Goal: Contribute content: Contribute content

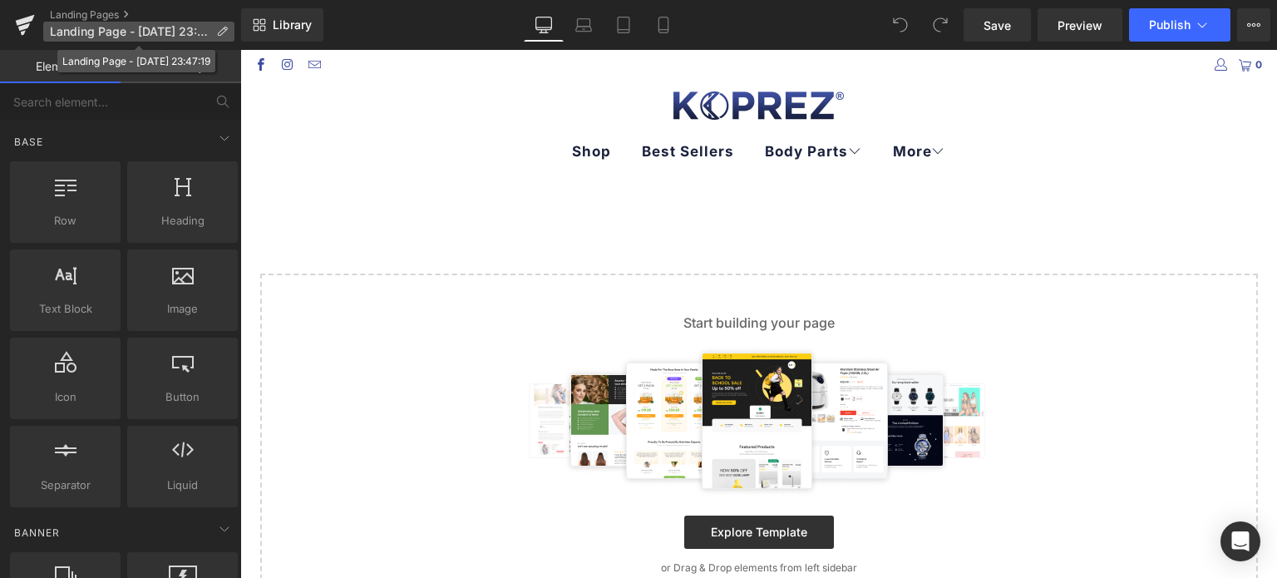
click at [193, 32] on span "Landing Page - Aug 27, 23:47:19" at bounding box center [130, 31] width 160 height 13
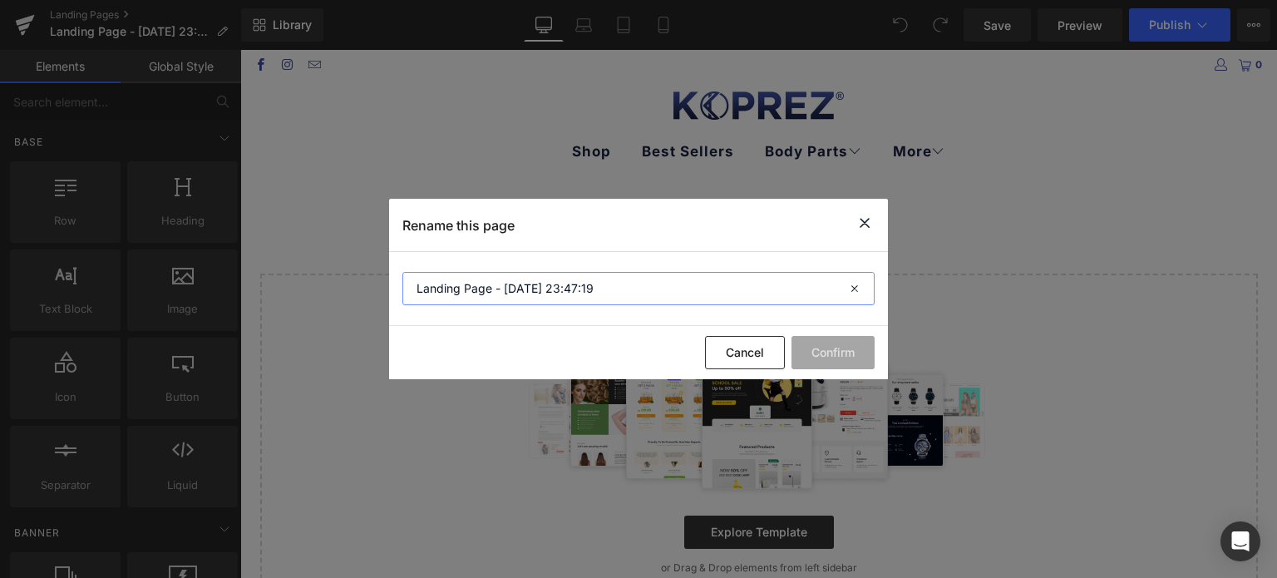
click at [0, 0] on input "Landing Page - Aug 27, 23:47:19" at bounding box center [0, 0] width 0 height 0
type input "Insole Waitlist"
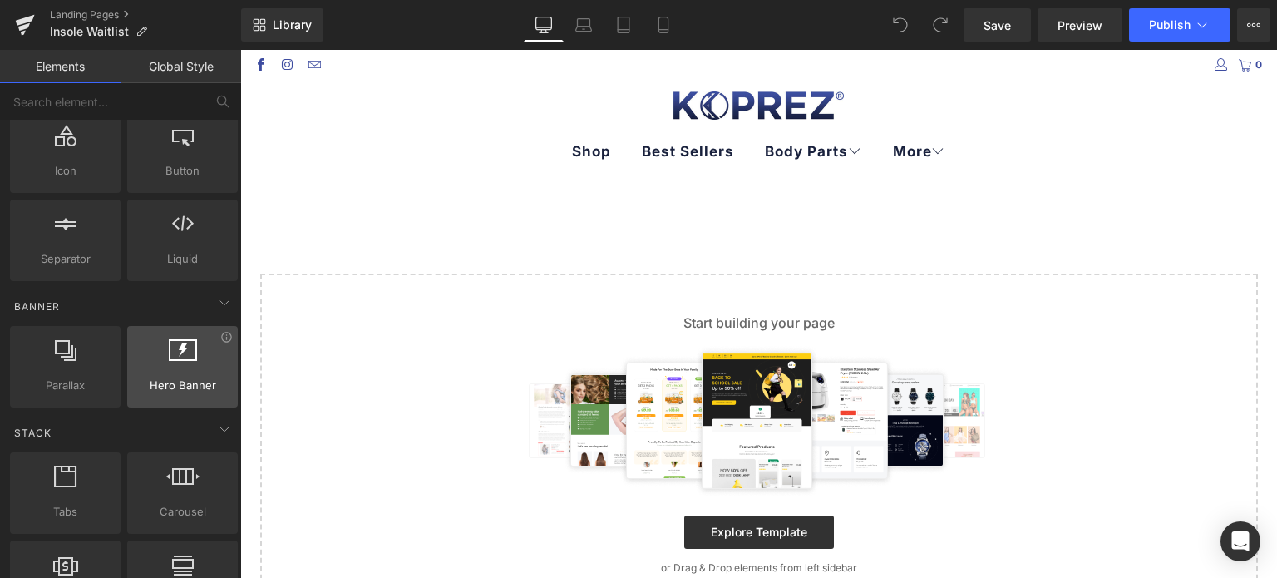
scroll to position [333, 0]
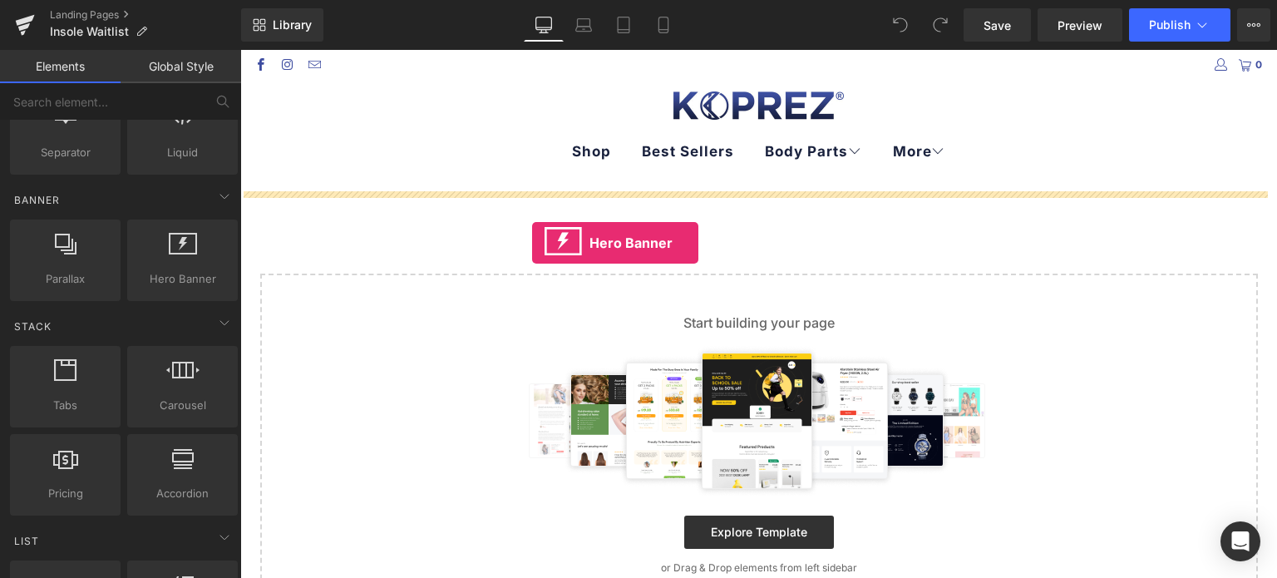
drag, startPoint x: 413, startPoint y: 313, endPoint x: 535, endPoint y: 253, distance: 135.7
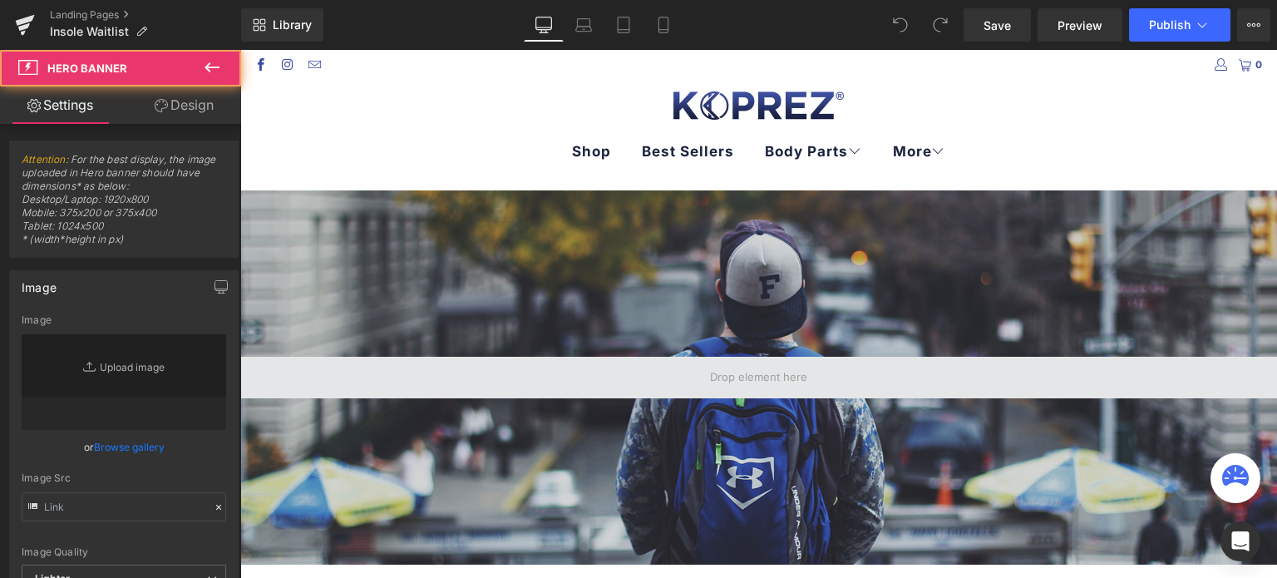
type input "https://d1um8515vdn9kb.cloudfront.net/images/hero.jpg"
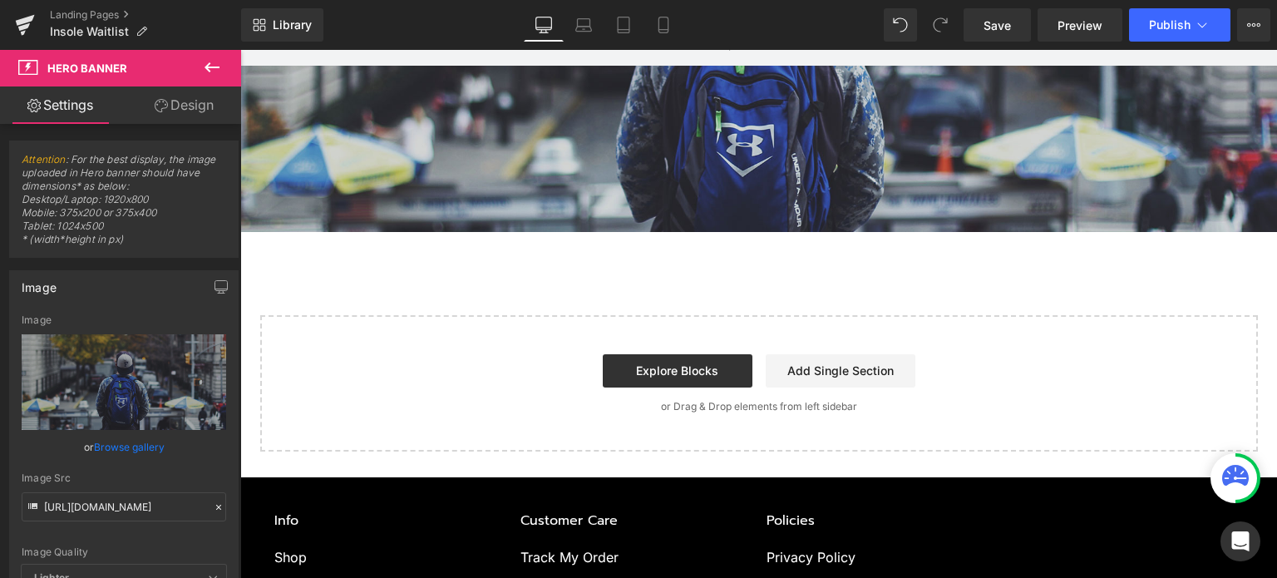
scroll to position [0, 0]
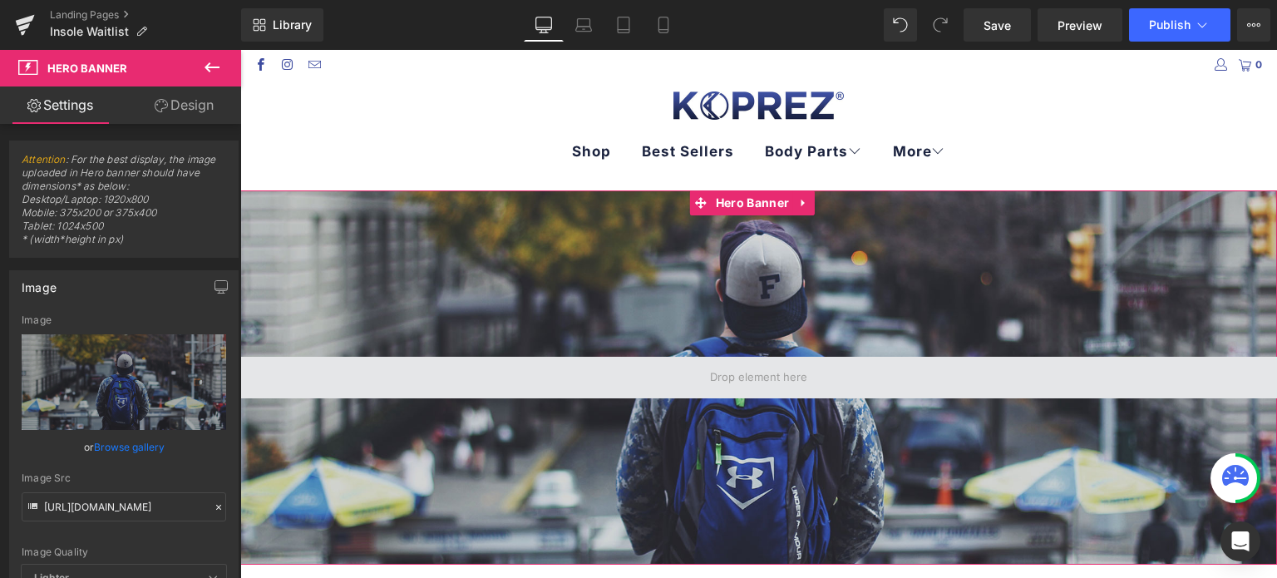
click at [758, 372] on span at bounding box center [758, 377] width 109 height 31
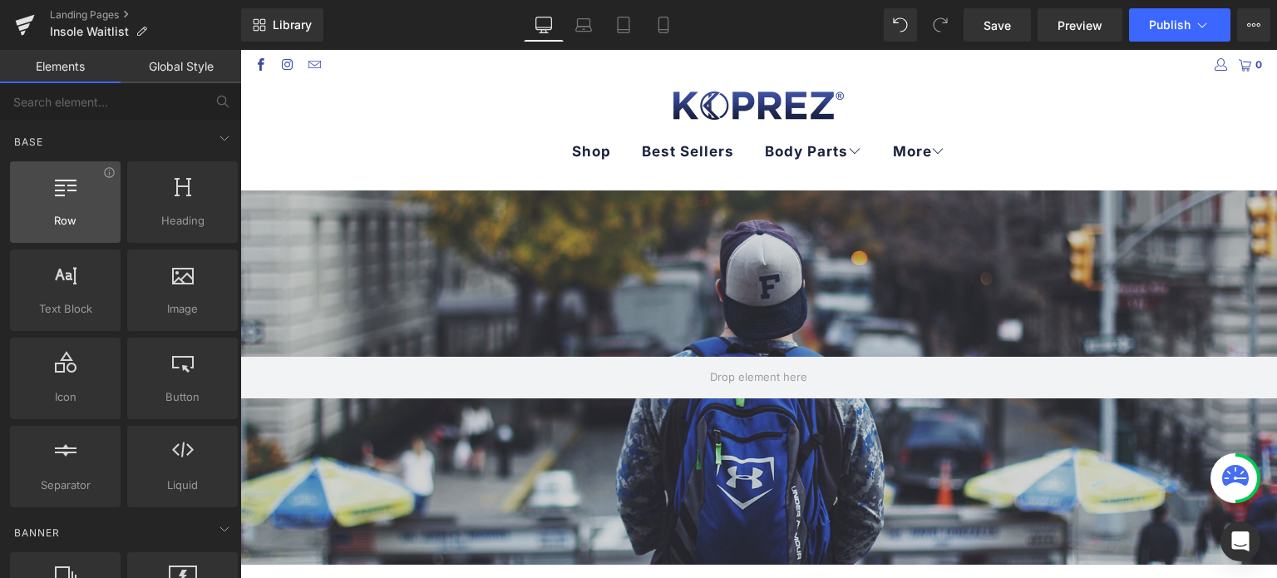
click at [60, 204] on div at bounding box center [65, 193] width 101 height 37
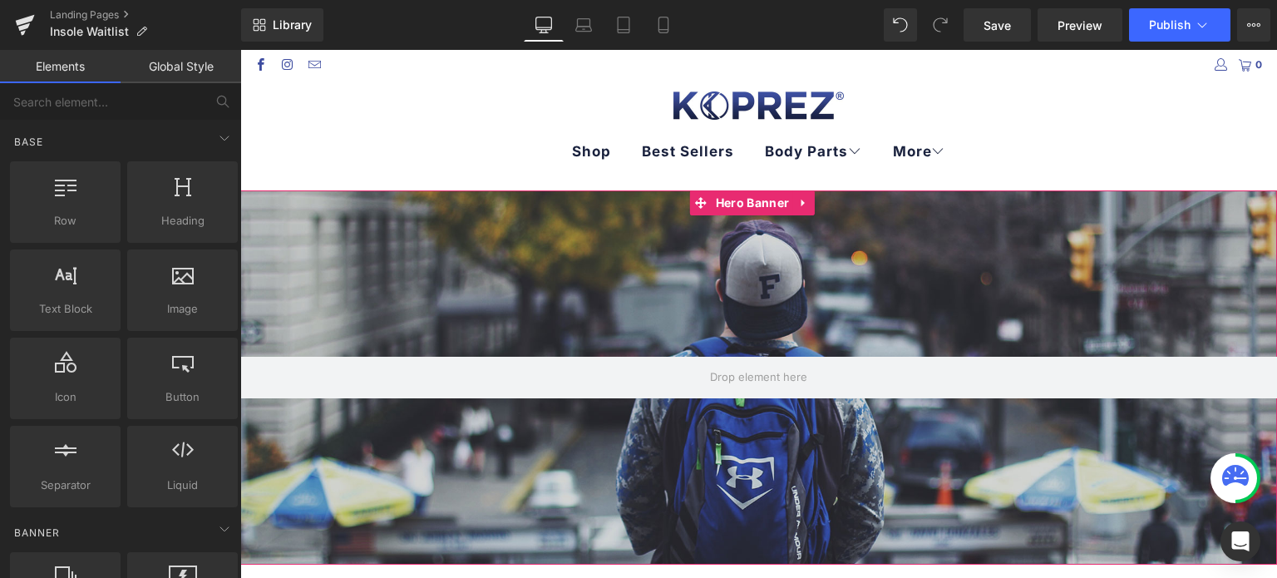
click at [757, 297] on div at bounding box center [758, 377] width 1037 height 374
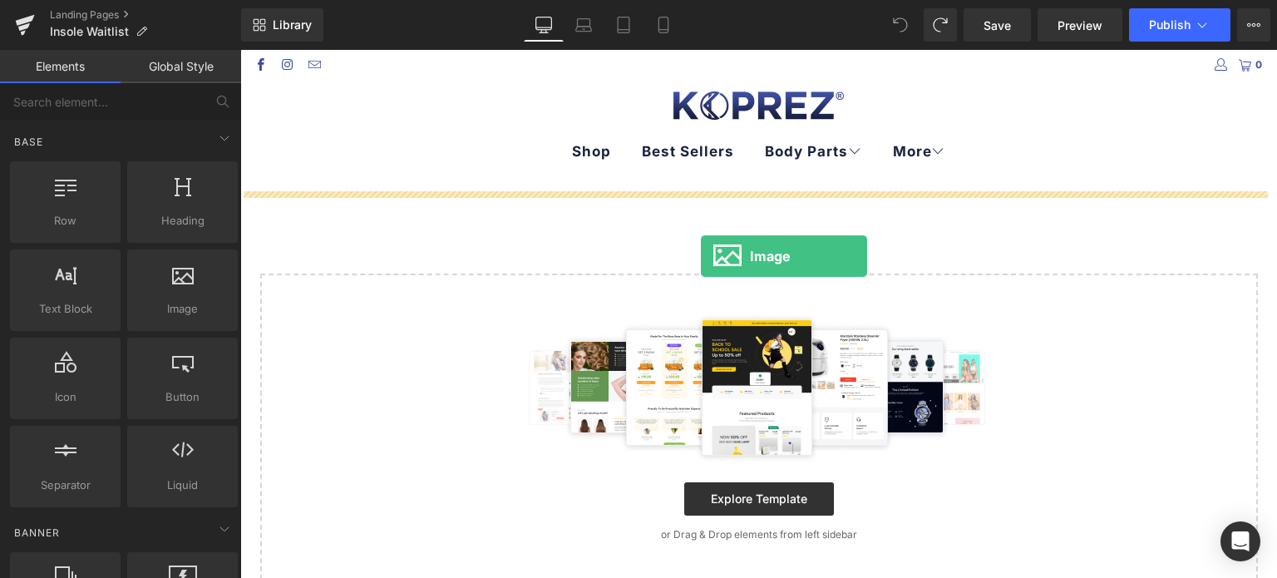
drag, startPoint x: 420, startPoint y: 362, endPoint x: 708, endPoint y: 254, distance: 308.0
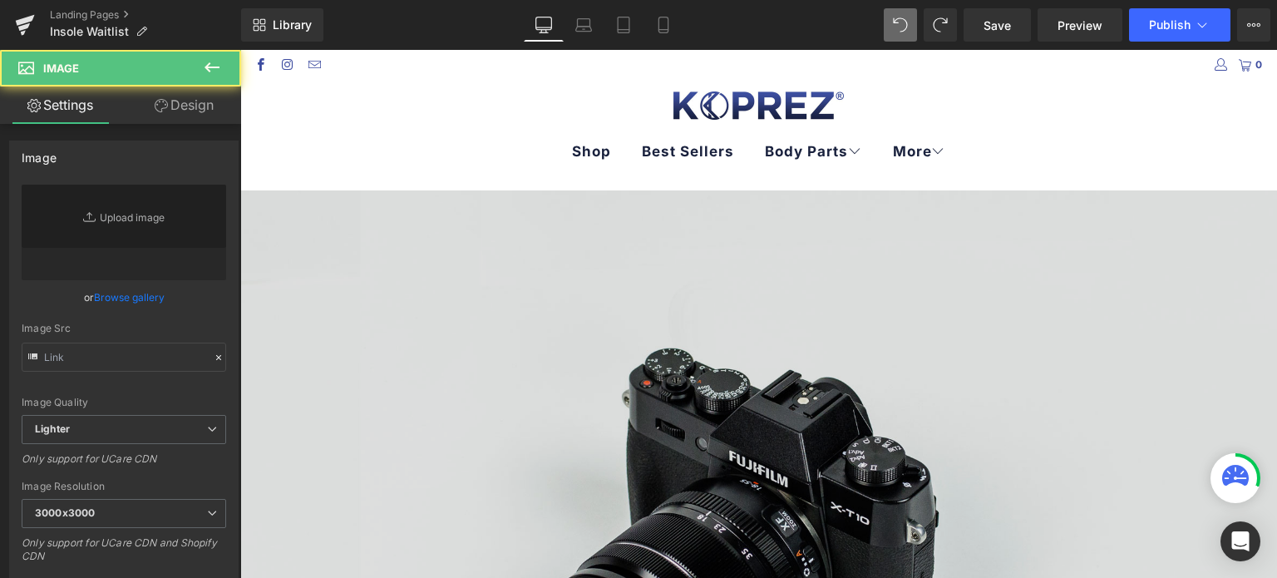
type input "//d1um8515vdn9kb.cloudfront.net/images/parallax.jpg"
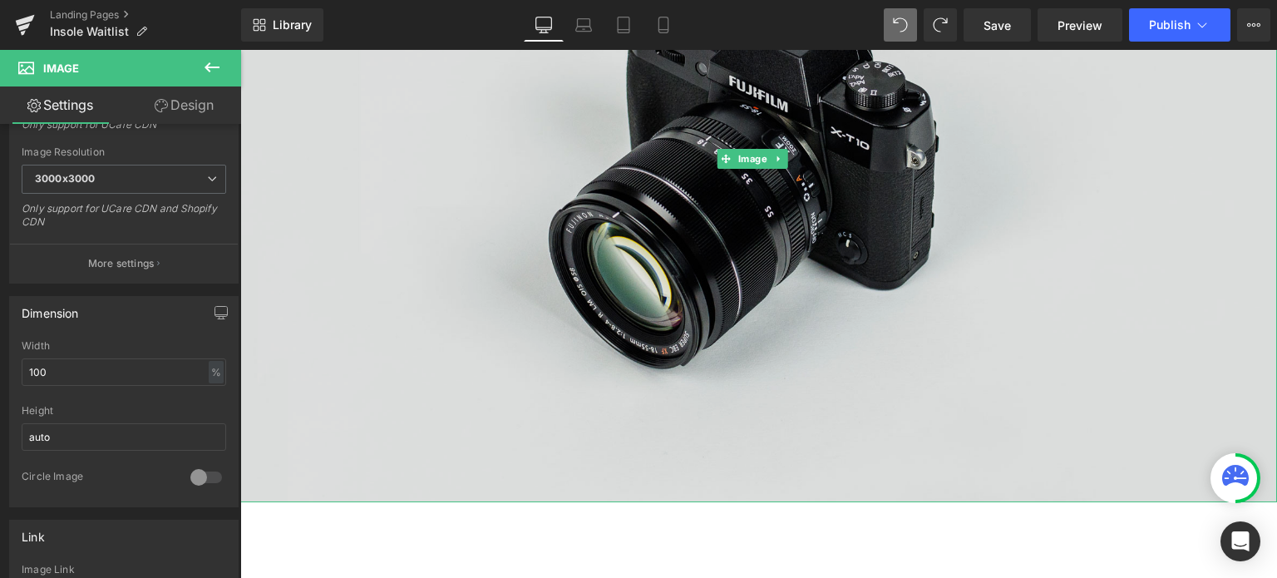
scroll to position [249, 0]
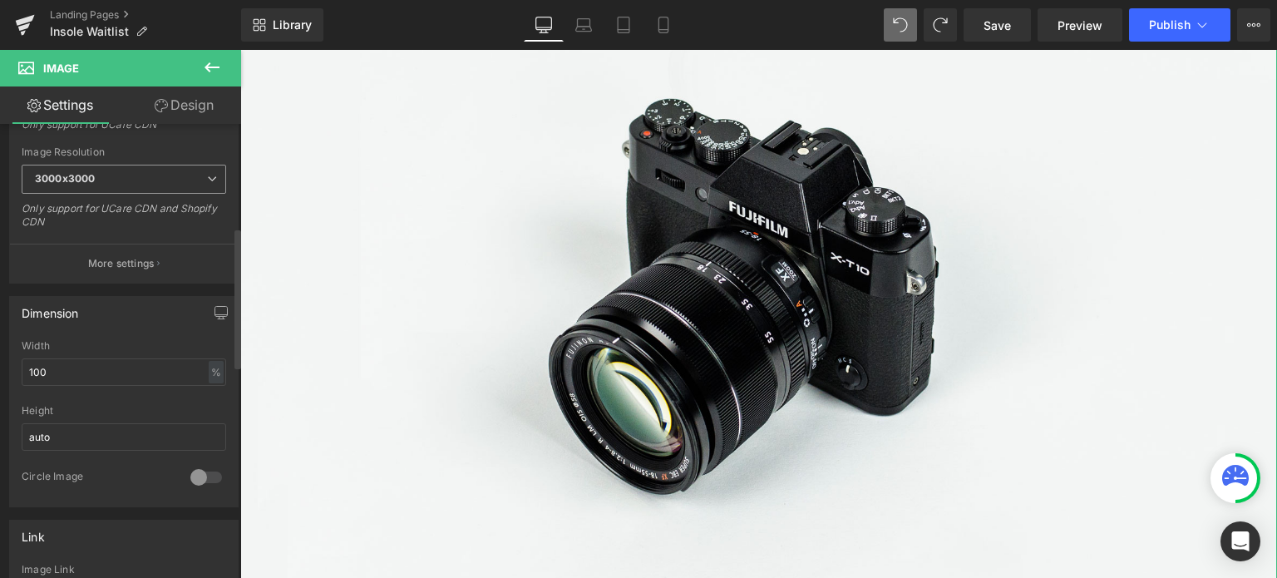
click at [184, 173] on span "3000x3000" at bounding box center [124, 179] width 204 height 29
click at [635, 264] on body "Menu 0 Shop Best Sellers Body Parts Knee Foot Wrist Elbow Back" at bounding box center [758, 514] width 1037 height 1428
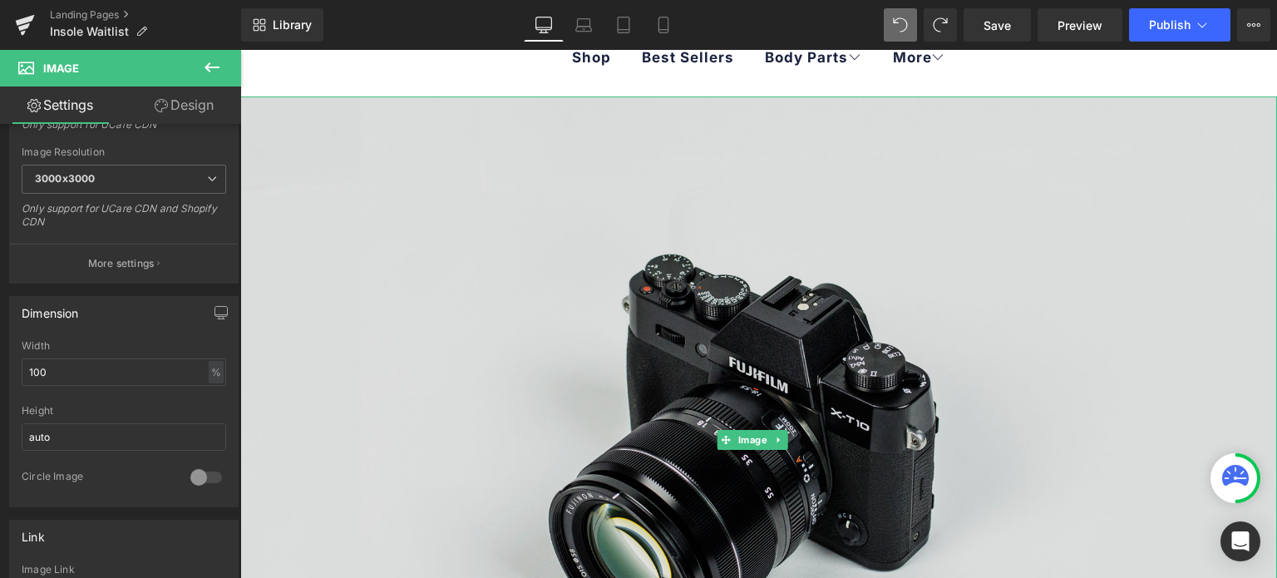
scroll to position [83, 0]
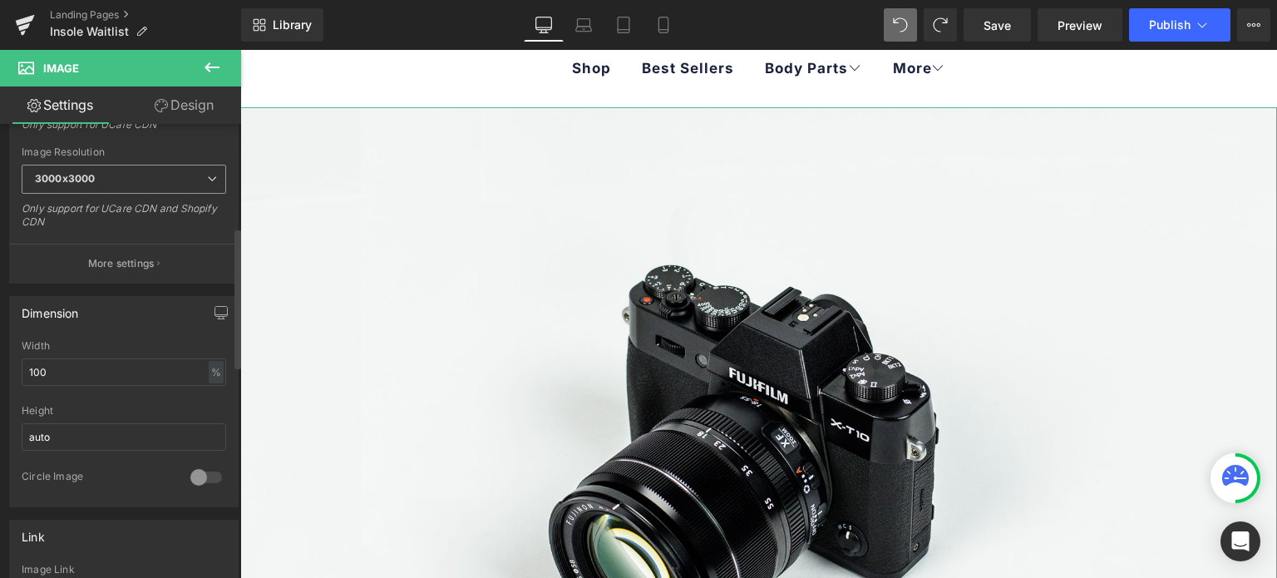
click at [103, 182] on span "3000x3000" at bounding box center [124, 179] width 204 height 29
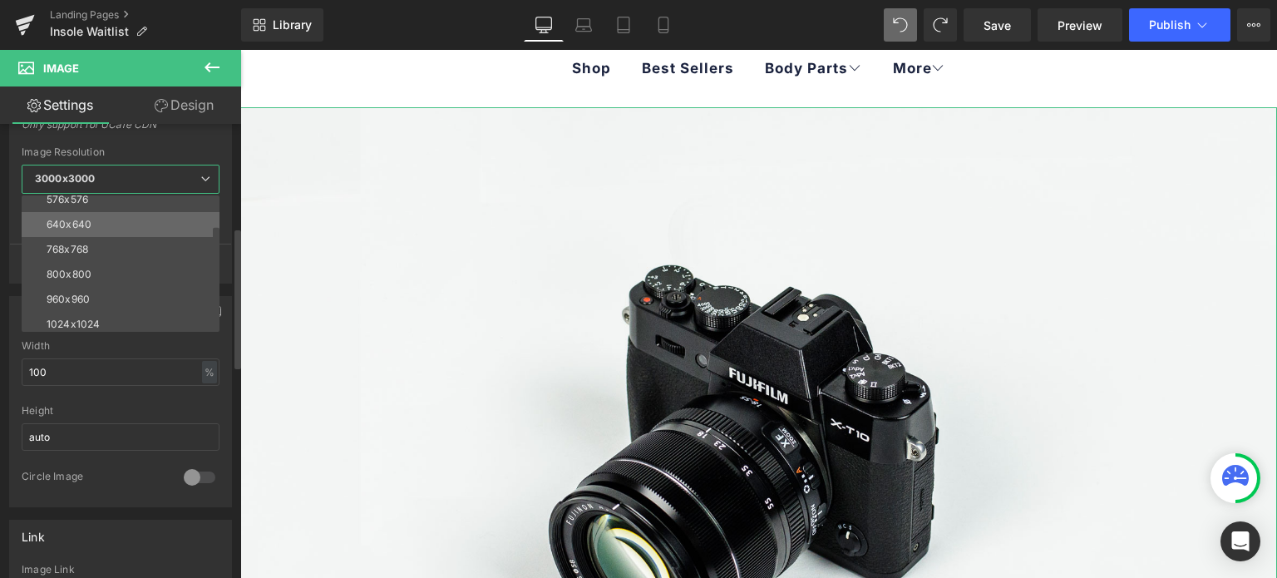
click at [106, 228] on li "640x640" at bounding box center [124, 224] width 205 height 25
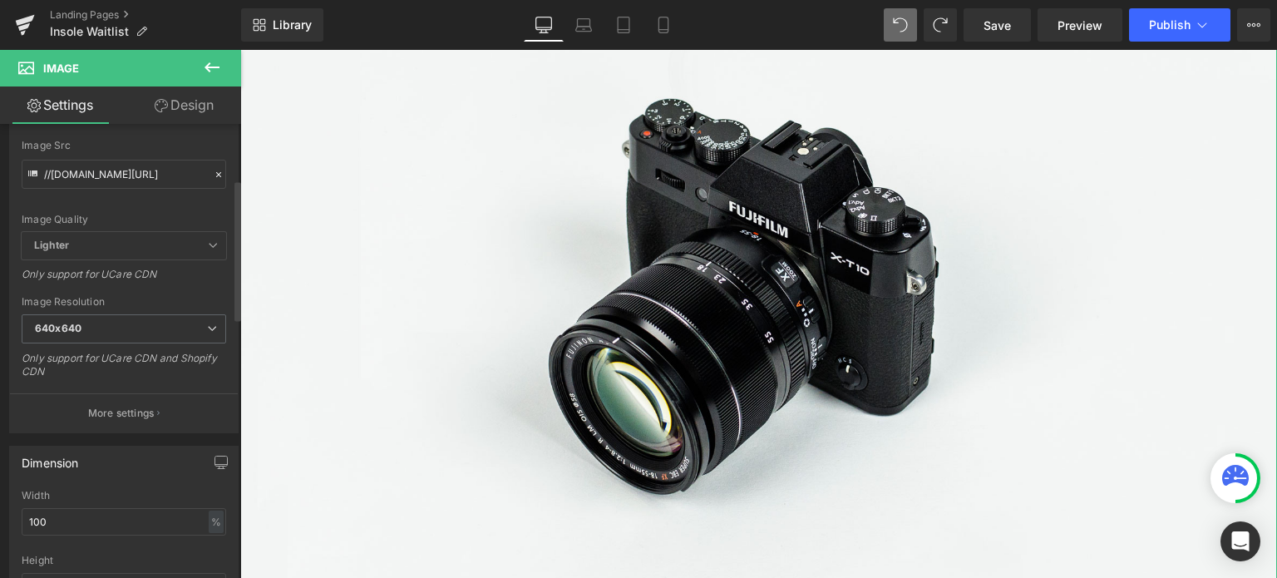
scroll to position [166, 0]
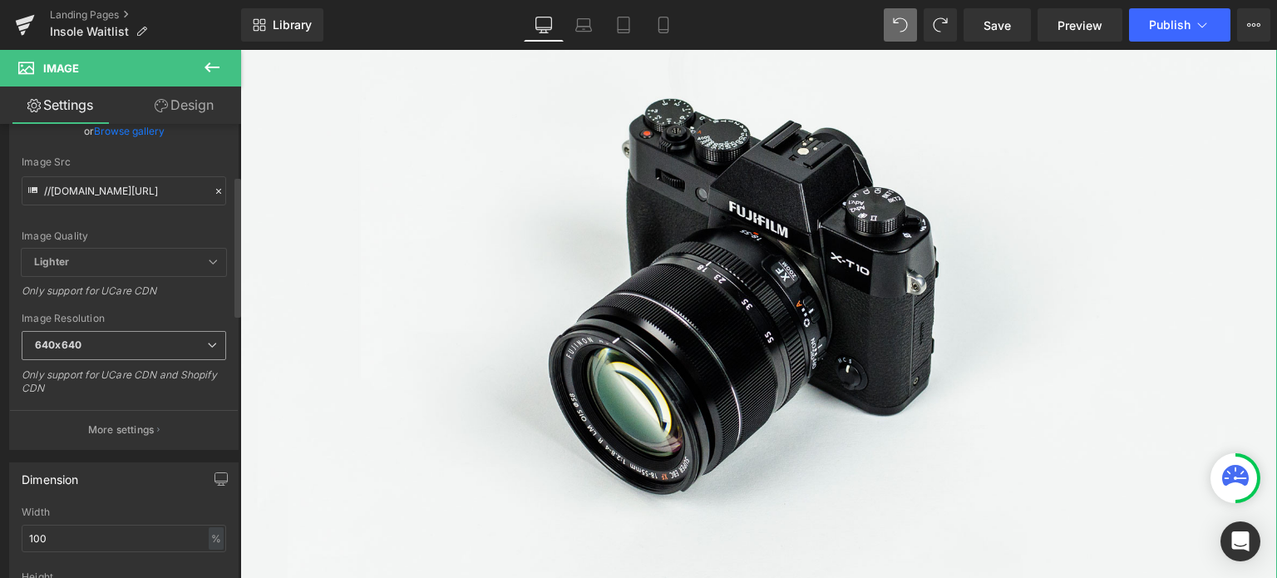
click at [152, 351] on span "640x640" at bounding box center [124, 345] width 204 height 29
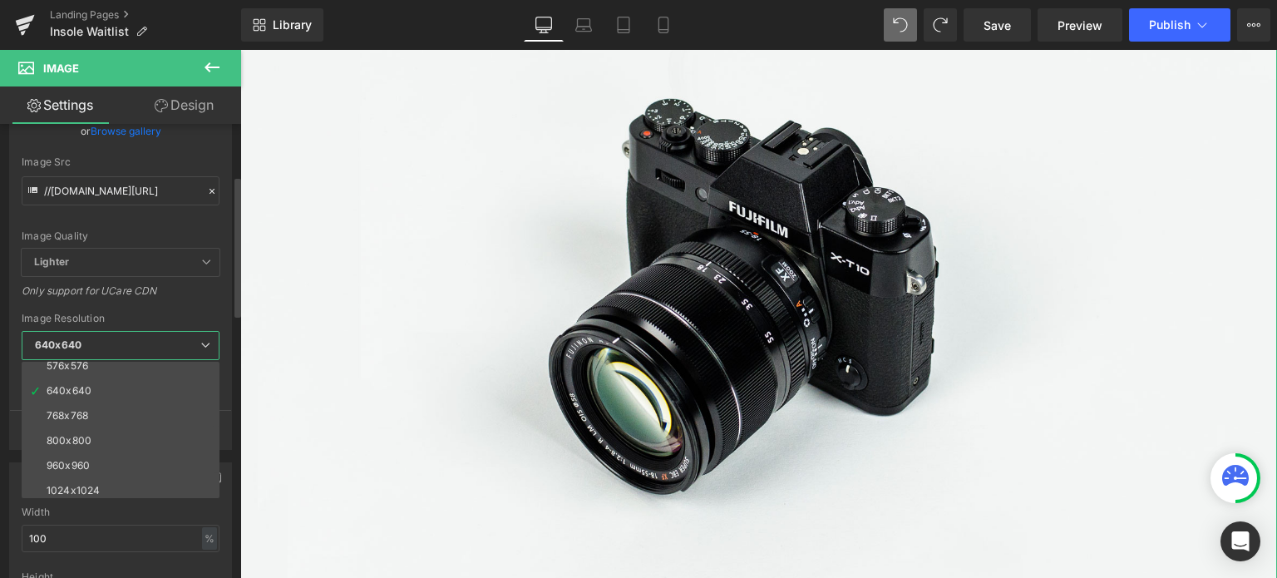
scroll to position [71, 0]
click at [129, 406] on li "640x640" at bounding box center [124, 402] width 205 height 25
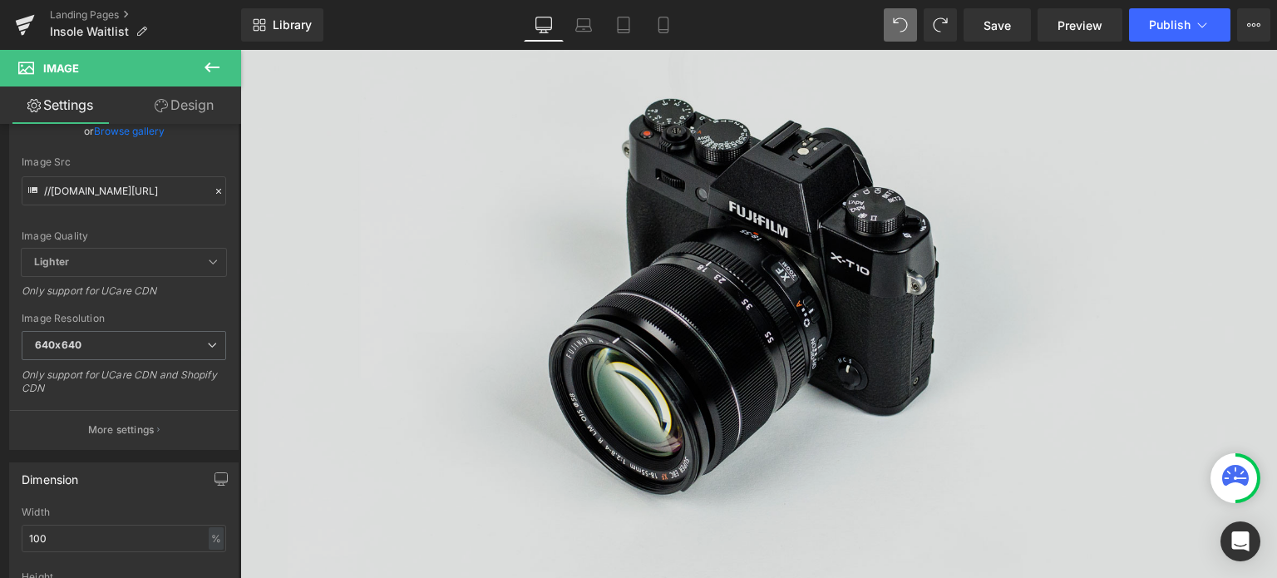
click at [545, 302] on img at bounding box center [758, 284] width 1037 height 687
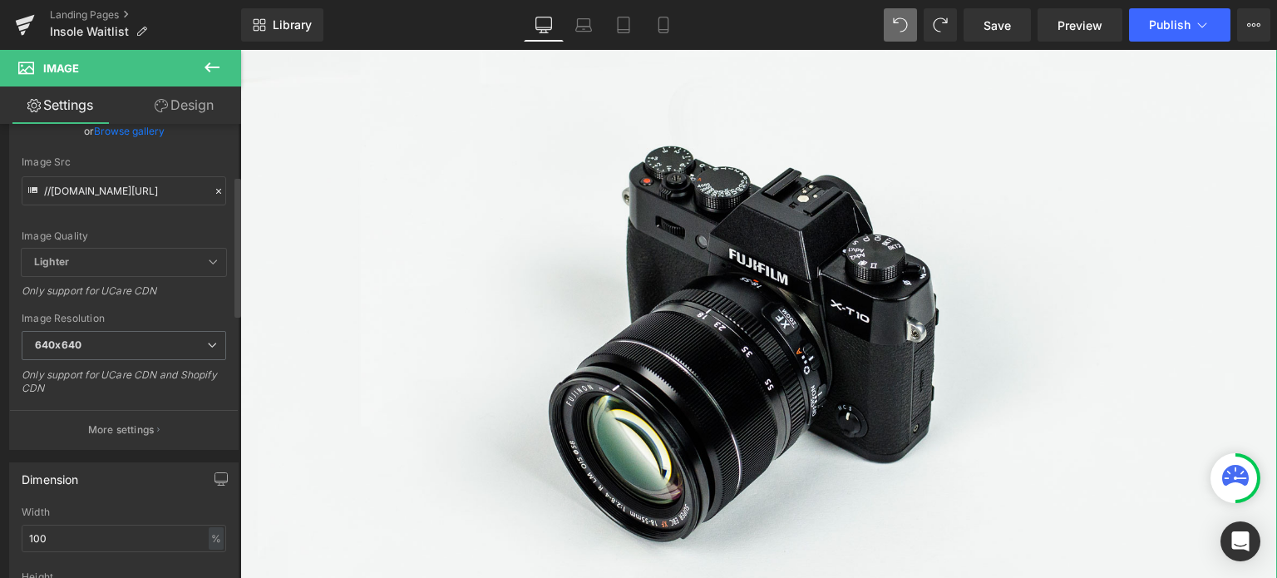
scroll to position [166, 0]
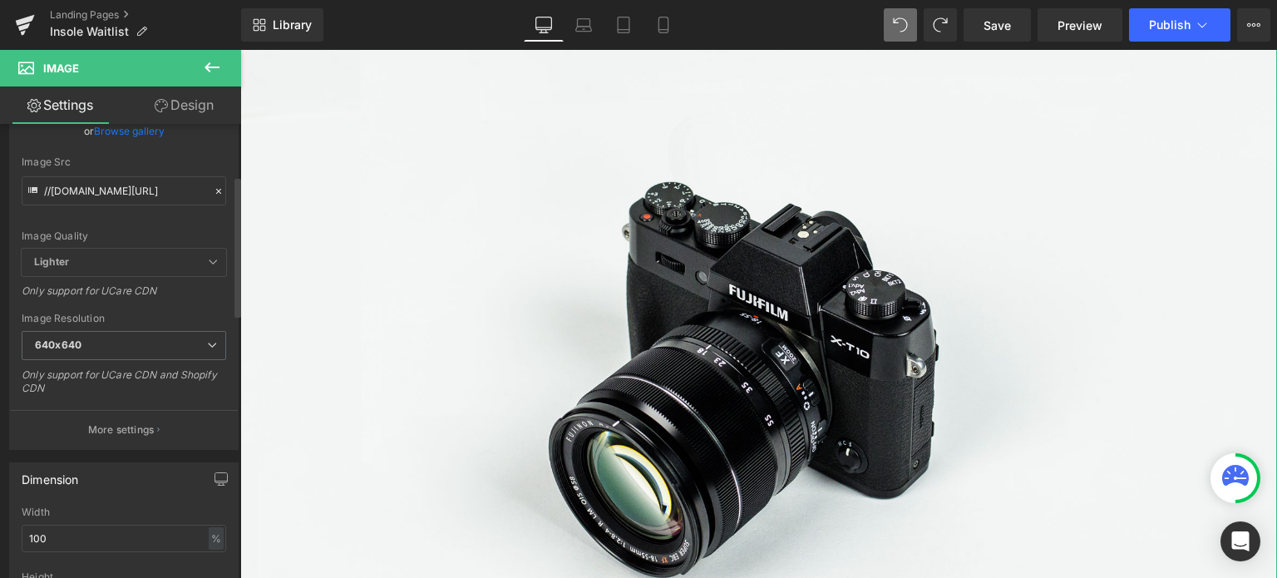
click at [51, 262] on b "Lighter" at bounding box center [51, 261] width 35 height 12
click at [121, 264] on span "Lighter" at bounding box center [124, 262] width 204 height 27
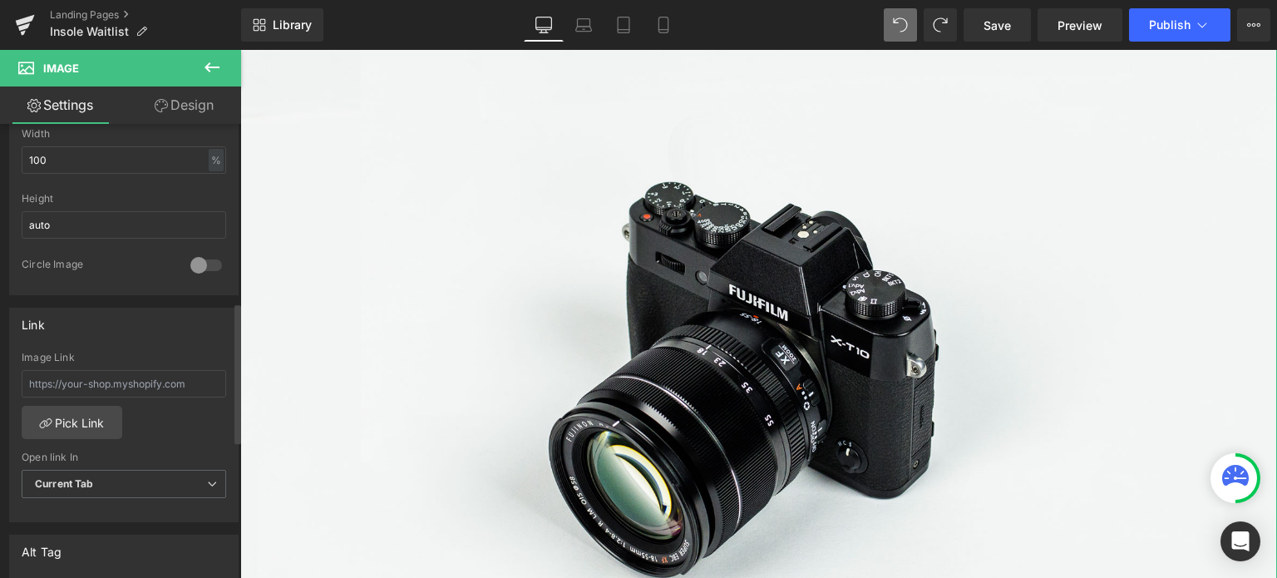
scroll to position [582, 0]
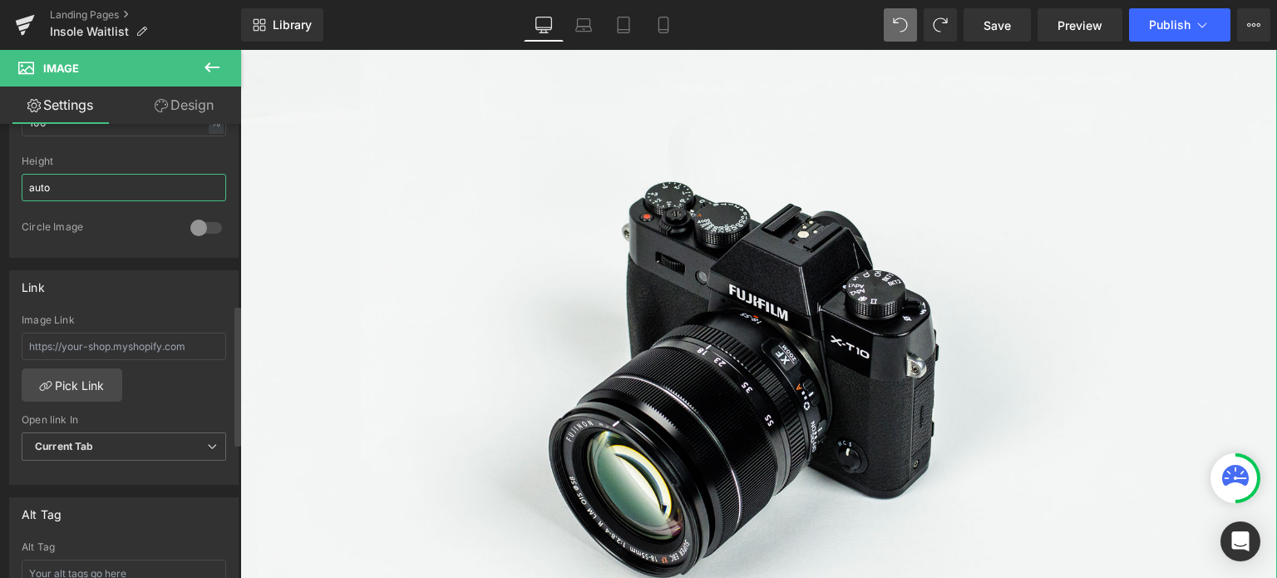
click at [110, 185] on input "auto" at bounding box center [124, 187] width 204 height 27
click at [125, 249] on div "Circle Image" at bounding box center [124, 238] width 204 height 37
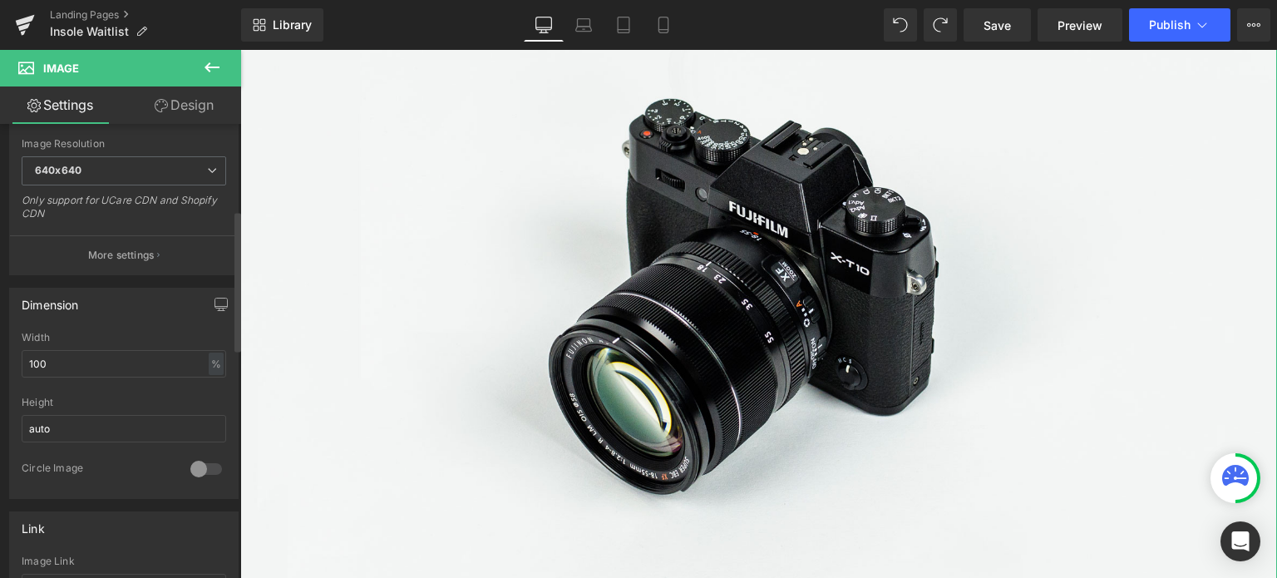
scroll to position [352, 0]
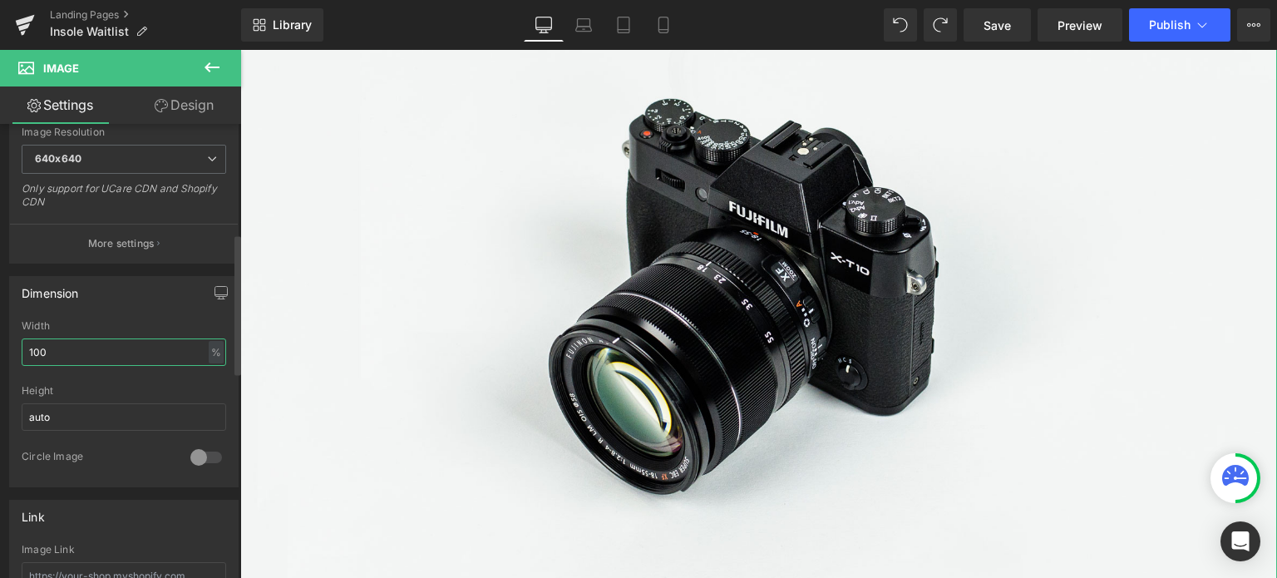
click at [126, 355] on input "100" at bounding box center [124, 351] width 204 height 27
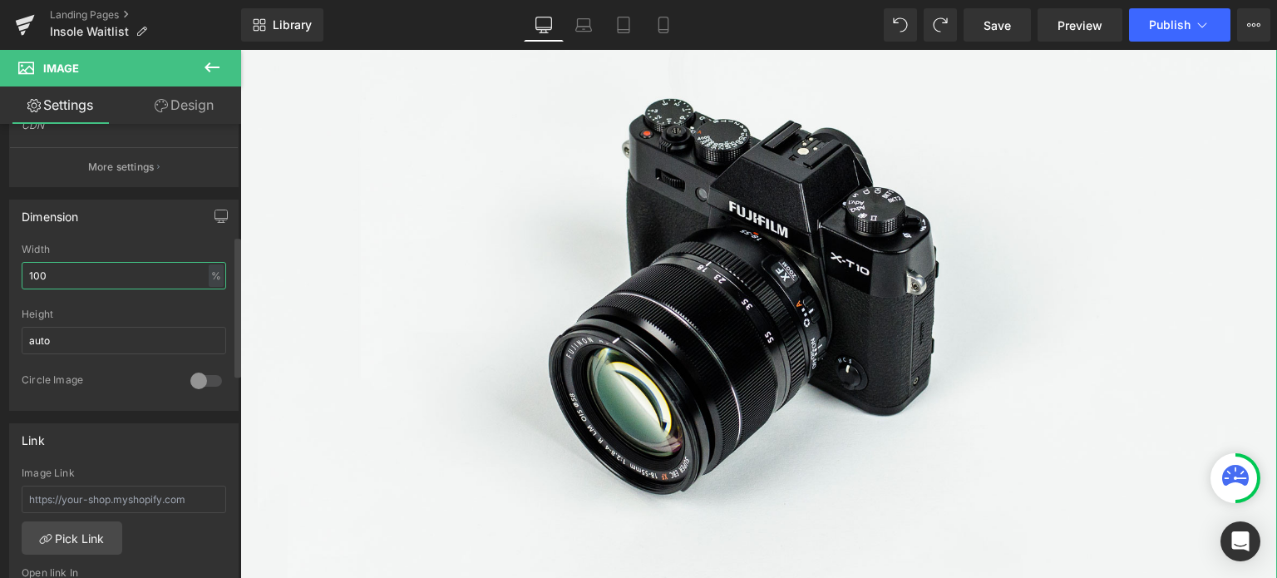
scroll to position [436, 0]
click at [106, 332] on input "auto" at bounding box center [124, 333] width 204 height 27
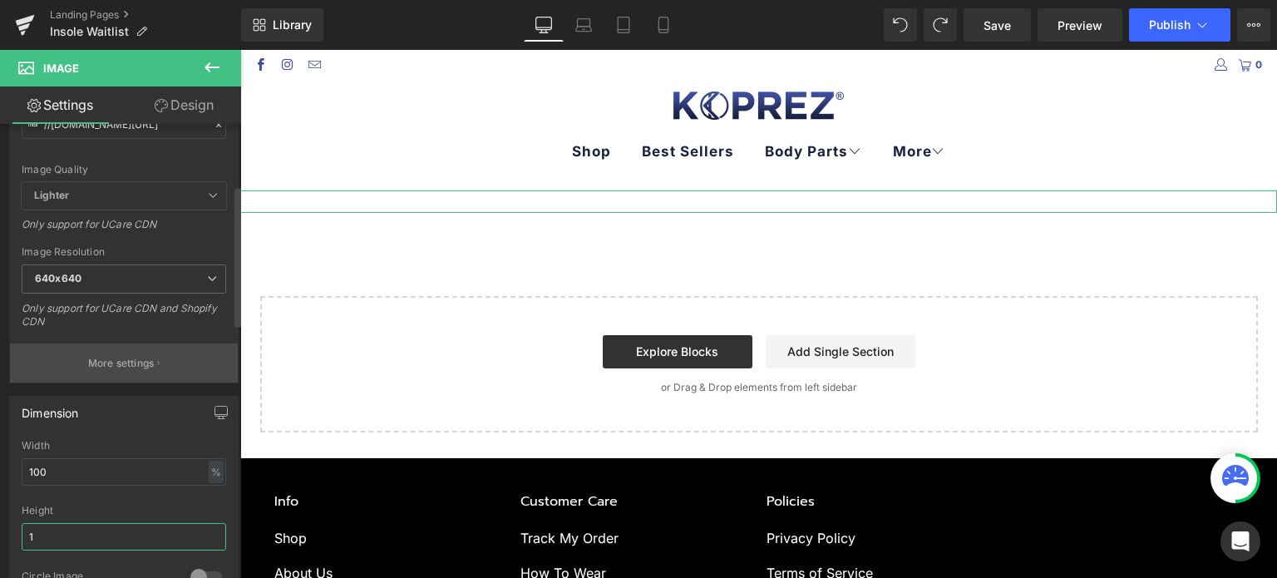
scroll to position [269, 0]
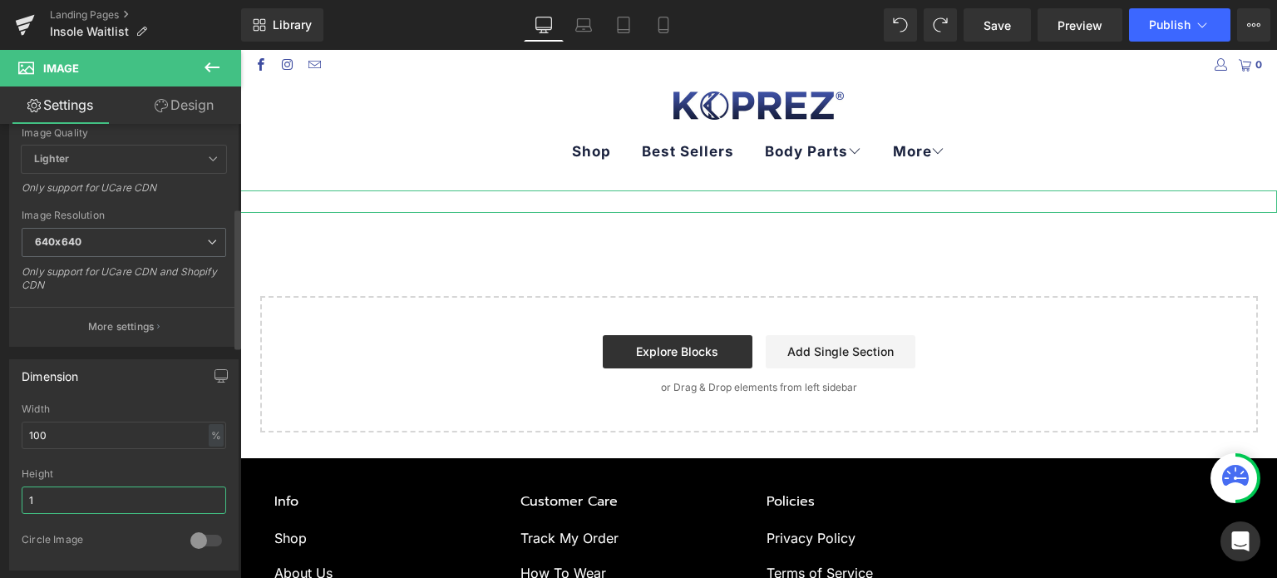
drag, startPoint x: 60, startPoint y: 498, endPoint x: 21, endPoint y: 498, distance: 39.1
click at [22, 498] on input "1" at bounding box center [124, 499] width 204 height 27
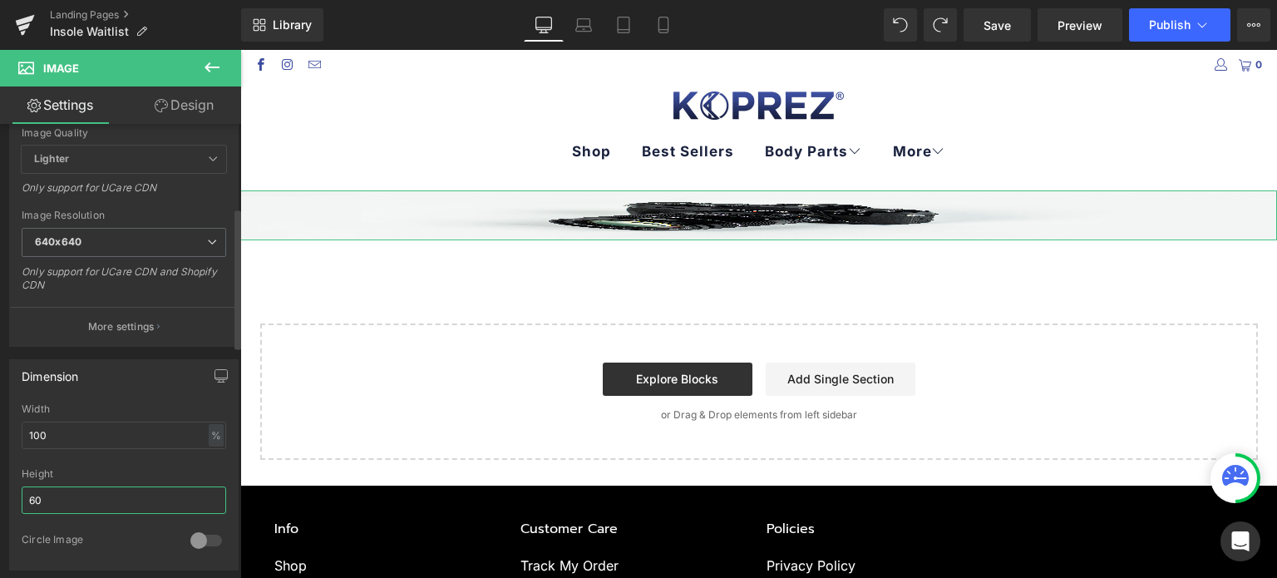
drag, startPoint x: 70, startPoint y: 506, endPoint x: 15, endPoint y: 506, distance: 54.9
click at [15, 506] on div "100% Width 100 % % px 60px Height 60 0 Circle Image" at bounding box center [124, 486] width 228 height 166
drag, startPoint x: 60, startPoint y: 490, endPoint x: 63, endPoint y: 481, distance: 9.7
click at [902, 17] on icon at bounding box center [900, 24] width 15 height 15
type input "auto"
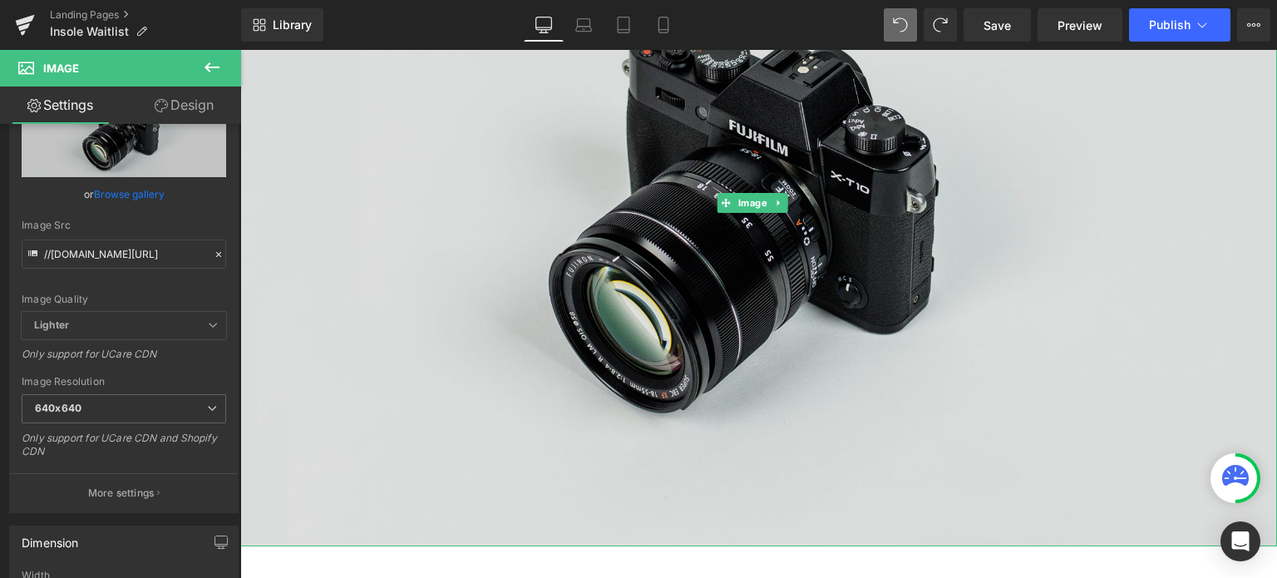
scroll to position [333, 0]
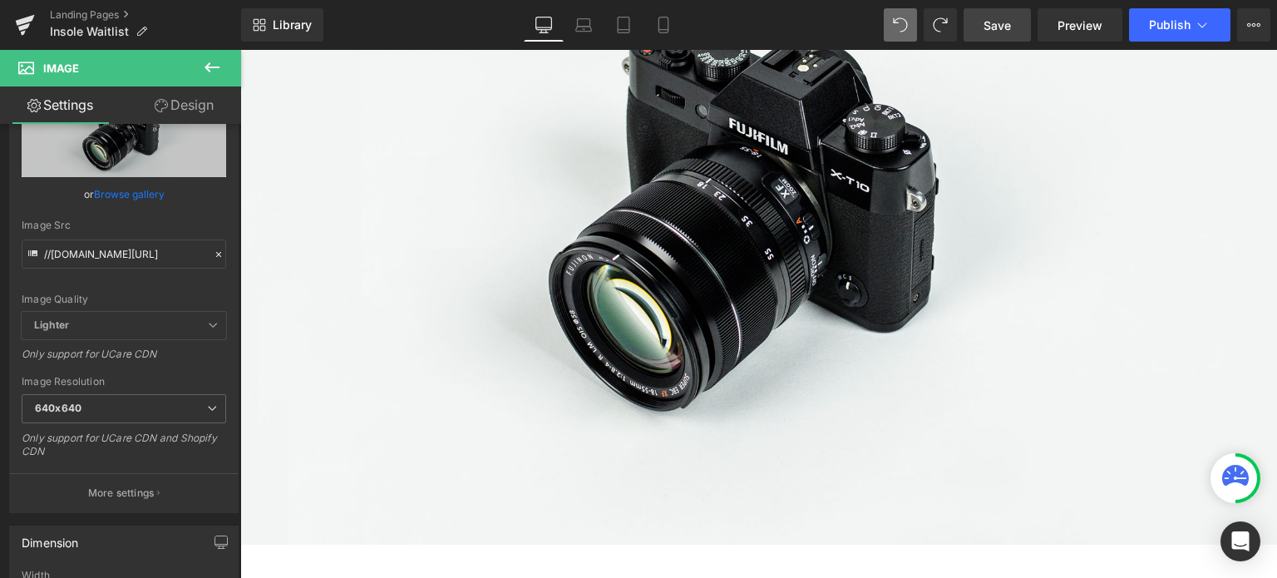
click at [1004, 22] on span "Save" at bounding box center [996, 25] width 27 height 17
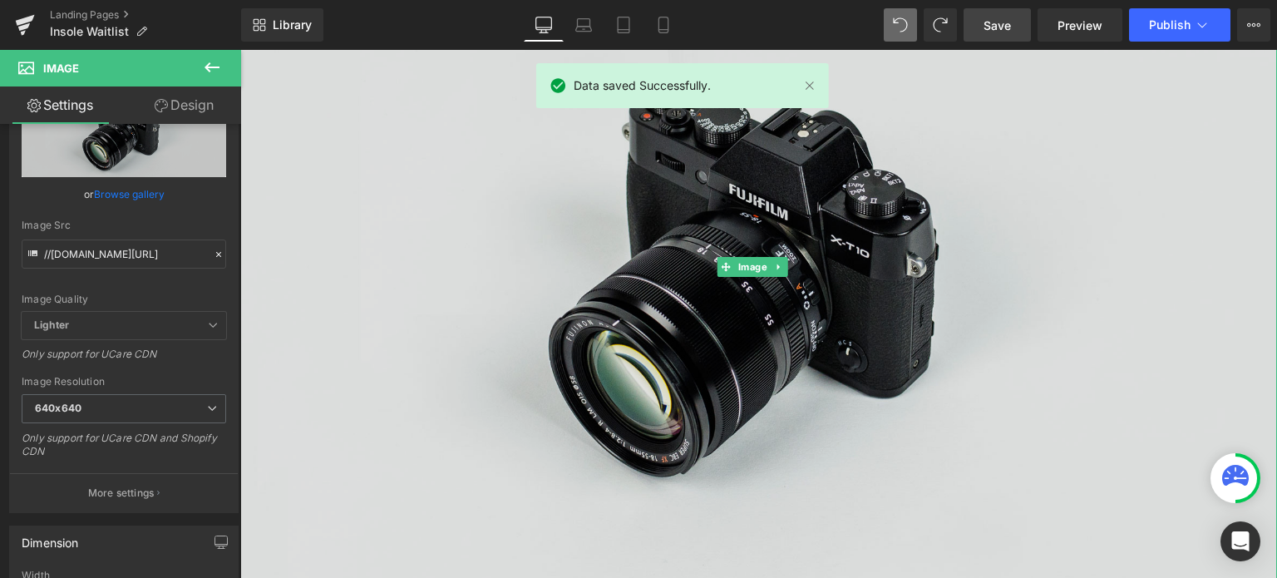
scroll to position [416, 0]
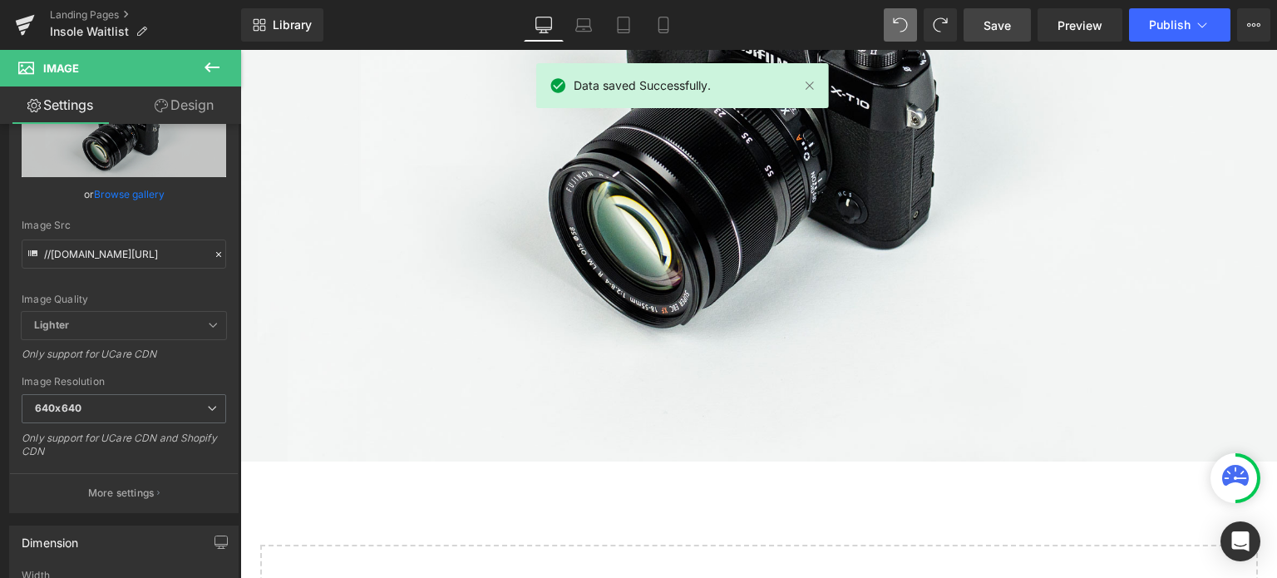
click at [204, 63] on icon at bounding box center [212, 67] width 20 height 20
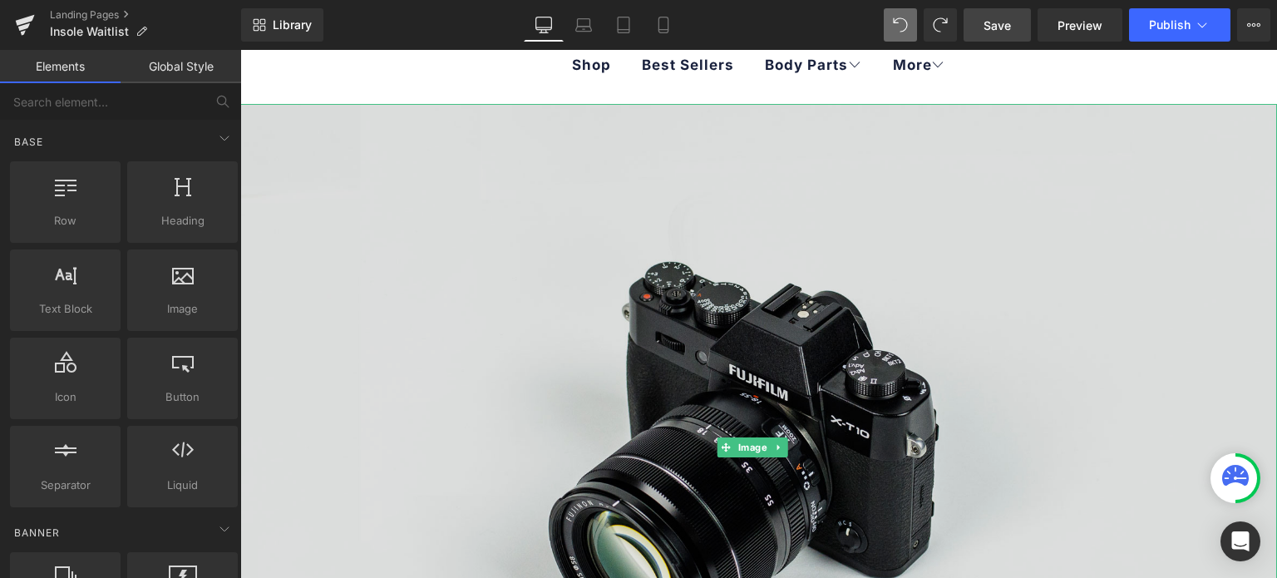
scroll to position [83, 0]
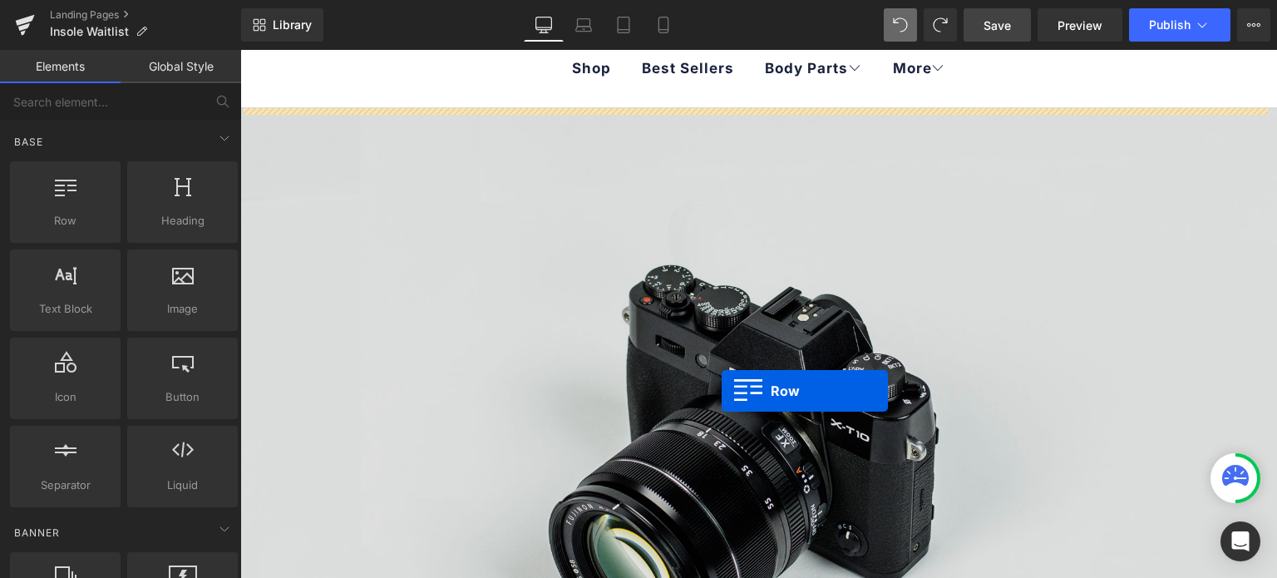
drag, startPoint x: 310, startPoint y: 244, endPoint x: 722, endPoint y: 391, distance: 436.7
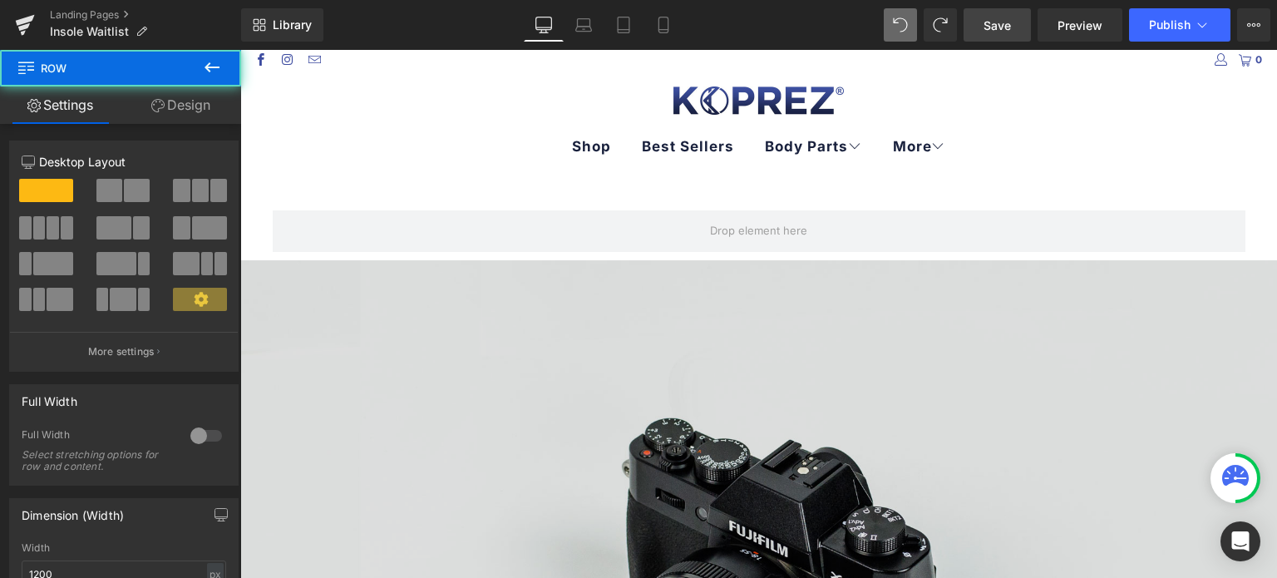
scroll to position [0, 0]
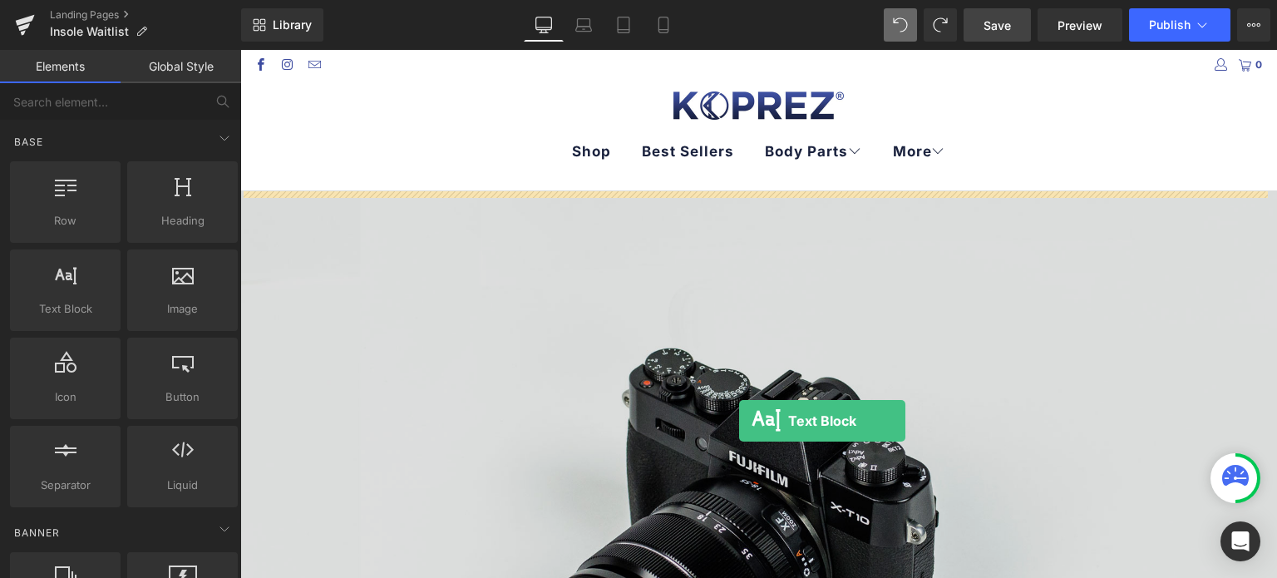
drag, startPoint x: 302, startPoint y: 345, endPoint x: 733, endPoint y: 429, distance: 439.5
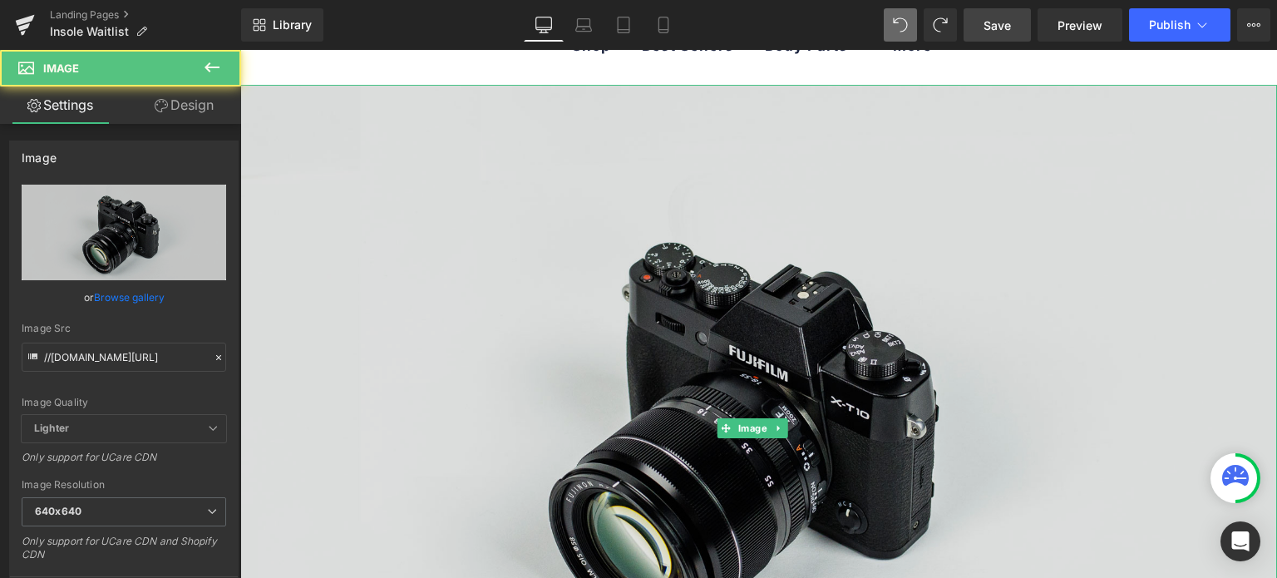
scroll to position [249, 0]
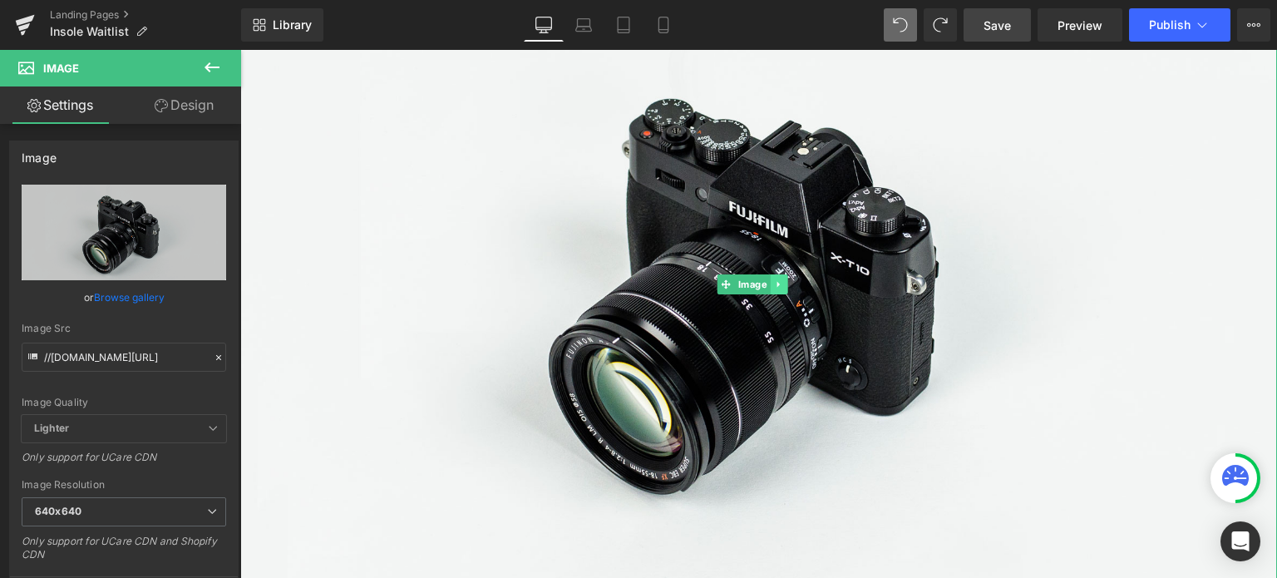
click at [785, 278] on link at bounding box center [778, 284] width 17 height 20
click at [805, 279] on icon at bounding box center [804, 284] width 9 height 10
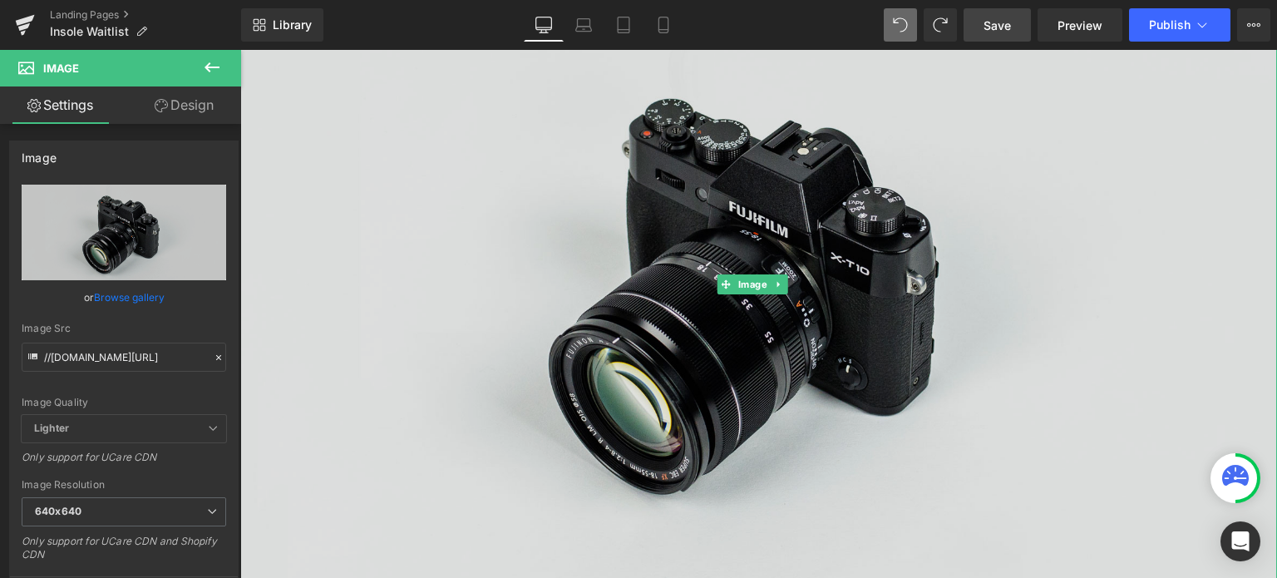
click at [457, 288] on img at bounding box center [758, 284] width 1037 height 687
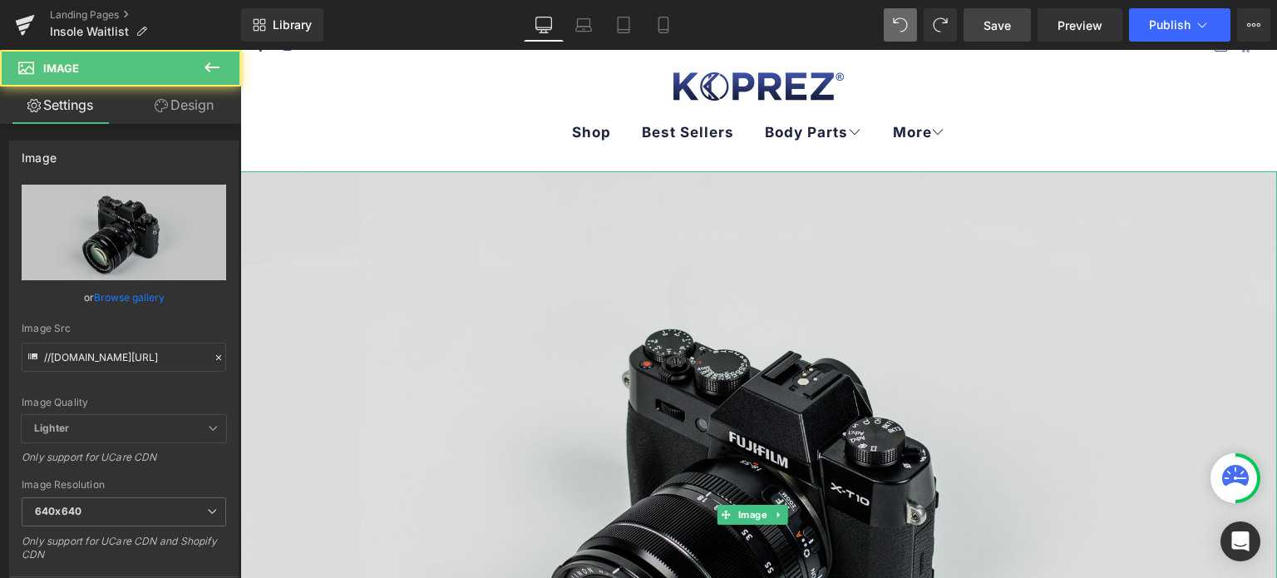
scroll to position [0, 0]
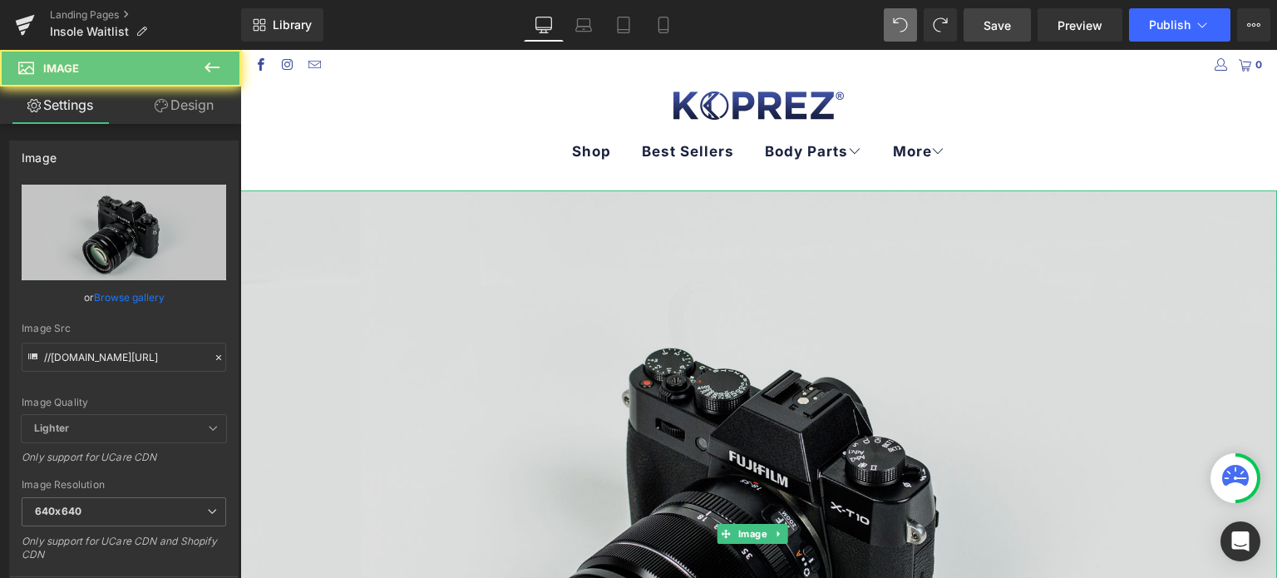
click at [509, 332] on img at bounding box center [758, 533] width 1037 height 687
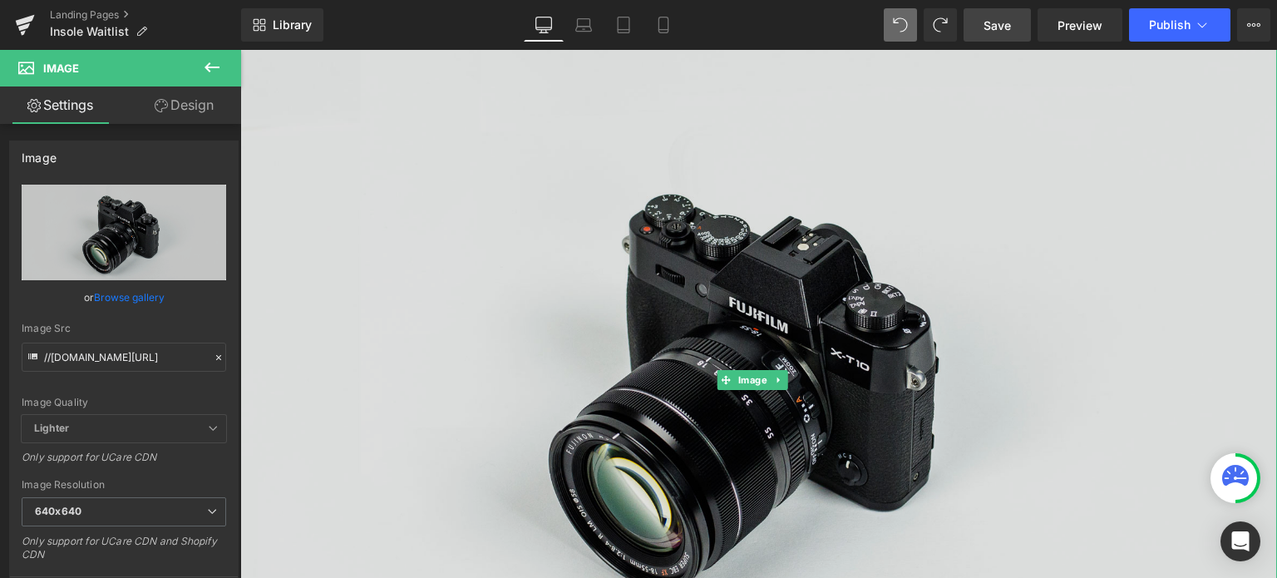
scroll to position [166, 0]
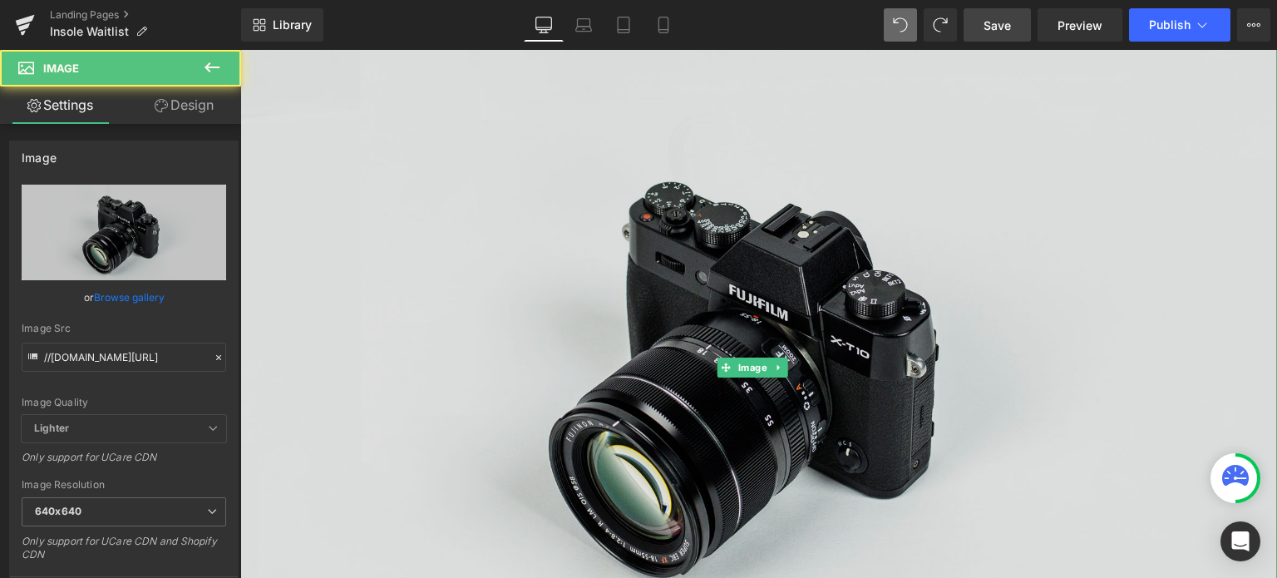
click at [524, 278] on img at bounding box center [758, 367] width 1037 height 687
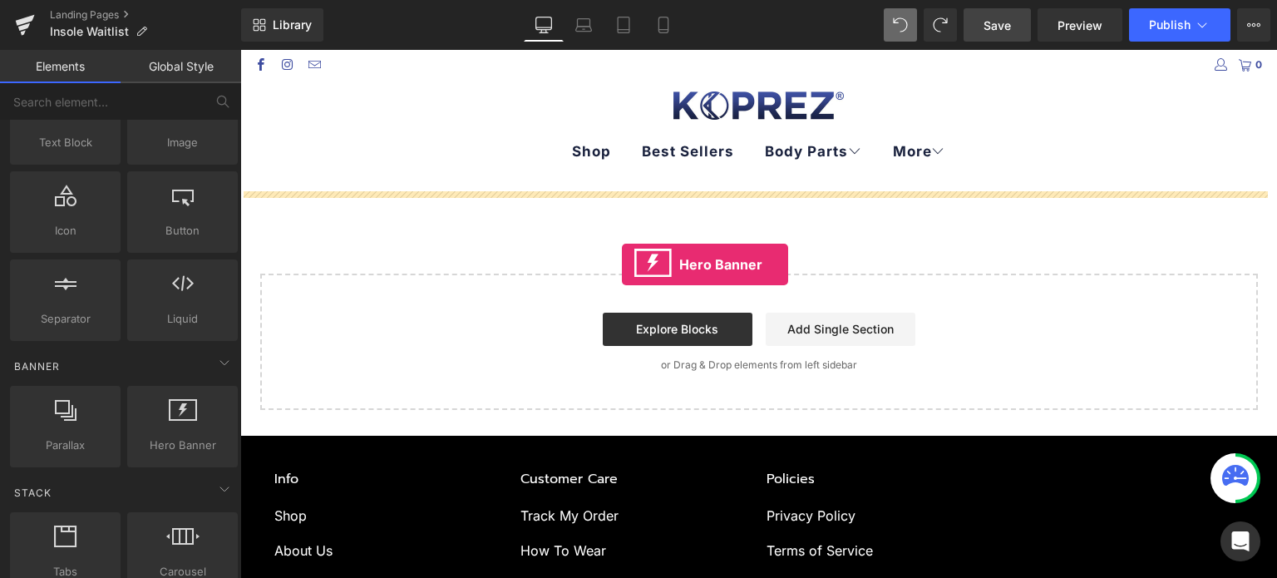
drag, startPoint x: 412, startPoint y: 477, endPoint x: 622, endPoint y: 263, distance: 299.8
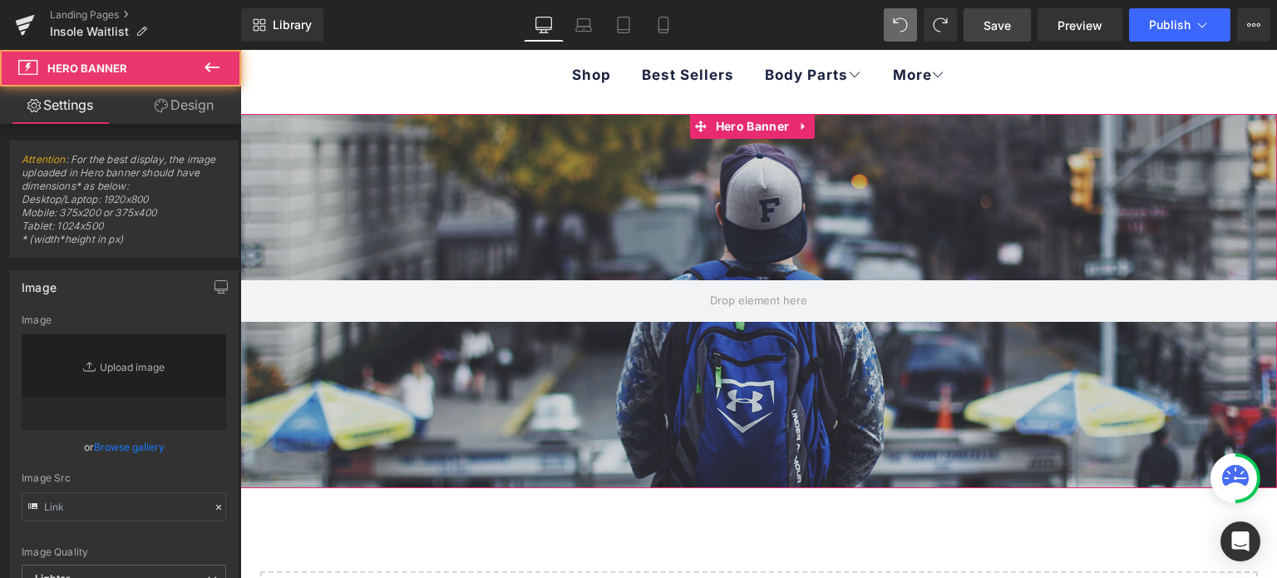
type input "https://d1um8515vdn9kb.cloudfront.net/images/hero.jpg"
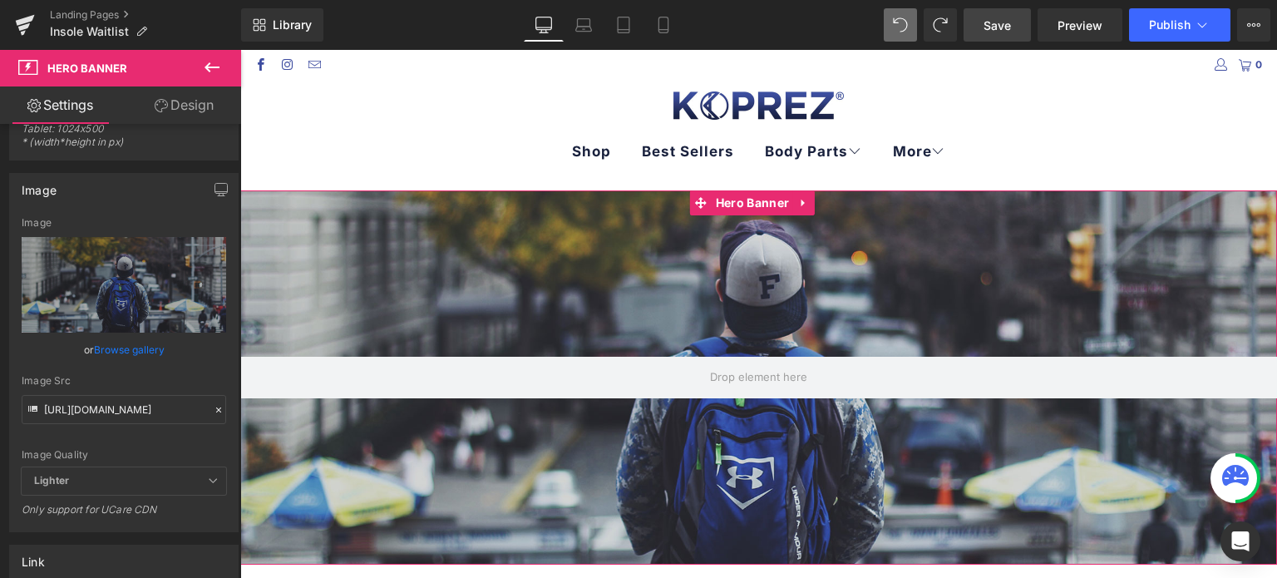
scroll to position [83, 0]
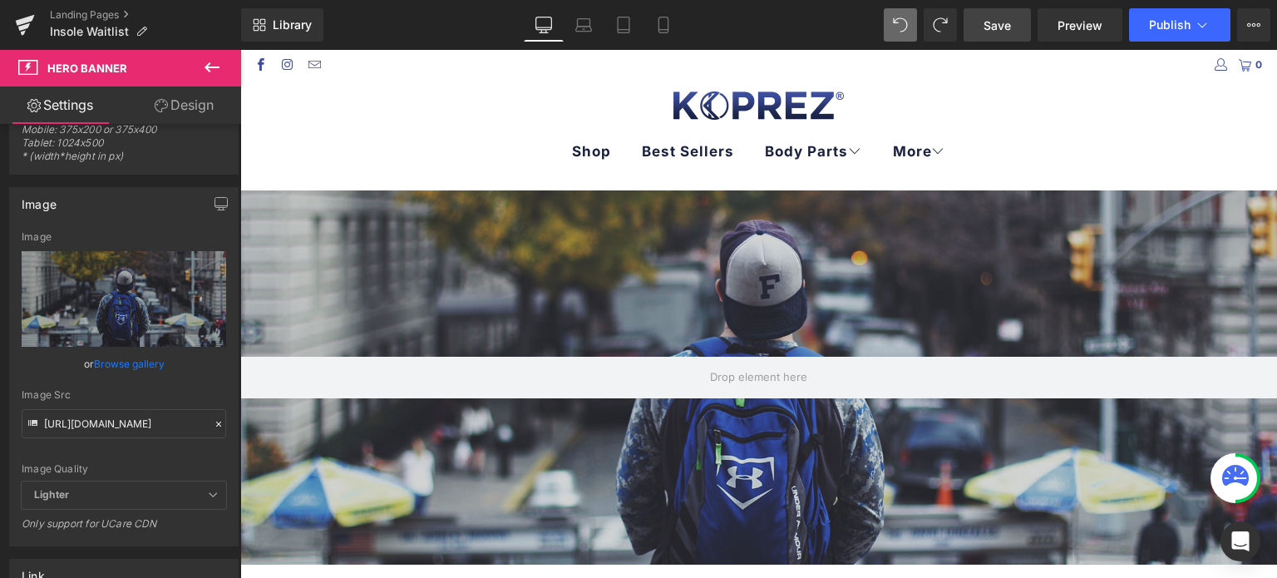
click at [202, 68] on icon at bounding box center [212, 67] width 20 height 20
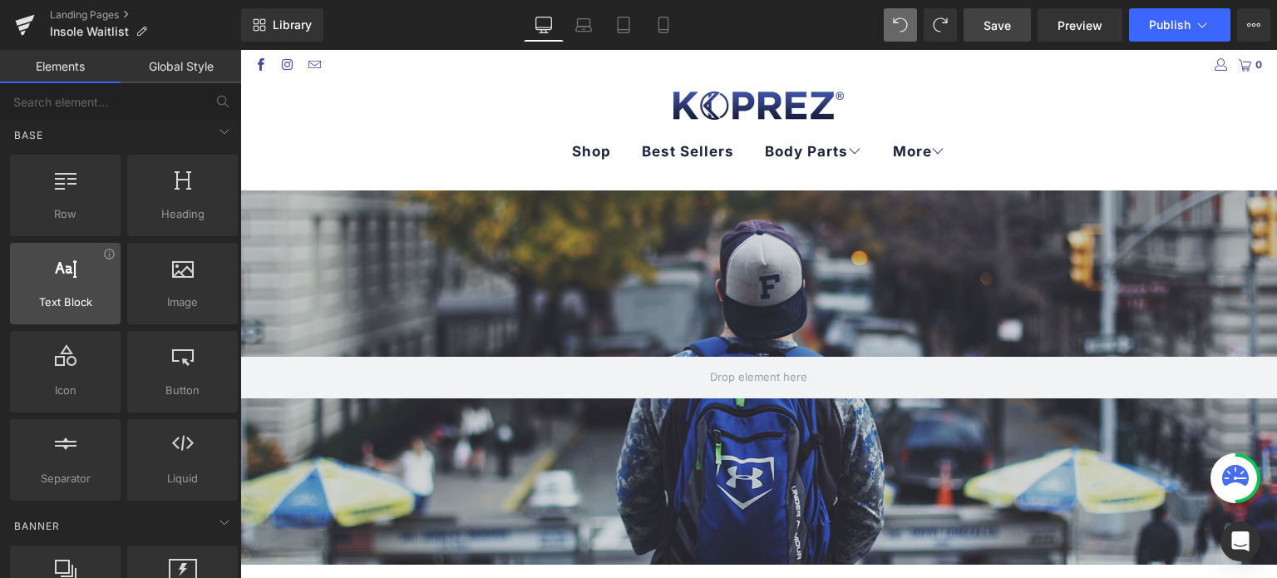
scroll to position [0, 0]
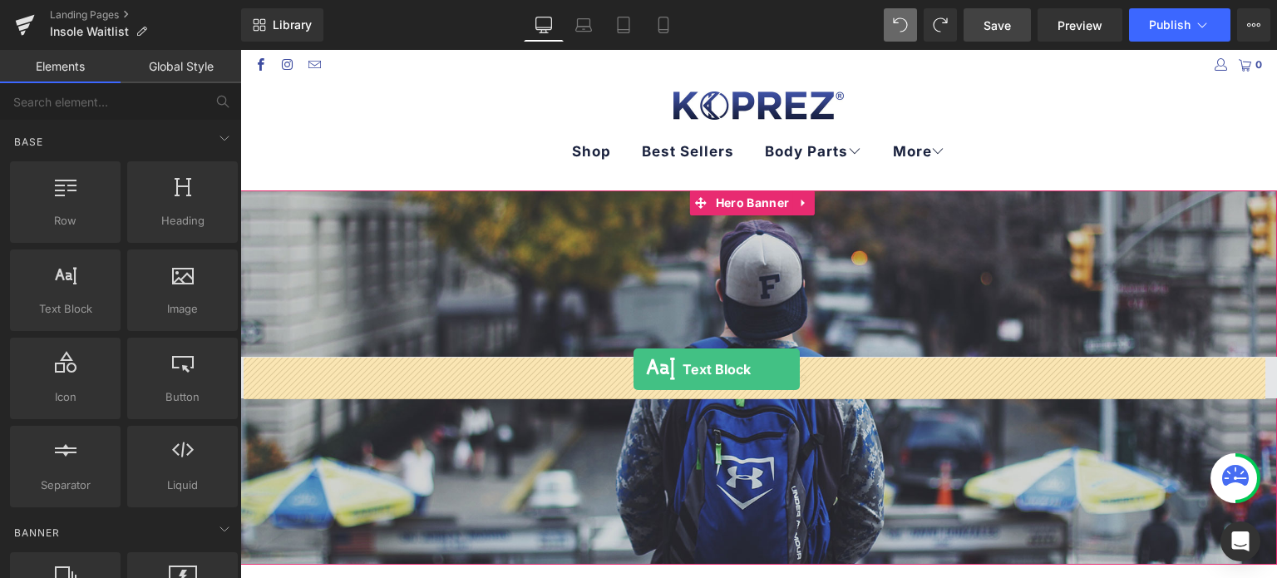
drag, startPoint x: 402, startPoint y: 360, endPoint x: 640, endPoint y: 368, distance: 237.9
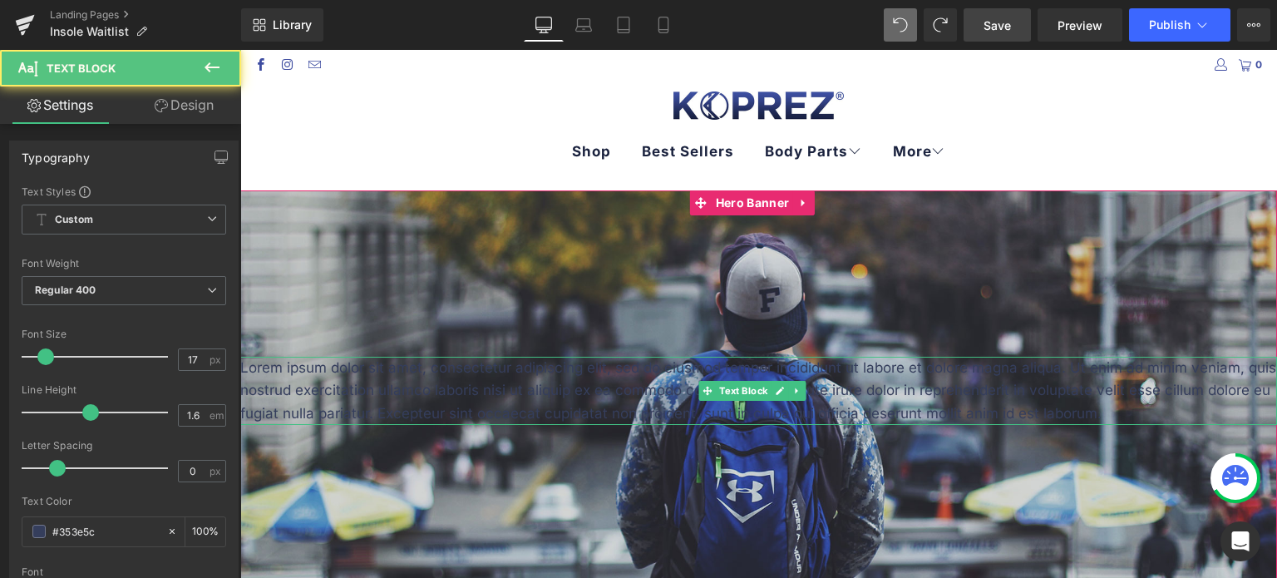
click at [889, 393] on p "Lorem ipsum dolor sit amet, consectetur adipiscing elit, sed do eiusmod tempor …" at bounding box center [758, 391] width 1037 height 68
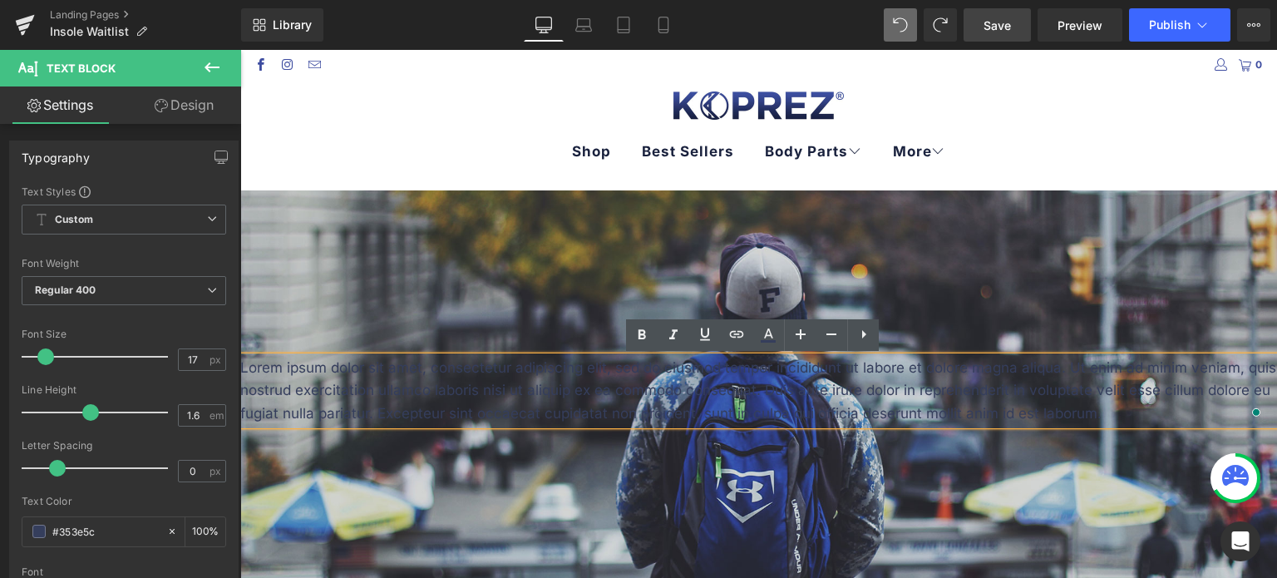
click at [1104, 296] on div at bounding box center [758, 390] width 1037 height 401
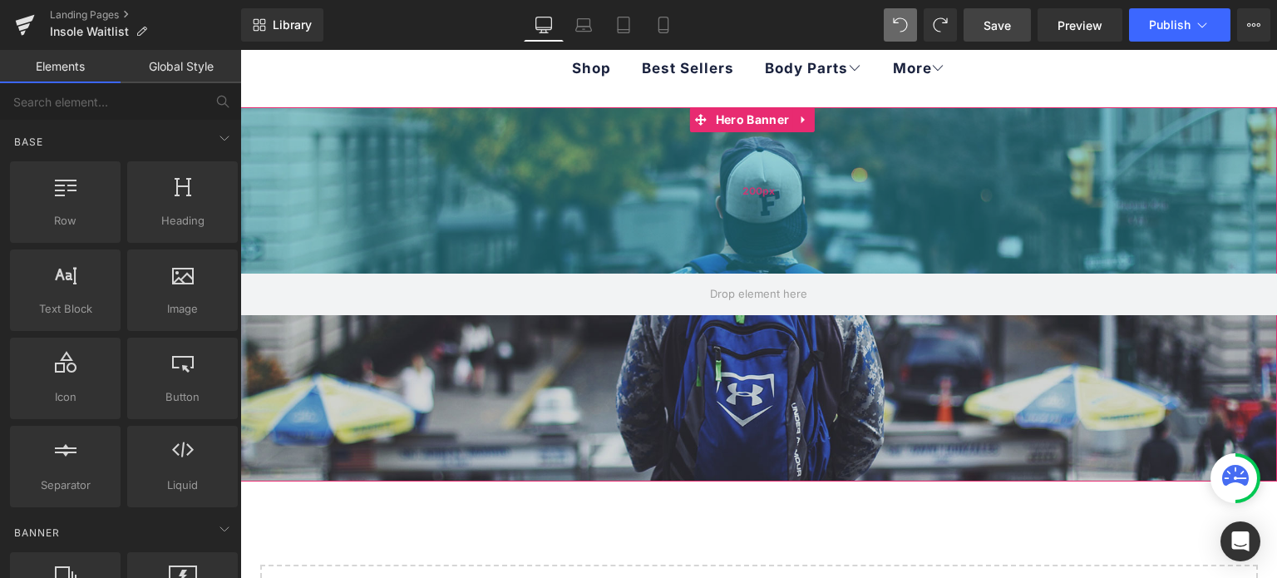
click at [384, 215] on div "200px" at bounding box center [758, 190] width 1037 height 166
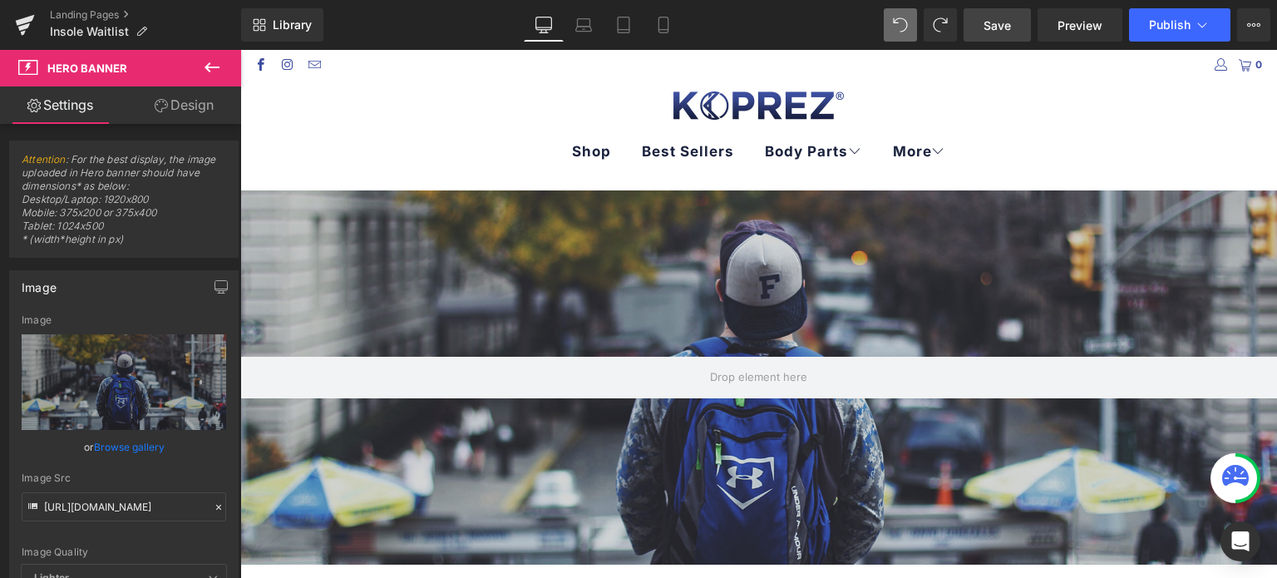
click at [211, 63] on icon at bounding box center [212, 67] width 20 height 20
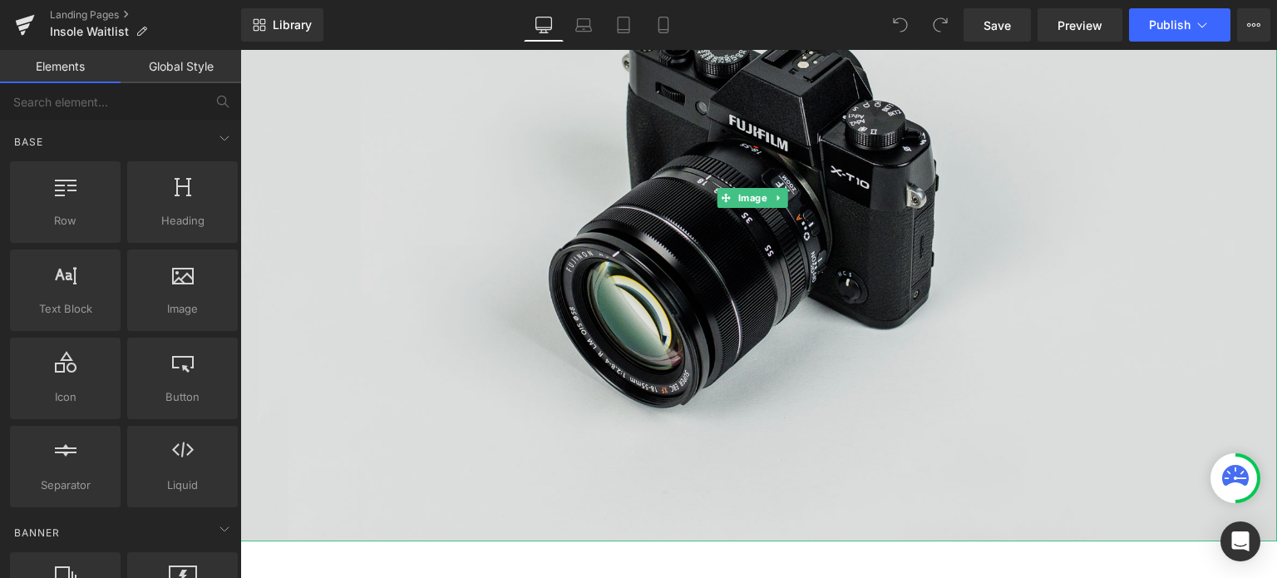
scroll to position [333, 0]
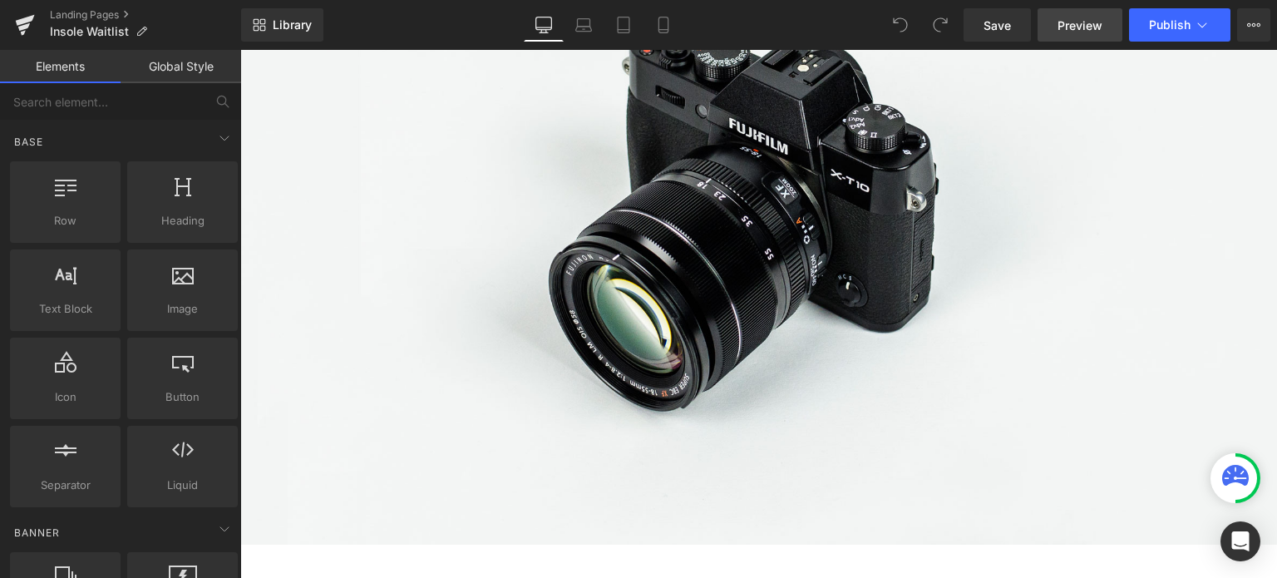
click at [1117, 14] on link "Preview" at bounding box center [1079, 24] width 85 height 33
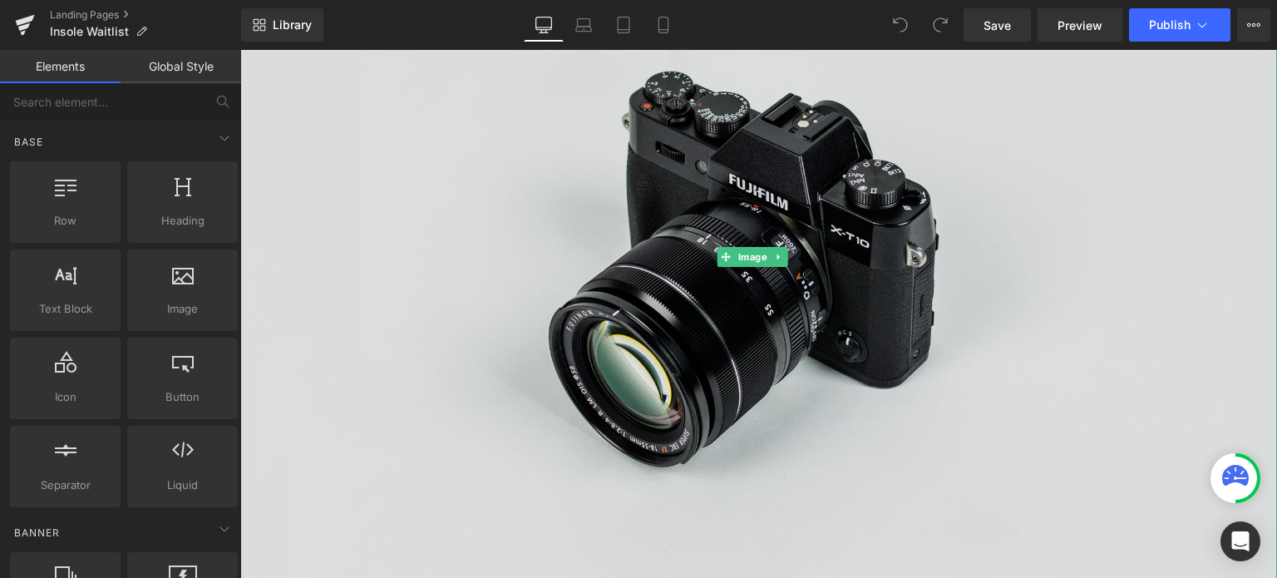
scroll to position [83, 0]
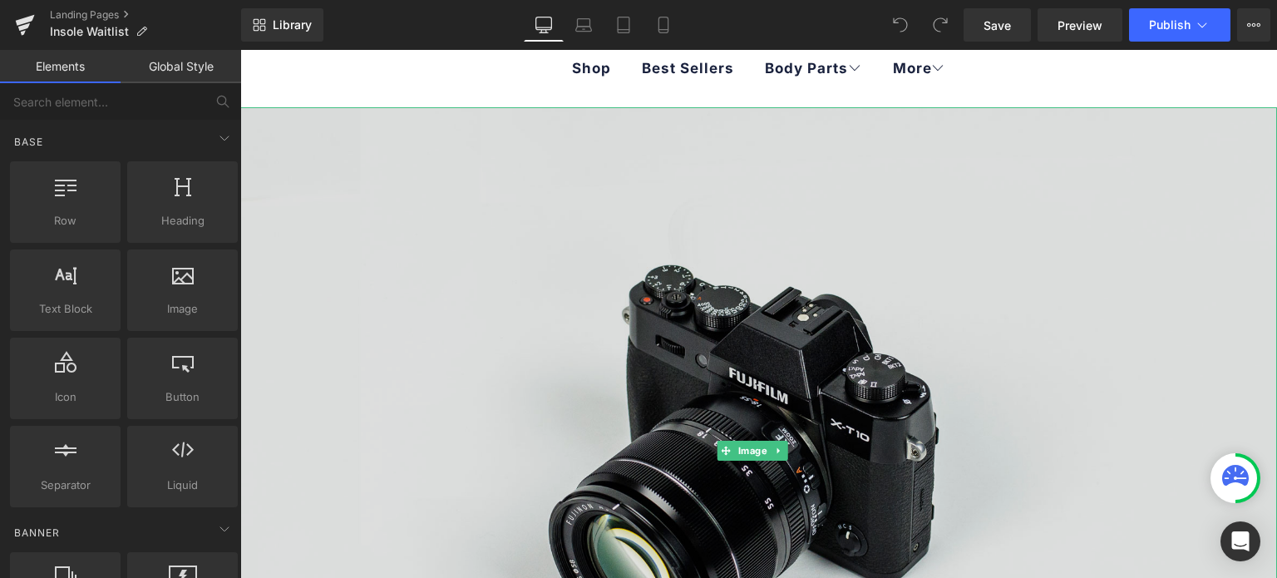
click at [436, 255] on img at bounding box center [758, 450] width 1037 height 687
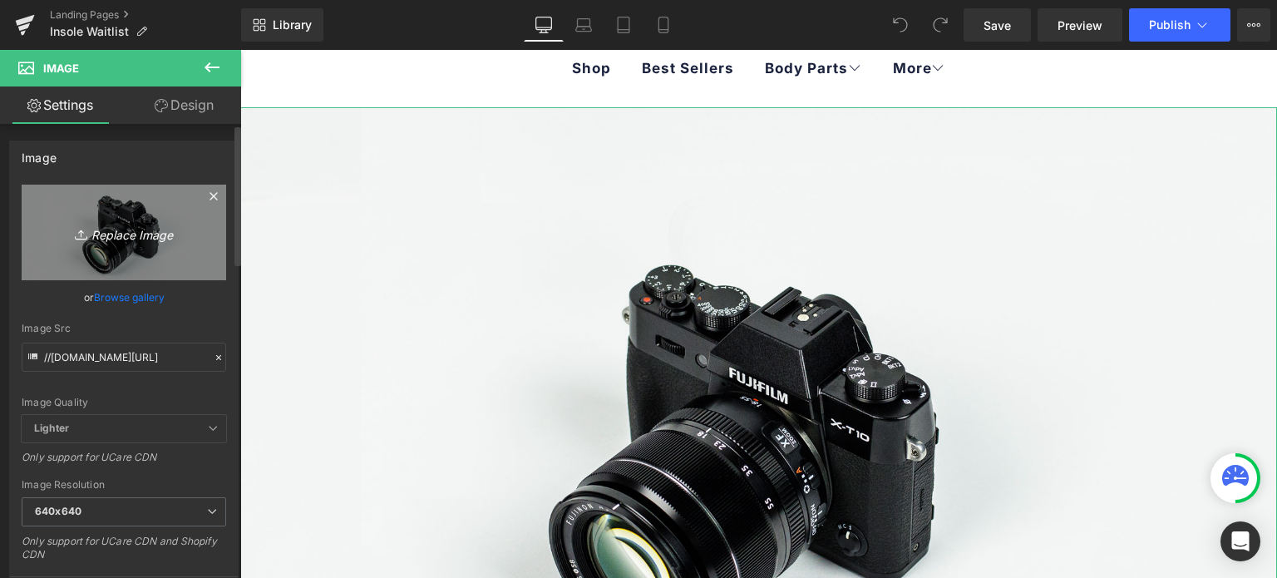
click at [131, 236] on icon "Replace Image" at bounding box center [123, 232] width 133 height 21
type input "C:\fakepath\Ash.webp"
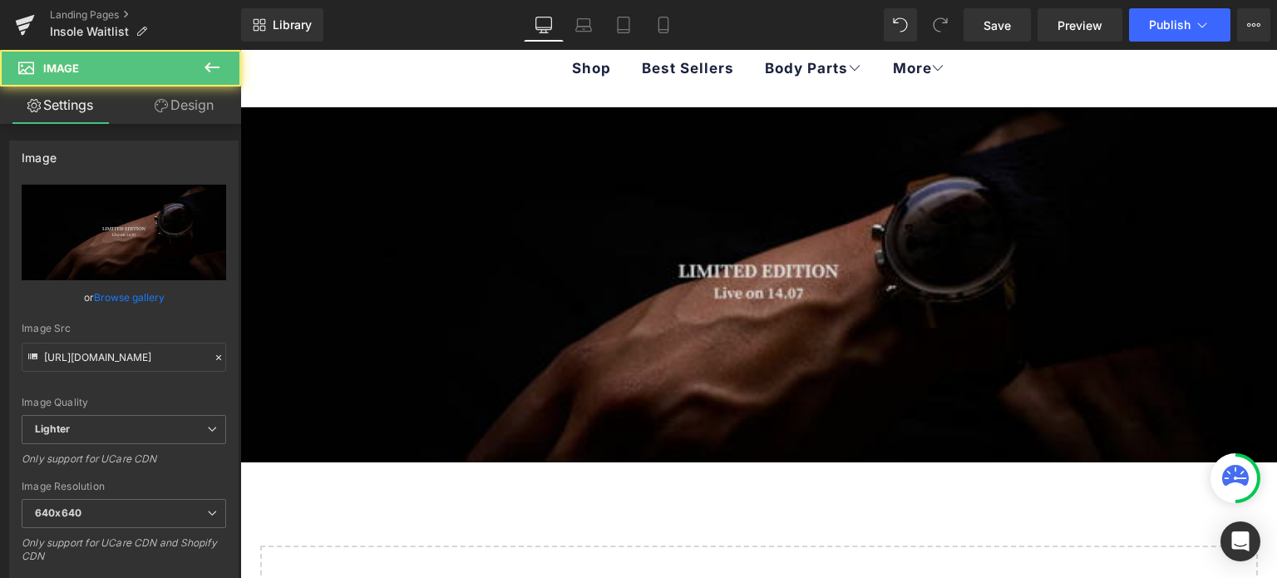
click at [780, 357] on img at bounding box center [758, 284] width 1037 height 355
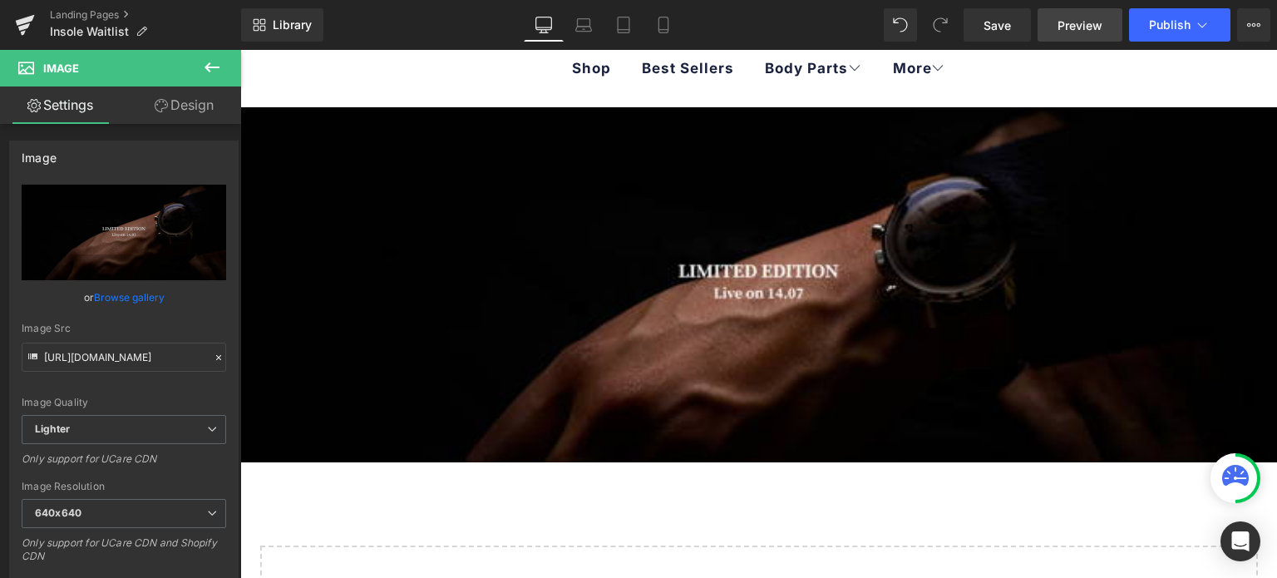
click at [1067, 33] on link "Preview" at bounding box center [1079, 24] width 85 height 33
click at [998, 22] on span "Save" at bounding box center [996, 25] width 27 height 17
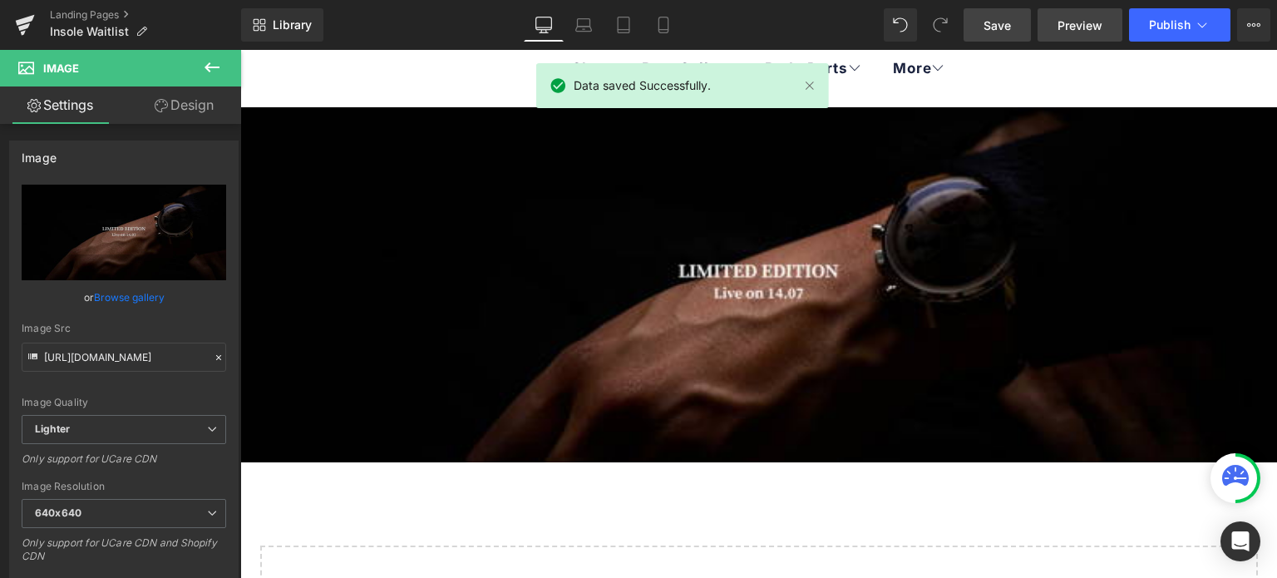
click at [1073, 32] on span "Preview" at bounding box center [1079, 25] width 45 height 17
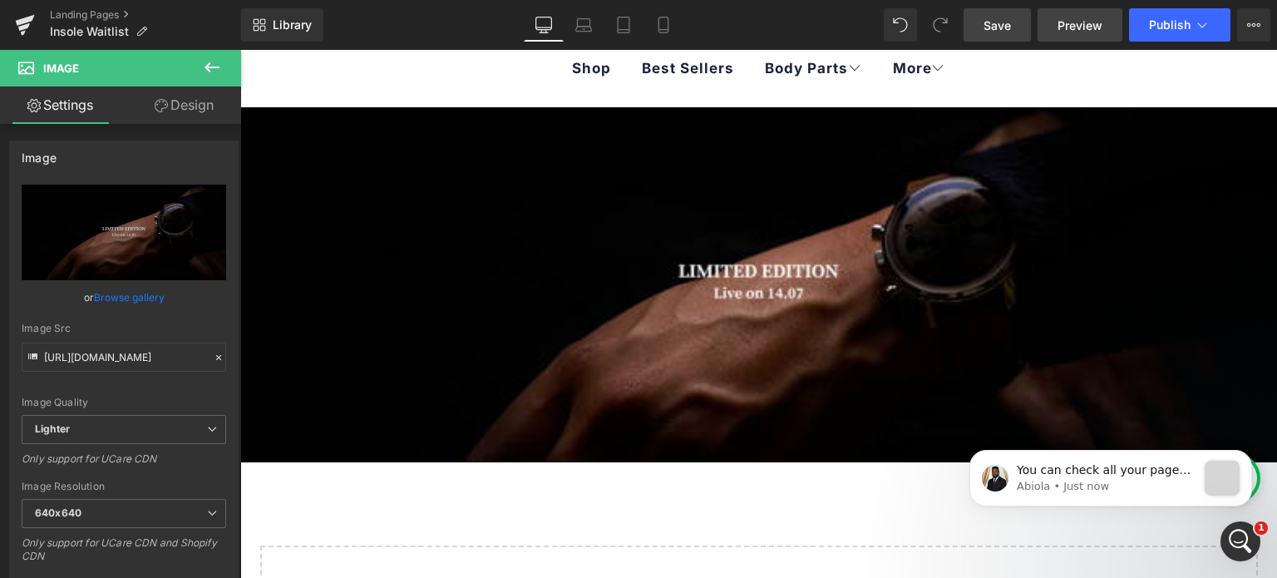
scroll to position [0, 0]
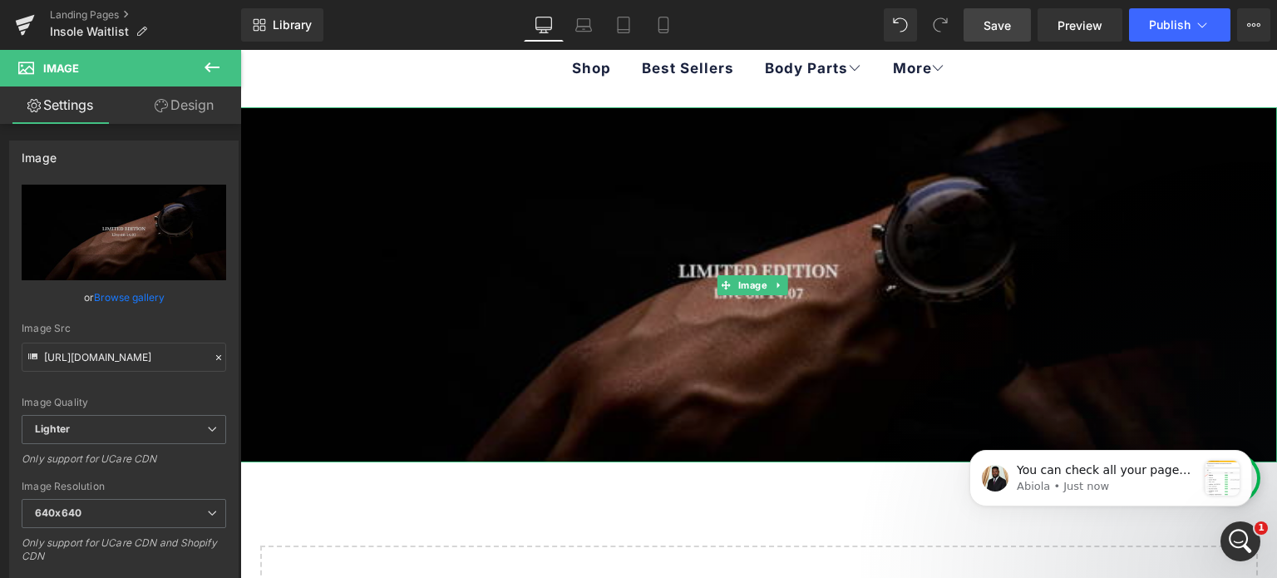
click at [579, 272] on img at bounding box center [758, 284] width 1037 height 355
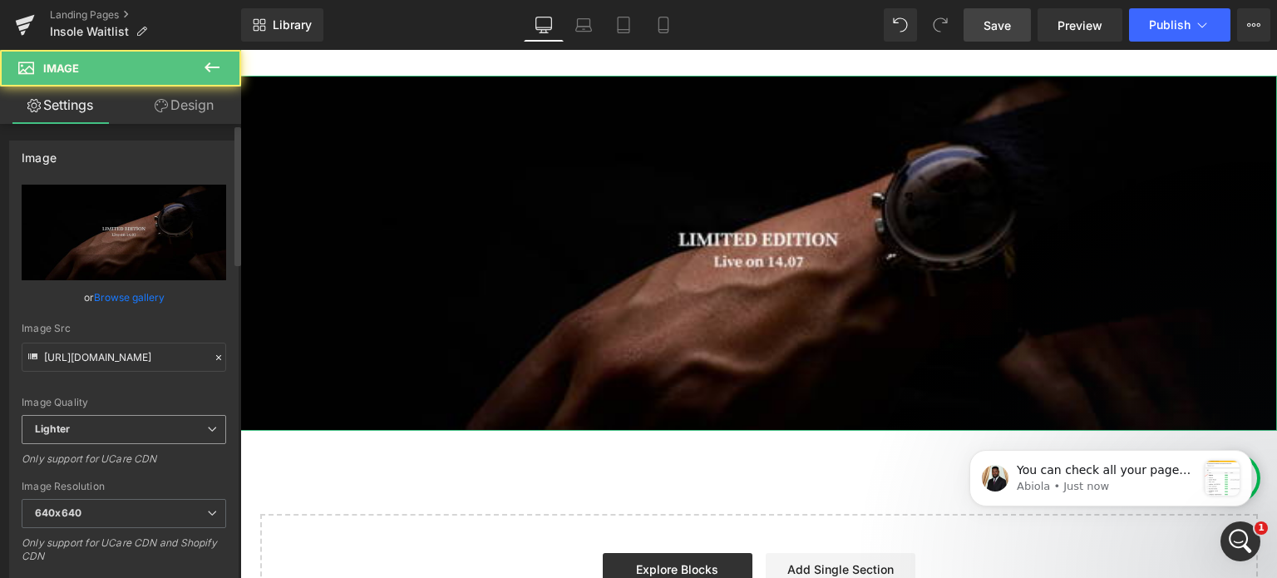
scroll to position [166, 0]
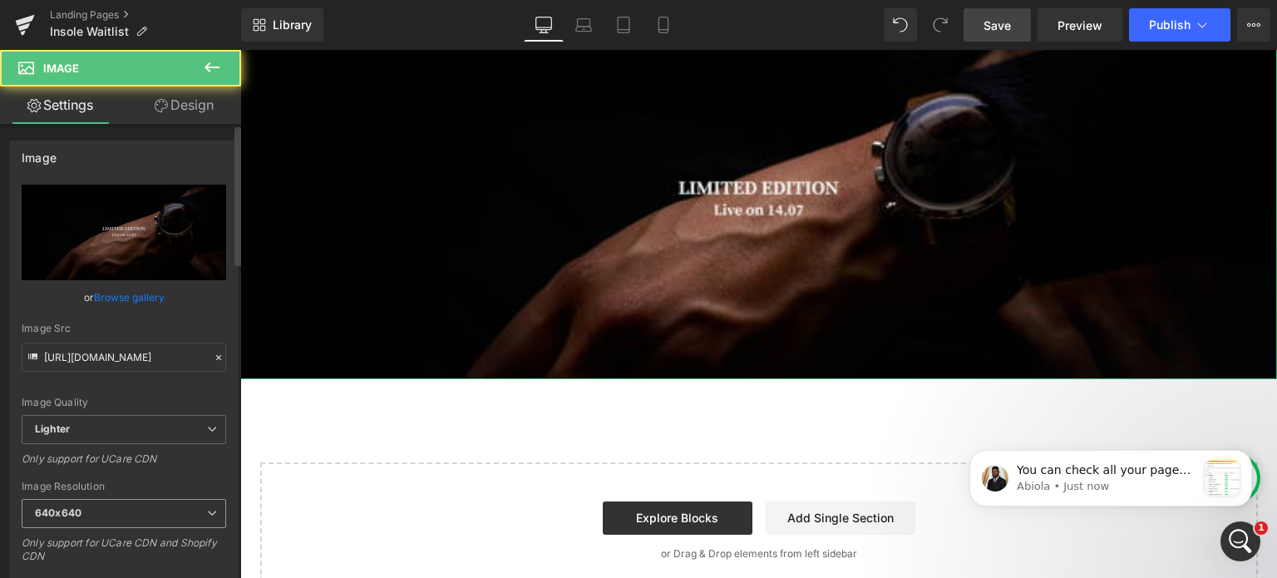
click at [140, 518] on span "640x640" at bounding box center [124, 513] width 204 height 29
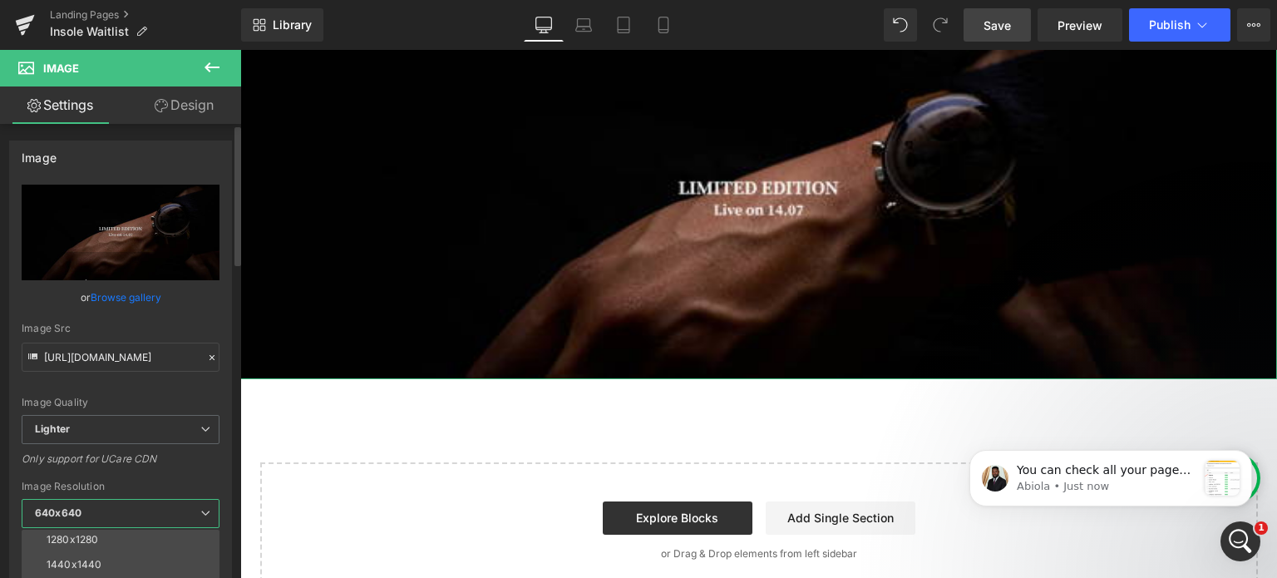
scroll to position [238, 0]
click at [143, 532] on li "1280x1280" at bounding box center [124, 528] width 205 height 25
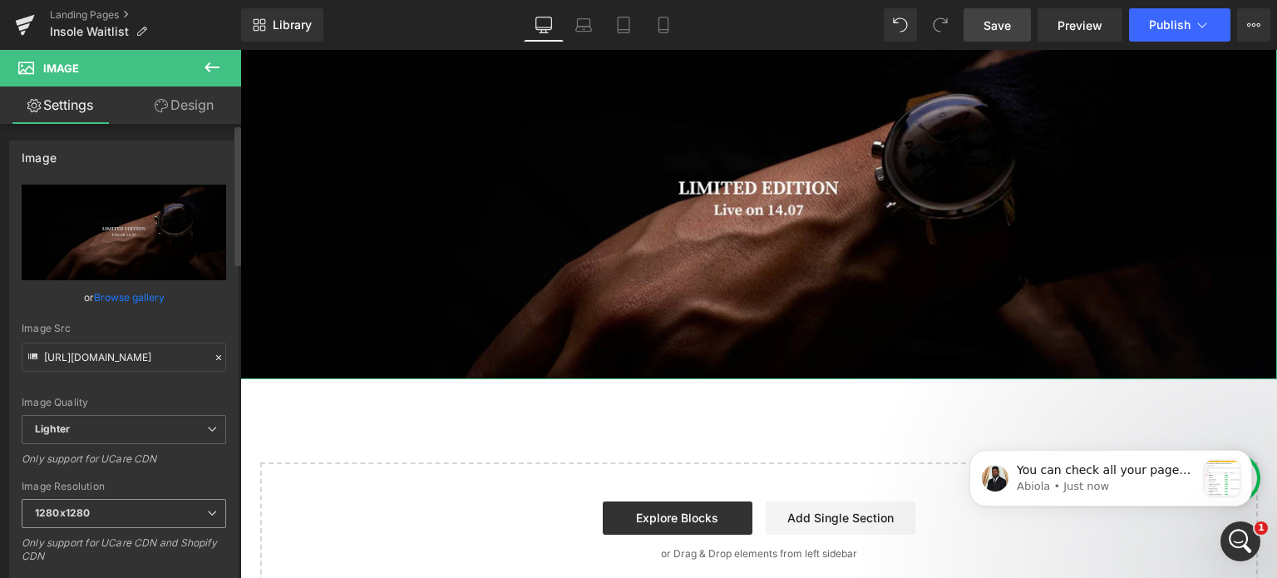
click at [150, 507] on span "1280x1280" at bounding box center [124, 513] width 204 height 29
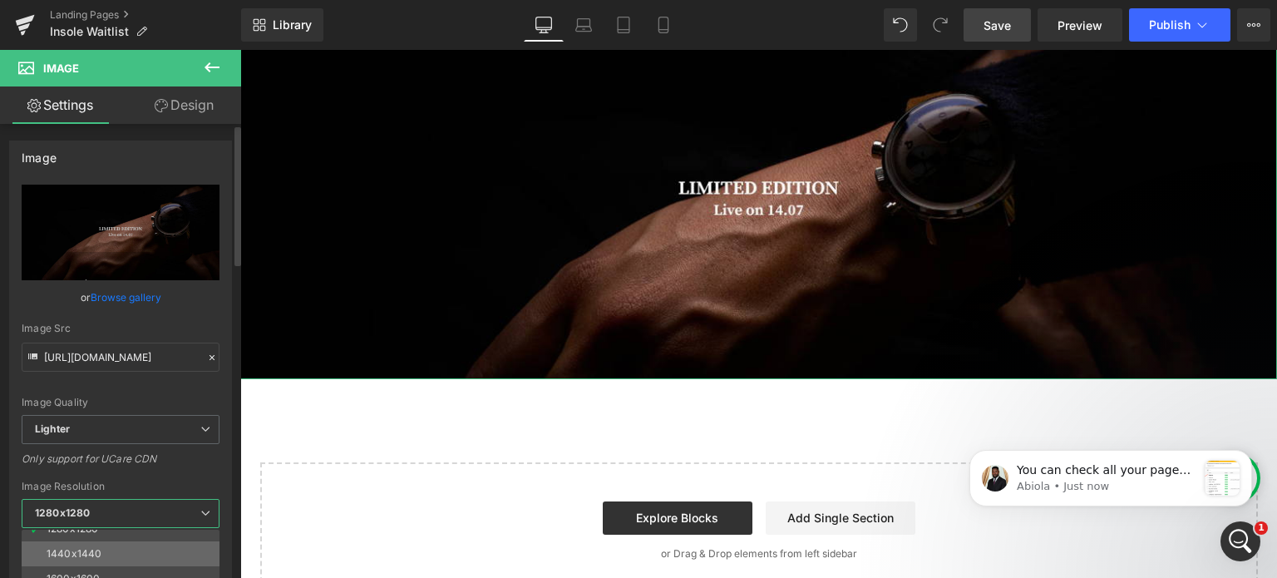
click at [114, 553] on li "1440x1440" at bounding box center [124, 553] width 205 height 25
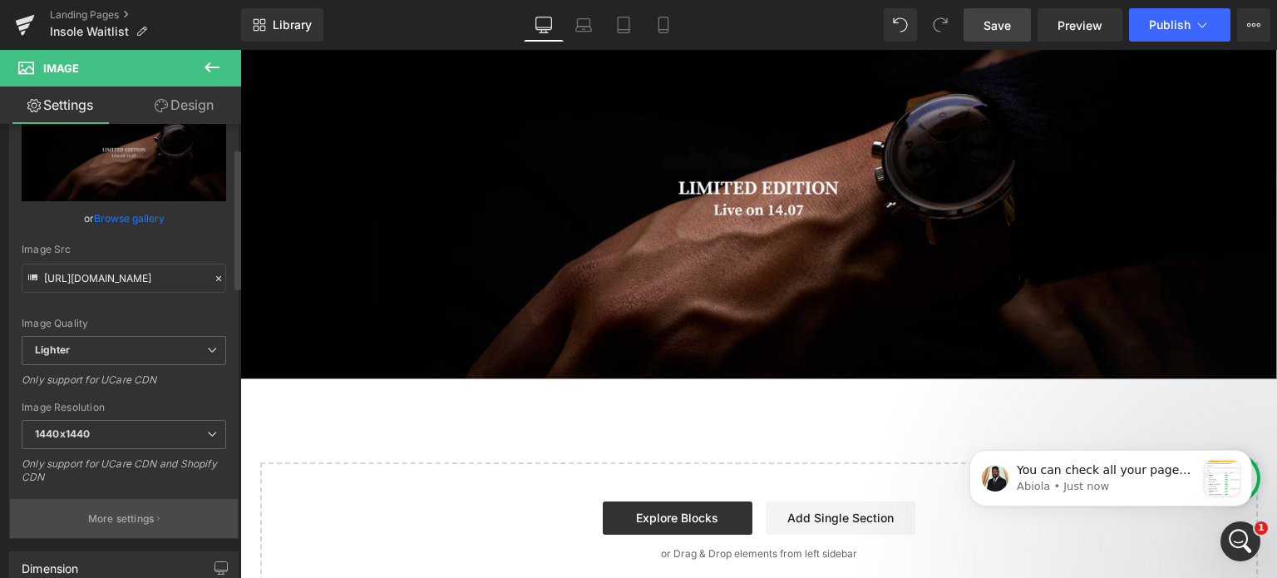
scroll to position [83, 0]
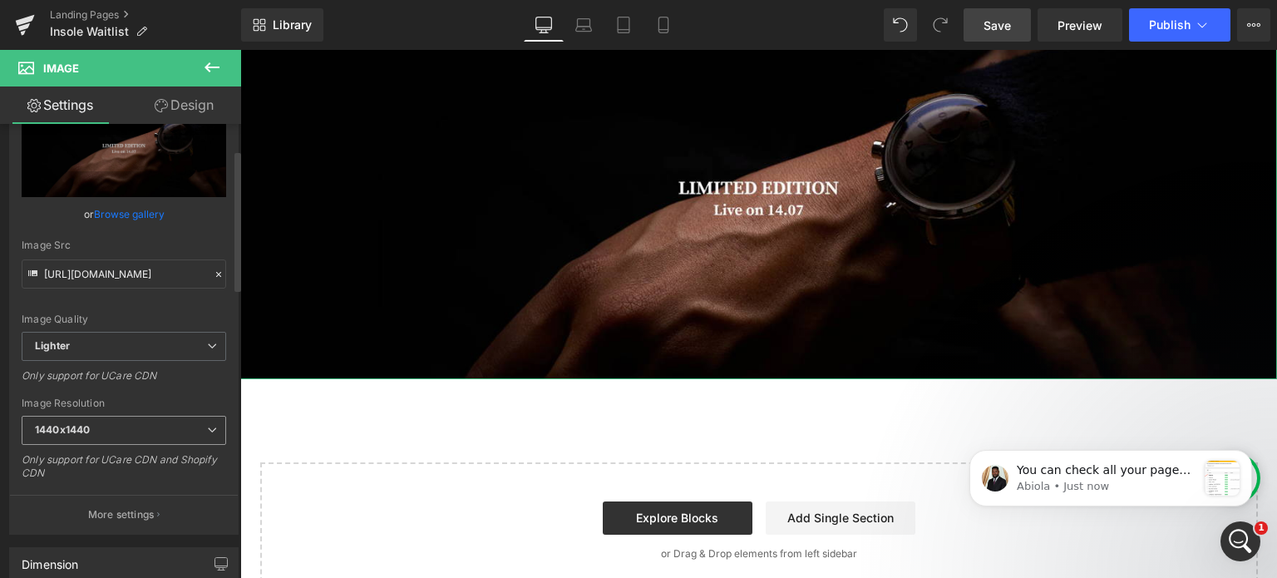
click at [134, 430] on span "1440x1440" at bounding box center [124, 430] width 204 height 29
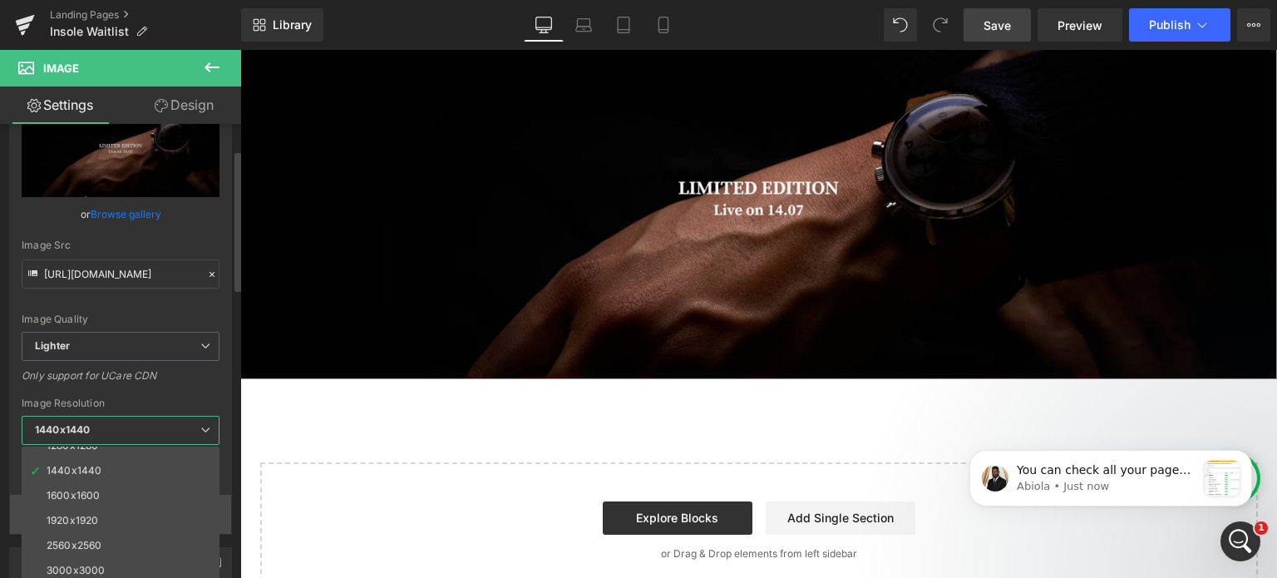
click at [138, 524] on li "1920x1920" at bounding box center [124, 520] width 205 height 25
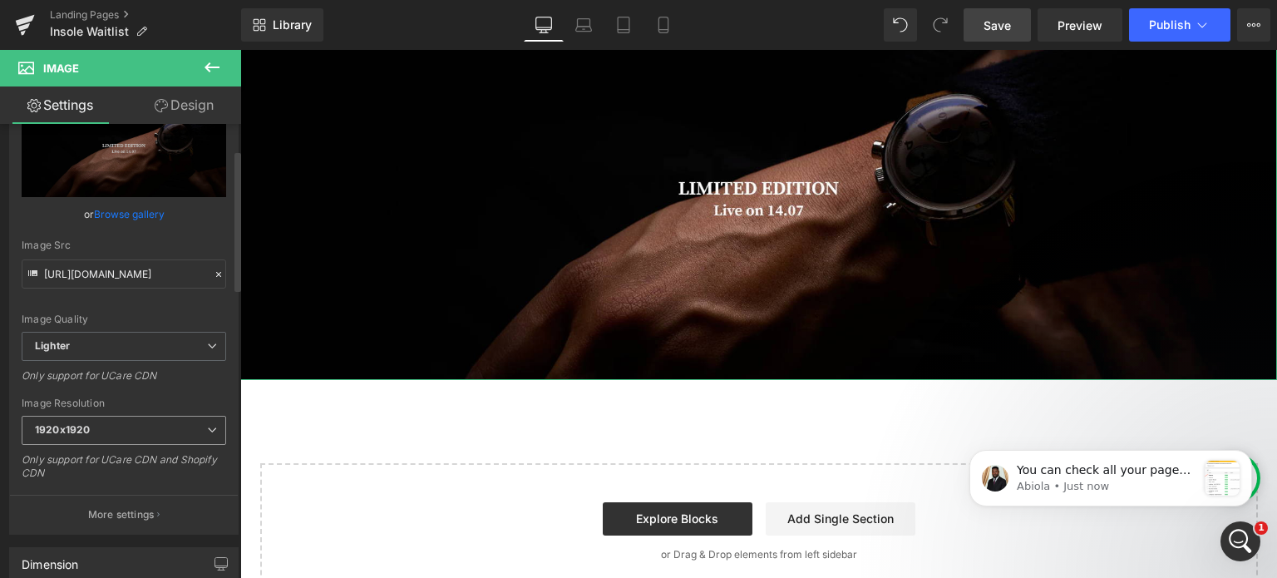
click at [126, 440] on span "1920x1920" at bounding box center [124, 430] width 204 height 29
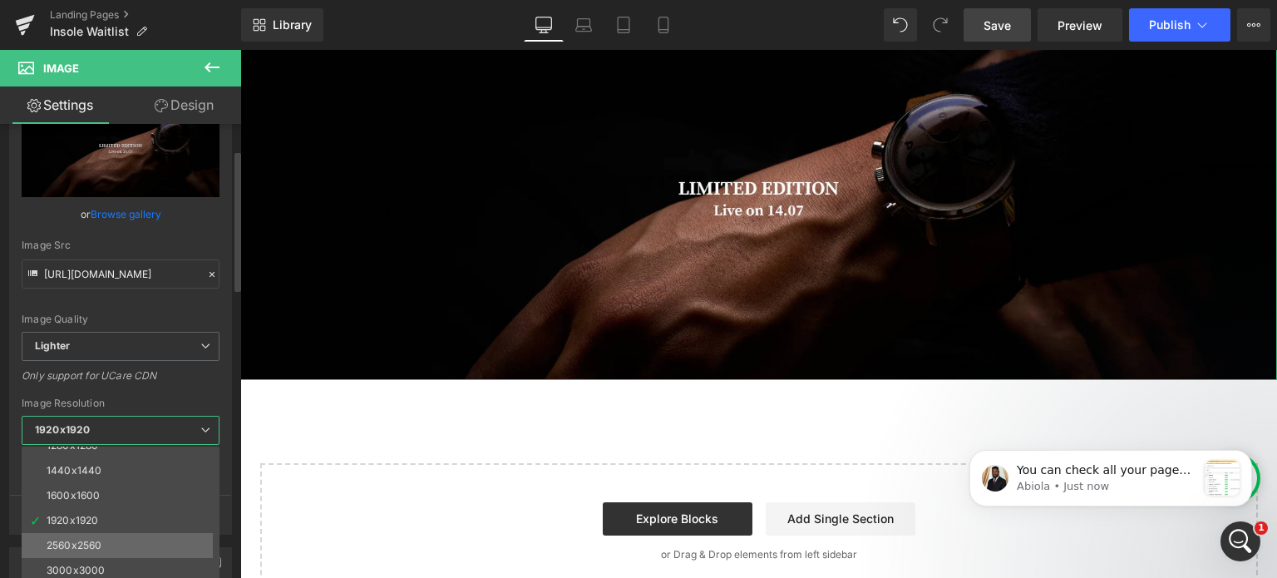
click at [130, 538] on li "2560x2560" at bounding box center [124, 545] width 205 height 25
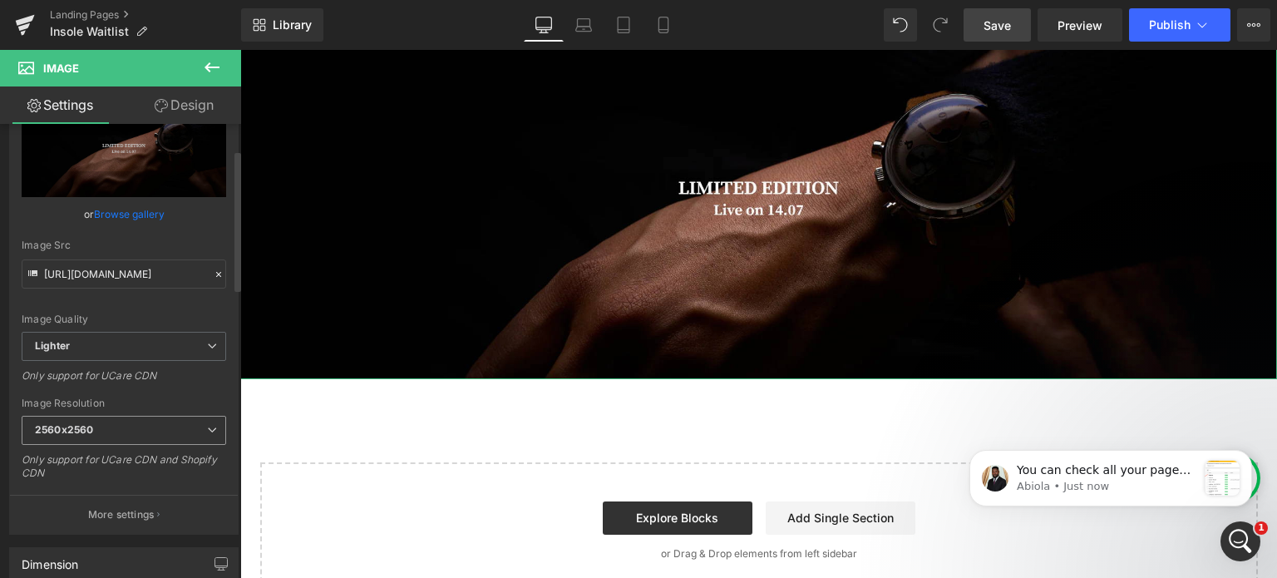
type input "https://ucarecdn.com/9200490f-c76a-43ff-b8ce-d1dc3521889f/-/format/auto/-/previ…"
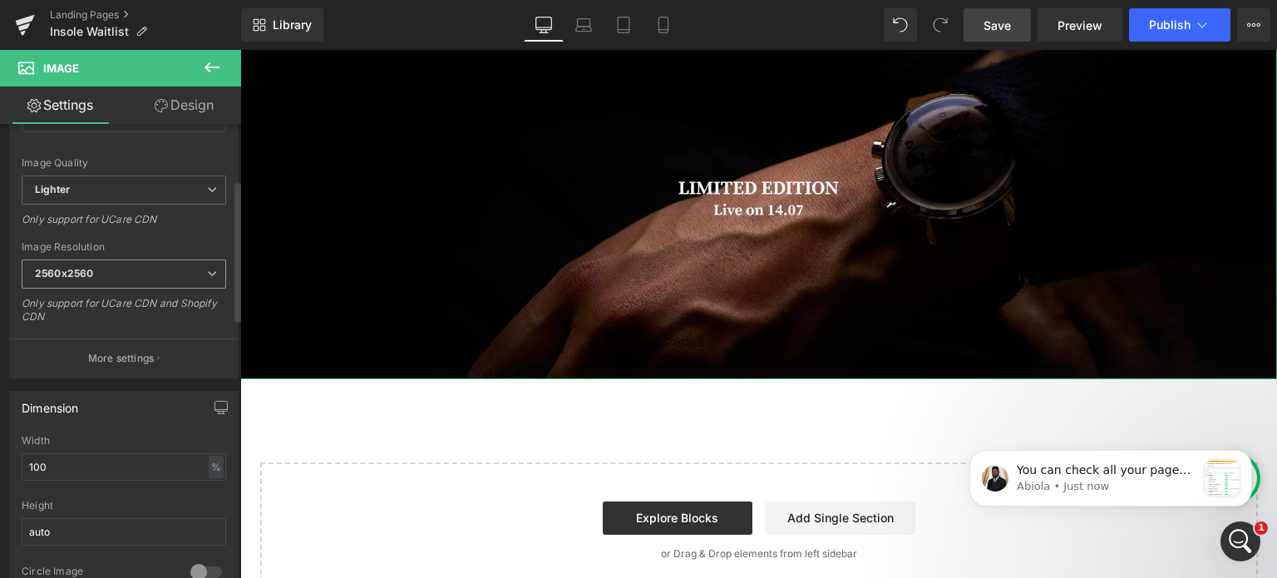
scroll to position [249, 0]
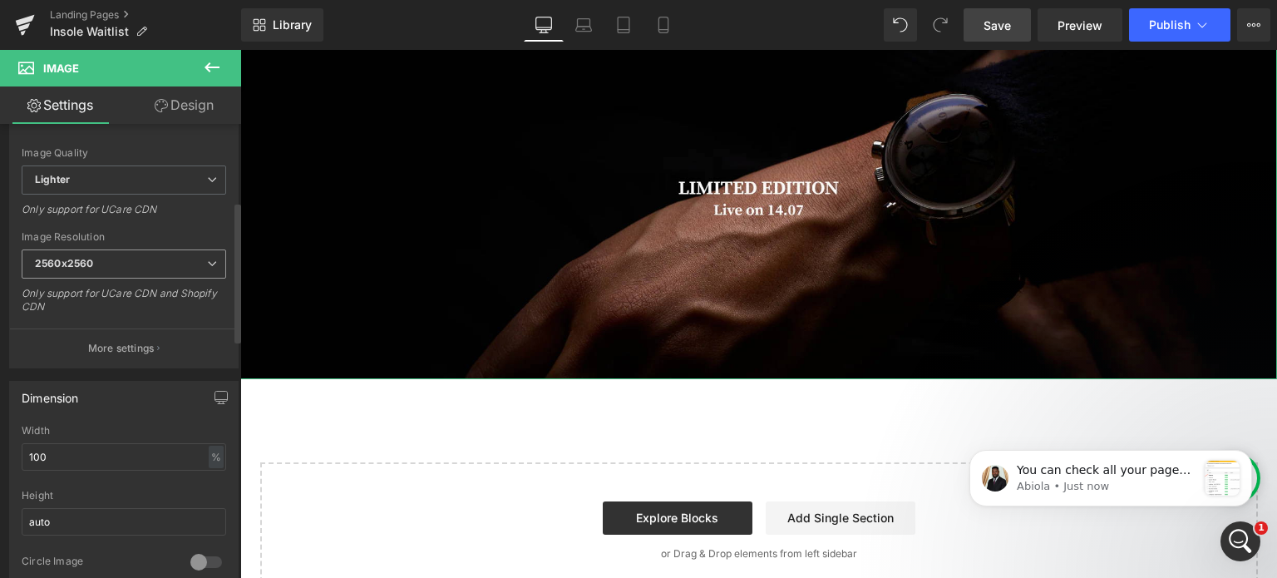
click at [116, 251] on span "2560x2560" at bounding box center [124, 263] width 204 height 29
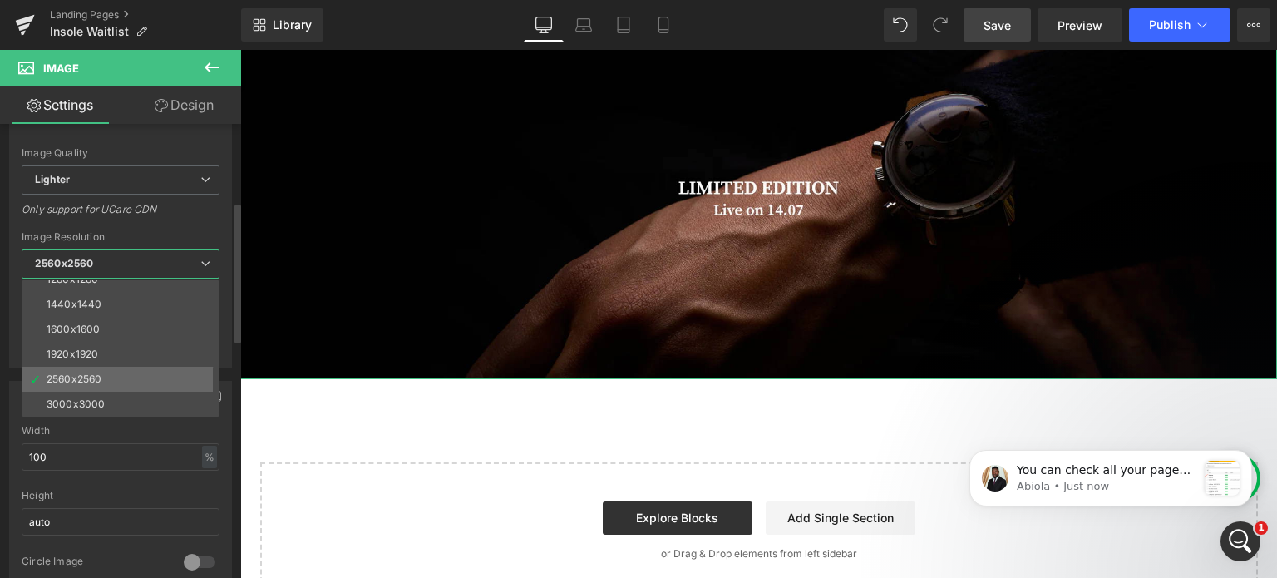
click at [124, 377] on li "2560x2560" at bounding box center [124, 379] width 205 height 25
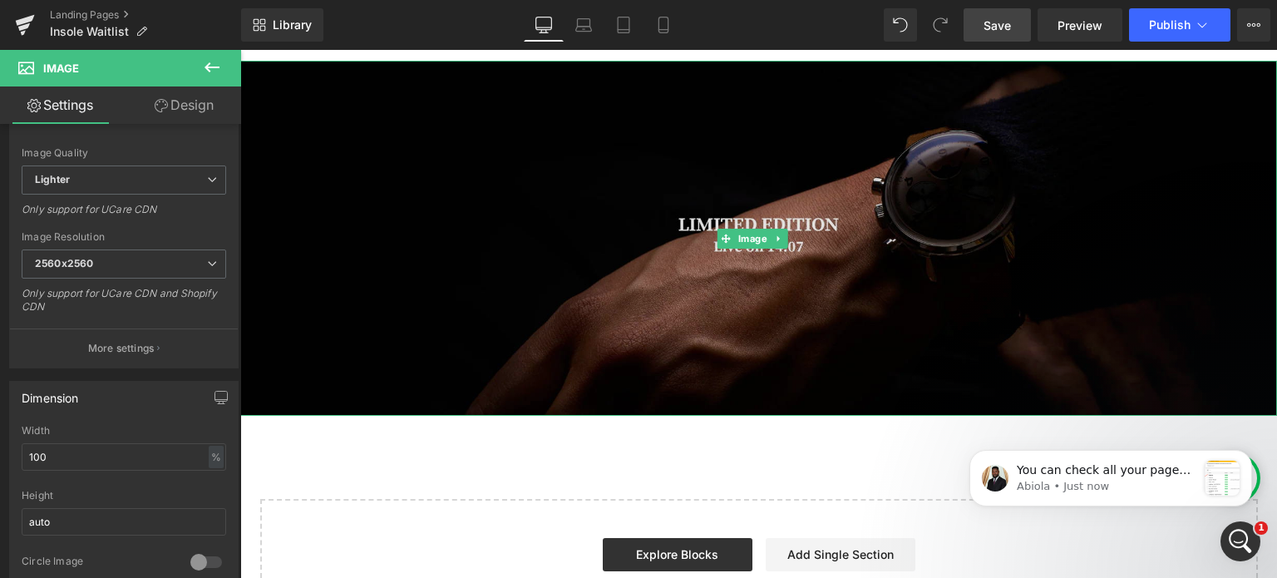
scroll to position [83, 0]
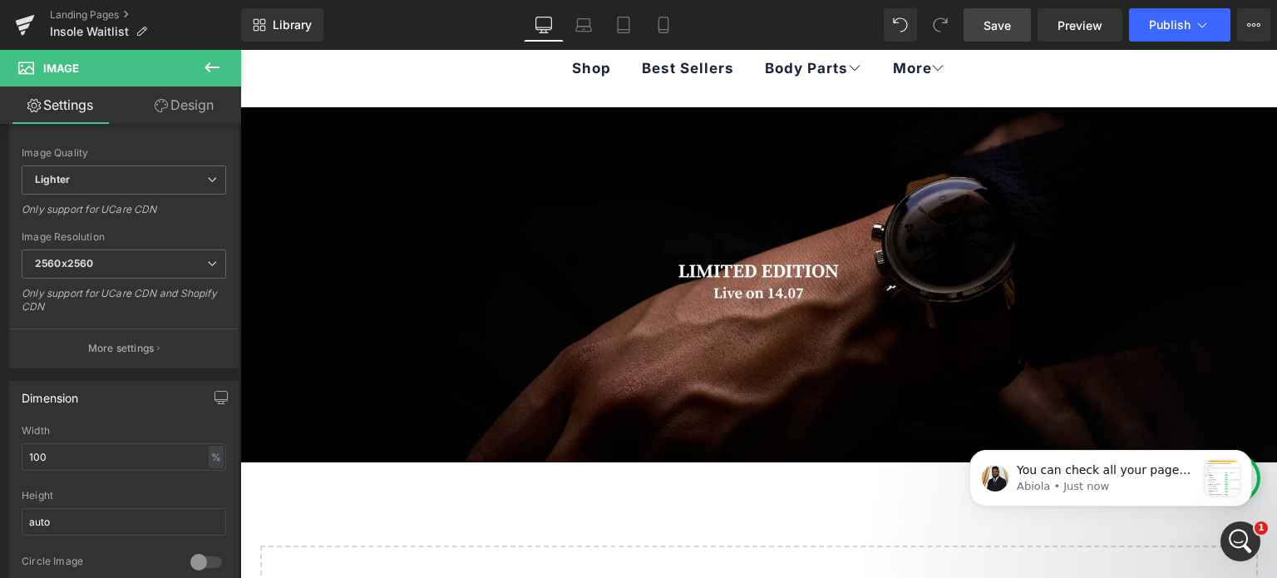
click at [1001, 34] on link "Save" at bounding box center [996, 24] width 67 height 33
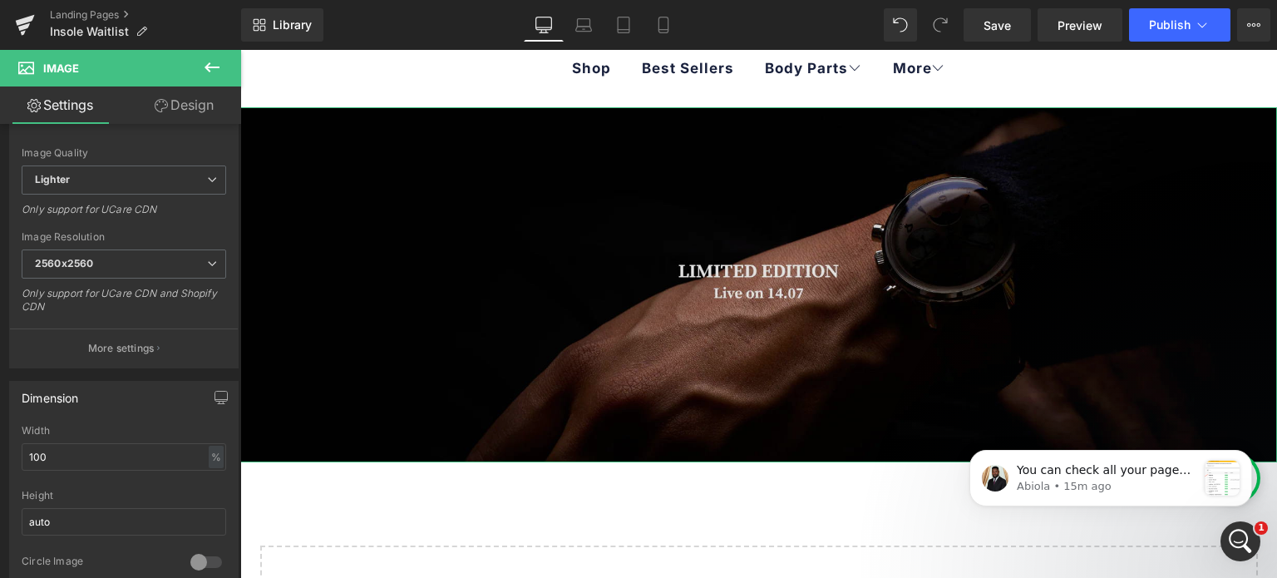
click at [544, 245] on img at bounding box center [758, 284] width 1037 height 355
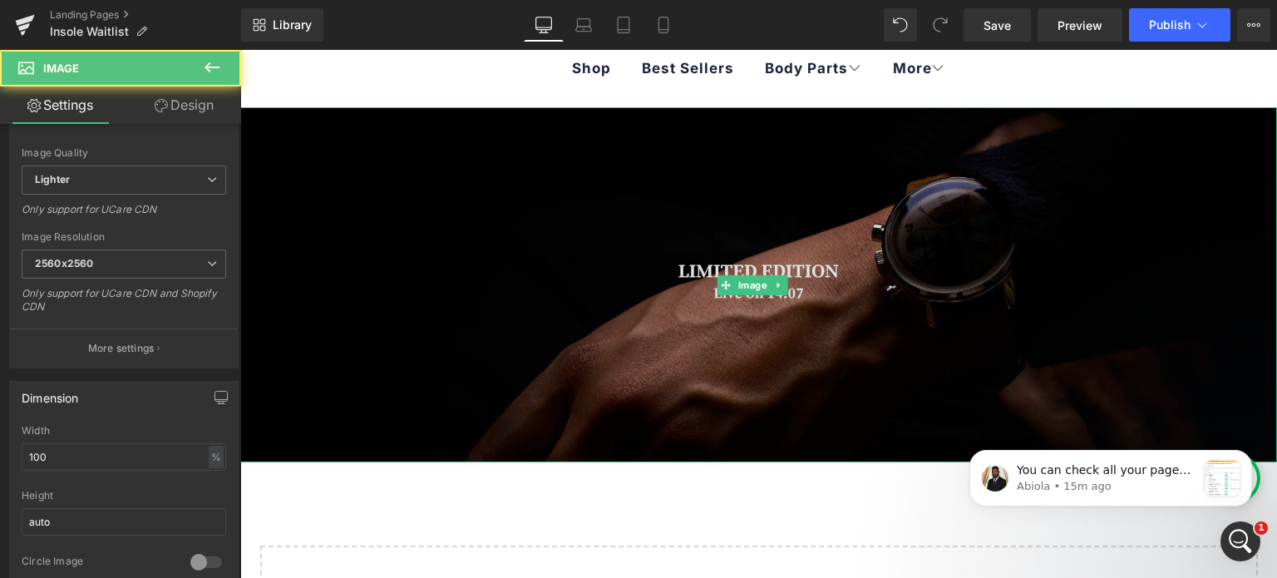
click at [475, 251] on img at bounding box center [758, 284] width 1037 height 355
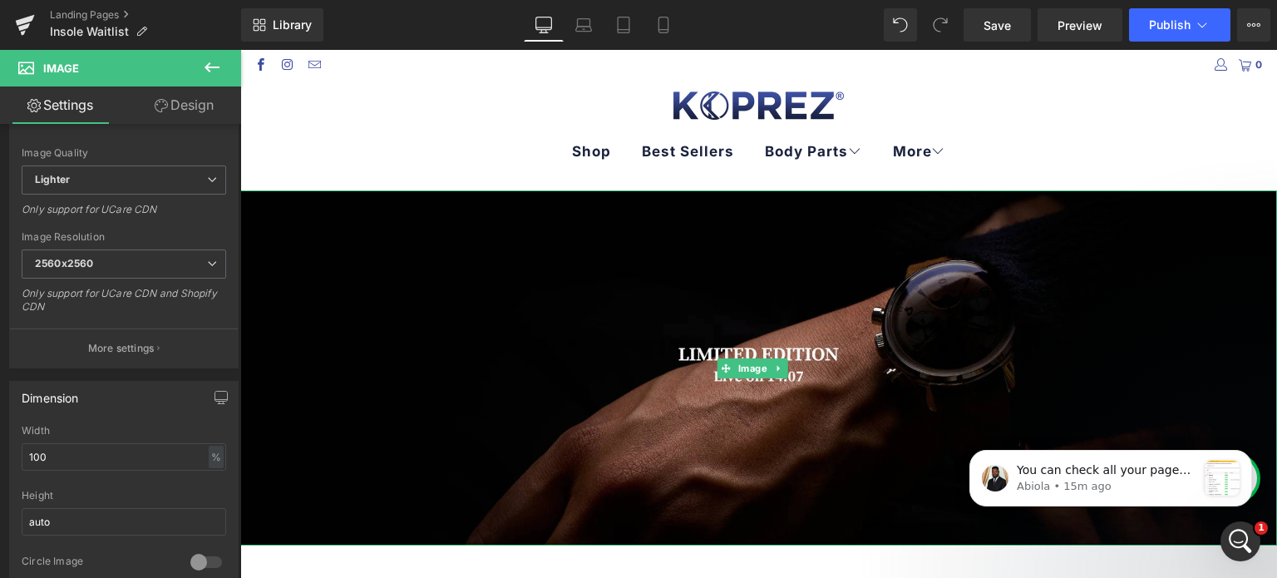
scroll to position [249, 0]
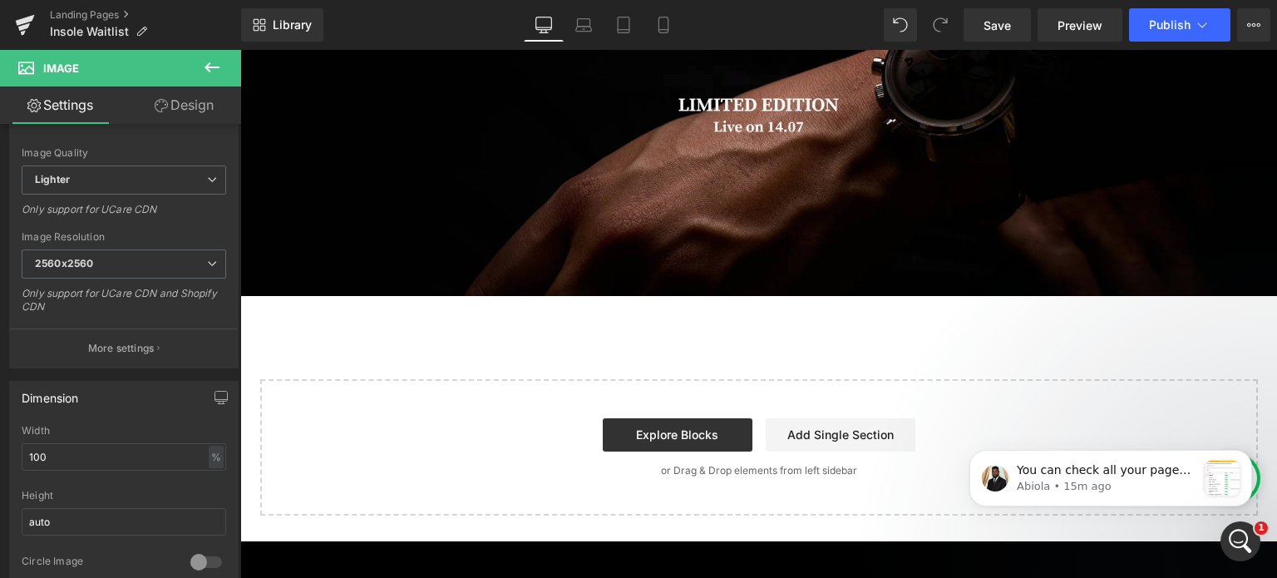
click at [447, 347] on div "Image Select your layout" at bounding box center [758, 228] width 1037 height 574
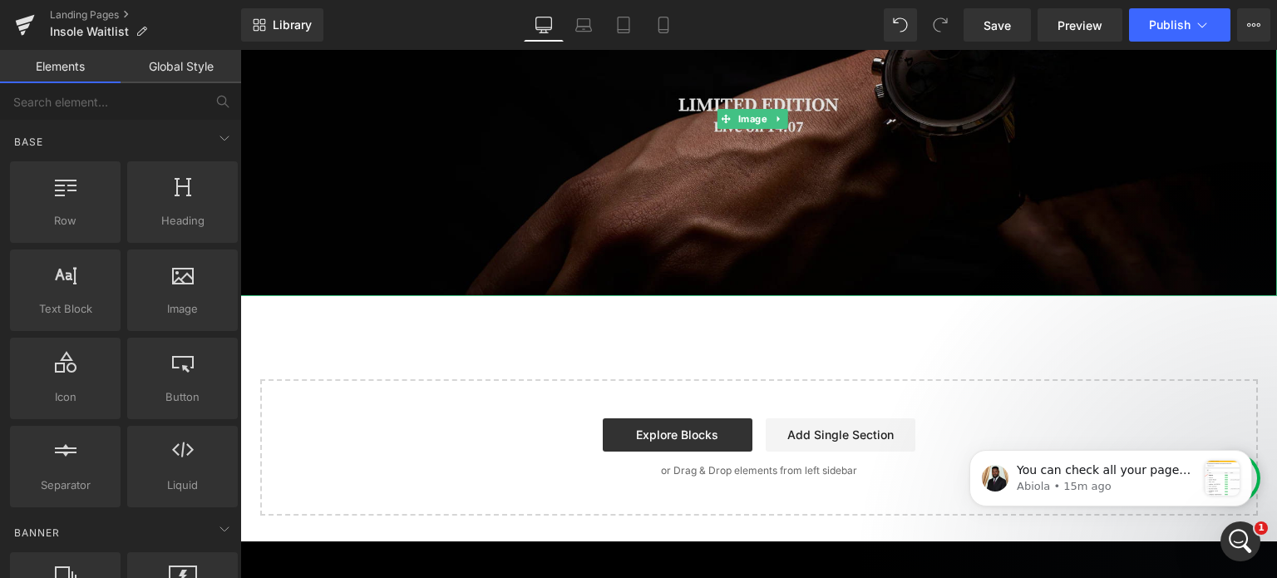
click at [417, 193] on img at bounding box center [758, 118] width 1037 height 355
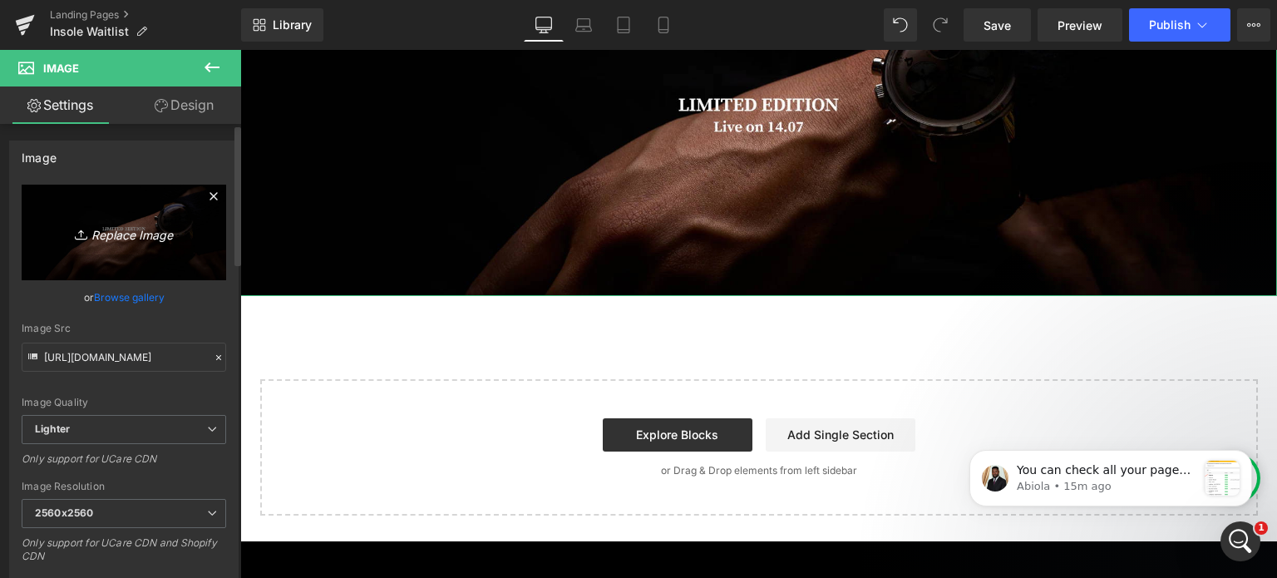
click at [166, 209] on link "Replace Image" at bounding box center [124, 233] width 204 height 96
type input "C:\fakepath\BG 1.jpg"
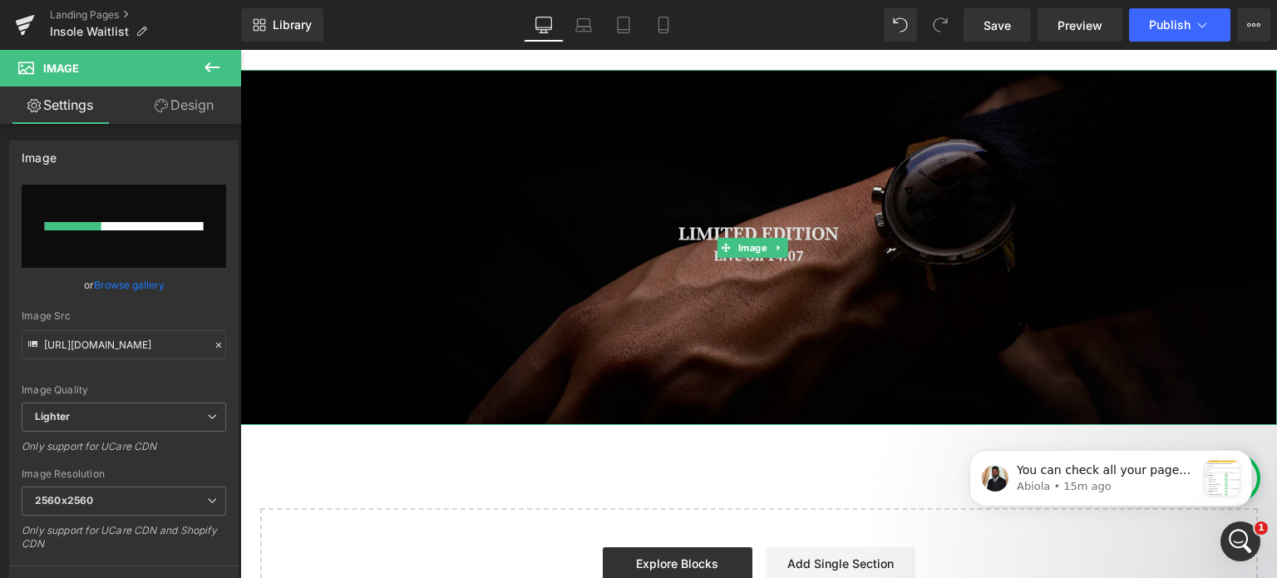
scroll to position [83, 0]
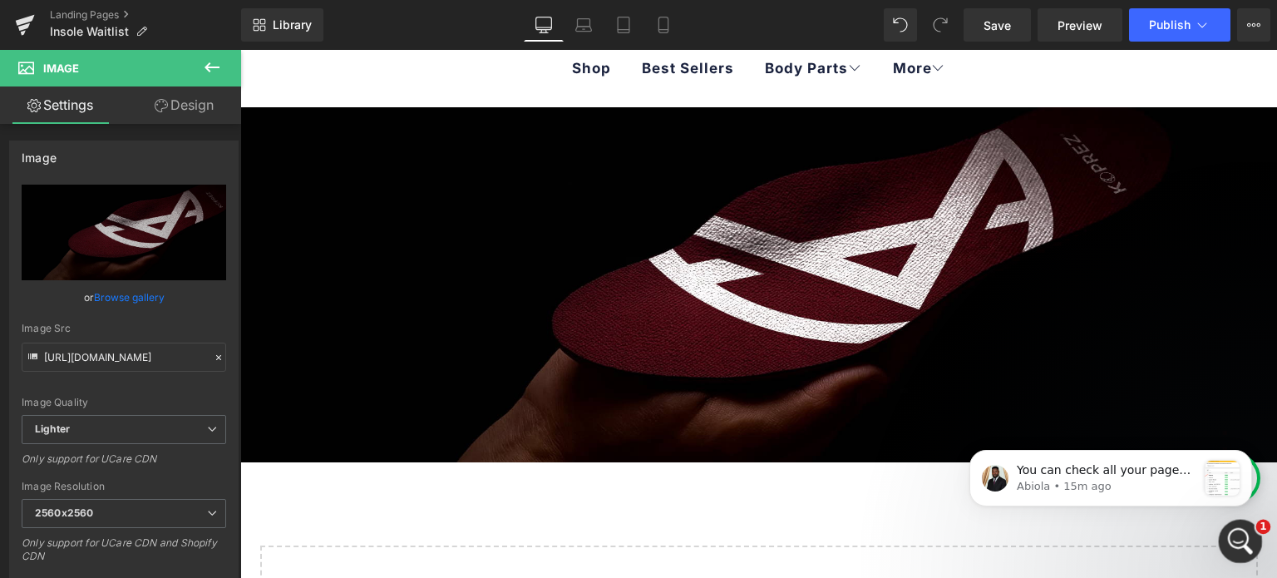
click at [1233, 538] on icon "Open Intercom Messenger" at bounding box center [1237, 538] width 27 height 27
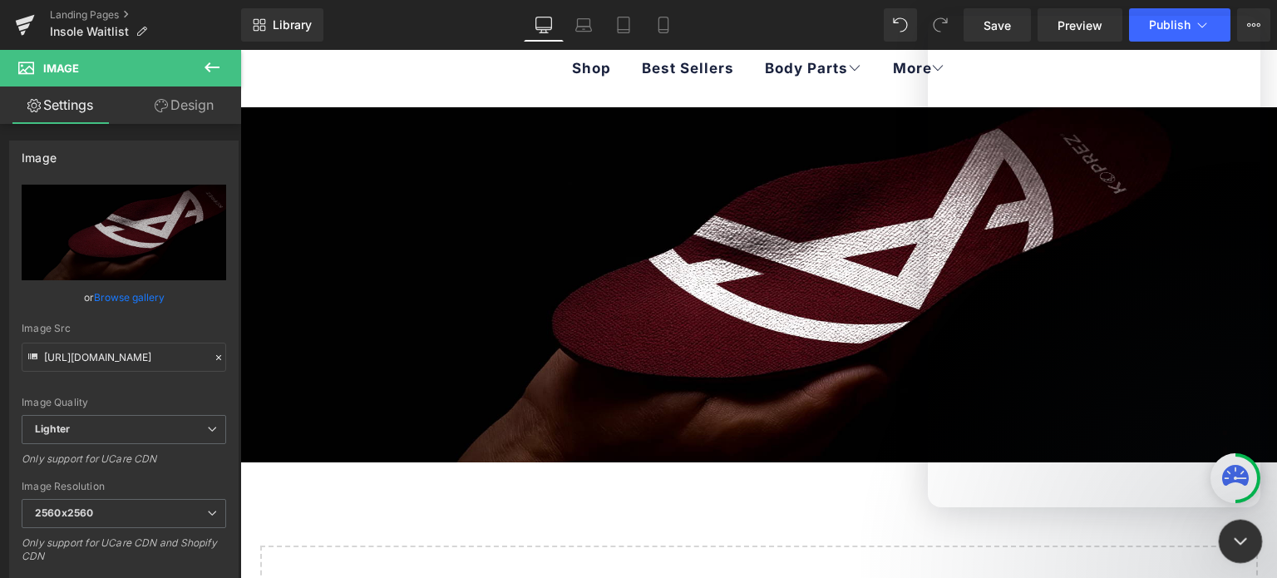
type input "https://ucarecdn.com/a1c71c32-7bf4-4d3c-8949-a8632d52c6f0/-/format/auto/-/previ…"
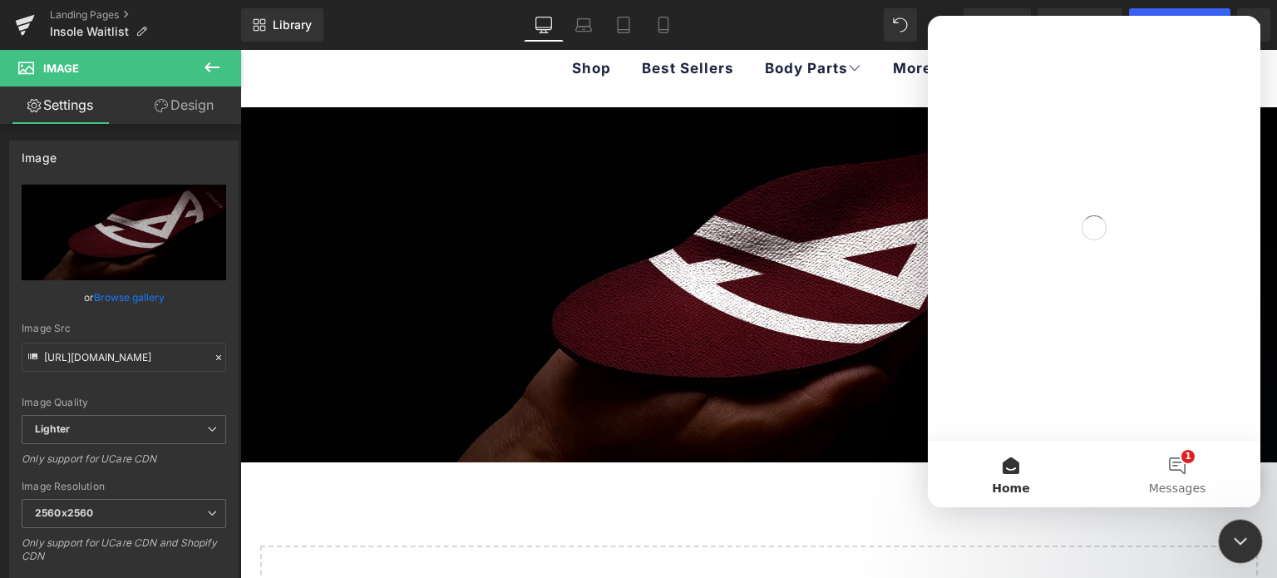
scroll to position [0, 0]
click at [1180, 482] on span "Messages" at bounding box center [1177, 488] width 57 height 12
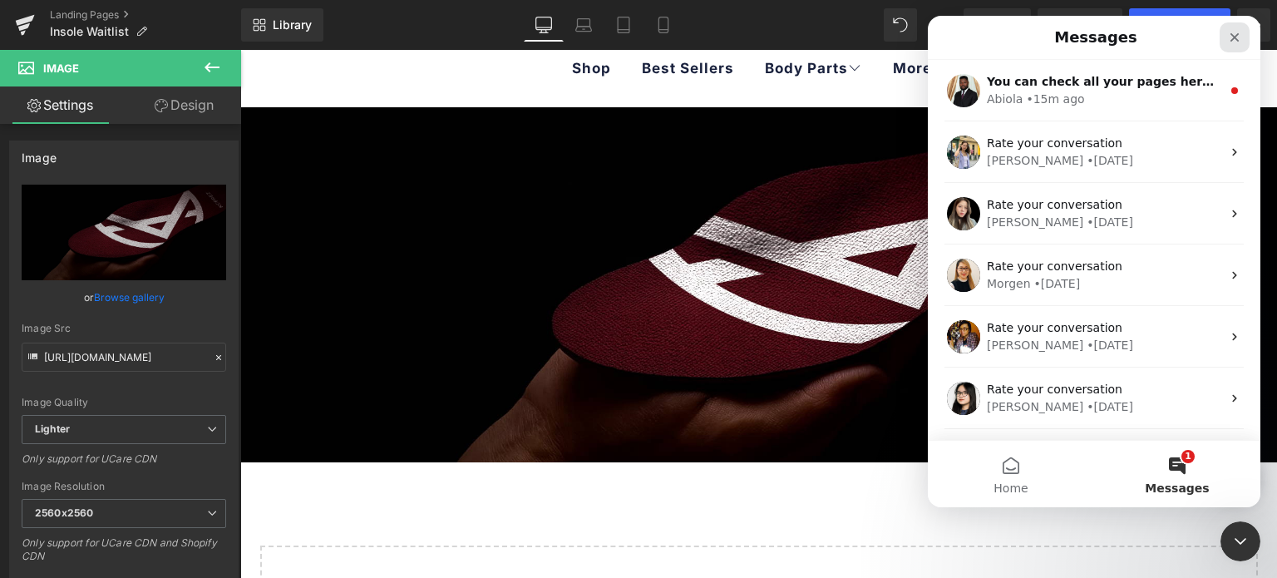
click at [1232, 39] on icon "Close" at bounding box center [1234, 37] width 9 height 9
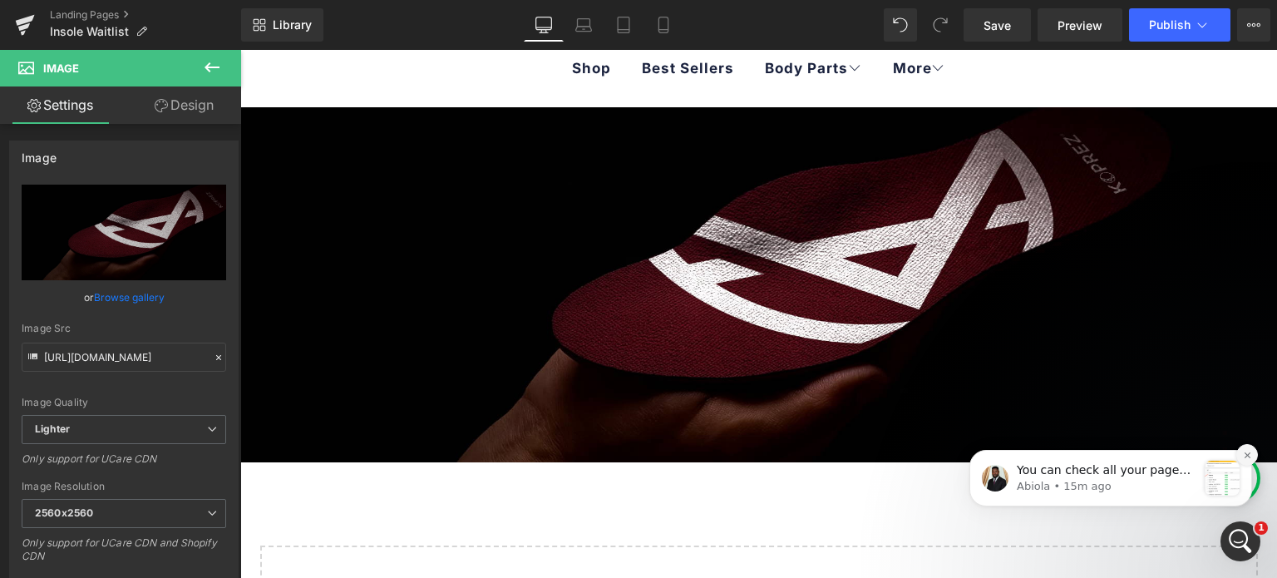
click at [1245, 453] on icon "Dismiss notification" at bounding box center [1247, 454] width 6 height 6
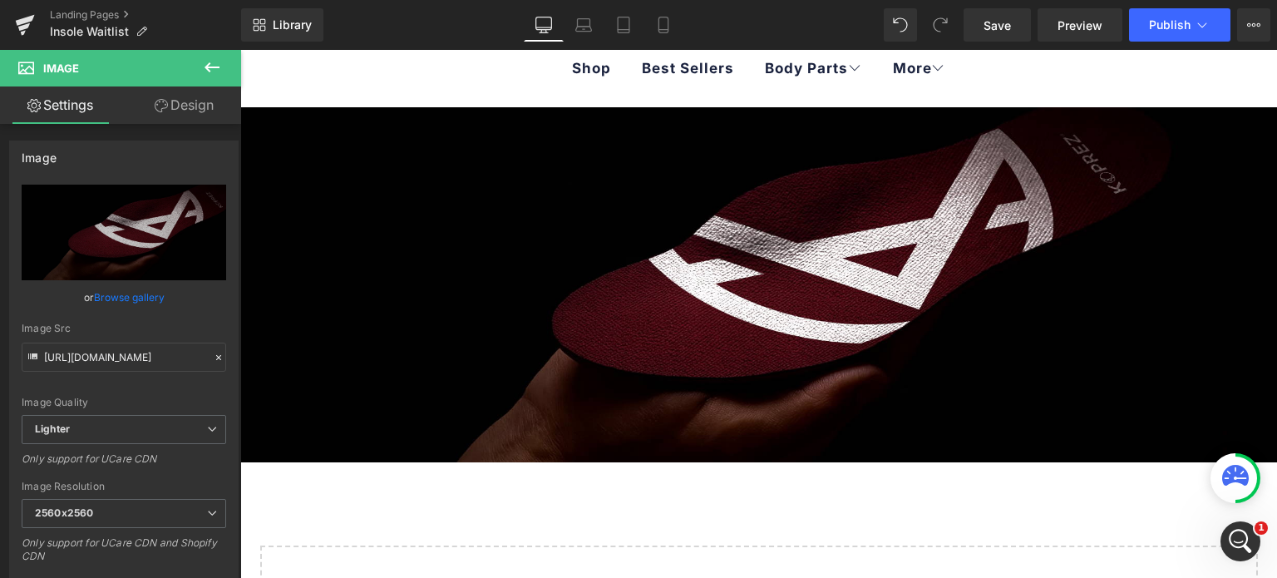
click at [1234, 485] on icon at bounding box center [1235, 478] width 27 height 27
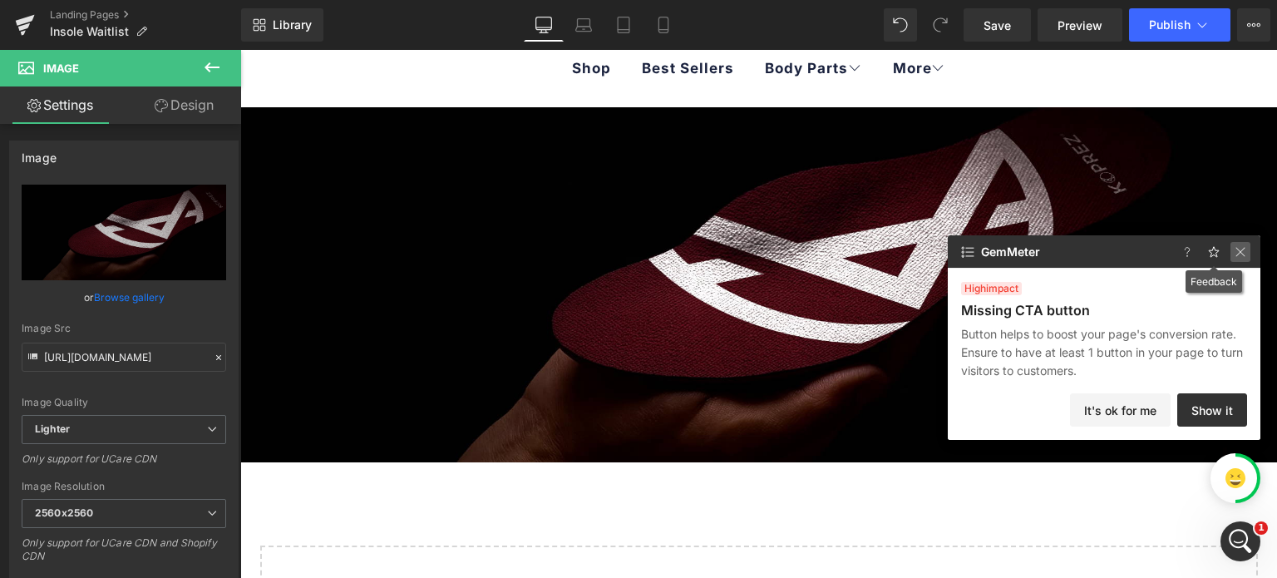
click at [1238, 250] on img at bounding box center [1240, 252] width 20 height 20
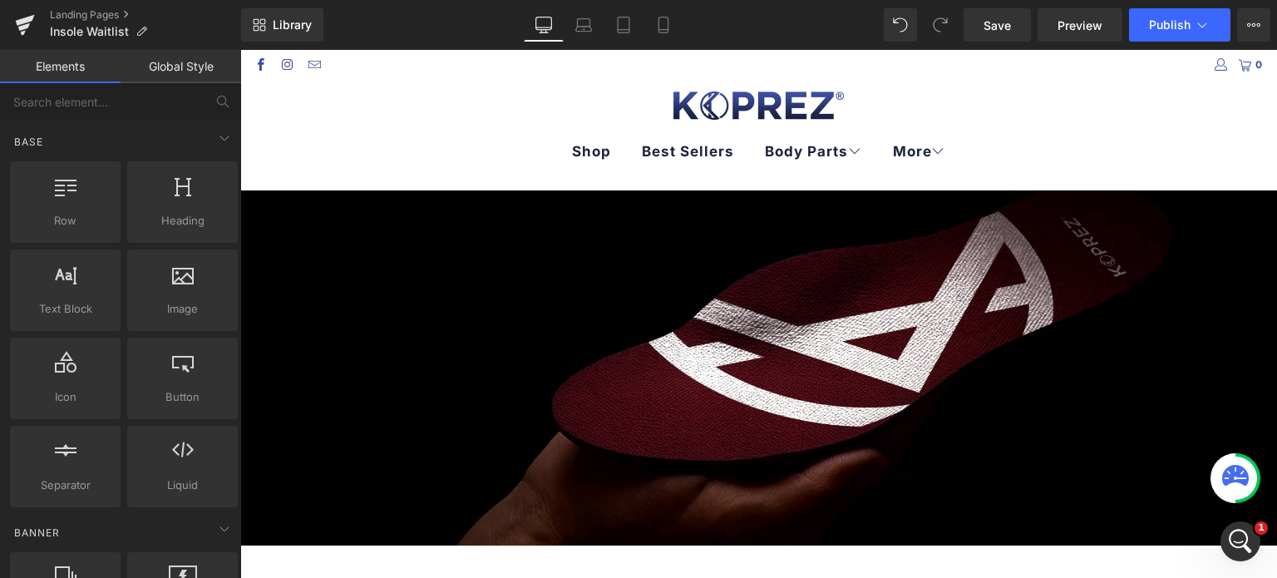
scroll to position [249, 0]
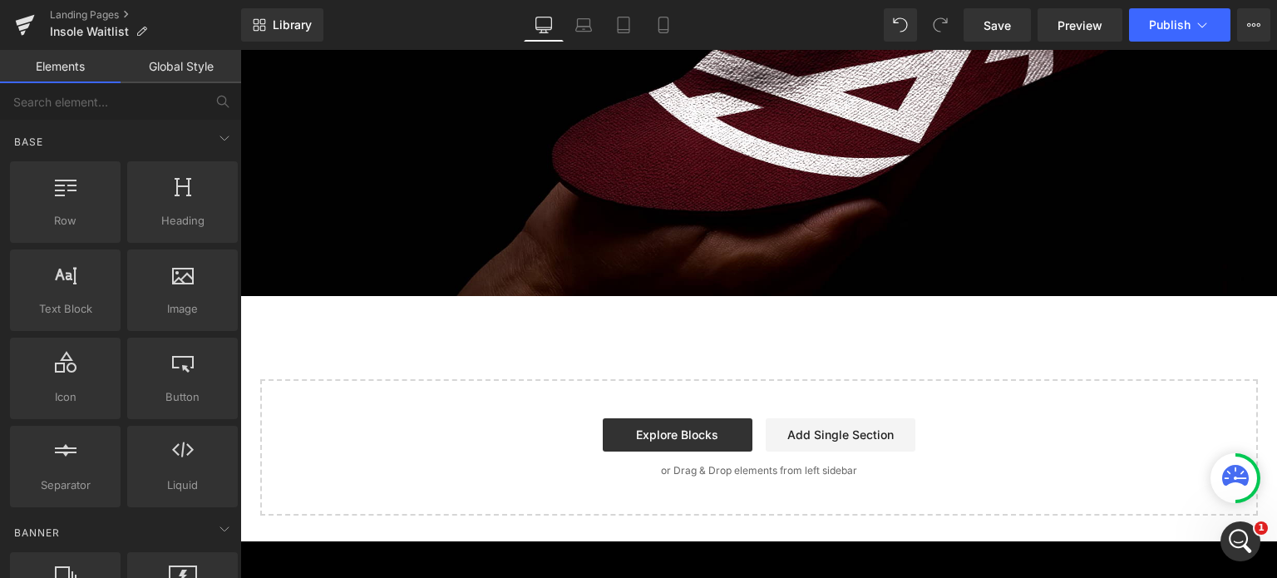
click at [377, 315] on div "Image Select your layout" at bounding box center [758, 228] width 1037 height 574
click at [991, 29] on span "Save" at bounding box center [996, 25] width 27 height 17
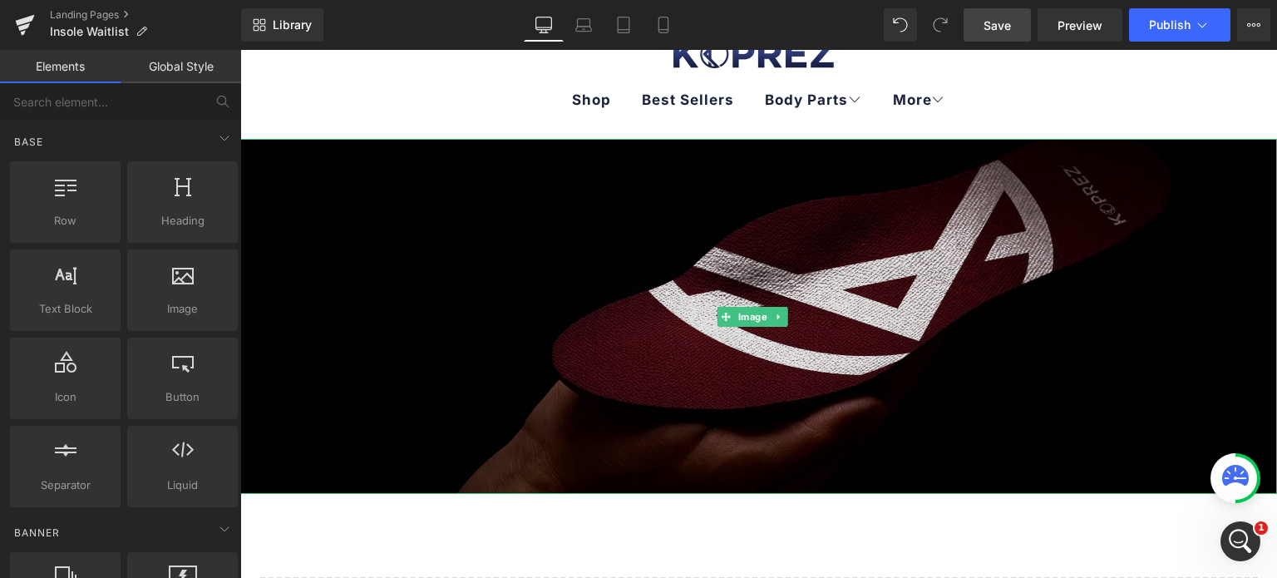
scroll to position [0, 0]
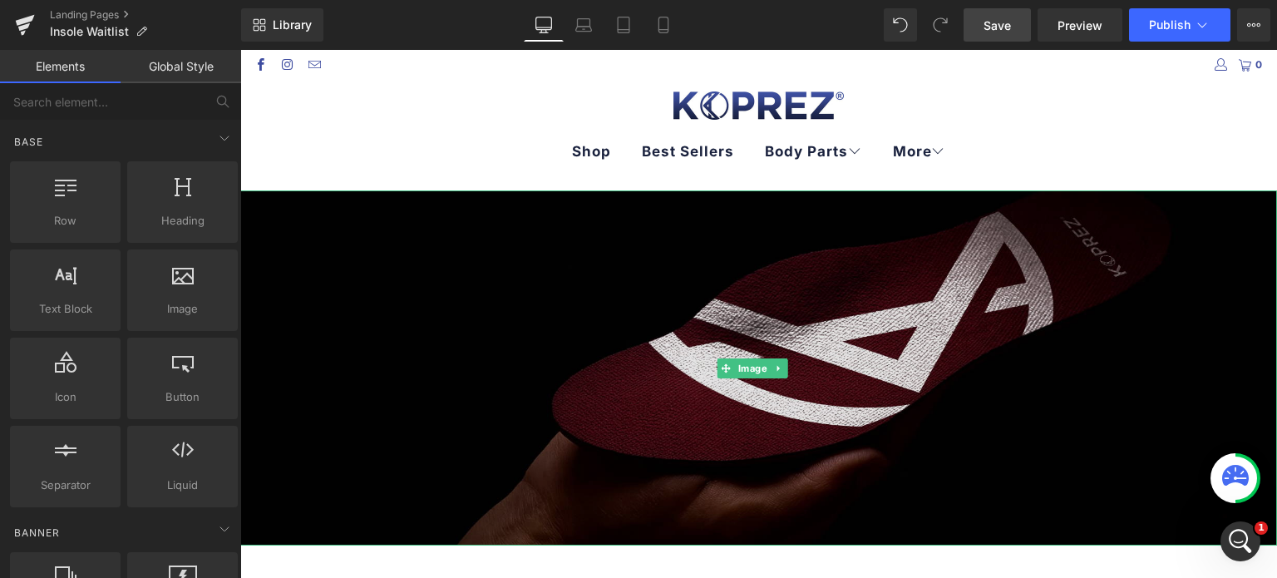
click at [473, 323] on img at bounding box center [758, 367] width 1037 height 355
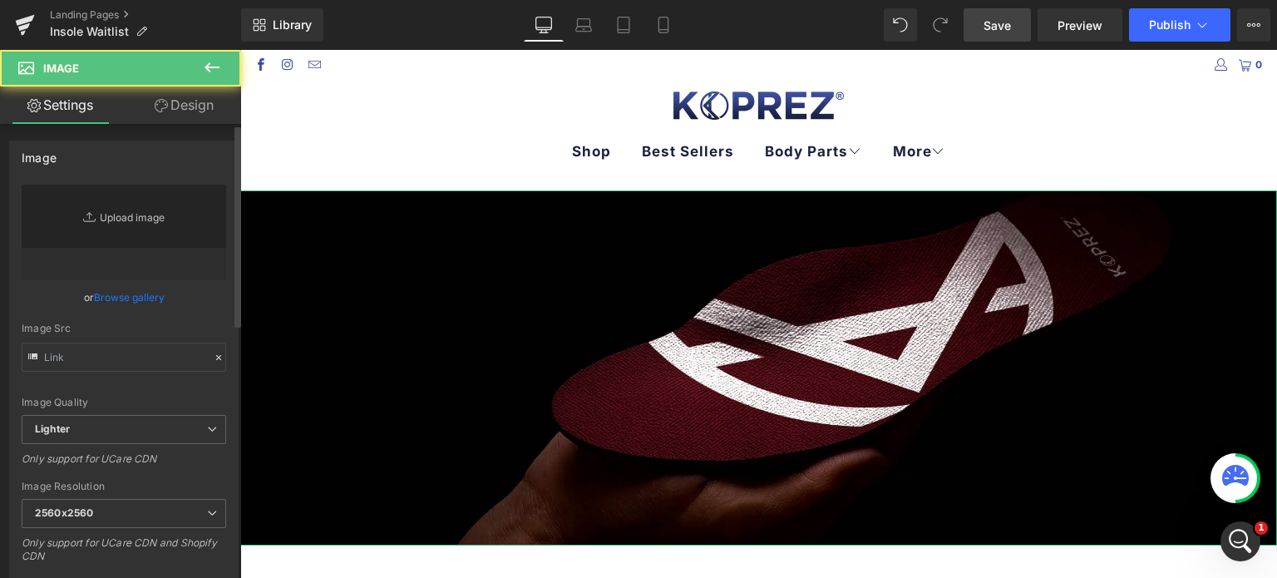
type input "https://ucarecdn.com/a1c71c32-7bf4-4d3c-8949-a8632d52c6f0/-/format/auto/-/previ…"
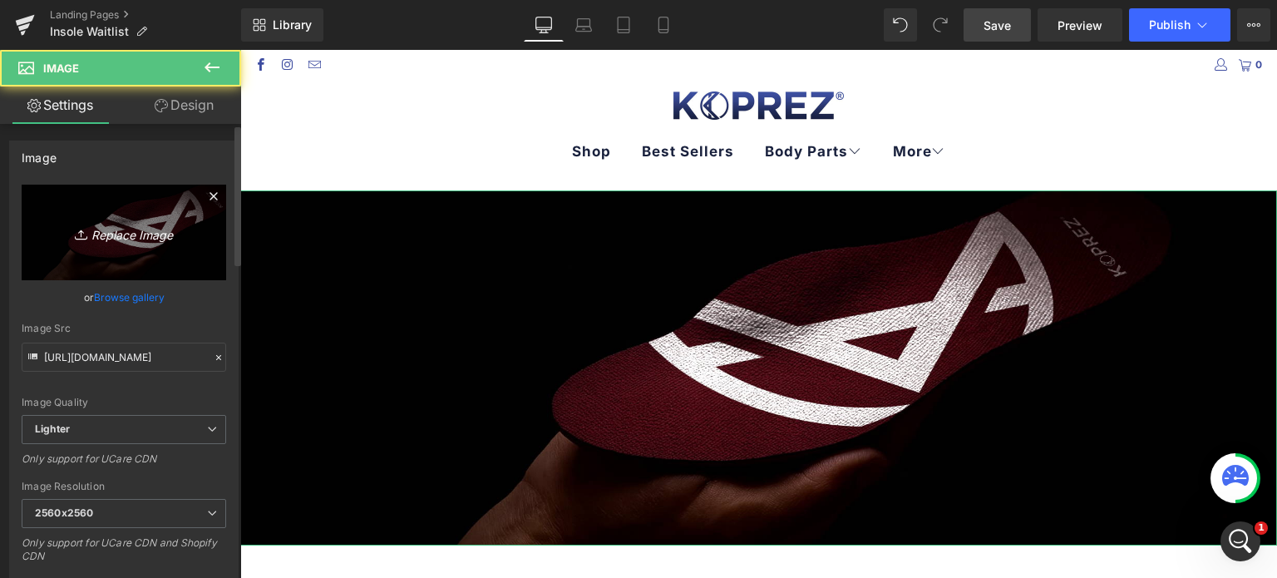
click at [118, 239] on icon "Replace Image" at bounding box center [123, 232] width 133 height 21
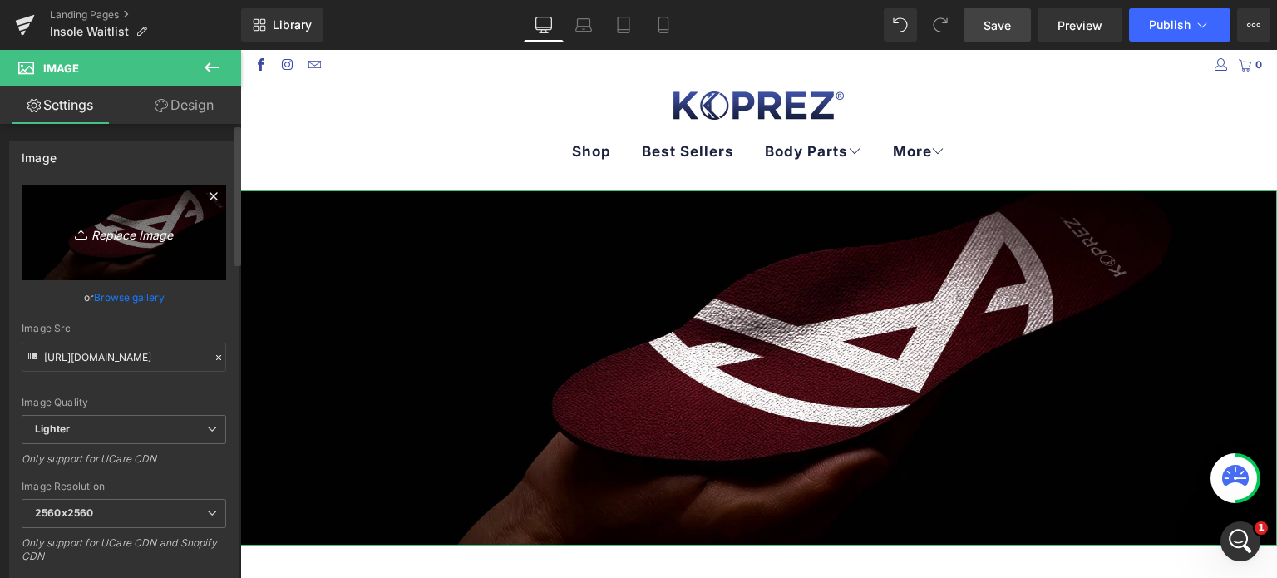
type input "C:\fakepath\BG 1.jpg"
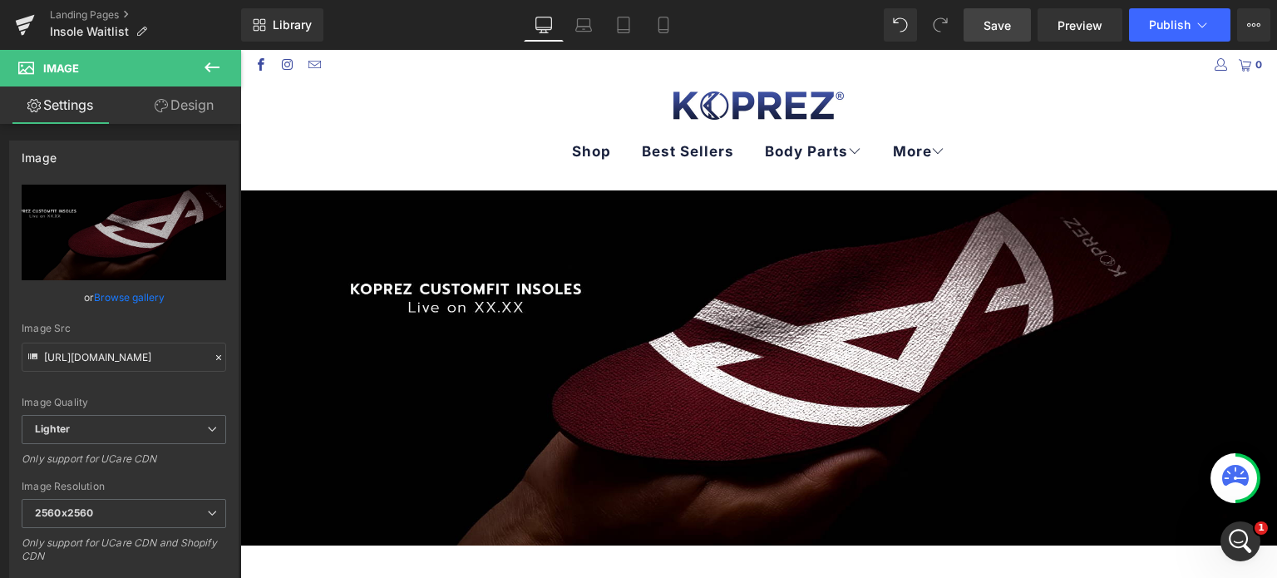
type input "https://ucarecdn.com/6486ef6f-6fe8-4771-b0dd-d4ef4cdf33bc/-/format/auto/-/previ…"
click at [1017, 19] on link "Save" at bounding box center [996, 24] width 67 height 33
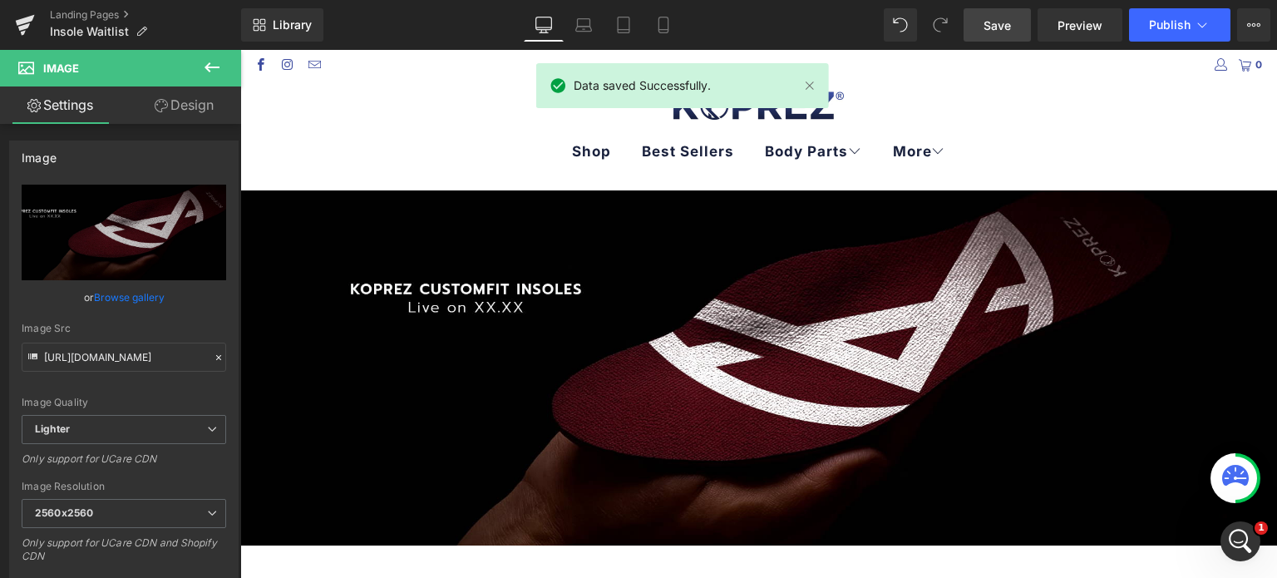
click at [1004, 30] on span "Save" at bounding box center [996, 25] width 27 height 17
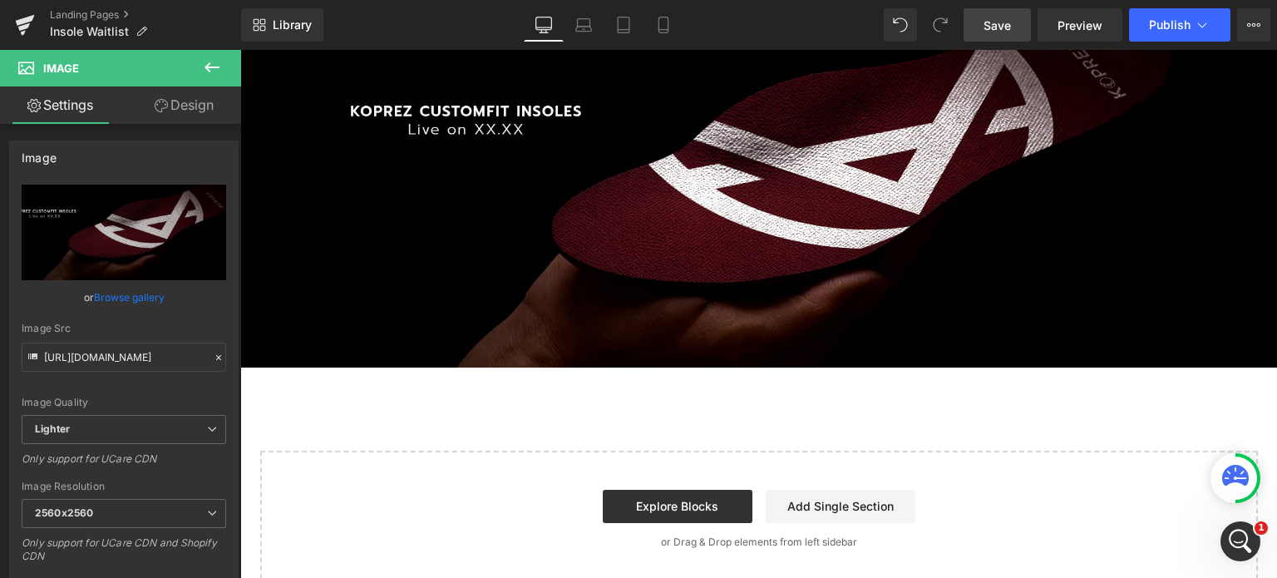
scroll to position [166, 0]
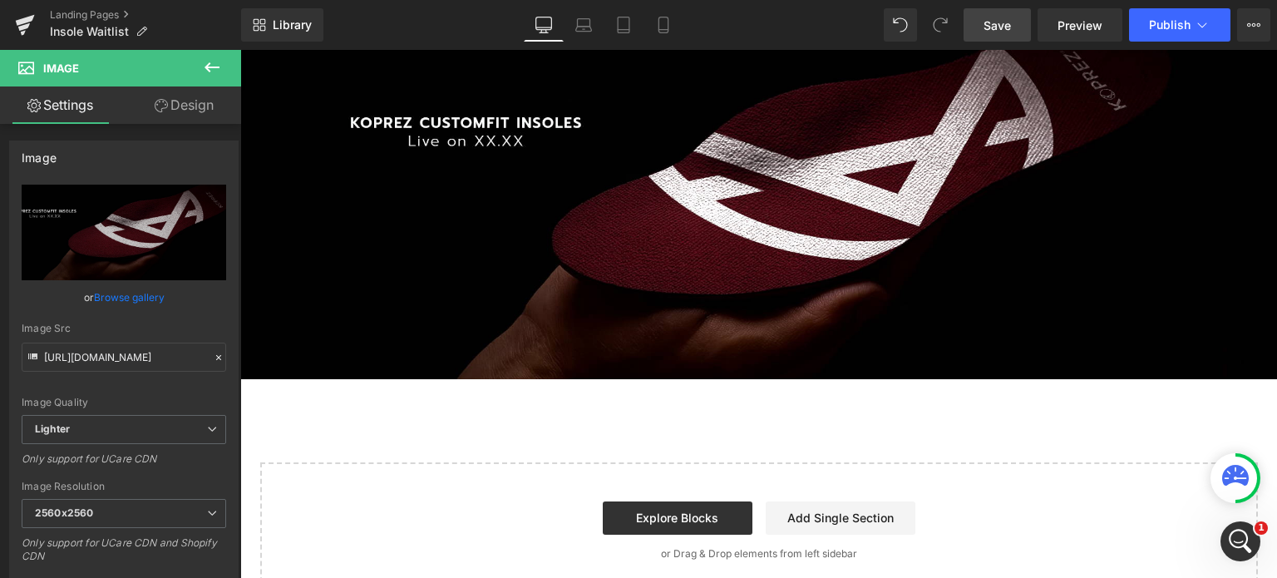
click at [1006, 29] on span "Save" at bounding box center [996, 25] width 27 height 17
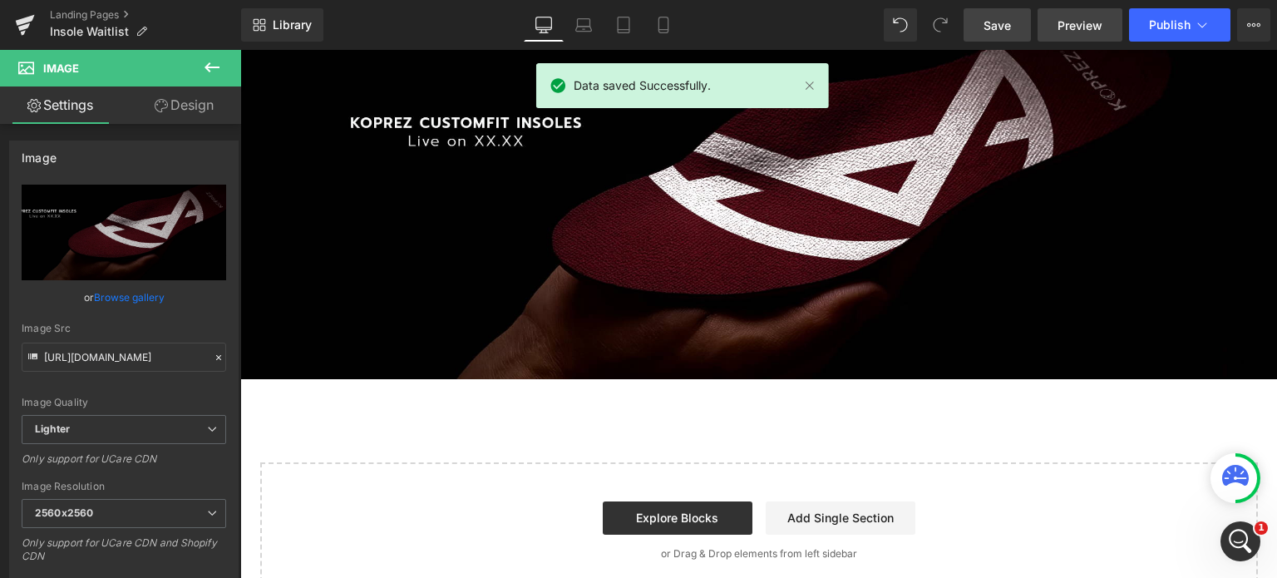
click at [1106, 29] on link "Preview" at bounding box center [1079, 24] width 85 height 33
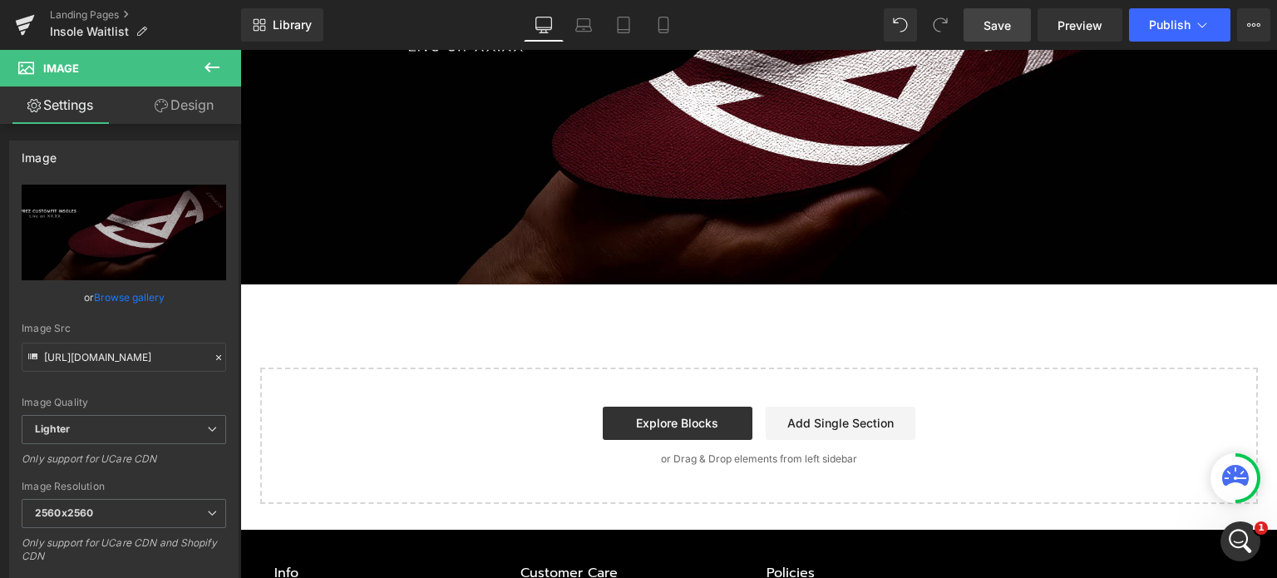
scroll to position [333, 0]
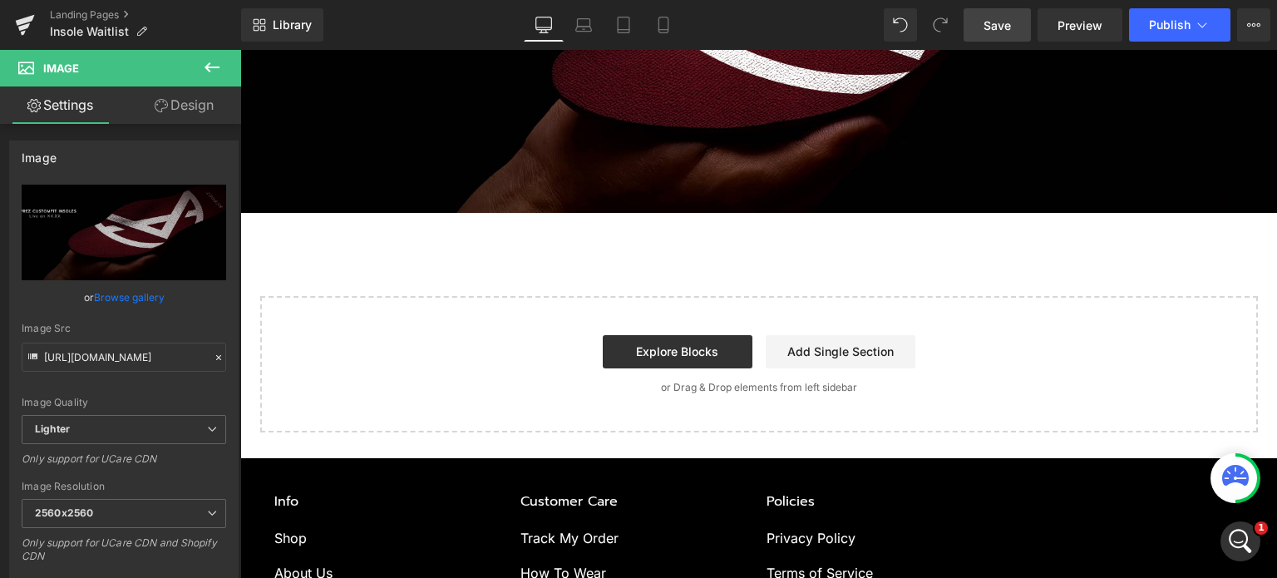
click at [220, 63] on icon at bounding box center [212, 67] width 20 height 20
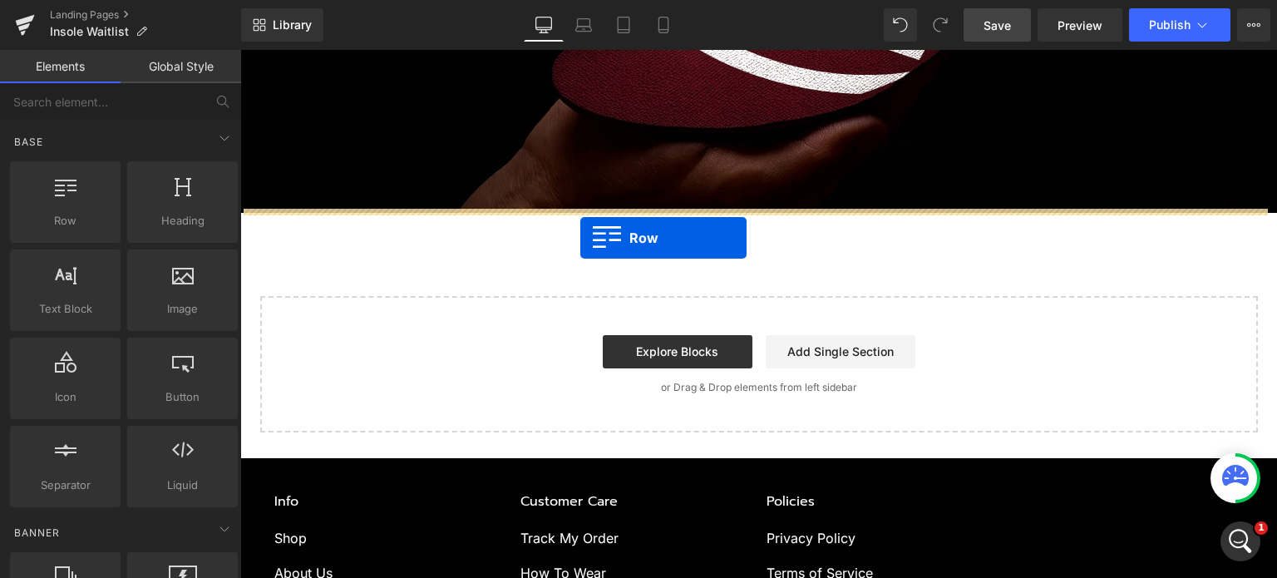
drag, startPoint x: 340, startPoint y: 280, endPoint x: 580, endPoint y: 238, distance: 243.9
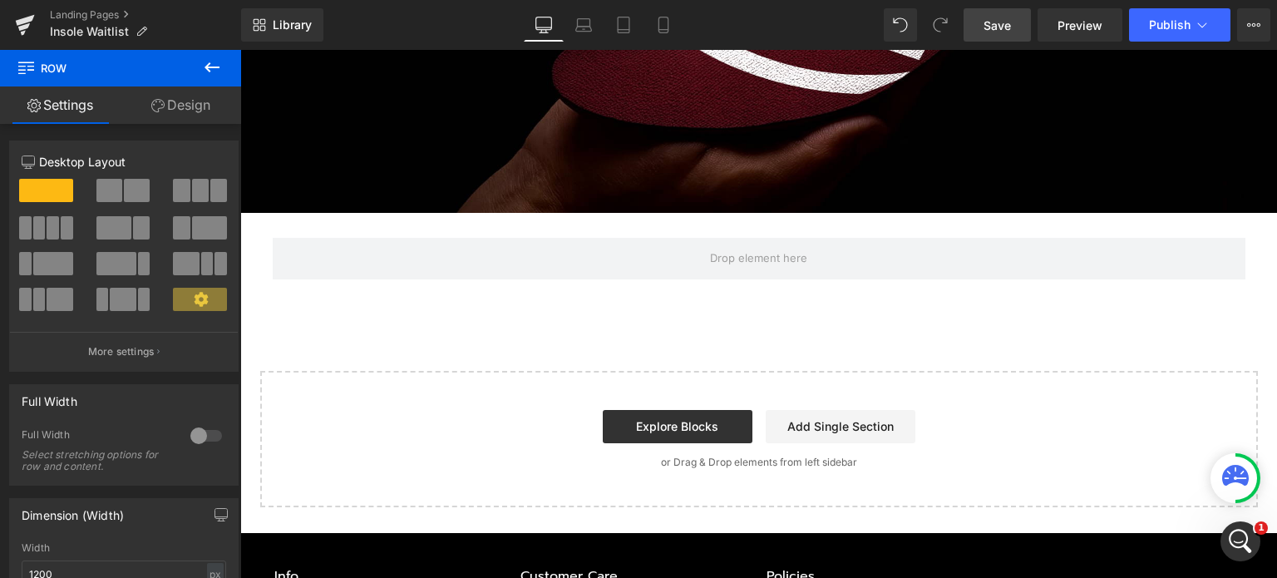
click at [209, 72] on icon at bounding box center [211, 67] width 15 height 10
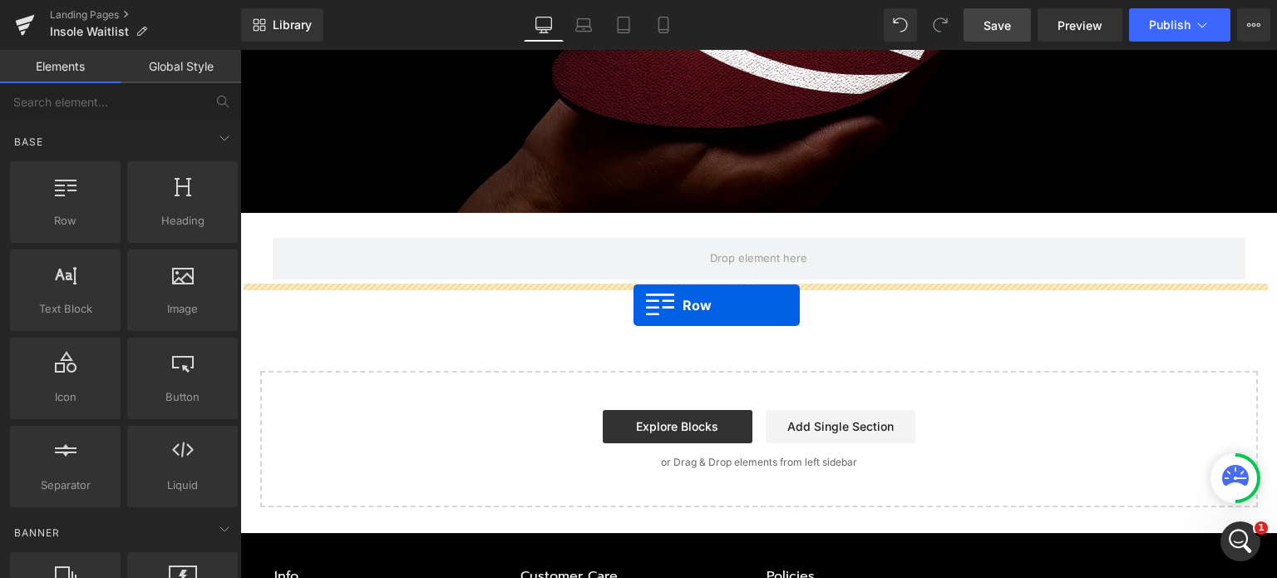
drag, startPoint x: 314, startPoint y: 265, endPoint x: 633, endPoint y: 305, distance: 321.7
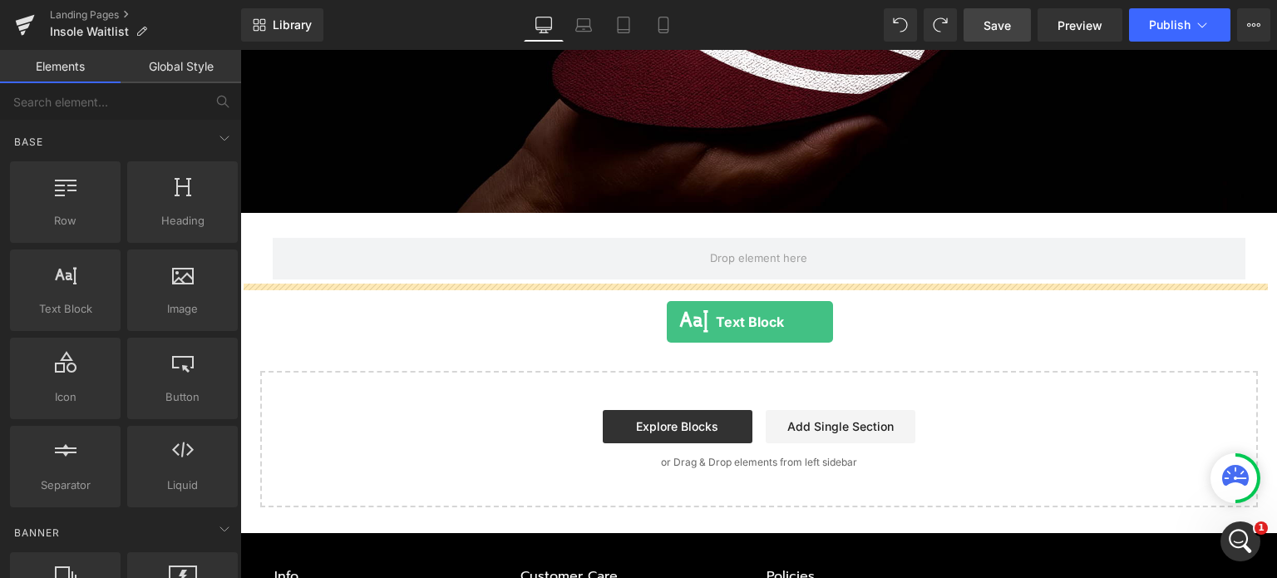
drag, startPoint x: 316, startPoint y: 347, endPoint x: 667, endPoint y: 322, distance: 351.7
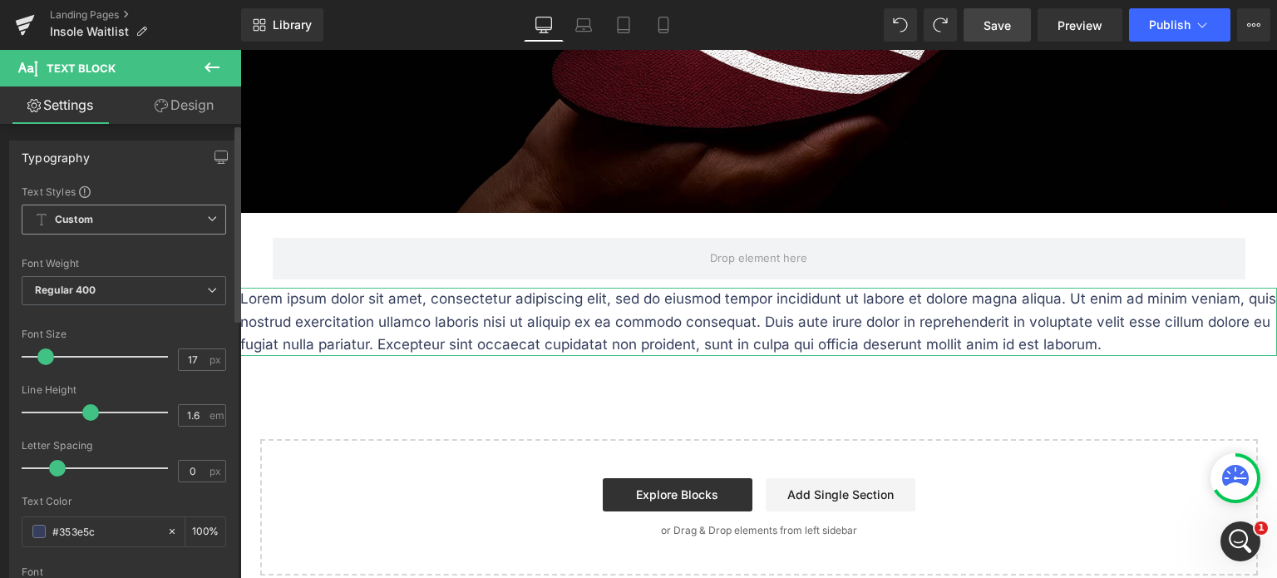
click at [116, 214] on span "Custom Setup Global Style" at bounding box center [124, 219] width 204 height 30
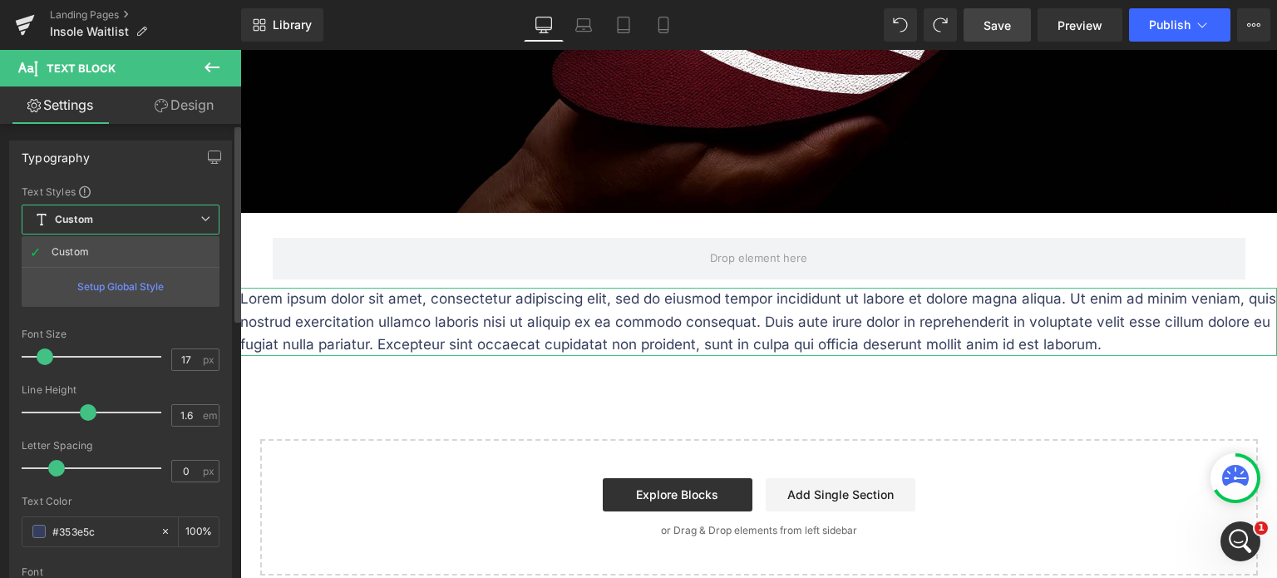
click at [120, 282] on div "Setup Global Style" at bounding box center [121, 286] width 198 height 39
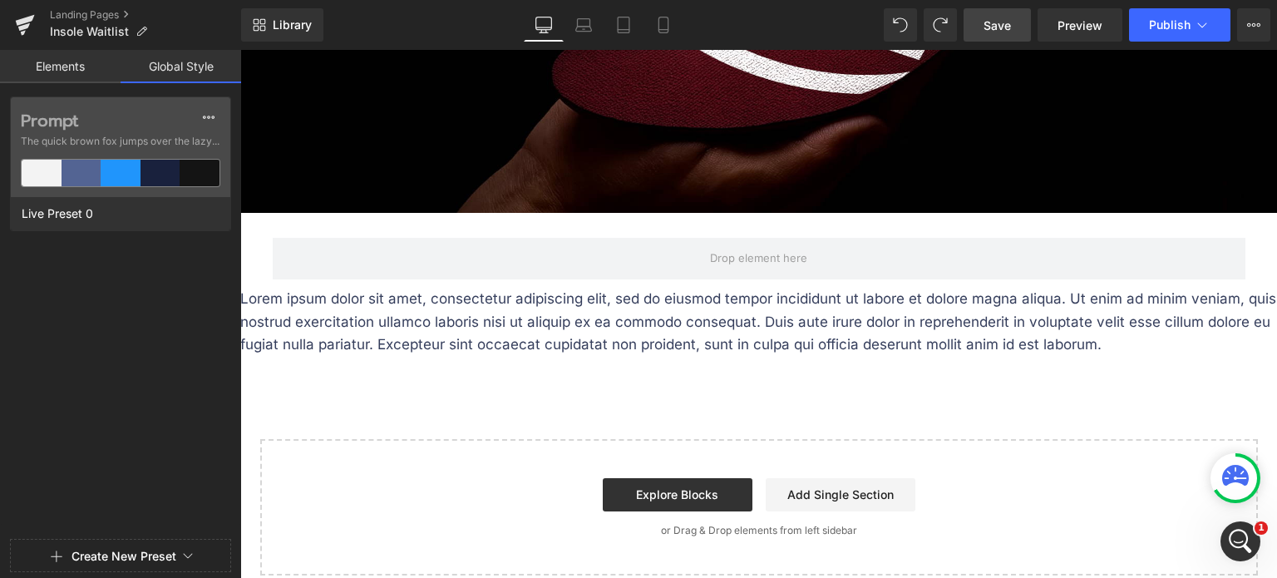
click at [63, 69] on link "Elements" at bounding box center [60, 66] width 121 height 33
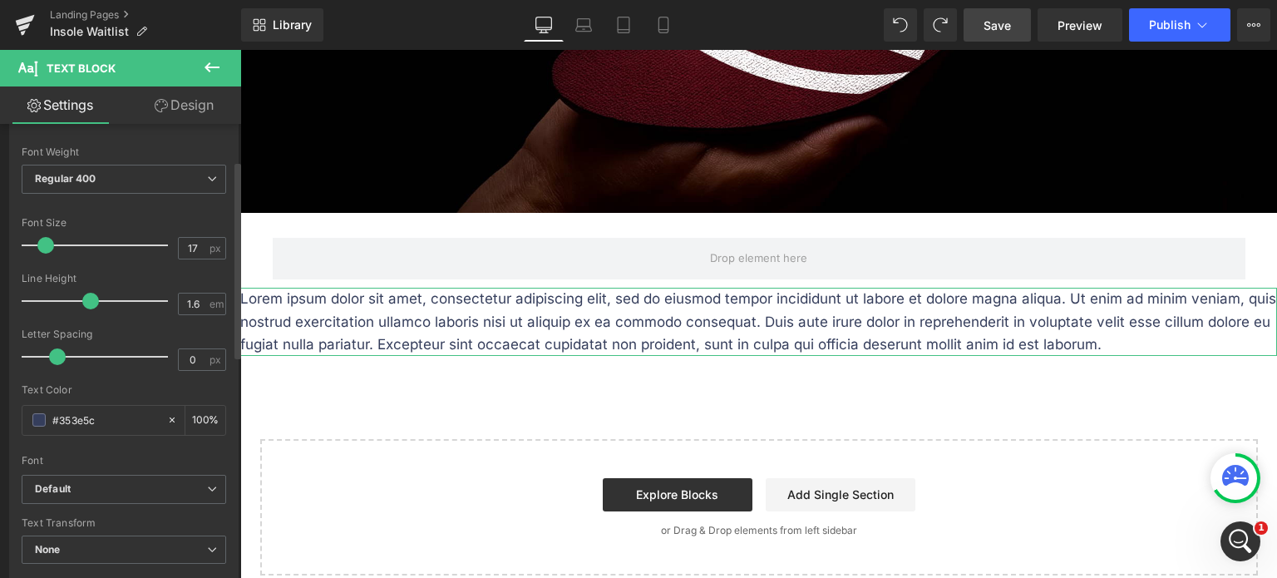
scroll to position [83, 0]
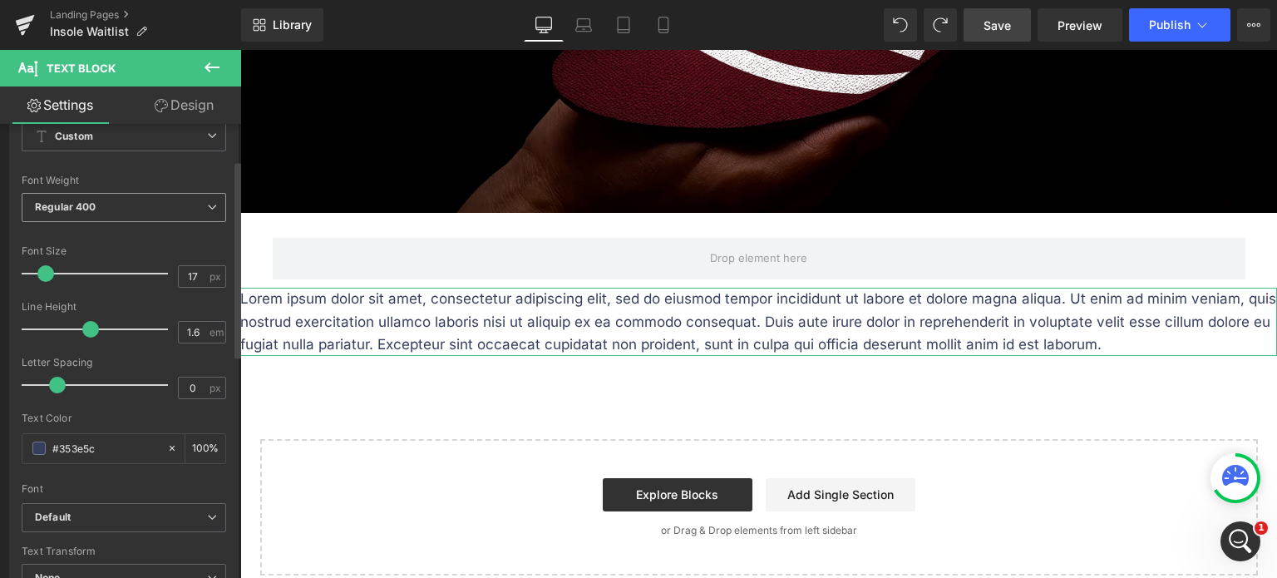
click at [114, 212] on span "Regular 400" at bounding box center [124, 207] width 204 height 29
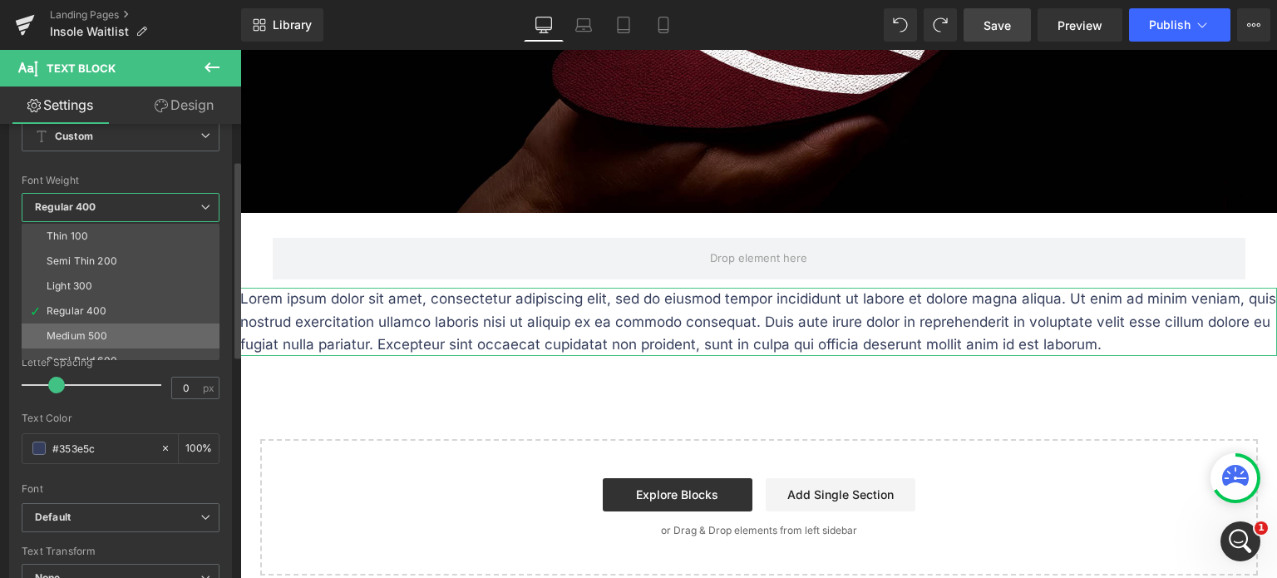
click at [127, 330] on li "Medium 500" at bounding box center [124, 335] width 205 height 25
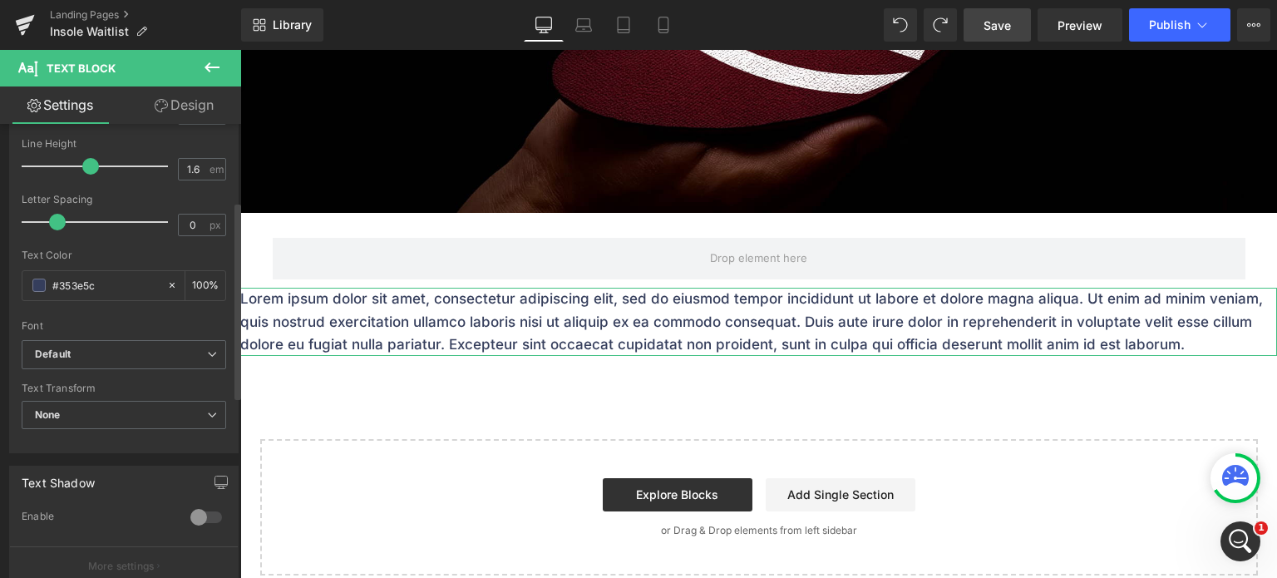
scroll to position [249, 0]
click at [573, 315] on p "Lorem ipsum dolor sit amet, consectetur adipiscing elit, sed do eiusmod tempor …" at bounding box center [758, 322] width 1037 height 68
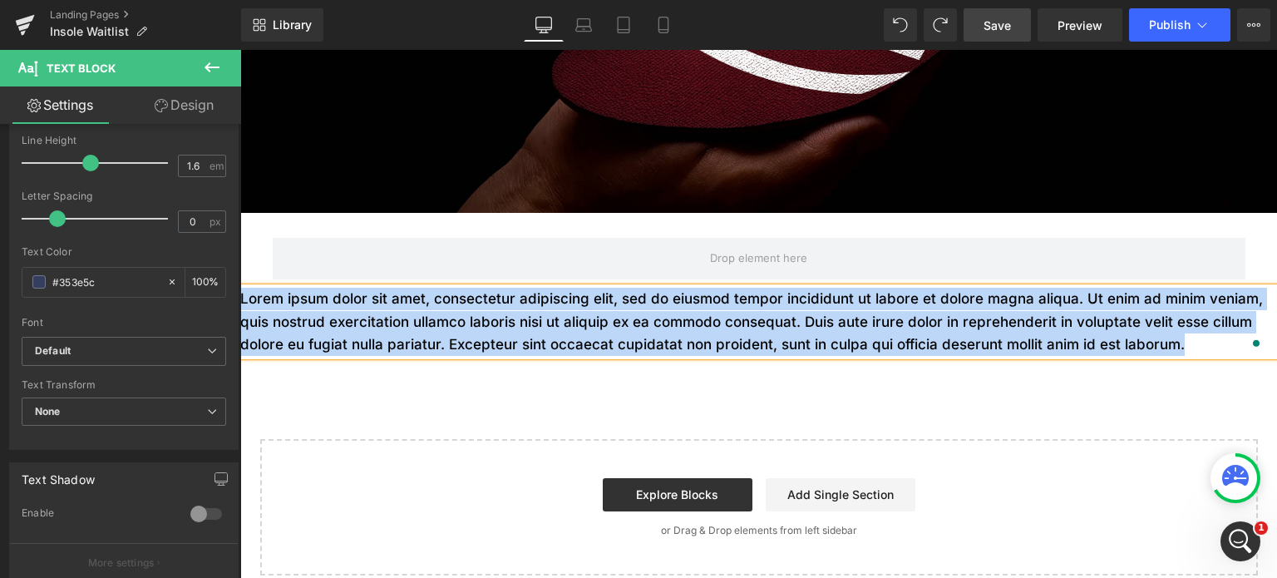
click at [577, 315] on p "Lorem ipsum dolor sit amet, consectetur adipiscing elit, sed do eiusmod tempor …" at bounding box center [758, 322] width 1037 height 68
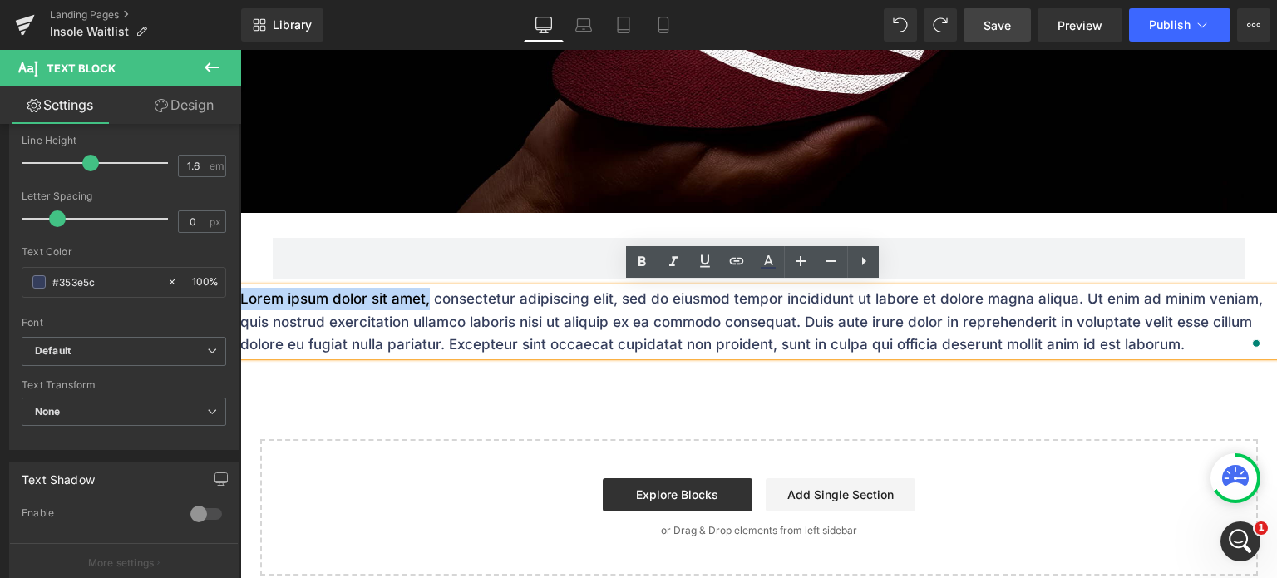
drag, startPoint x: 429, startPoint y: 295, endPoint x: 219, endPoint y: 283, distance: 210.6
click at [240, 283] on html "Menu 0 Shop Best Sellers Body Parts Knee Foot Wrist Elbow Back" at bounding box center [758, 336] width 1037 height 1239
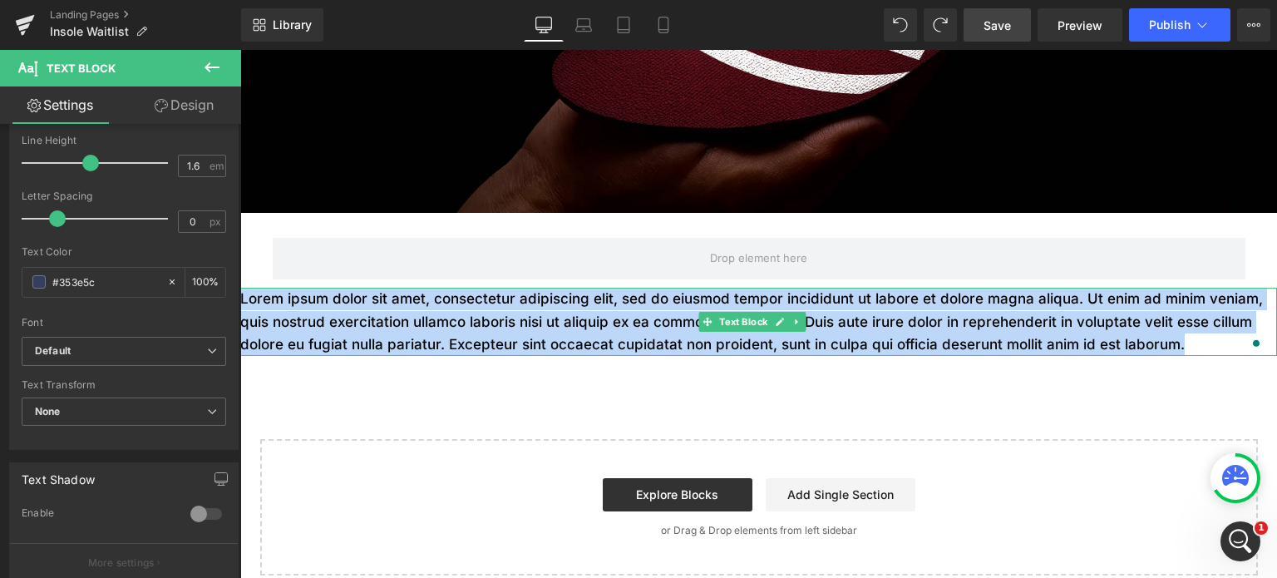
click at [578, 312] on p "Lorem ipsum dolor sit amet, consectetur adipiscing elit, sed do eiusmod tempor …" at bounding box center [758, 322] width 1037 height 68
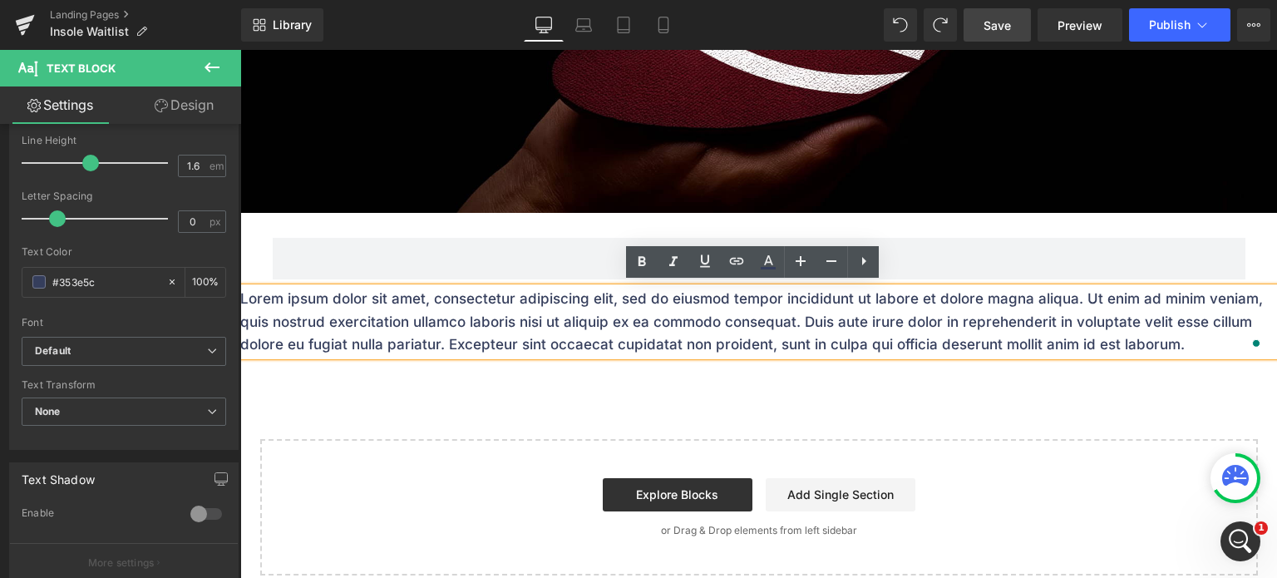
click at [599, 288] on div "Lorem ipsum dolor sit amet, consectetur adipiscing elit, sed do eiusmod tempor …" at bounding box center [758, 322] width 1037 height 68
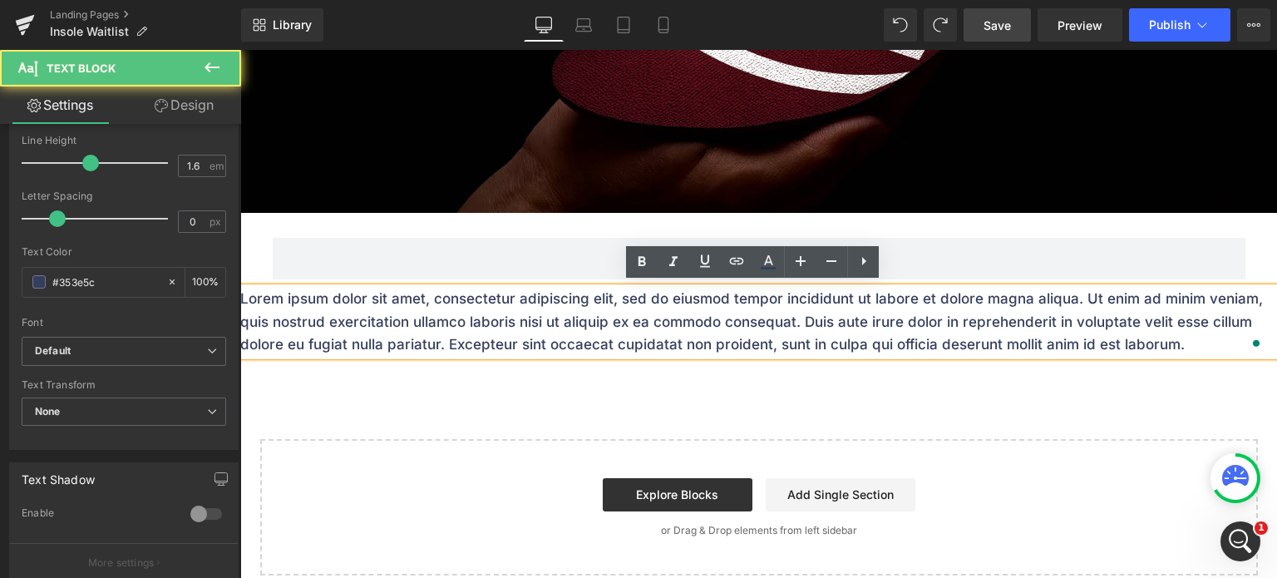
click at [599, 305] on p "Lorem ipsum dolor sit amet, consectetur adipiscing elit, sed do eiusmod tempor …" at bounding box center [758, 322] width 1037 height 68
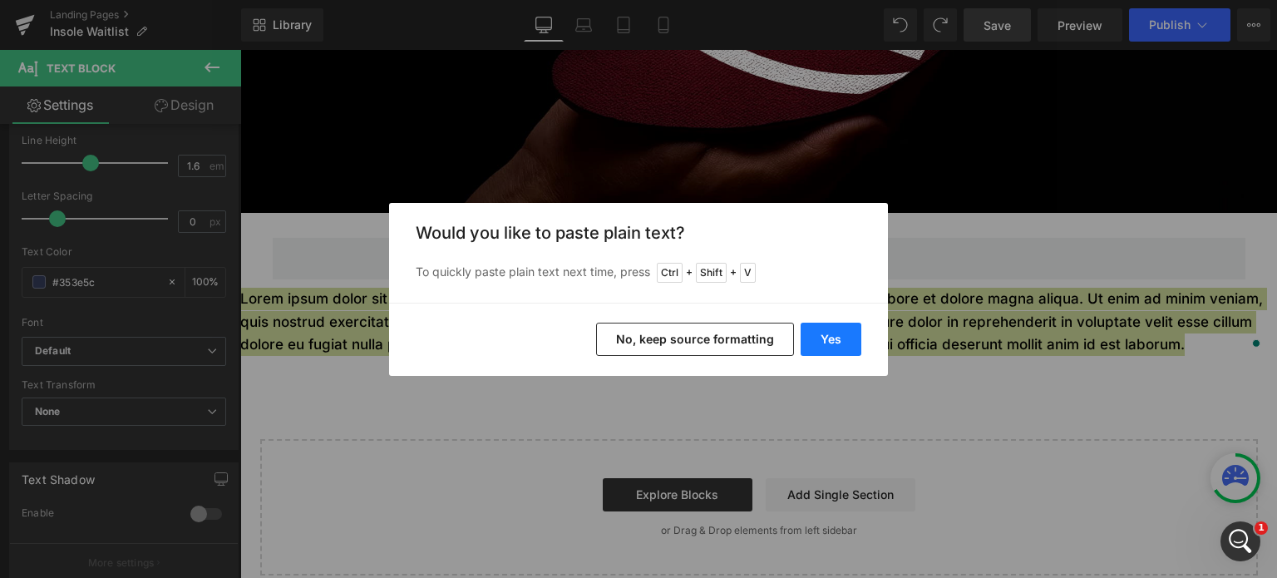
click at [841, 337] on button "Yes" at bounding box center [831, 339] width 61 height 33
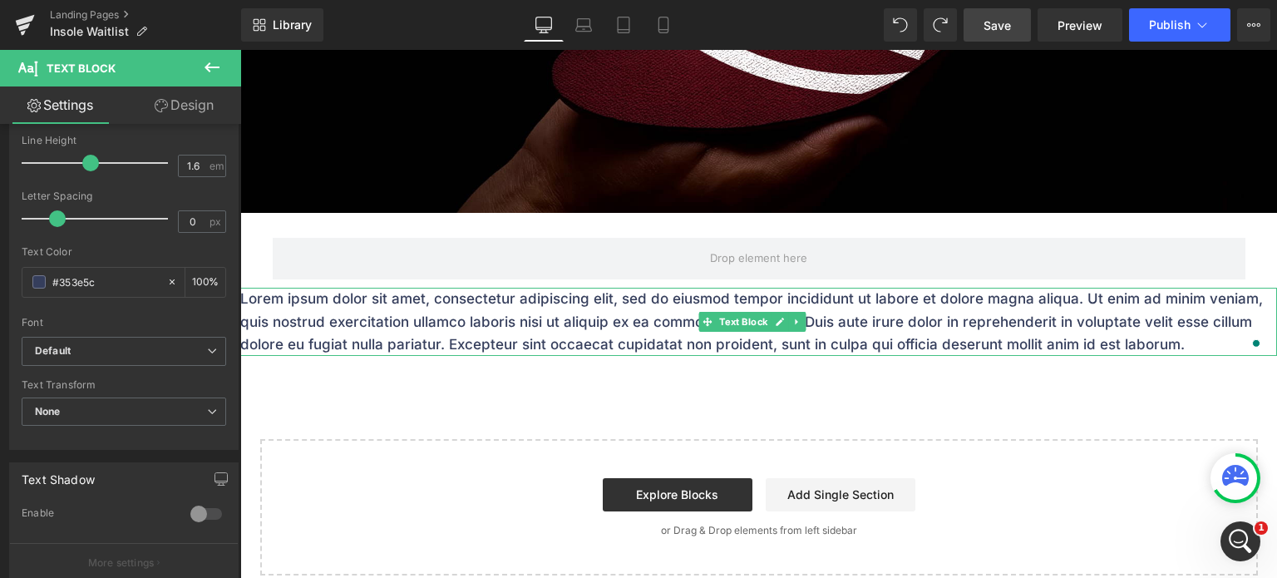
click at [865, 328] on p "Lorem ipsum dolor sit amet, consectetur adipiscing elit, sed do eiusmod tempor …" at bounding box center [758, 322] width 1037 height 68
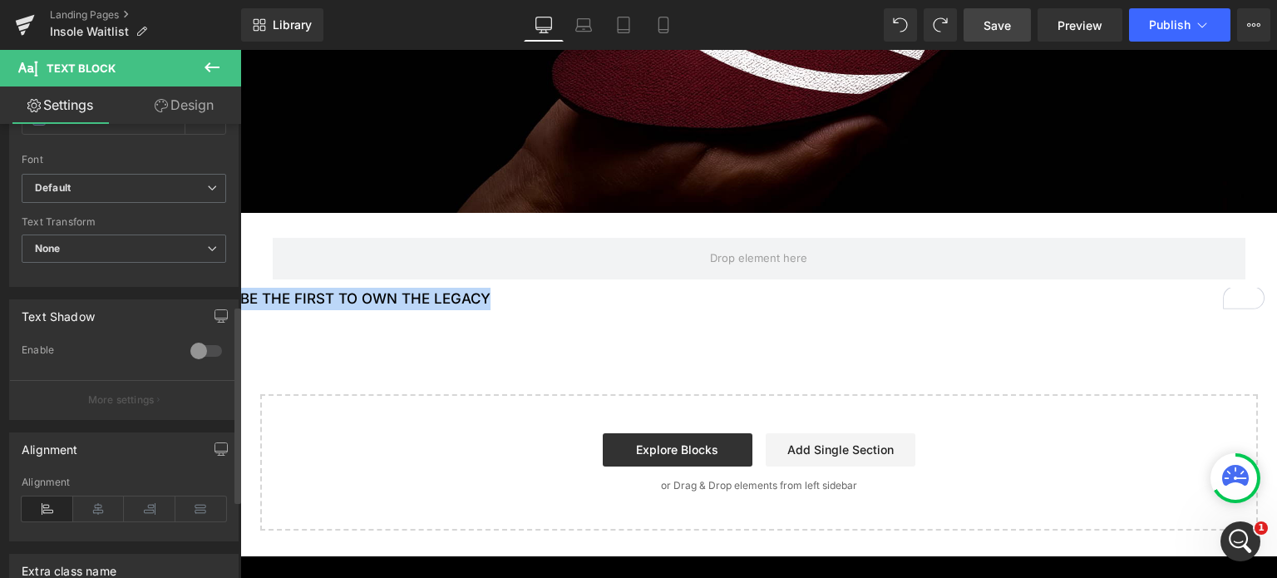
scroll to position [416, 0]
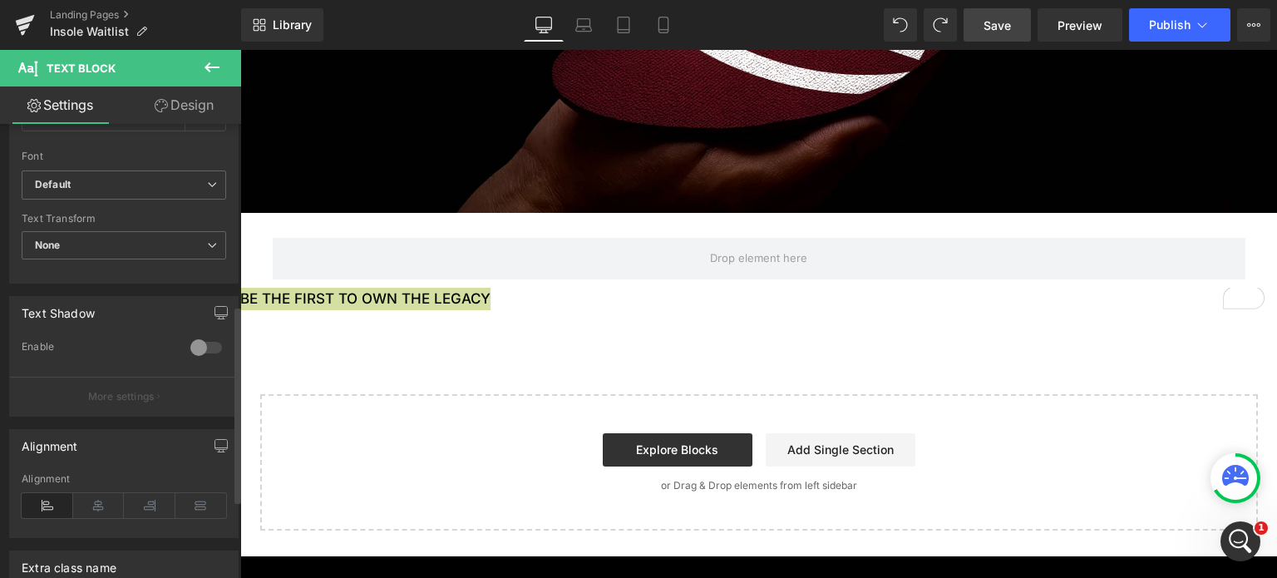
click at [97, 516] on div "Alignment" at bounding box center [124, 505] width 204 height 64
click at [97, 500] on icon at bounding box center [99, 505] width 52 height 25
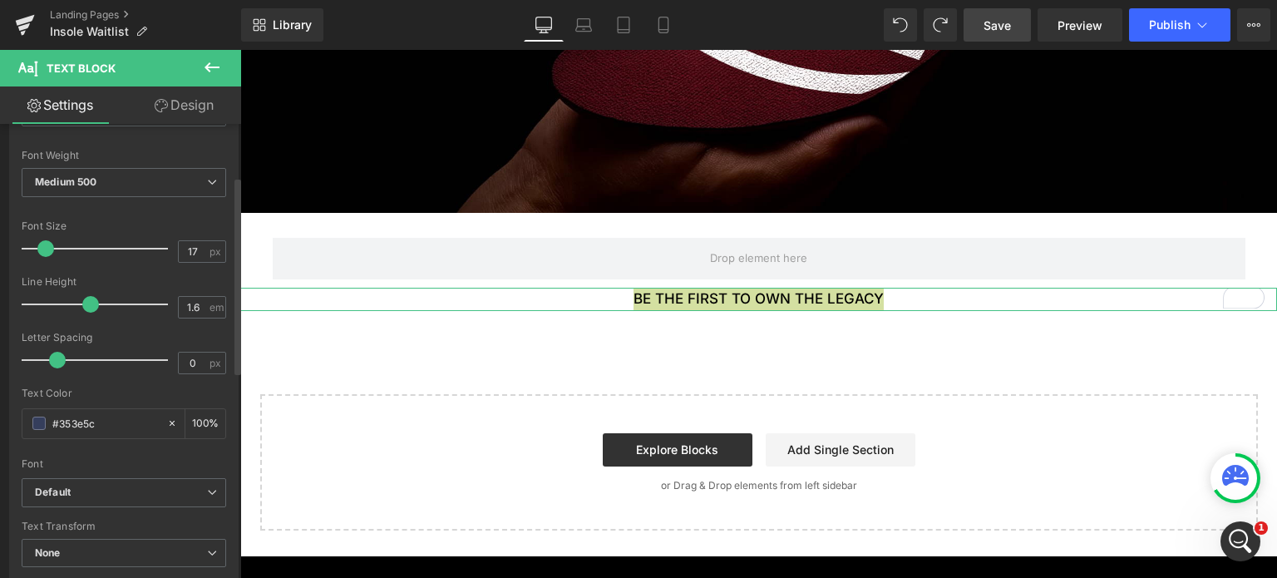
scroll to position [83, 0]
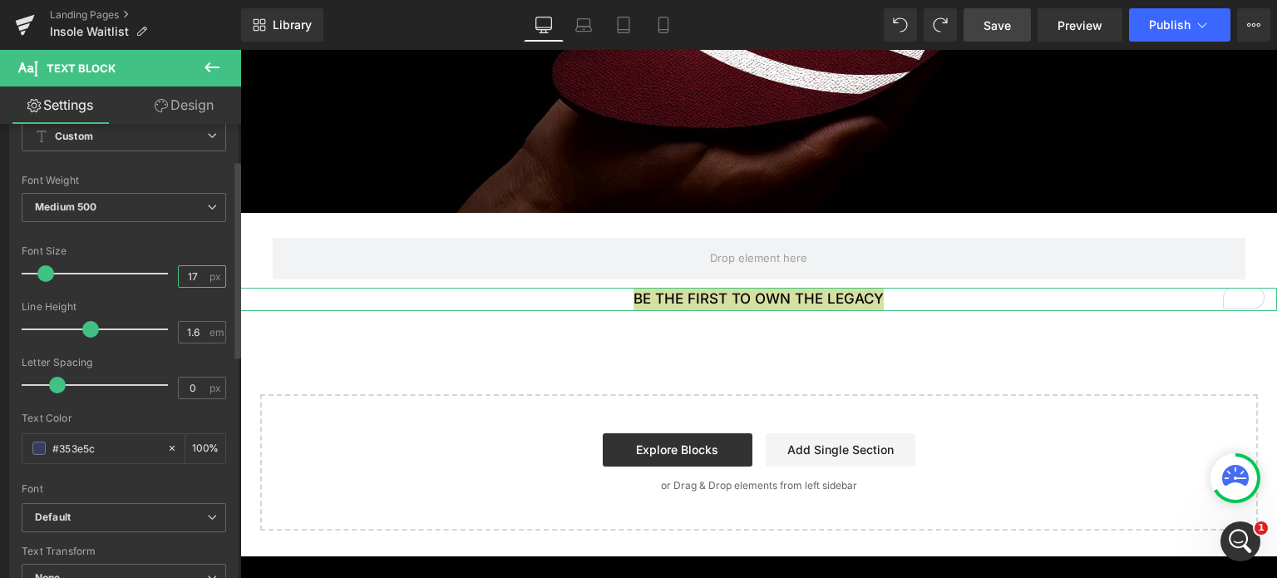
click at [180, 273] on input "17" at bounding box center [193, 276] width 29 height 21
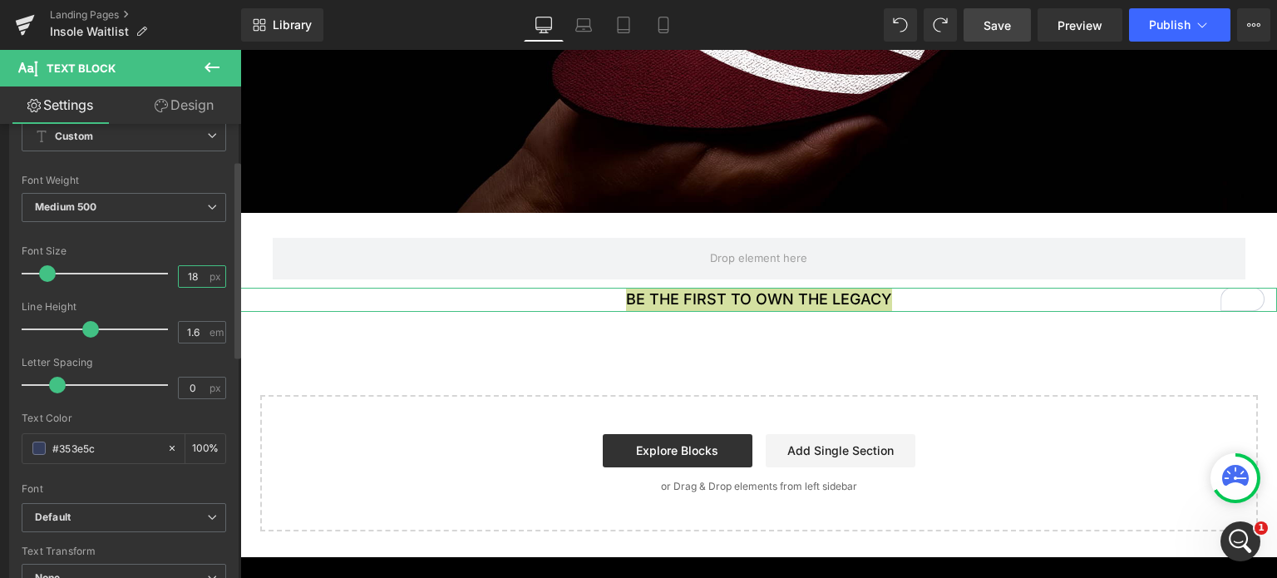
click at [192, 274] on input "18" at bounding box center [193, 276] width 29 height 21
click at [190, 274] on input "18" at bounding box center [193, 276] width 29 height 21
click at [187, 272] on input "18" at bounding box center [193, 276] width 29 height 21
type input "25"
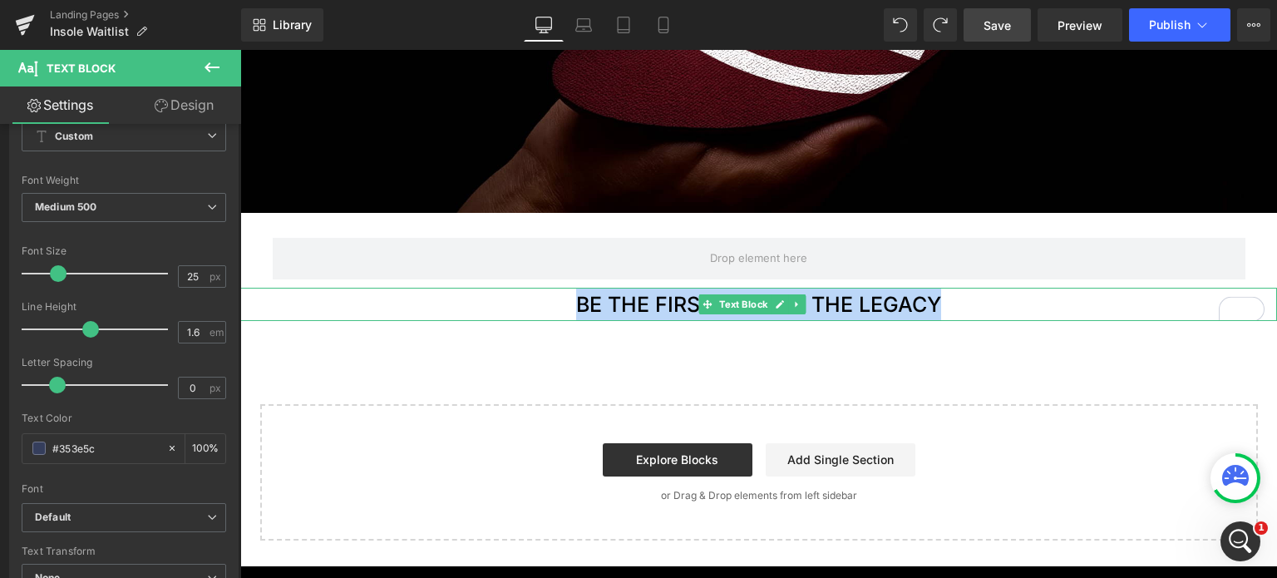
click at [638, 300] on p "BE THE FIRST TO OWN THE LEGACY" at bounding box center [758, 304] width 1037 height 33
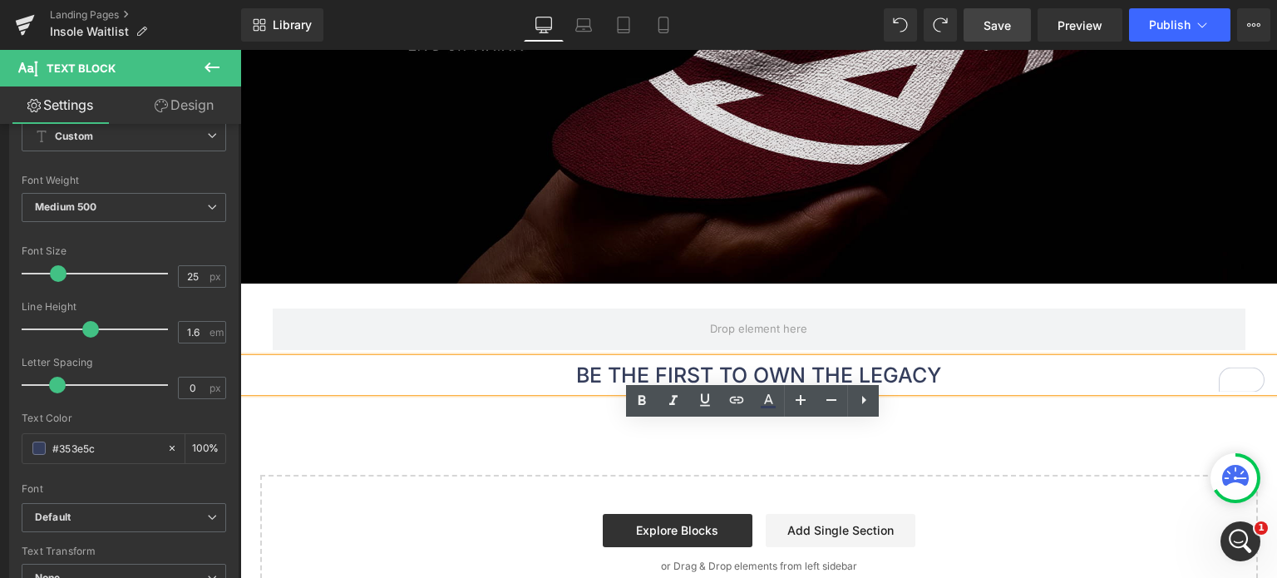
scroll to position [333, 0]
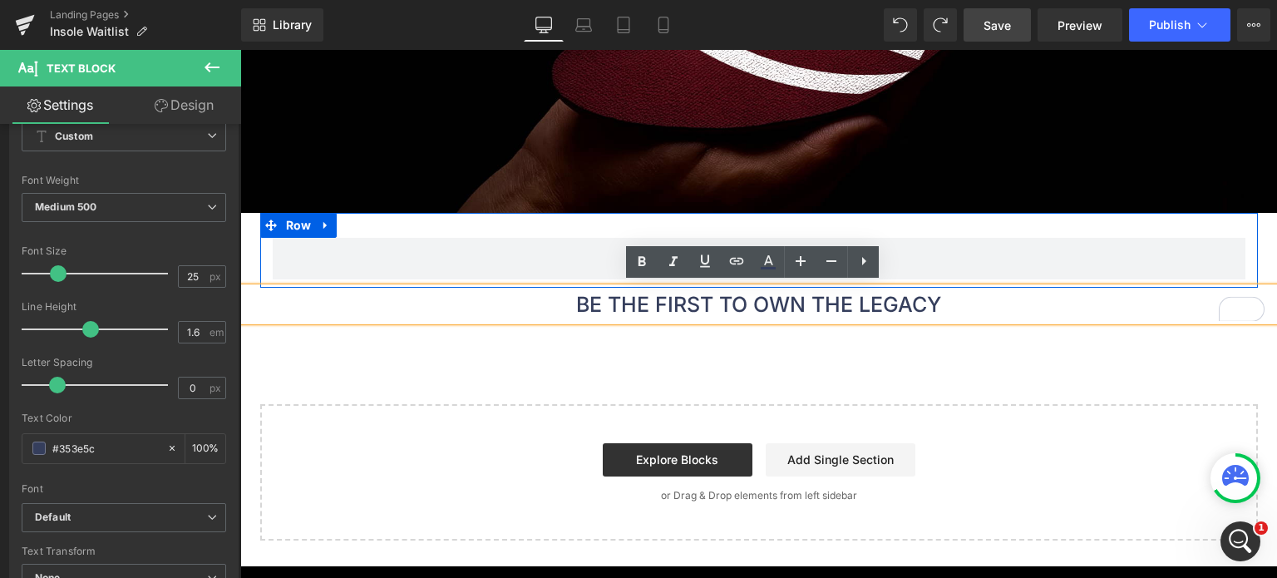
click at [1061, 223] on div "Row" at bounding box center [759, 250] width 998 height 75
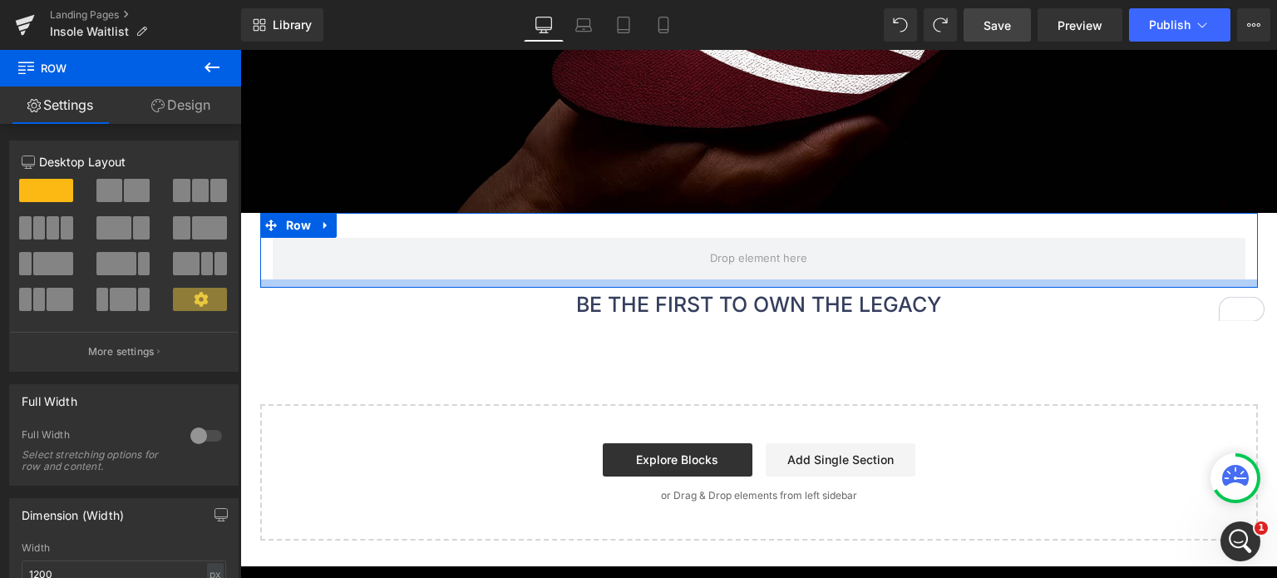
click at [960, 279] on div at bounding box center [759, 283] width 998 height 8
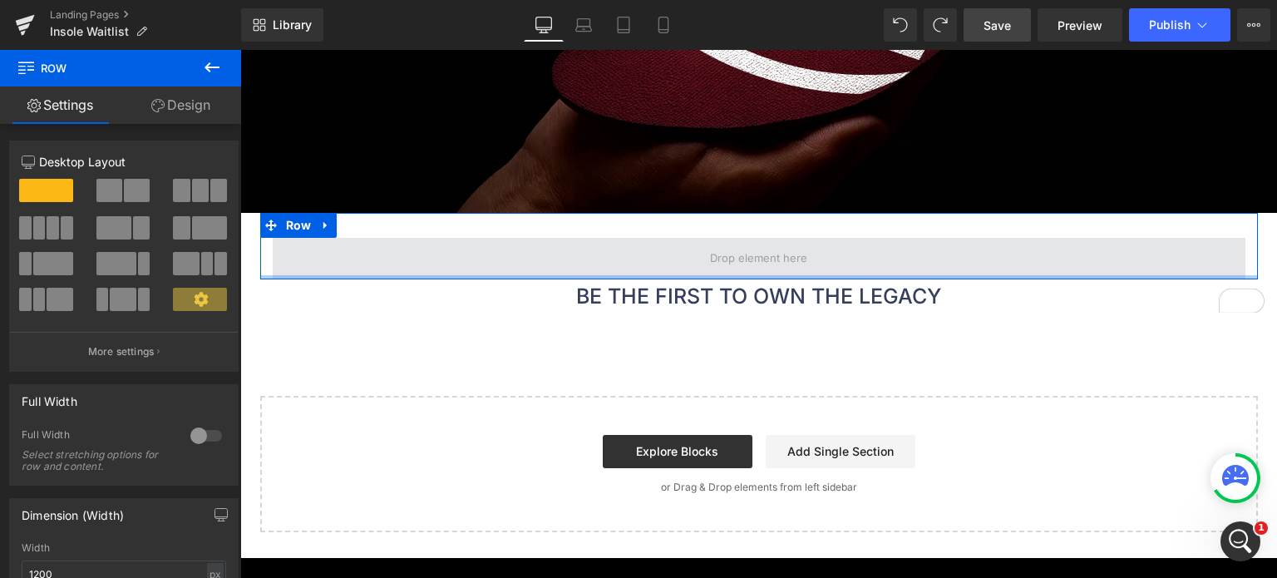
drag, startPoint x: 960, startPoint y: 278, endPoint x: 964, endPoint y: 254, distance: 25.3
click at [964, 254] on div "Row" at bounding box center [759, 246] width 998 height 67
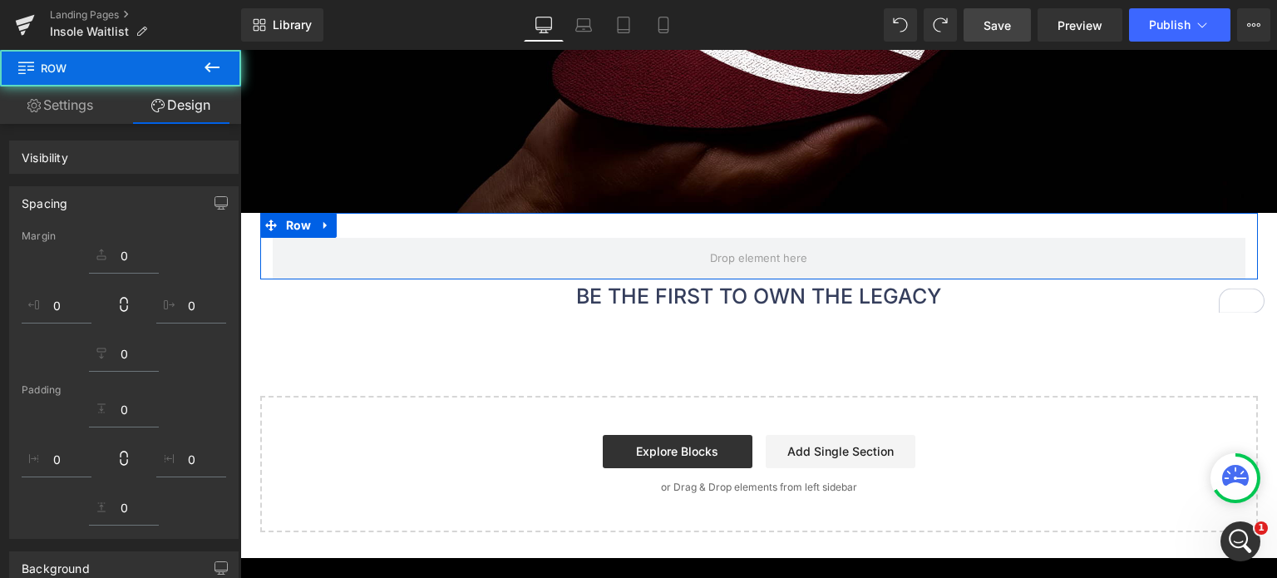
click at [967, 220] on div "Row" at bounding box center [759, 246] width 998 height 67
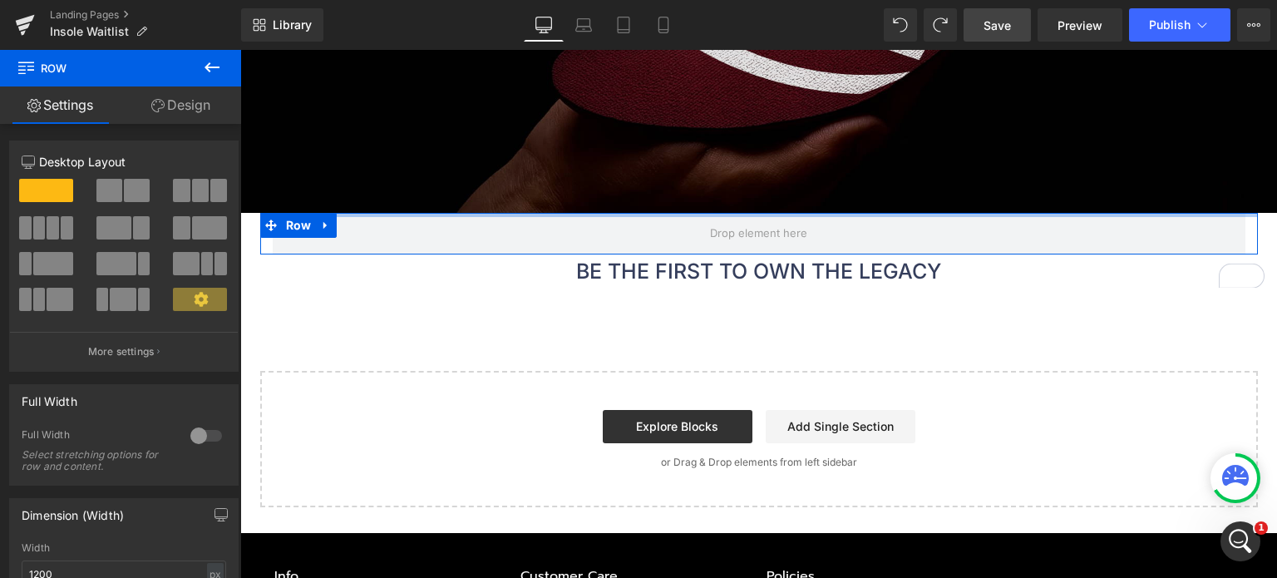
drag, startPoint x: 943, startPoint y: 209, endPoint x: 944, endPoint y: 178, distance: 31.6
click at [944, 178] on div "Image Row BE THE FIRST TO OWN THE LEGACY Text Block Select your layout" at bounding box center [758, 182] width 1037 height 649
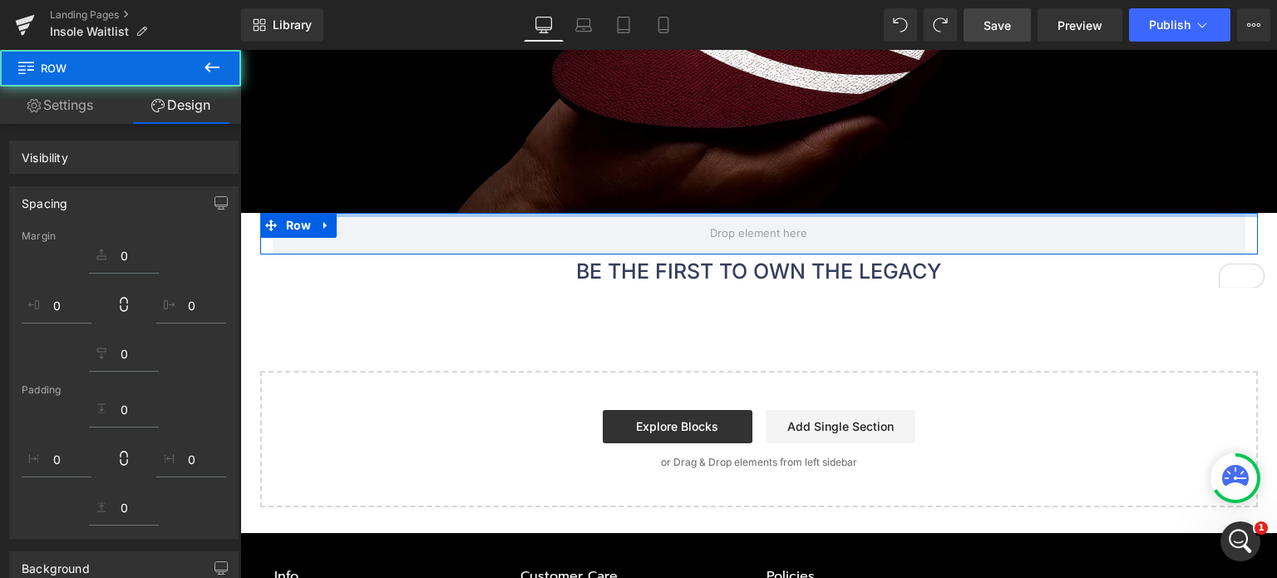
click at [968, 287] on div "Image Row BE THE FIRST TO OWN THE LEGACY Text Block Select your layout" at bounding box center [758, 182] width 1037 height 649
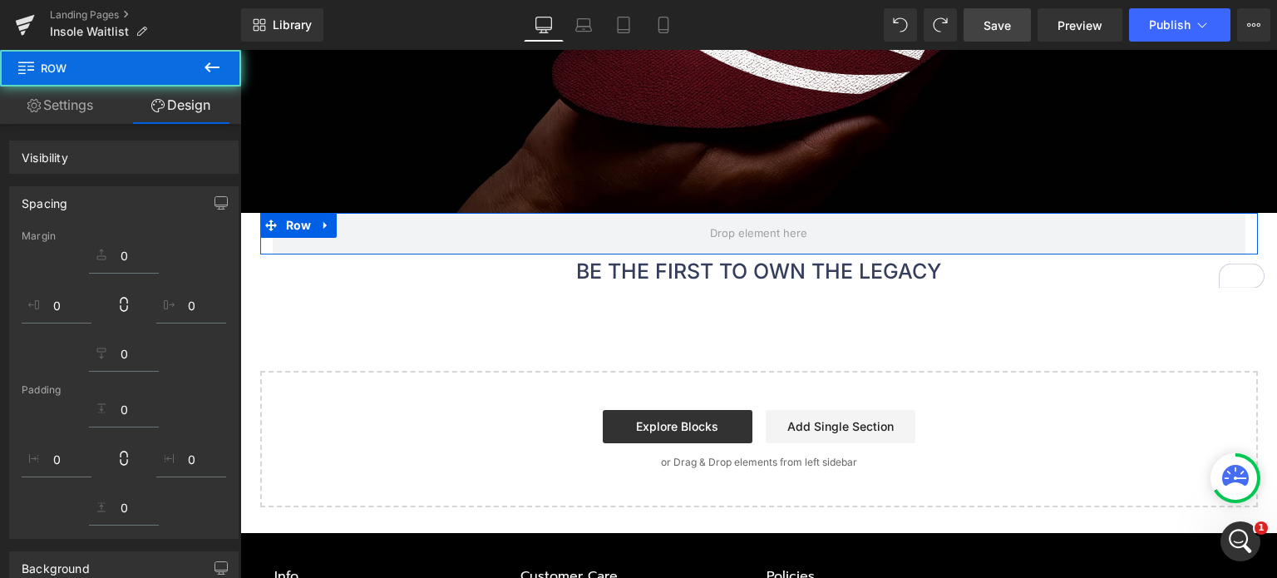
click at [1025, 313] on div "Image Row BE THE FIRST TO OWN THE LEGACY Text Block Select your layout" at bounding box center [758, 182] width 1037 height 649
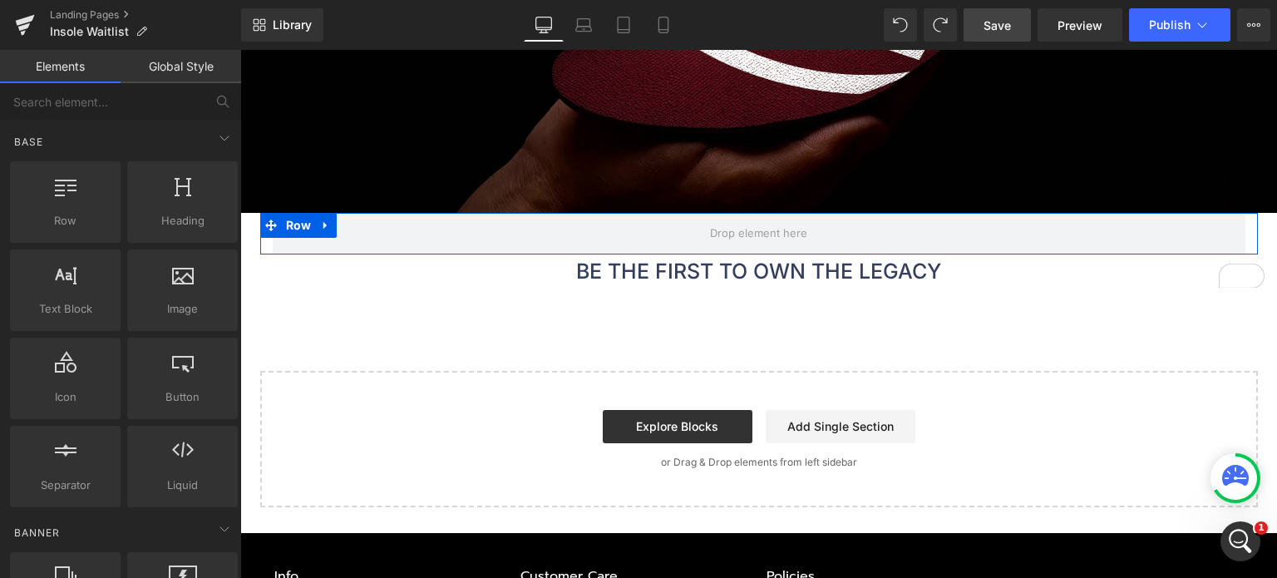
click at [240, 50] on div at bounding box center [240, 50] width 0 height 0
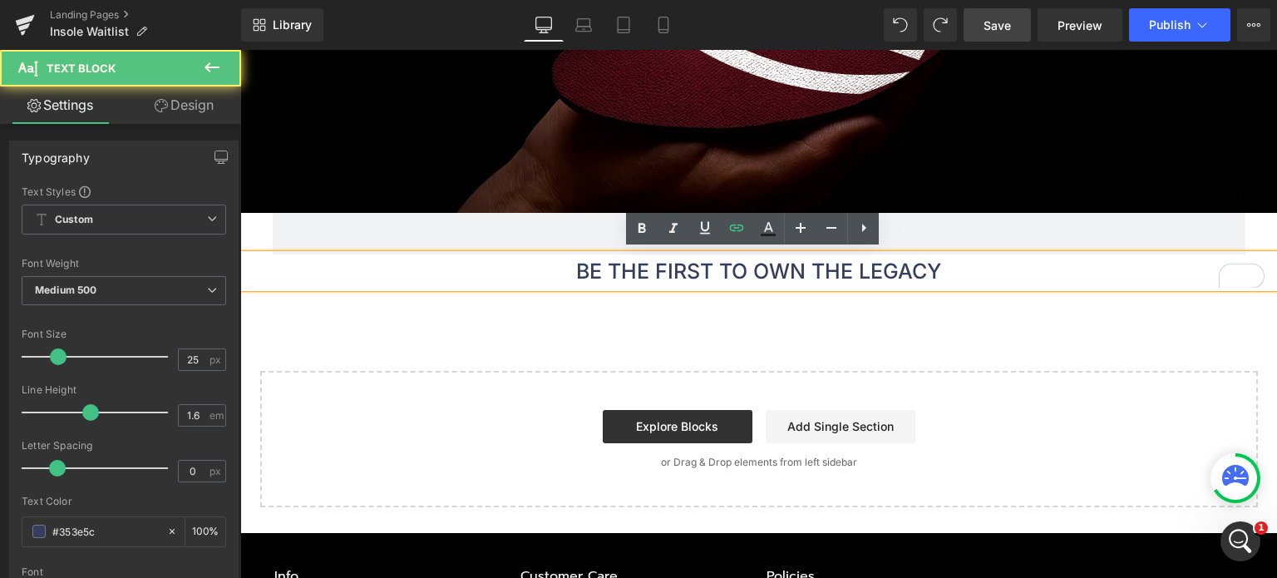
click at [817, 262] on p "BE THE FIRST TO OWN THE LEGACY" at bounding box center [758, 270] width 1037 height 33
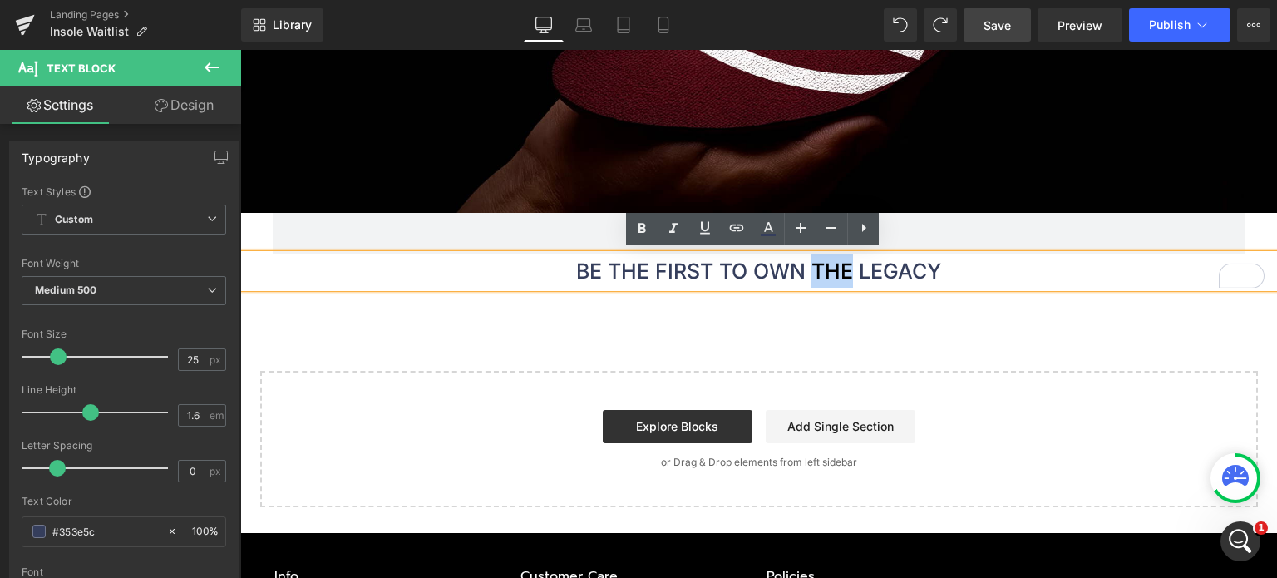
click at [739, 269] on p "BE THE FIRST TO OWN THE LEGACY" at bounding box center [758, 270] width 1037 height 33
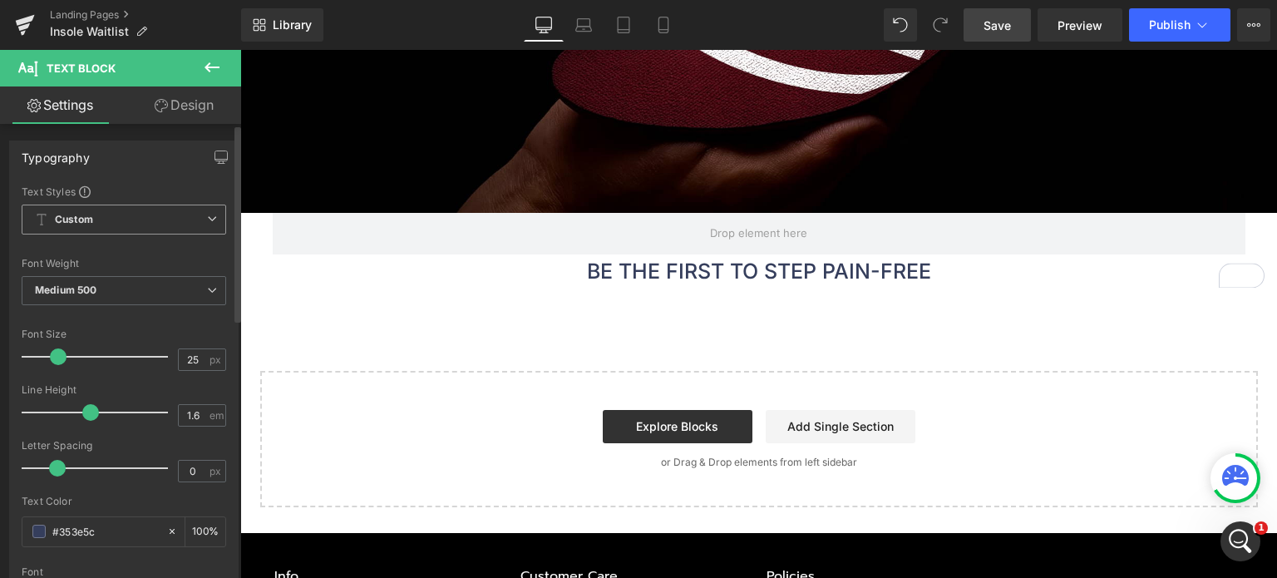
click at [110, 224] on span "Custom Setup Global Style" at bounding box center [124, 219] width 204 height 30
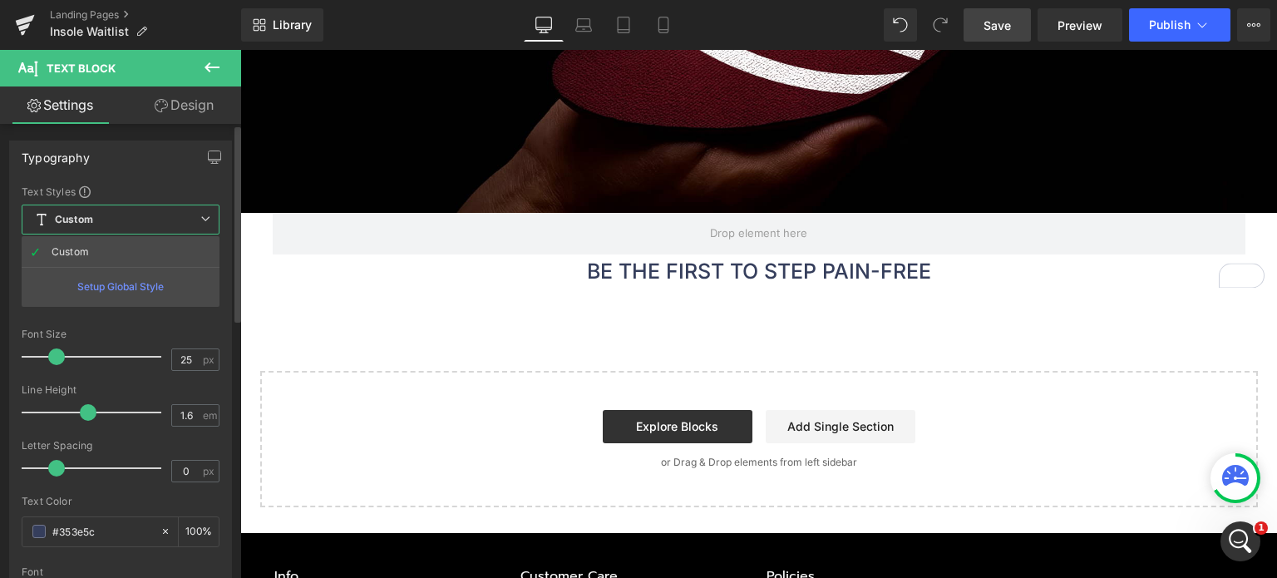
click at [110, 224] on span "Custom Setup Global Style" at bounding box center [121, 219] width 198 height 30
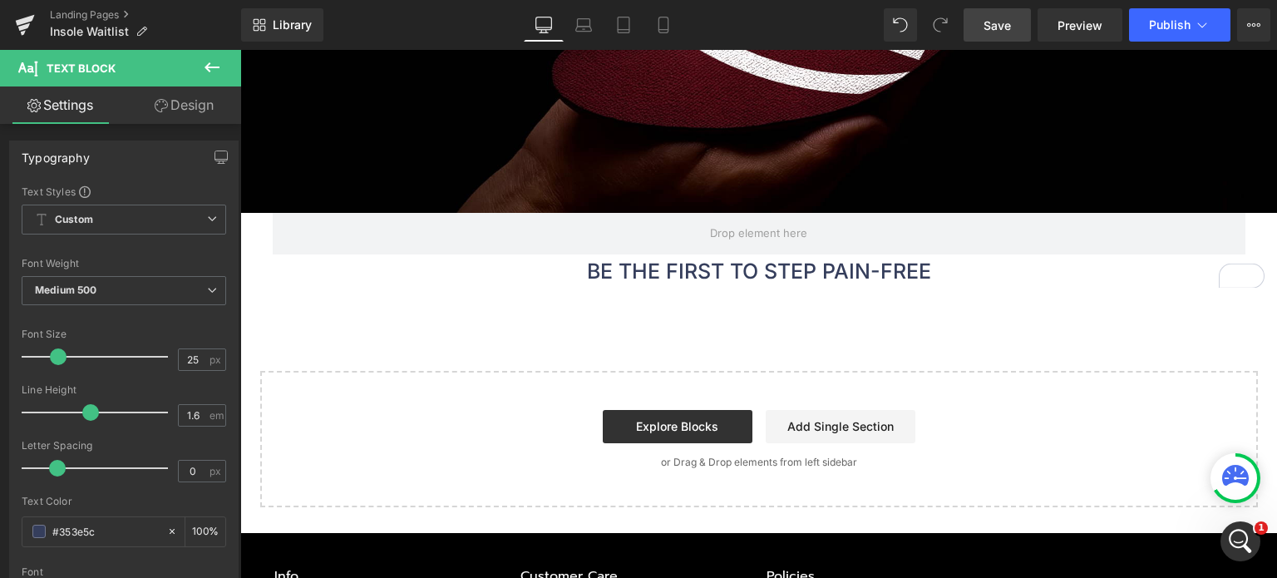
click at [469, 347] on div "Image Row BE THE FIRST TO STEP PAIN-FREE Text Block Select your layout" at bounding box center [758, 182] width 1037 height 649
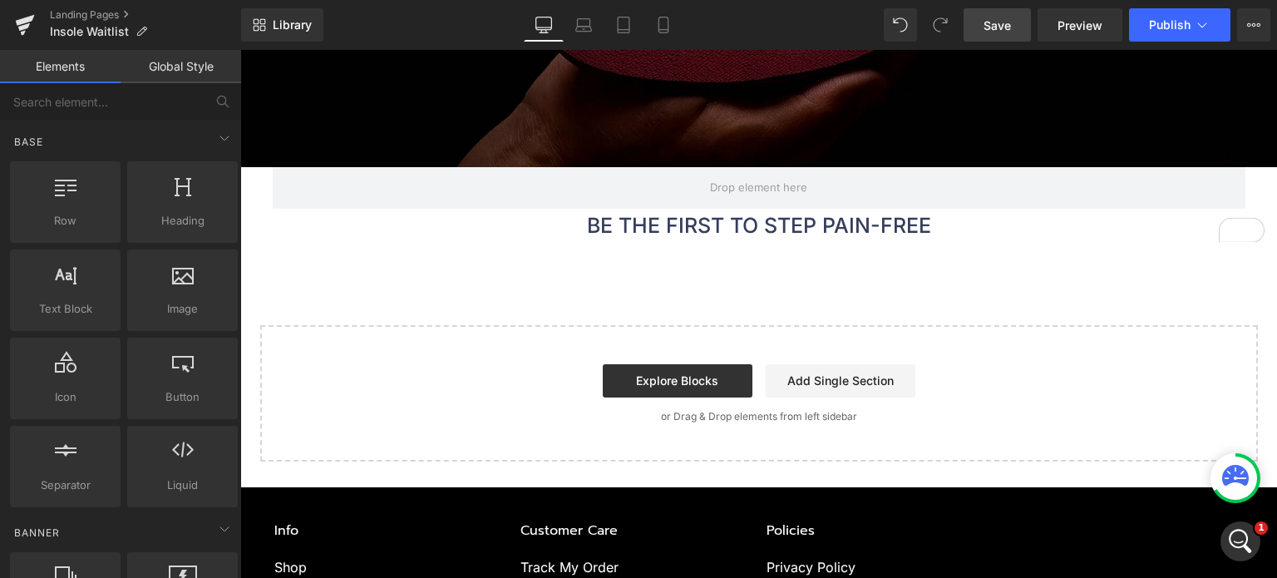
scroll to position [416, 0]
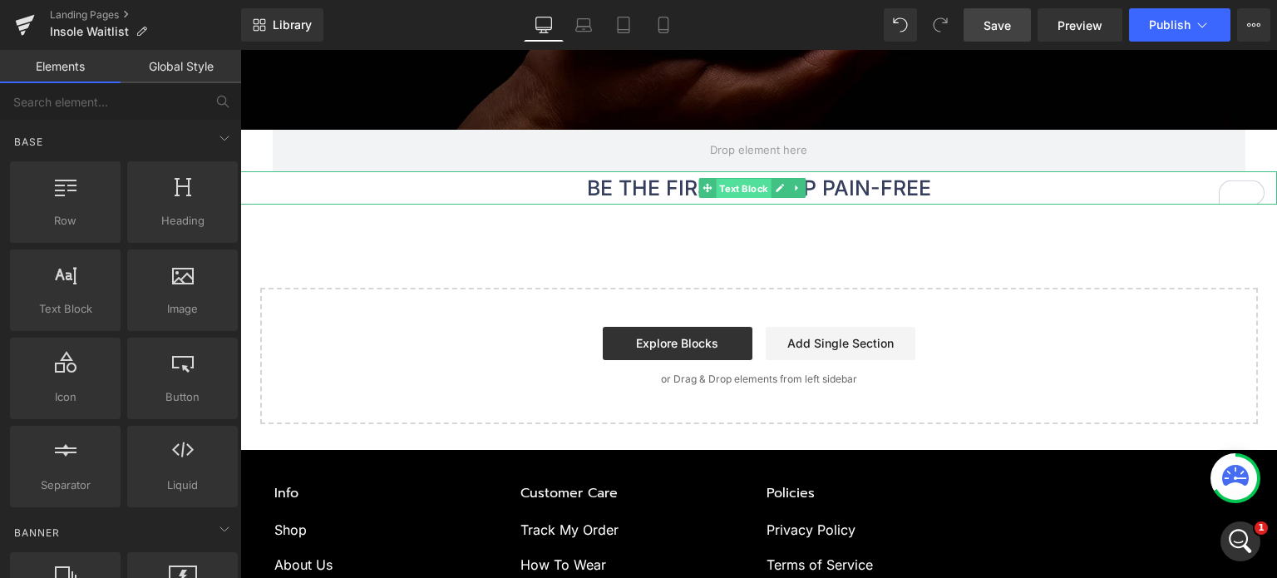
click at [751, 190] on span "Text Block" at bounding box center [743, 189] width 55 height 20
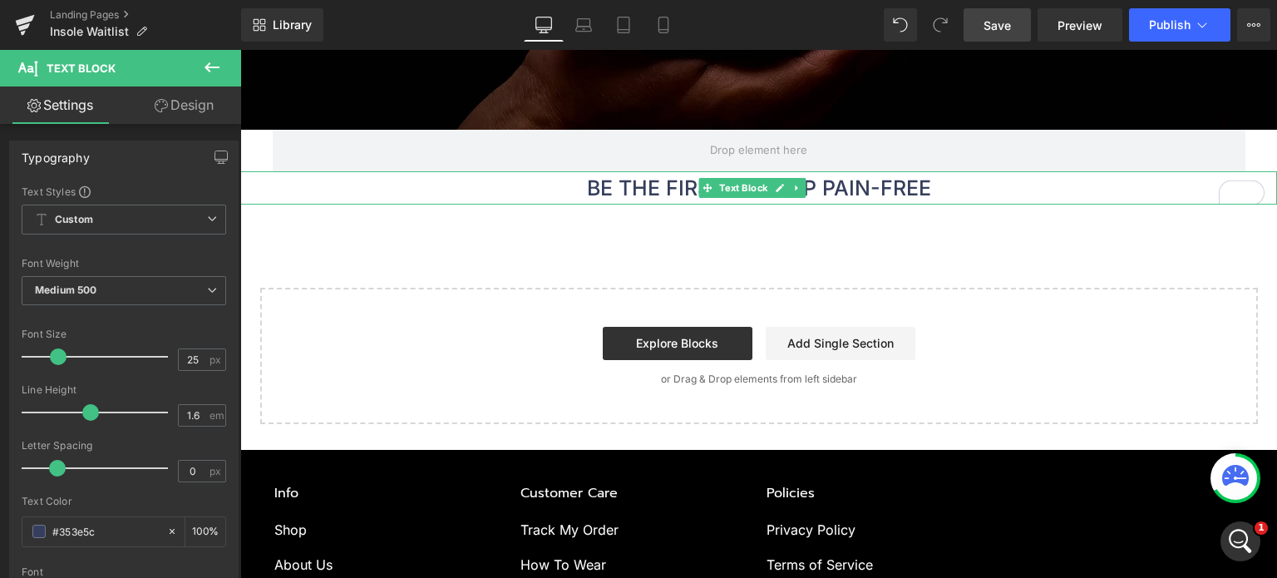
click at [622, 179] on p "BE THE FIRST TO STEP PAIN-FREE" at bounding box center [758, 187] width 1037 height 33
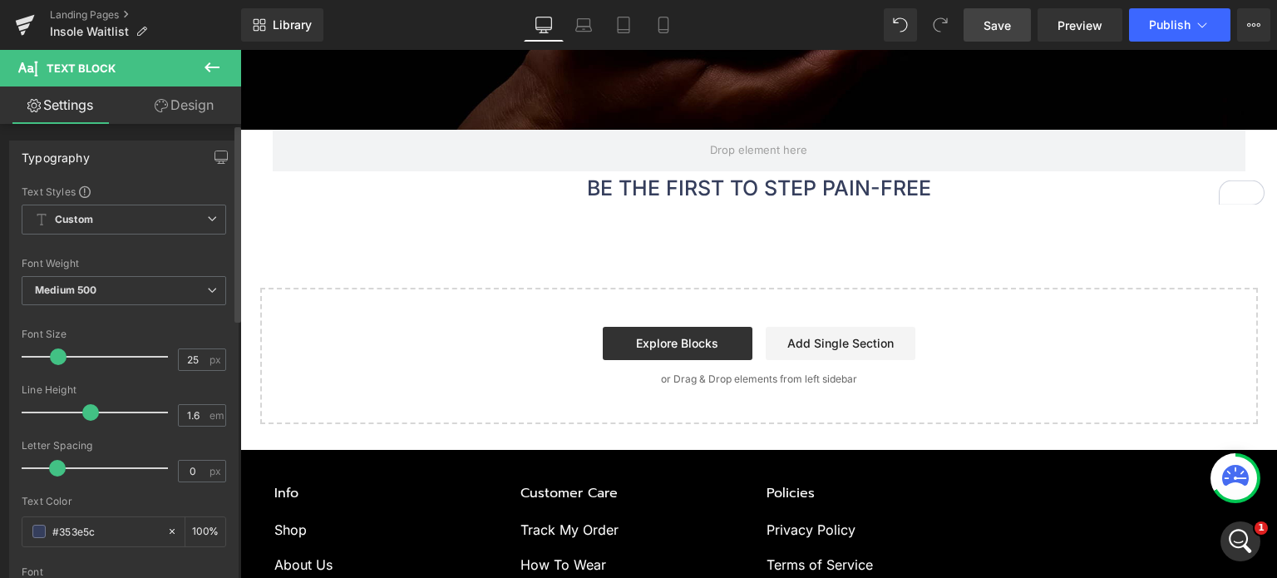
scroll to position [83, 0]
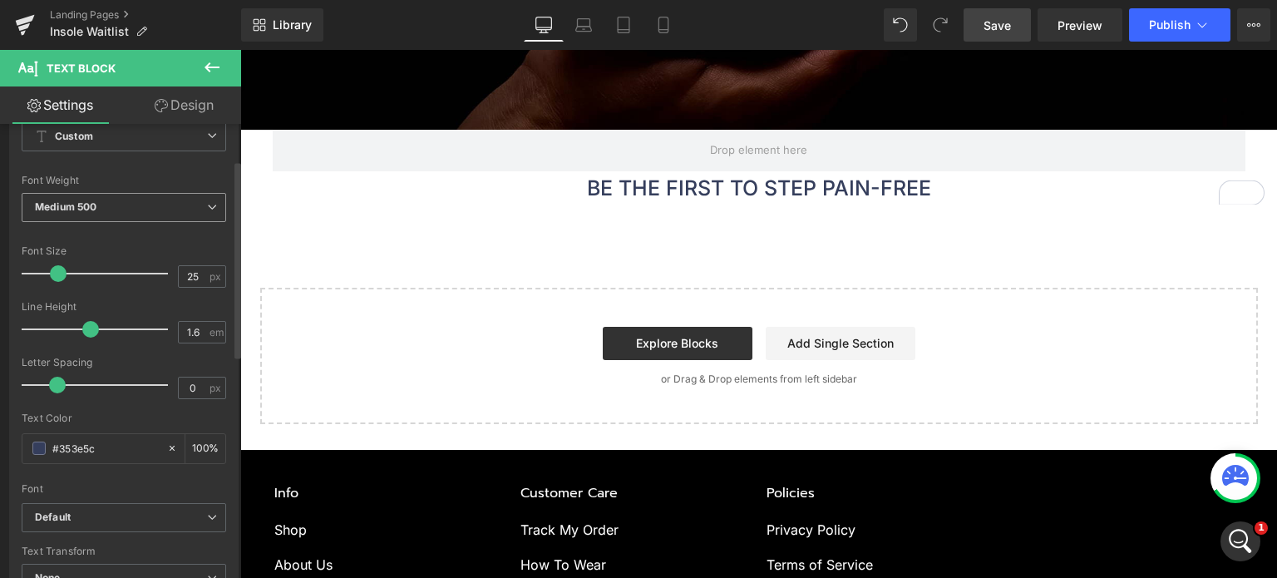
click at [124, 195] on span "Medium 500" at bounding box center [124, 207] width 204 height 29
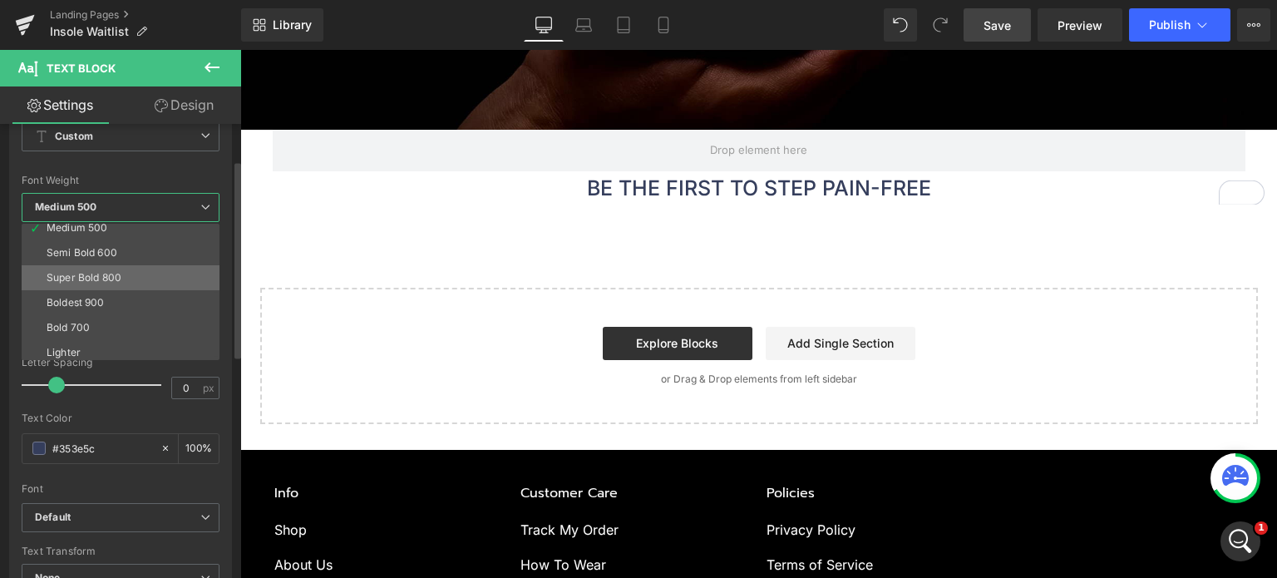
scroll to position [137, 0]
click at [124, 298] on li "Bold 700" at bounding box center [124, 298] width 205 height 25
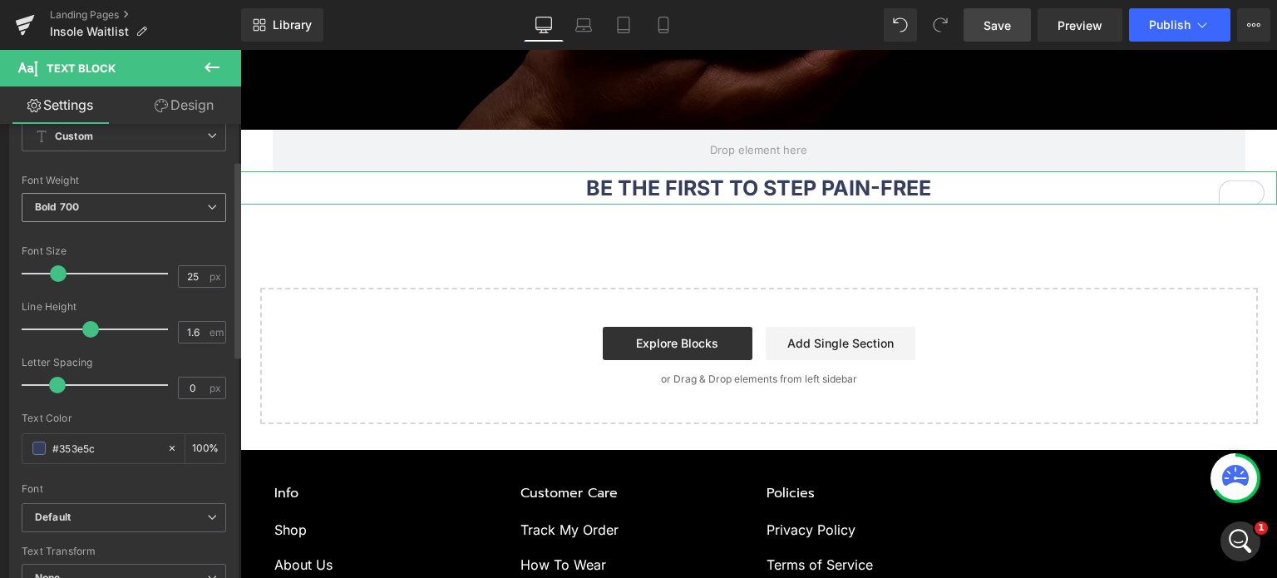
click at [112, 197] on span "Bold 700" at bounding box center [124, 207] width 204 height 29
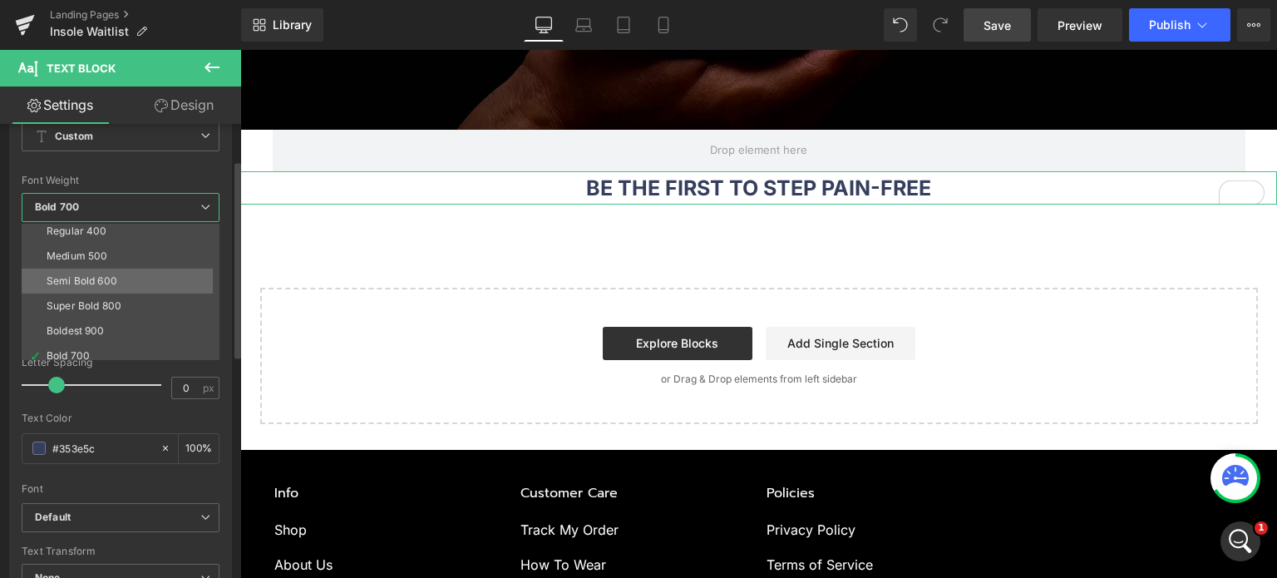
scroll to position [54, 0]
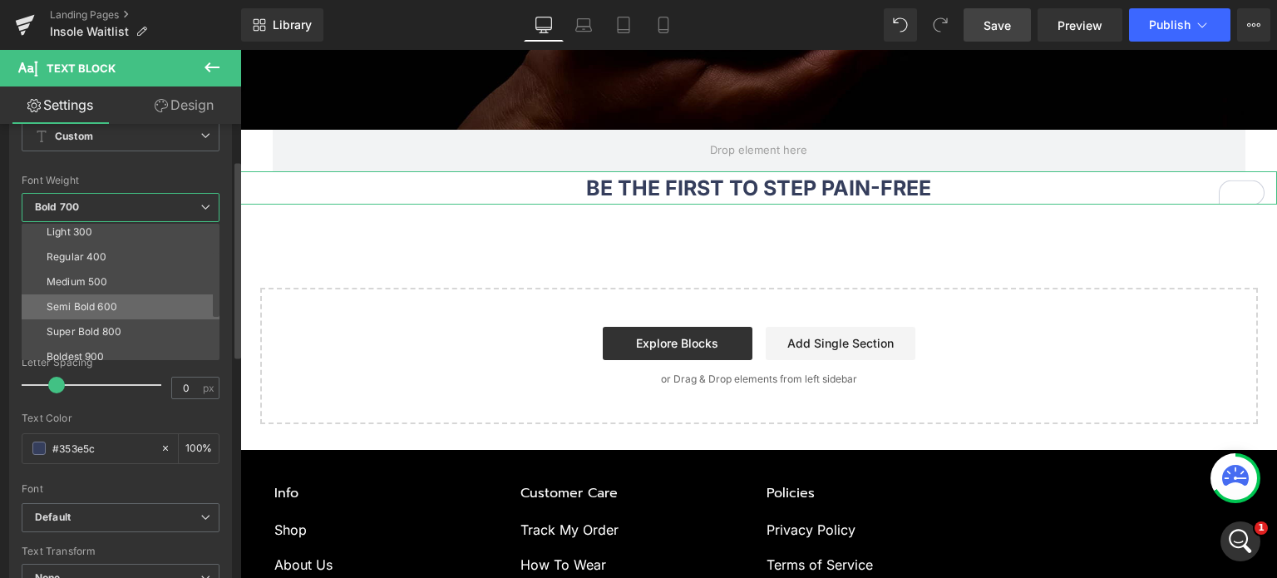
click at [134, 298] on li "Semi Bold 600" at bounding box center [124, 306] width 205 height 25
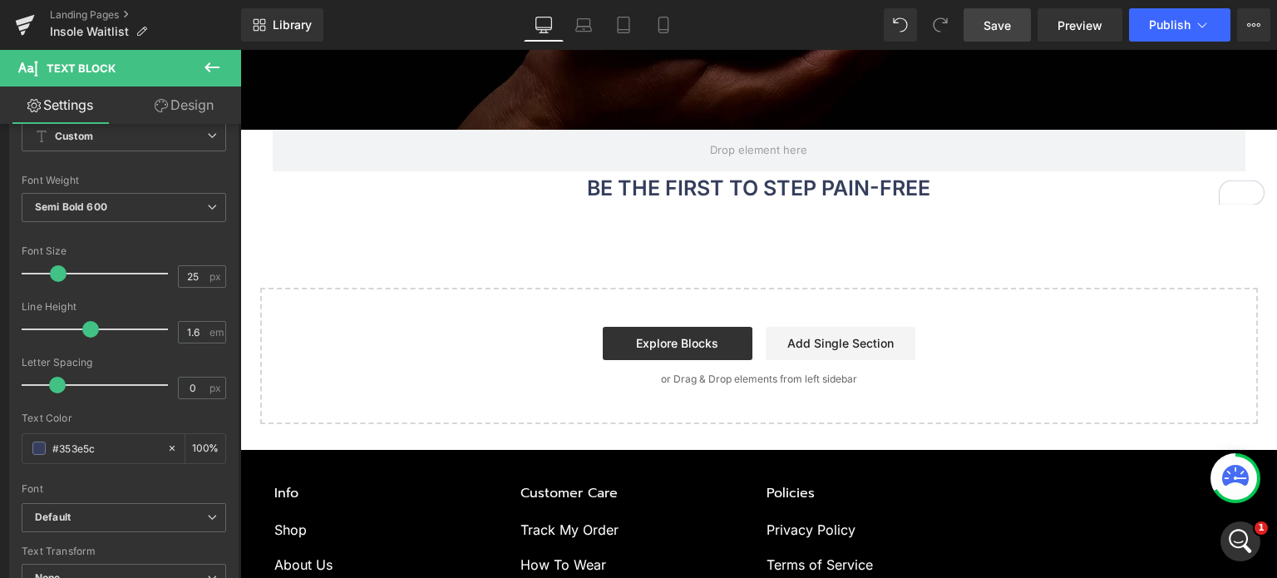
click at [746, 187] on span "Text Block" at bounding box center [743, 188] width 55 height 20
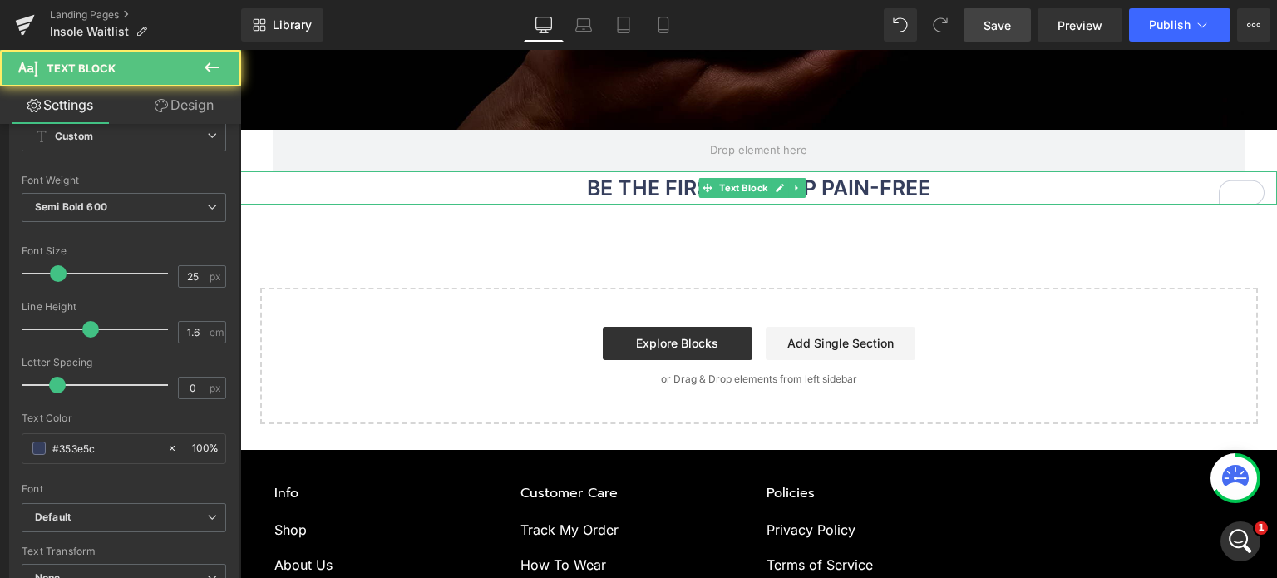
click at [587, 190] on p "BE THE FIRST TO STEP PAIN-FREE" at bounding box center [758, 187] width 1037 height 33
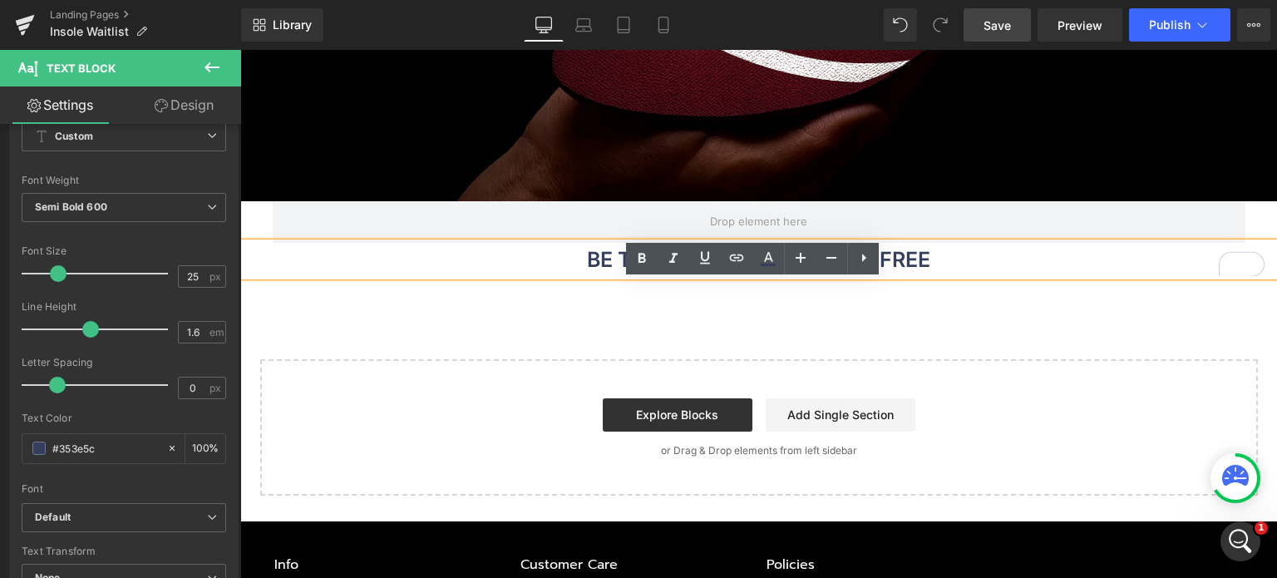
scroll to position [249, 0]
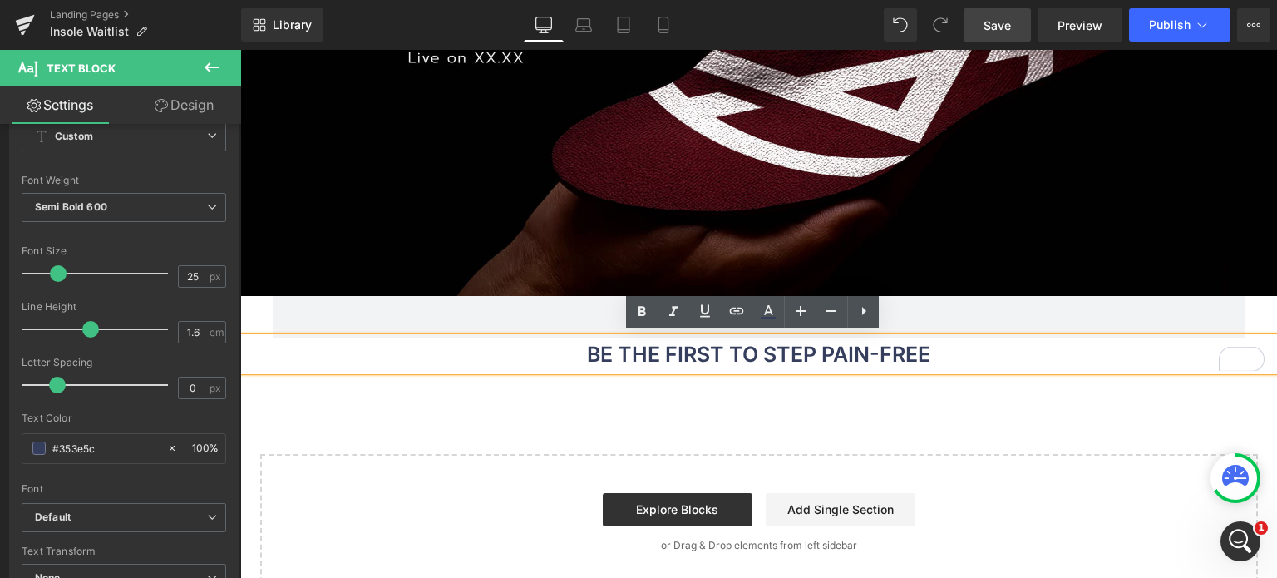
click at [944, 357] on p "BE THE FIRST TO STEP PAIN-FREE" at bounding box center [758, 353] width 1037 height 33
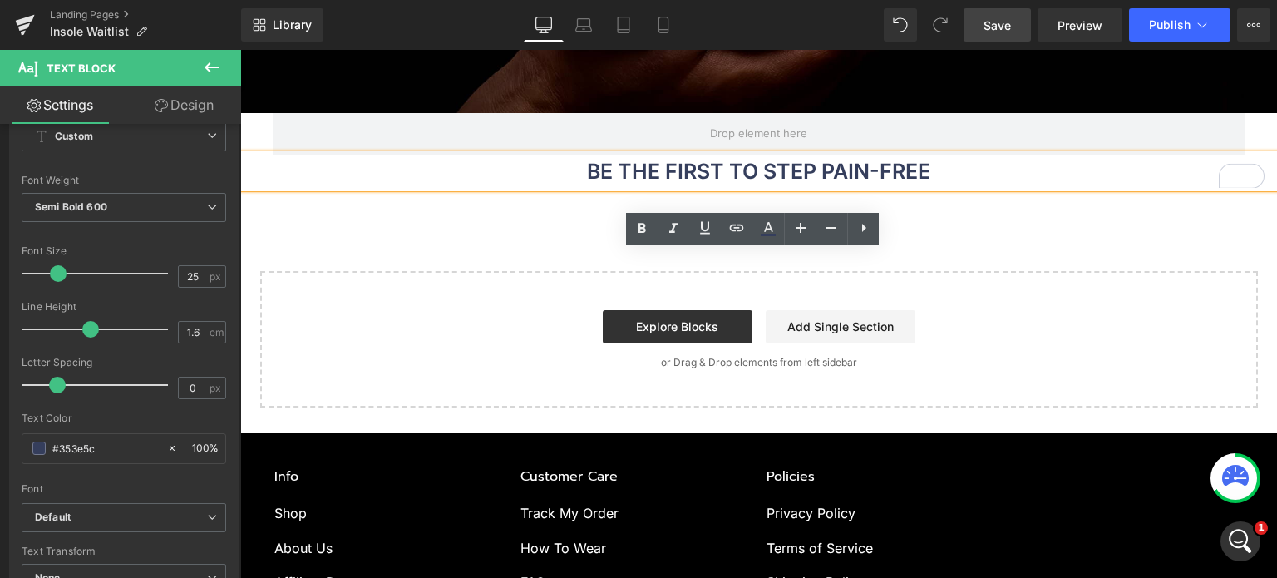
scroll to position [333, 0]
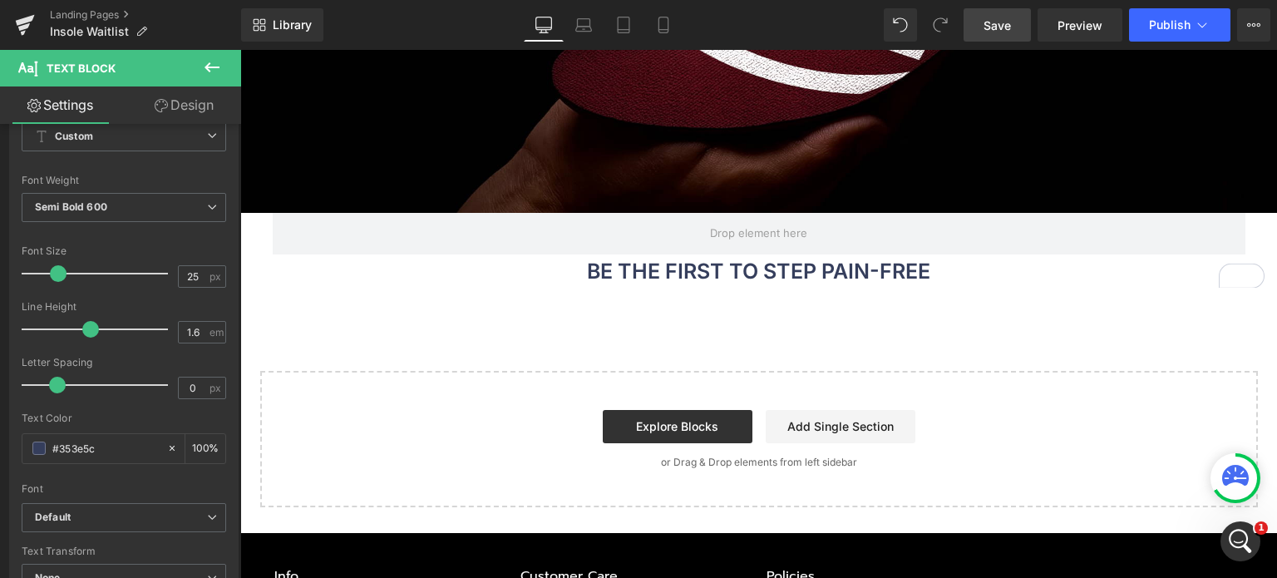
click at [213, 63] on icon at bounding box center [212, 67] width 20 height 20
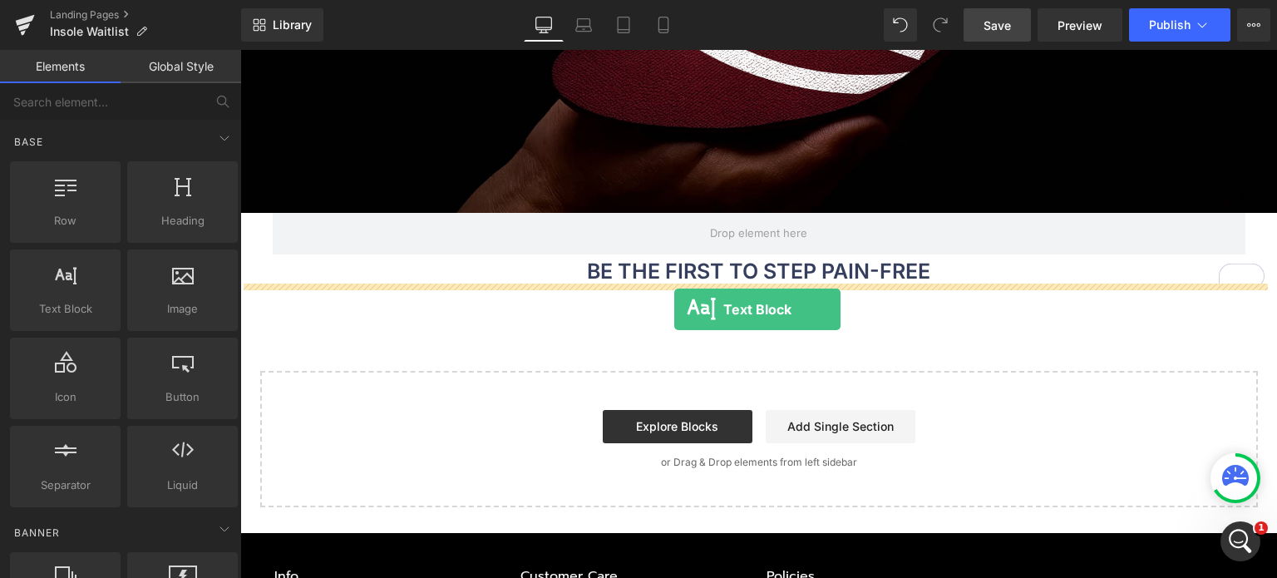
drag, startPoint x: 320, startPoint y: 365, endPoint x: 674, endPoint y: 309, distance: 358.5
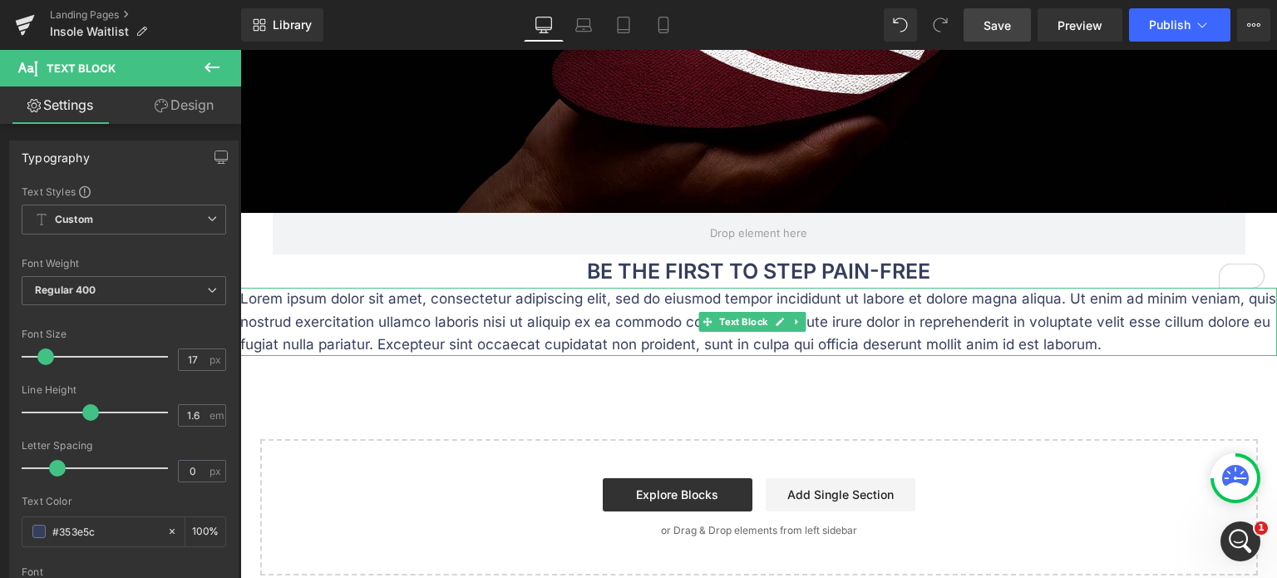
click at [599, 335] on p "Lorem ipsum dolor sit amet, consectetur adipiscing elit, sed do eiusmod tempor …" at bounding box center [758, 322] width 1037 height 68
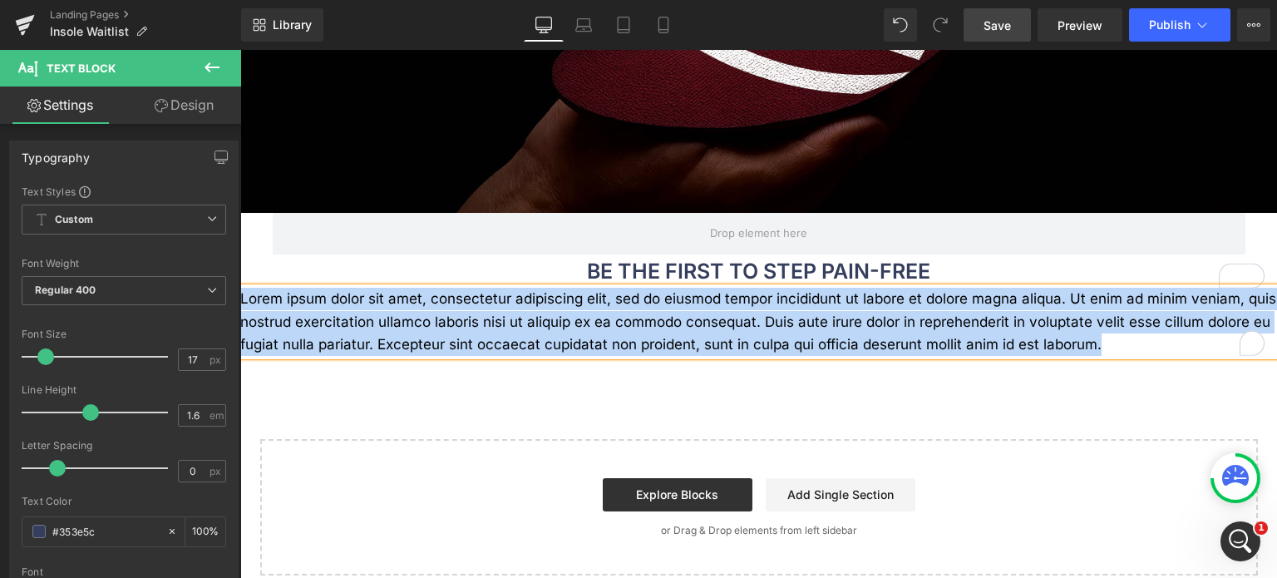
paste div "To enrich screen reader interactions, please activate Accessibility in Grammarl…"
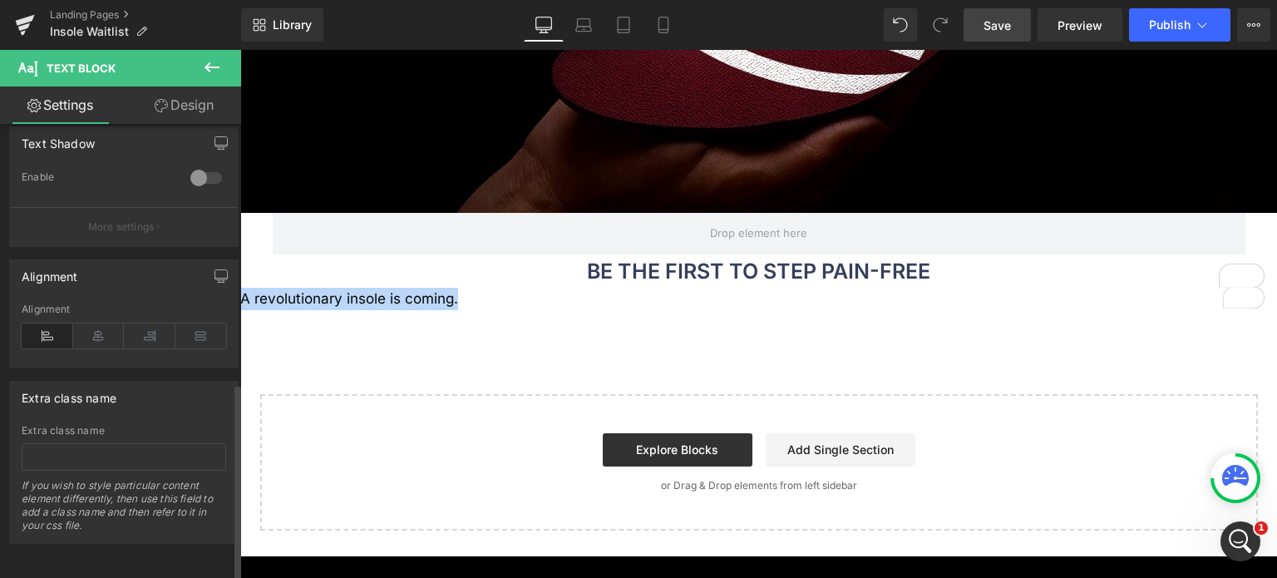
scroll to position [594, 0]
click at [102, 323] on icon at bounding box center [99, 335] width 52 height 25
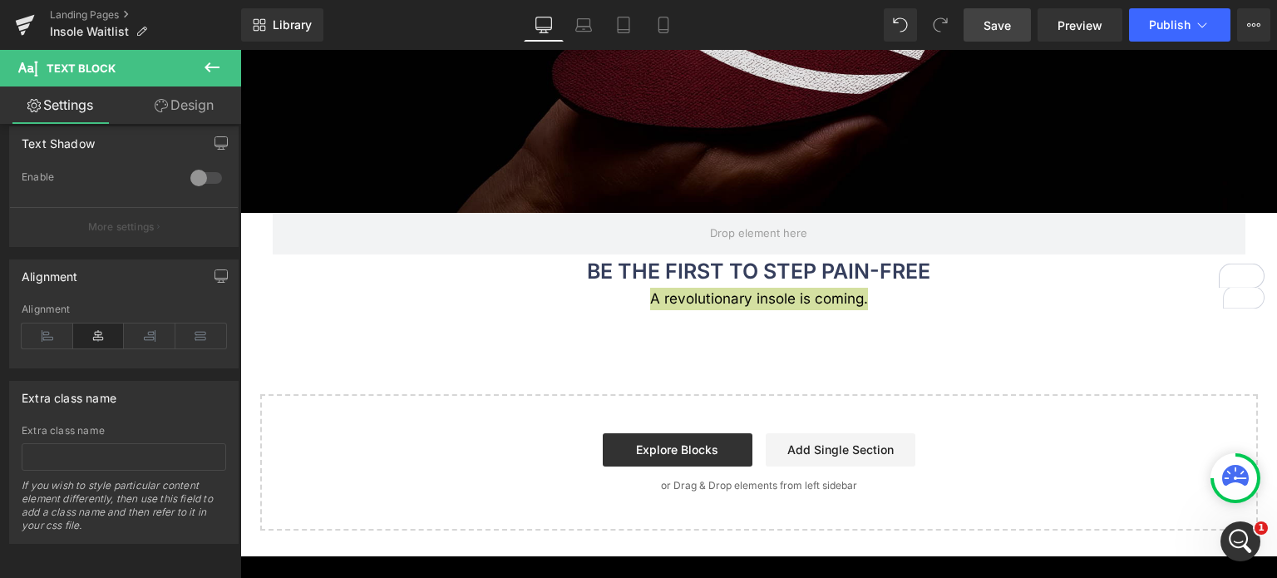
scroll to position [166, 0]
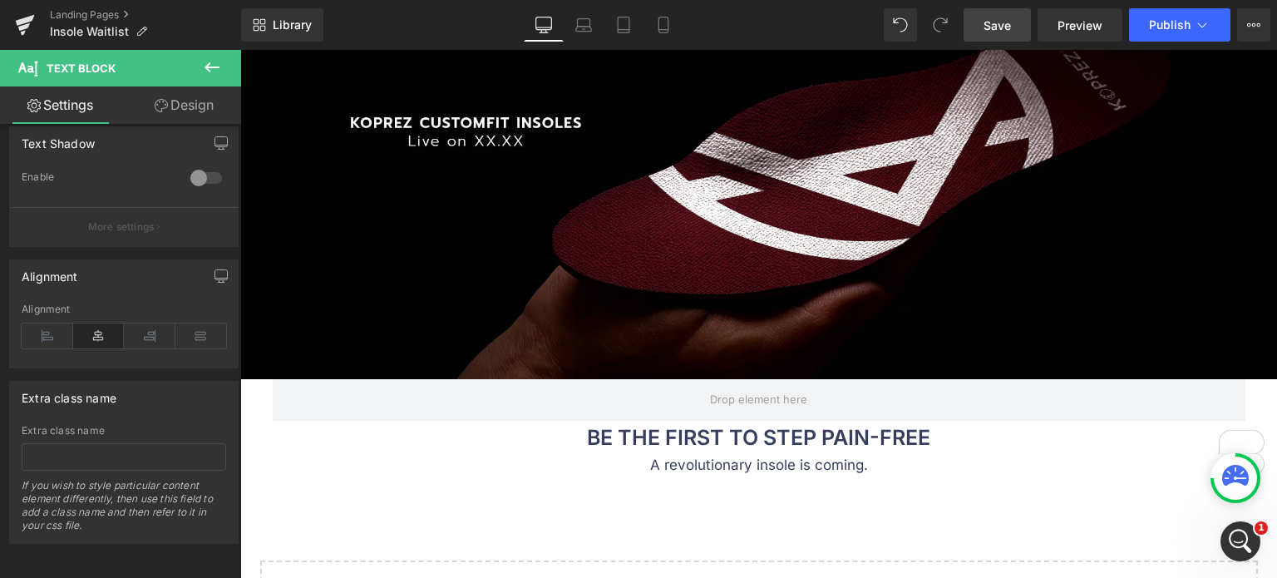
click at [772, 462] on div "A revolutionary insole is coming. Text Block" at bounding box center [758, 465] width 1037 height 22
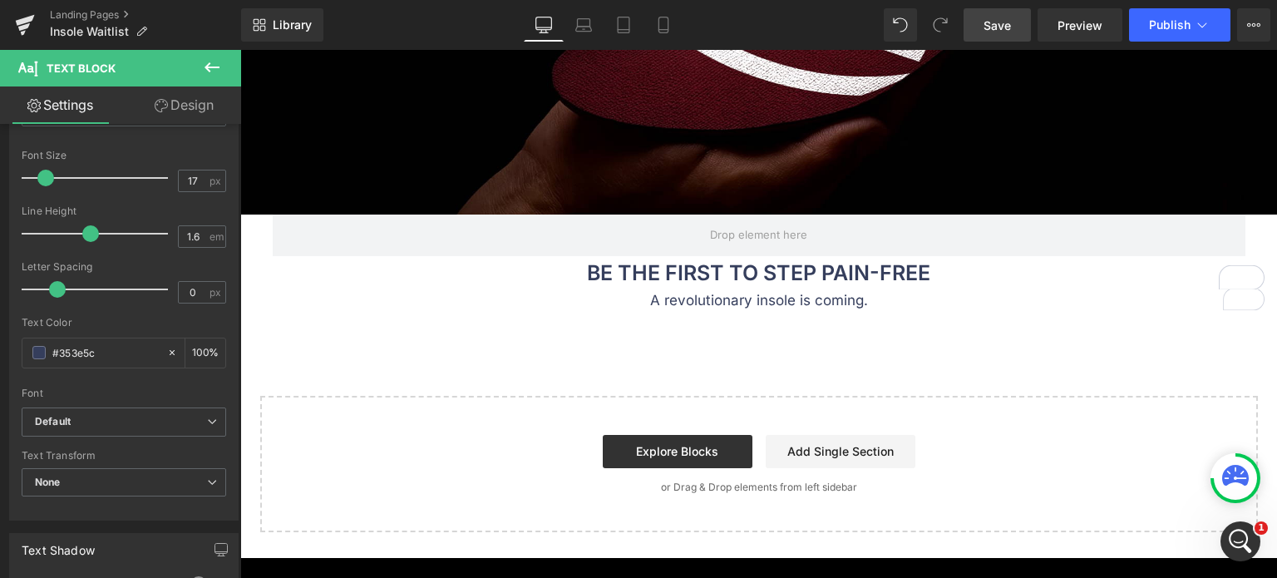
scroll to position [333, 0]
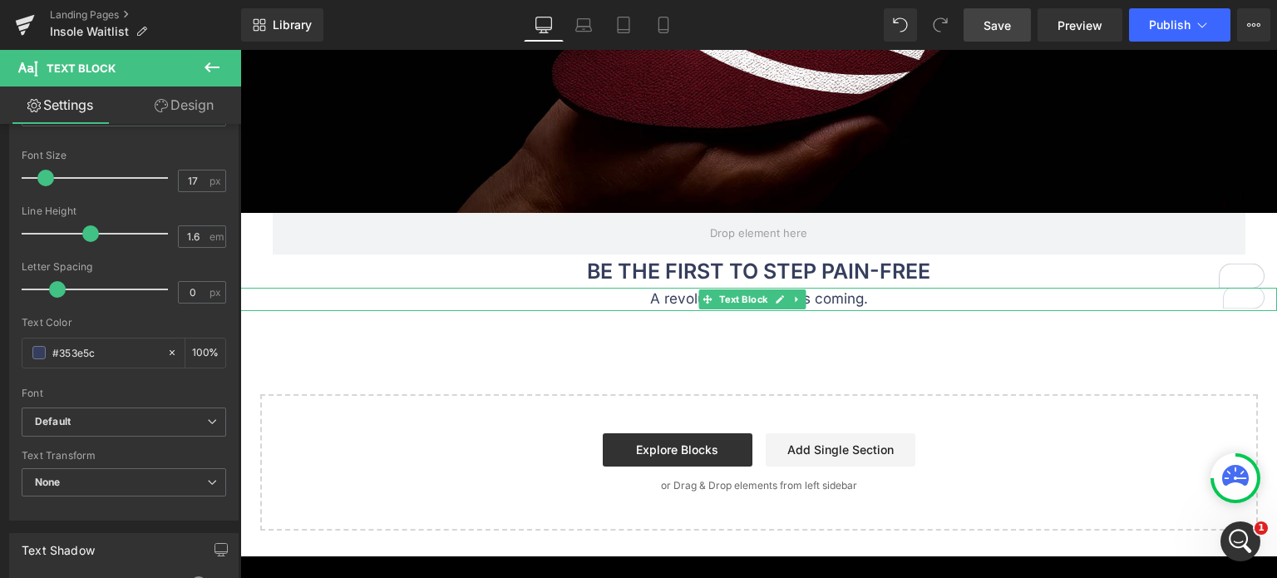
click at [647, 298] on p "A revolutionary insole is coming." at bounding box center [758, 299] width 1037 height 22
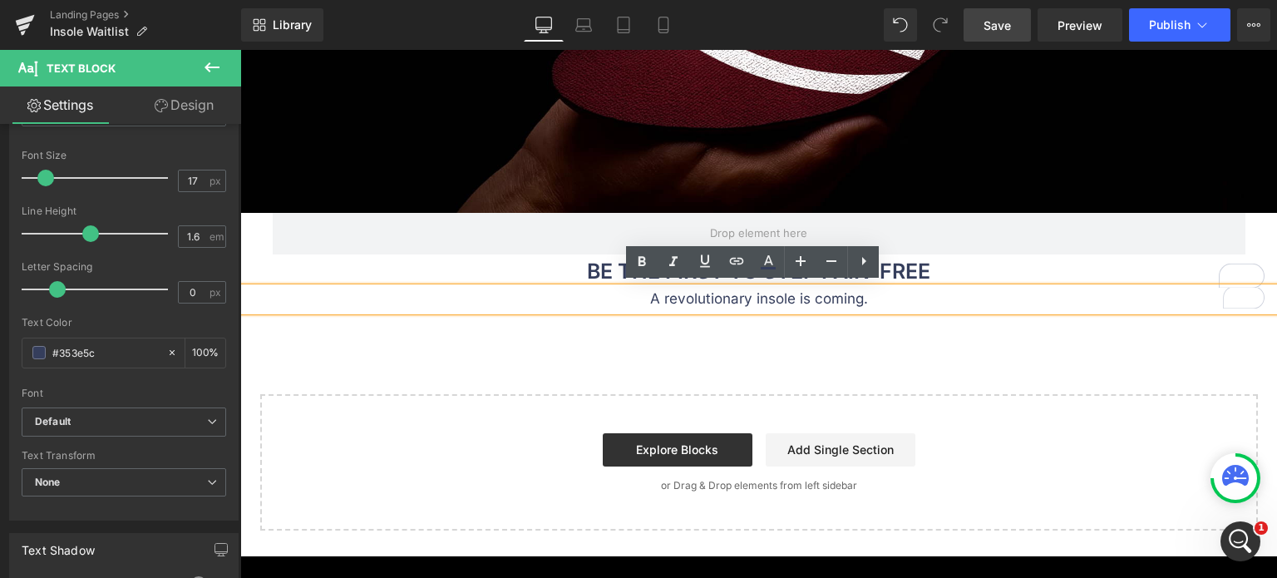
click at [884, 300] on p "A revolutionary insole is coming." at bounding box center [758, 299] width 1037 height 22
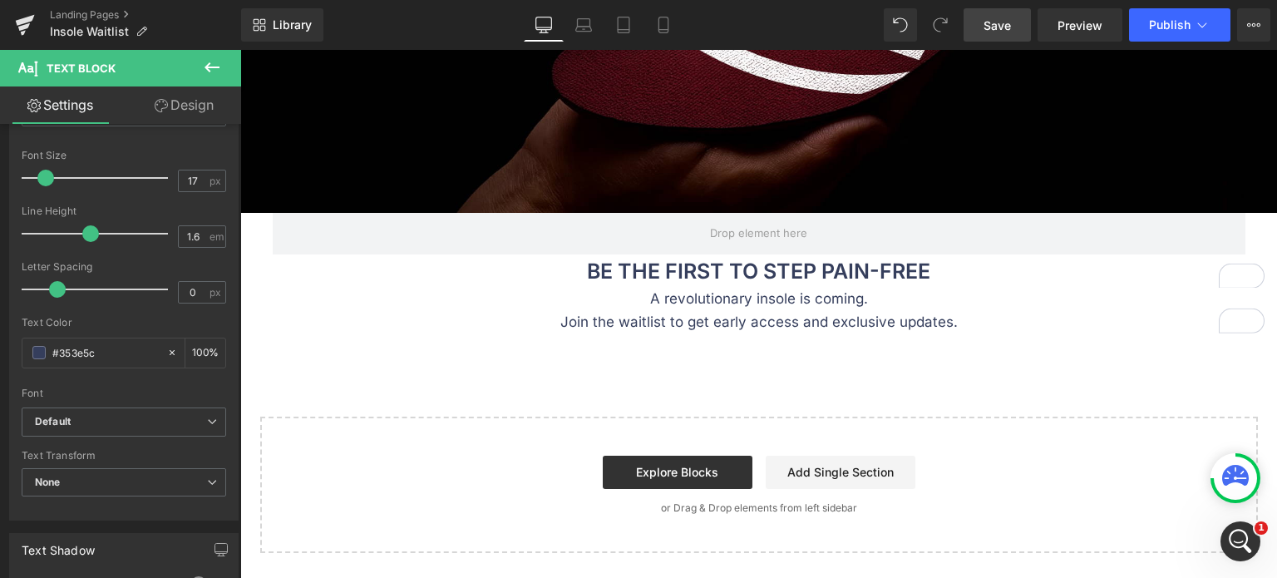
click at [213, 71] on icon at bounding box center [212, 67] width 20 height 20
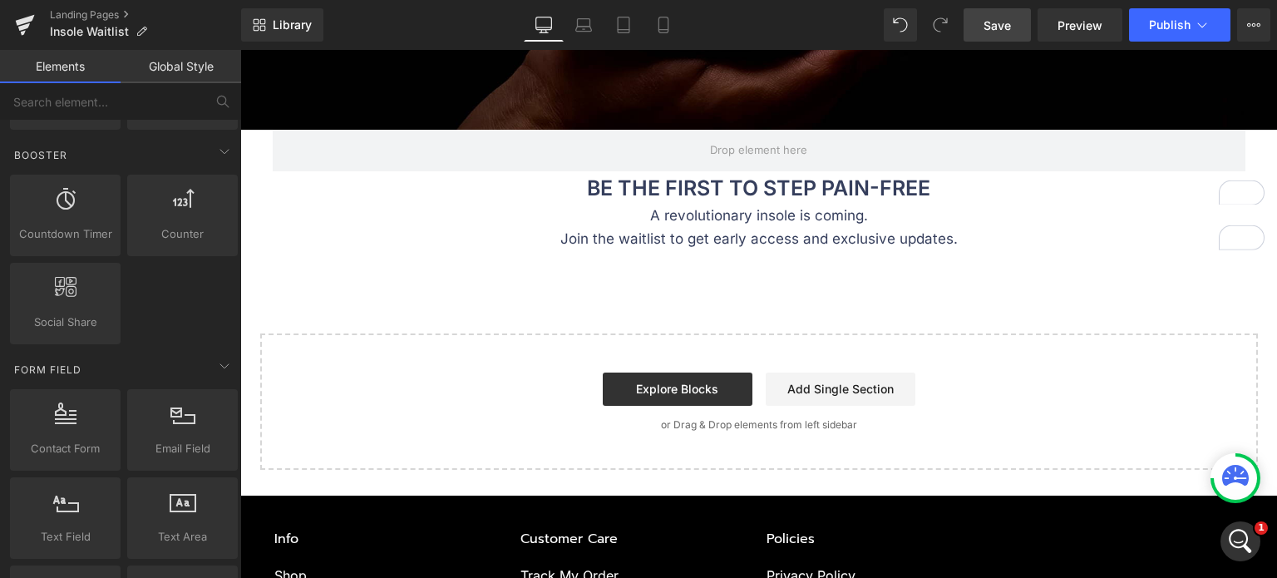
scroll to position [2078, 0]
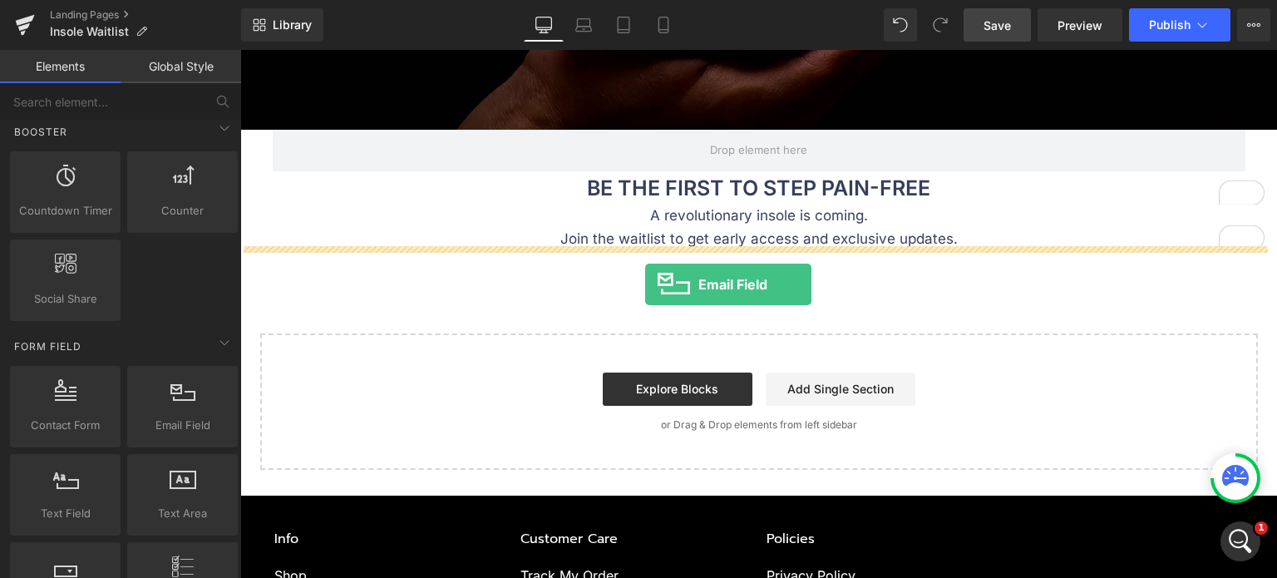
drag, startPoint x: 415, startPoint y: 461, endPoint x: 645, endPoint y: 284, distance: 290.5
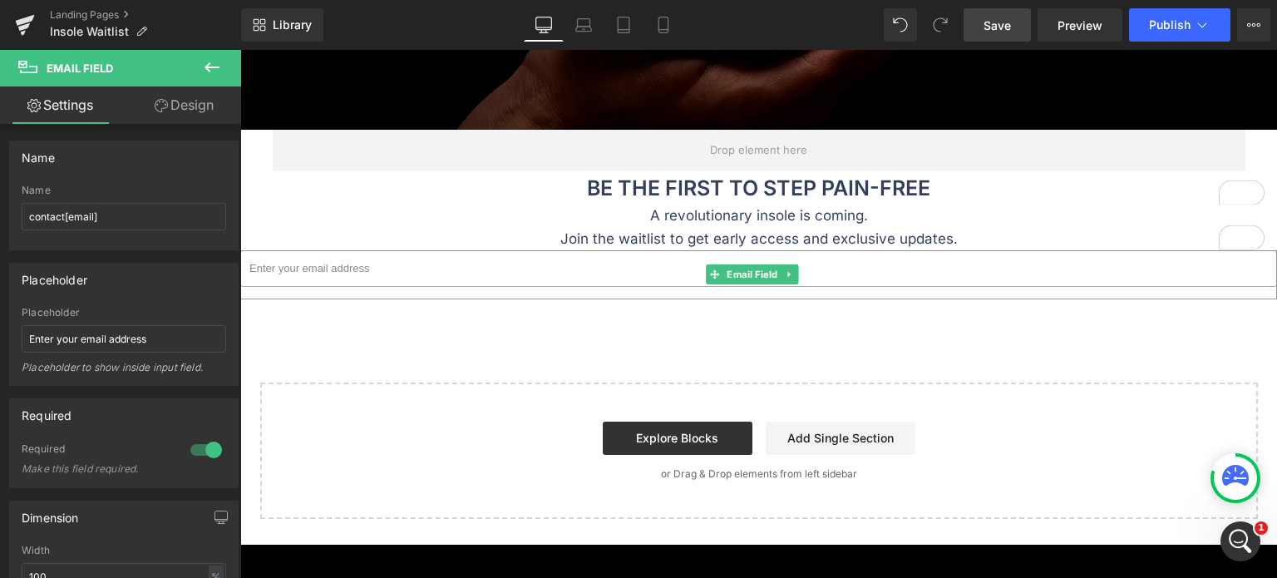
click at [439, 265] on input "email" at bounding box center [758, 268] width 1037 height 37
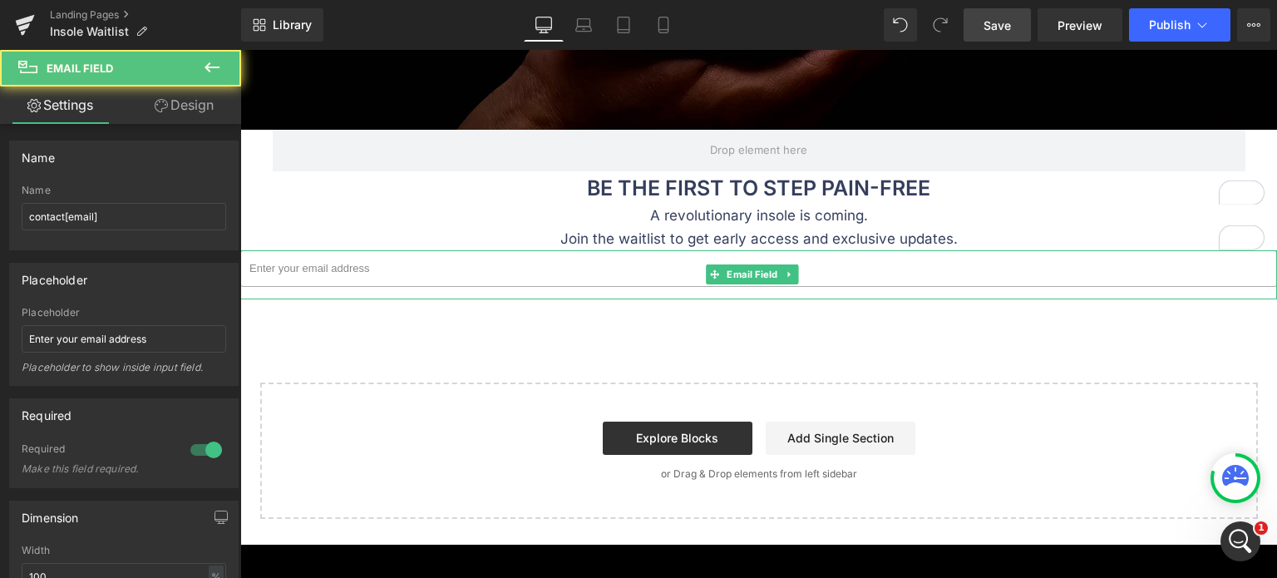
click at [563, 259] on input "email" at bounding box center [758, 268] width 1037 height 37
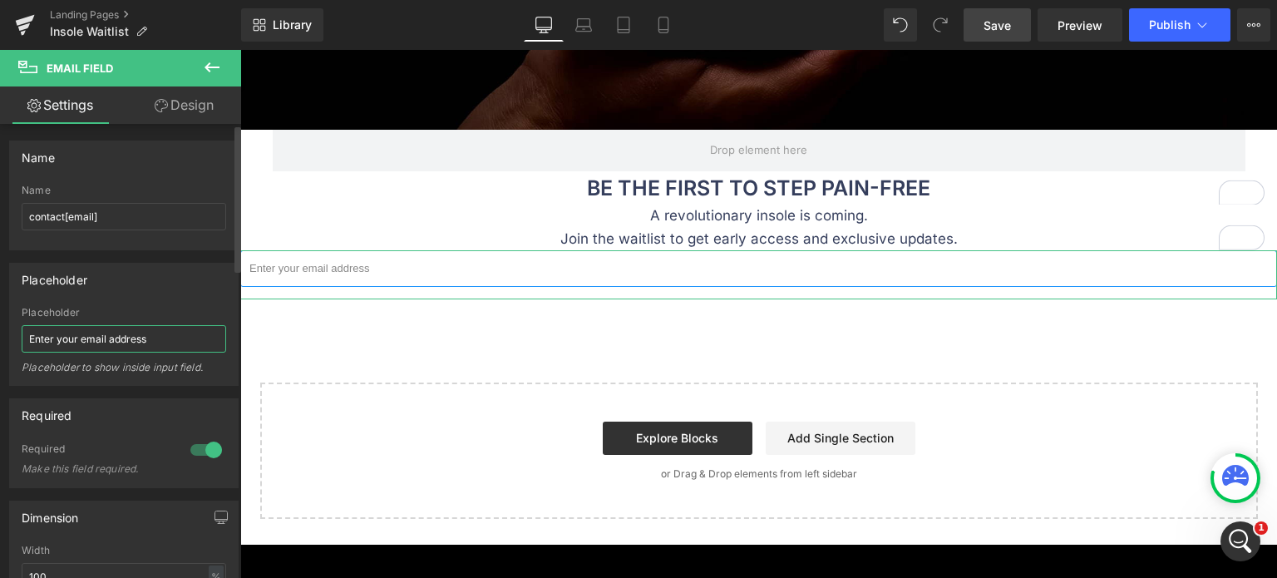
click at [172, 345] on input "Enter your email address" at bounding box center [124, 338] width 204 height 27
paste input "Input E"
type input "Input Email address"
click at [117, 210] on input "contact[email]" at bounding box center [124, 216] width 204 height 27
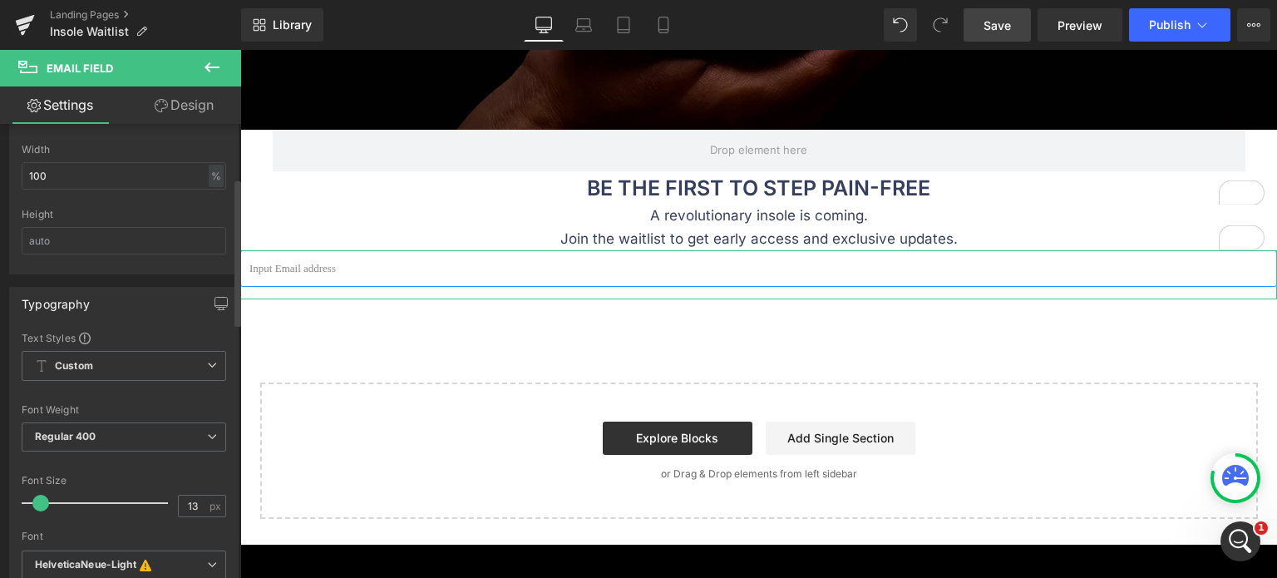
scroll to position [499, 0]
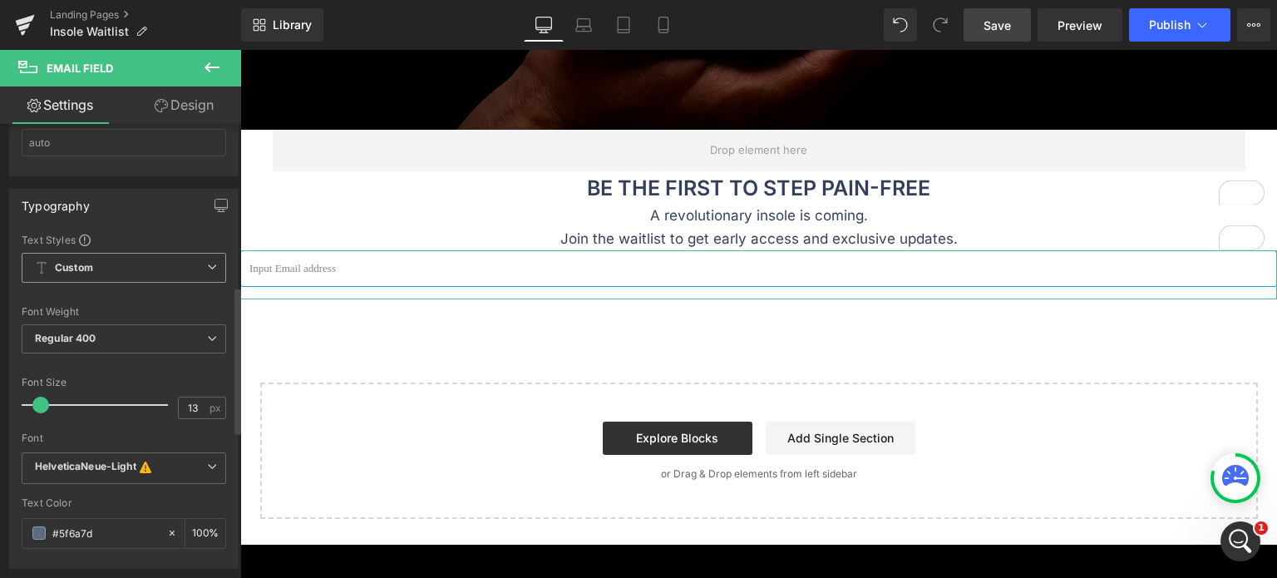
click at [143, 261] on span "Custom Setup Global Style" at bounding box center [124, 268] width 204 height 30
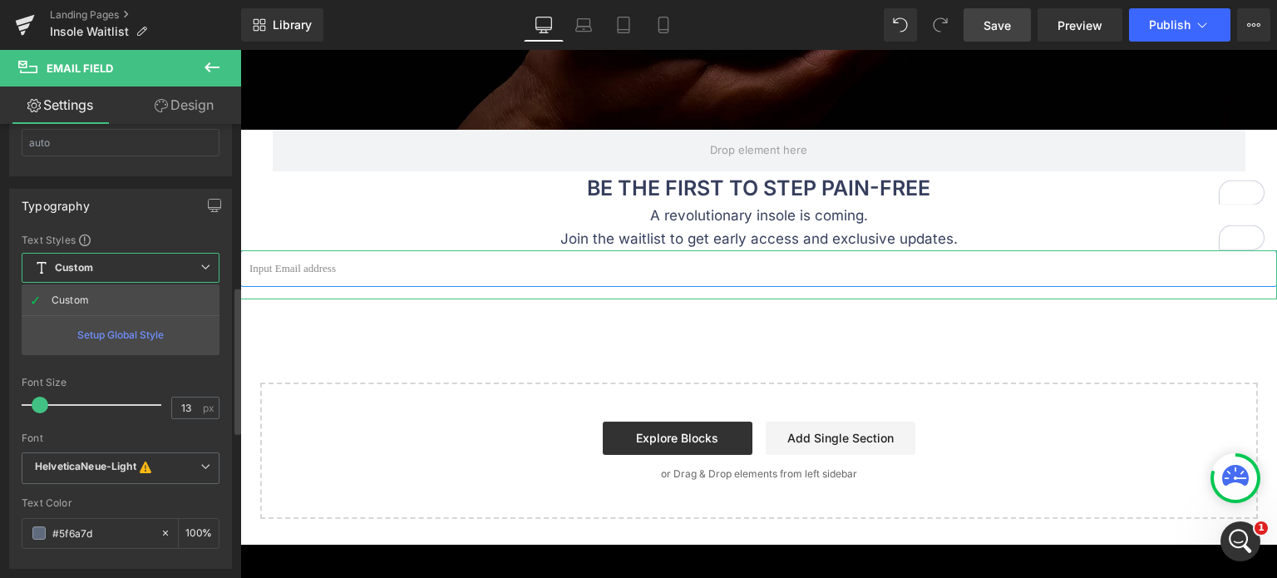
click at [143, 263] on span "Custom Setup Global Style" at bounding box center [121, 268] width 198 height 30
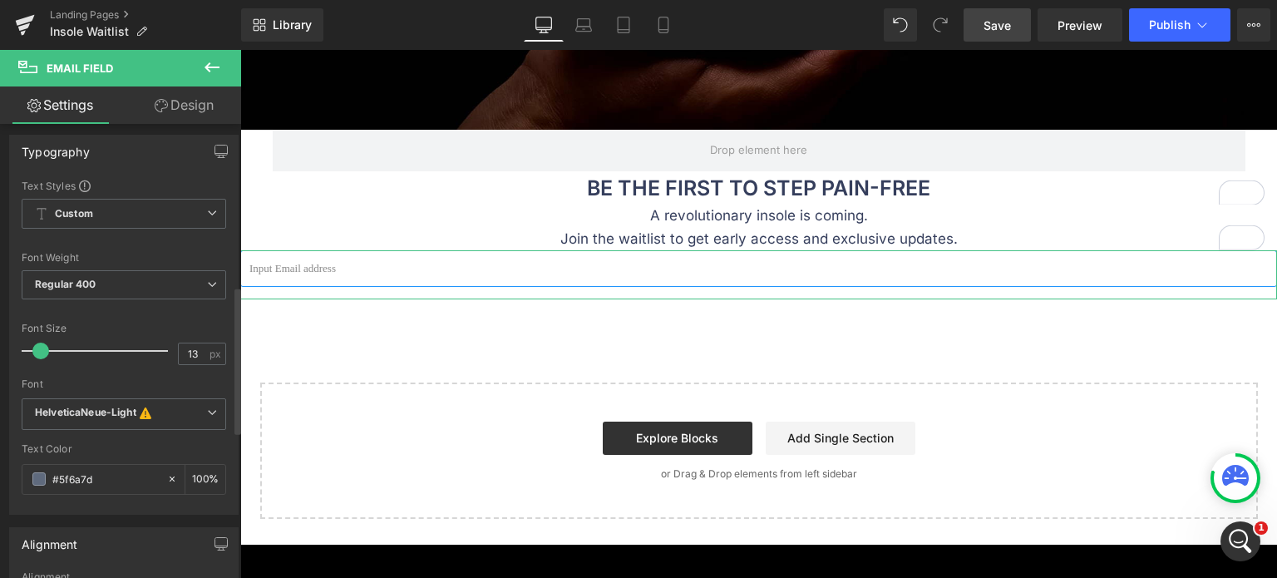
scroll to position [582, 0]
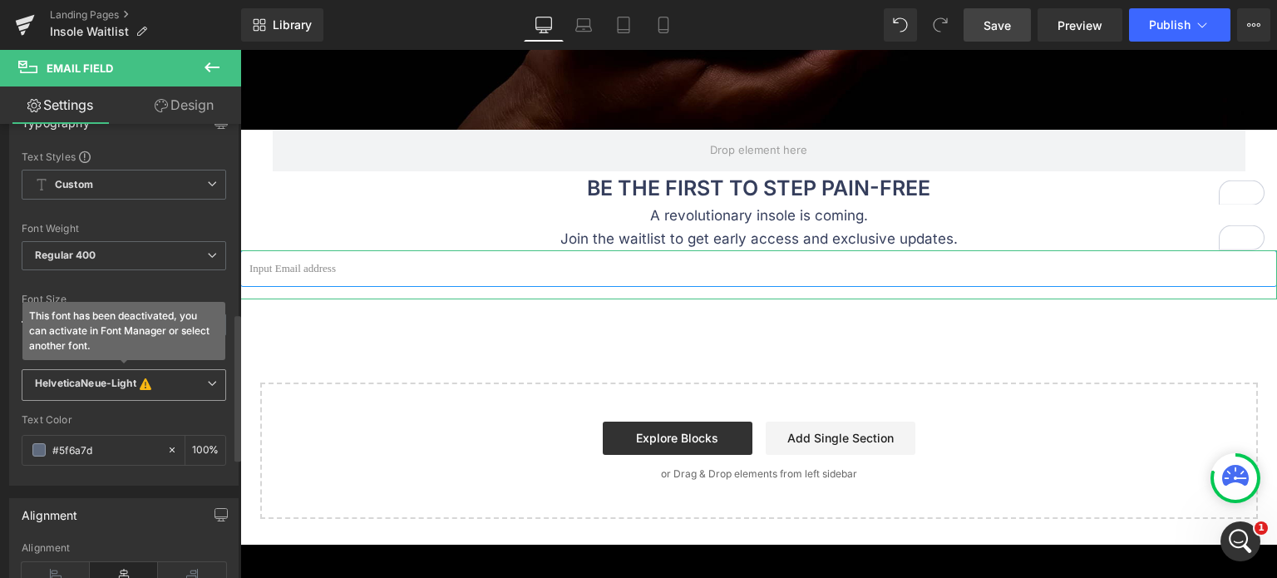
click at [180, 384] on b "HelveticaNeue-Light This font has been deactivated, you can activate in Font Ma…" at bounding box center [121, 385] width 172 height 17
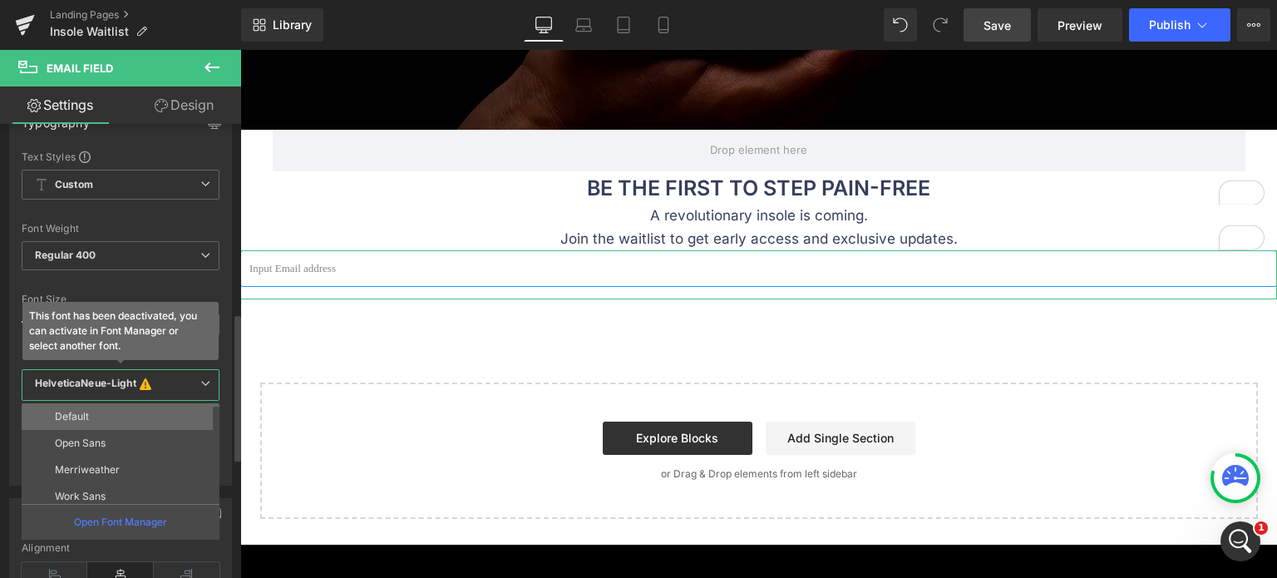
click at [145, 415] on li "Default" at bounding box center [124, 416] width 205 height 27
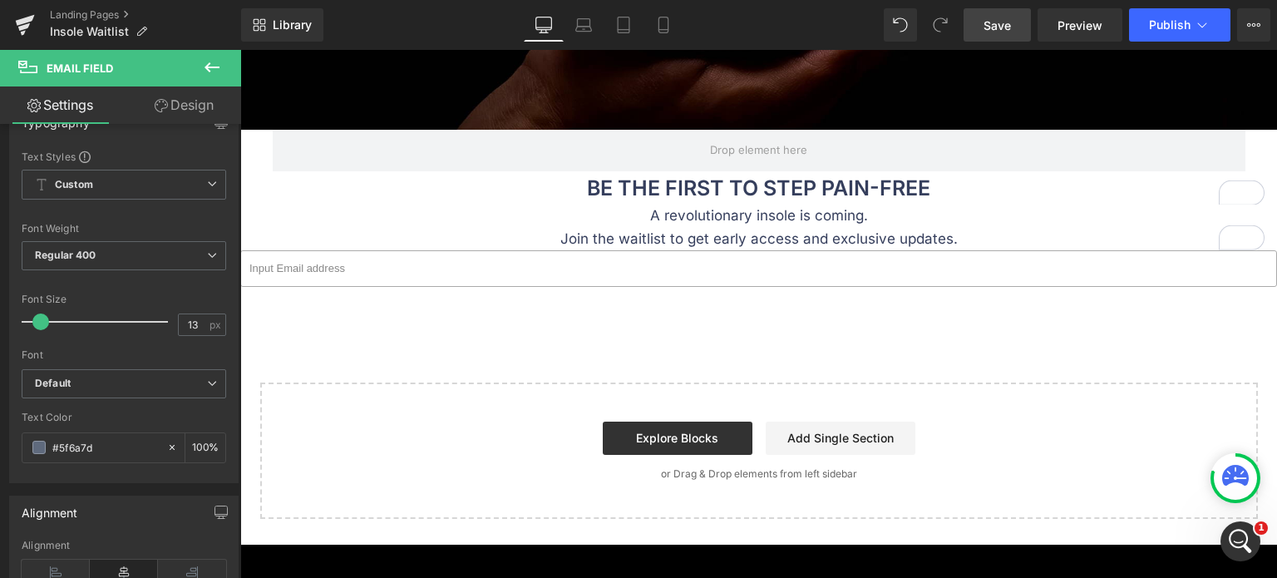
click at [361, 262] on input "email" at bounding box center [758, 268] width 1037 height 37
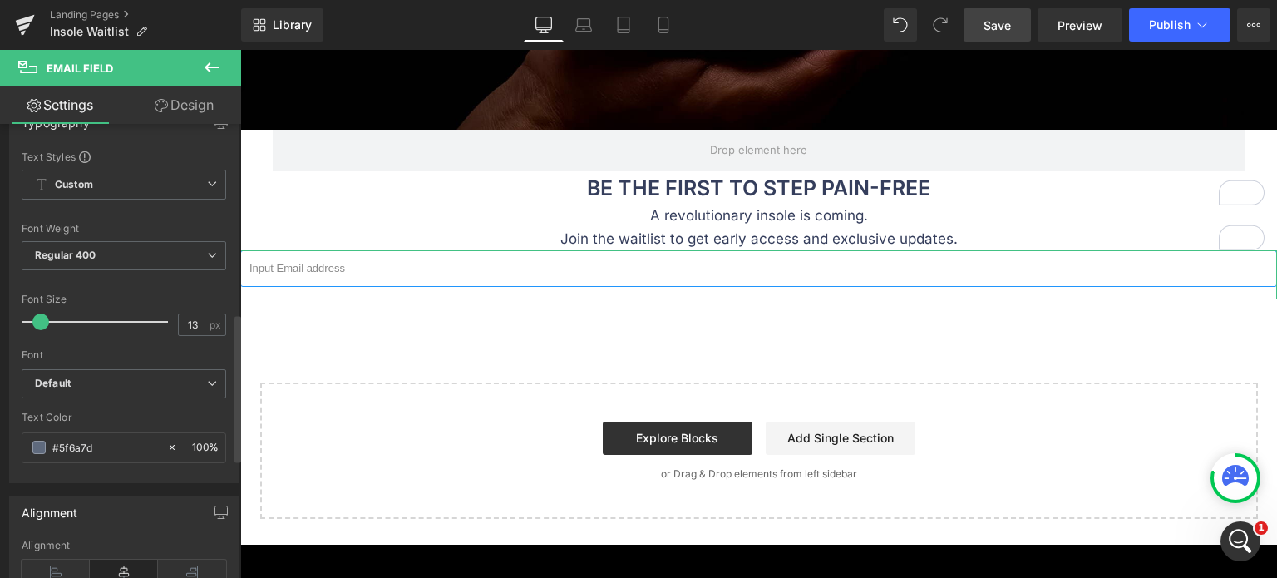
click at [96, 338] on div at bounding box center [124, 343] width 204 height 11
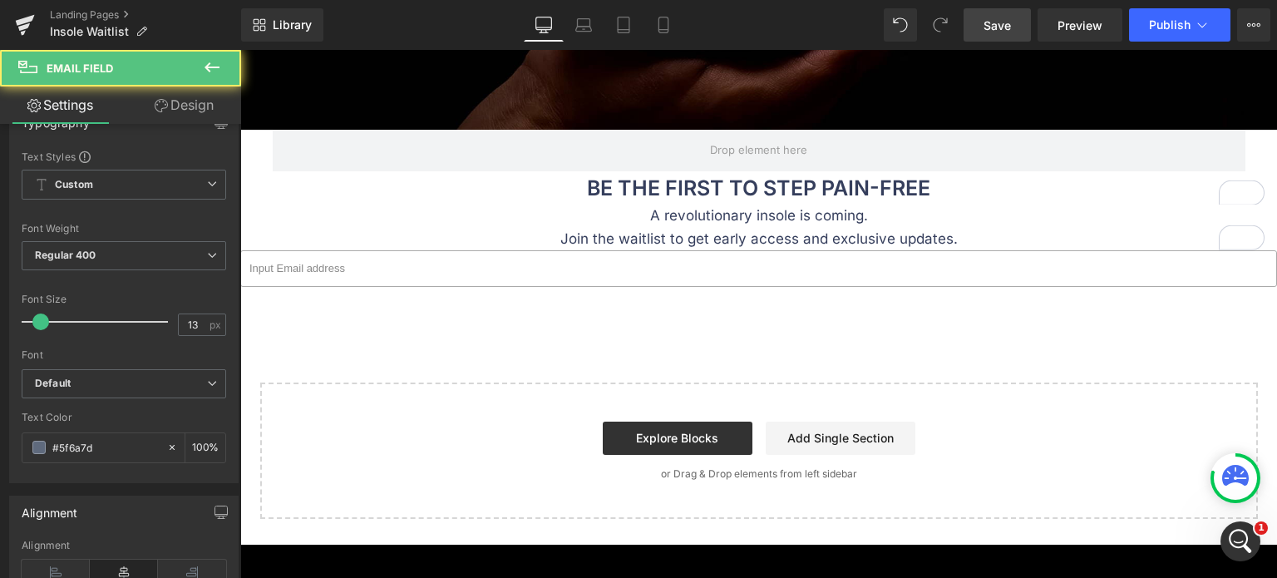
click at [341, 264] on input "email" at bounding box center [758, 268] width 1037 height 37
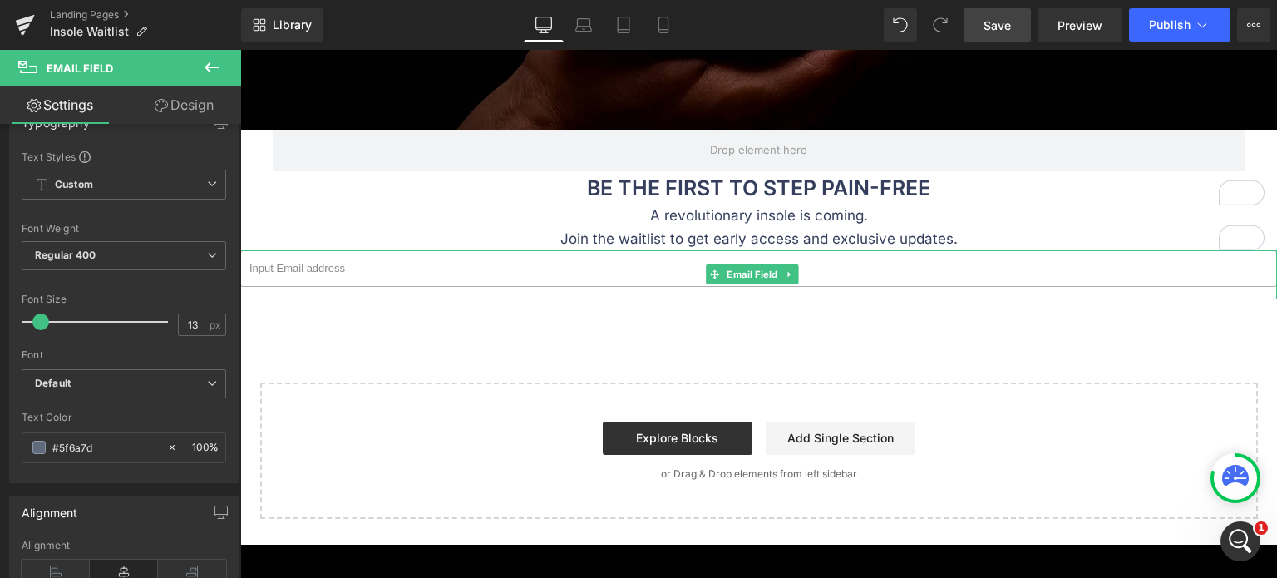
click at [396, 269] on input "email" at bounding box center [758, 268] width 1037 height 37
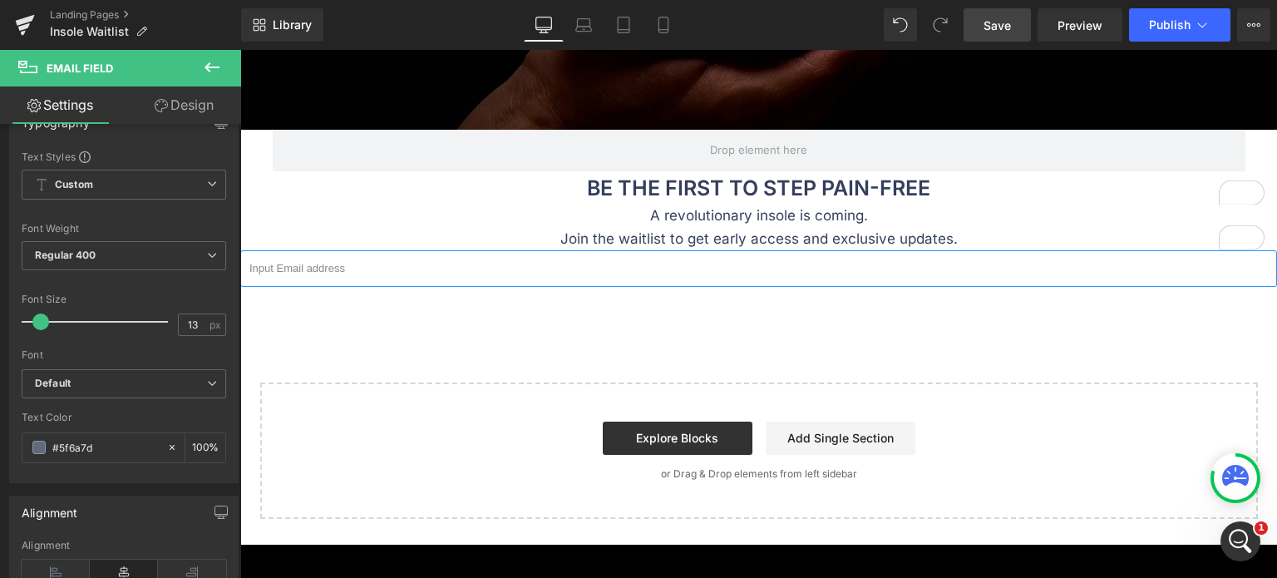
click at [706, 326] on div "Image Row BE THE FIRST TO STEP PAIN-FREE Text Block A revolutionary insole is c…" at bounding box center [758, 147] width 1037 height 744
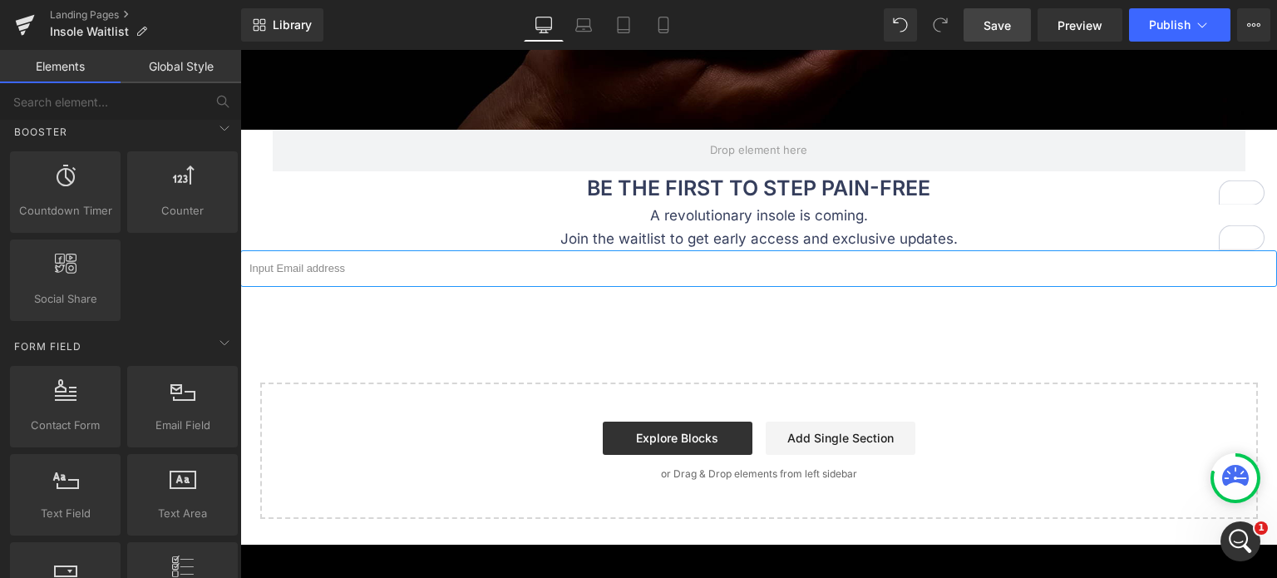
click at [719, 322] on div "Image Row BE THE FIRST TO STEP PAIN-FREE Text Block A revolutionary insole is c…" at bounding box center [758, 147] width 1037 height 744
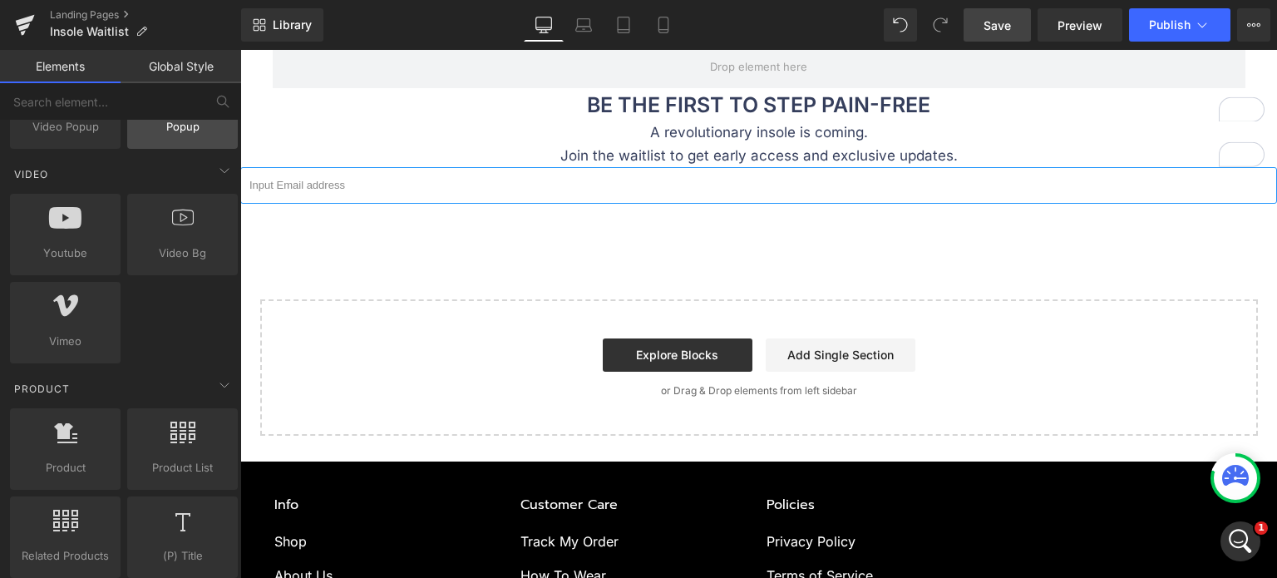
scroll to position [1164, 0]
click at [357, 229] on div "Image Row BE THE FIRST TO STEP PAIN-FREE Text Block A revolutionary insole is c…" at bounding box center [758, 64] width 1037 height 744
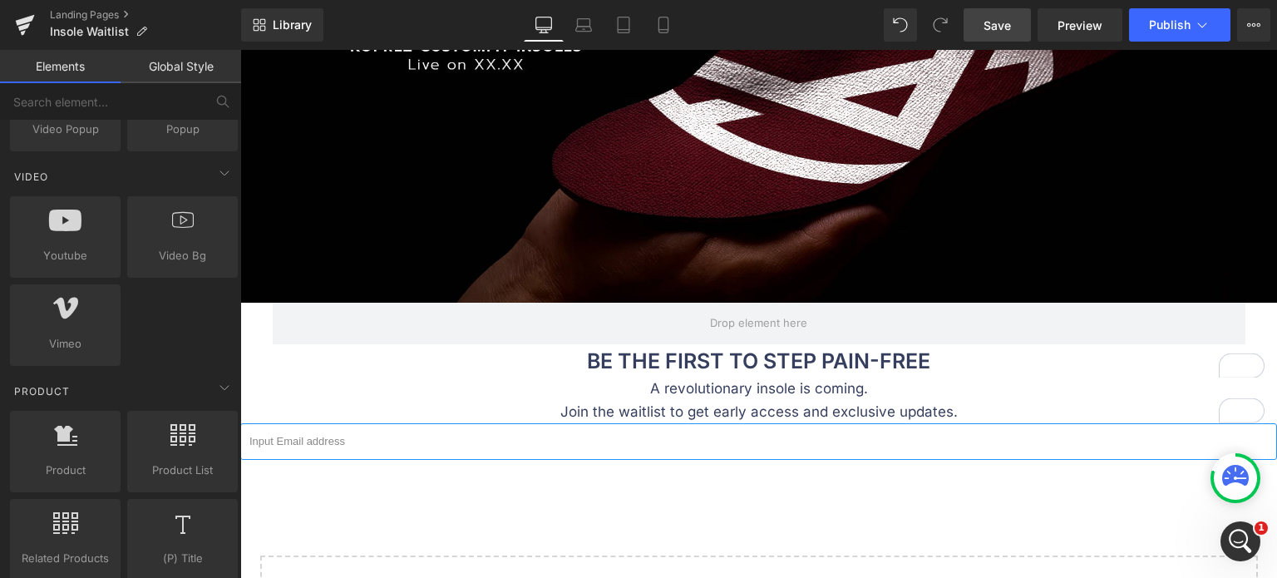
scroll to position [499, 0]
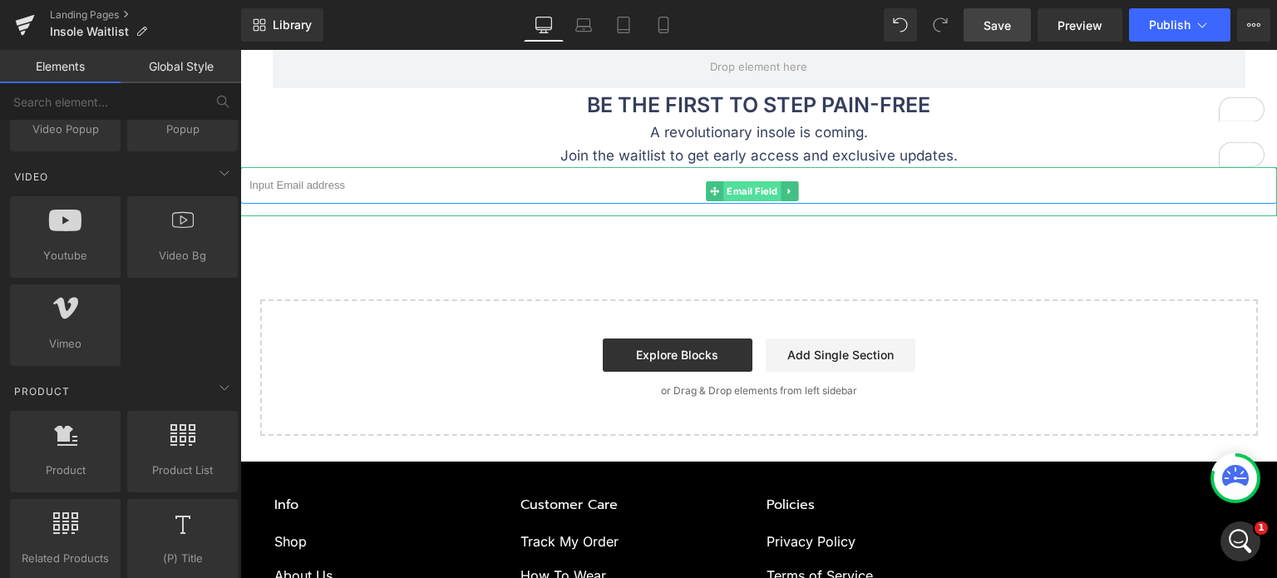
click at [741, 188] on span "Email Field" at bounding box center [752, 191] width 58 height 20
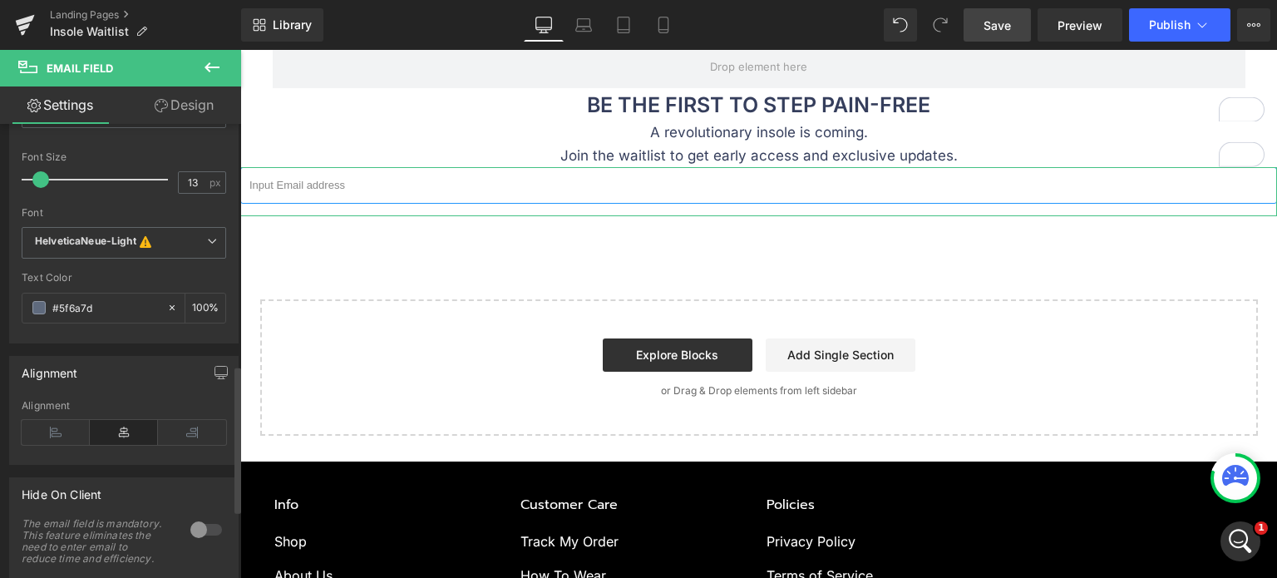
scroll to position [748, 0]
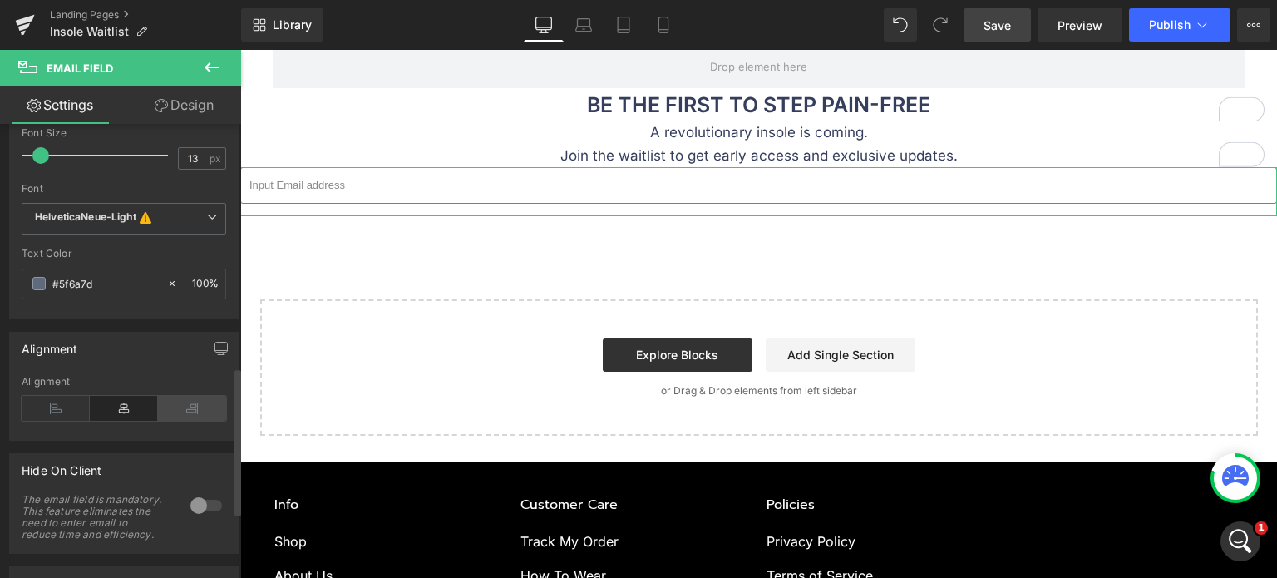
click at [187, 404] on icon at bounding box center [192, 408] width 68 height 25
click at [123, 401] on icon at bounding box center [124, 408] width 68 height 25
click at [58, 402] on icon at bounding box center [56, 408] width 68 height 25
click at [381, 194] on input "email" at bounding box center [758, 185] width 1037 height 37
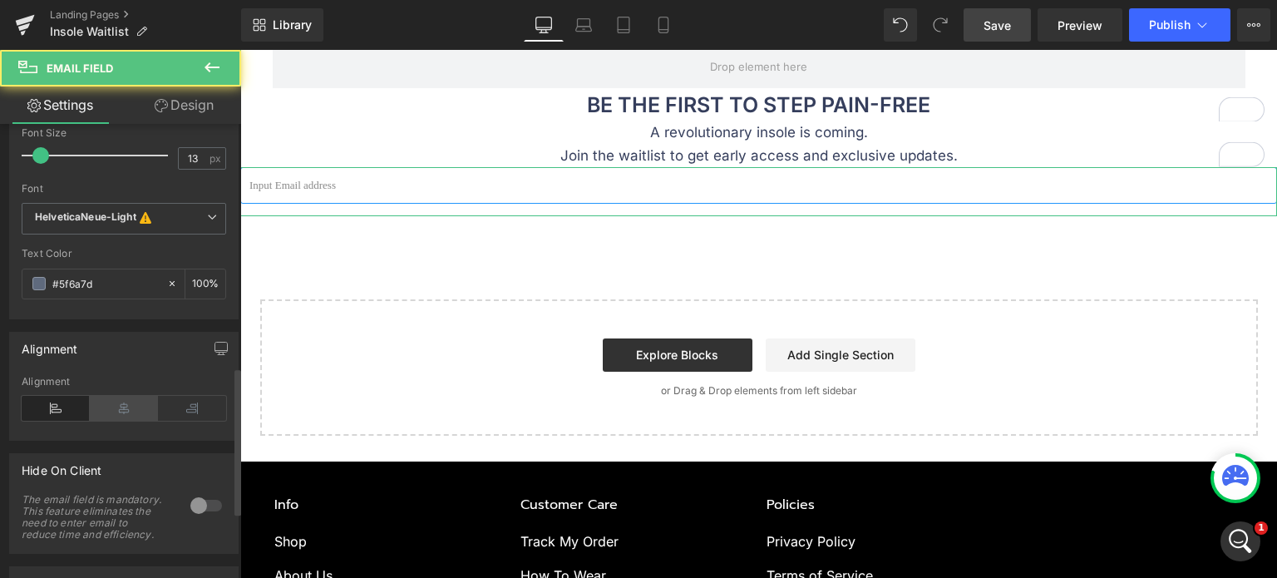
click at [118, 406] on icon at bounding box center [124, 408] width 68 height 25
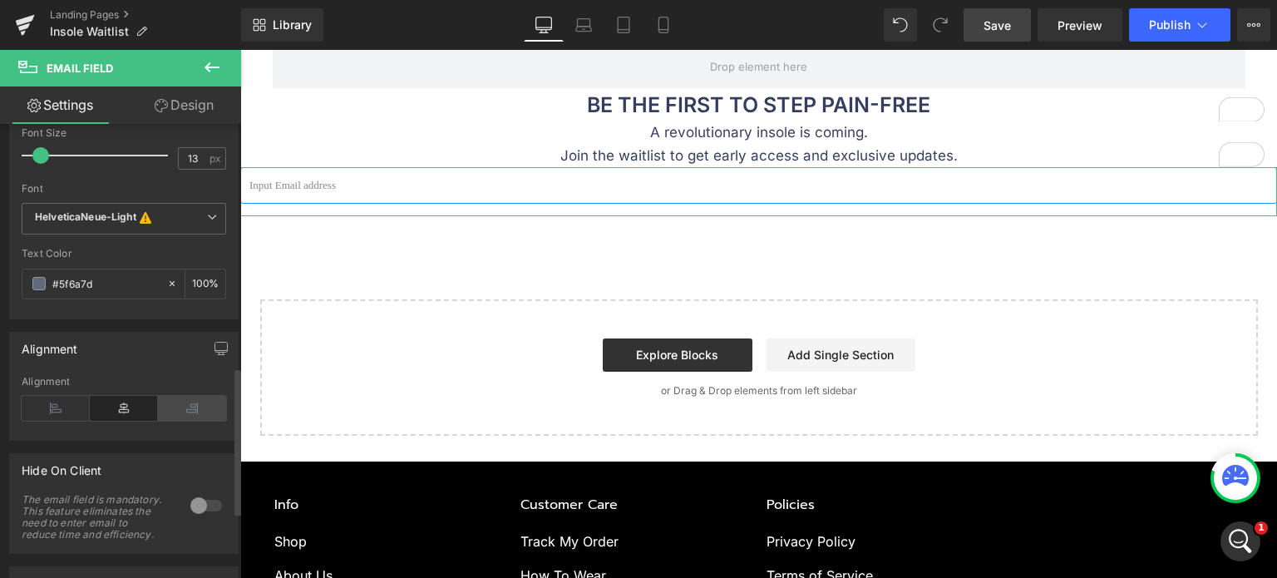
click at [185, 405] on icon at bounding box center [192, 408] width 68 height 25
click at [76, 404] on icon at bounding box center [56, 408] width 68 height 25
click at [97, 398] on icon at bounding box center [124, 408] width 68 height 25
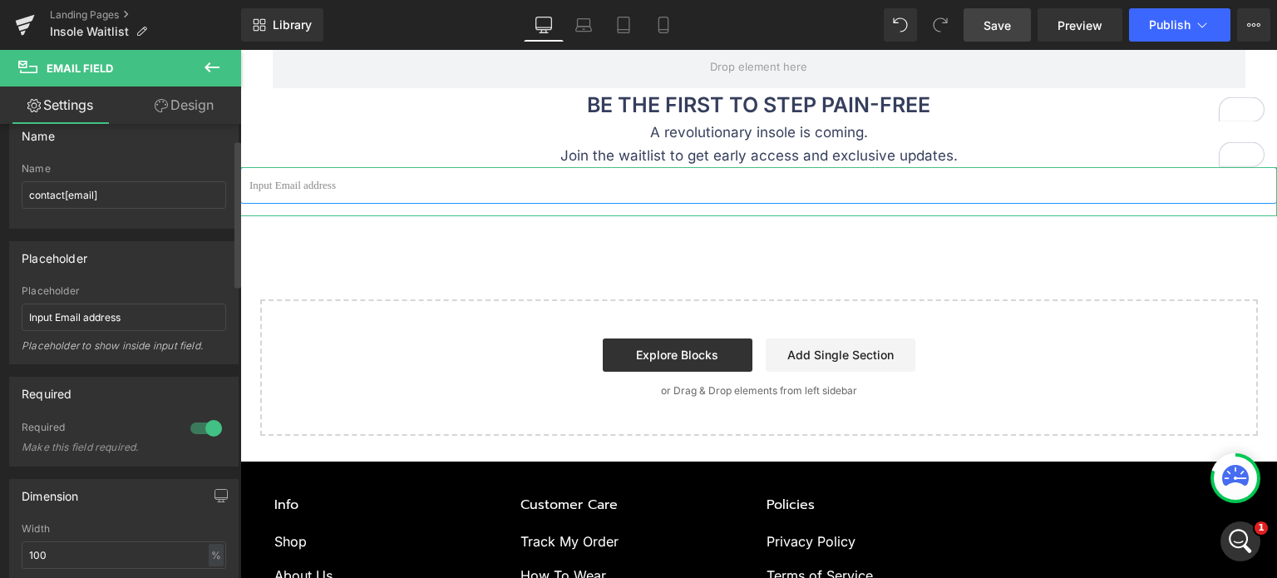
scroll to position [0, 0]
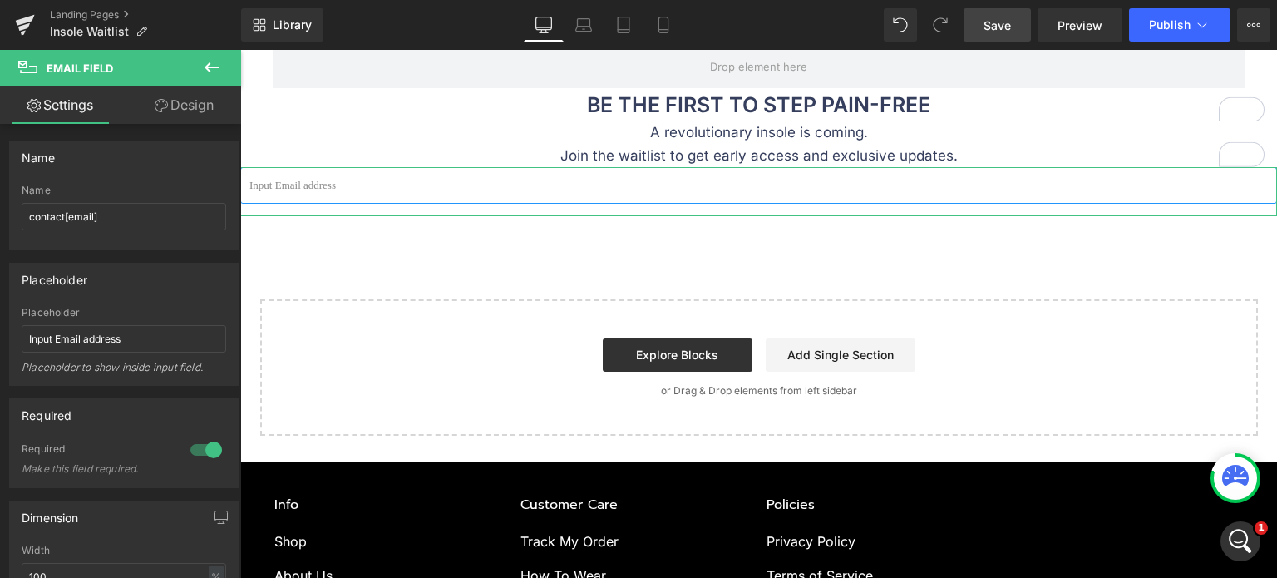
click at [185, 106] on link "Design" at bounding box center [184, 104] width 121 height 37
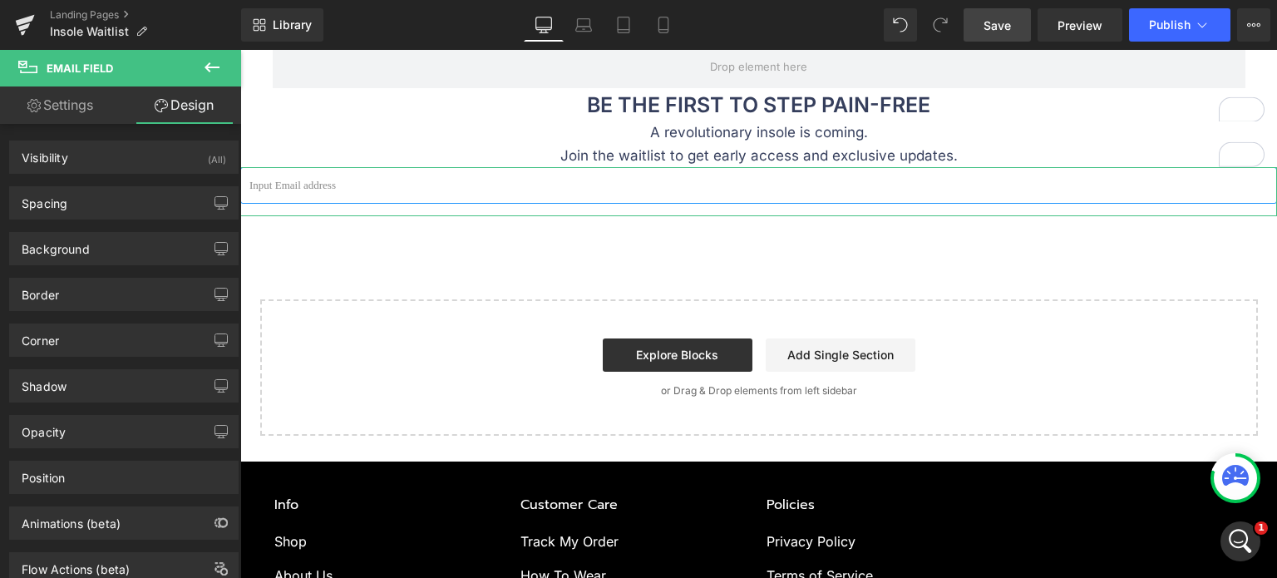
type input "0"
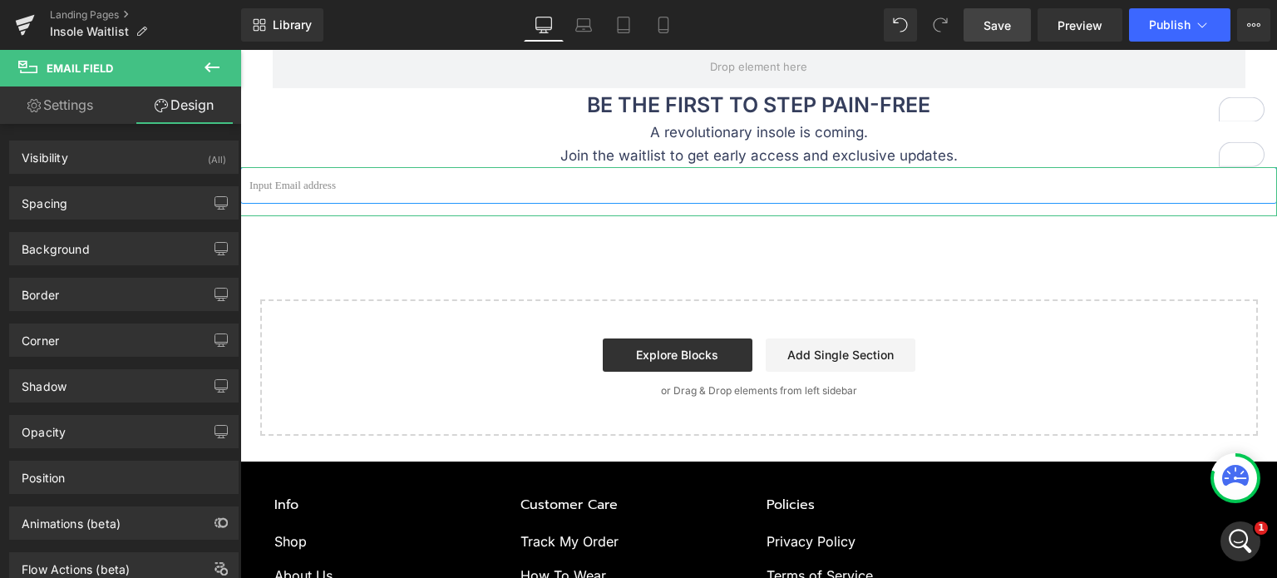
type input "10"
type input "0"
type input "10"
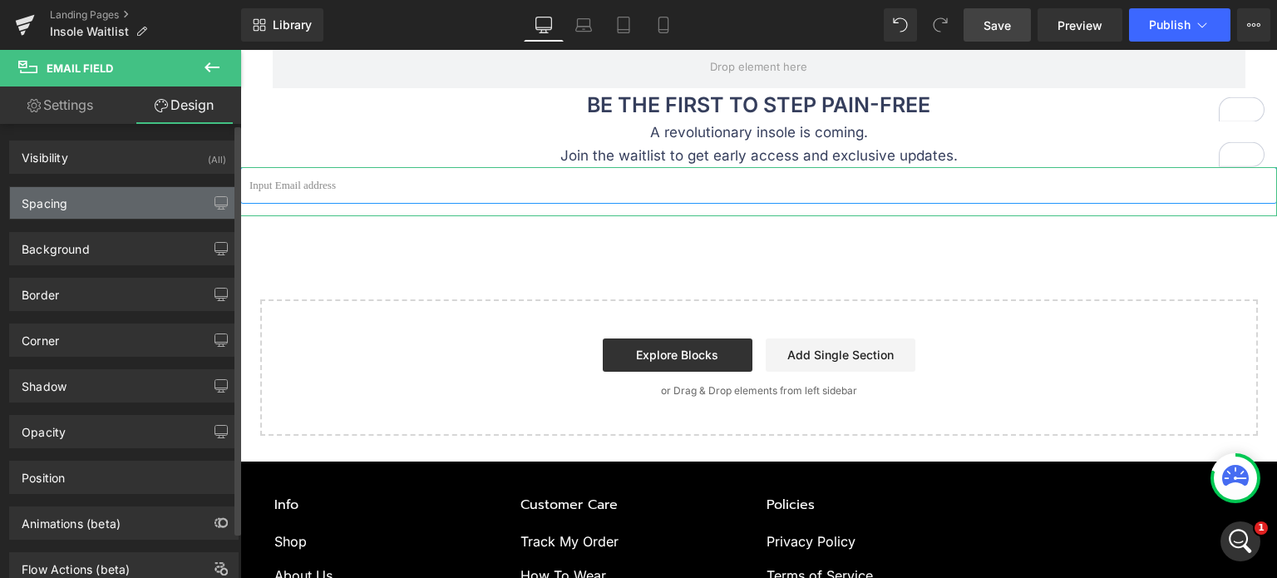
click at [128, 198] on div "Spacing" at bounding box center [124, 203] width 228 height 32
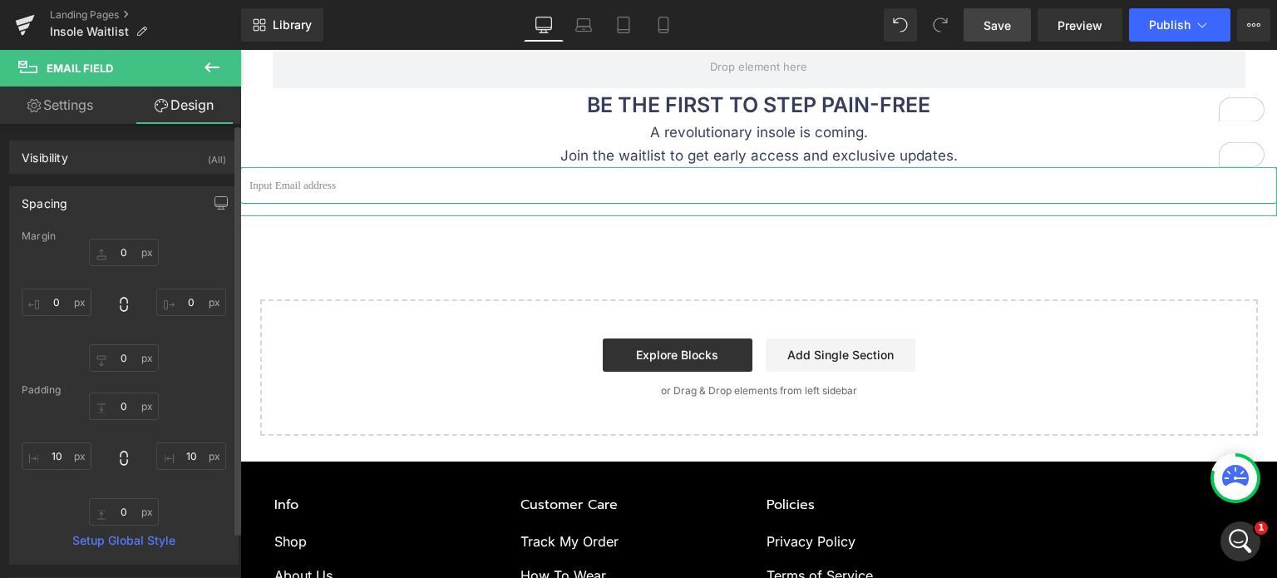
click at [182, 201] on div "Spacing" at bounding box center [124, 203] width 228 height 32
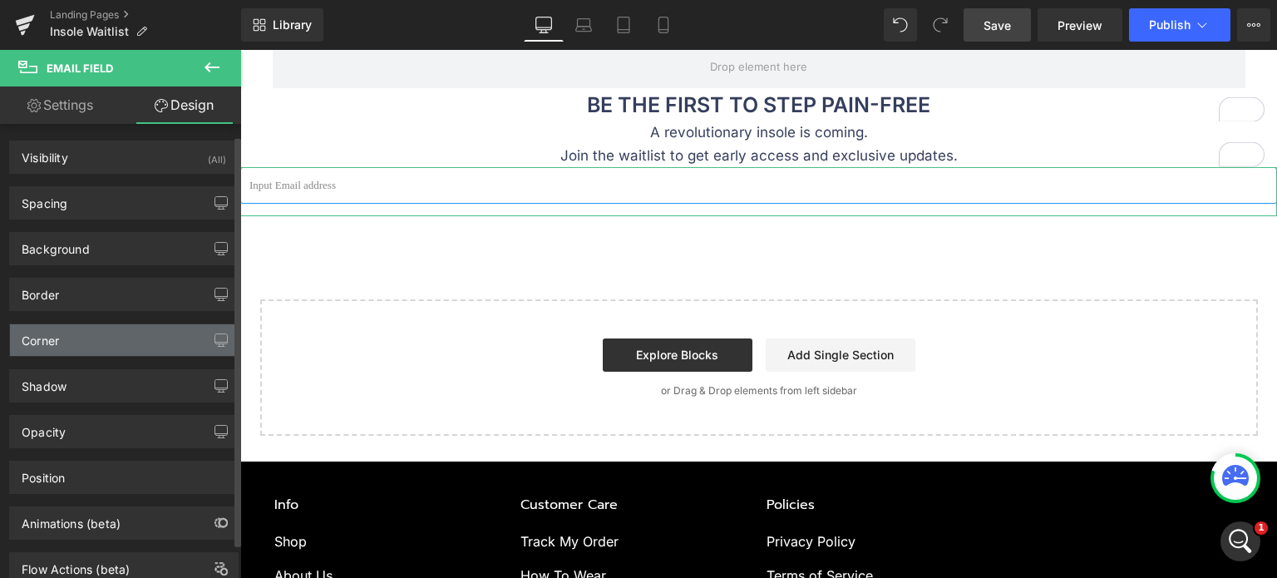
scroll to position [50, 0]
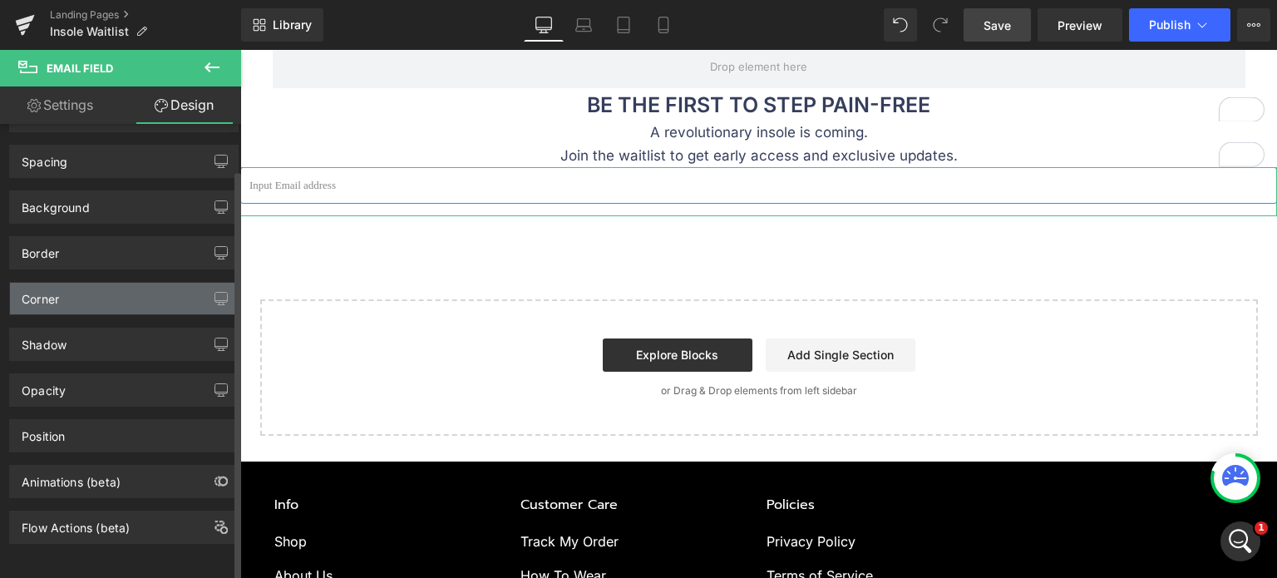
click at [110, 298] on div "Corner" at bounding box center [124, 299] width 228 height 32
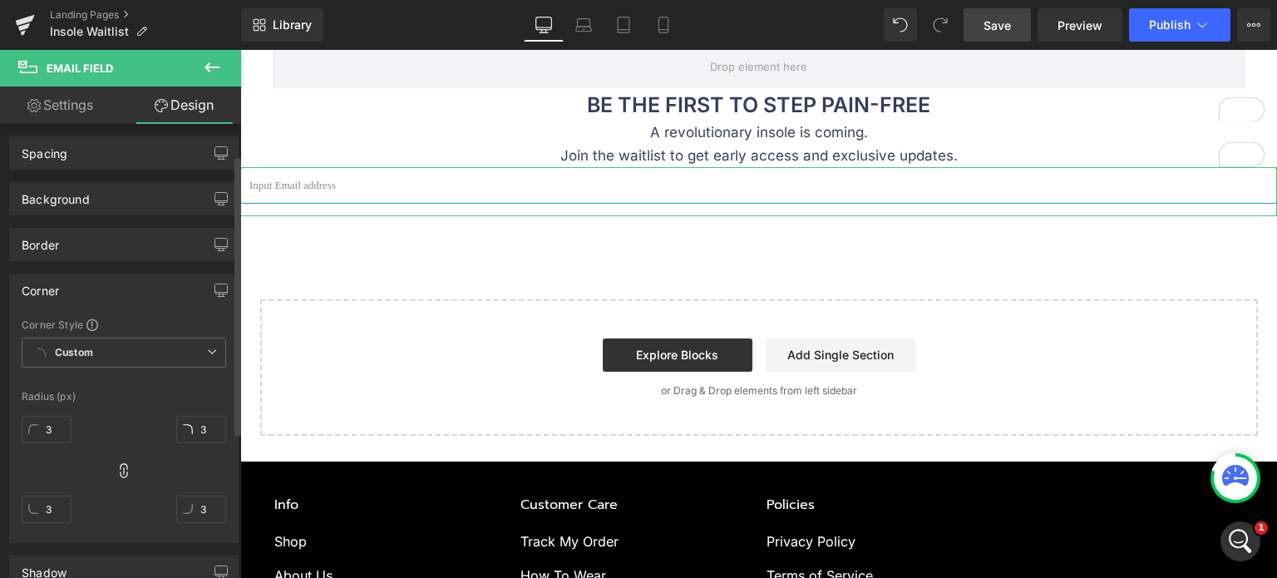
click at [105, 288] on div "Corner" at bounding box center [124, 290] width 228 height 32
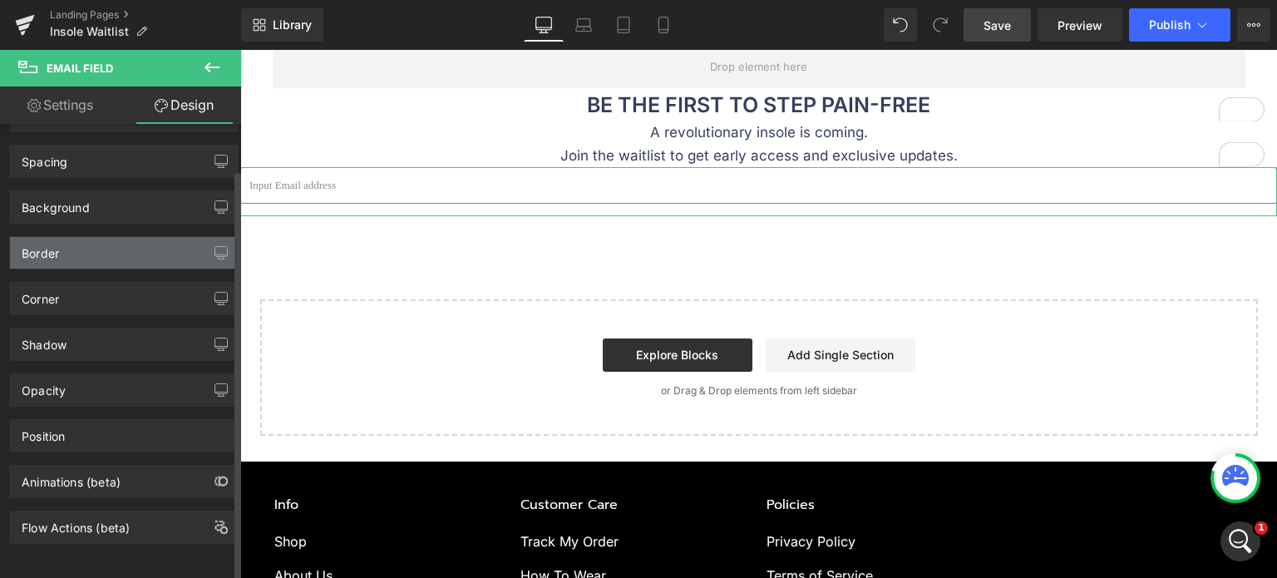
click at [101, 239] on div "Border" at bounding box center [124, 253] width 228 height 32
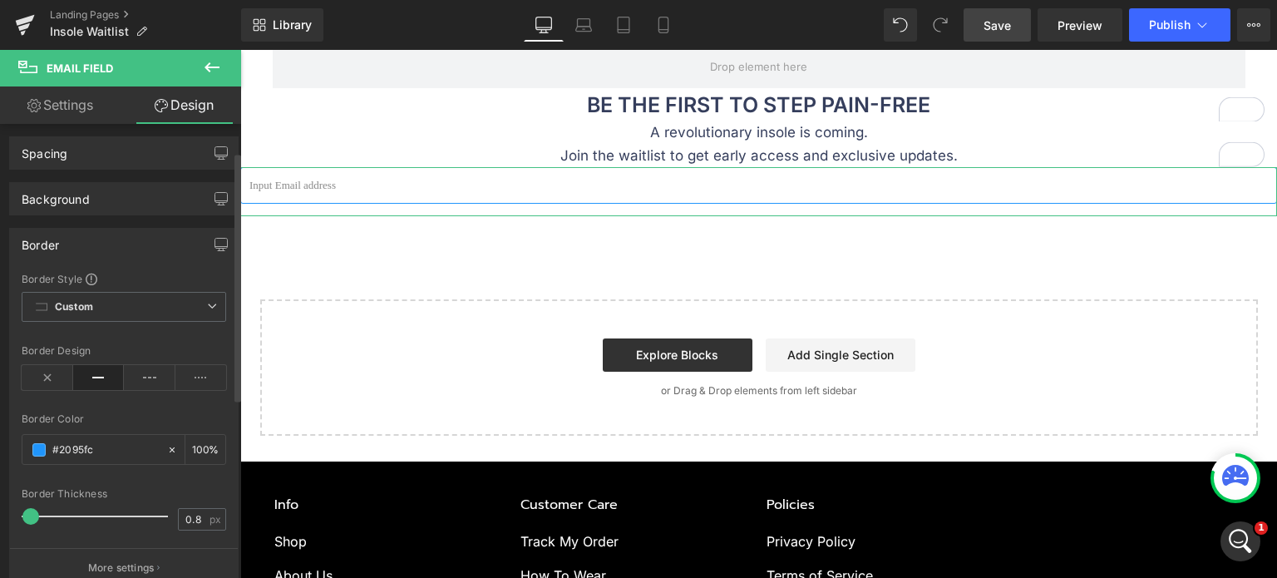
click at [100, 239] on div "Border" at bounding box center [124, 245] width 228 height 32
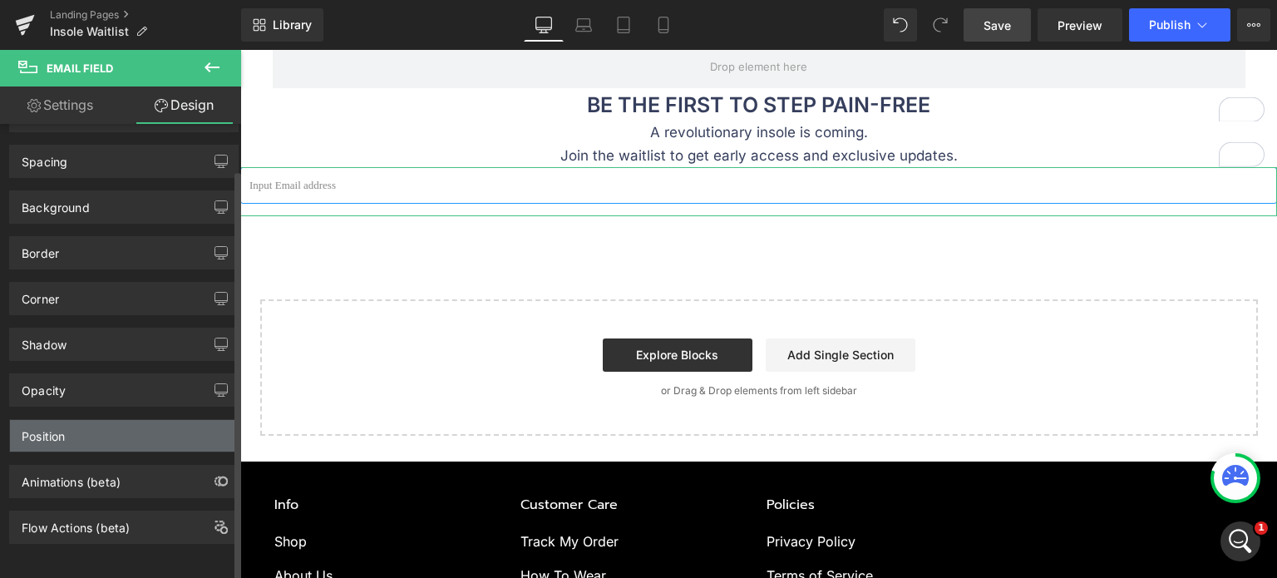
click at [101, 426] on div "Position" at bounding box center [124, 436] width 228 height 32
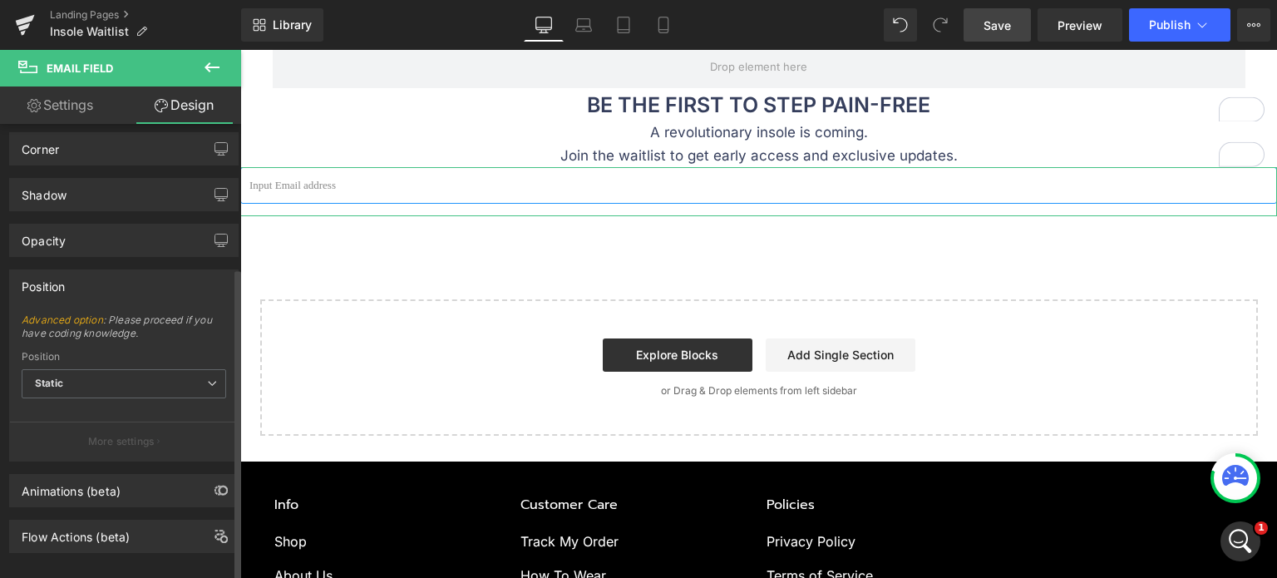
scroll to position [209, 0]
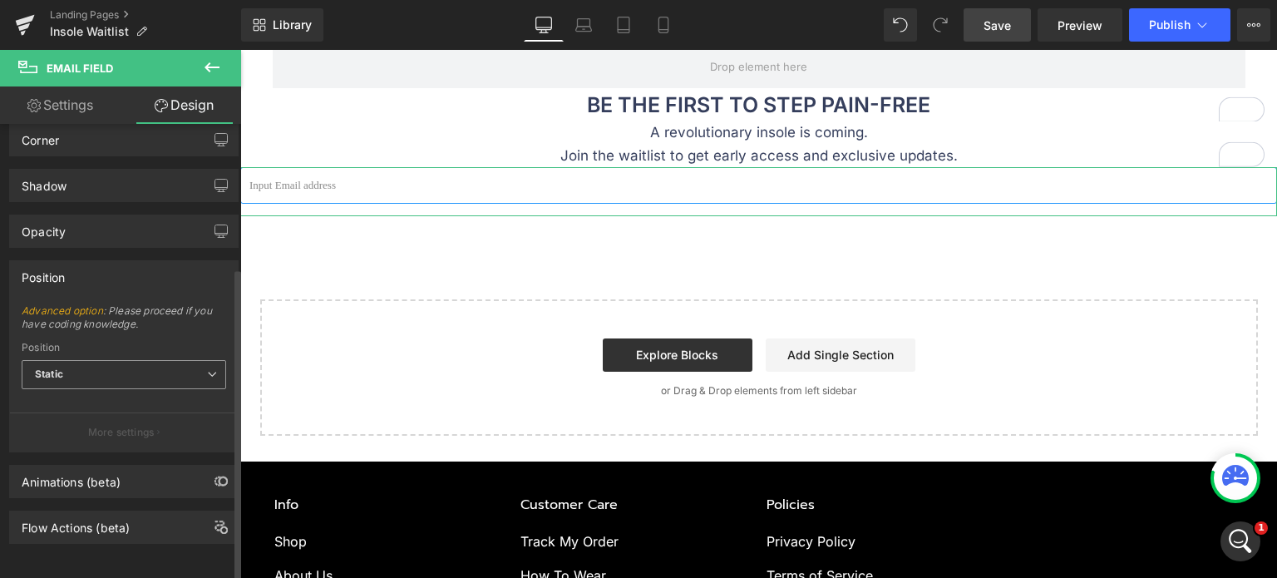
click at [96, 360] on span "Static" at bounding box center [124, 374] width 204 height 29
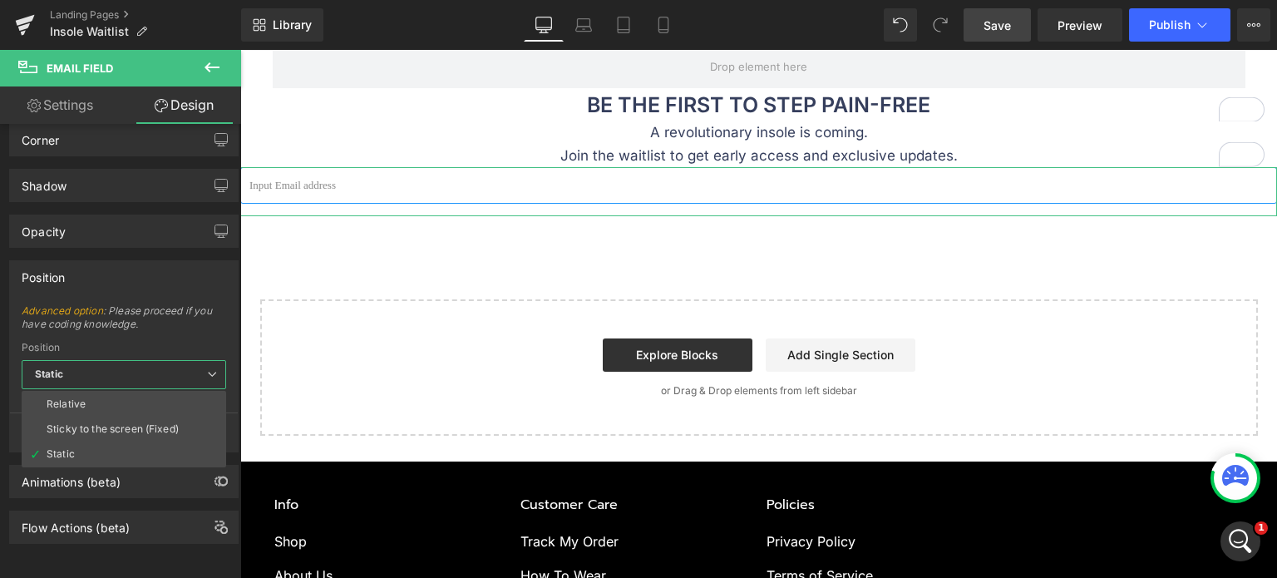
click at [47, 110] on link "Settings" at bounding box center [60, 104] width 121 height 37
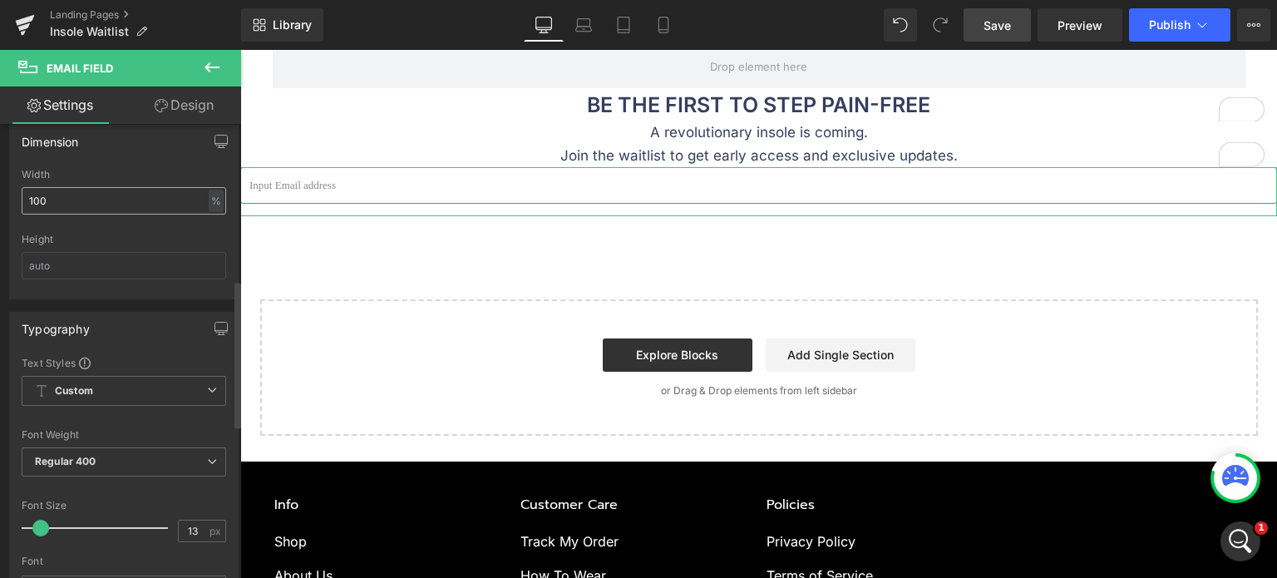
scroll to position [499, 0]
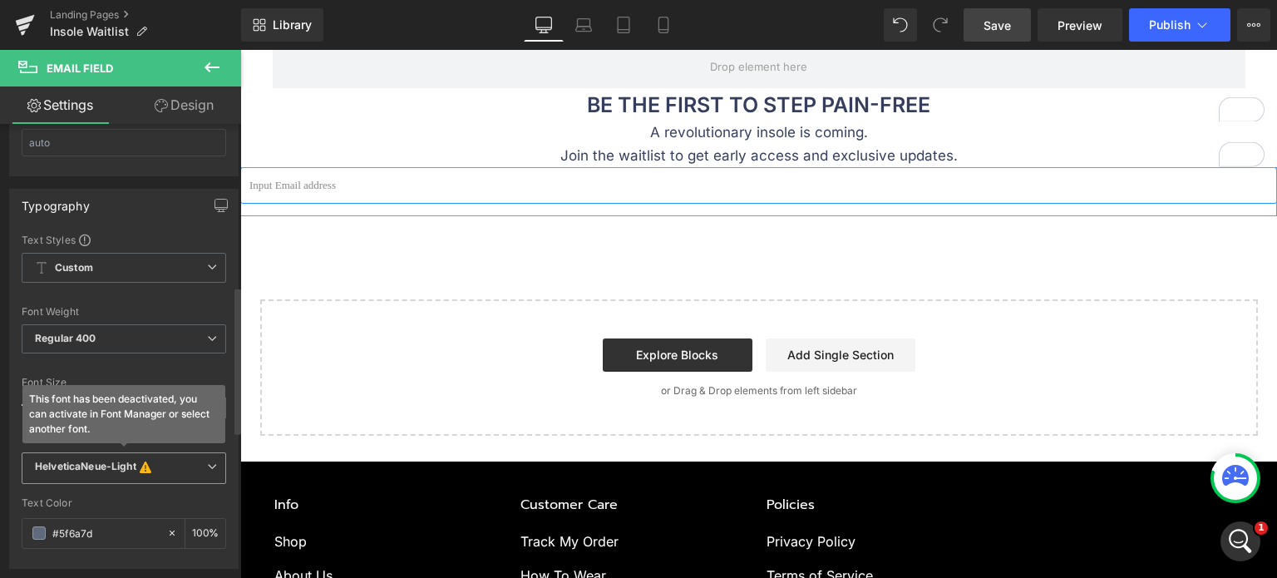
click at [115, 453] on span "HelveticaNeue-Light This font has been deactivated, you can activate in Font Ma…" at bounding box center [124, 468] width 204 height 32
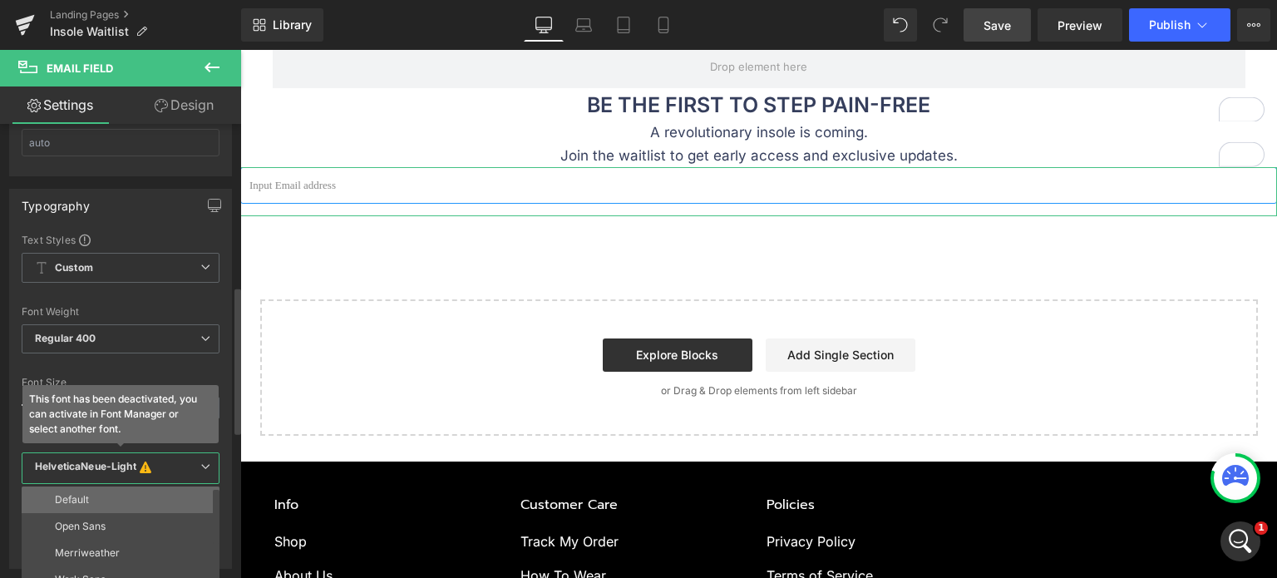
click at [110, 491] on li "Default" at bounding box center [124, 499] width 205 height 27
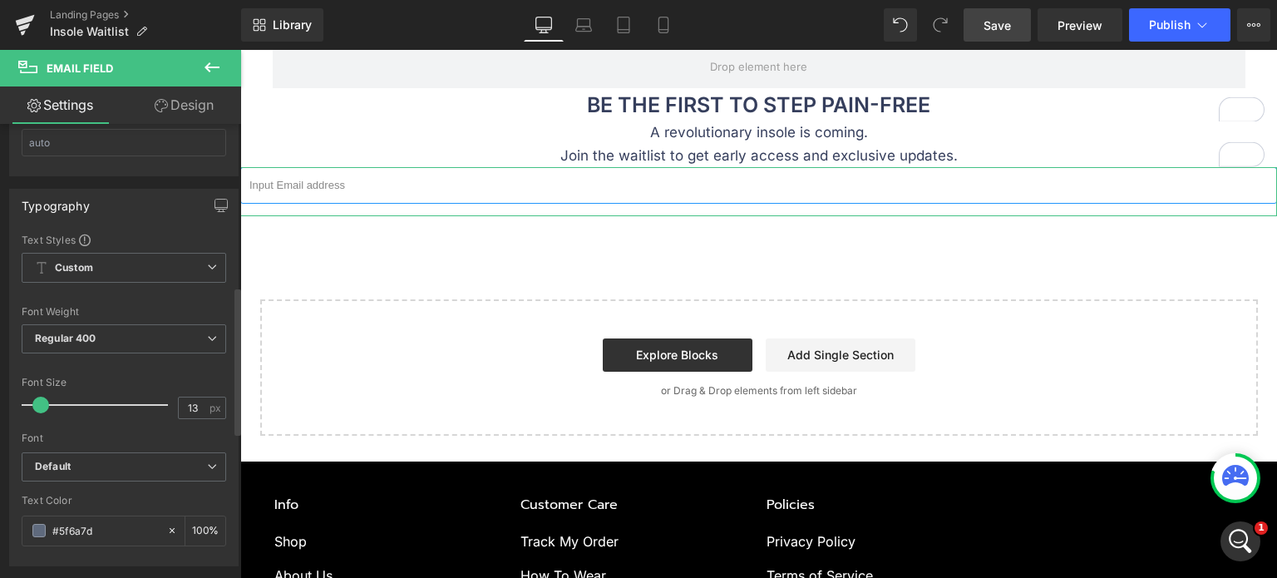
click at [140, 367] on div at bounding box center [124, 367] width 204 height 11
type input "17"
click at [47, 399] on span at bounding box center [49, 405] width 17 height 17
click at [138, 367] on div at bounding box center [124, 367] width 204 height 11
click at [135, 333] on span "Regular 400" at bounding box center [124, 338] width 204 height 29
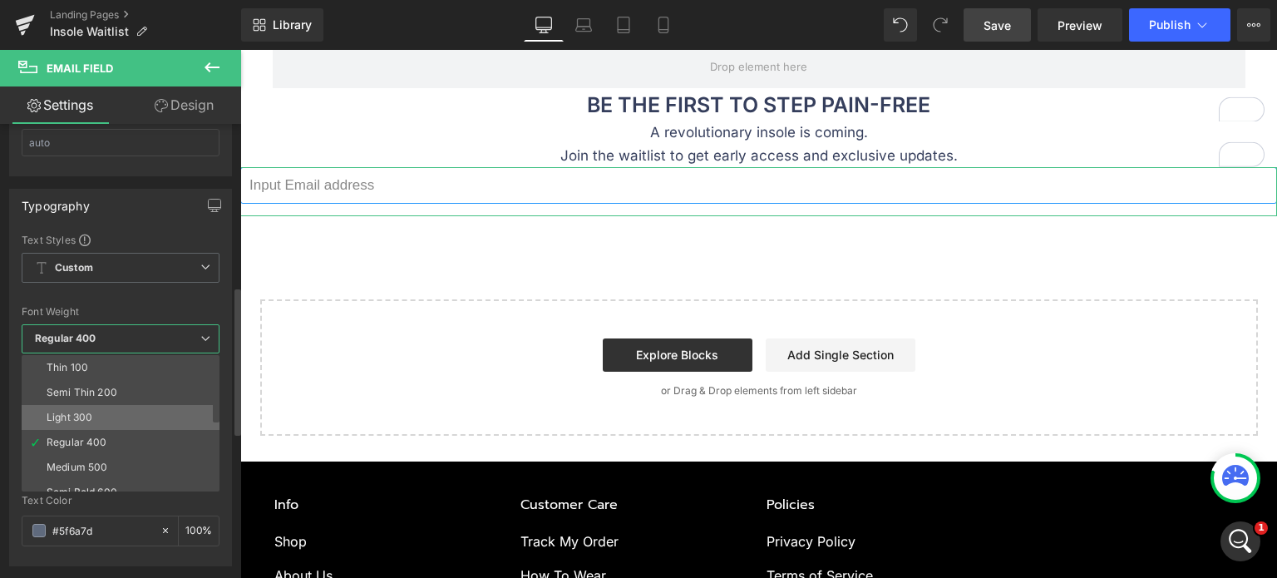
click at [135, 408] on li "Light 300" at bounding box center [124, 417] width 205 height 25
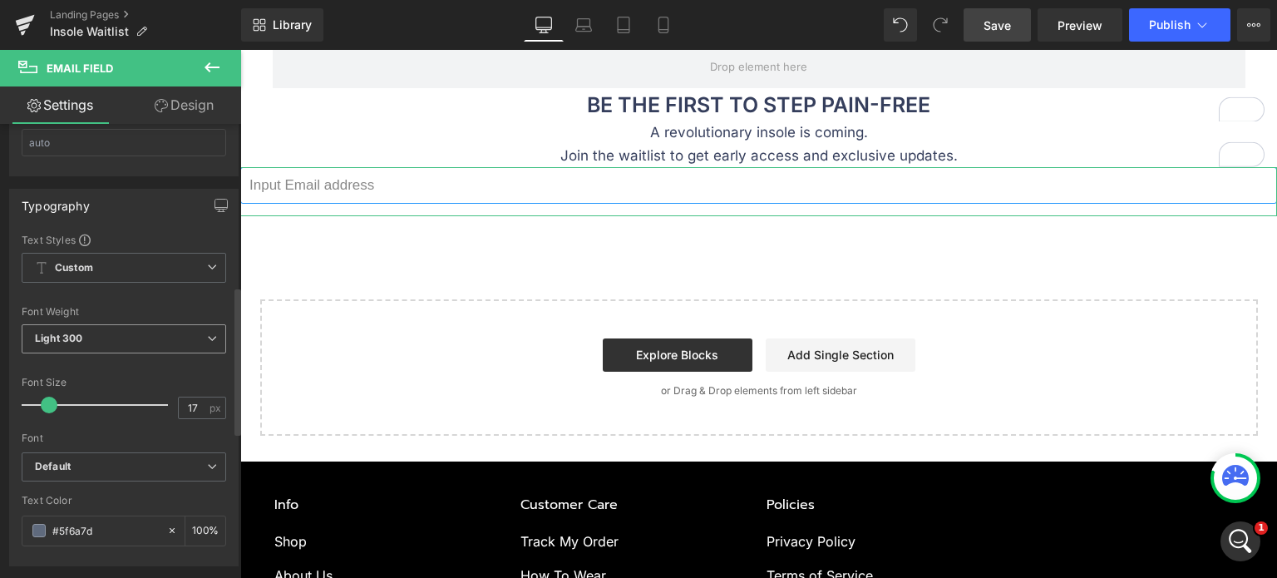
click at [110, 337] on span "Light 300" at bounding box center [124, 338] width 204 height 29
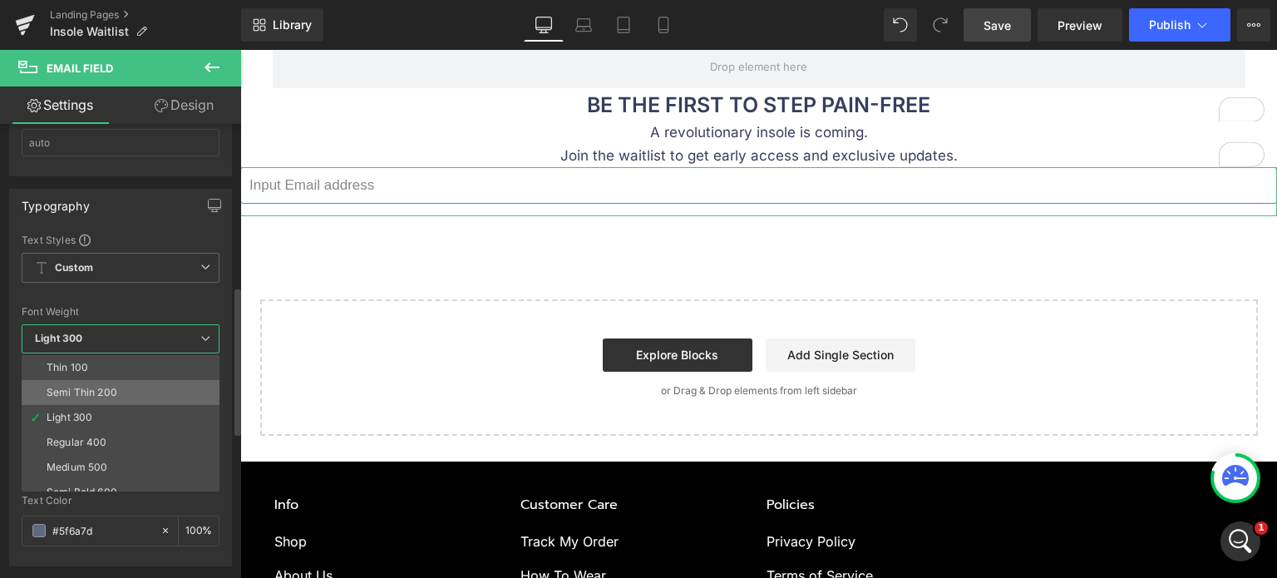
click at [121, 388] on li "Semi Thin 200" at bounding box center [124, 392] width 205 height 25
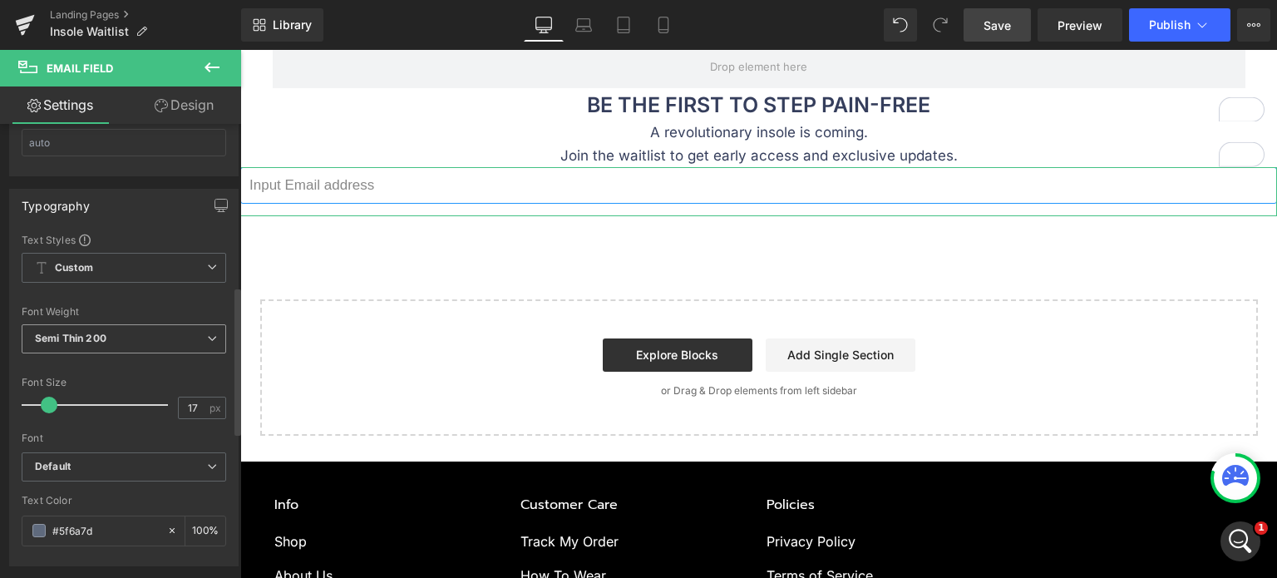
click at [113, 333] on span "Semi Thin 200" at bounding box center [124, 338] width 204 height 29
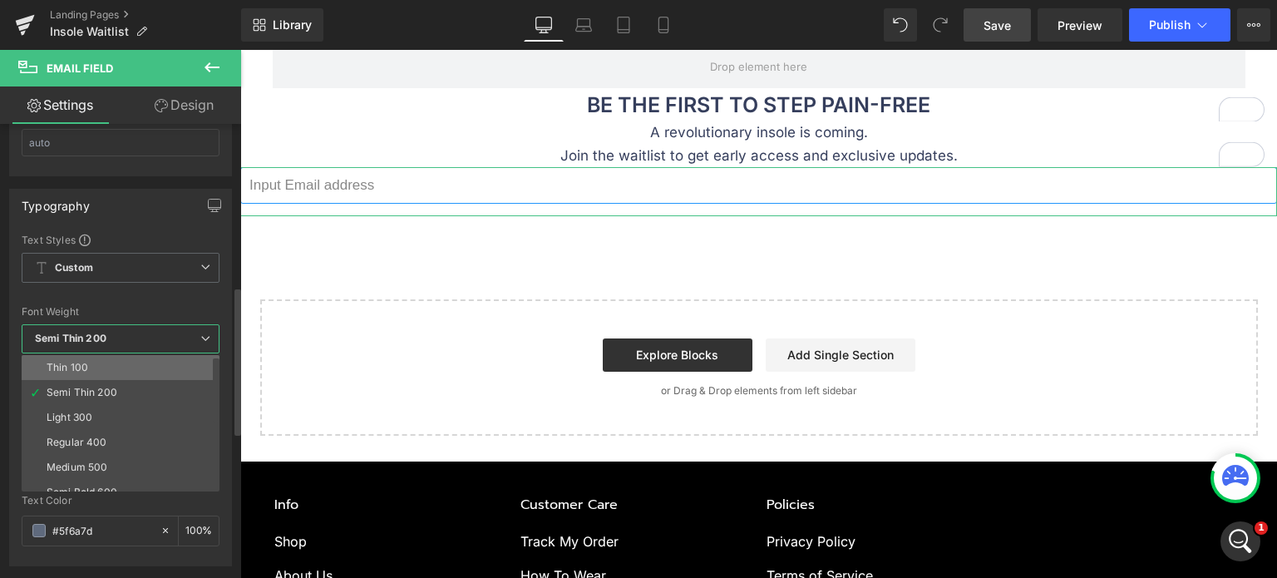
click at [114, 356] on li "Thin 100" at bounding box center [124, 367] width 205 height 25
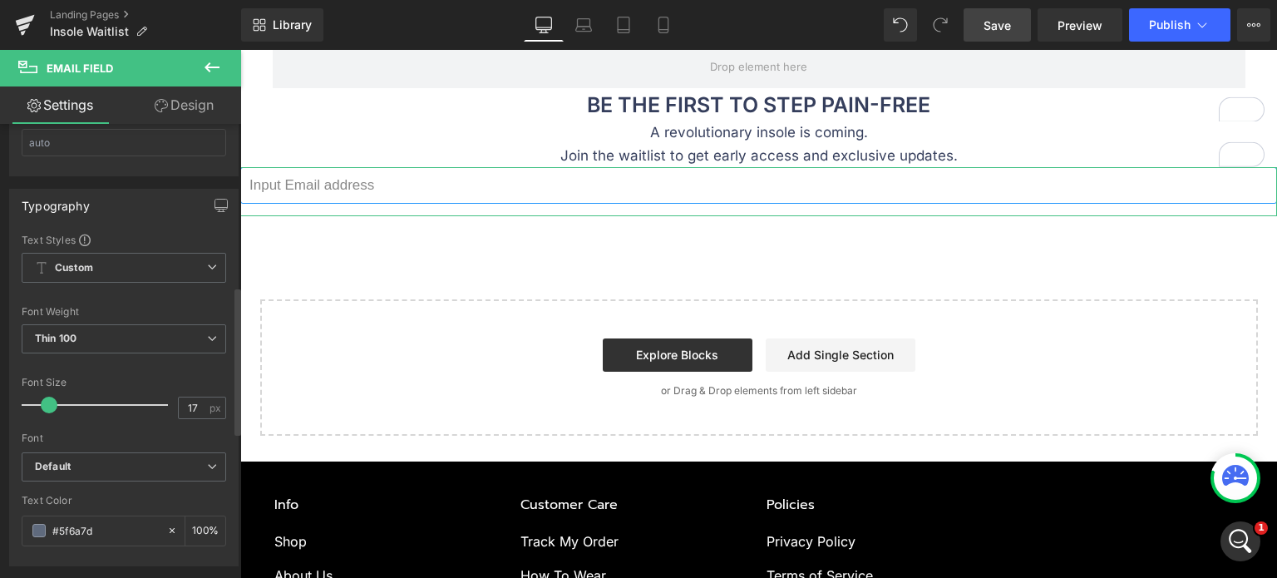
click at [144, 371] on div "Font Default Open Sans Merriweather Work Sans Aboreto Prompt Inter avenir next …" at bounding box center [124, 342] width 204 height 219
click at [141, 255] on span "Custom Setup Global Style" at bounding box center [124, 268] width 204 height 30
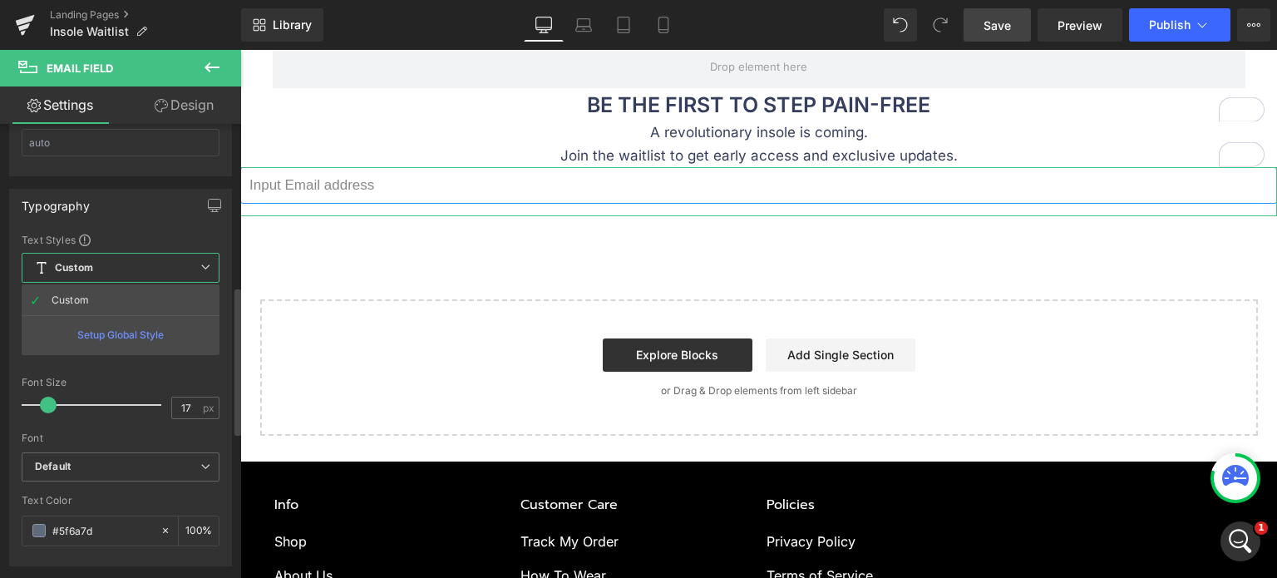
click at [140, 256] on span "Custom Setup Global Style" at bounding box center [121, 268] width 198 height 30
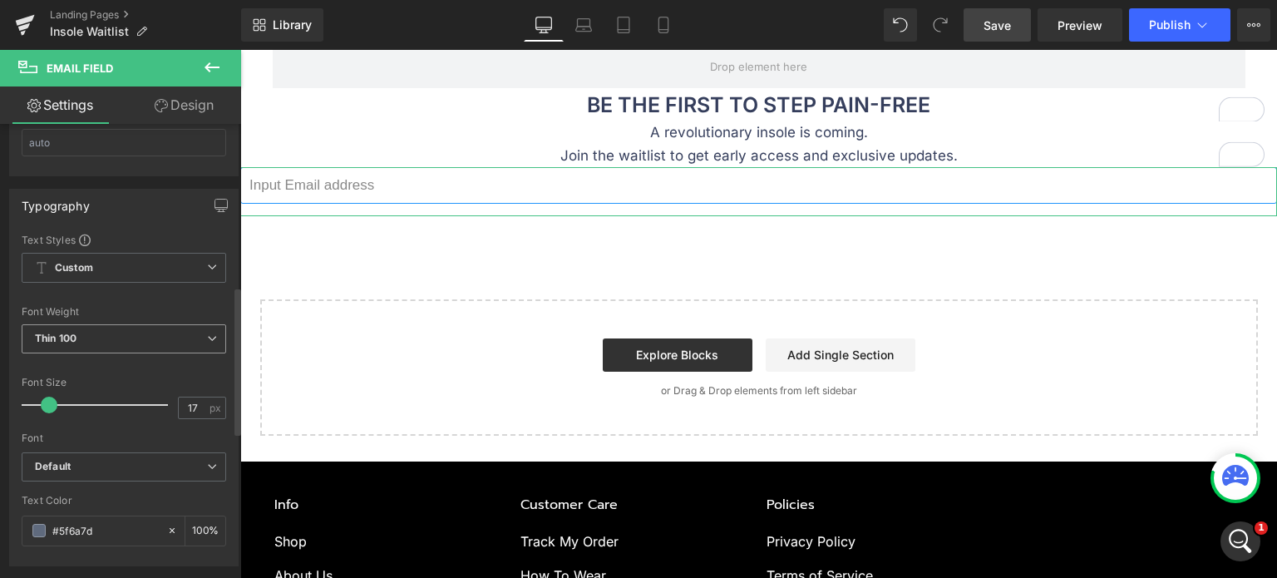
click at [144, 343] on span "Thin 100" at bounding box center [124, 338] width 204 height 29
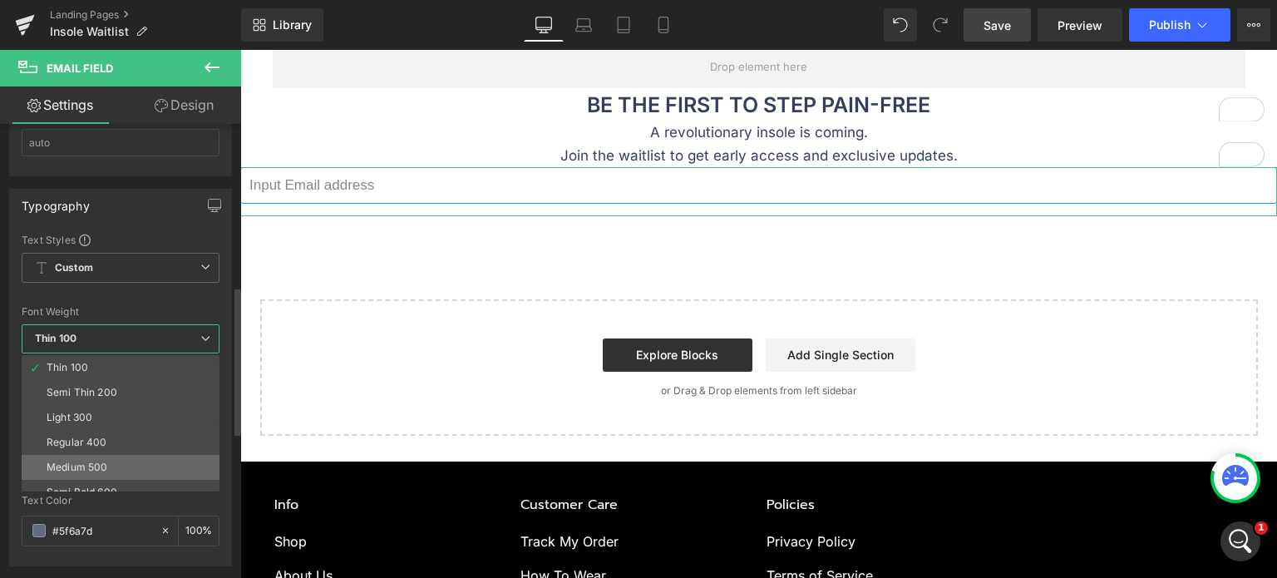
click at [126, 459] on li "Medium 500" at bounding box center [124, 467] width 205 height 25
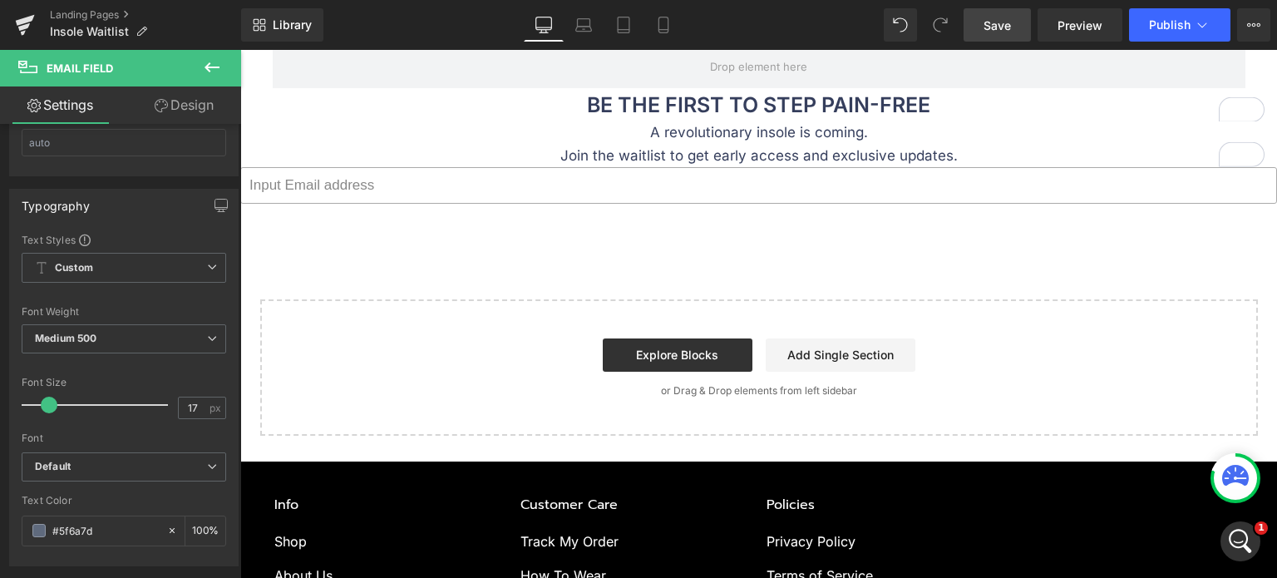
click at [374, 180] on input "email" at bounding box center [758, 185] width 1037 height 37
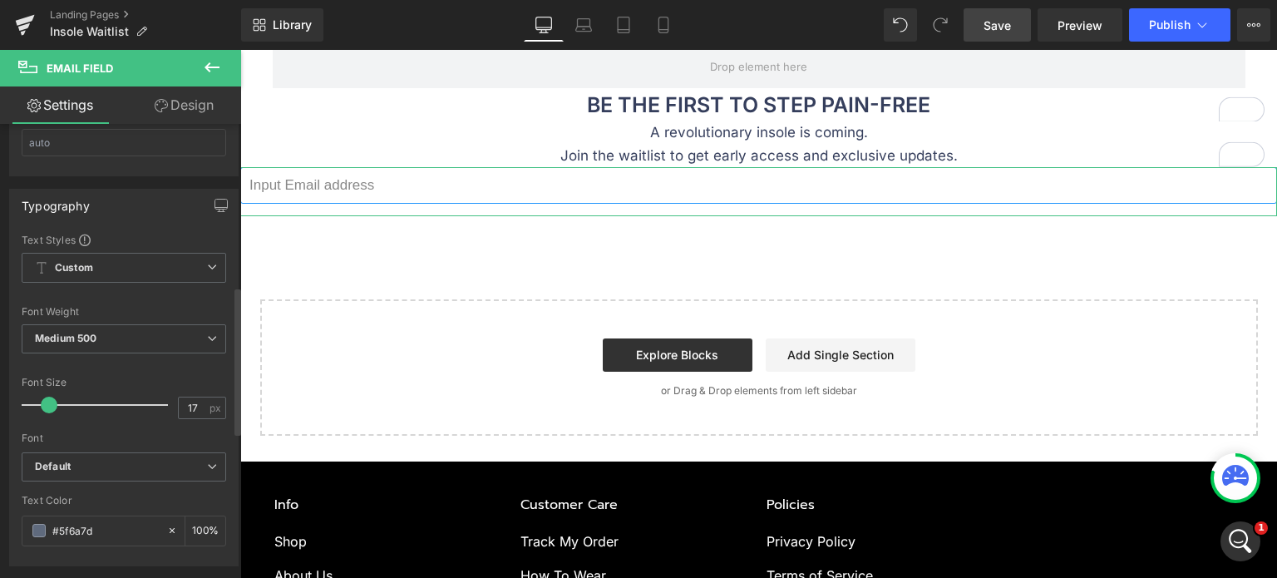
click at [123, 317] on div "Font Weight Medium 500 Thin 100 Semi Thin 200 Light 300 Regular 400 Medium 500 …" at bounding box center [124, 339] width 204 height 67
click at [116, 336] on span "Medium 500" at bounding box center [124, 338] width 204 height 29
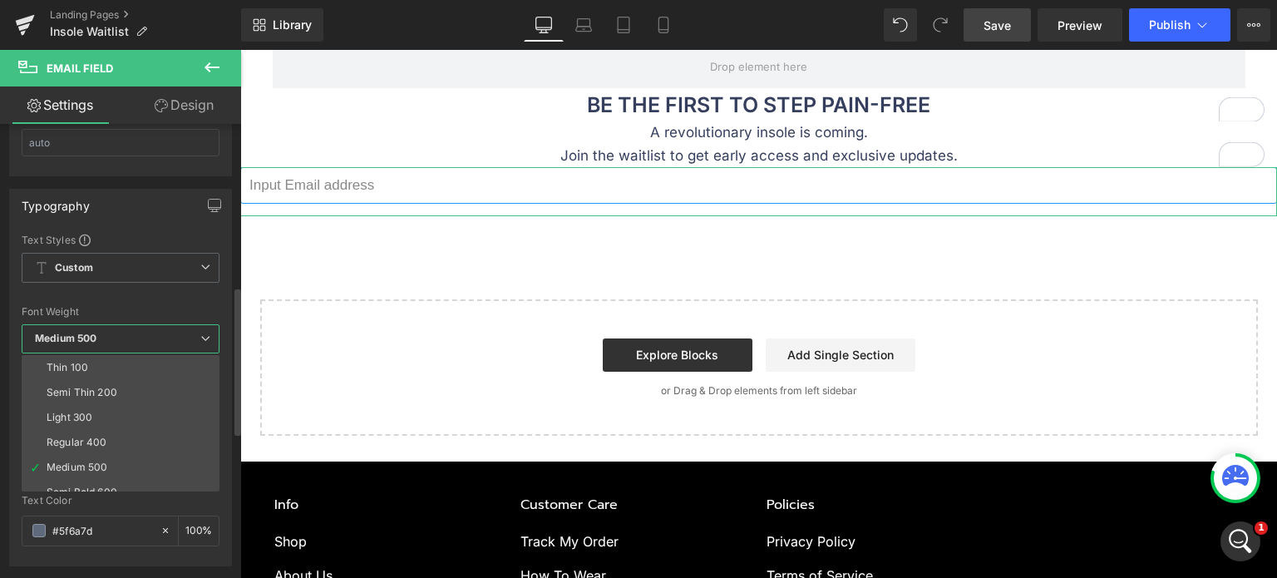
click at [160, 294] on div at bounding box center [121, 296] width 198 height 11
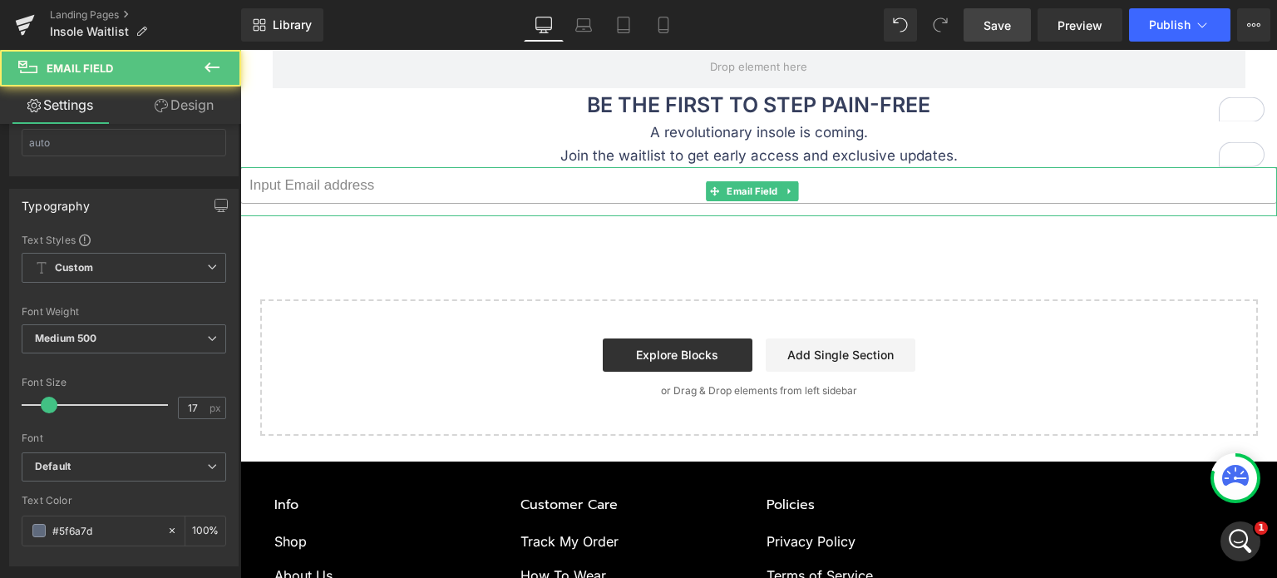
click at [397, 185] on input "email" at bounding box center [758, 185] width 1037 height 37
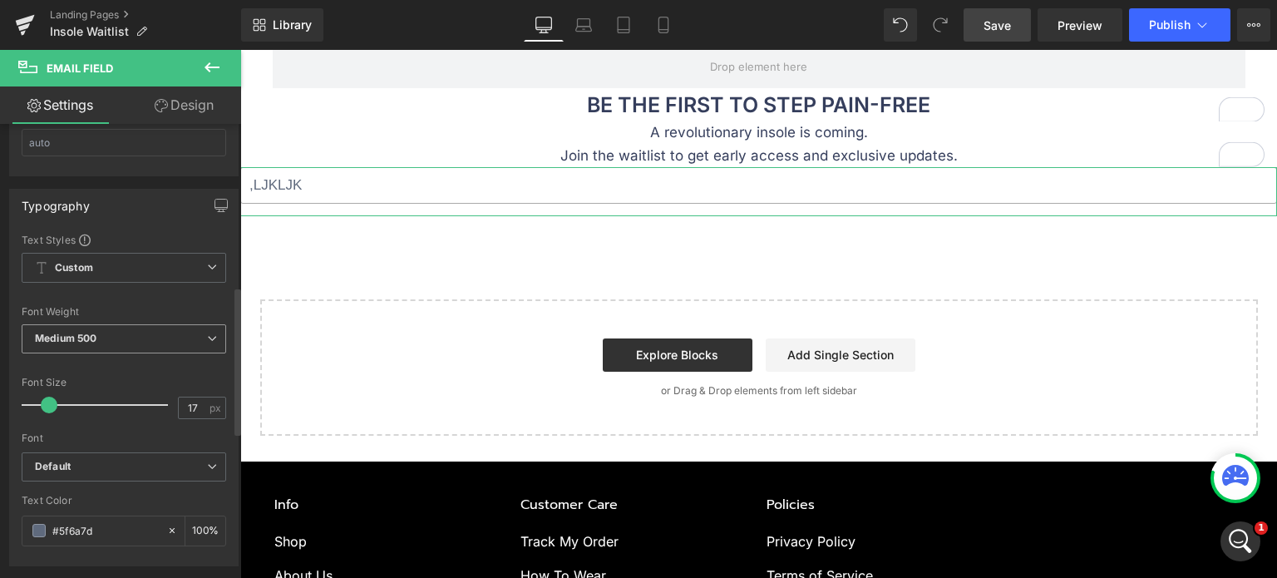
type input ",LJKLJK"
click at [100, 333] on span "Medium 500" at bounding box center [124, 338] width 204 height 29
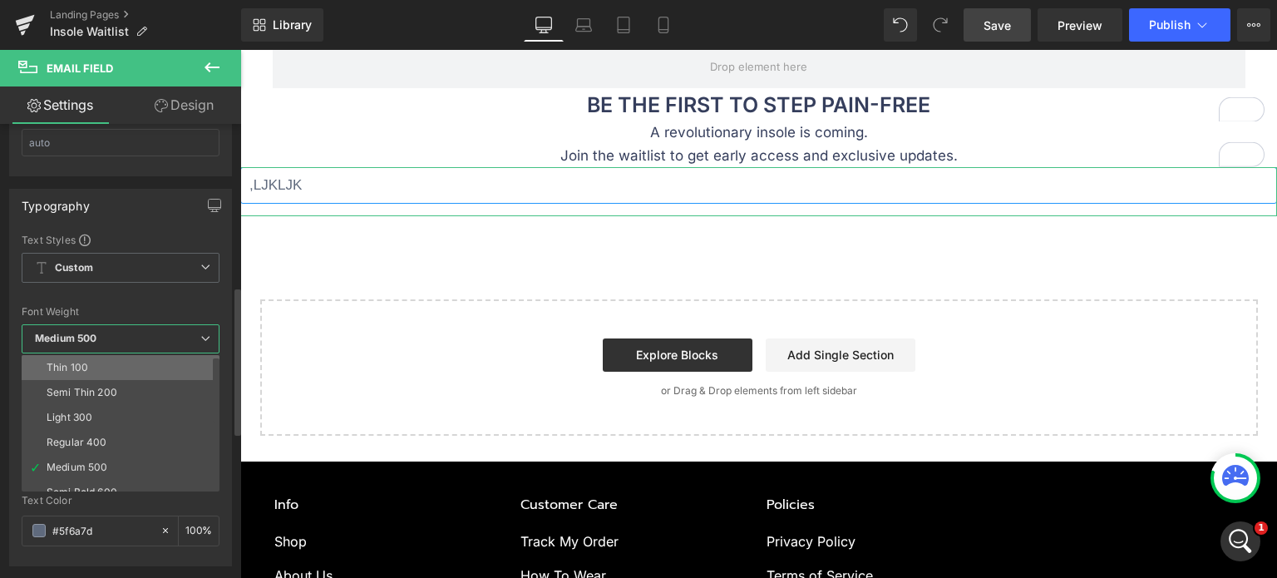
click at [103, 363] on li "Thin 100" at bounding box center [124, 367] width 205 height 25
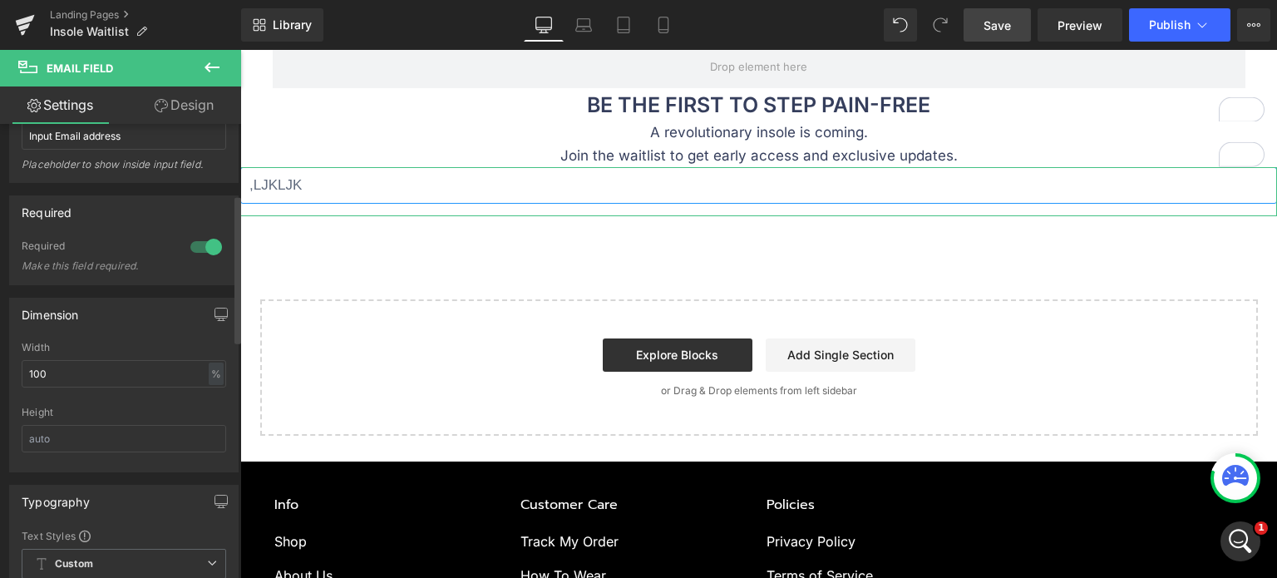
scroll to position [202, 0]
click at [1004, 27] on span "Save" at bounding box center [996, 25] width 27 height 17
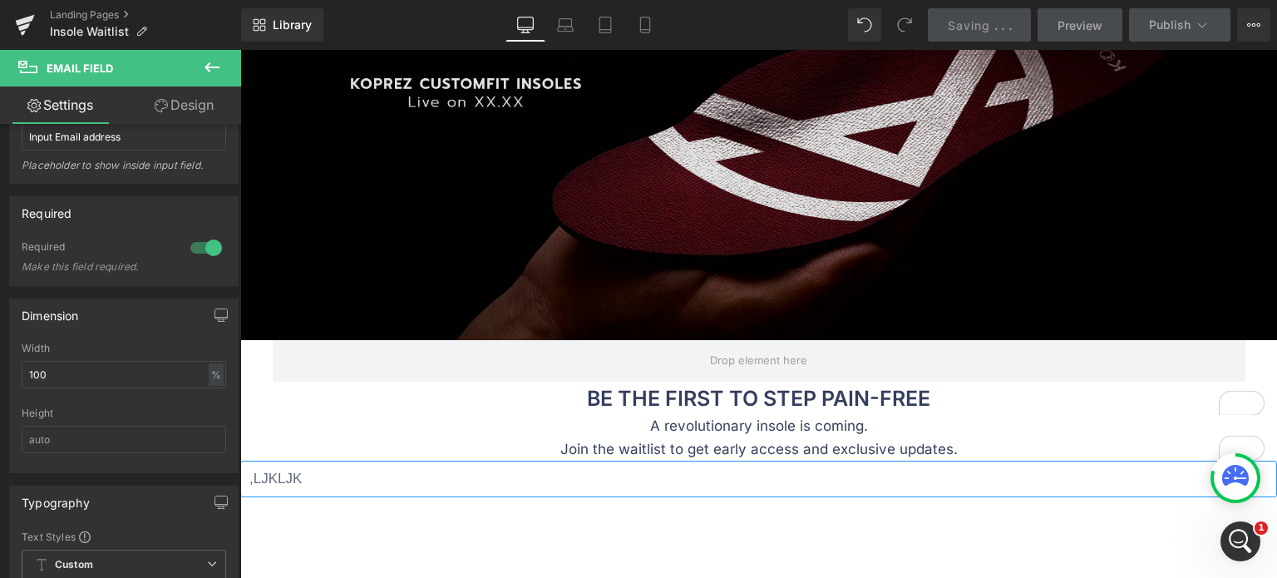
scroll to position [166, 0]
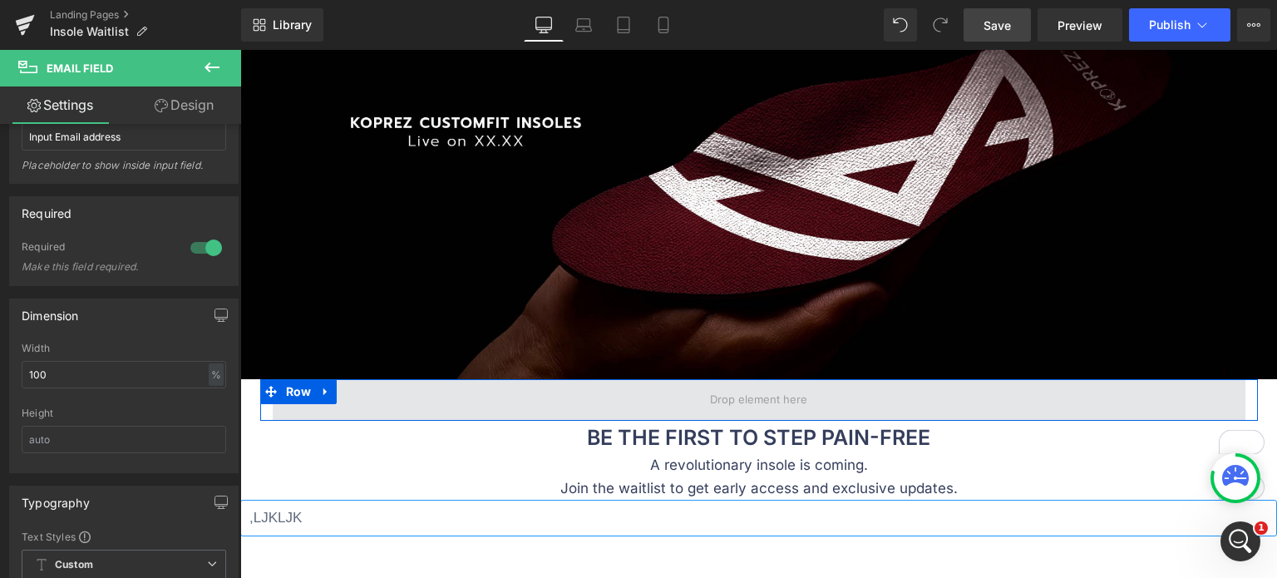
click at [540, 399] on span at bounding box center [759, 400] width 973 height 42
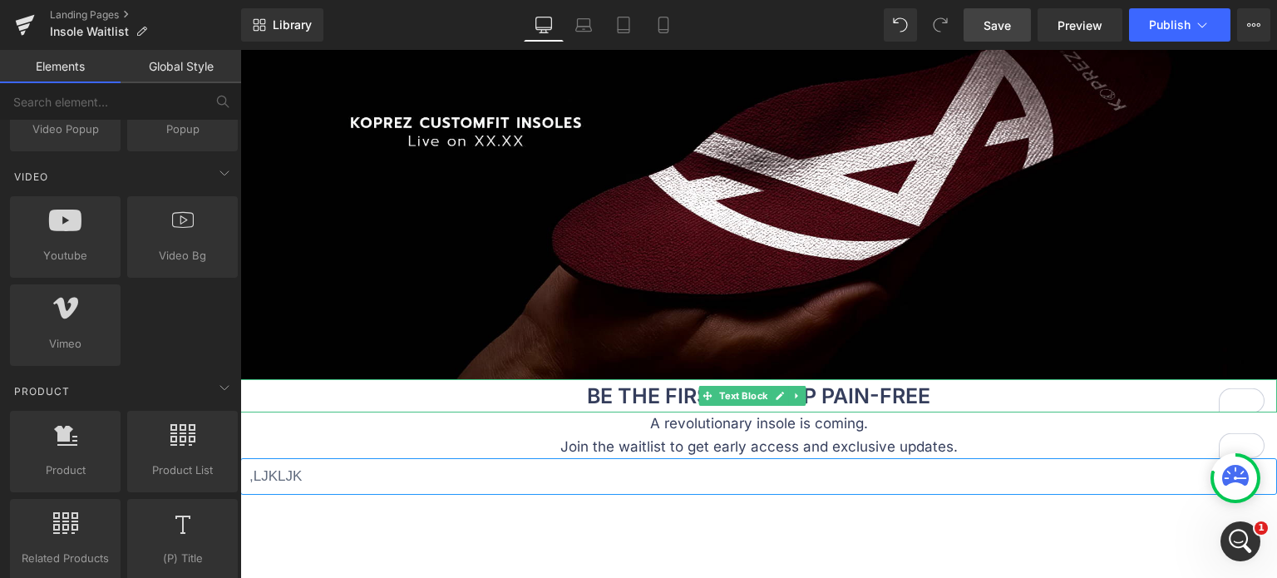
click at [560, 392] on p "BE THE FIRST TO STEP PAIN-FREE" at bounding box center [758, 395] width 1037 height 33
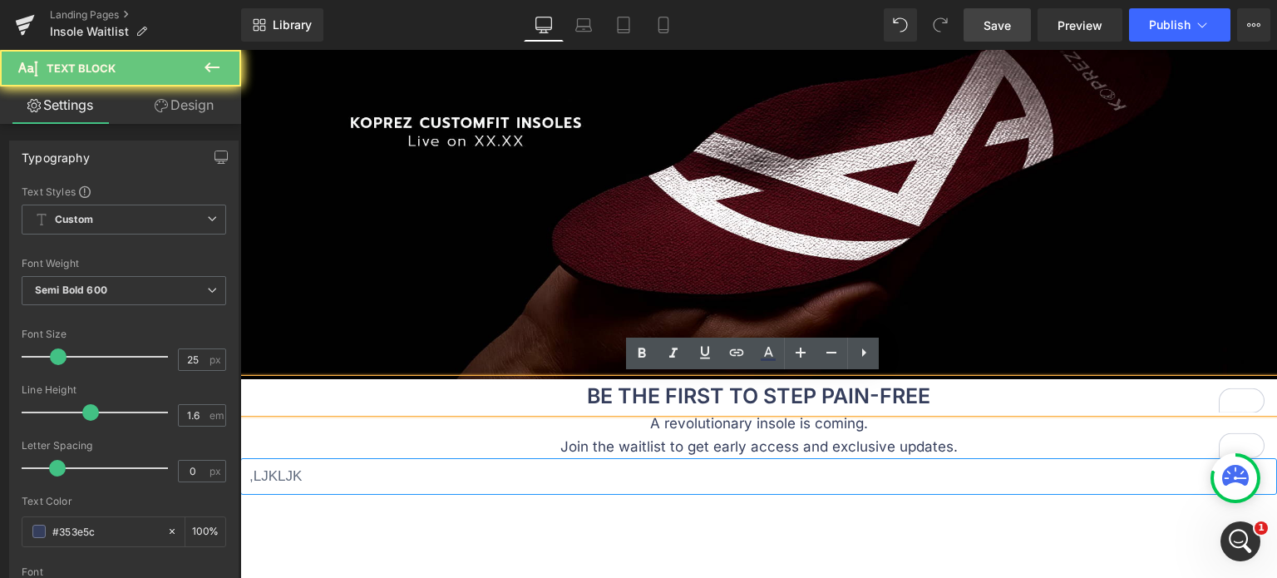
click at [571, 379] on p "BE THE FIRST TO STEP PAIN-FREE" at bounding box center [758, 395] width 1037 height 33
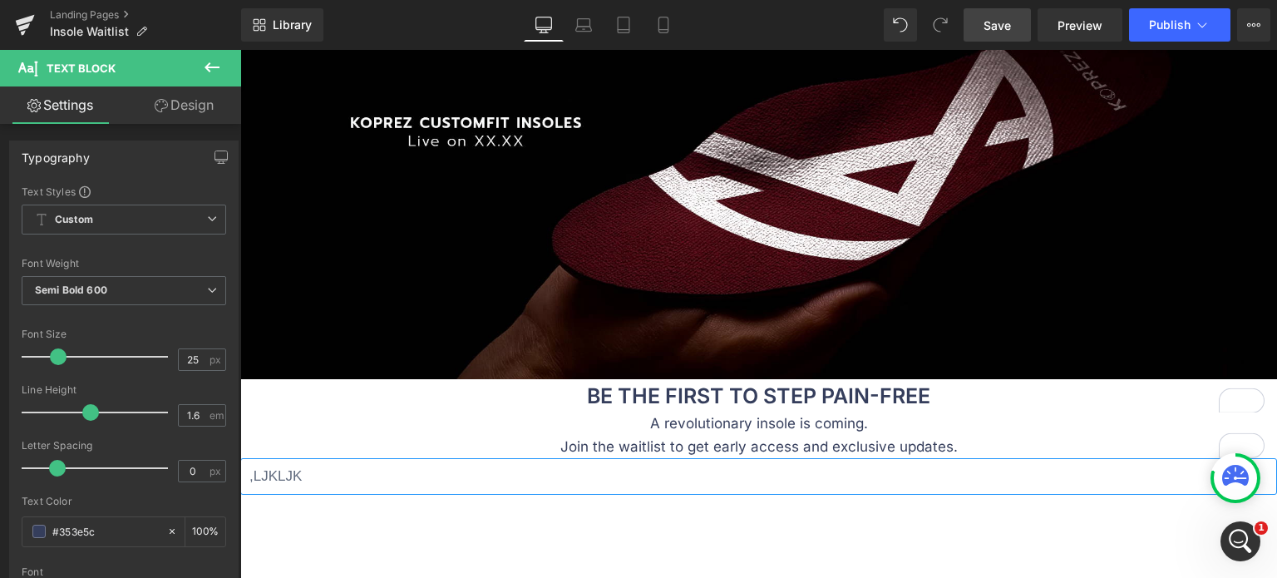
click at [211, 71] on icon at bounding box center [212, 67] width 20 height 20
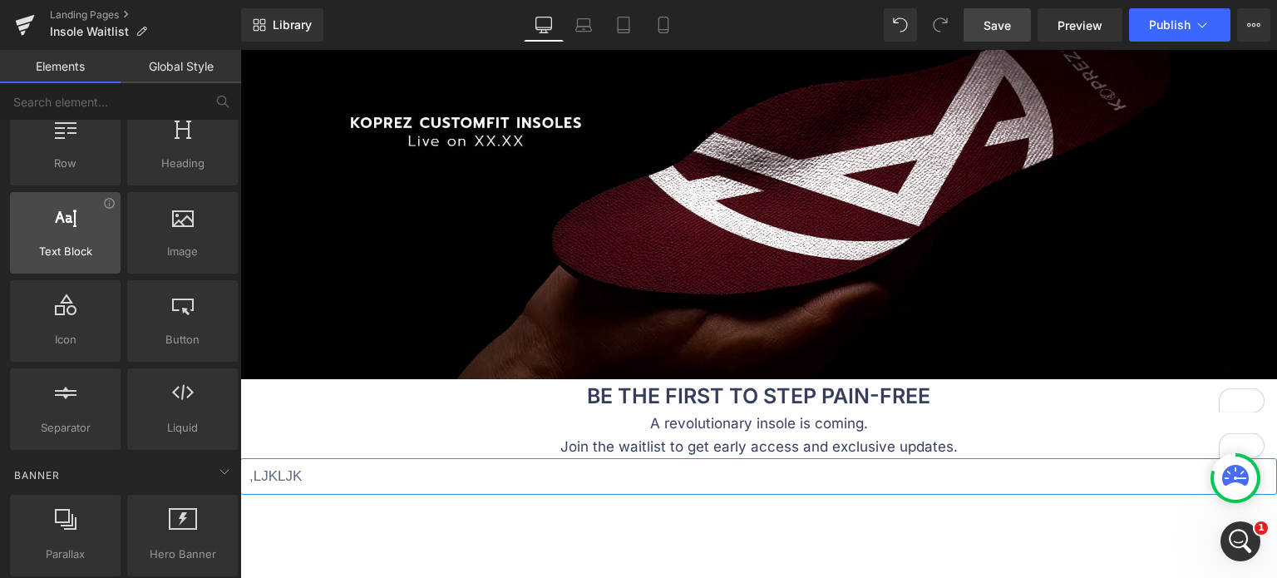
scroll to position [0, 0]
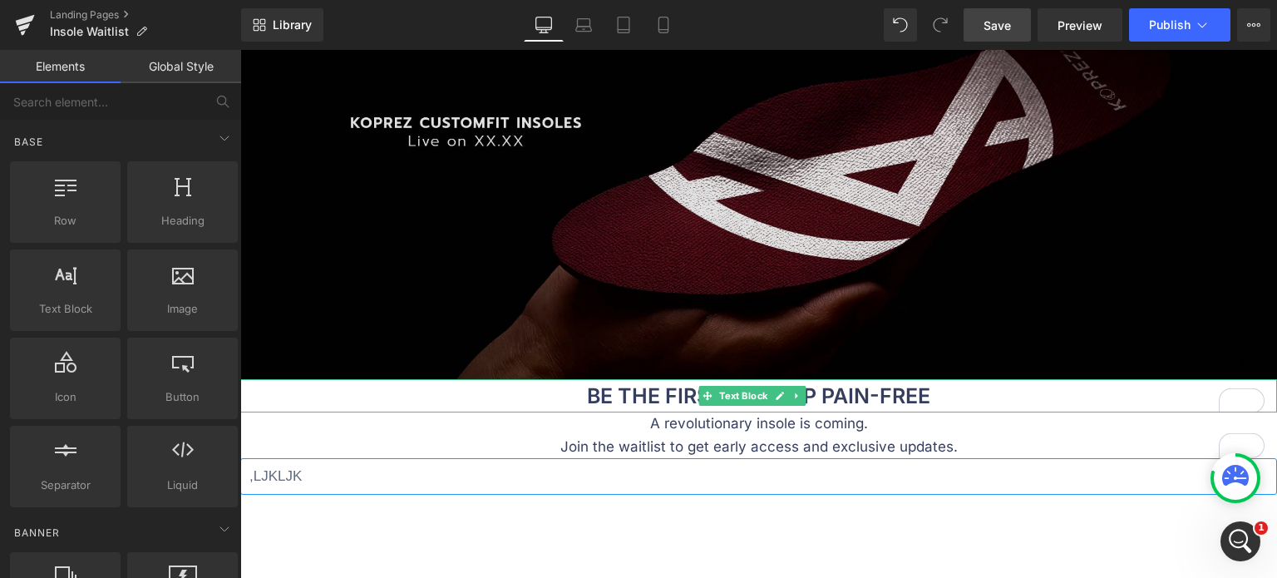
click at [534, 390] on p "BE THE FIRST TO STEP PAIN-FREE" at bounding box center [758, 395] width 1037 height 33
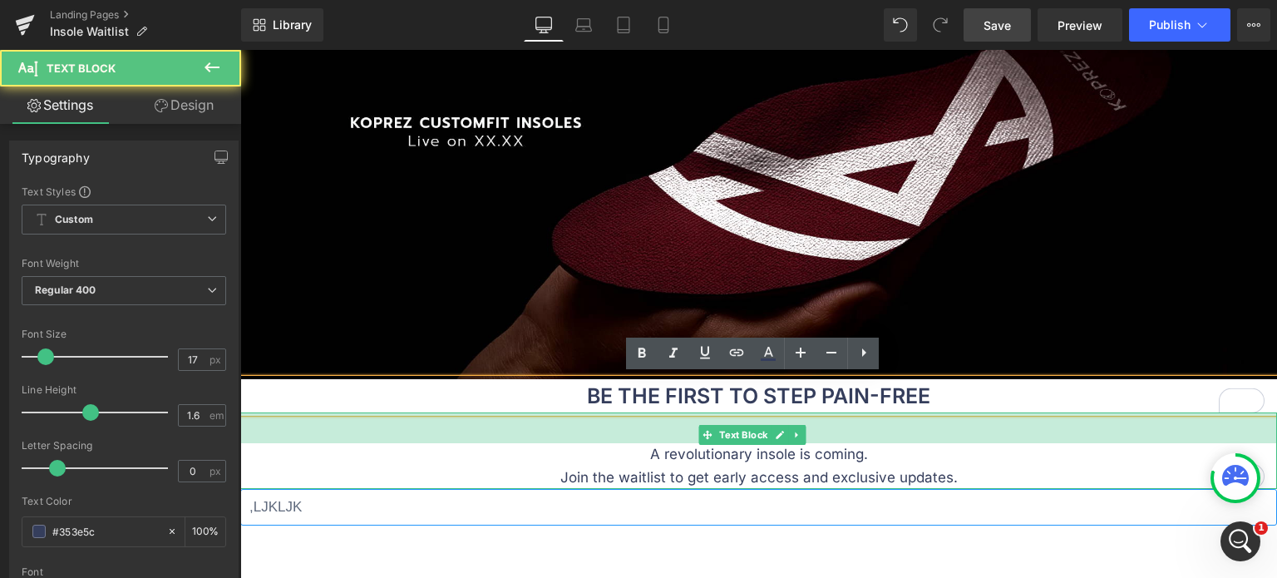
drag, startPoint x: 562, startPoint y: 411, endPoint x: 562, endPoint y: 442, distance: 30.8
click at [562, 442] on div "A revolutionary insole is coming. Join the waitlist to get early access and exc…" at bounding box center [758, 450] width 1037 height 76
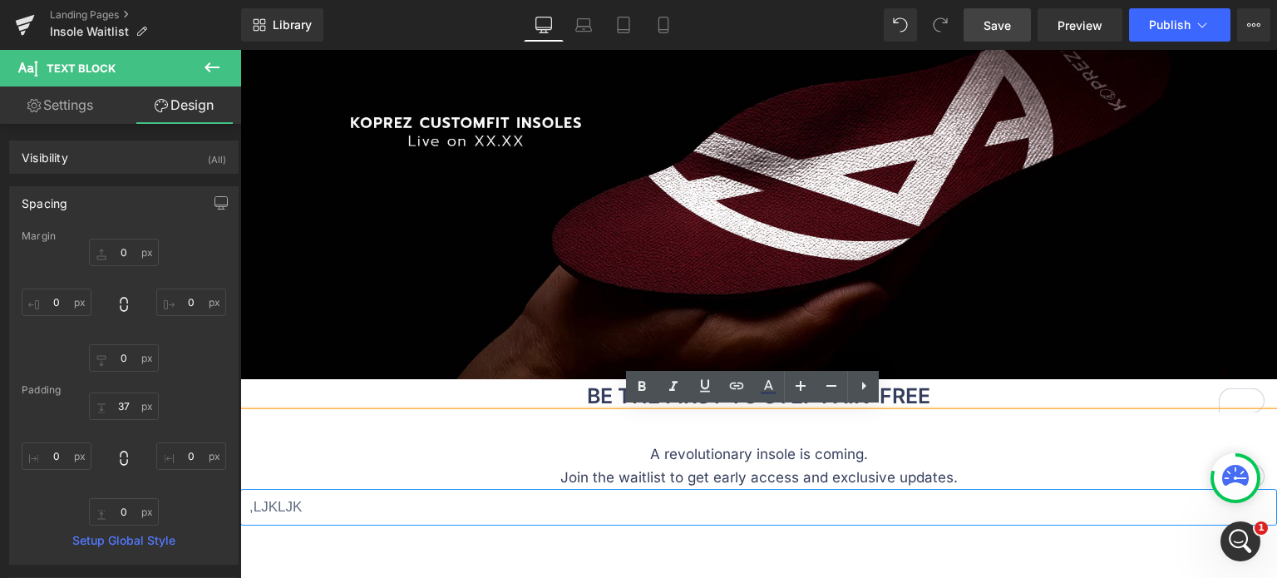
click at [572, 412] on div "A revolutionary insole is coming. Join the waitlist to get early access and exc…" at bounding box center [758, 450] width 1037 height 76
click at [562, 436] on div "A revolutionary insole is coming. Join the waitlist to get early access and exc…" at bounding box center [758, 450] width 1037 height 76
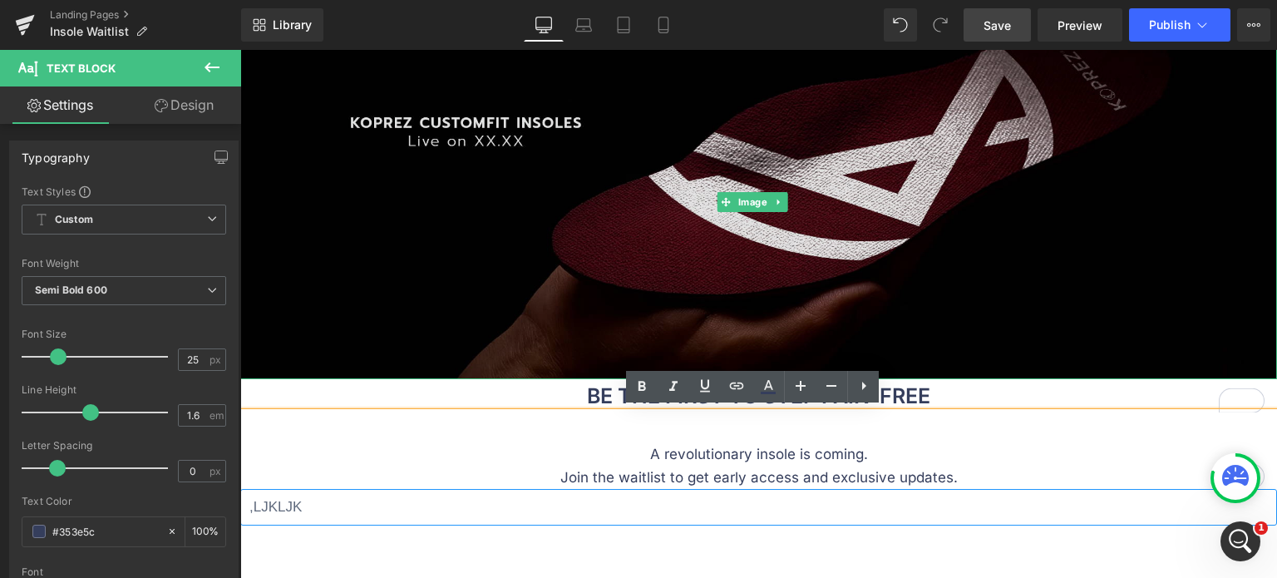
drag, startPoint x: 568, startPoint y: 376, endPoint x: 580, endPoint y: 370, distance: 13.8
click at [580, 370] on div "Image BE THE FIRST TO STEP PAIN-FREE Text Block A revolutionary insole is comin…" at bounding box center [758, 390] width 1037 height 733
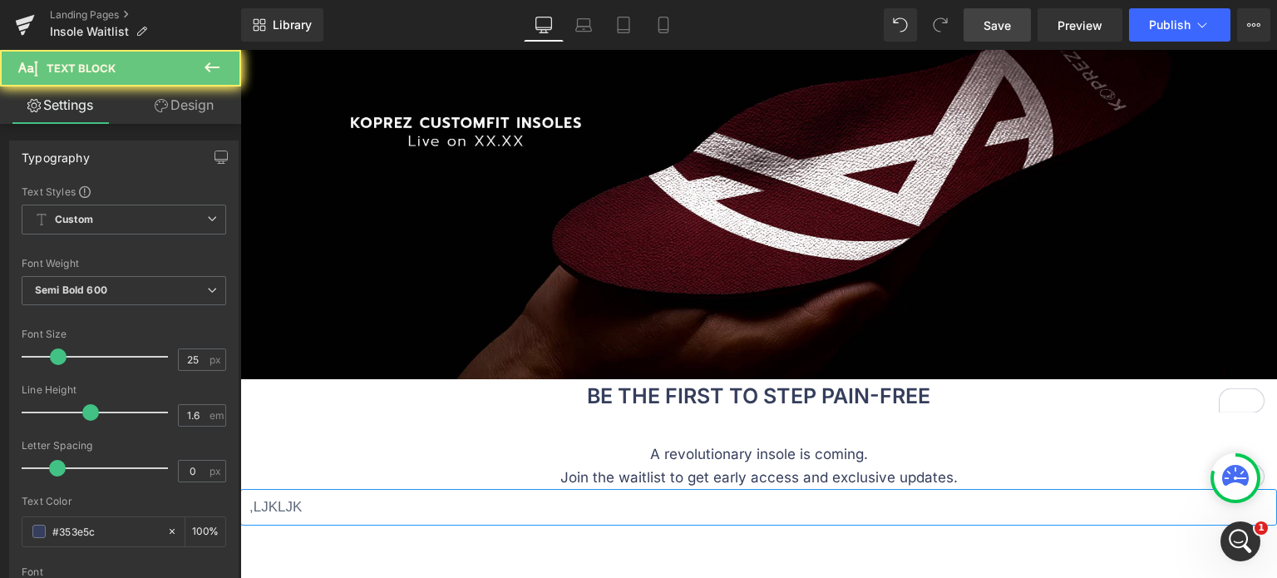
click at [567, 379] on div "BE THE FIRST TO STEP PAIN-FREE Text Block" at bounding box center [758, 395] width 1037 height 33
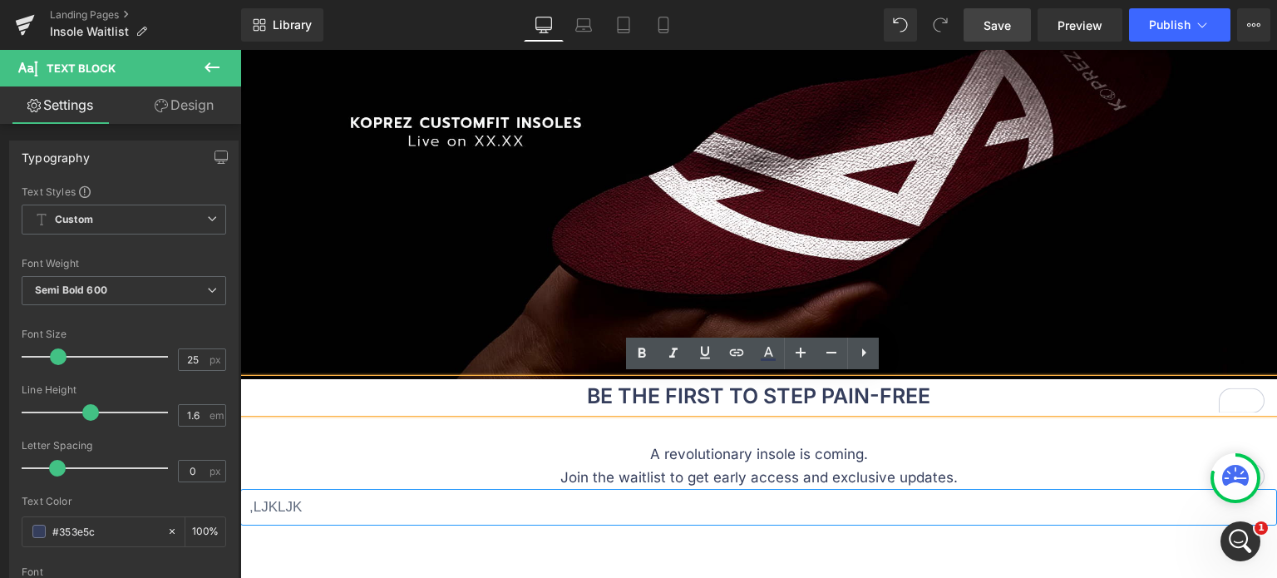
click at [572, 379] on div "BE THE FIRST TO STEP PAIN-FREE" at bounding box center [758, 395] width 1037 height 33
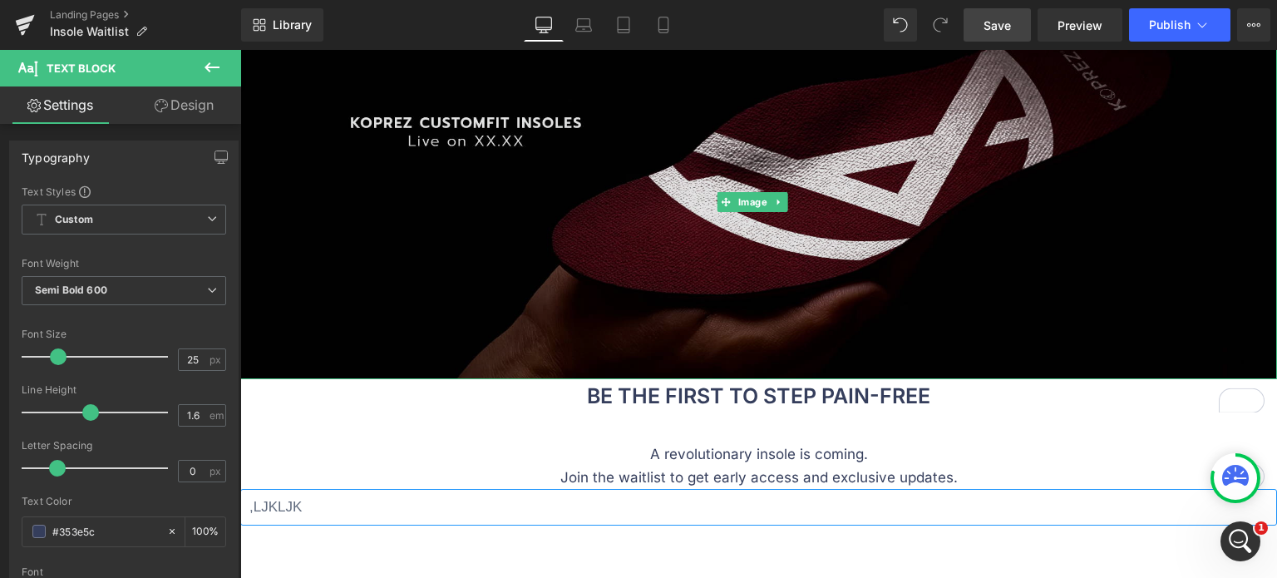
click at [539, 368] on div "Image BE THE FIRST TO STEP PAIN-FREE Text Block A revolutionary insole is comin…" at bounding box center [758, 390] width 1037 height 733
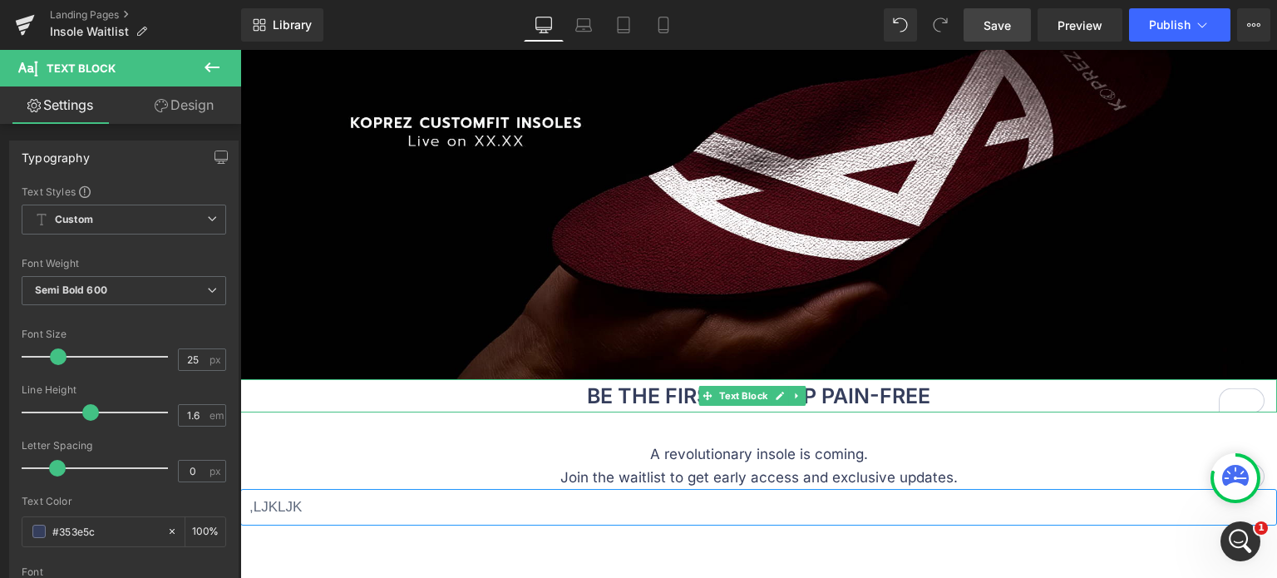
drag, startPoint x: 541, startPoint y: 368, endPoint x: 539, endPoint y: 381, distance: 12.7
click at [540, 389] on p "BE THE FIRST TO STEP PAIN-FREE" at bounding box center [758, 395] width 1037 height 33
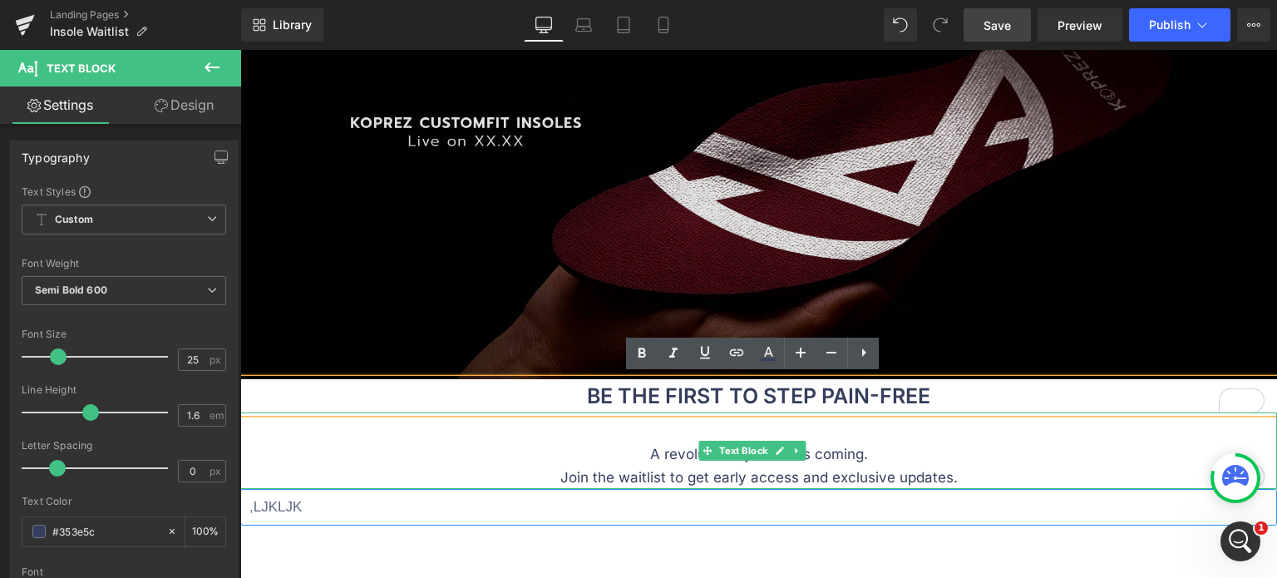
click at [537, 443] on p "A revolutionary insole is coming. Join the waitlist to get early access and exc…" at bounding box center [758, 465] width 1037 height 45
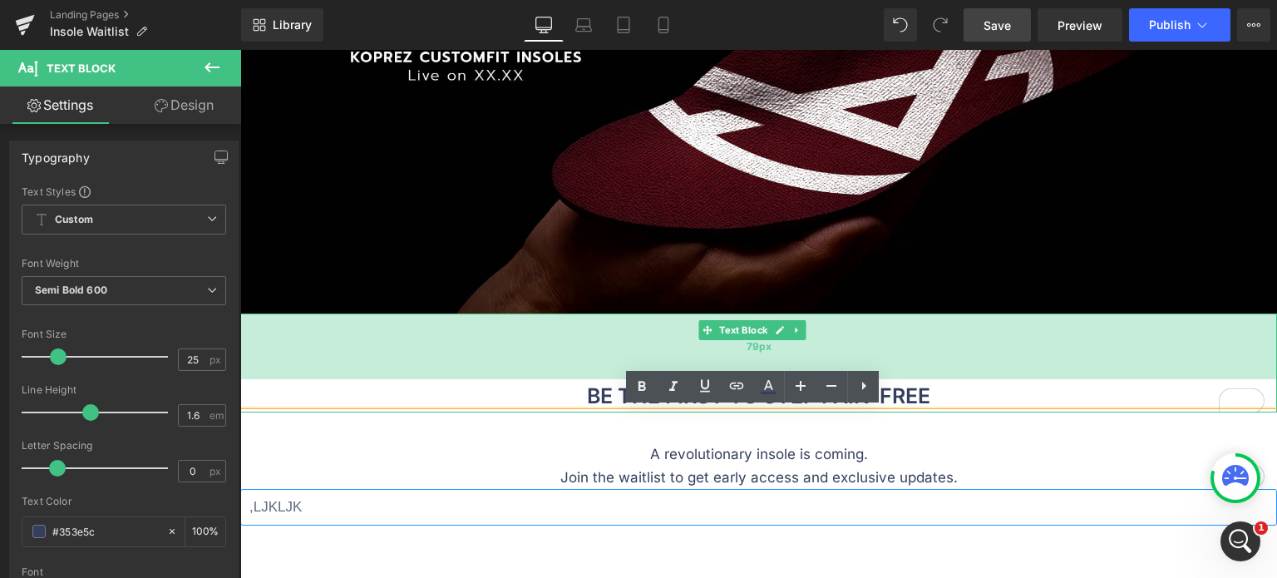
scroll to position [225, 0]
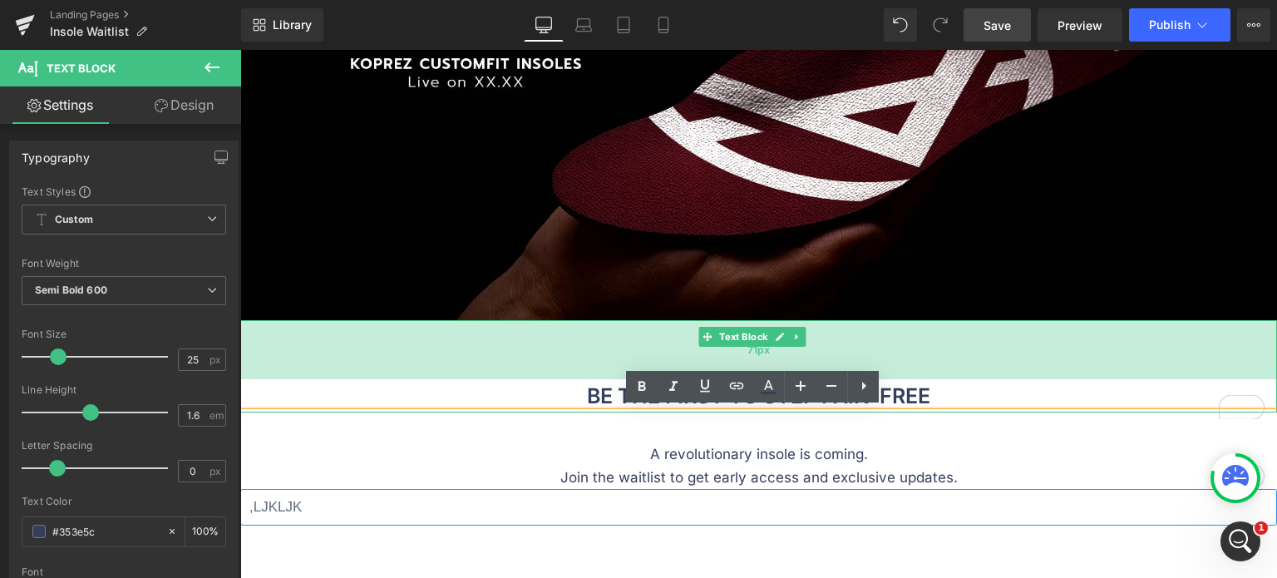
click at [552, 369] on div "71px" at bounding box center [758, 349] width 1037 height 59
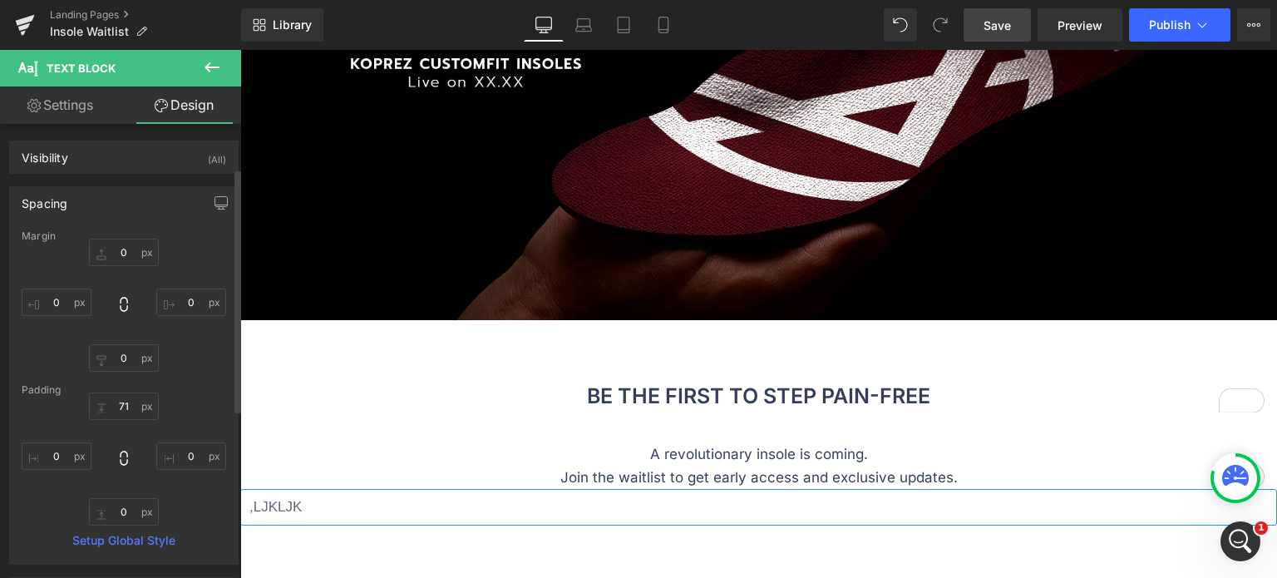
scroll to position [83, 0]
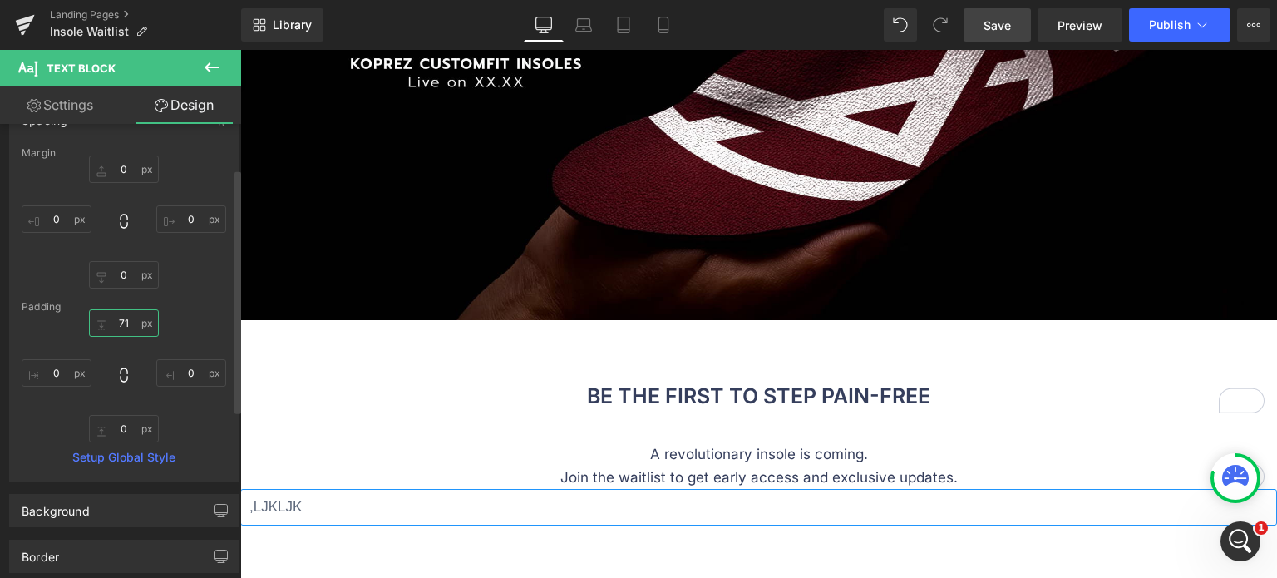
click at [136, 327] on input "71" at bounding box center [124, 322] width 70 height 27
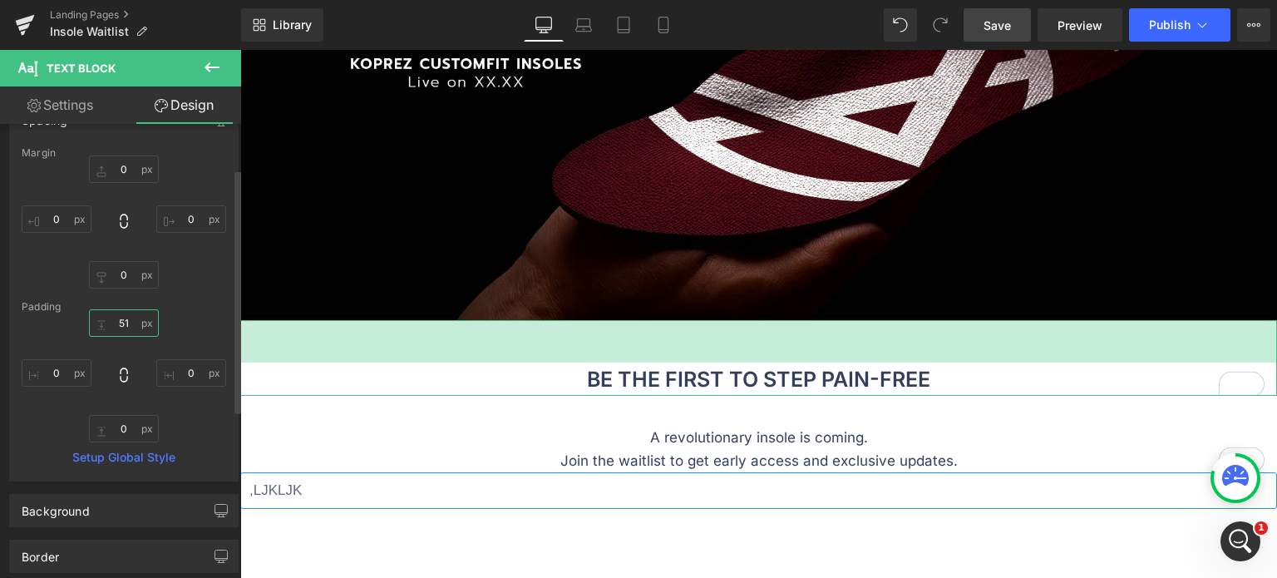
type input "50"
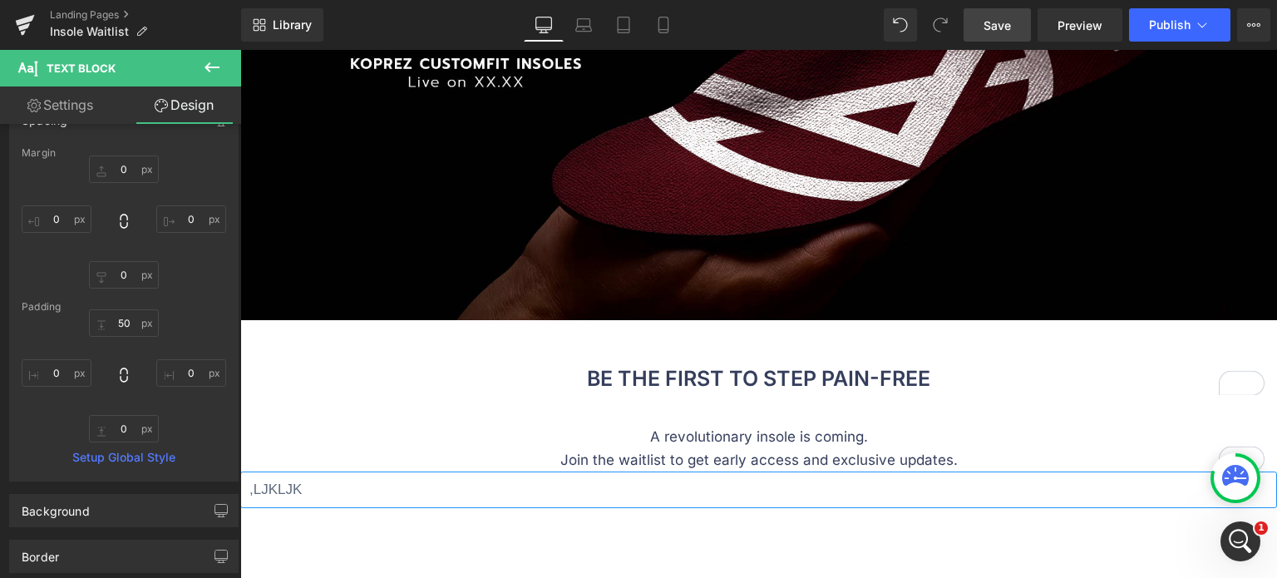
click at [1008, 22] on span "Save" at bounding box center [996, 25] width 27 height 17
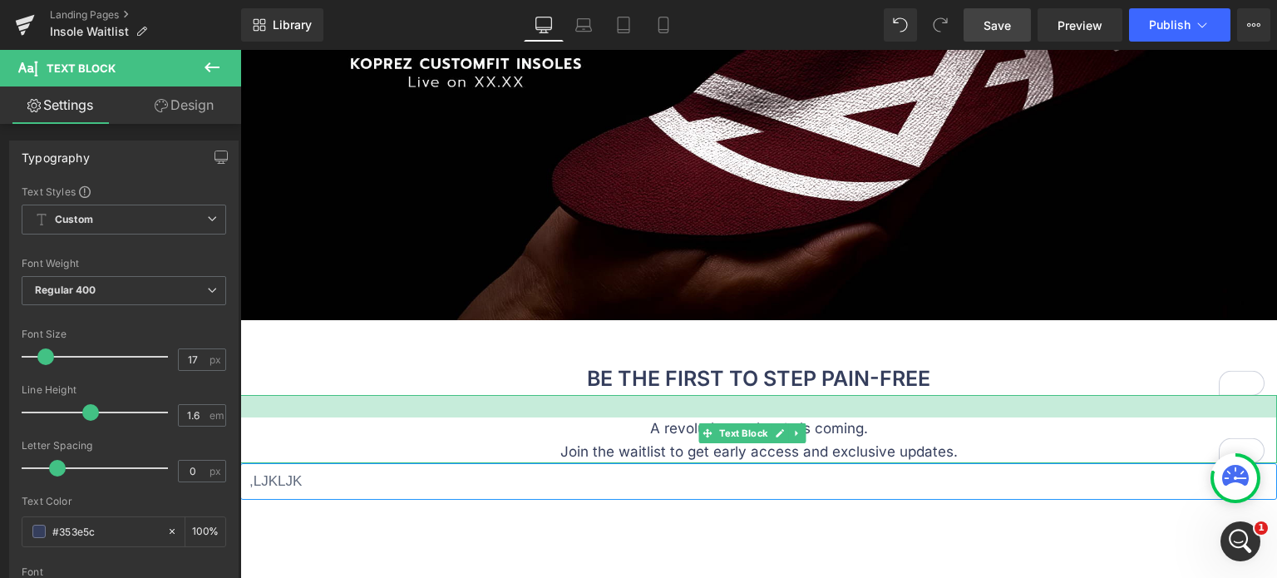
drag, startPoint x: 678, startPoint y: 397, endPoint x: 691, endPoint y: 389, distance: 15.0
click at [691, 389] on div "Image BE THE FIRST TO STEP PAIN-FREE Text Block 50px A revolutionary insole is …" at bounding box center [758, 348] width 1037 height 766
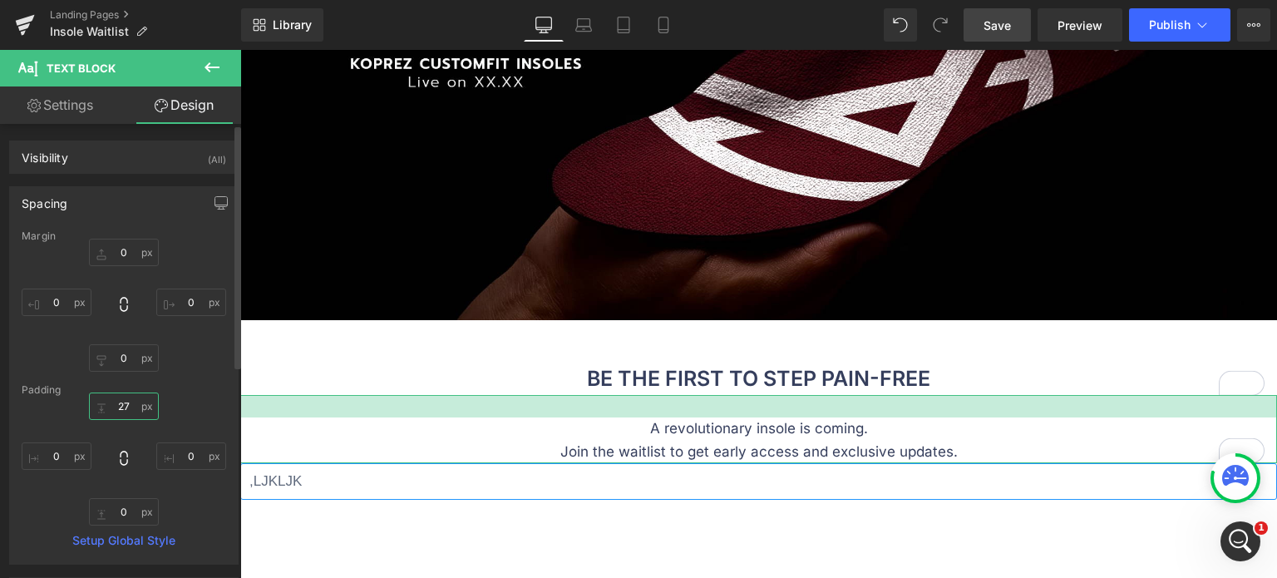
click at [131, 406] on input "27" at bounding box center [124, 405] width 70 height 27
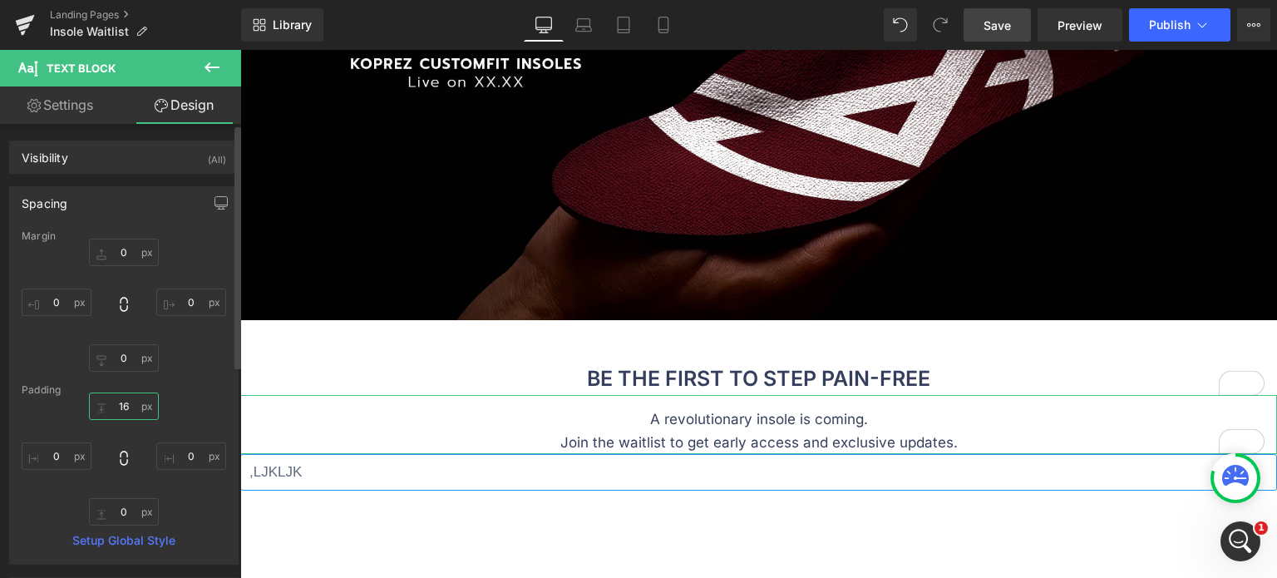
type input "17"
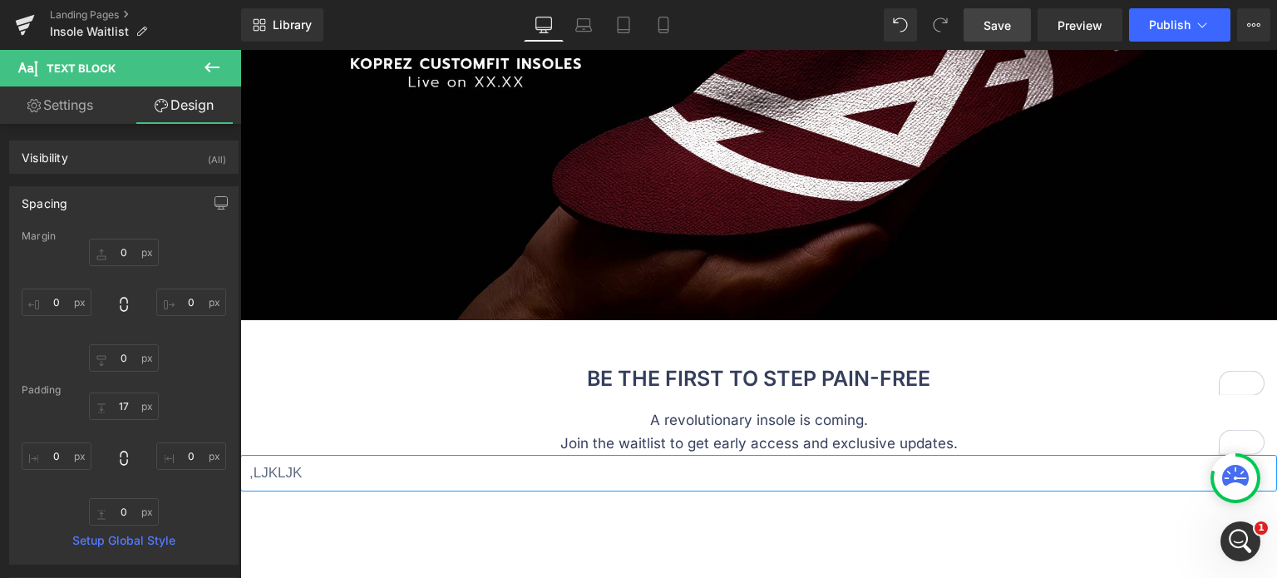
click at [490, 356] on div "BE THE FIRST TO STEP PAIN-FREE Text Block 50px" at bounding box center [758, 357] width 1037 height 75
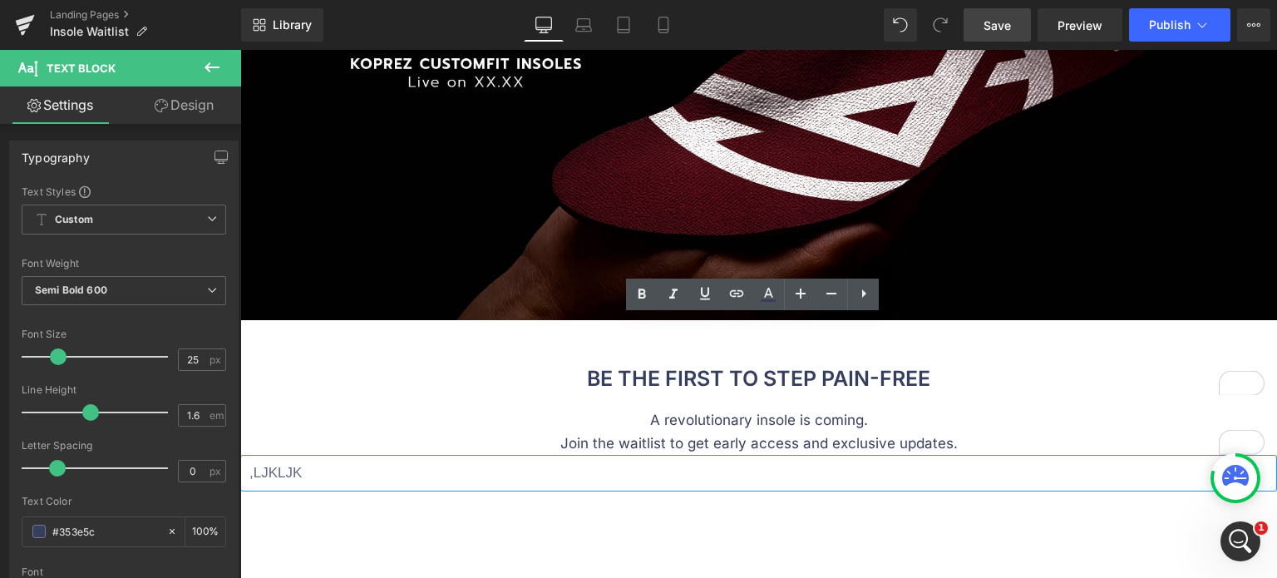
click at [987, 21] on span "Save" at bounding box center [996, 25] width 27 height 17
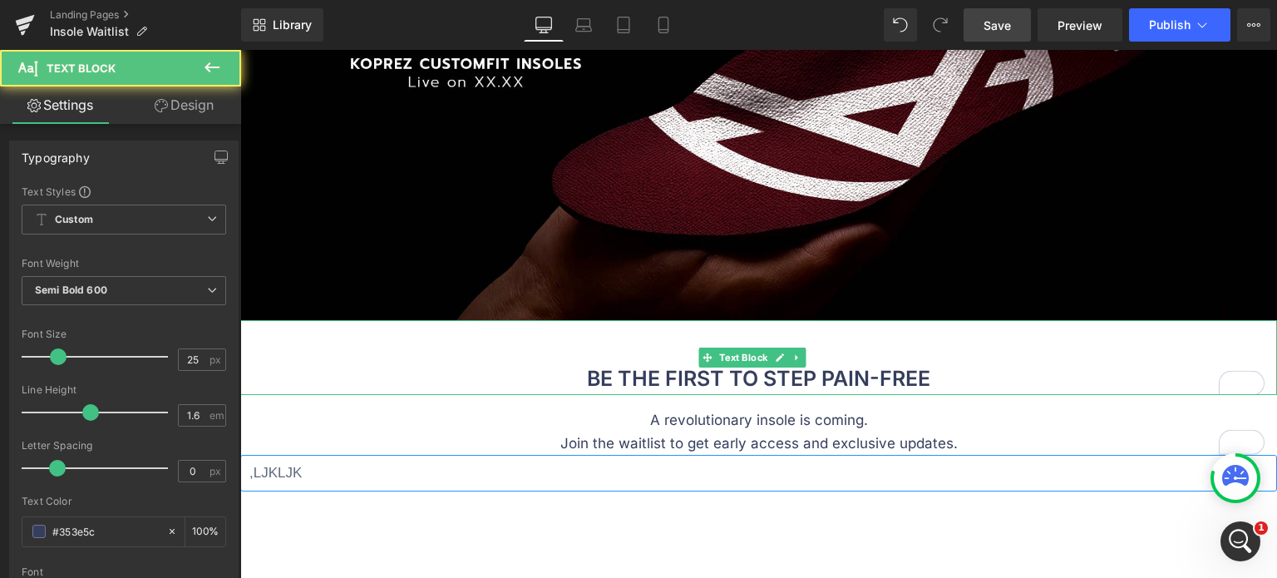
click at [721, 375] on p "BE THE FIRST TO STEP PAIN-FREE" at bounding box center [758, 378] width 1037 height 33
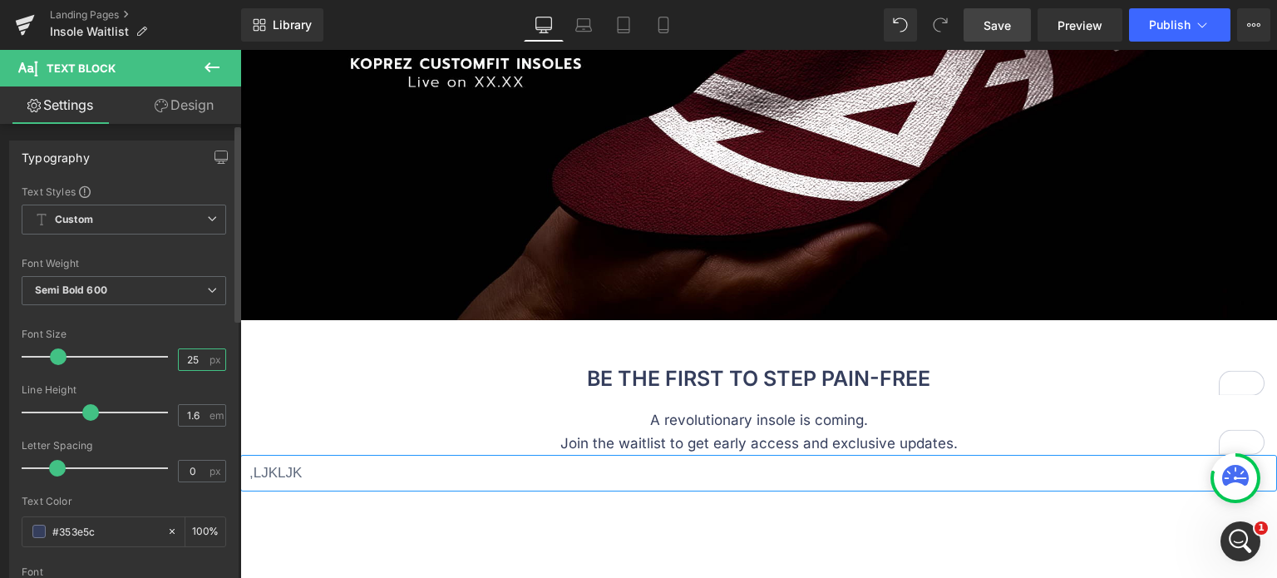
click at [191, 358] on input "25" at bounding box center [193, 359] width 29 height 21
type input "28"
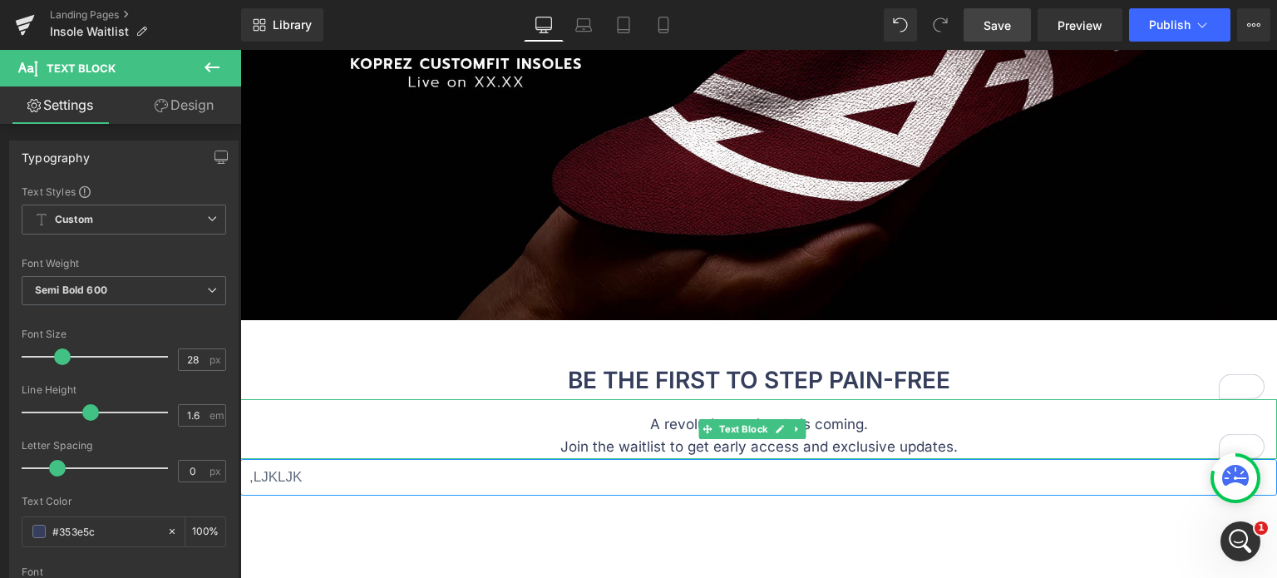
click at [623, 446] on p "A revolutionary insole is coming. Join the waitlist to get early access and exc…" at bounding box center [758, 435] width 1037 height 45
click at [190, 358] on input "17" at bounding box center [193, 359] width 29 height 21
type input "18"
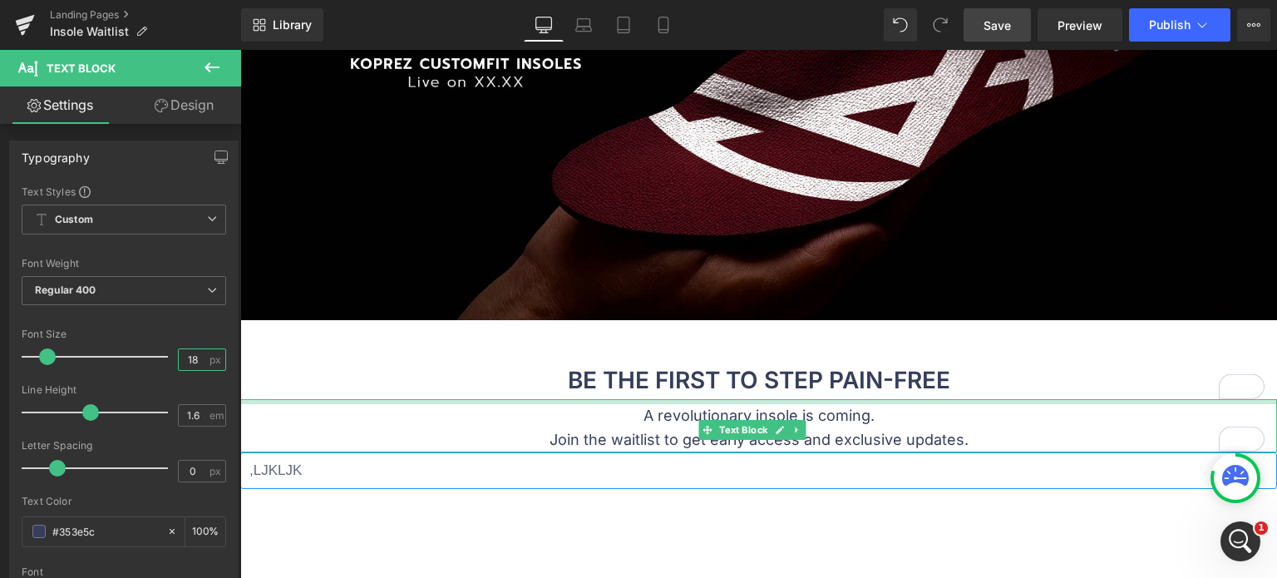
drag, startPoint x: 698, startPoint y: 398, endPoint x: 704, endPoint y: 390, distance: 10.1
click at [704, 390] on div "Image BE THE FIRST TO STEP PAIN-FREE Text Block 50px A revolutionary insole is …" at bounding box center [758, 342] width 1037 height 755
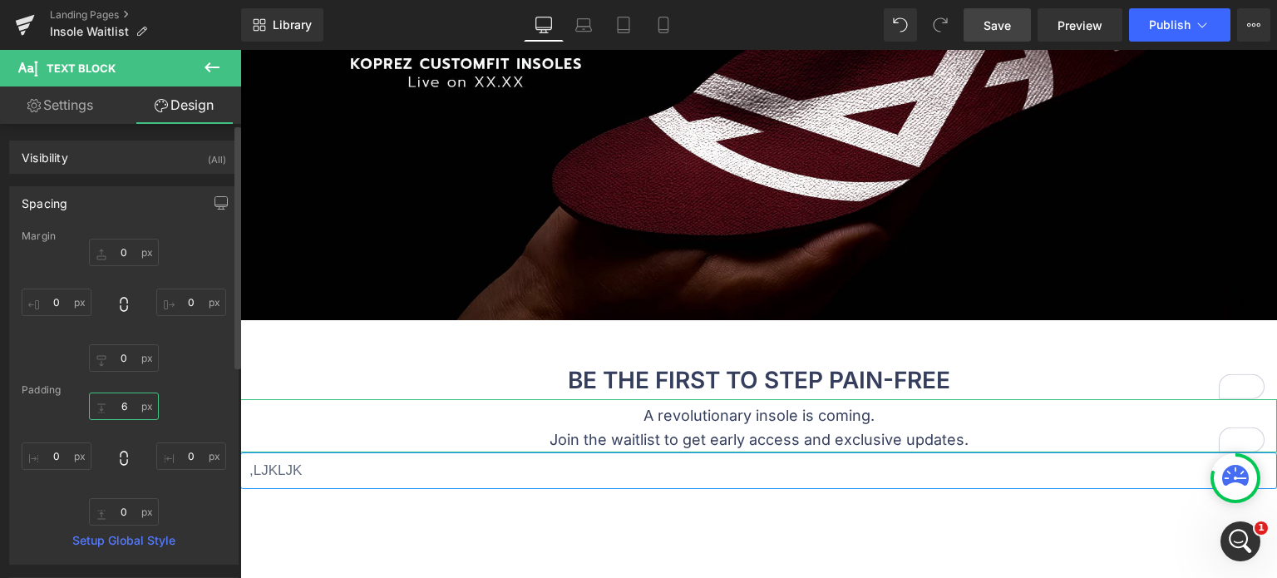
click at [128, 411] on input "6" at bounding box center [124, 405] width 70 height 27
type input "5"
click at [399, 383] on p "BE THE FIRST TO STEP PAIN-FREE" at bounding box center [758, 380] width 1037 height 37
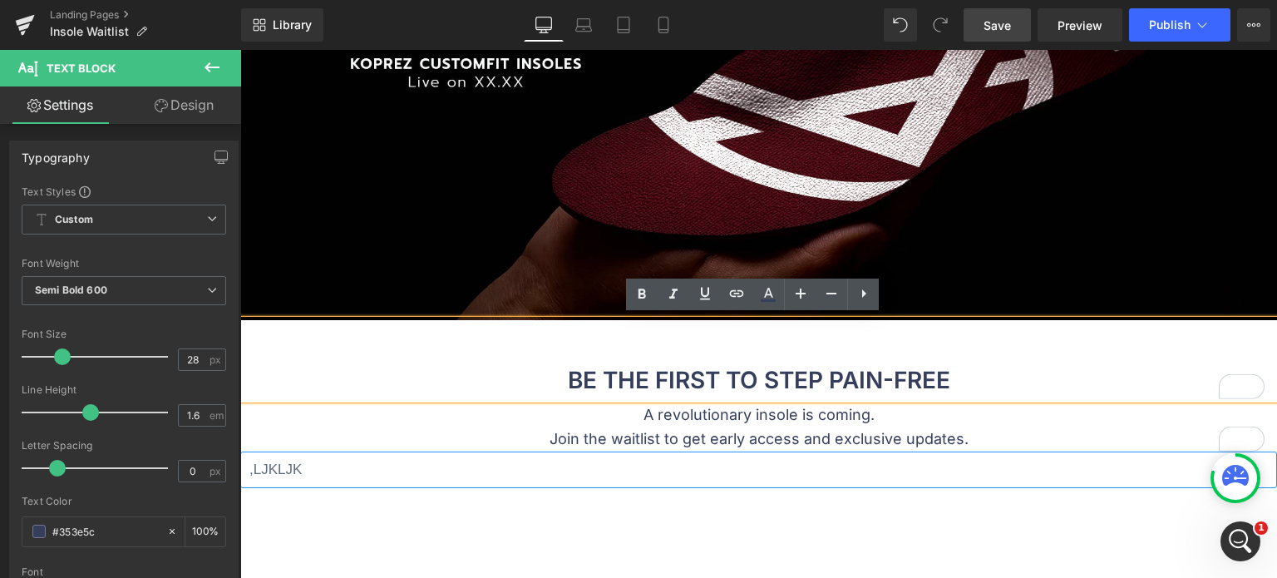
click at [441, 336] on div "BE THE FIRST TO STEP PAIN-FREE" at bounding box center [758, 359] width 1037 height 79
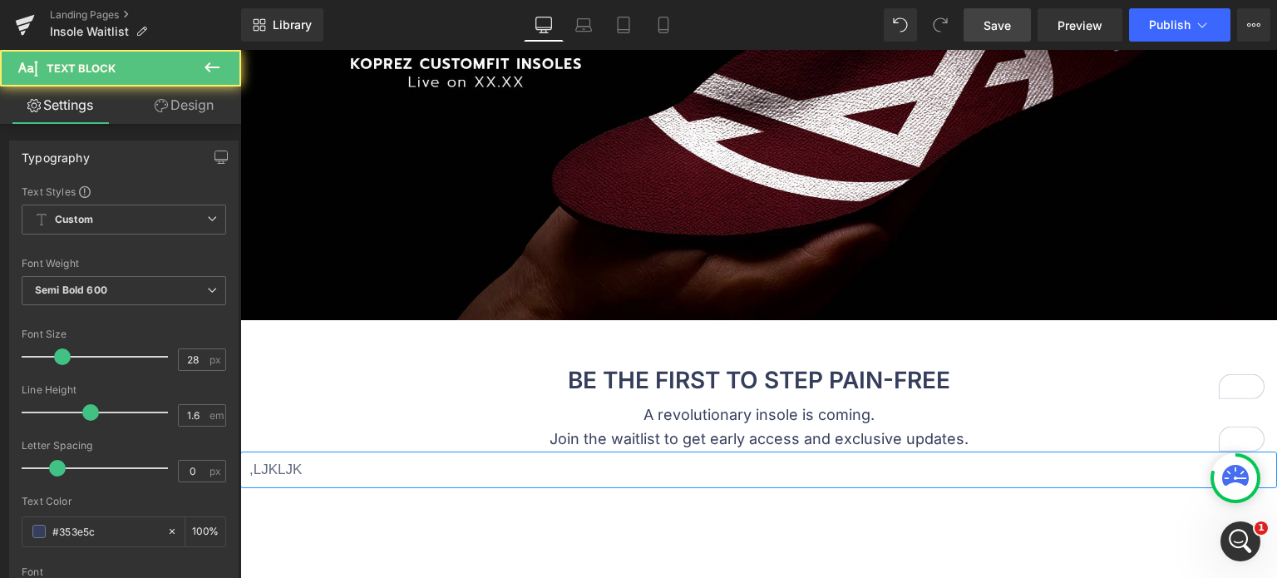
click at [191, 96] on link "Design" at bounding box center [184, 104] width 121 height 37
click at [0, 0] on div "Visibility" at bounding box center [0, 0] width 0 height 0
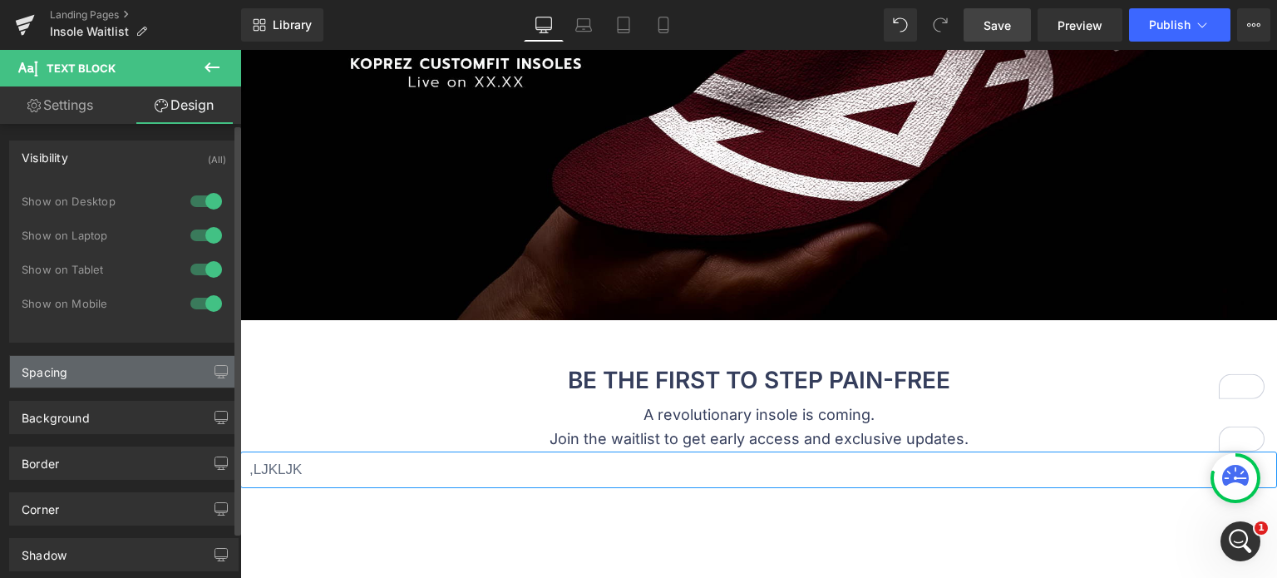
click at [71, 378] on div "Spacing" at bounding box center [124, 372] width 228 height 32
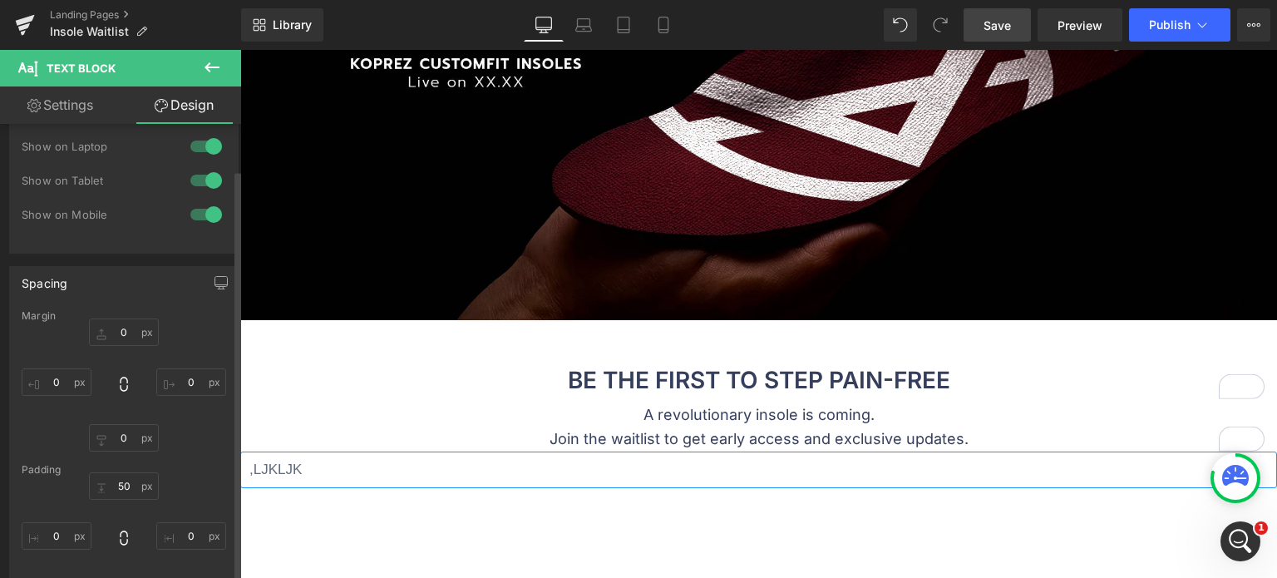
scroll to position [166, 0]
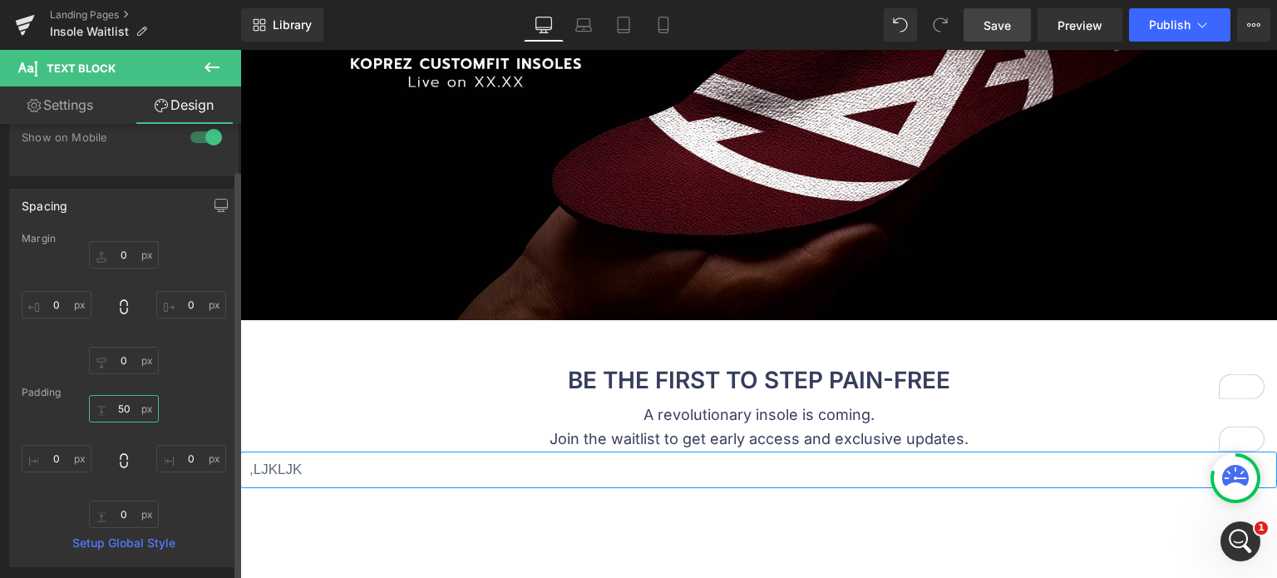
click at [123, 405] on input "50" at bounding box center [124, 408] width 70 height 27
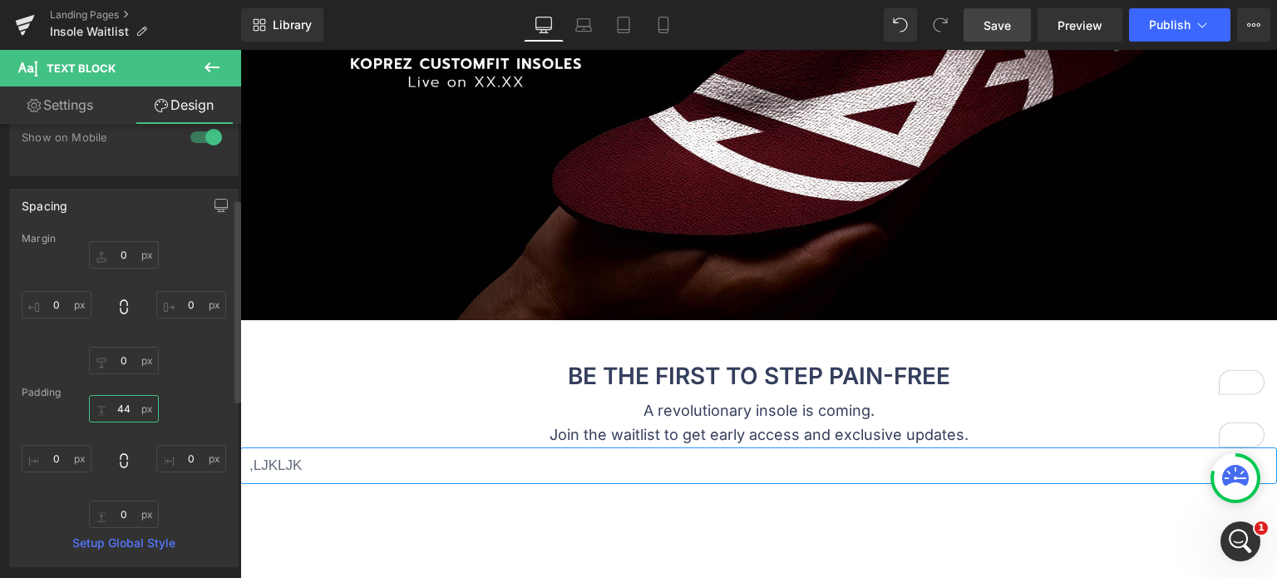
type input "43"
click at [978, 29] on link "Save" at bounding box center [996, 24] width 67 height 33
click at [1085, 10] on link "Preview" at bounding box center [1079, 24] width 85 height 33
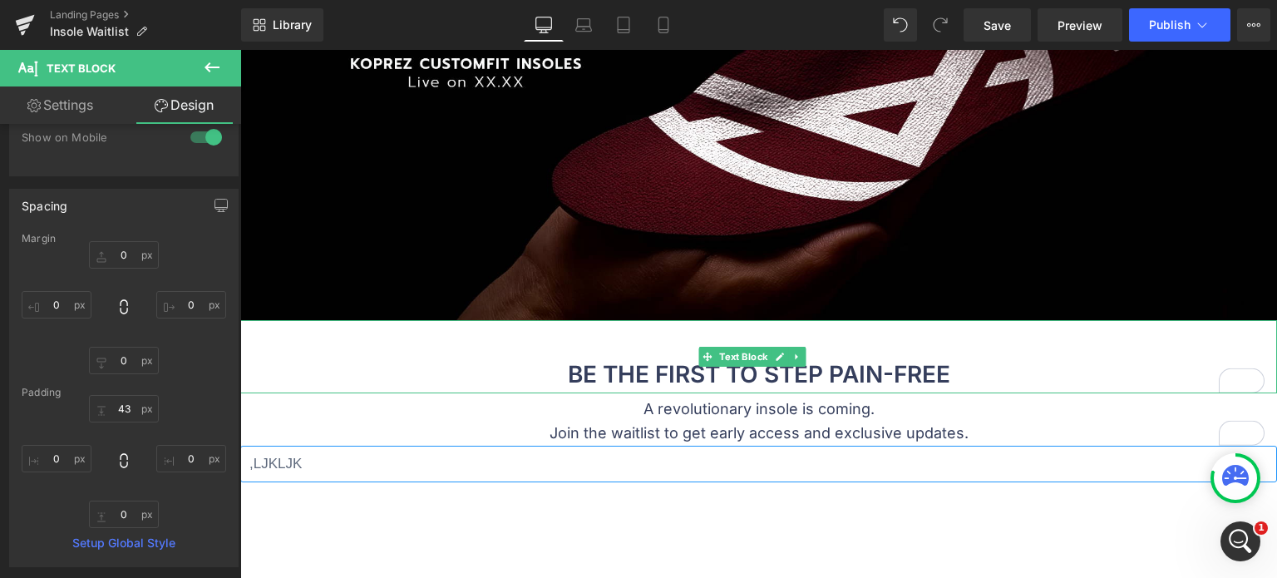
click at [746, 371] on p "BE THE FIRST TO STEP PAIN-FREE" at bounding box center [758, 374] width 1037 height 37
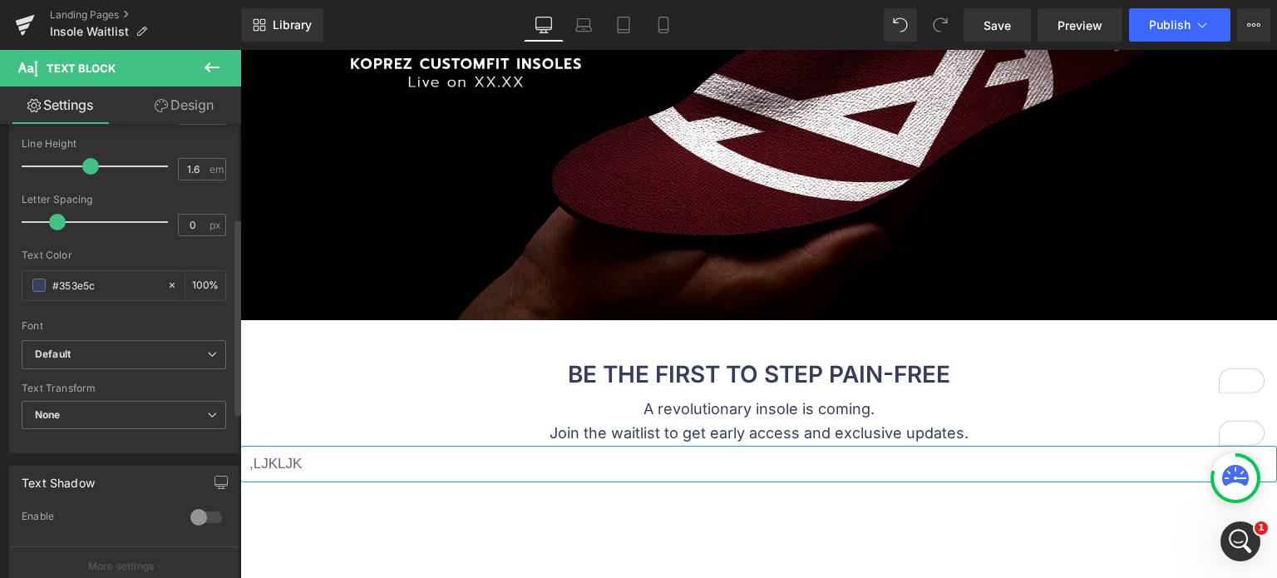
scroll to position [249, 0]
click at [121, 345] on b "Default" at bounding box center [121, 351] width 172 height 14
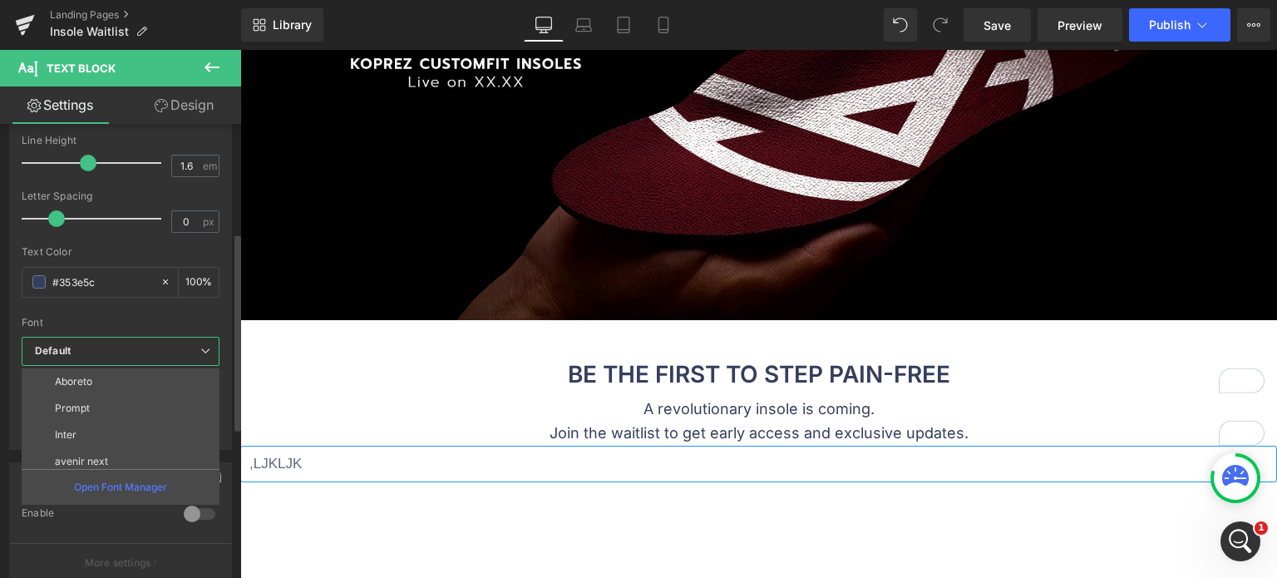
scroll to position [113, 0]
click at [129, 451] on li "avenir next" at bounding box center [124, 454] width 205 height 27
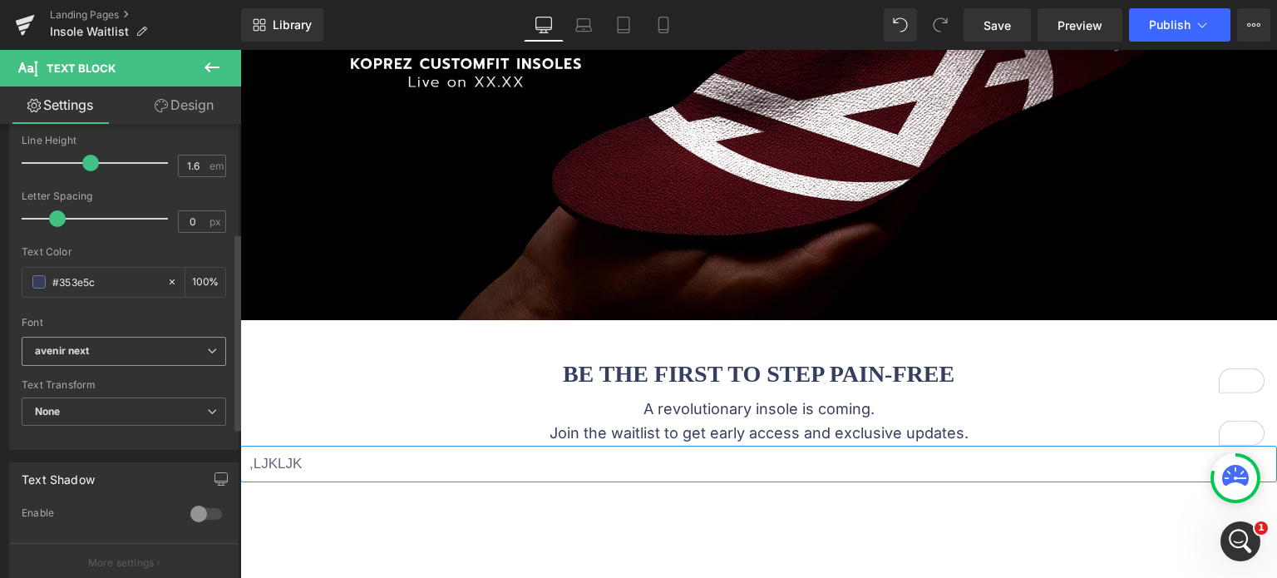
click at [121, 356] on b "avenir next" at bounding box center [121, 351] width 172 height 14
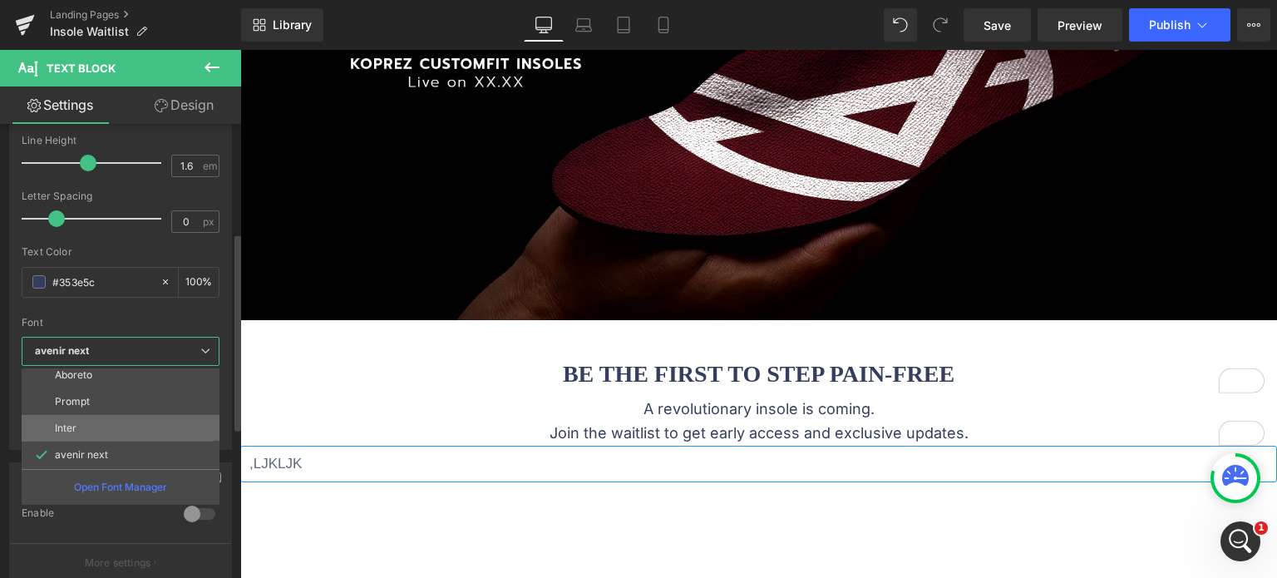
click at [123, 427] on li "Inter" at bounding box center [124, 428] width 205 height 27
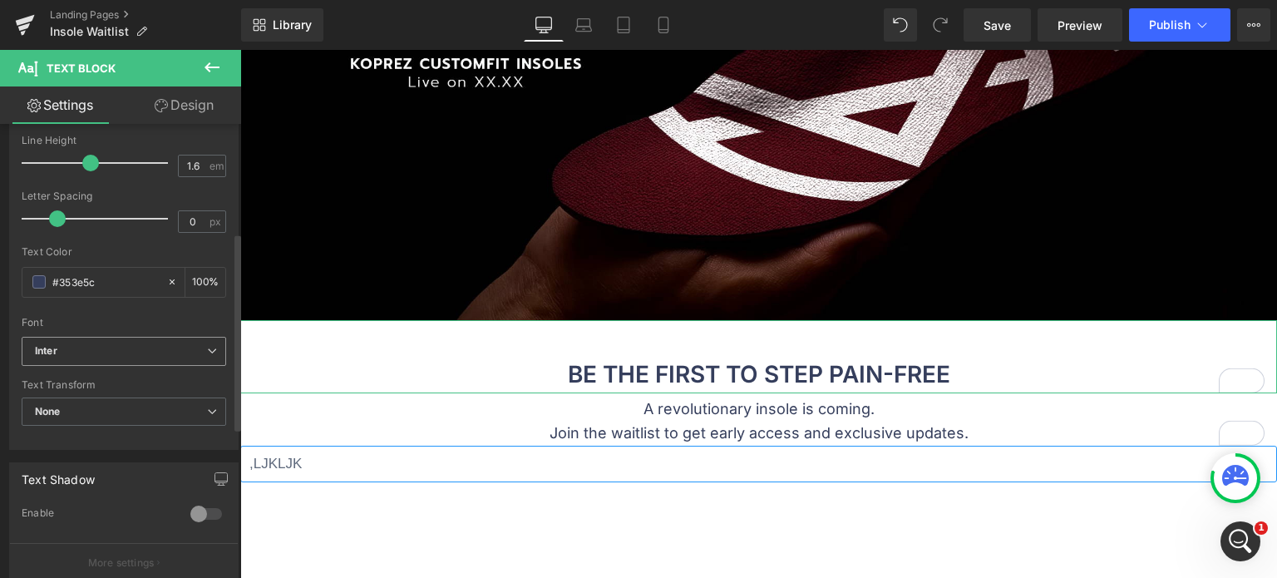
click at [97, 349] on b "Inter" at bounding box center [121, 351] width 172 height 14
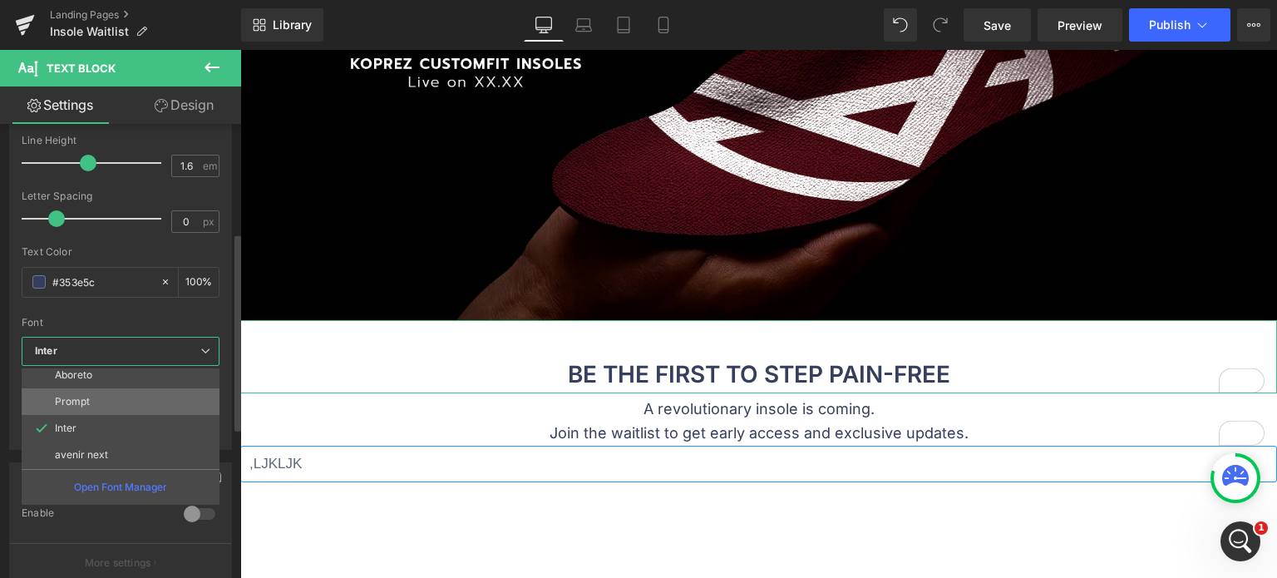
click at [103, 395] on li "Prompt" at bounding box center [124, 401] width 205 height 27
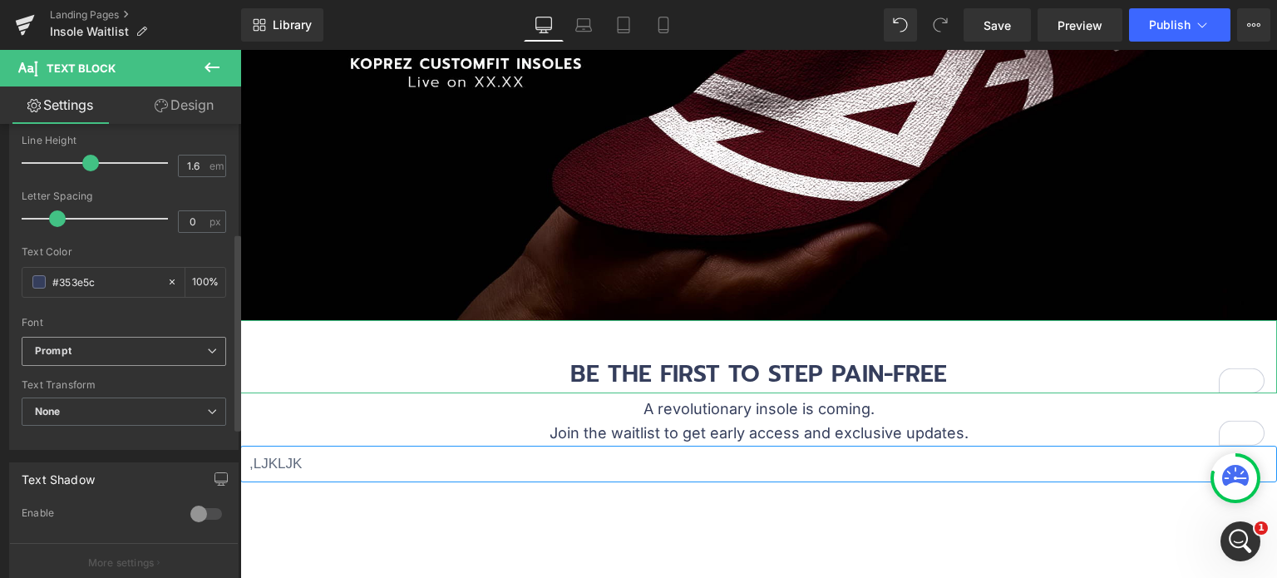
click at [207, 348] on icon at bounding box center [212, 351] width 10 height 10
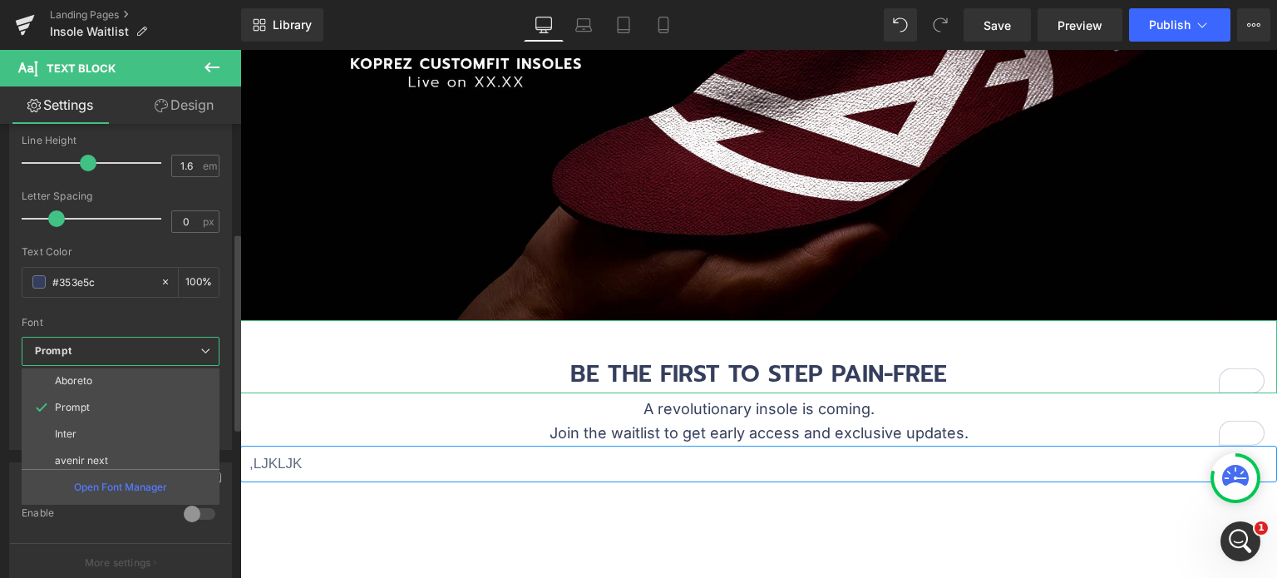
scroll to position [30, 0]
click at [135, 379] on li "Open Sans" at bounding box center [124, 378] width 205 height 27
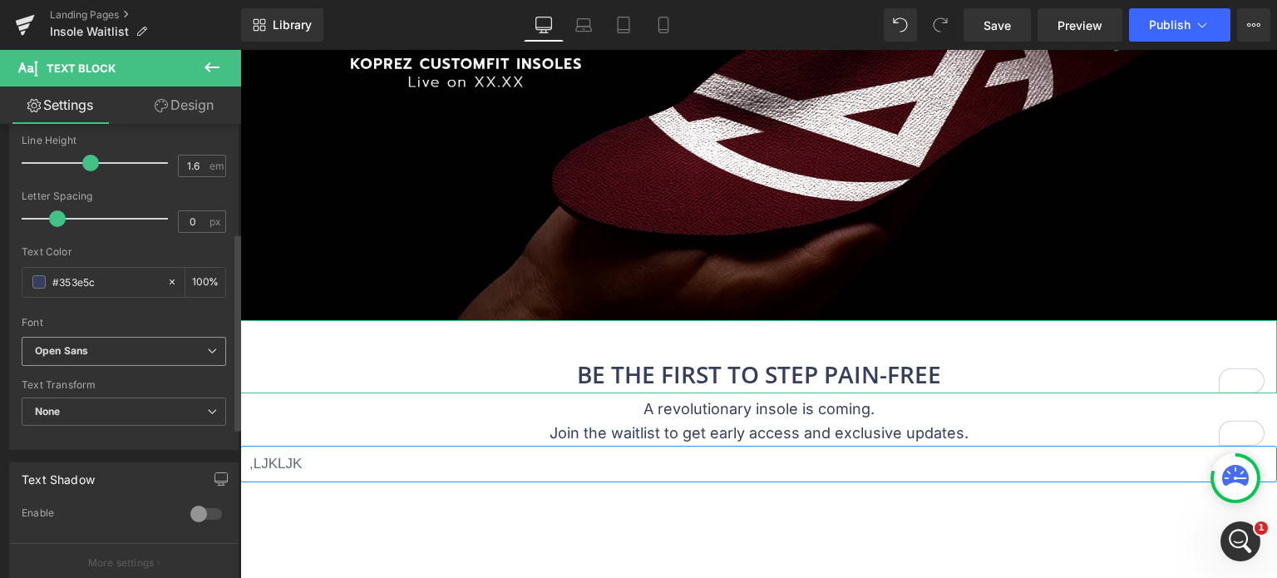
click at [140, 354] on b "Open Sans" at bounding box center [121, 351] width 172 height 14
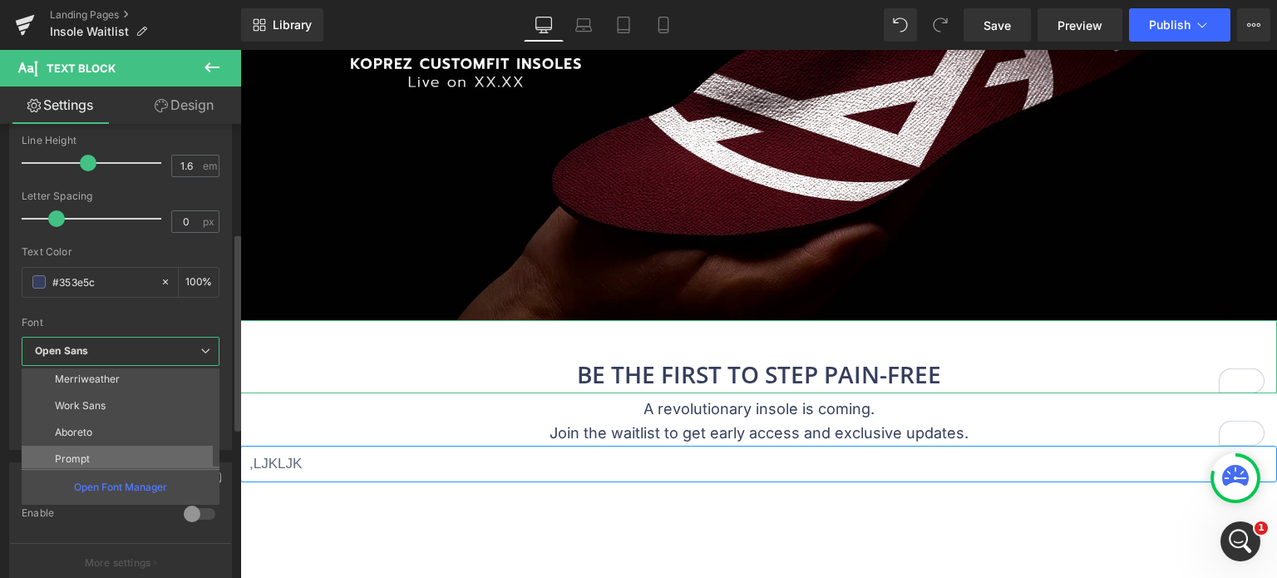
scroll to position [83, 0]
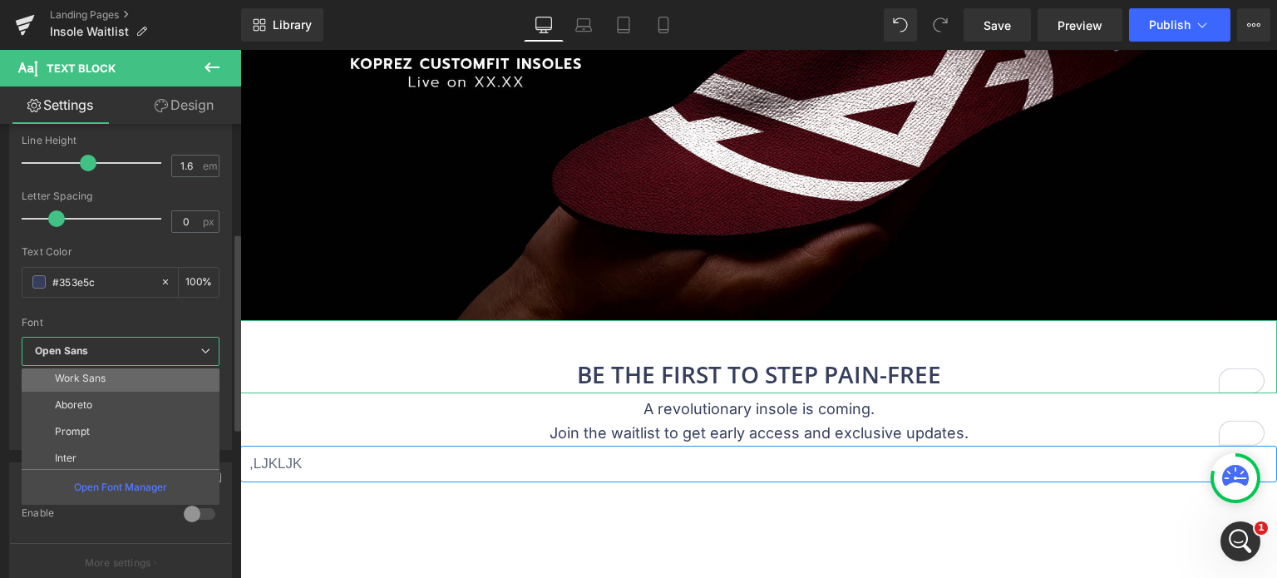
click at [149, 377] on li "Work Sans" at bounding box center [124, 378] width 205 height 27
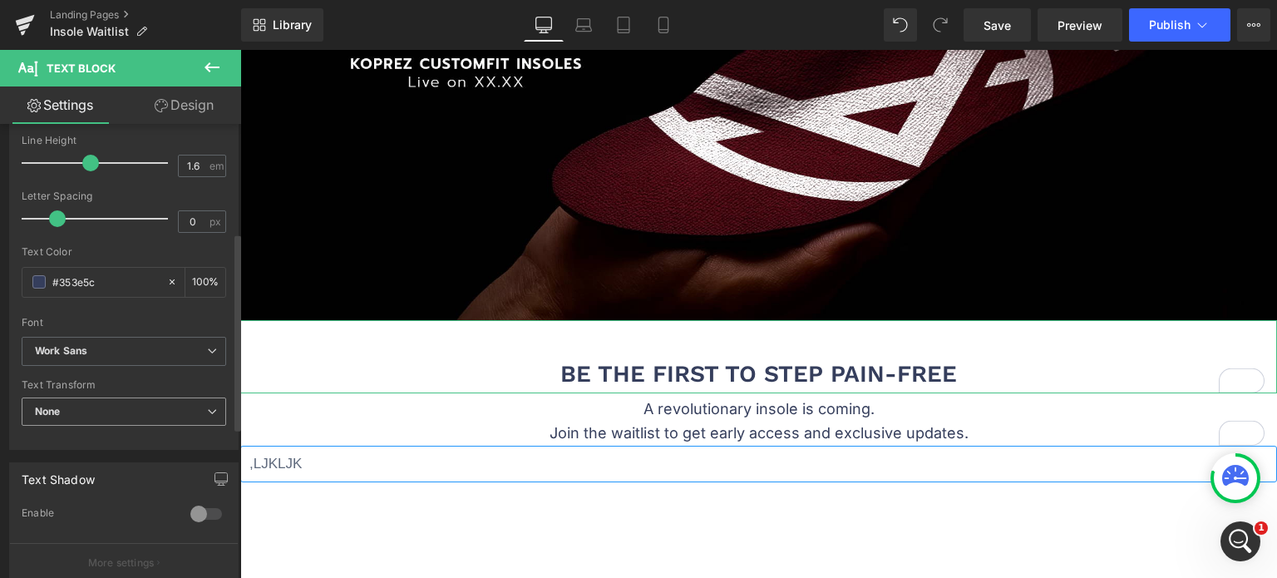
click at [200, 403] on span "None" at bounding box center [124, 411] width 204 height 29
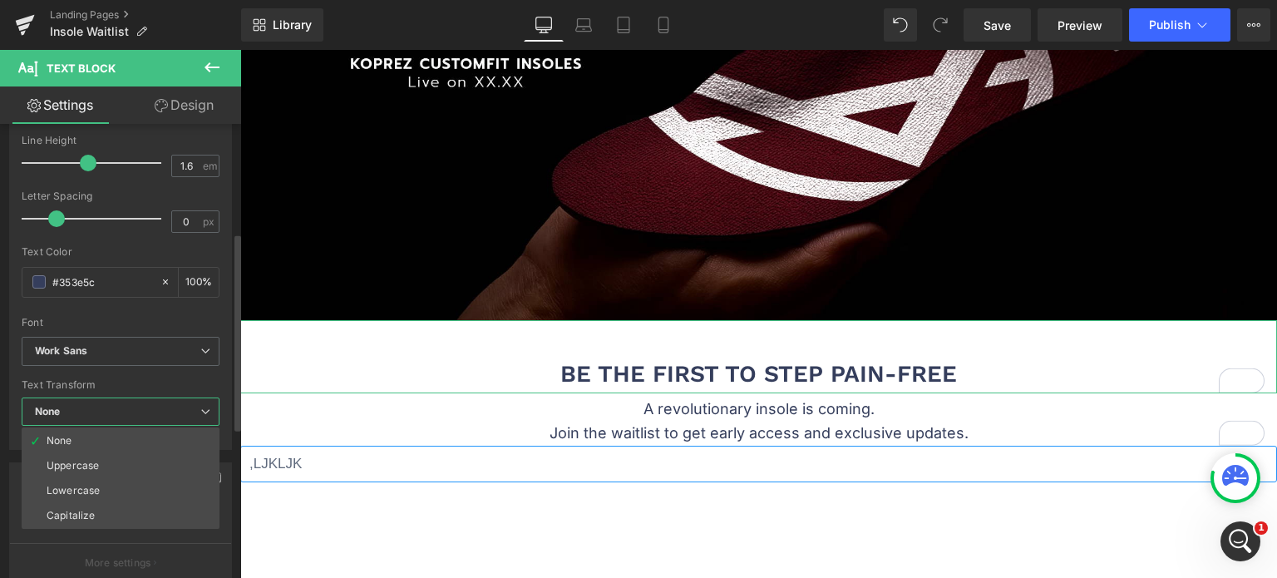
click at [194, 379] on div "Text Transform" at bounding box center [121, 385] width 198 height 12
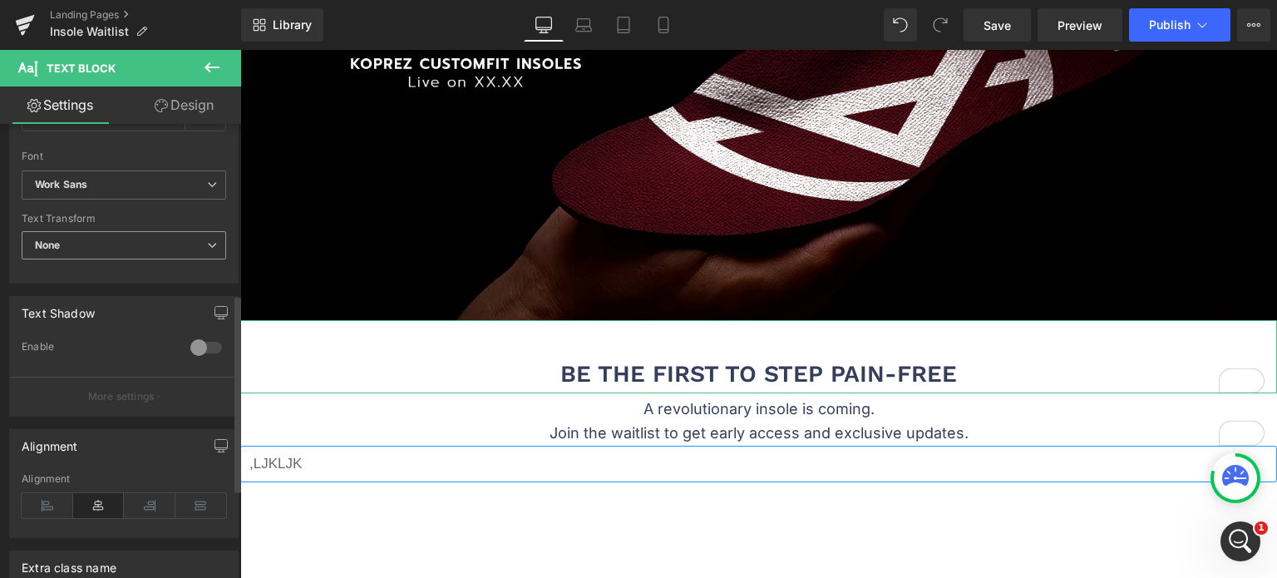
scroll to position [249, 0]
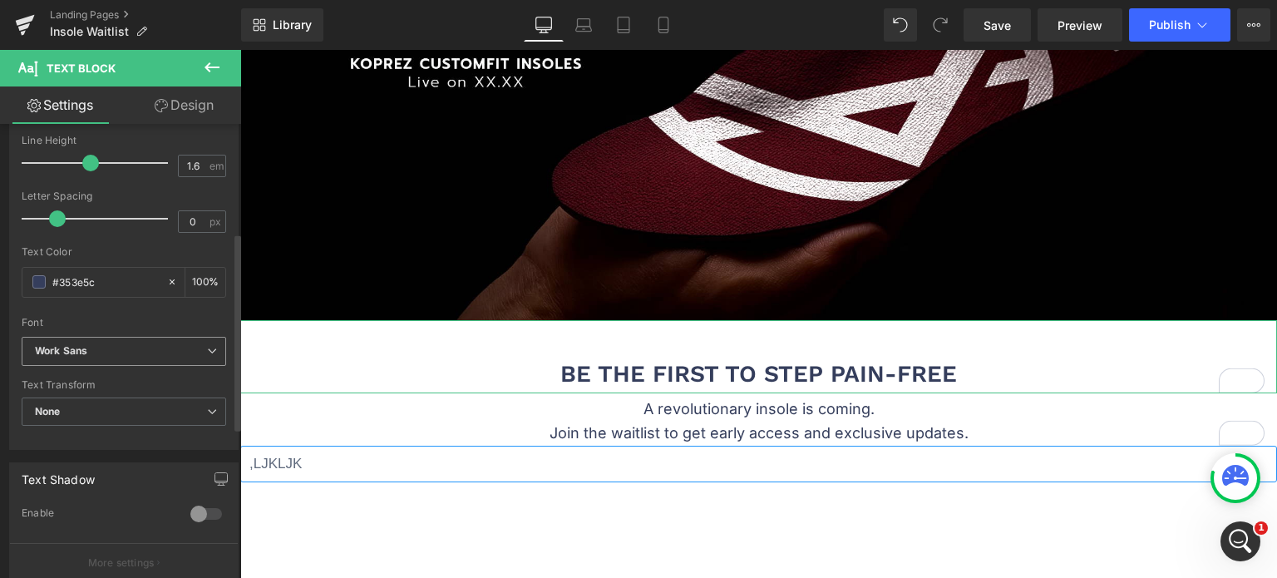
click at [150, 353] on b "Work Sans" at bounding box center [121, 351] width 172 height 14
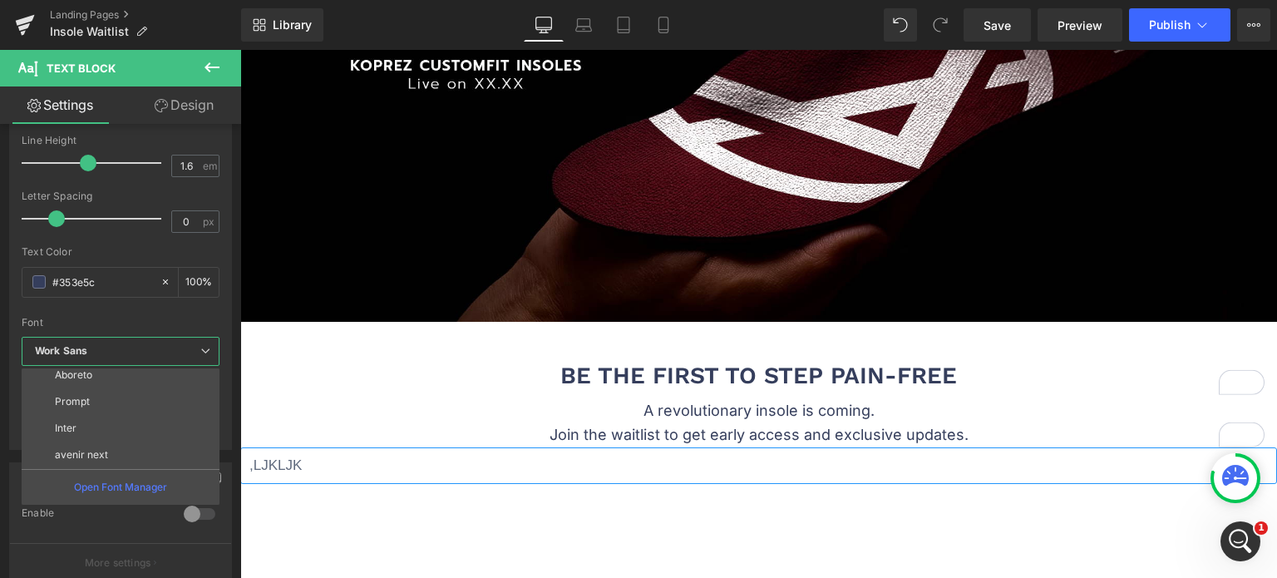
scroll to position [142, 0]
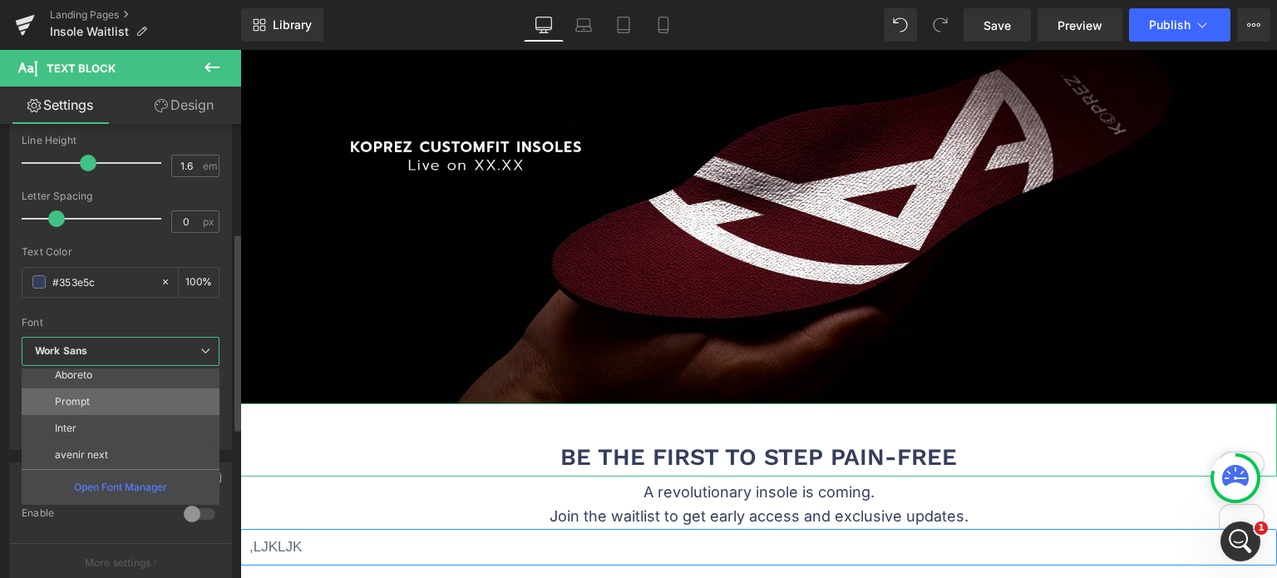
click at [134, 395] on li "Prompt" at bounding box center [124, 401] width 205 height 27
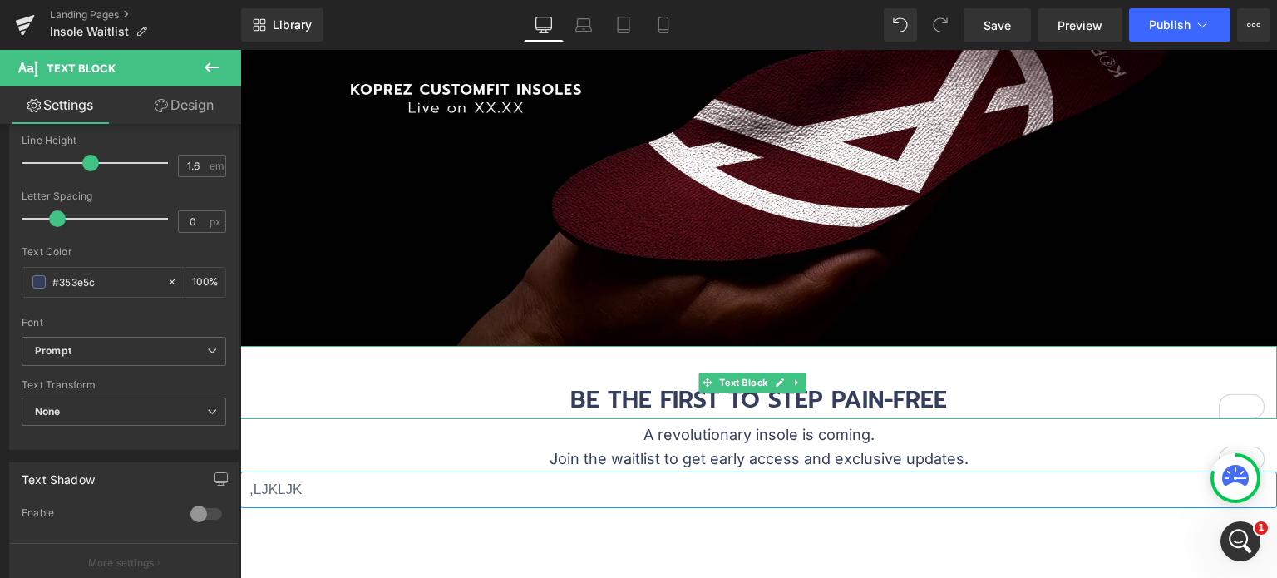
scroll to position [225, 0]
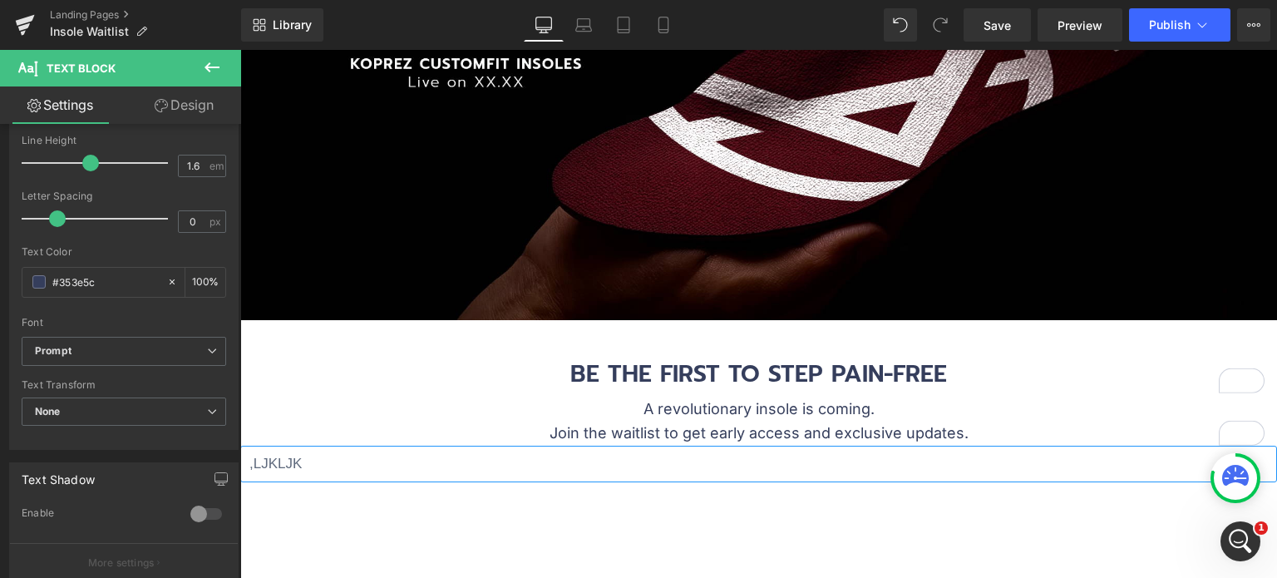
click at [586, 368] on p "BE THE FIRST TO STEP PAIN-FREE" at bounding box center [758, 374] width 1037 height 37
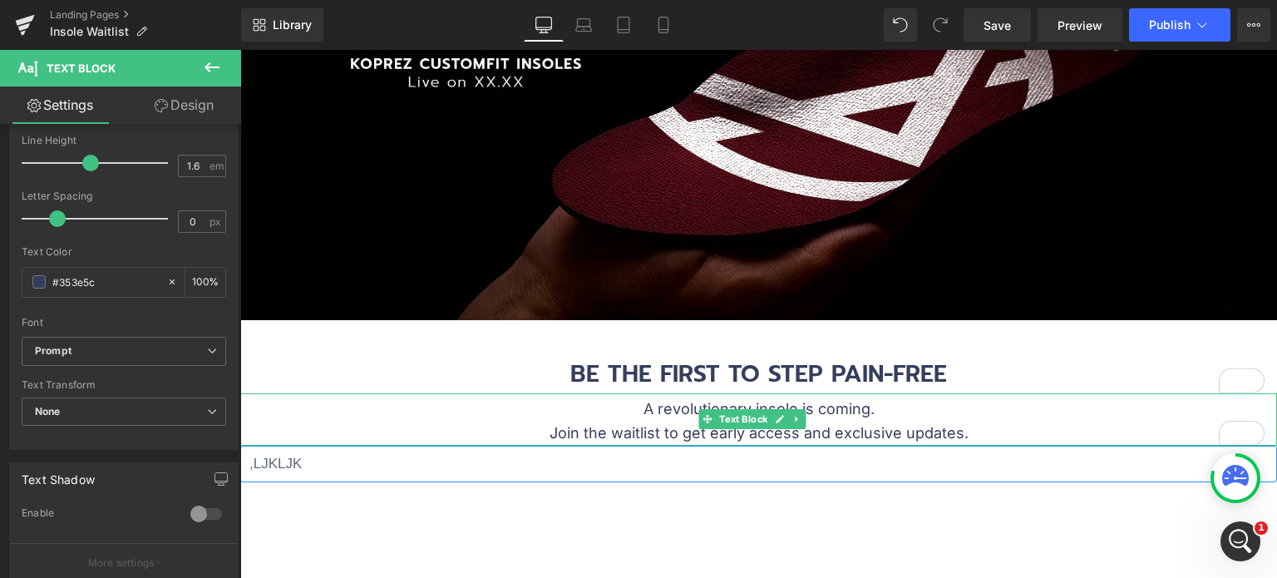
click at [621, 406] on p "A revolutionary insole is coming. Join the waitlist to get early access and exc…" at bounding box center [758, 421] width 1037 height 48
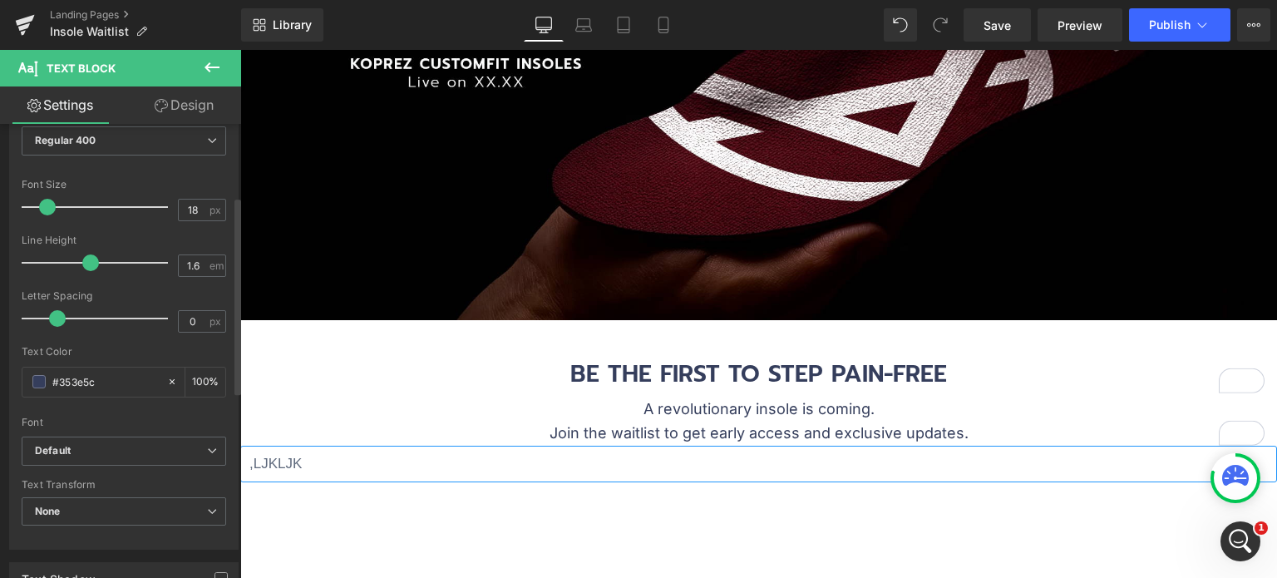
scroll to position [166, 0]
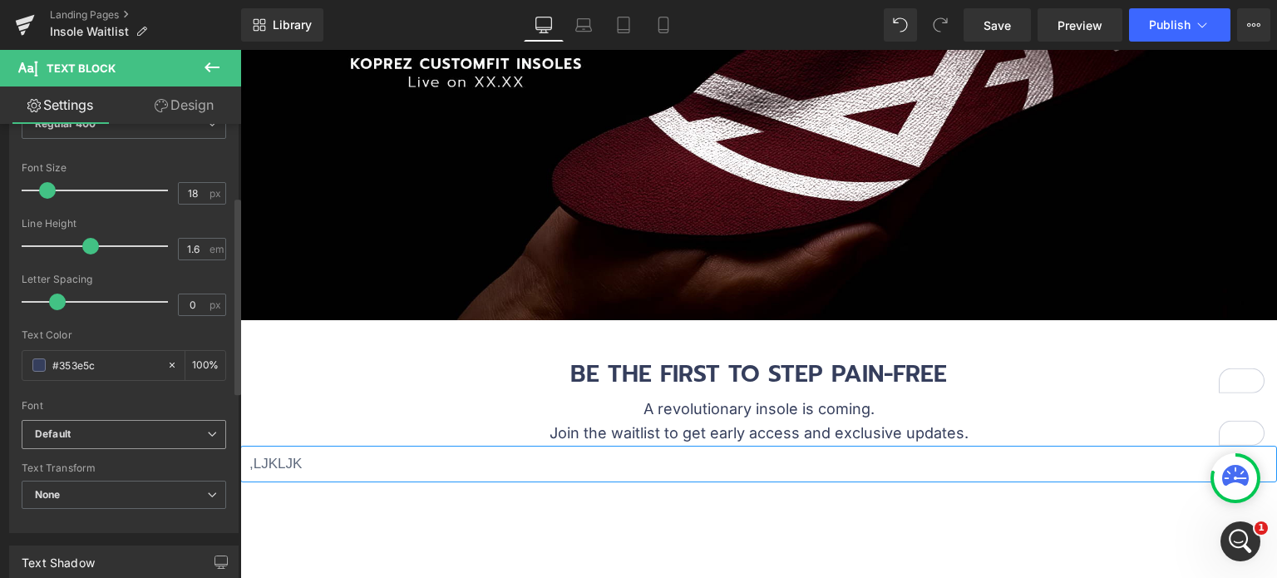
click at [106, 438] on b "Default" at bounding box center [121, 434] width 172 height 14
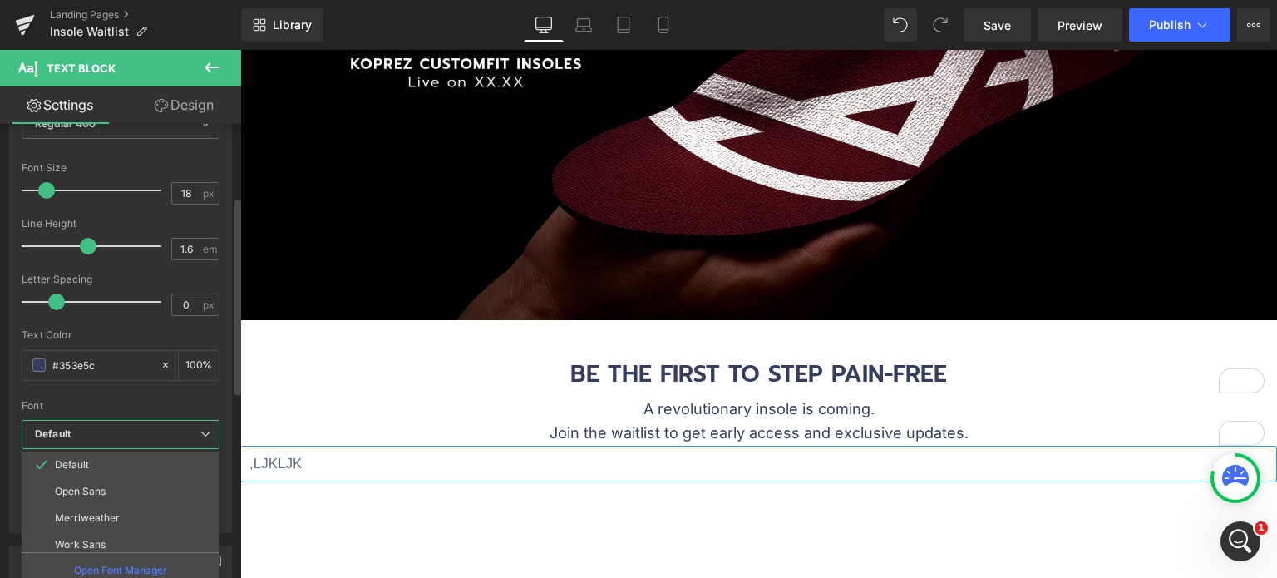
scroll to position [83, 0]
click at [104, 508] on li "Prompt" at bounding box center [124, 514] width 205 height 27
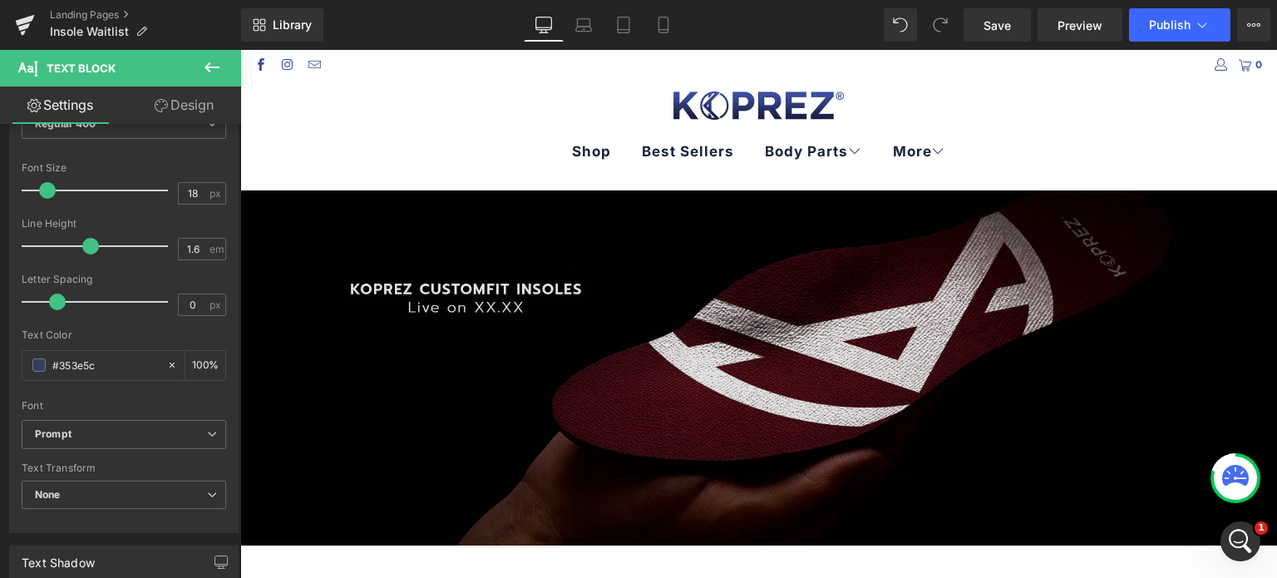
scroll to position [166, 0]
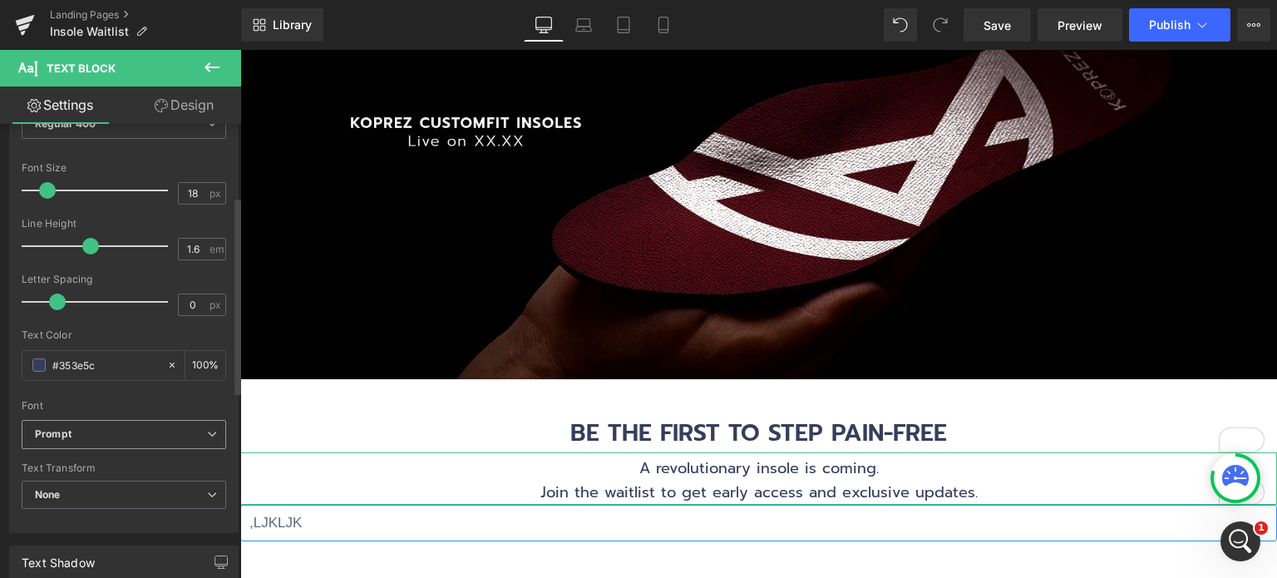
click at [105, 431] on b "Prompt" at bounding box center [121, 434] width 172 height 14
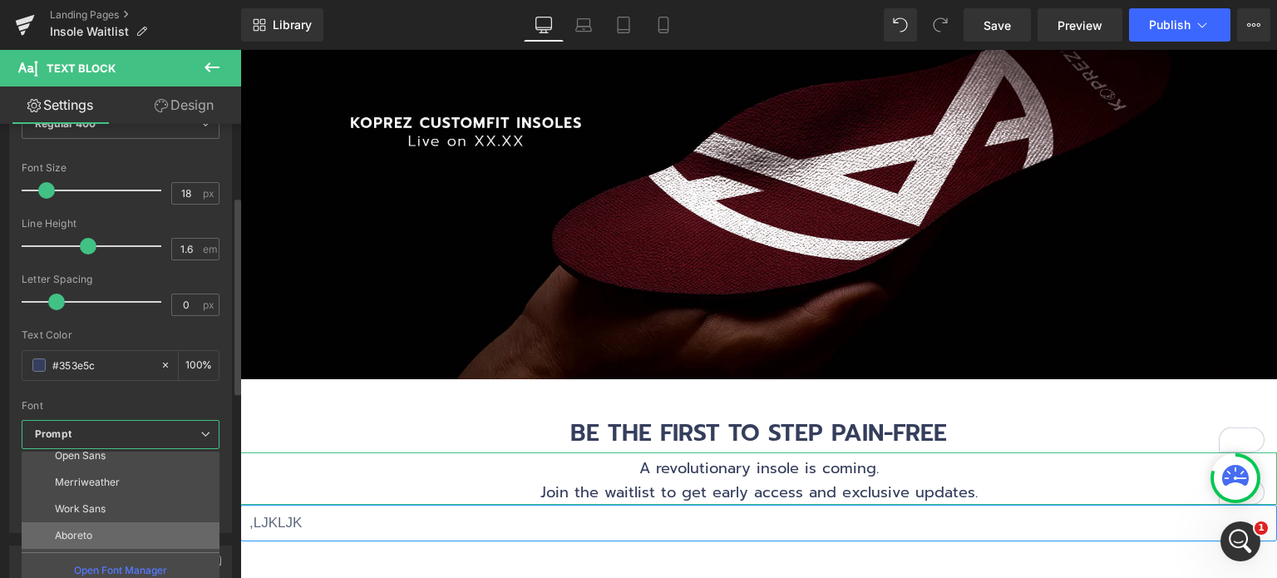
scroll to position [0, 0]
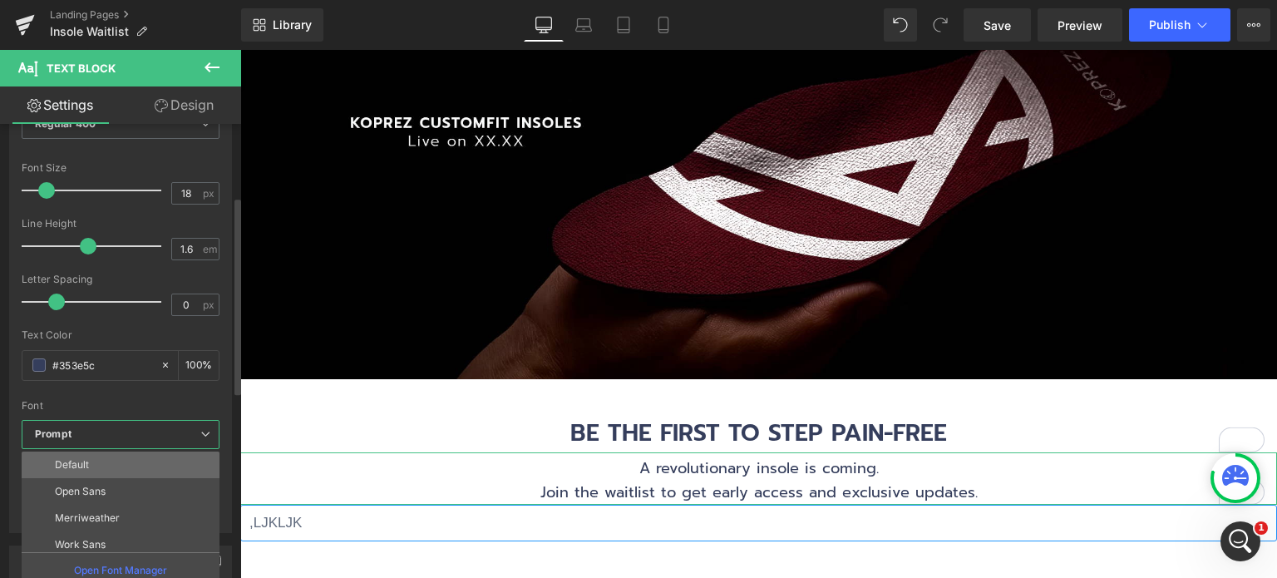
click at [120, 468] on li "Default" at bounding box center [124, 464] width 205 height 27
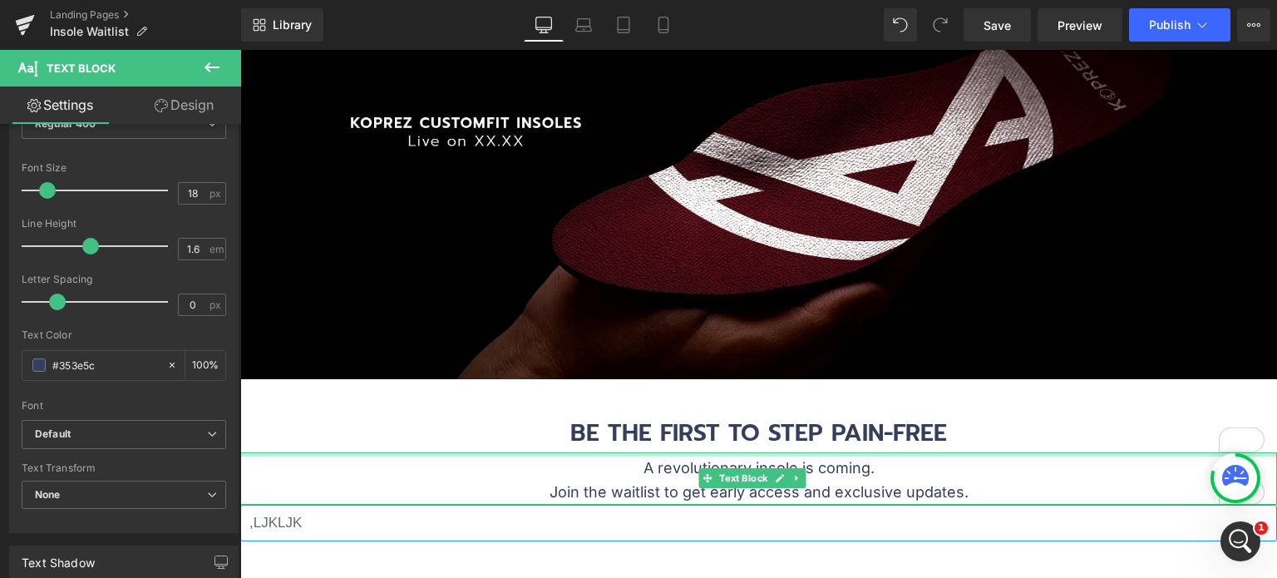
click at [572, 485] on p "A revolutionary insole is coming. Join the waitlist to get early access and exc…" at bounding box center [758, 480] width 1037 height 48
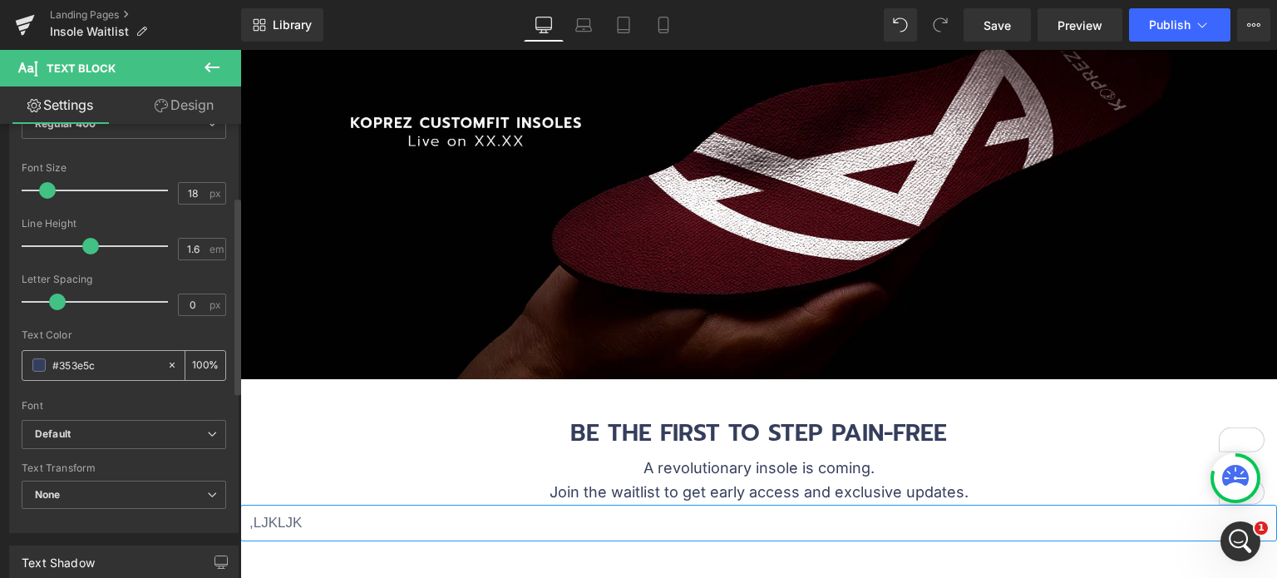
click at [40, 367] on span at bounding box center [38, 364] width 13 height 13
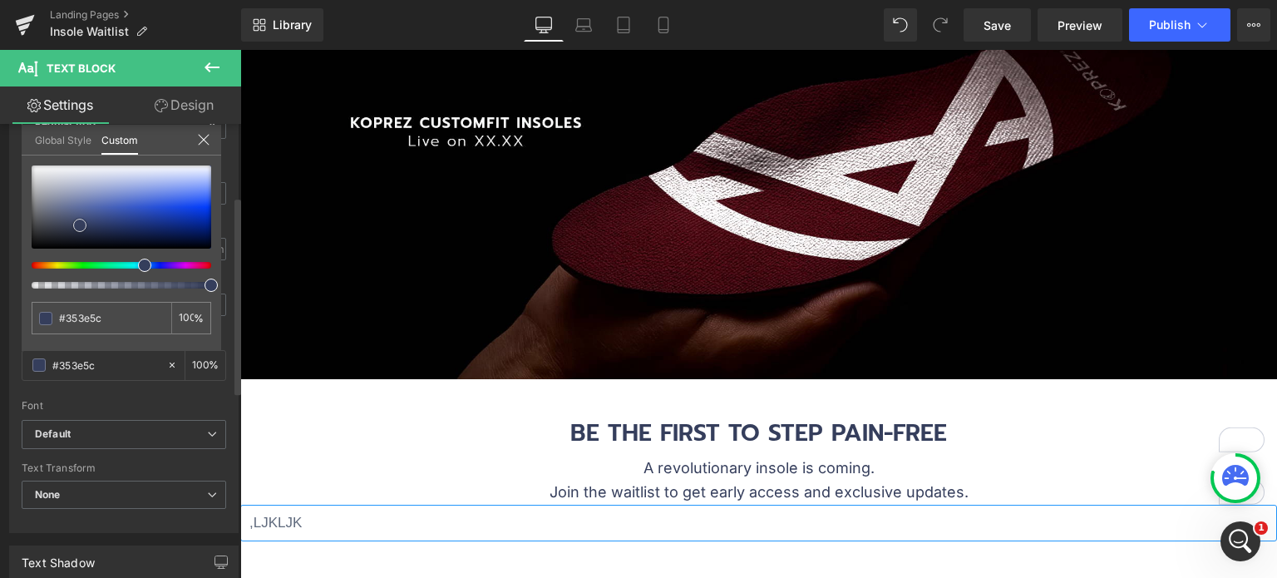
type input "#313952"
type input "#000000"
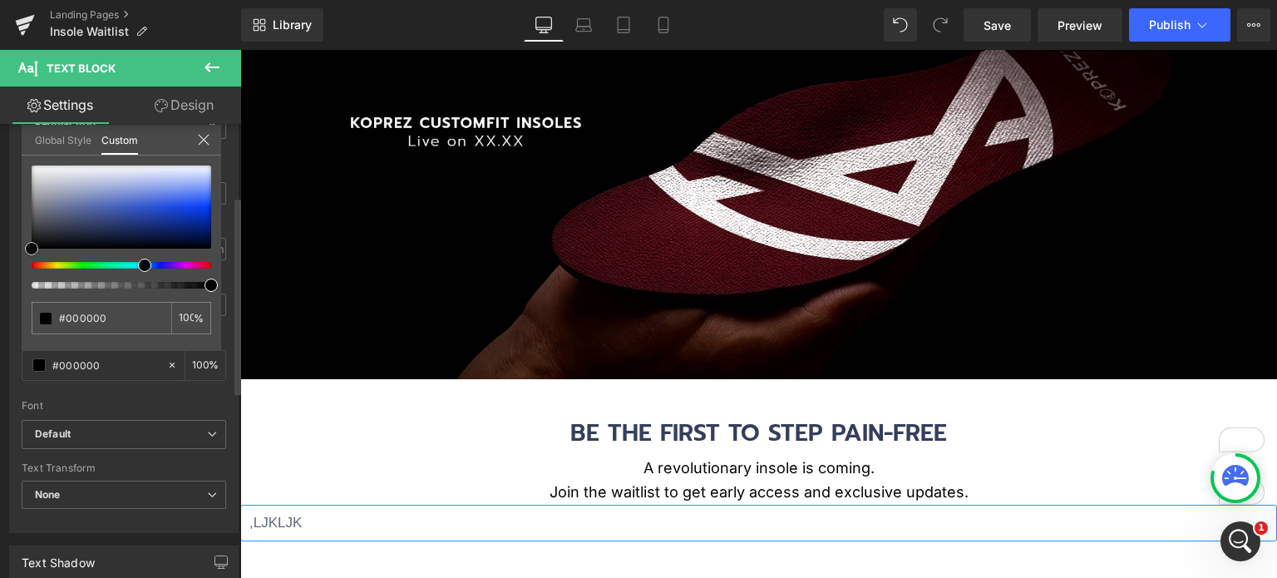
drag, startPoint x: 80, startPoint y: 224, endPoint x: 0, endPoint y: 288, distance: 102.3
click at [0, 287] on div "Typography Text Styles Custom Custom Setup Global Style Custom Setup Global Sty…" at bounding box center [124, 247] width 249 height 571
click at [319, 426] on div at bounding box center [758, 314] width 1037 height 528
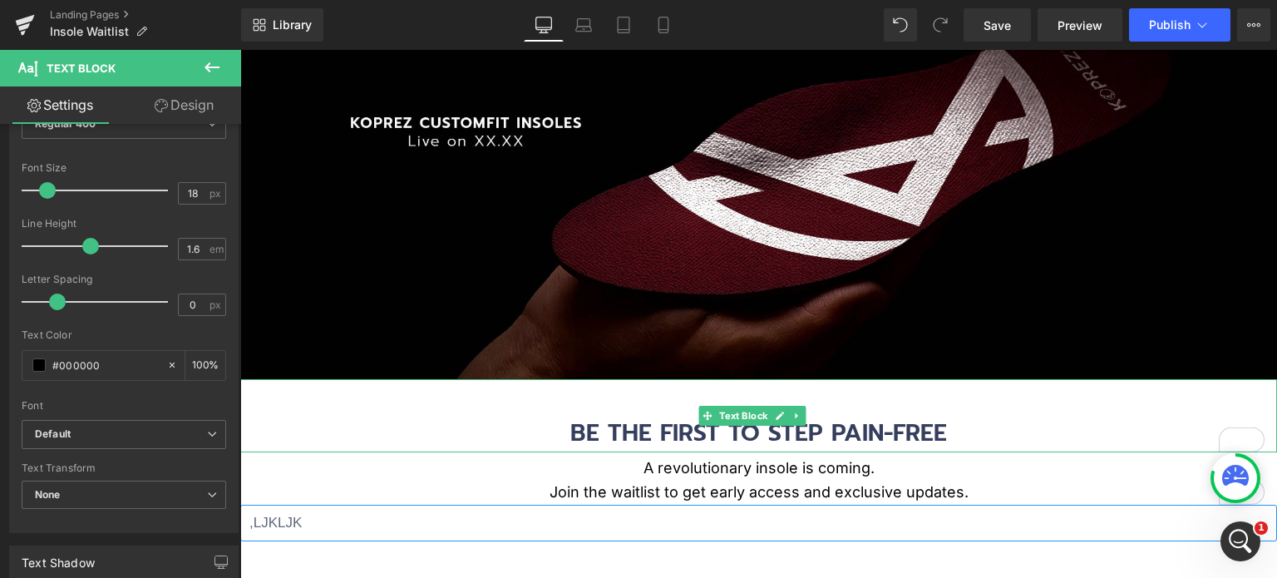
click at [609, 432] on p "BE THE FIRST TO STEP PAIN-FREE" at bounding box center [758, 433] width 1037 height 37
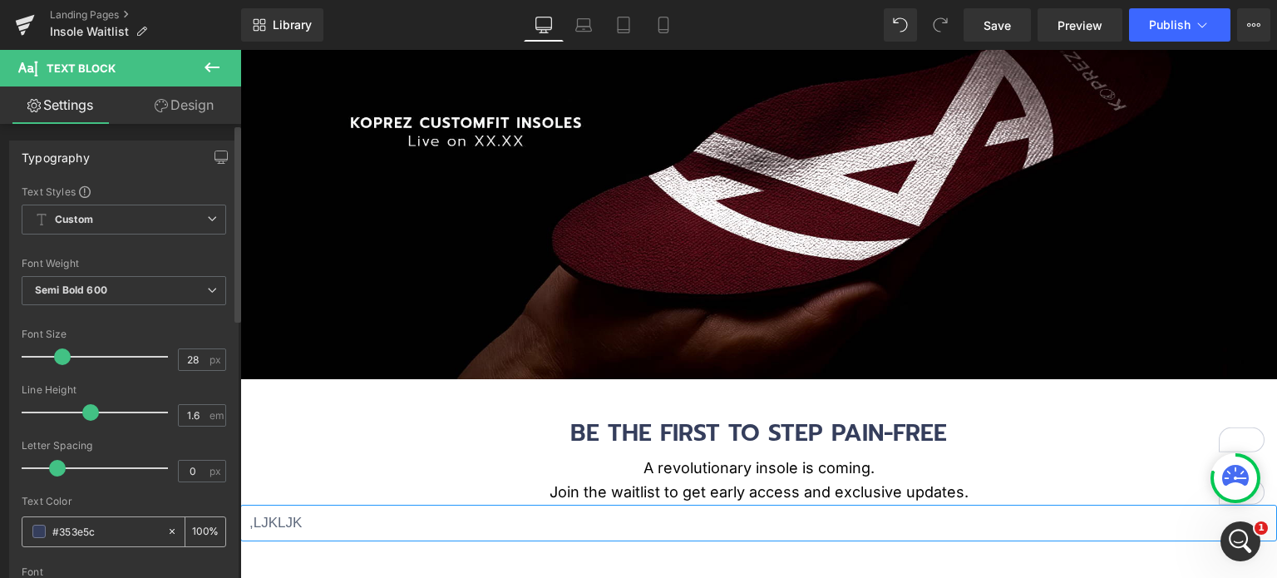
click at [56, 530] on input "#353e5c" at bounding box center [105, 531] width 106 height 18
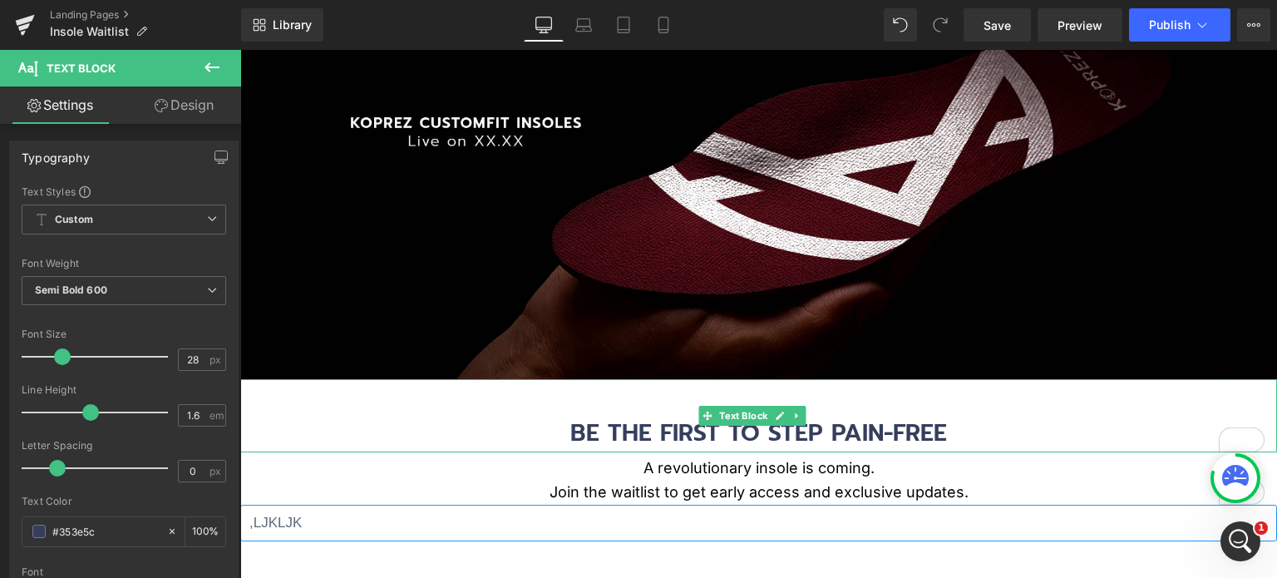
click at [610, 427] on p "BE THE FIRST TO STEP PAIN-FREE" at bounding box center [758, 433] width 1037 height 37
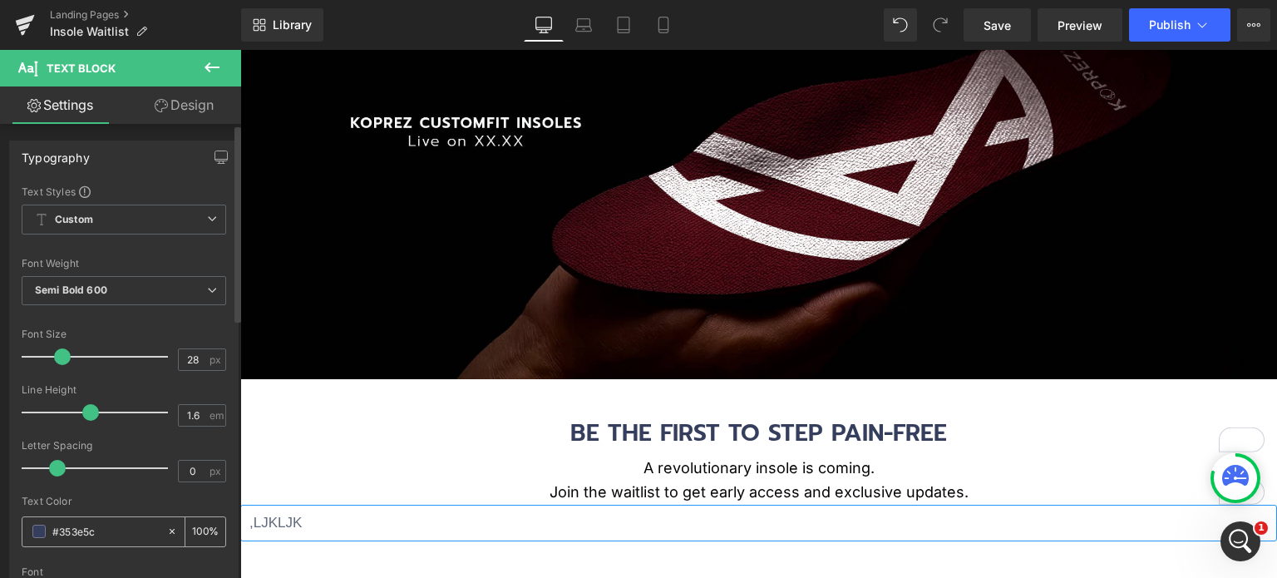
click at [47, 531] on div "#353e5c" at bounding box center [94, 531] width 144 height 29
click at [37, 531] on span at bounding box center [38, 531] width 13 height 13
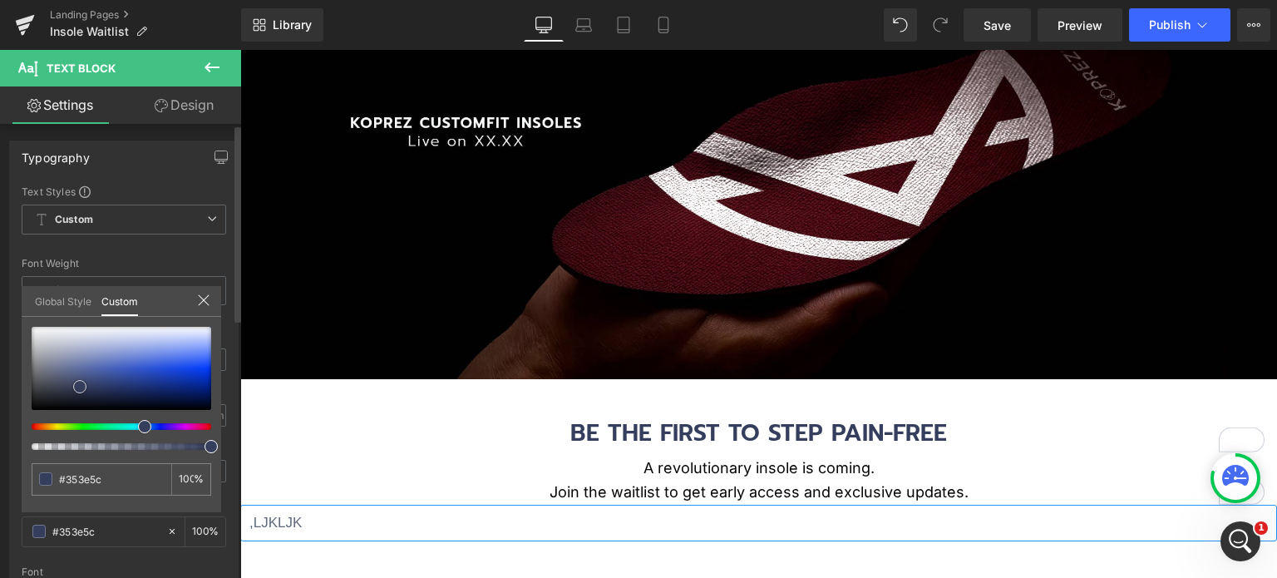
type input "#2c3658"
type input "#000000"
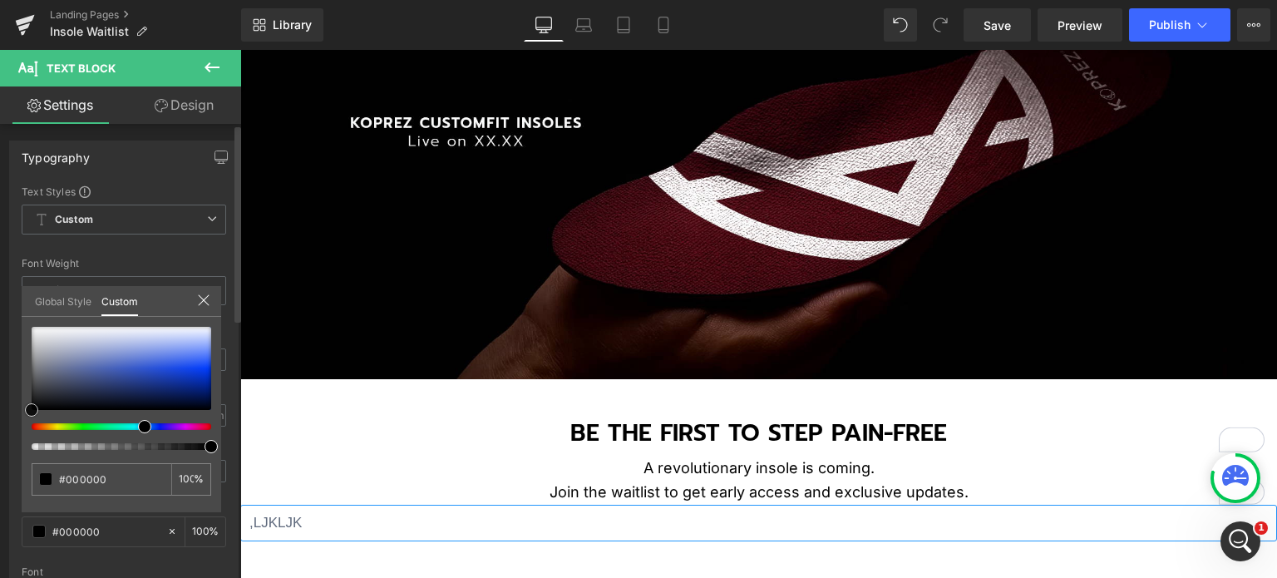
drag, startPoint x: 91, startPoint y: 387, endPoint x: 0, endPoint y: 451, distance: 111.6
click at [0, 451] on div "Typography Text Styles Custom Custom Setup Global Style Custom Setup Global Sty…" at bounding box center [124, 413] width 249 height 571
click at [204, 303] on icon at bounding box center [203, 299] width 13 height 13
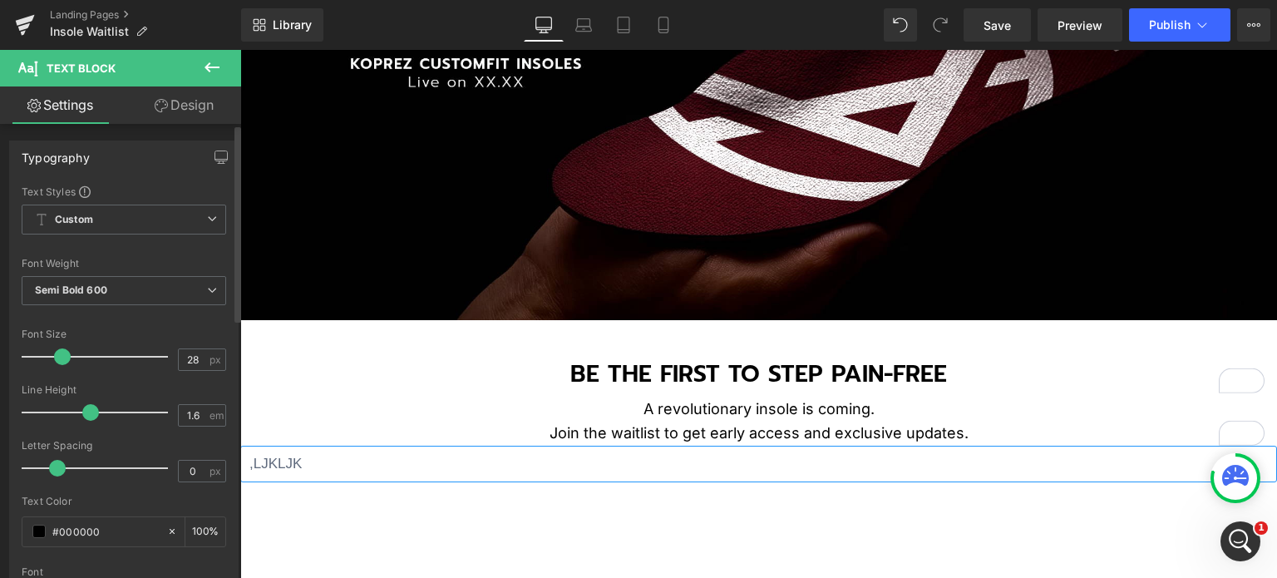
scroll to position [249, 0]
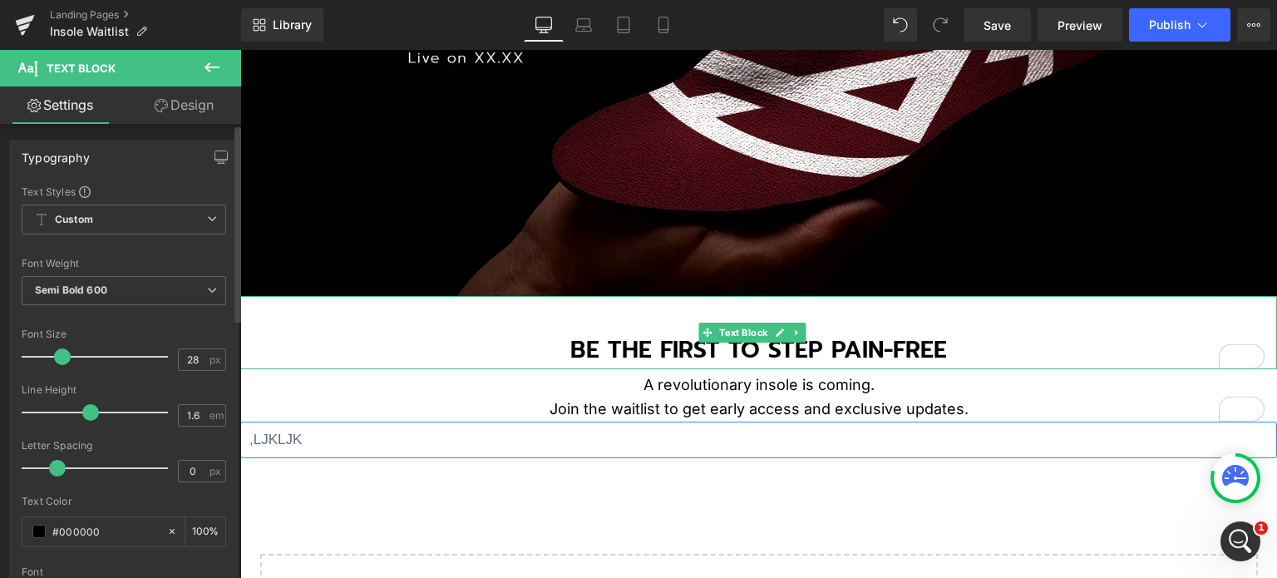
click at [539, 349] on p "BE THE FIRST TO STEP PAIN-FREE" at bounding box center [758, 350] width 1037 height 37
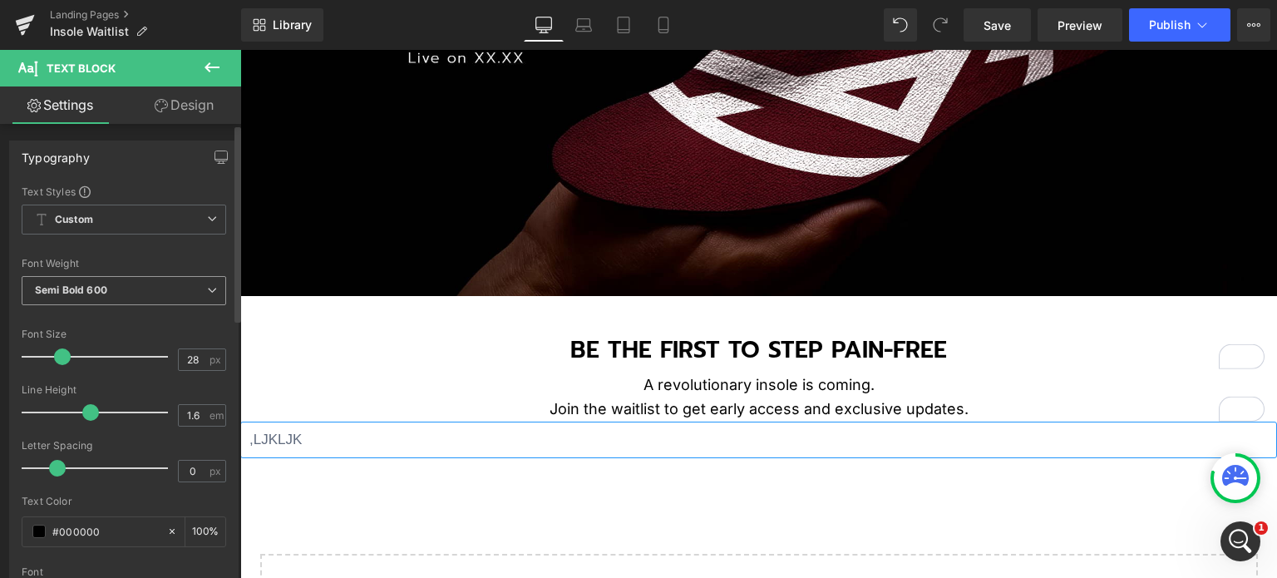
click at [142, 285] on span "Semi Bold 600" at bounding box center [124, 290] width 204 height 29
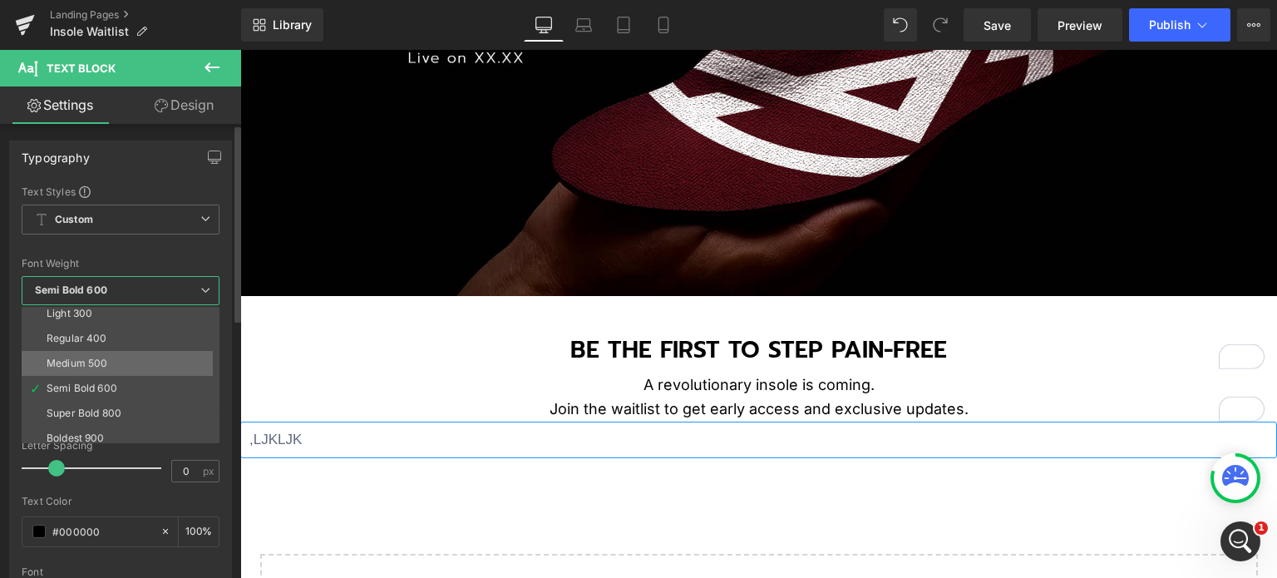
scroll to position [83, 0]
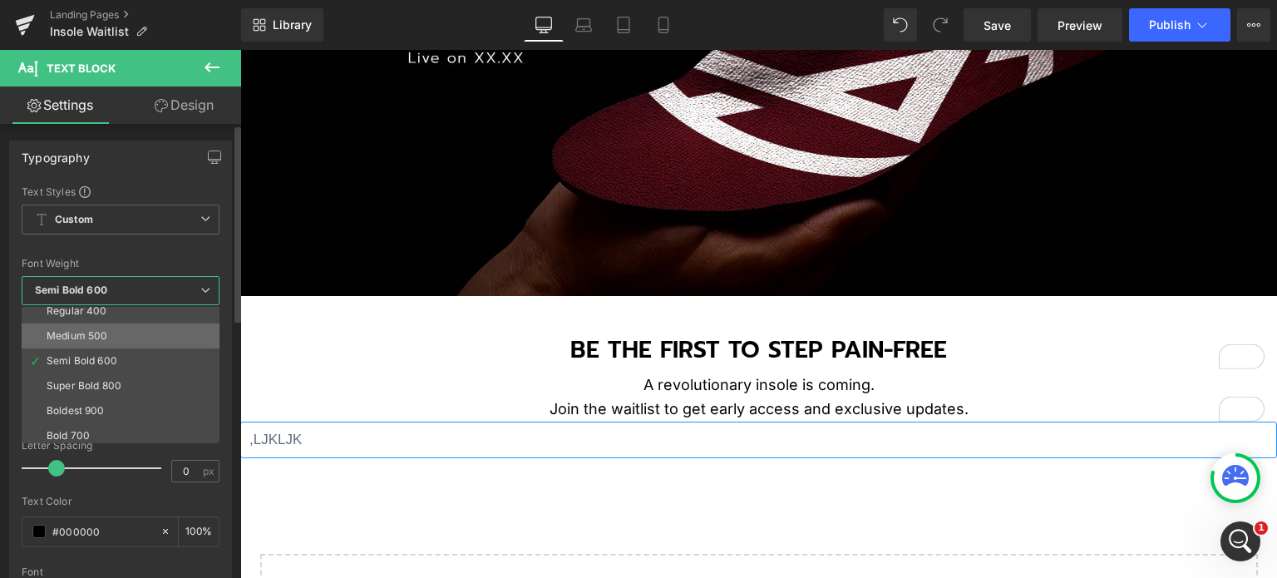
click at [144, 332] on li "Medium 500" at bounding box center [124, 335] width 205 height 25
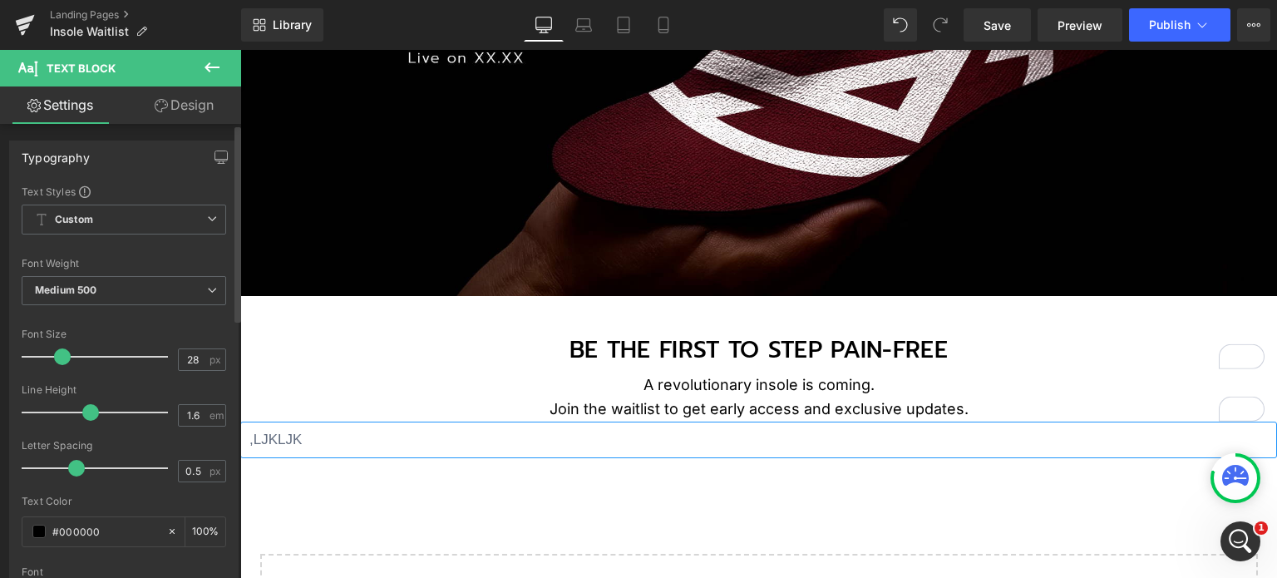
type input "0.7"
drag, startPoint x: 52, startPoint y: 466, endPoint x: 70, endPoint y: 465, distance: 17.5
click at [70, 465] on span at bounding box center [76, 468] width 17 height 17
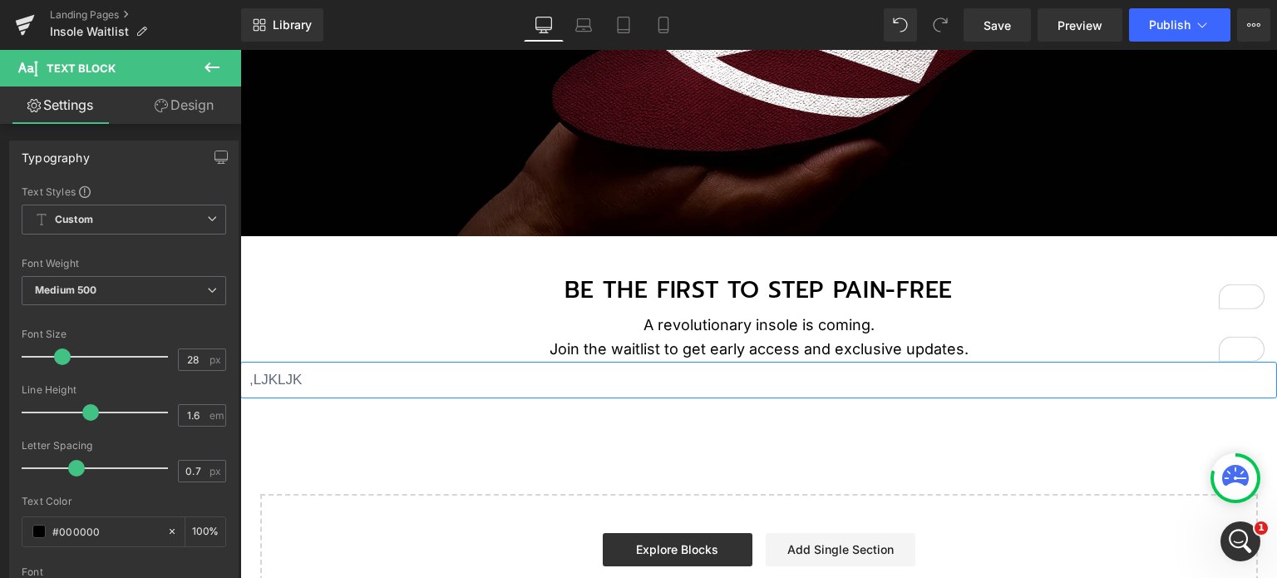
scroll to position [333, 0]
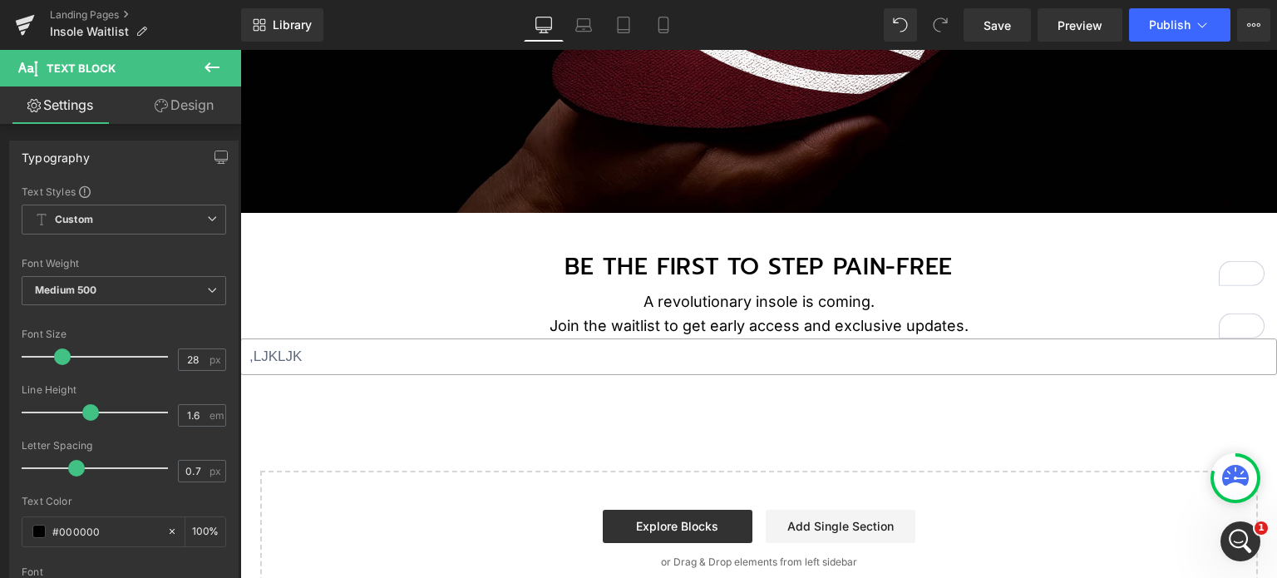
click at [403, 357] on input ",LJKLJK" at bounding box center [758, 356] width 1037 height 37
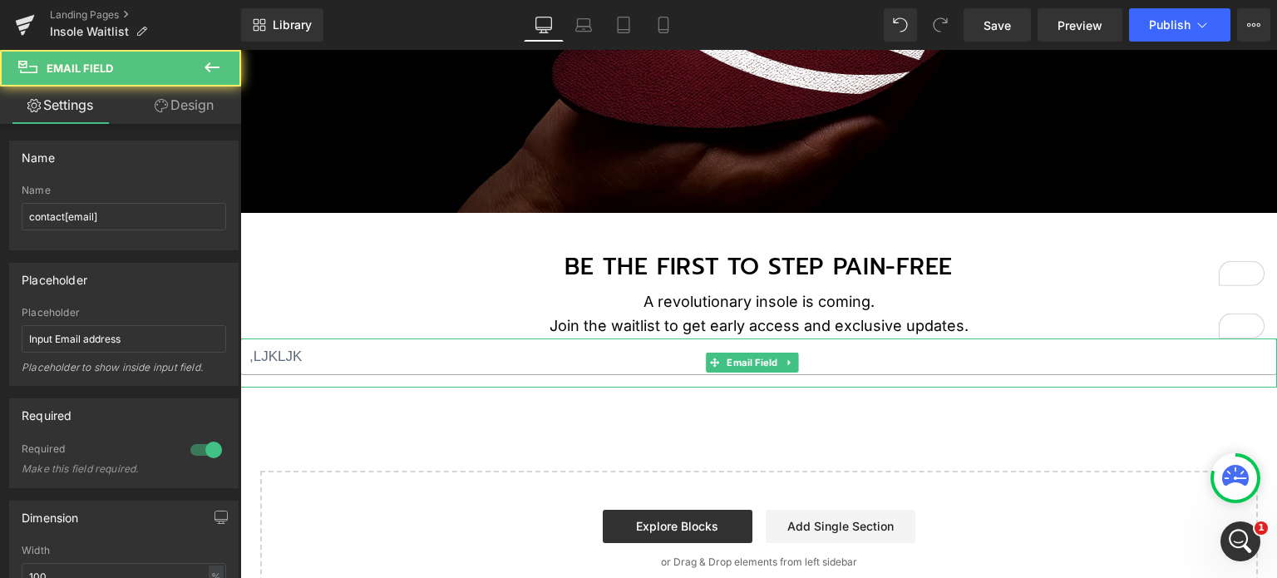
click at [500, 362] on input ",LJKLJK" at bounding box center [758, 356] width 1037 height 37
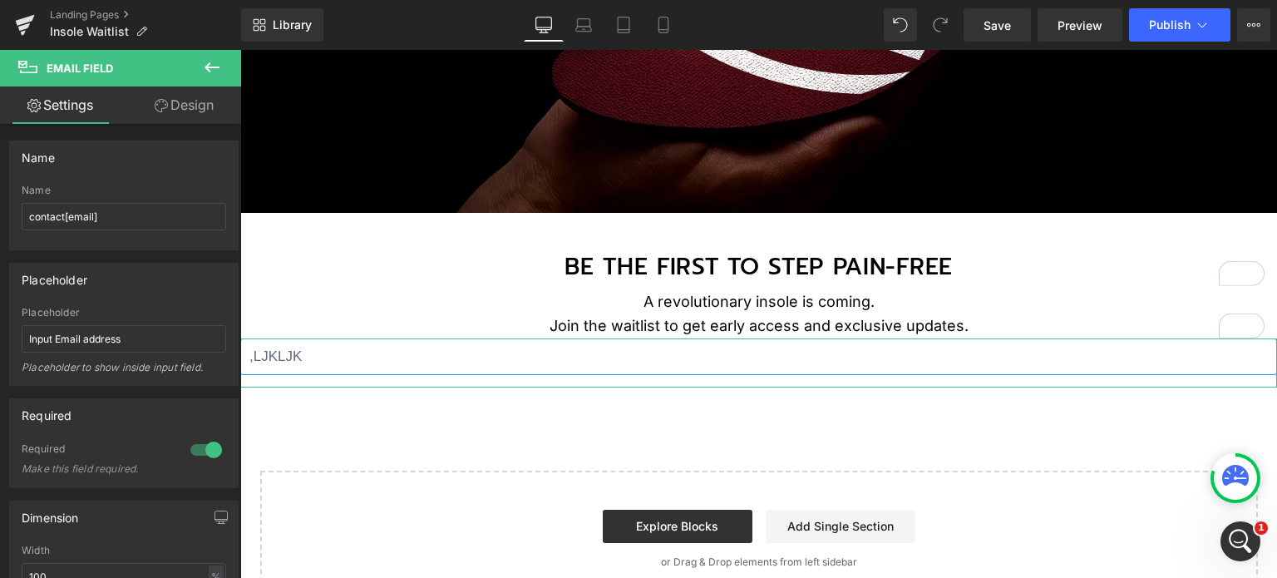
click at [181, 101] on link "Design" at bounding box center [184, 104] width 121 height 37
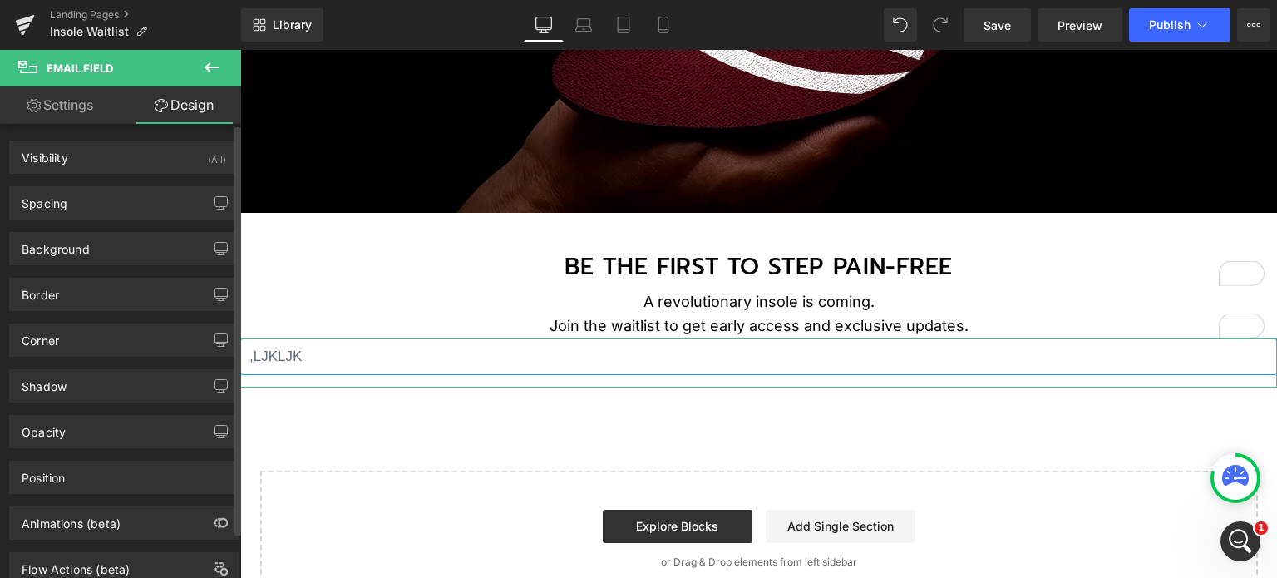
type input "0"
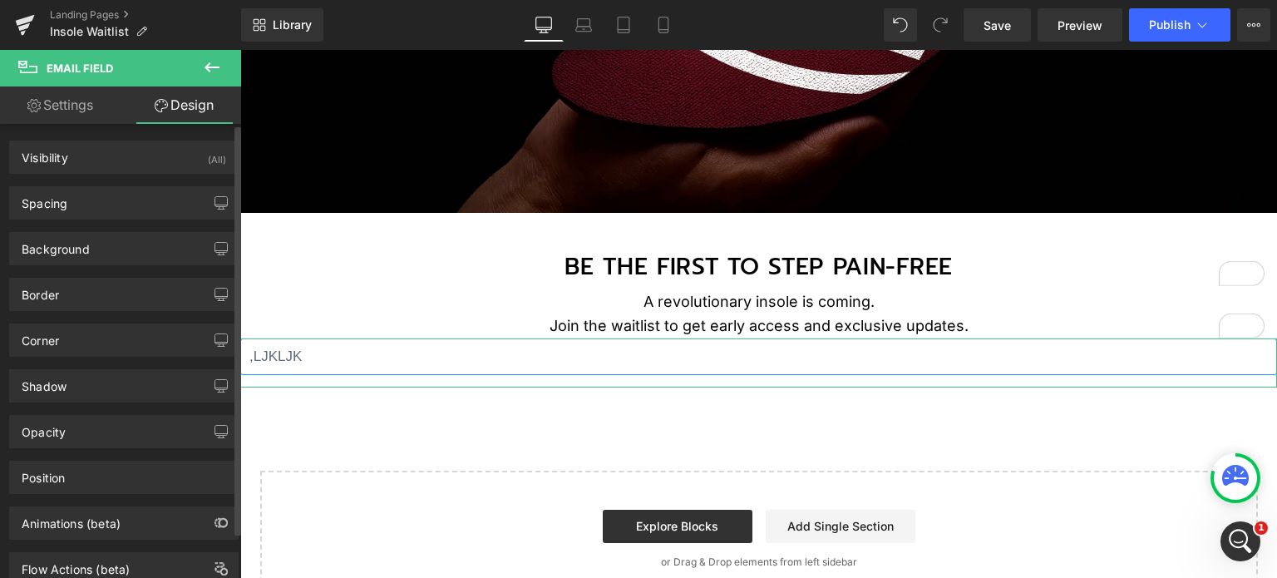
type input "10"
type input "0"
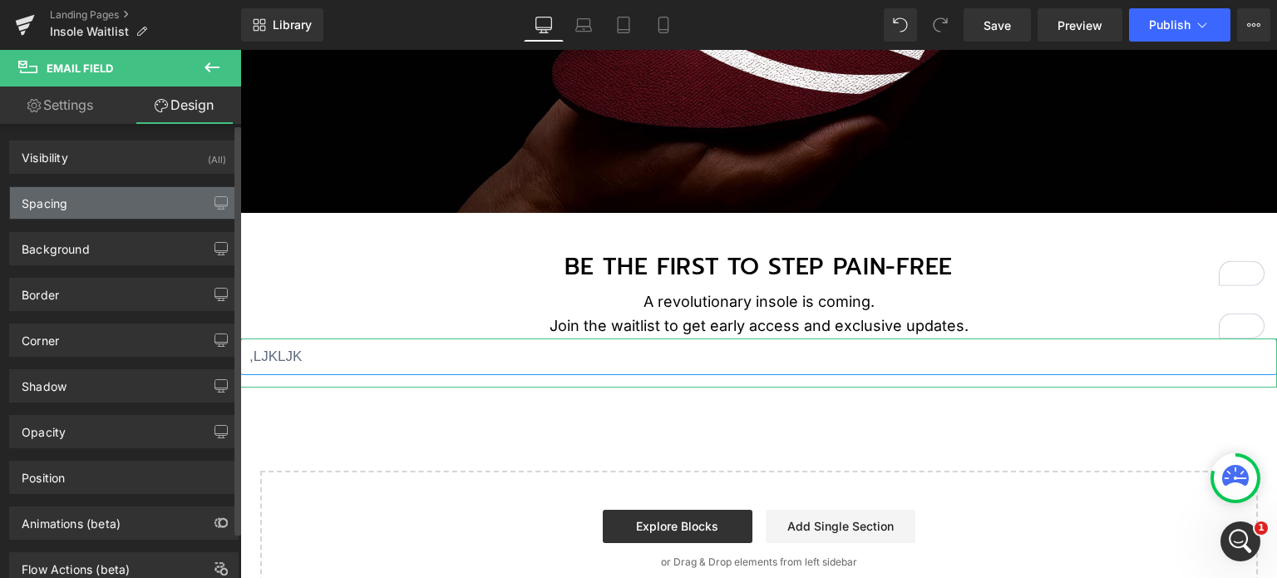
click at [106, 204] on div "Spacing" at bounding box center [124, 203] width 228 height 32
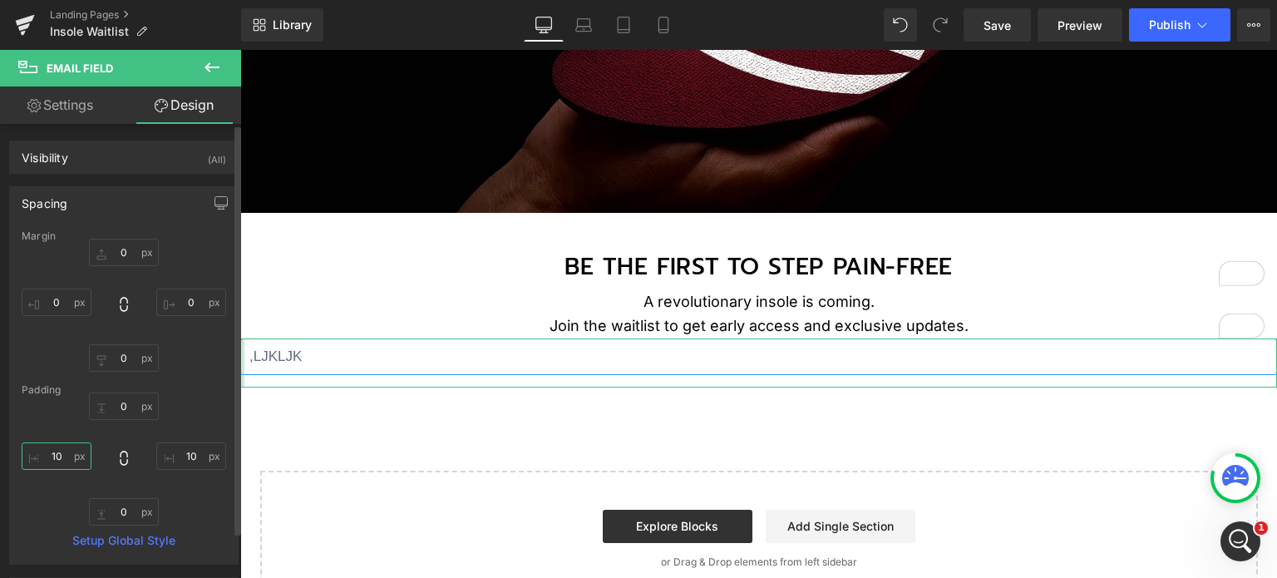
click at [57, 456] on input "10" at bounding box center [57, 455] width 70 height 27
click at [68, 456] on input "22" at bounding box center [57, 455] width 70 height 27
type input "25"
click at [188, 456] on input "10" at bounding box center [191, 455] width 70 height 27
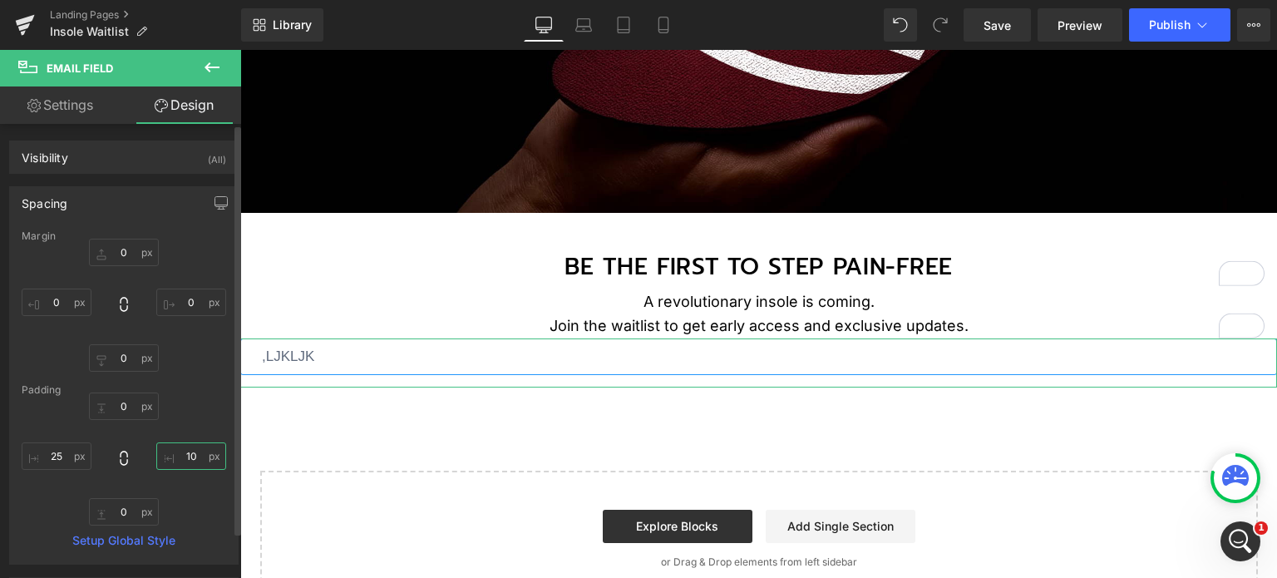
click at [188, 456] on input "10" at bounding box center [191, 455] width 70 height 27
type input "25"
click at [195, 500] on div "0px 0 25 25 0px 0 25 25" at bounding box center [124, 458] width 204 height 133
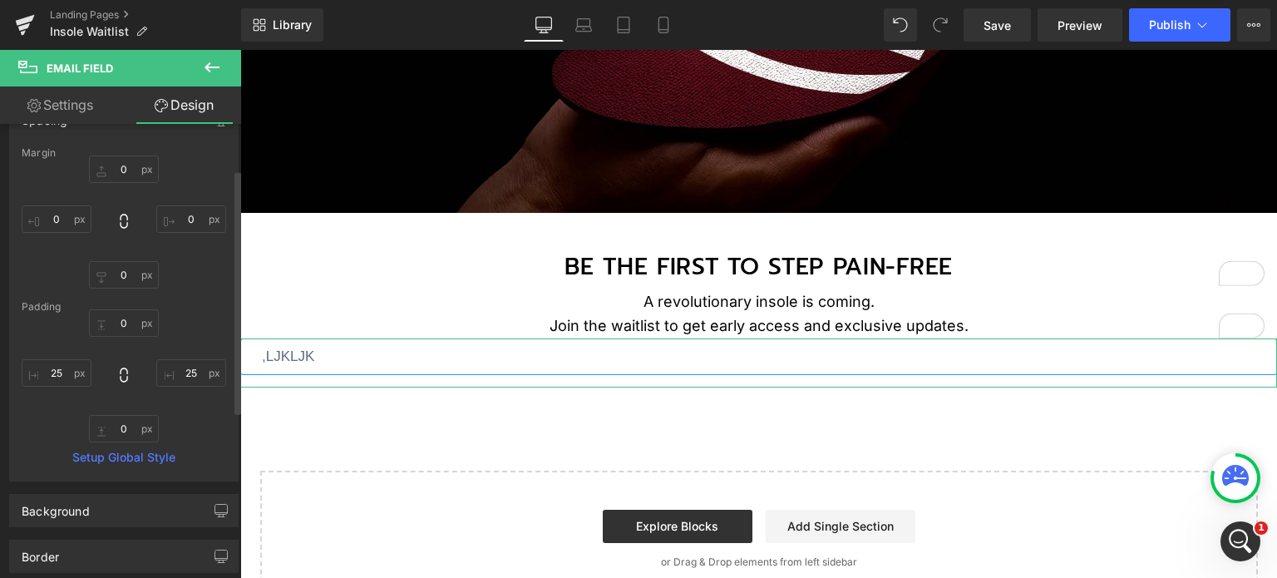
scroll to position [166, 0]
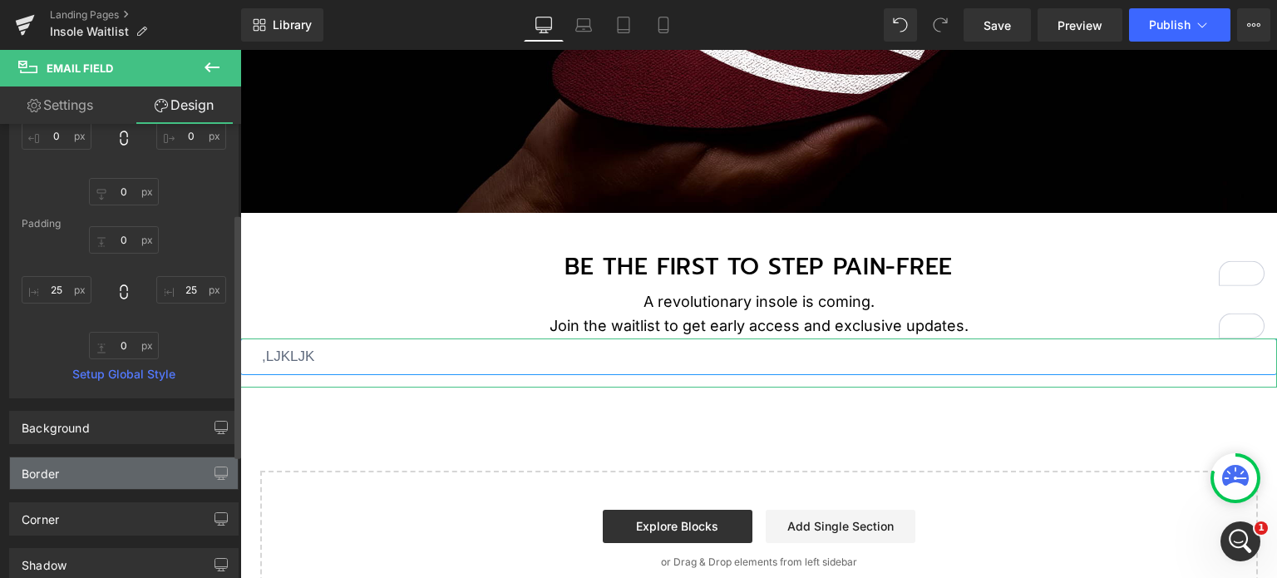
click at [110, 471] on div "Border" at bounding box center [124, 473] width 228 height 32
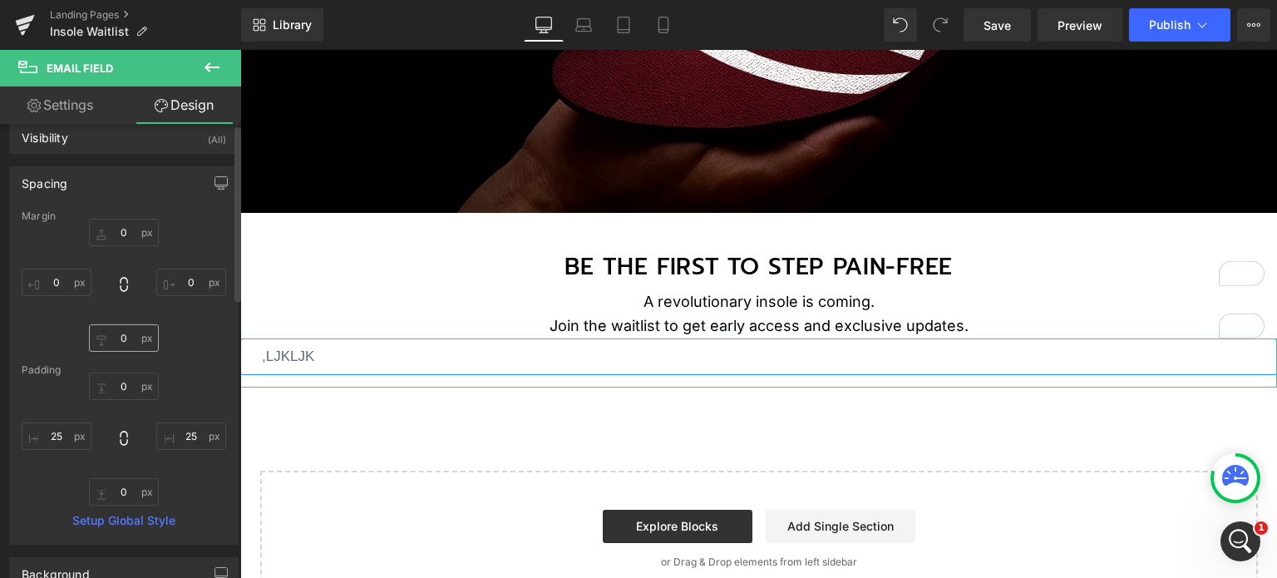
scroll to position [0, 0]
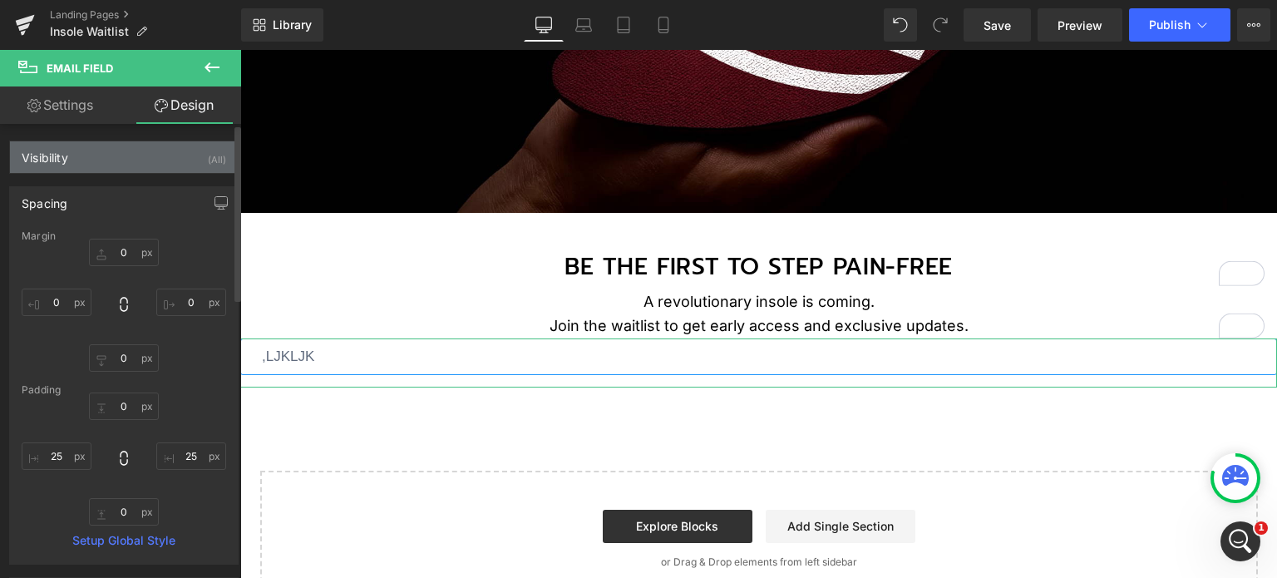
click at [113, 153] on div "Visibility (All)" at bounding box center [124, 157] width 228 height 32
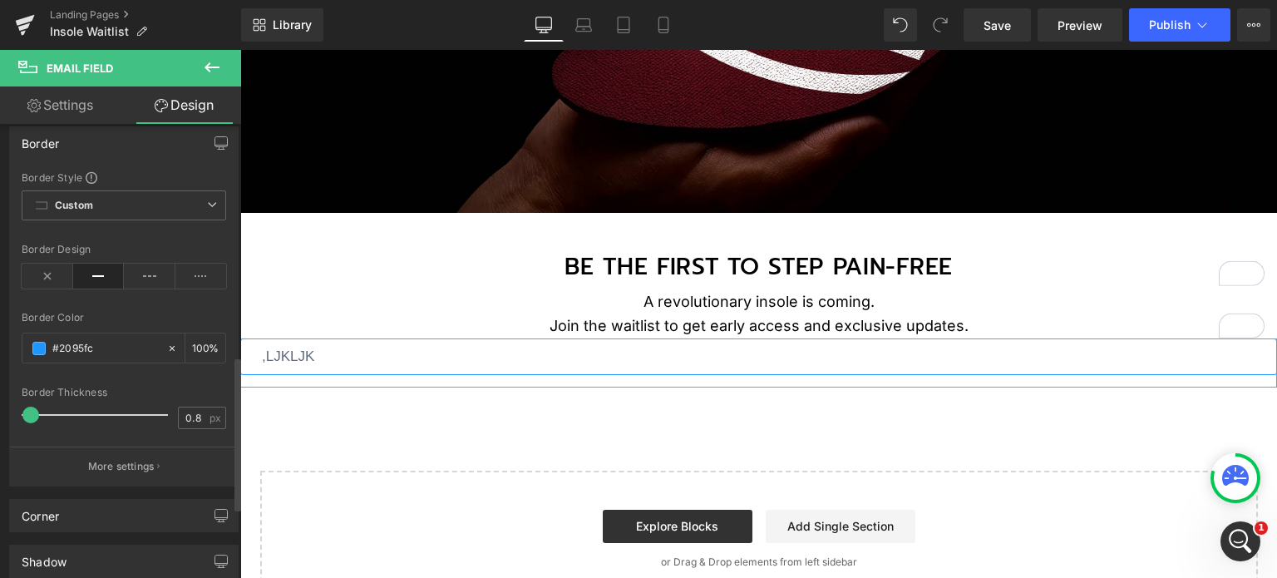
scroll to position [831, 0]
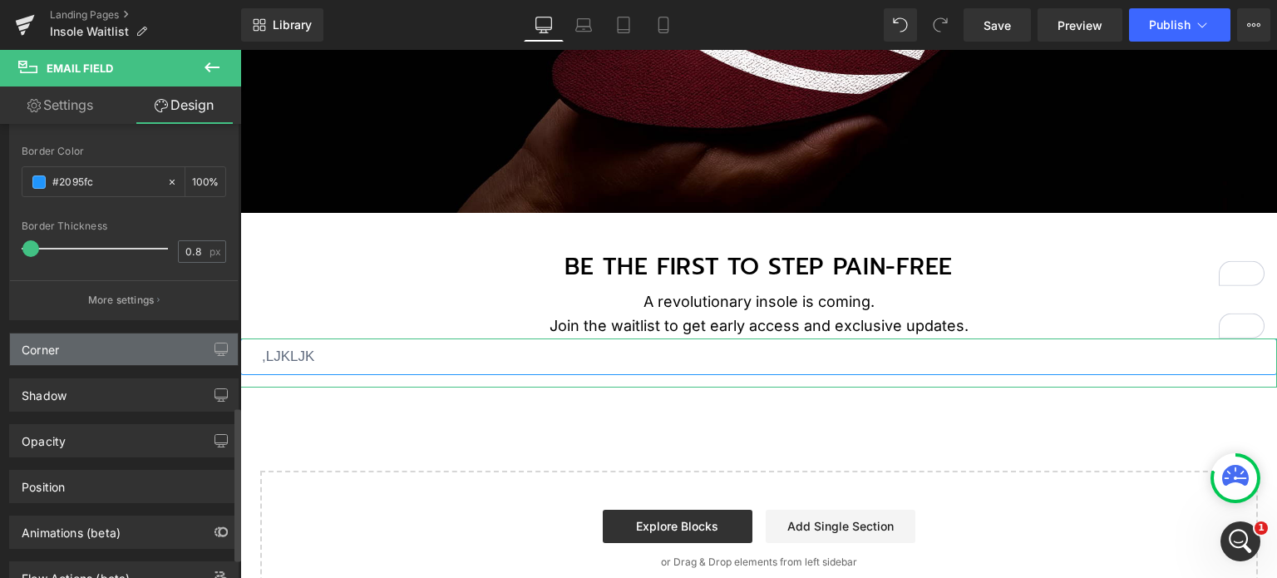
click at [138, 355] on div "Corner" at bounding box center [124, 349] width 228 height 32
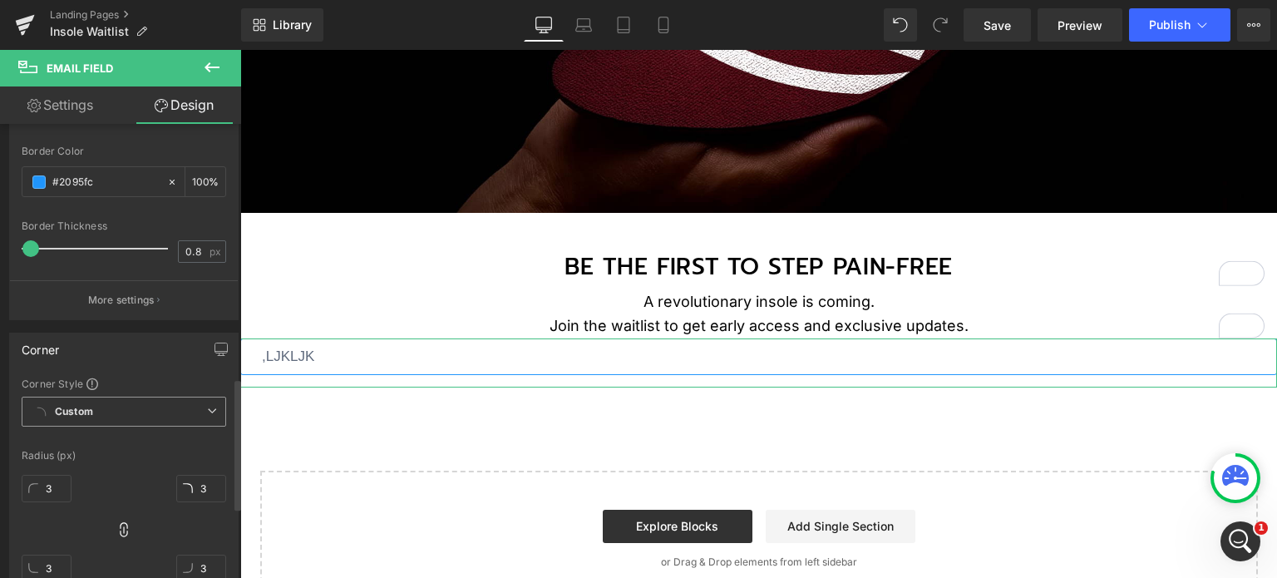
scroll to position [1081, 0]
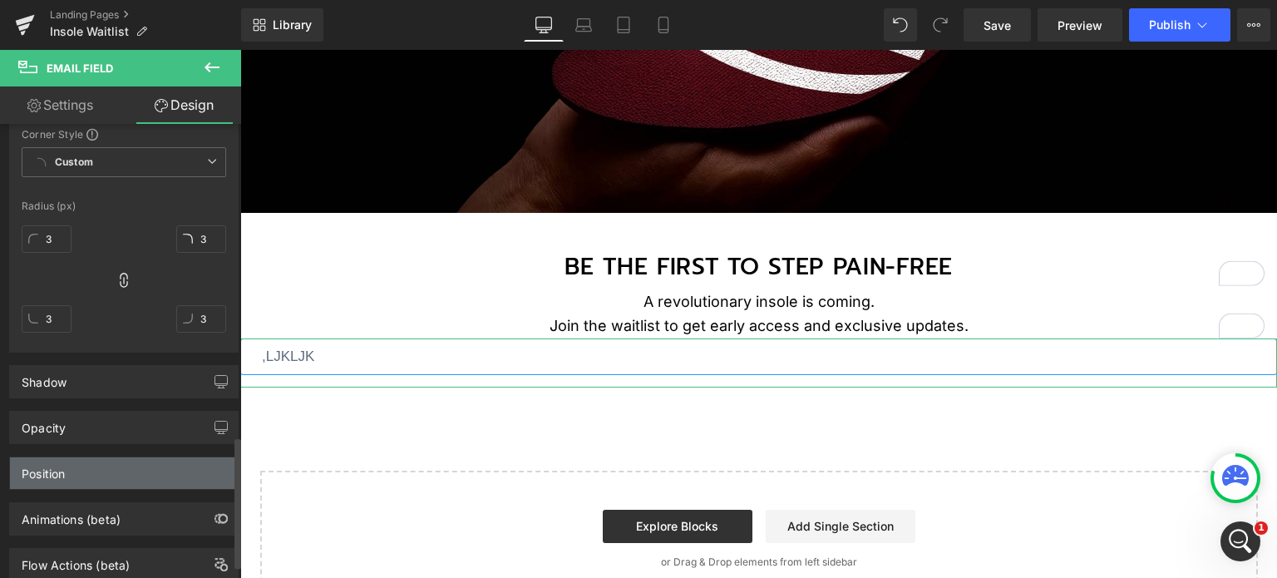
click at [96, 467] on div "Position" at bounding box center [124, 473] width 228 height 32
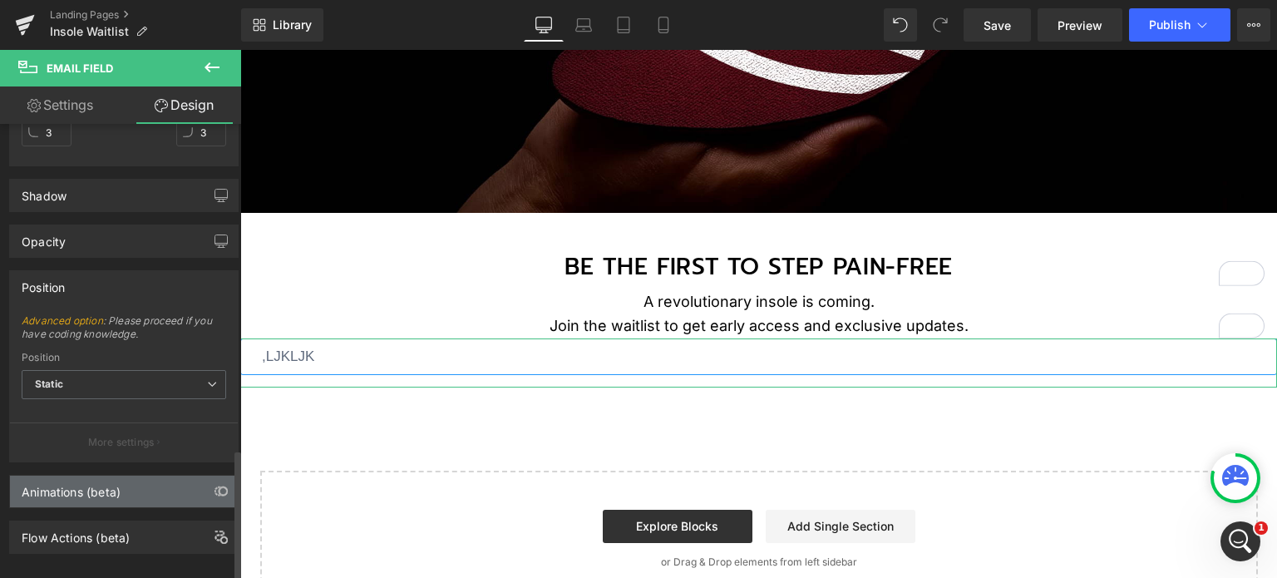
scroll to position [1283, 0]
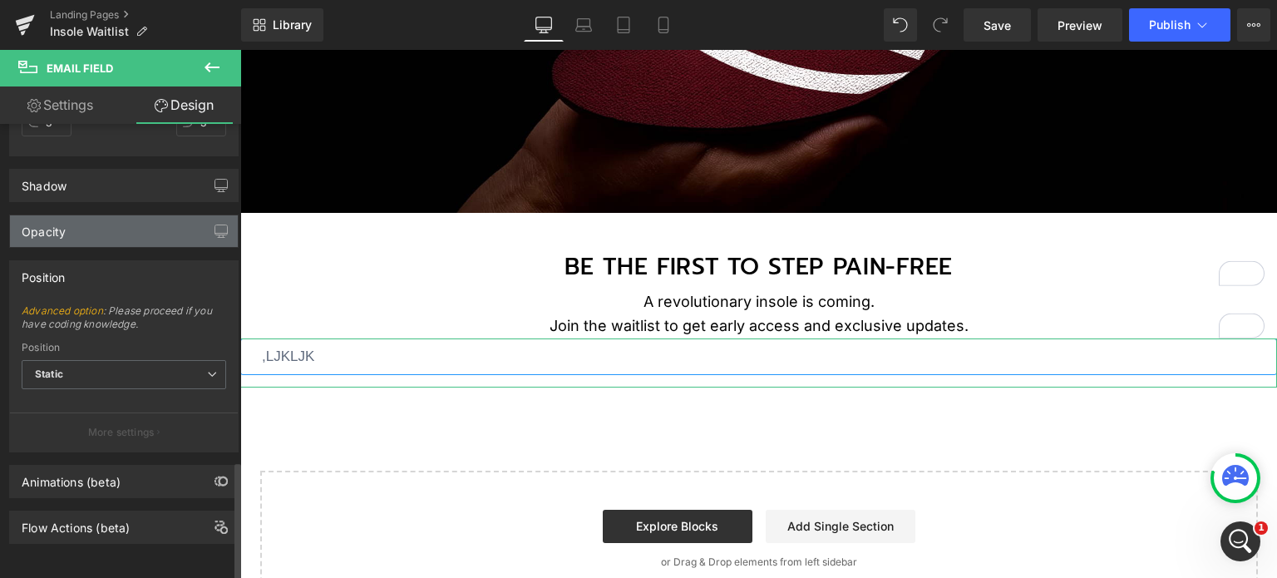
click at [81, 230] on div "Opacity" at bounding box center [124, 231] width 228 height 32
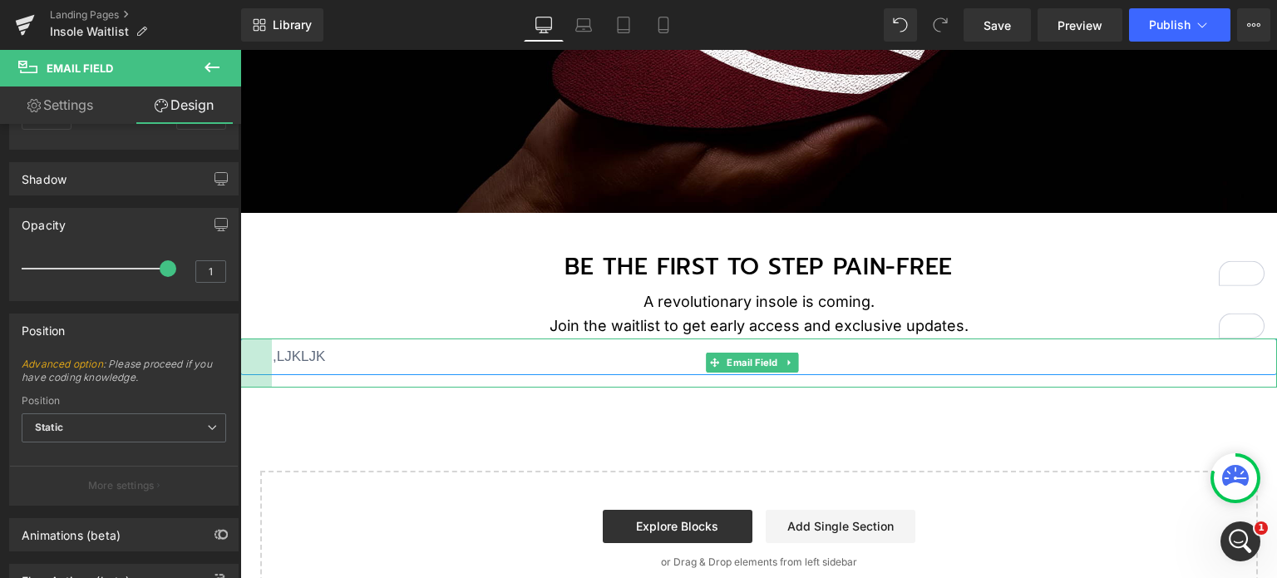
type input "24px"
drag, startPoint x: 244, startPoint y: 335, endPoint x: 424, endPoint y: 385, distance: 187.2
click at [240, 333] on html "Menu 0 Shop Best Sellers Body Parts Knee Foot Wrist Elbow Back" at bounding box center [758, 352] width 1037 height 1270
click at [303, 300] on p "A revolutionary insole is coming. Join the waitlist to get early access and exc…" at bounding box center [758, 314] width 1037 height 48
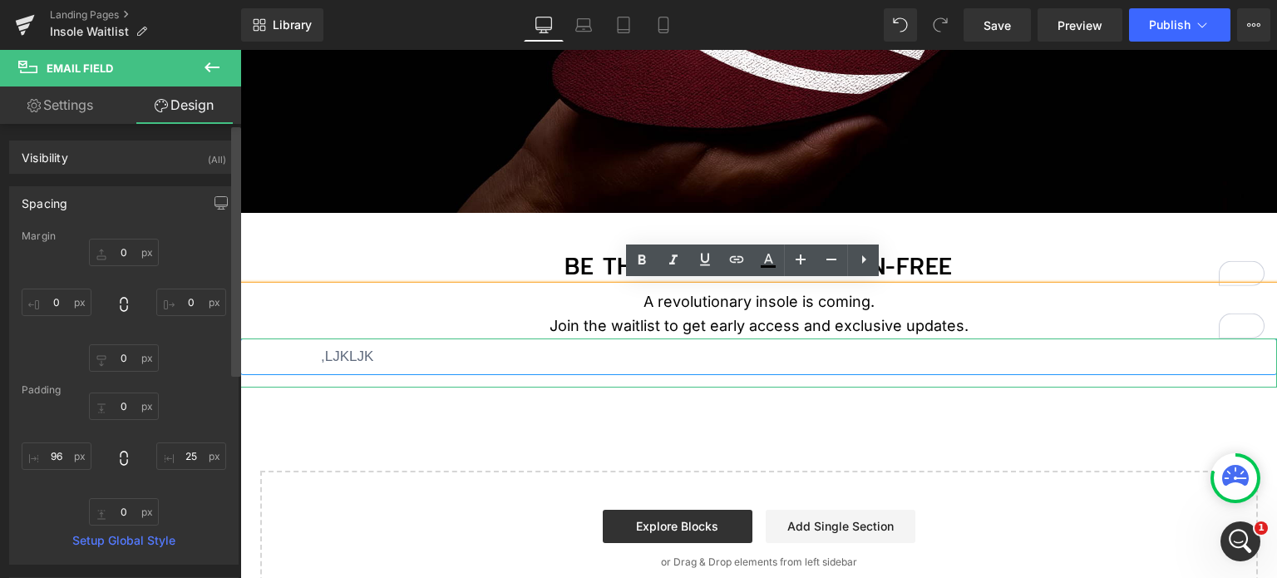
type input "0"
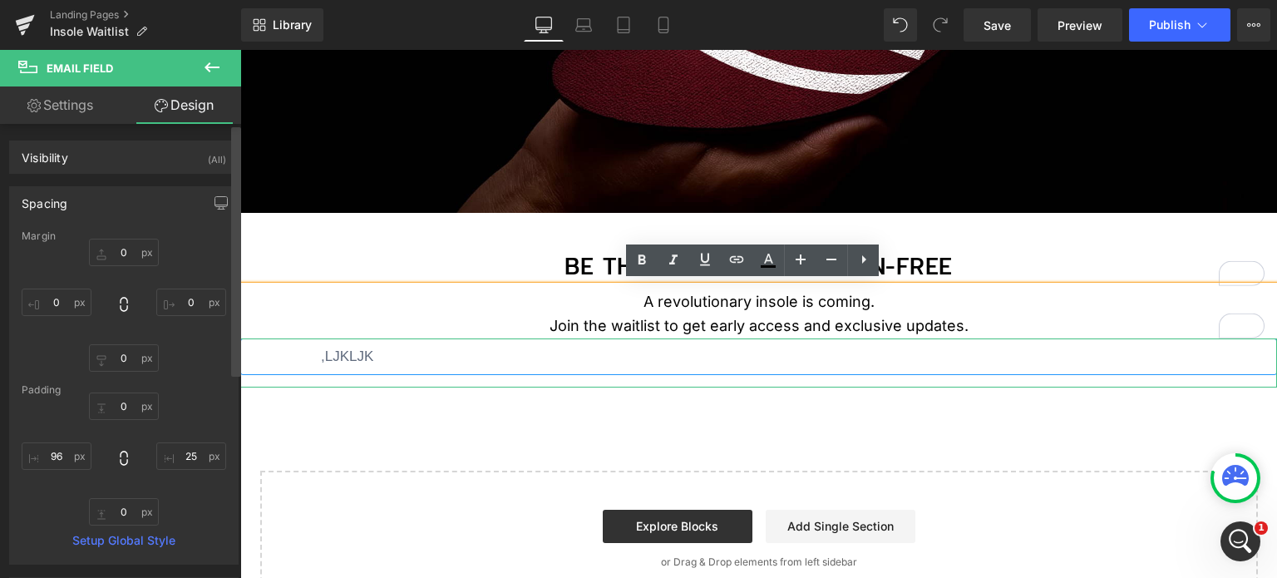
type input "25"
type input "0"
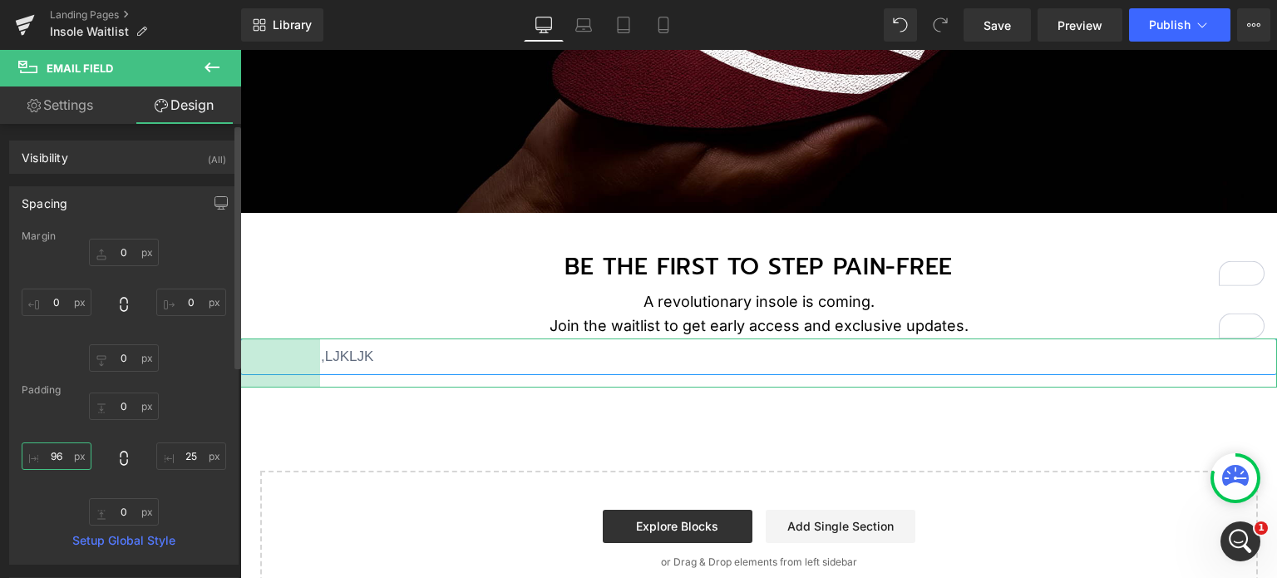
click at [71, 448] on input "96" at bounding box center [57, 455] width 70 height 27
click at [64, 451] on input "96" at bounding box center [57, 455] width 70 height 27
type input "25"
click at [396, 426] on div "Image BE THE FIRST TO STEP PAIN-FREE Text Block 43px A revolutionary insole is …" at bounding box center [758, 232] width 1037 height 748
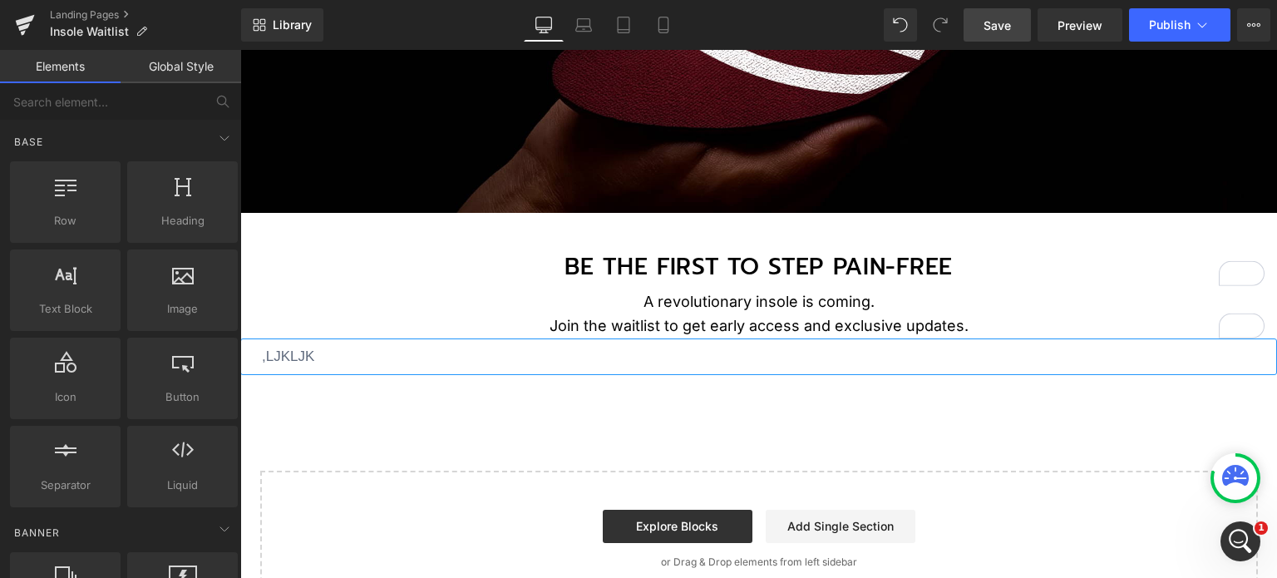
click at [1008, 20] on span "Save" at bounding box center [996, 25] width 27 height 17
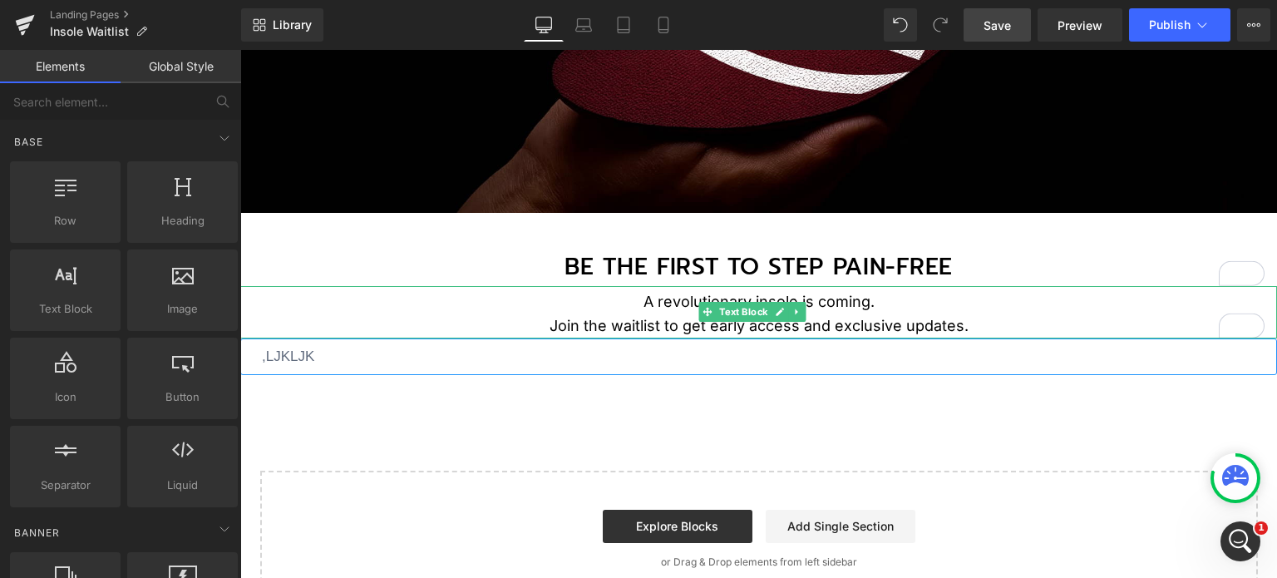
click at [469, 372] on div ",LJKLJK" at bounding box center [758, 362] width 1037 height 49
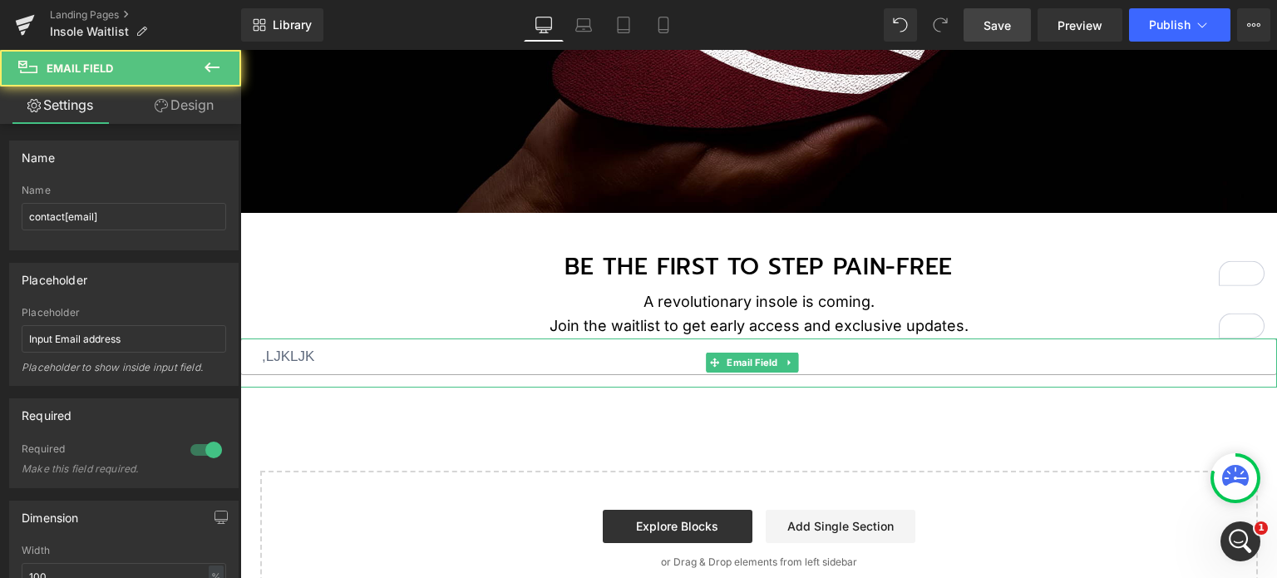
click at [471, 369] on input ",LJKLJK" at bounding box center [758, 356] width 1037 height 37
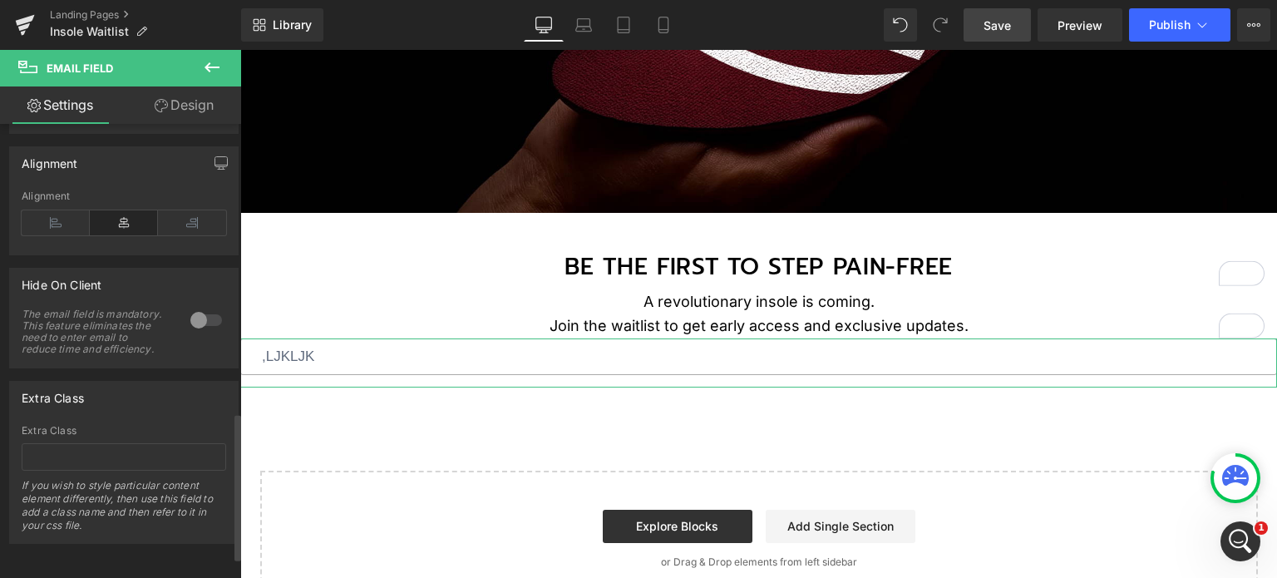
scroll to position [952, 0]
click at [190, 104] on link "Design" at bounding box center [184, 104] width 121 height 37
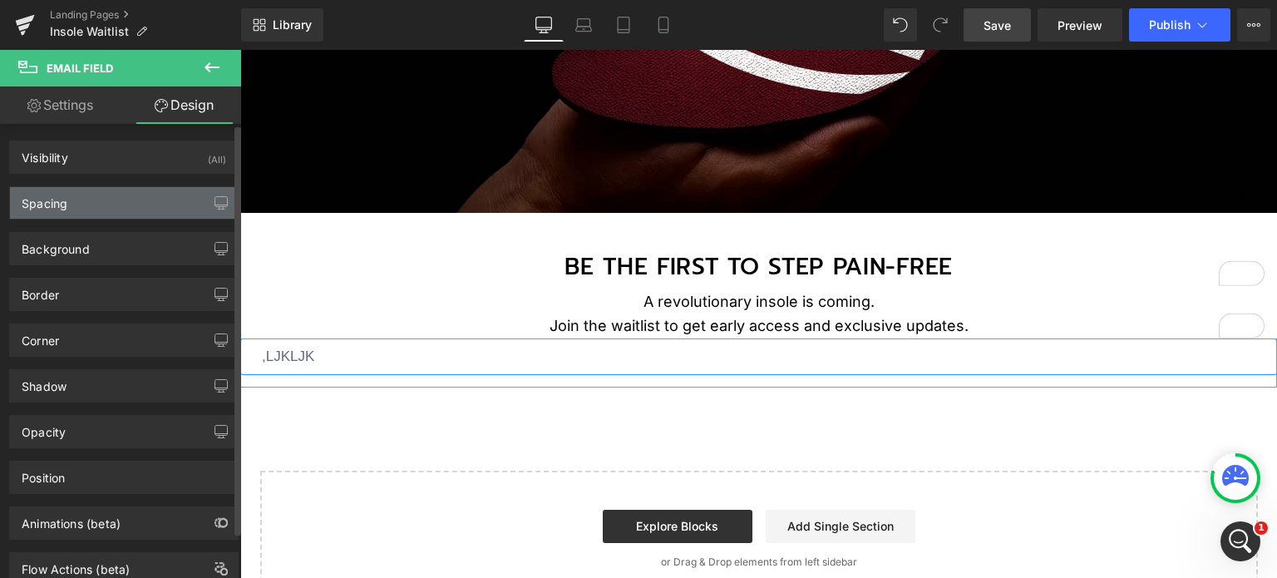
type input "0"
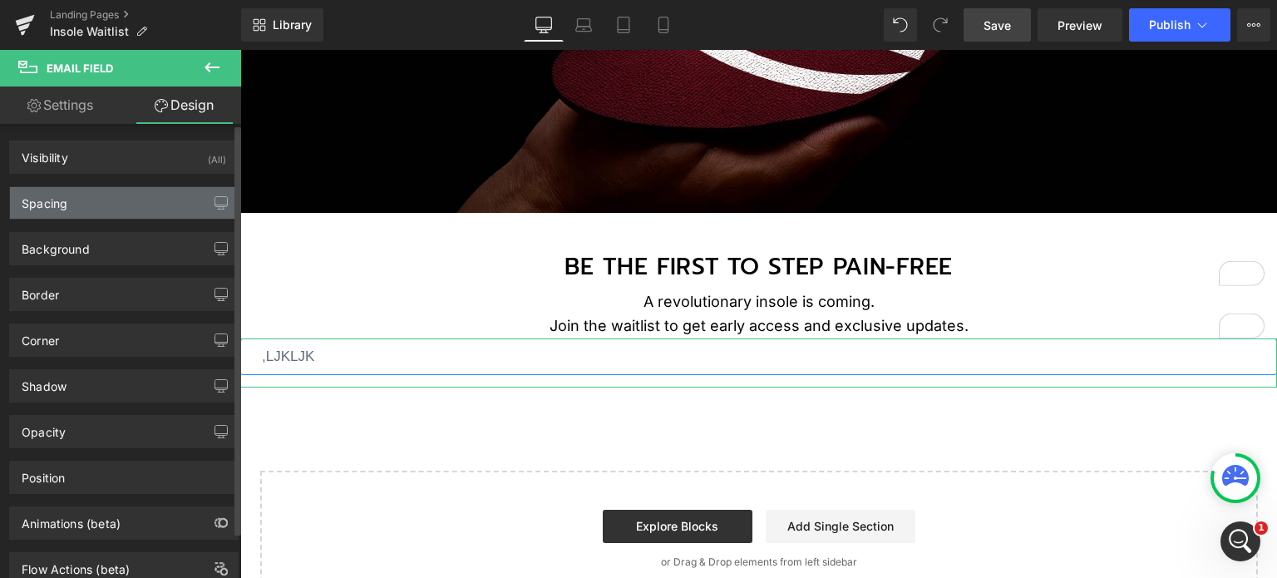
type input "25"
type input "0"
type input "25"
click at [133, 199] on div "Spacing" at bounding box center [124, 203] width 228 height 32
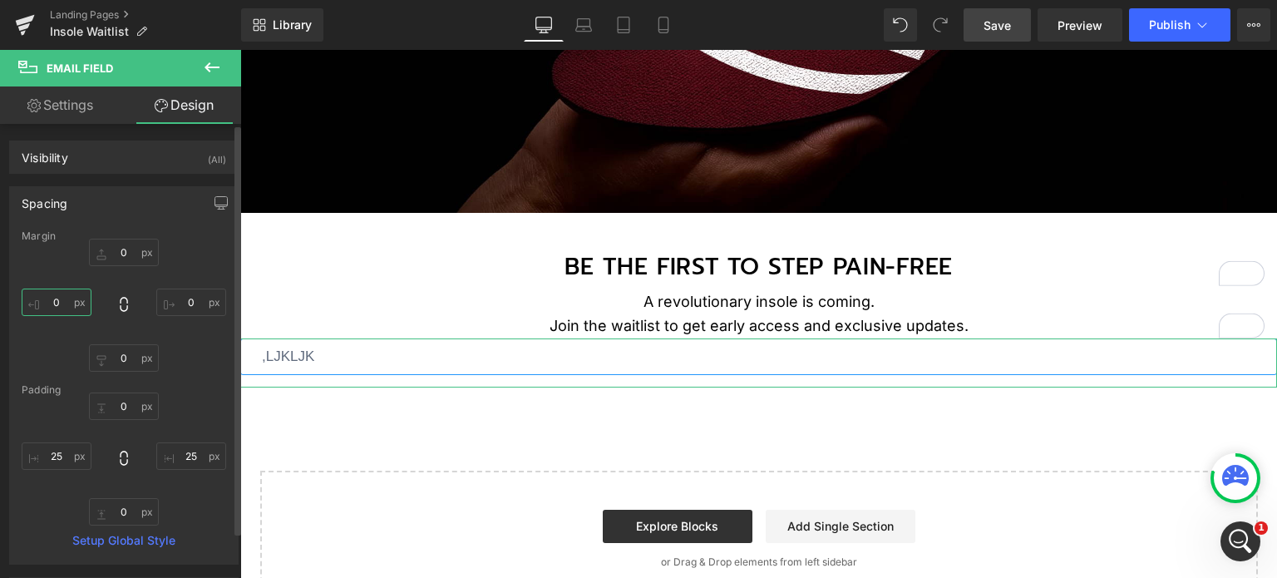
click at [47, 303] on input "0" at bounding box center [57, 301] width 70 height 27
type input "8"
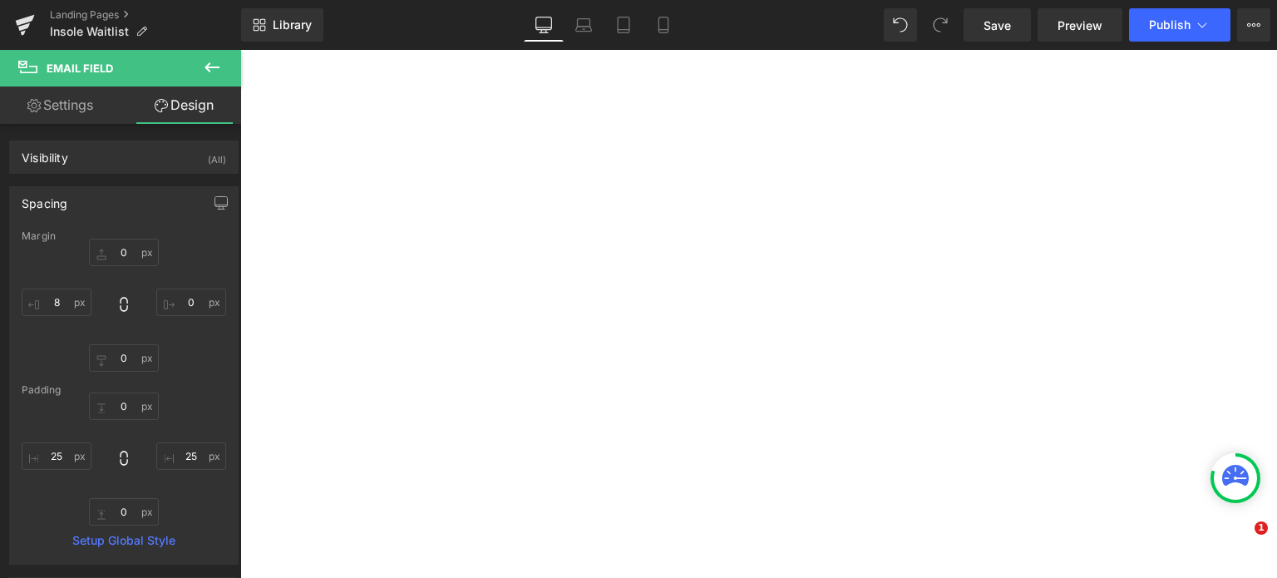
click at [50, 300] on input "8" at bounding box center [57, 301] width 70 height 27
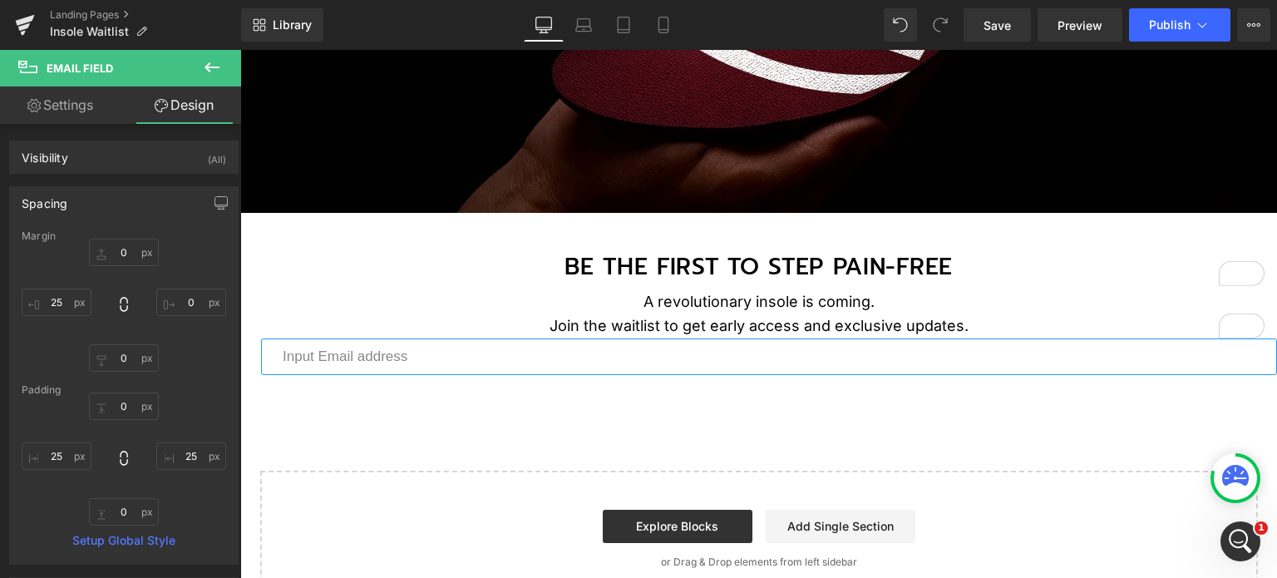
type input "25"
click at [177, 298] on input "0" at bounding box center [191, 301] width 70 height 27
type input "25"
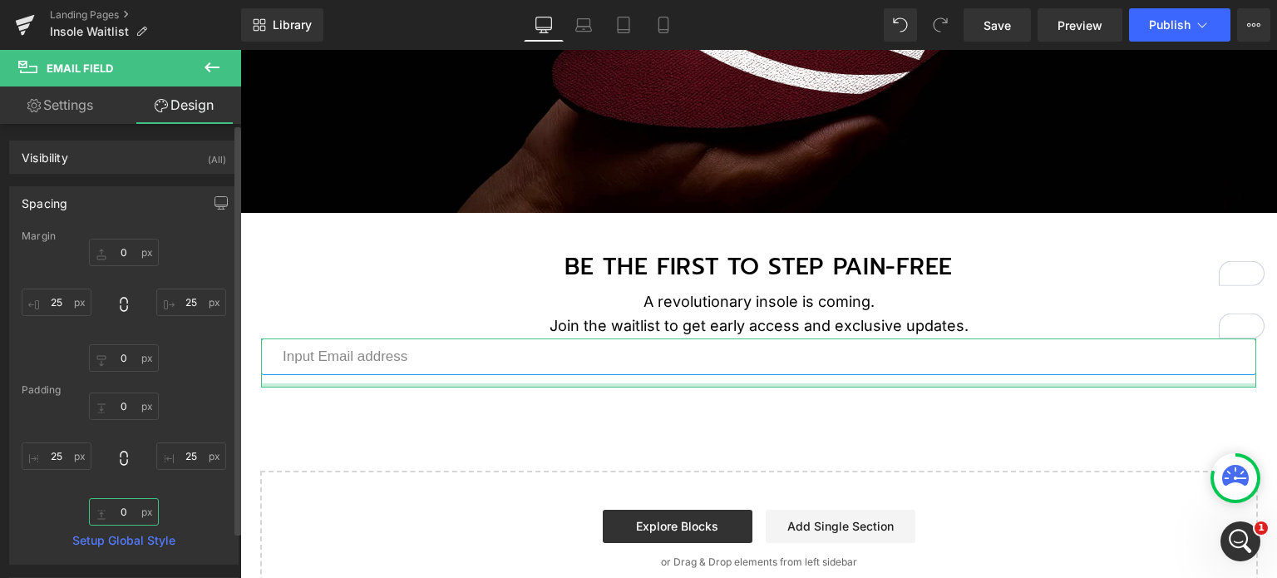
click at [122, 519] on input "0" at bounding box center [124, 511] width 70 height 27
click at [122, 506] on input "0" at bounding box center [124, 511] width 70 height 27
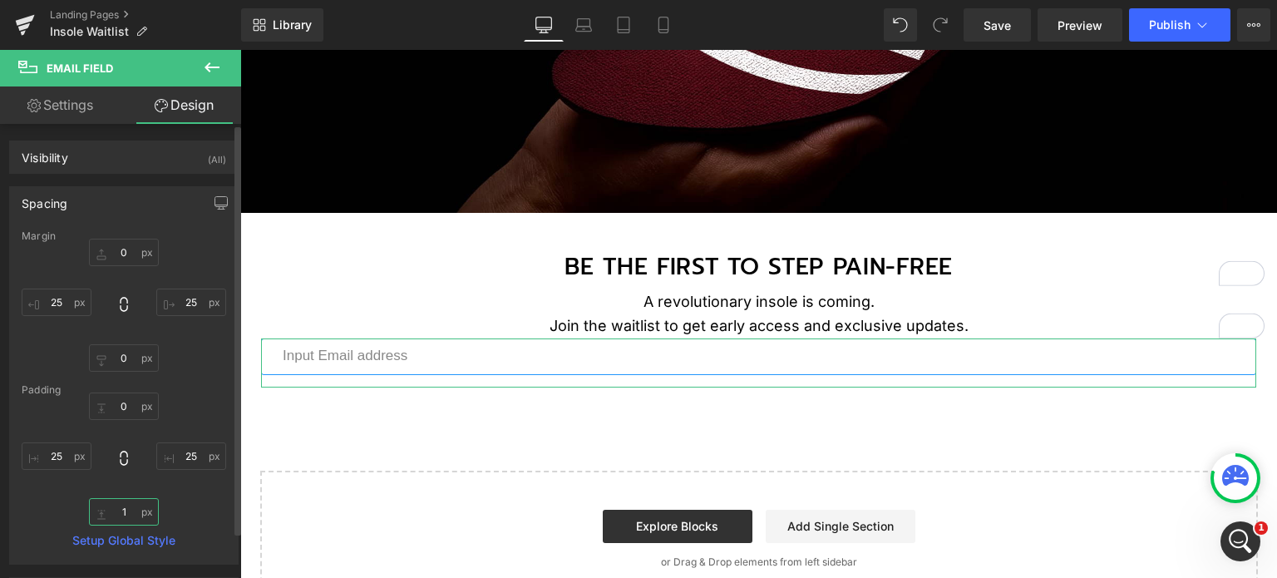
drag, startPoint x: 131, startPoint y: 512, endPoint x: 113, endPoint y: 508, distance: 17.9
click at [113, 508] on input "1" at bounding box center [124, 511] width 70 height 27
type input "0"
click at [199, 365] on div "0px 0 25 25 0px 0 25 25" at bounding box center [124, 305] width 204 height 133
click at [135, 362] on input "0" at bounding box center [124, 357] width 70 height 27
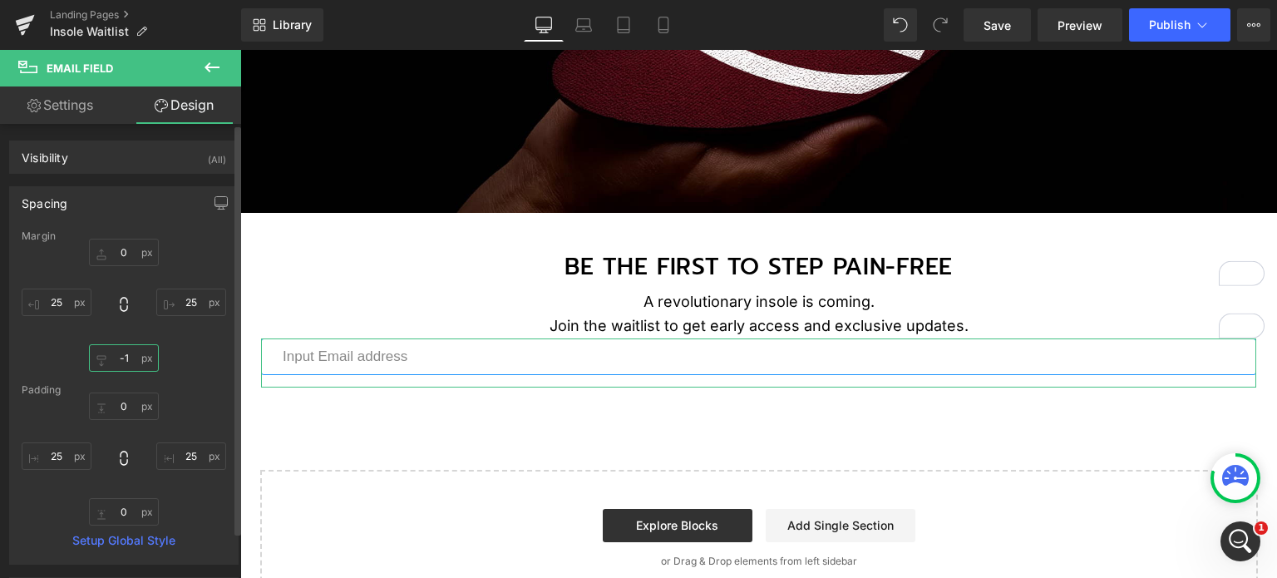
type input "0"
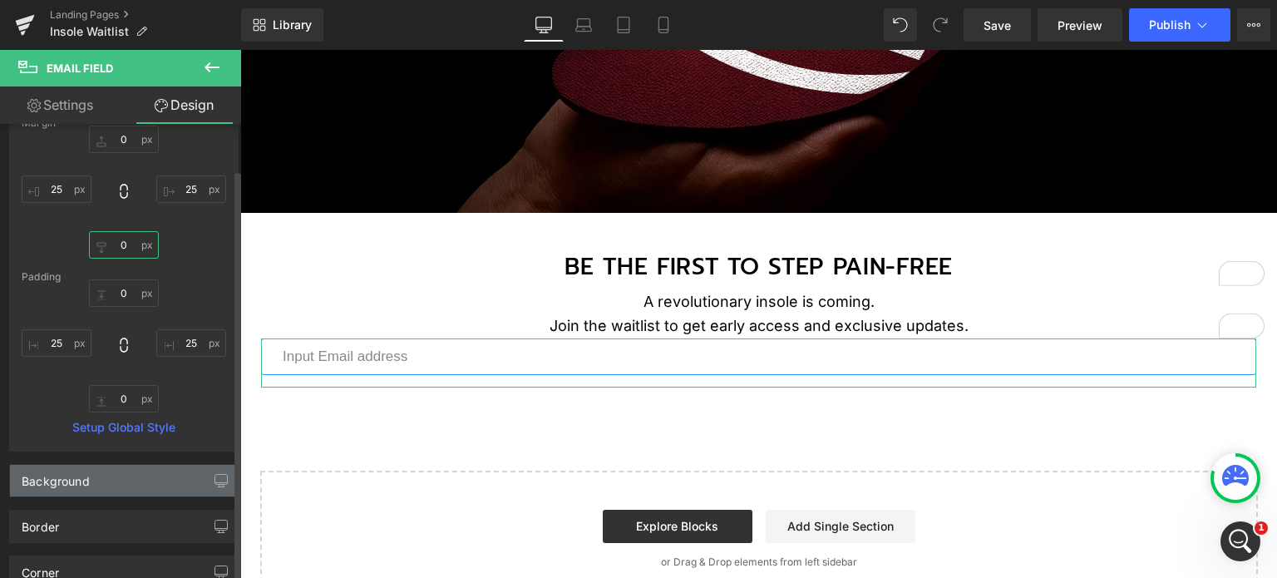
scroll to position [249, 0]
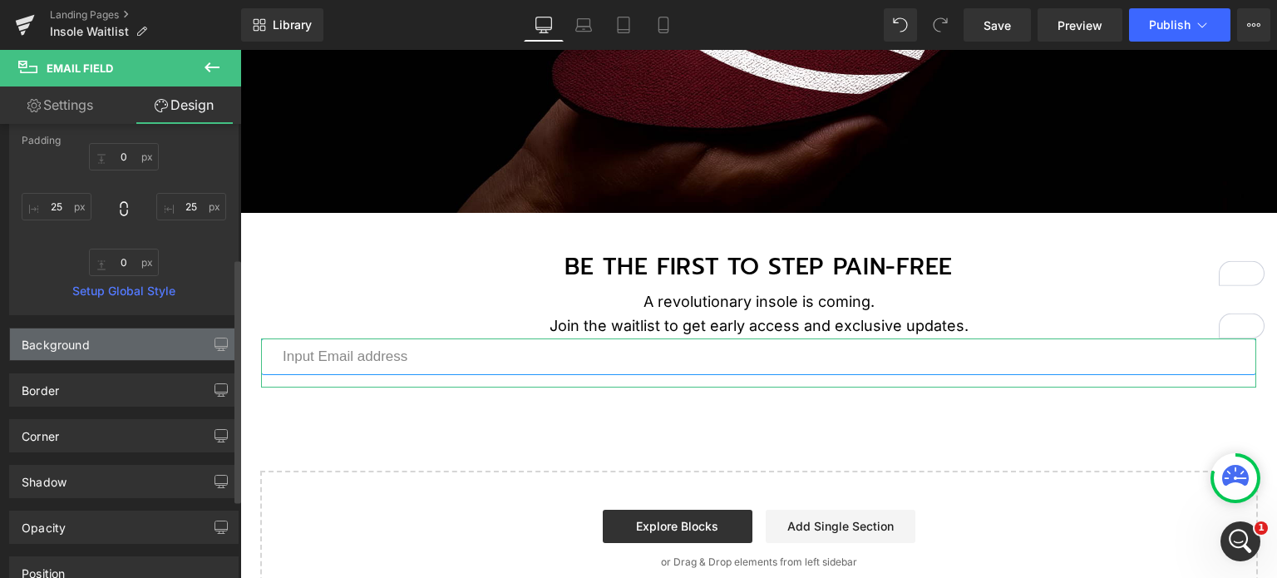
click at [150, 336] on div "Background" at bounding box center [124, 344] width 228 height 32
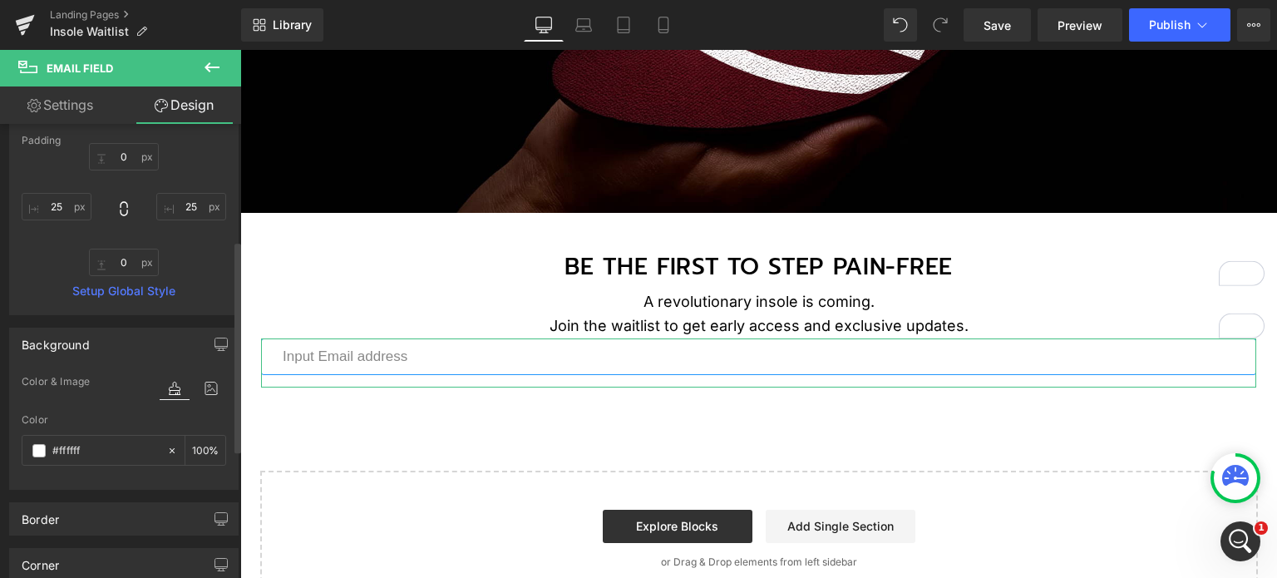
click at [121, 347] on div "Background" at bounding box center [124, 344] width 228 height 32
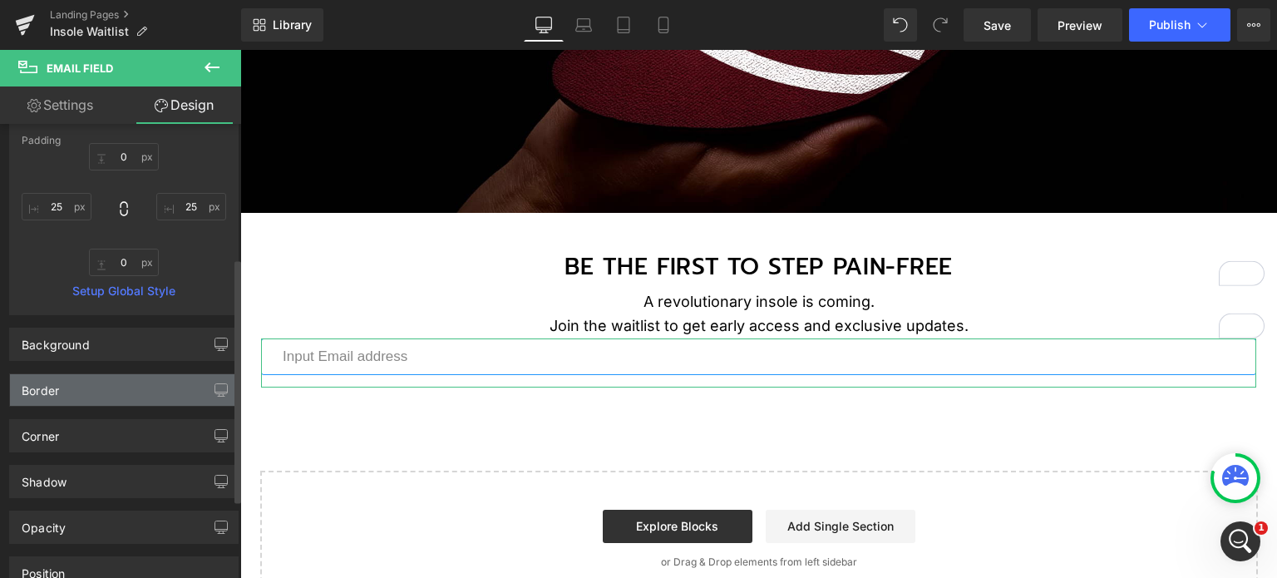
click at [112, 388] on div "Border" at bounding box center [124, 390] width 228 height 32
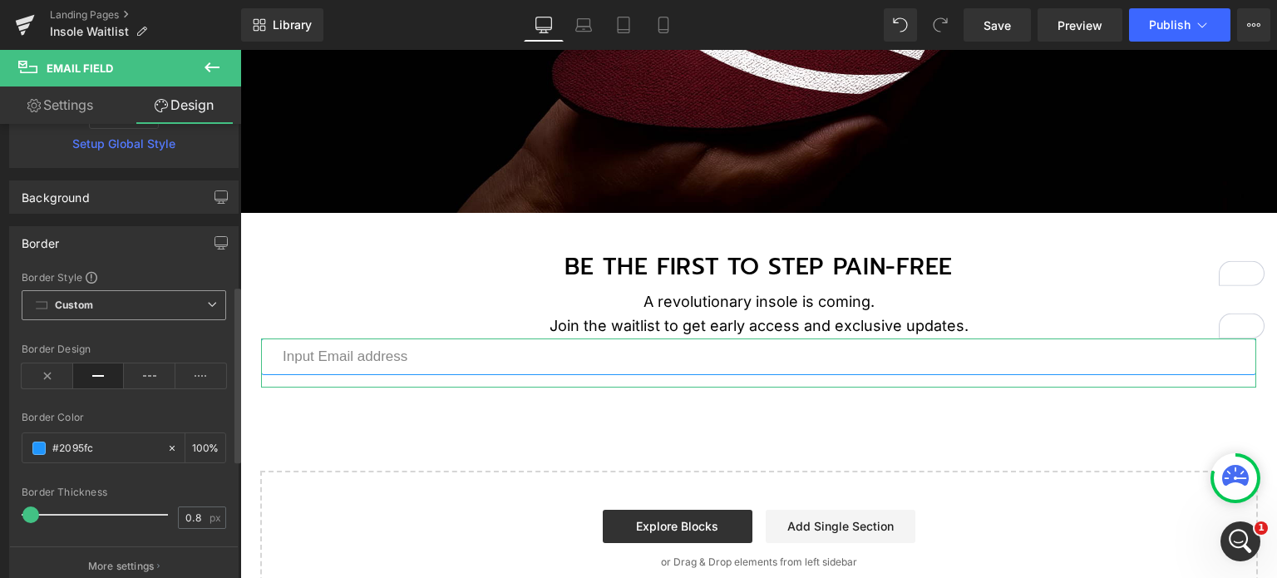
scroll to position [416, 0]
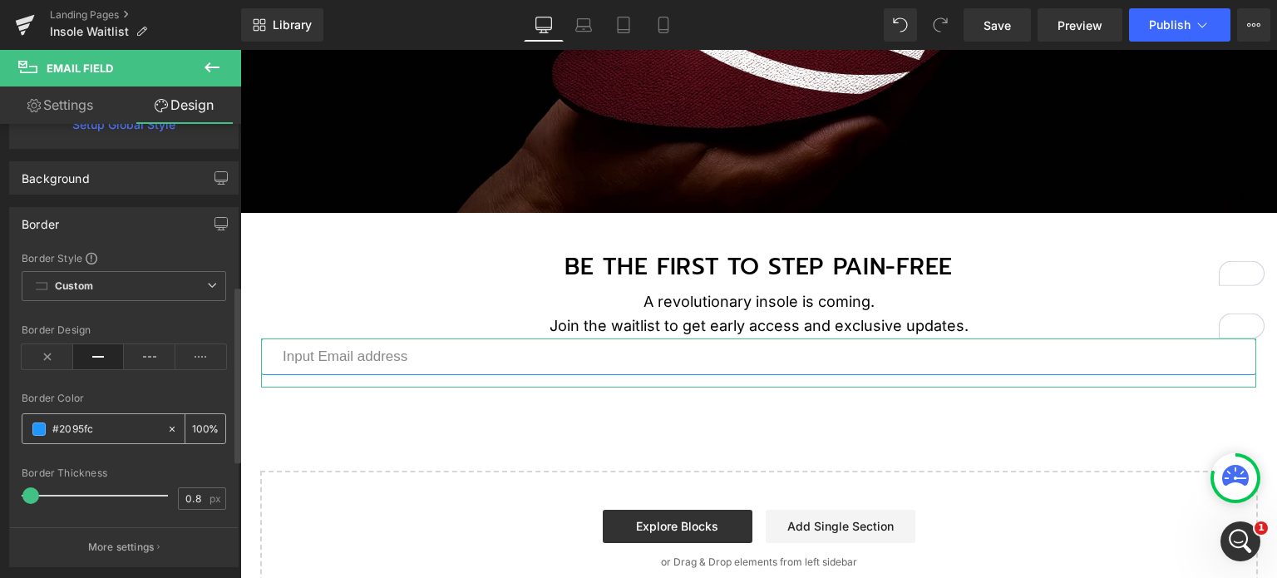
click at [42, 425] on span at bounding box center [38, 428] width 13 height 13
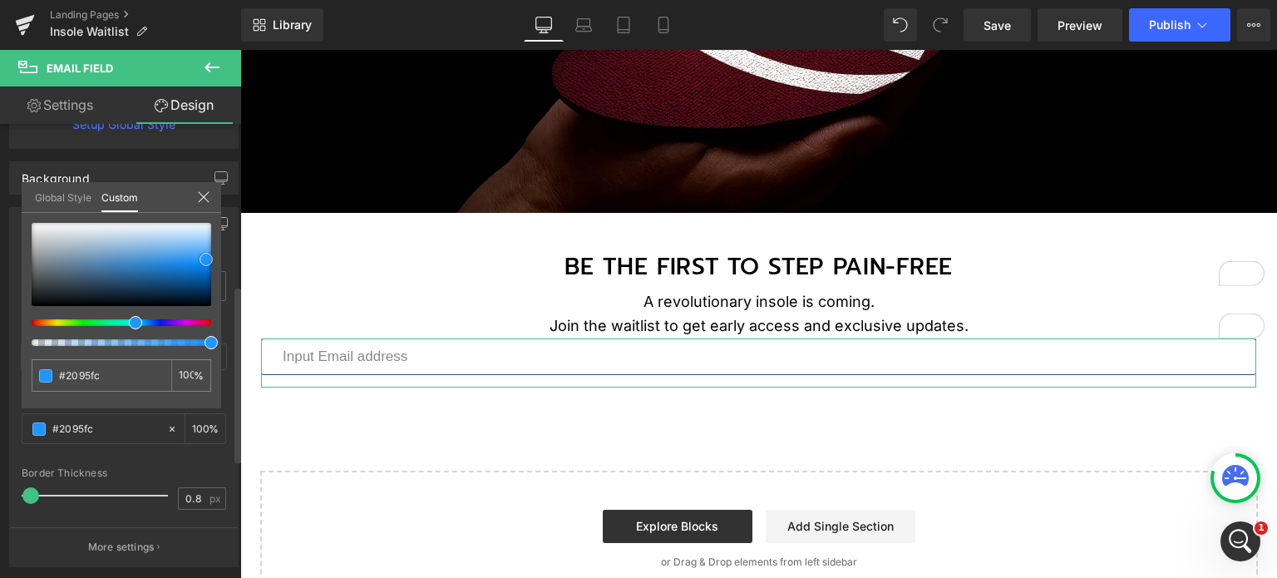
type input "#1d578a"
type input "#000000"
click at [0, 347] on div "Border Border Style Custom Custom Setup Global Style Custom Setup Global Style …" at bounding box center [124, 381] width 249 height 372
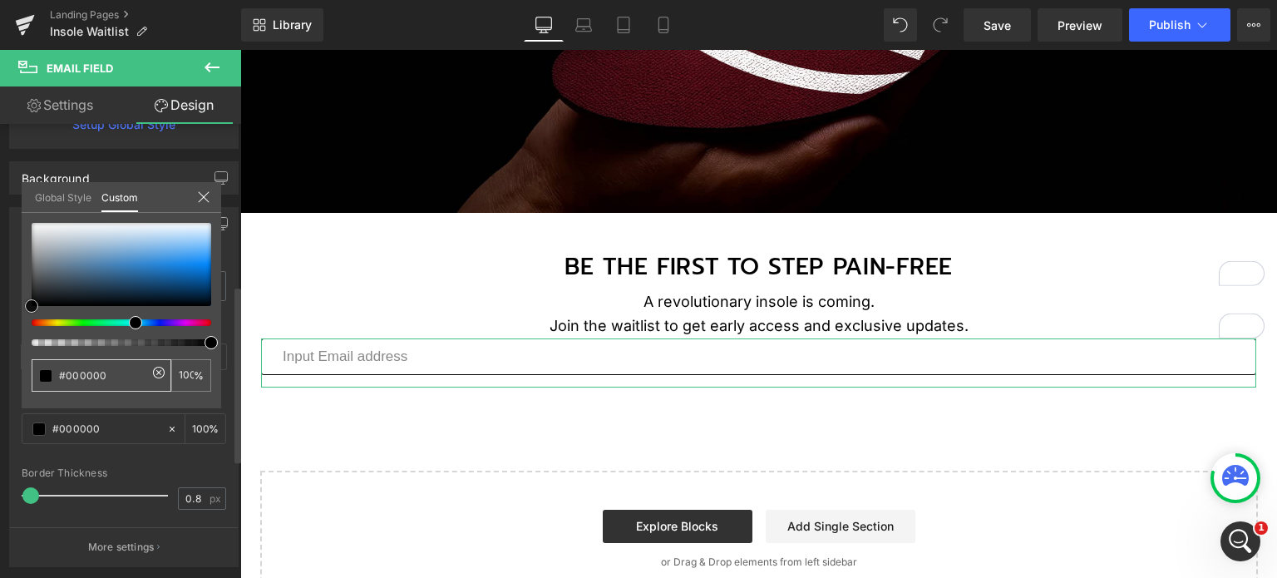
click at [32, 306] on link at bounding box center [32, 306] width 0 height 0
click at [204, 191] on icon at bounding box center [203, 196] width 13 height 13
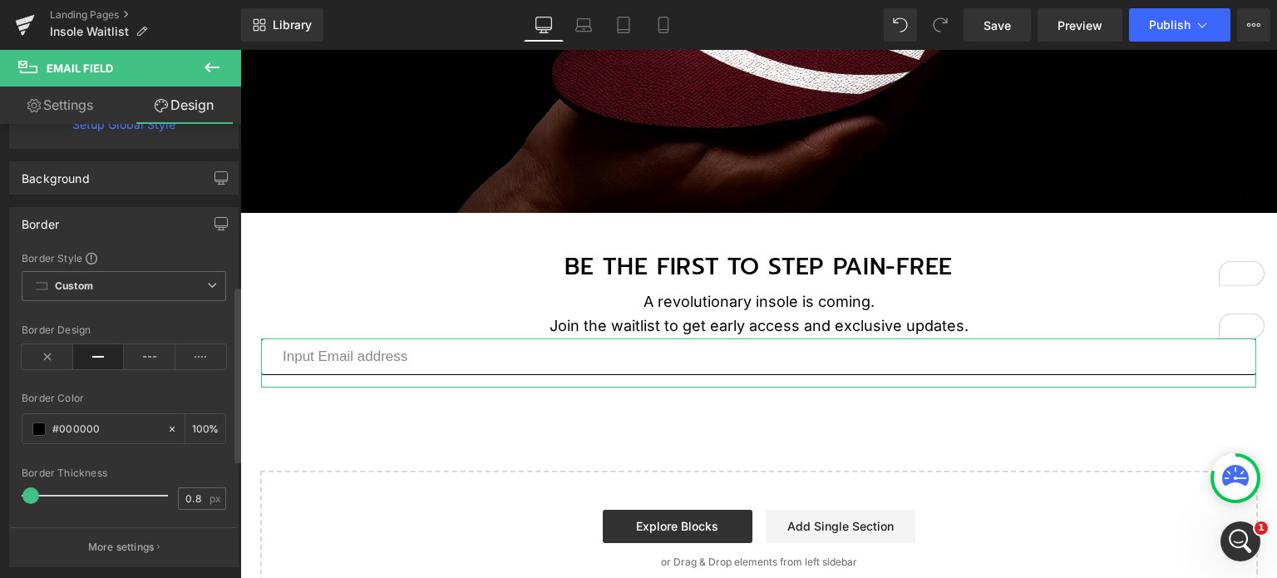
scroll to position [665, 0]
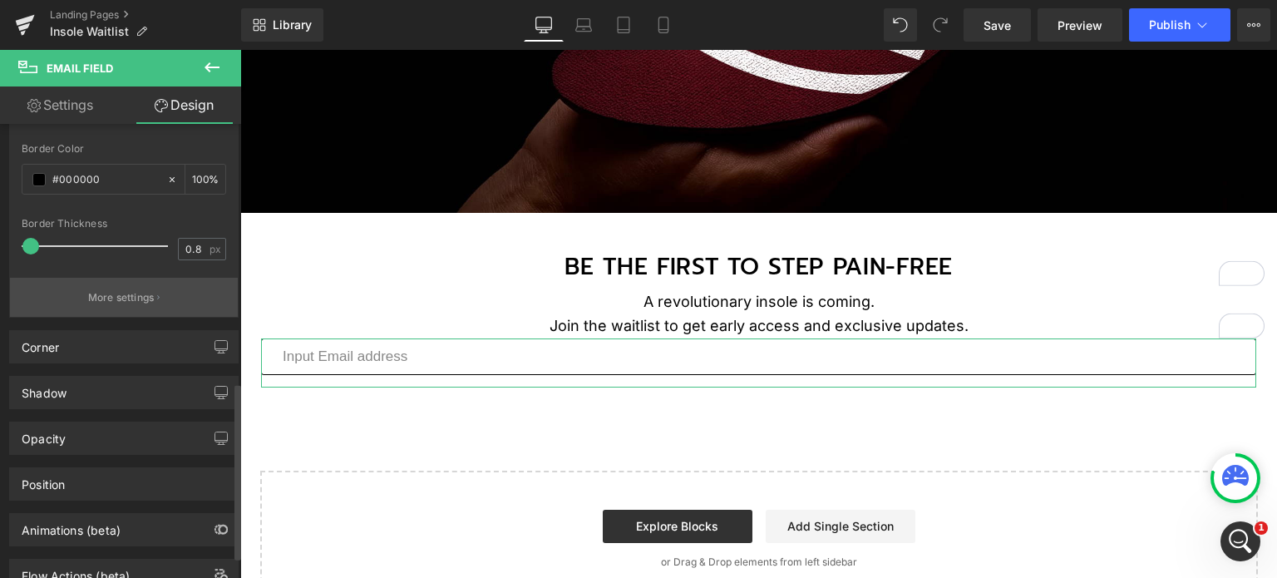
click at [143, 295] on p "More settings" at bounding box center [121, 297] width 67 height 15
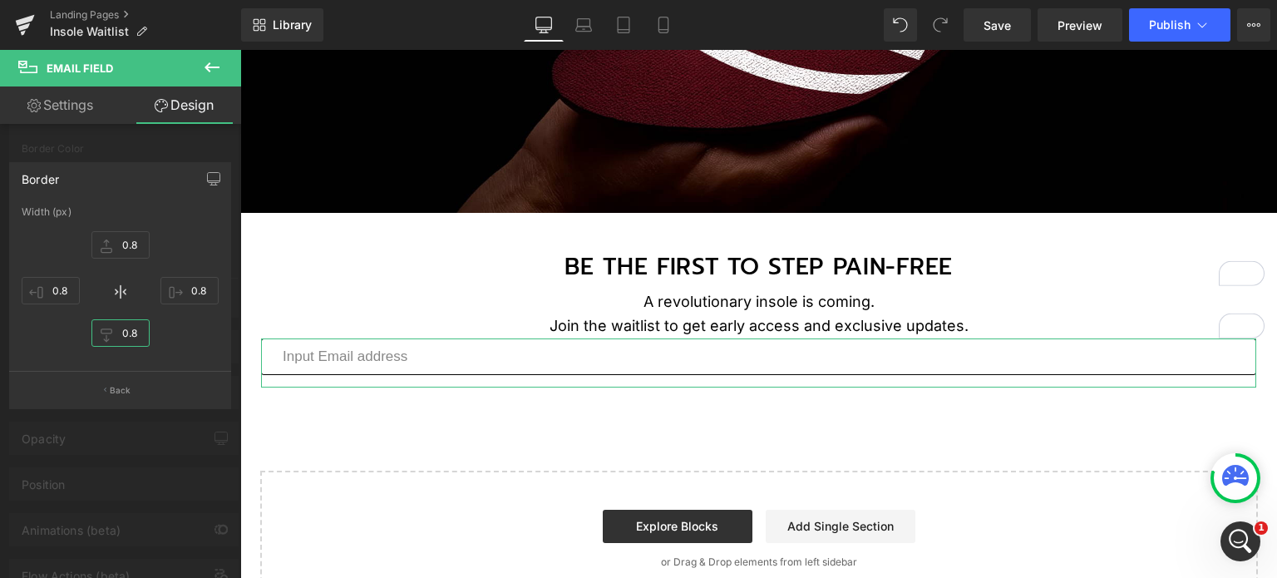
click at [121, 329] on input "0.8" at bounding box center [120, 332] width 58 height 27
type input "2"
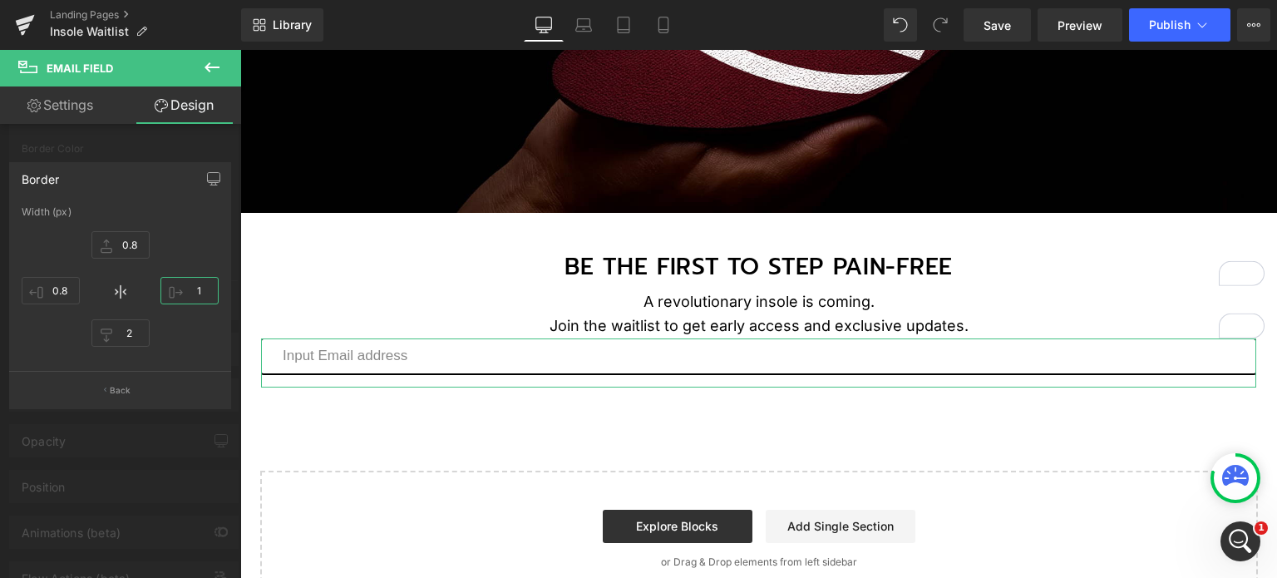
type input "0"
drag, startPoint x: 200, startPoint y: 287, endPoint x: 219, endPoint y: 288, distance: 20.0
click at [219, 288] on div "Width (px) 0.8px 0.8 0px 0 2px 2 0.8px 0.8" at bounding box center [120, 288] width 220 height 165
click at [120, 337] on input "2" at bounding box center [120, 332] width 58 height 27
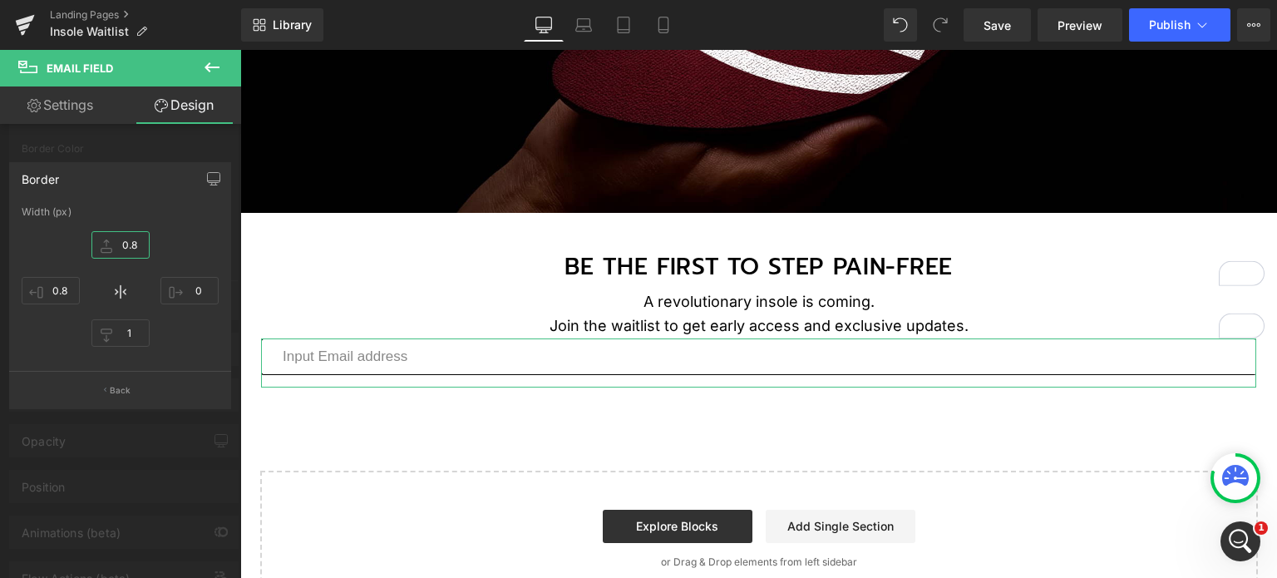
click at [140, 249] on input "0.8" at bounding box center [120, 244] width 58 height 27
click at [139, 342] on input "1" at bounding box center [120, 332] width 58 height 27
paste input "0.8"
type input "0.8"
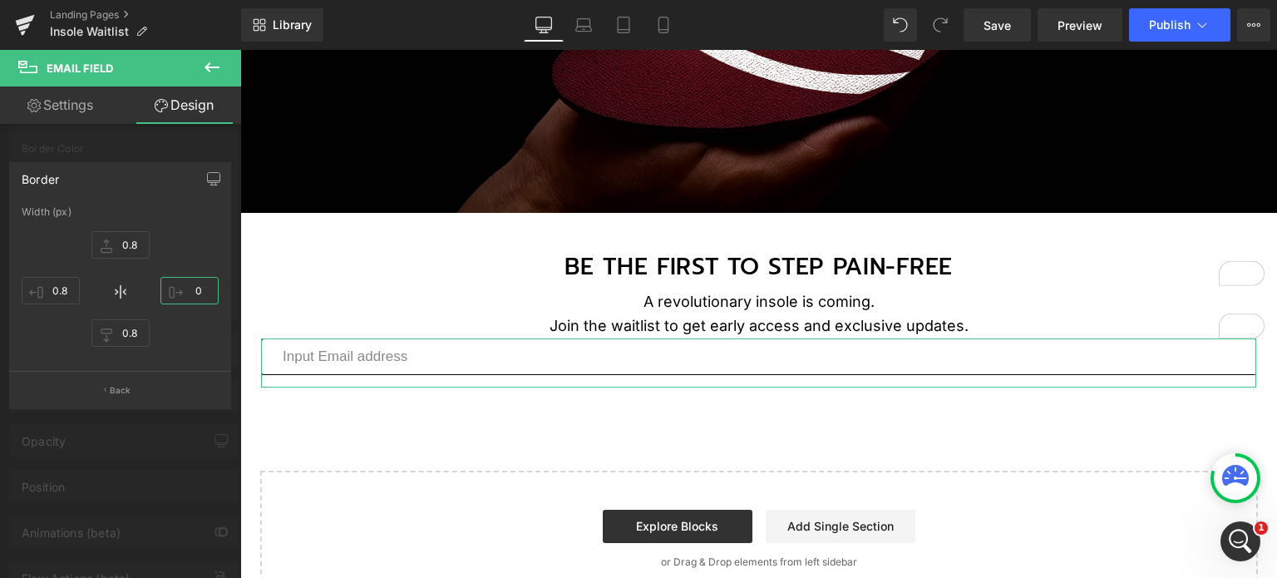
click at [186, 297] on input "0" at bounding box center [189, 290] width 58 height 27
paste input ".8"
type input "0.8"
click at [106, 396] on button "Back" at bounding box center [120, 389] width 222 height 37
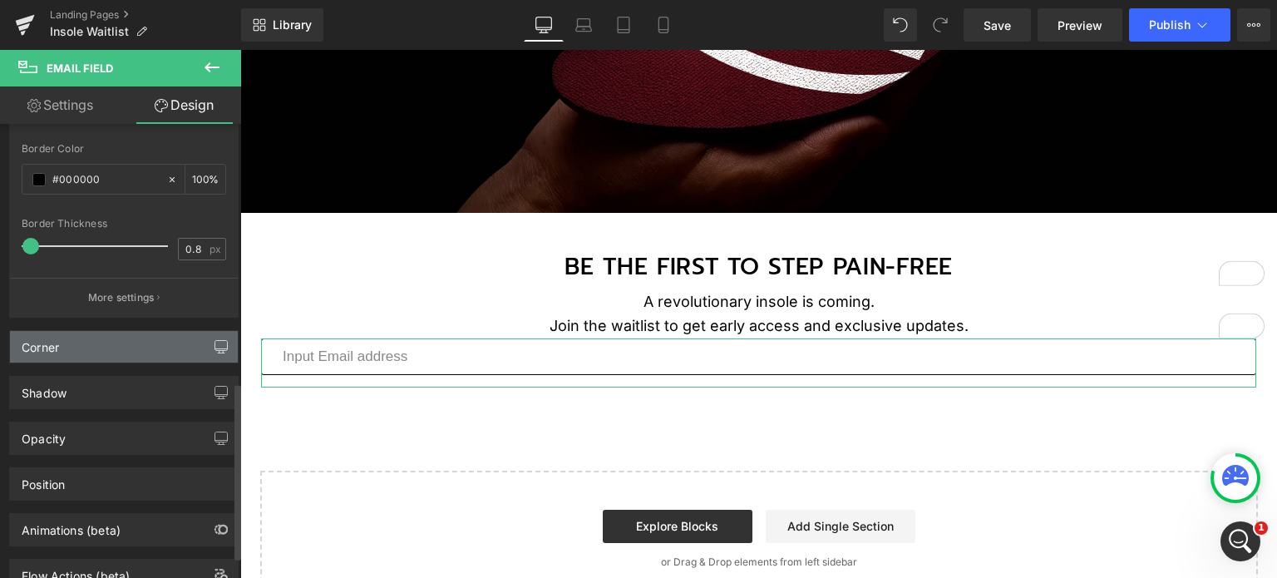
click at [214, 342] on icon "button" at bounding box center [220, 346] width 13 height 13
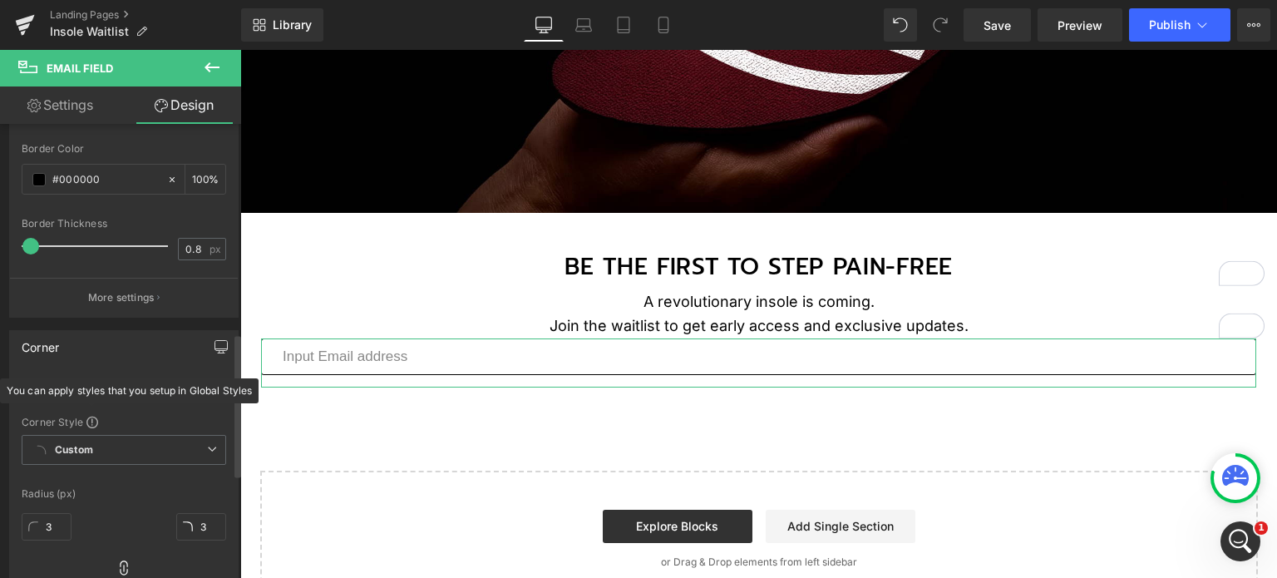
scroll to position [748, 0]
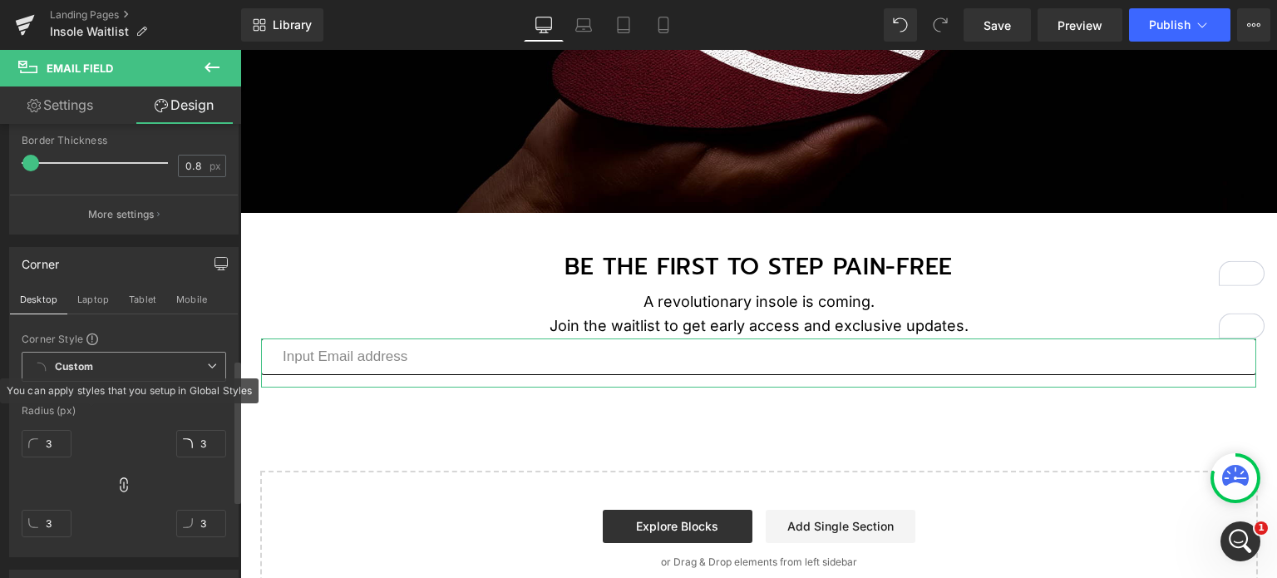
click at [126, 358] on span "Custom Setup Global Style" at bounding box center [124, 367] width 204 height 30
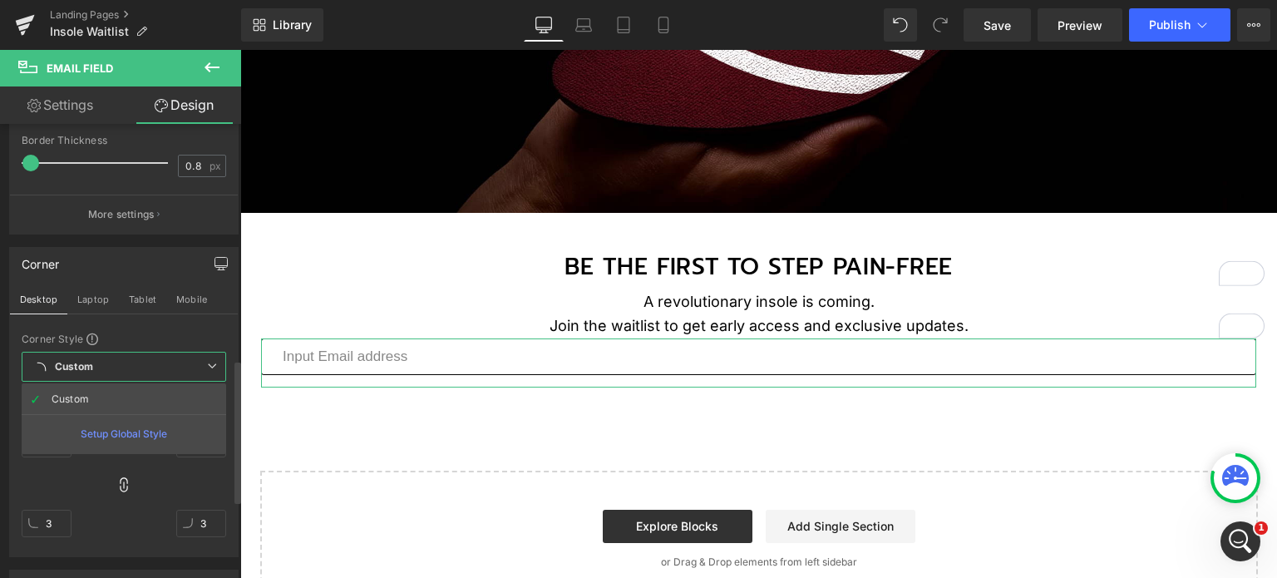
click at [126, 360] on span "Custom Setup Global Style" at bounding box center [124, 367] width 204 height 30
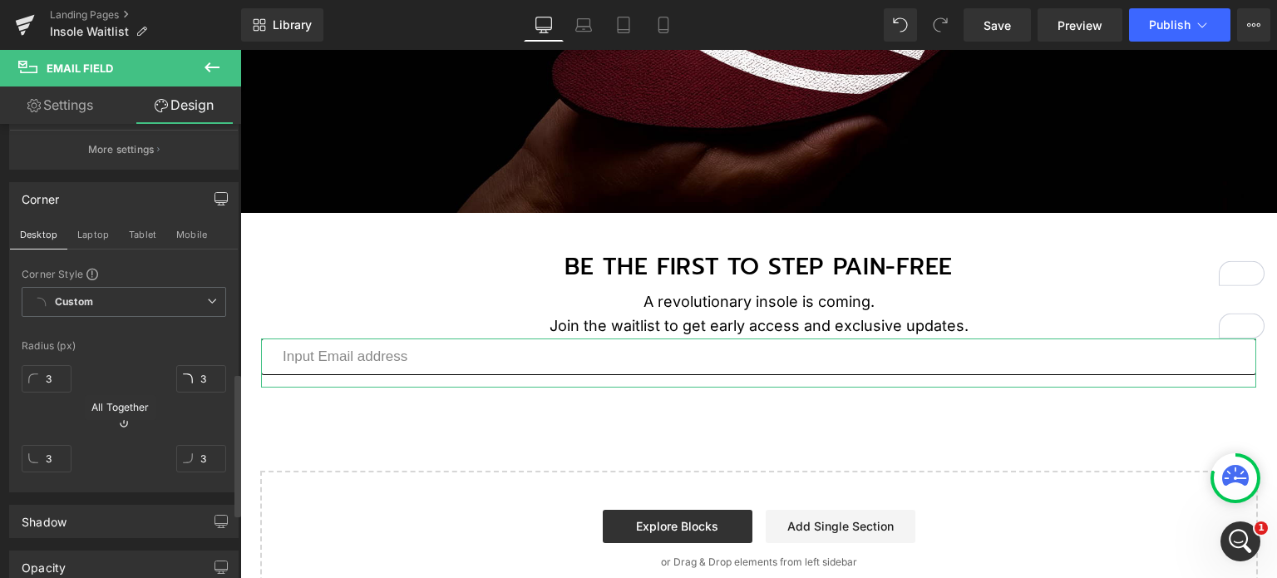
scroll to position [831, 0]
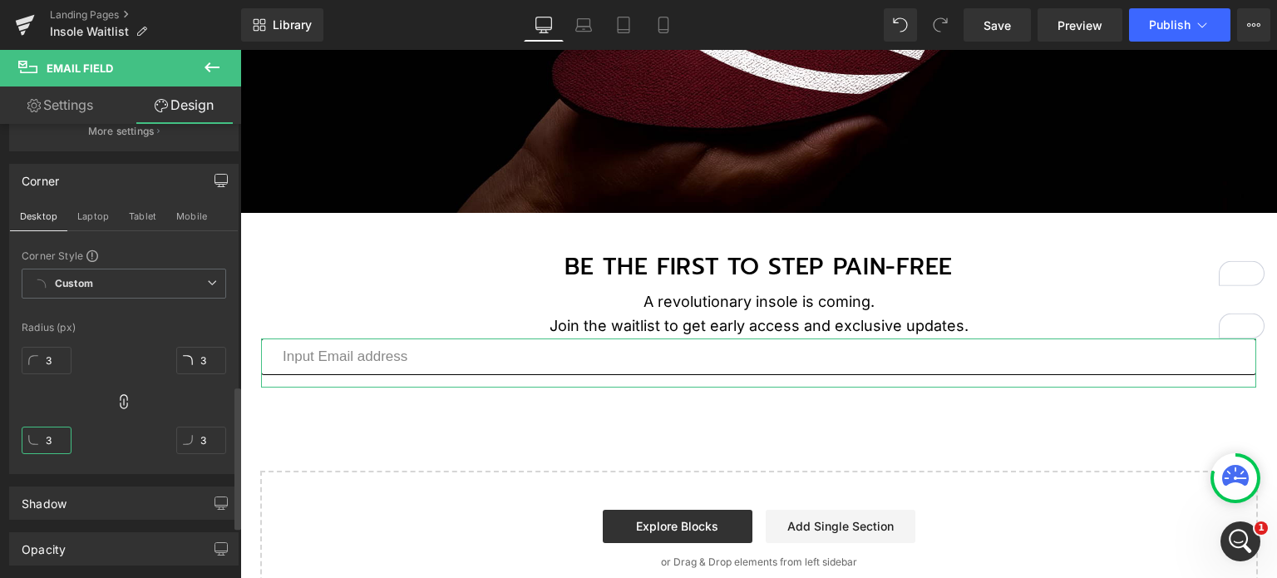
click at [57, 435] on input "3" at bounding box center [47, 439] width 50 height 27
type input "4"
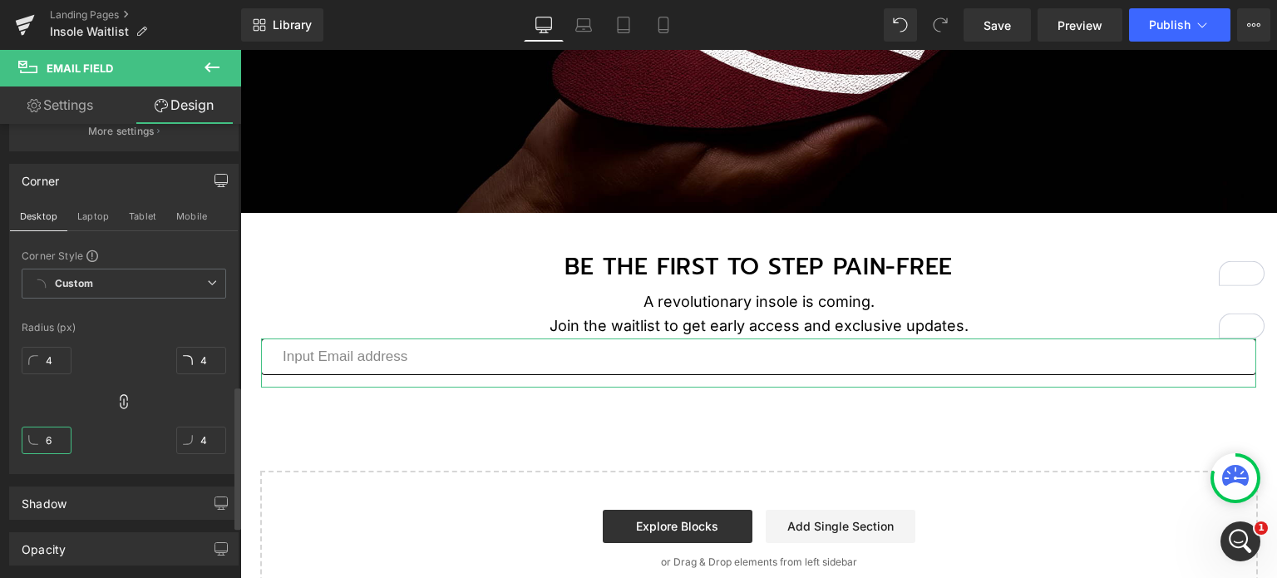
type input "7"
type input "8"
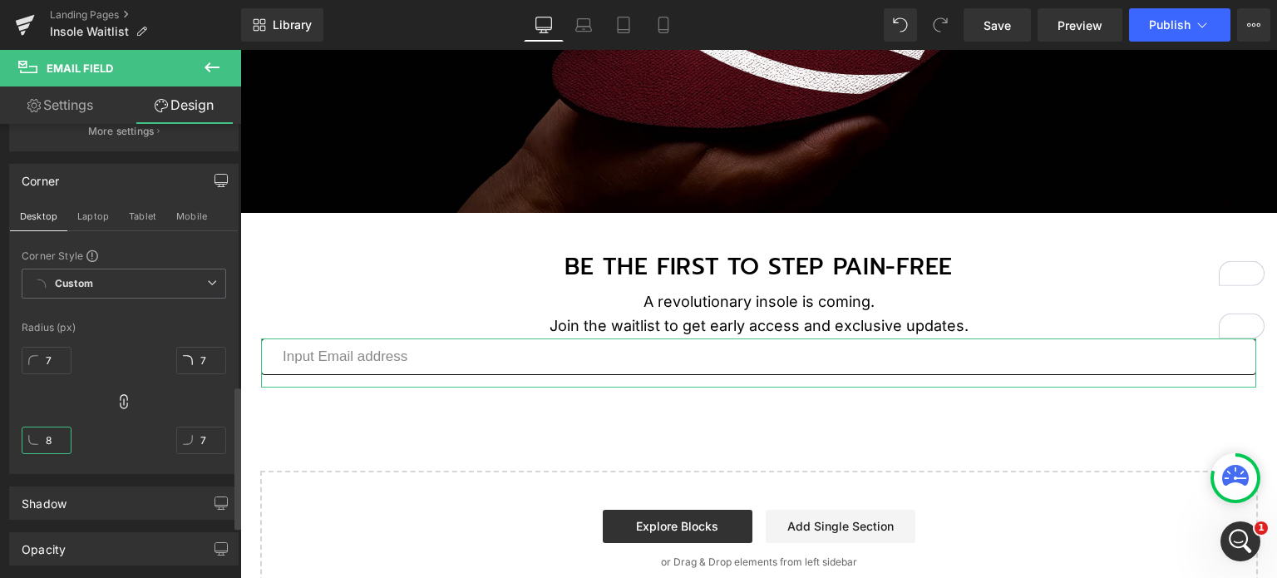
type input "8"
type input "9"
type input "8"
type input "10"
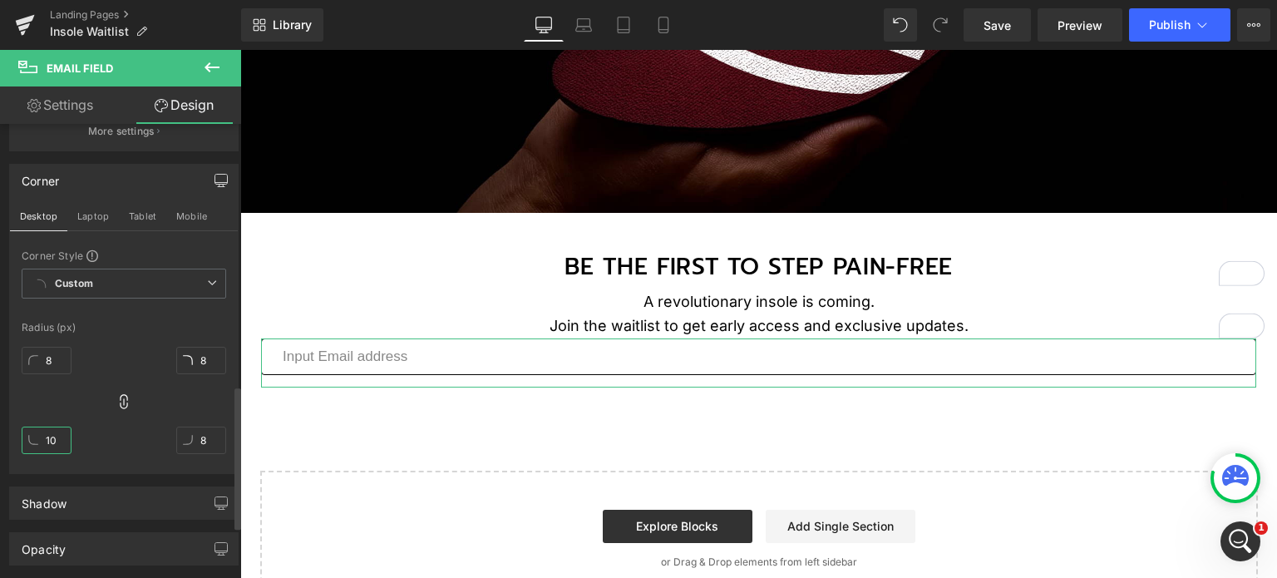
type input "10"
type input "11"
type input "10"
type input "12"
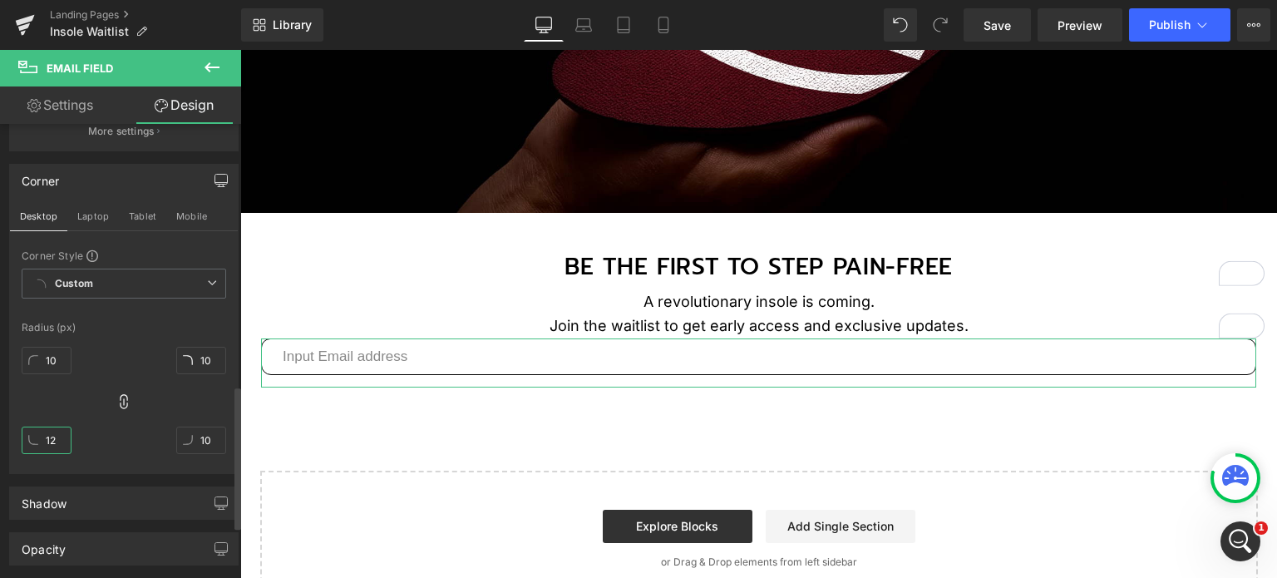
type input "12"
type input "11"
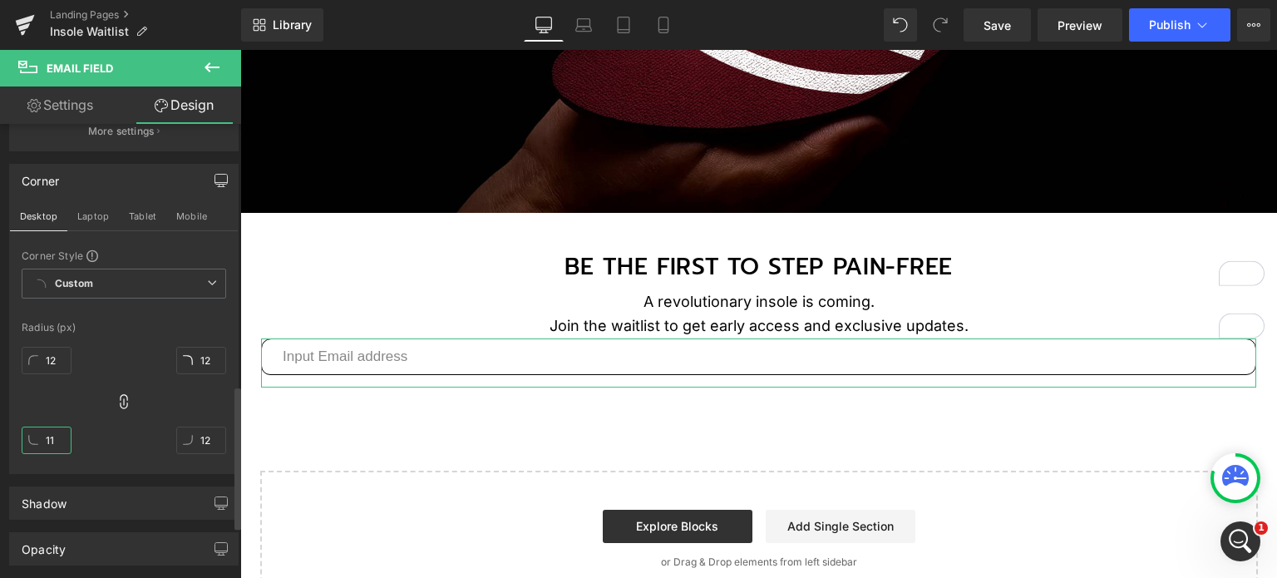
type input "11"
type input "10"
type input "11"
type input "7"
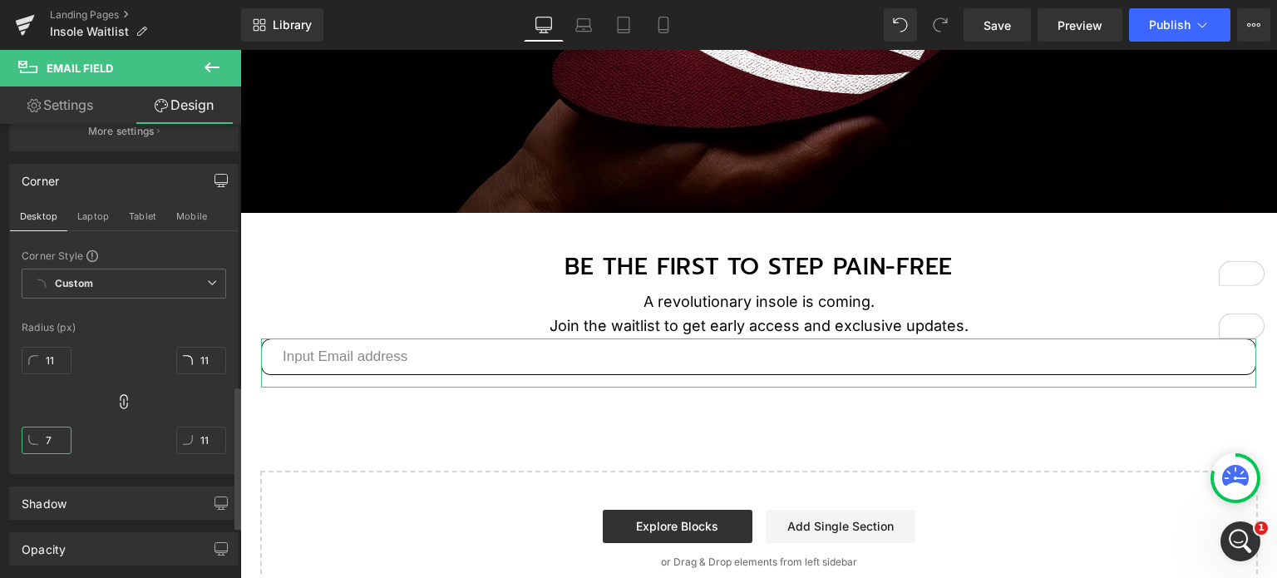
type input "7"
click at [35, 435] on input "7" at bounding box center [47, 439] width 50 height 27
type input "3"
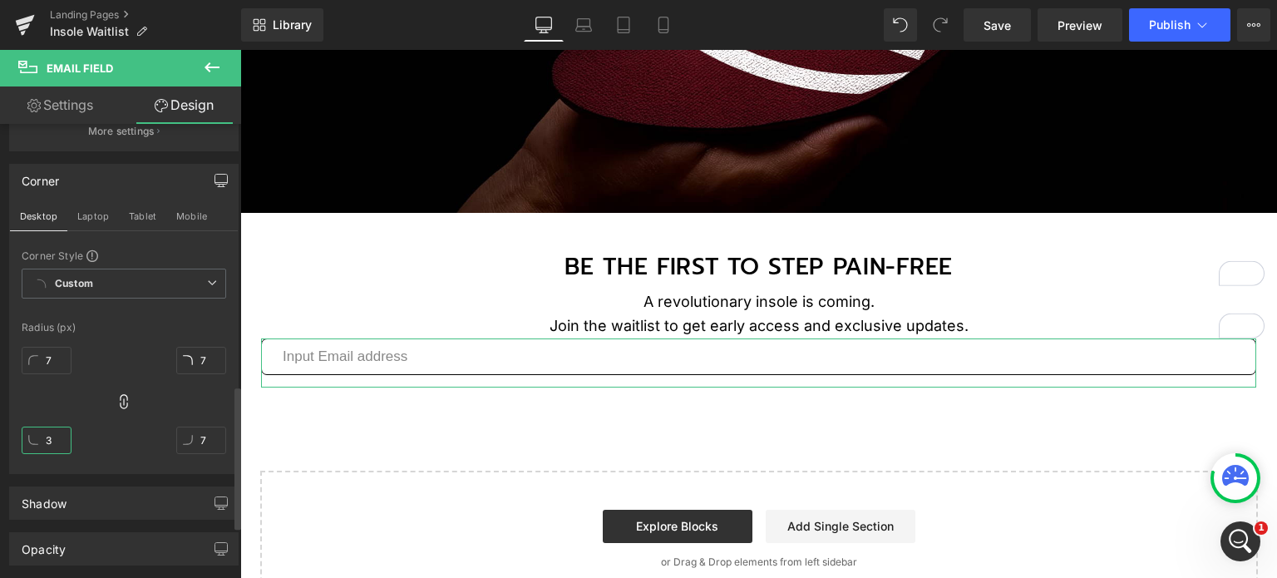
type input "3"
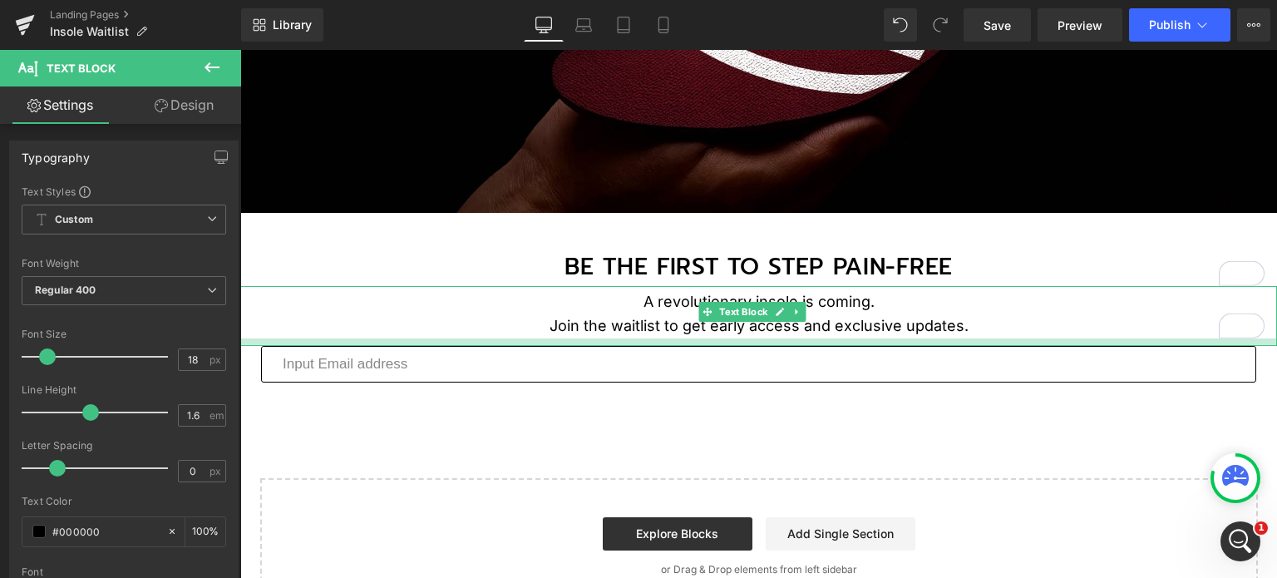
drag, startPoint x: 938, startPoint y: 329, endPoint x: 1191, endPoint y: 55, distance: 373.5
click at [939, 338] on div at bounding box center [758, 341] width 1037 height 7
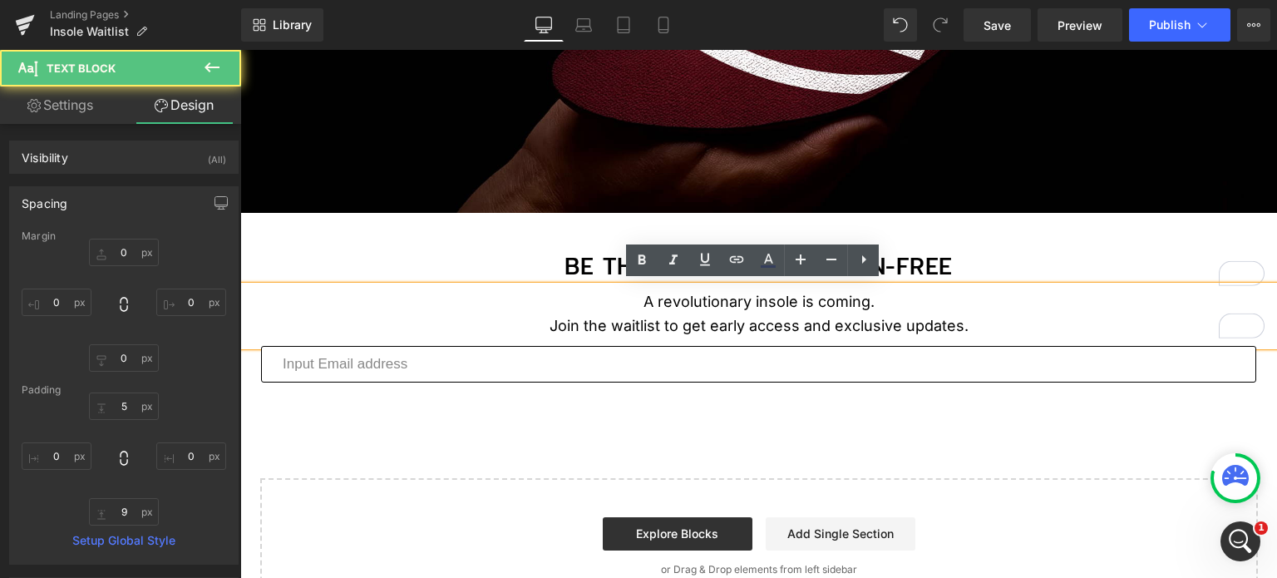
type input "0"
type input "5"
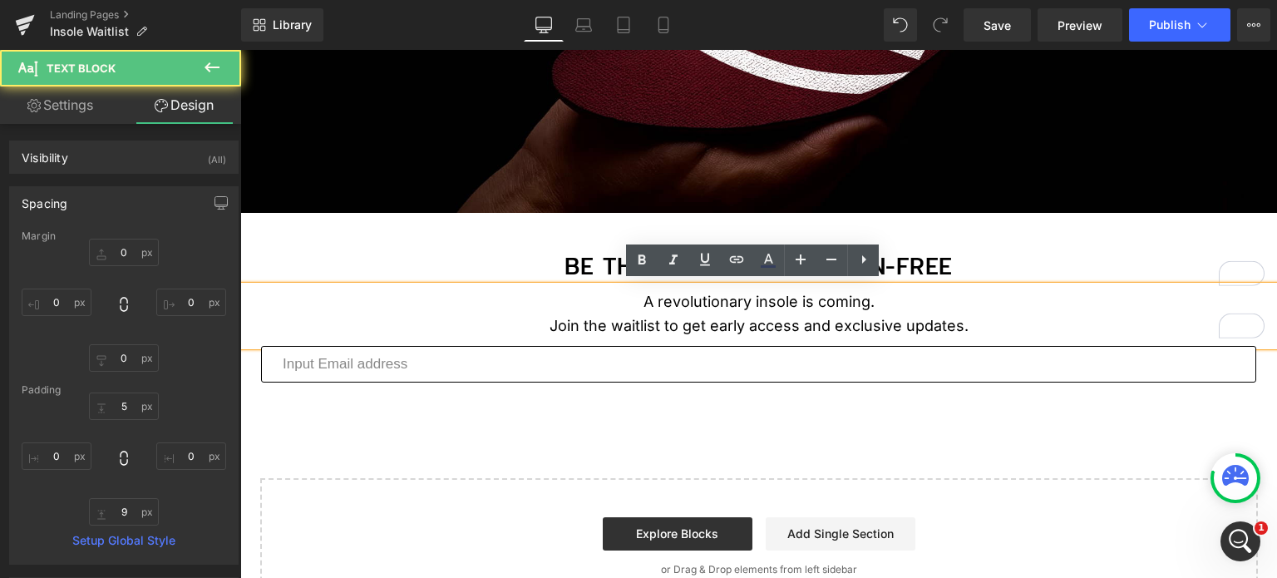
type input "0"
type input "9"
type input "0"
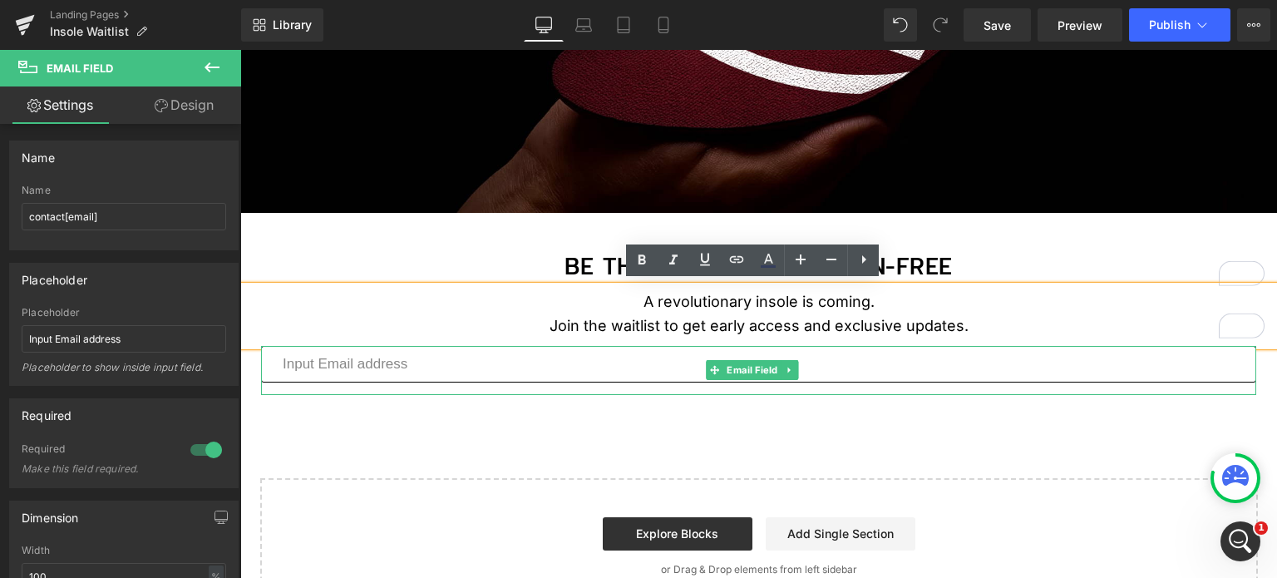
click at [941, 346] on div at bounding box center [758, 346] width 995 height 1
click at [947, 431] on div "Image BE THE FIRST TO STEP PAIN-FREE Text Block 43px A revolutionary insole is …" at bounding box center [758, 236] width 1037 height 756
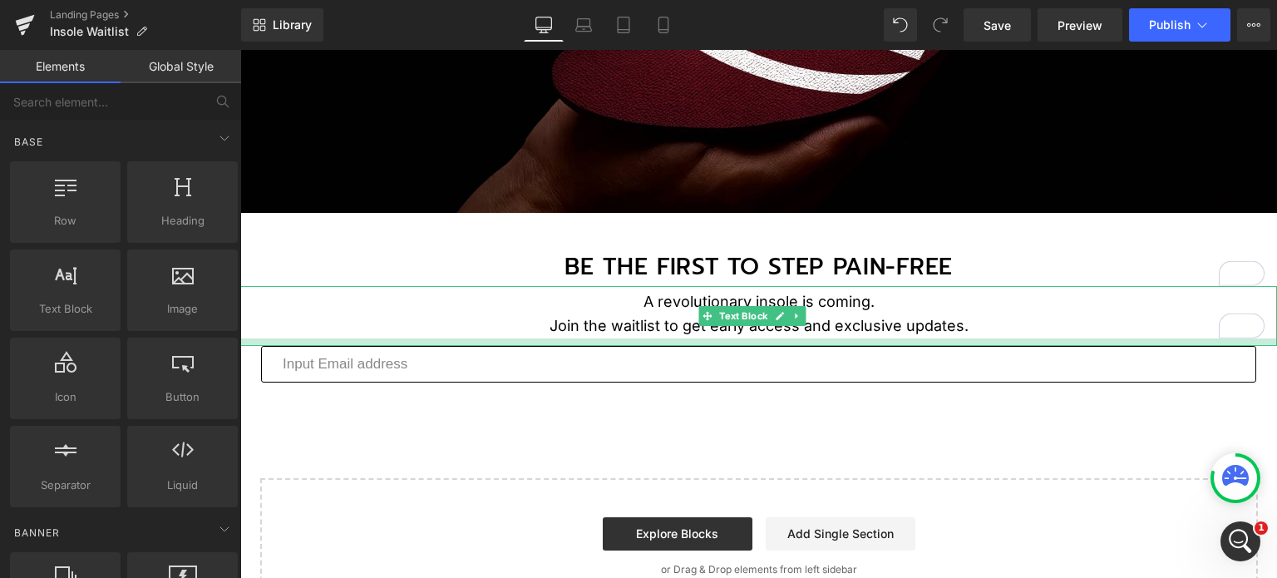
click at [978, 346] on div "Email Field" at bounding box center [758, 370] width 995 height 49
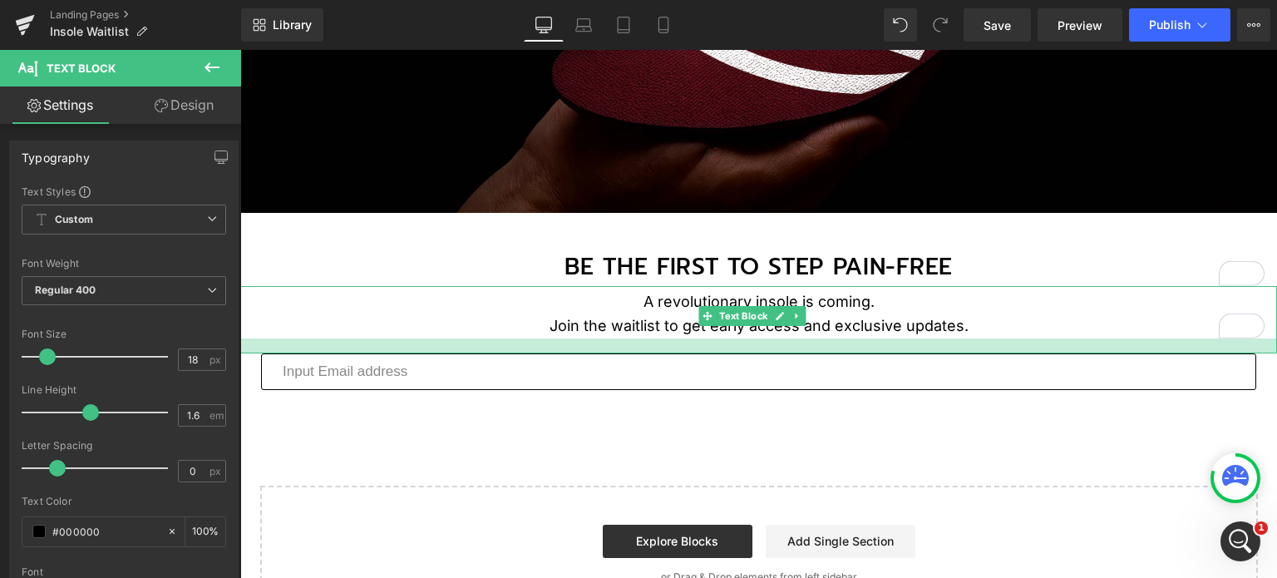
click at [985, 344] on div at bounding box center [758, 345] width 1037 height 15
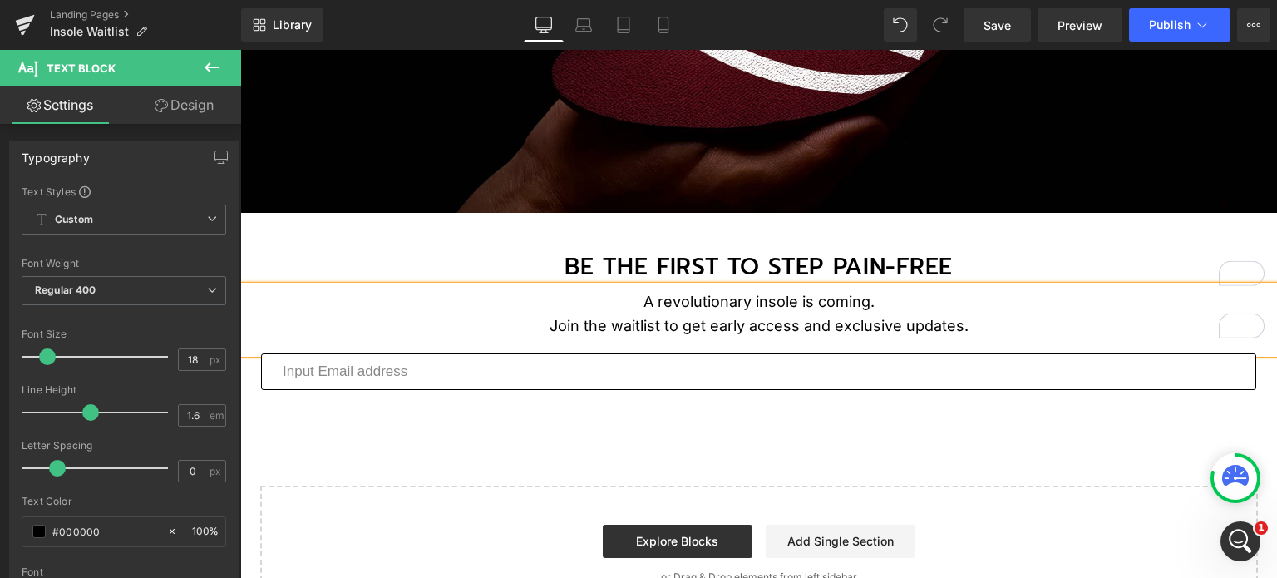
click at [973, 443] on div "Image BE THE FIRST TO STEP PAIN-FREE Text Block 43px A revolutionary insole is …" at bounding box center [758, 239] width 1037 height 763
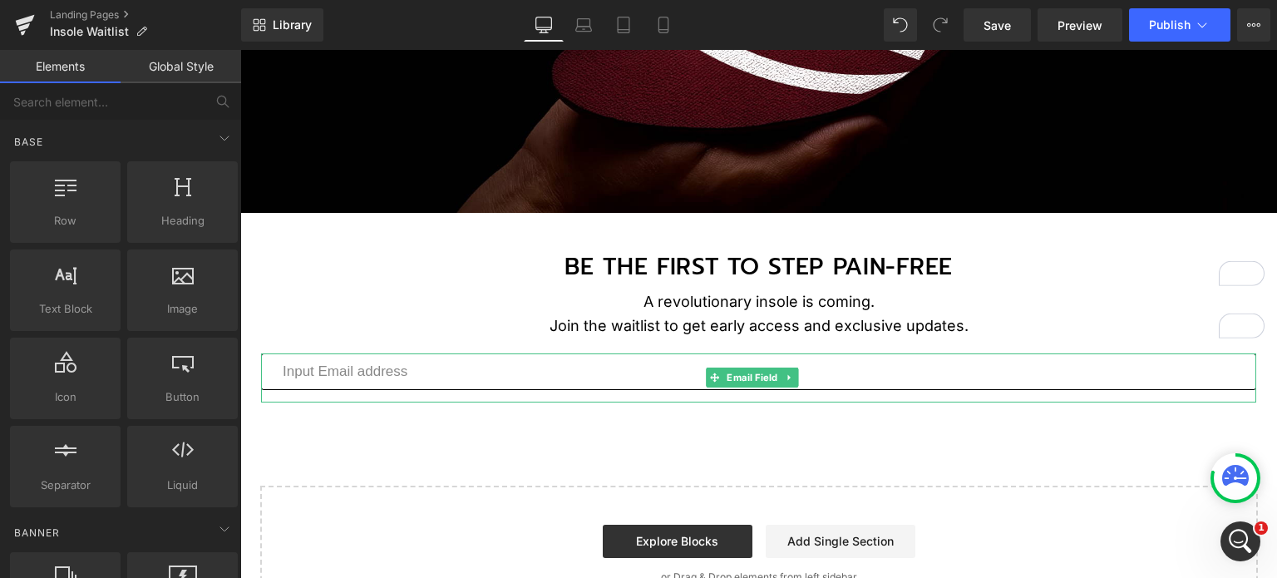
click at [434, 378] on input "email" at bounding box center [758, 371] width 995 height 37
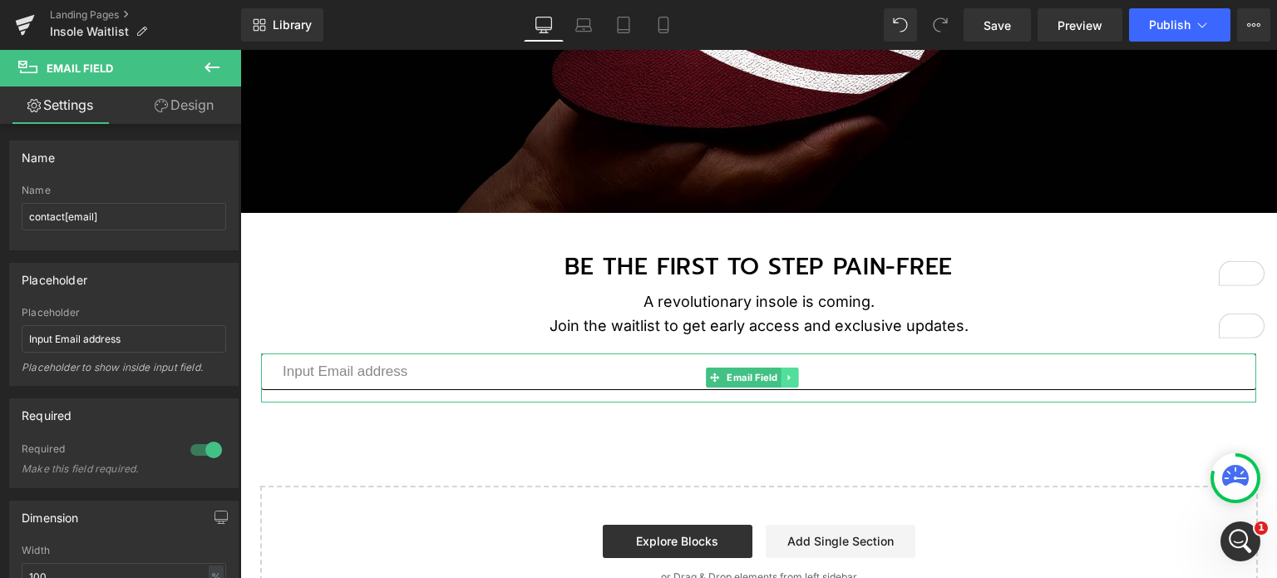
click at [788, 375] on icon at bounding box center [789, 378] width 2 height 6
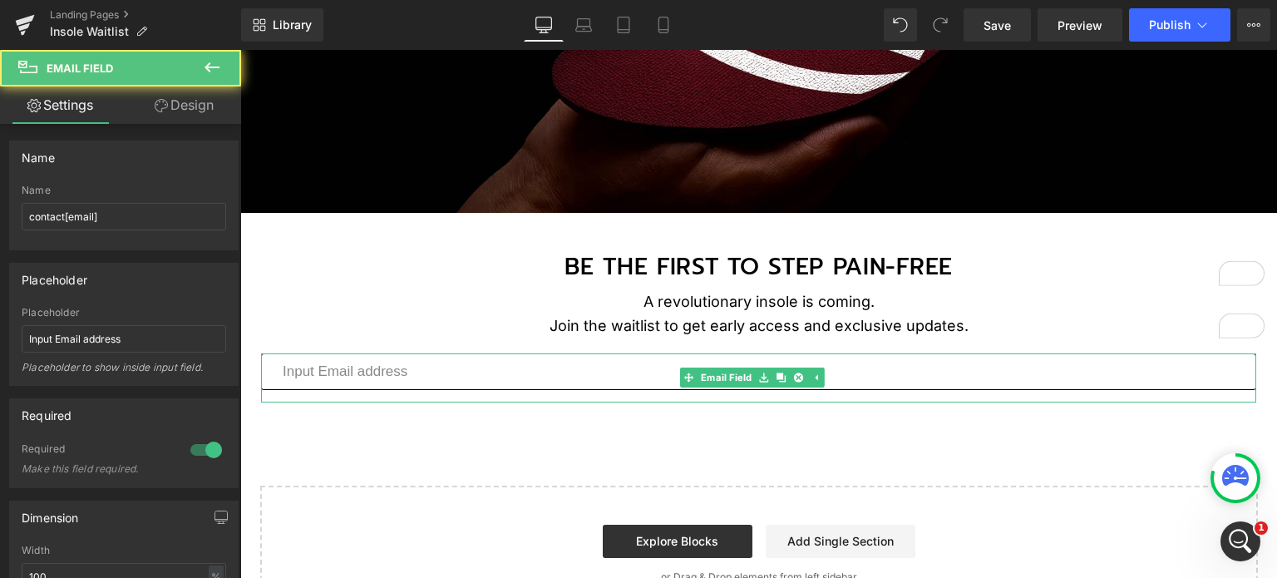
click at [604, 370] on input "email" at bounding box center [758, 371] width 995 height 37
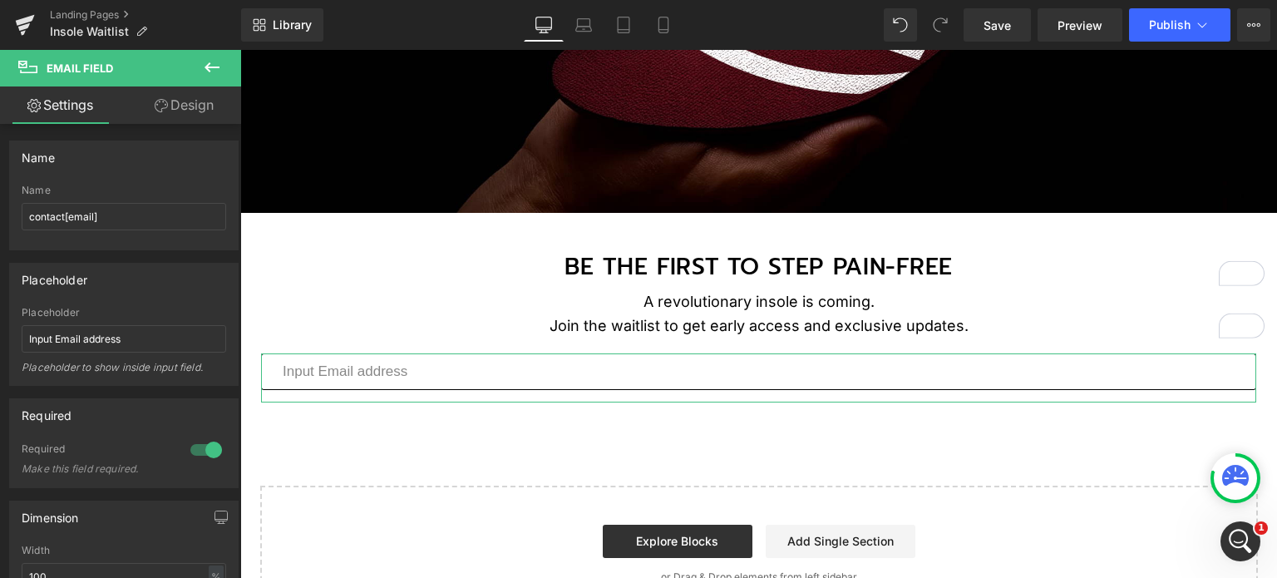
click at [168, 92] on link "Design" at bounding box center [184, 104] width 121 height 37
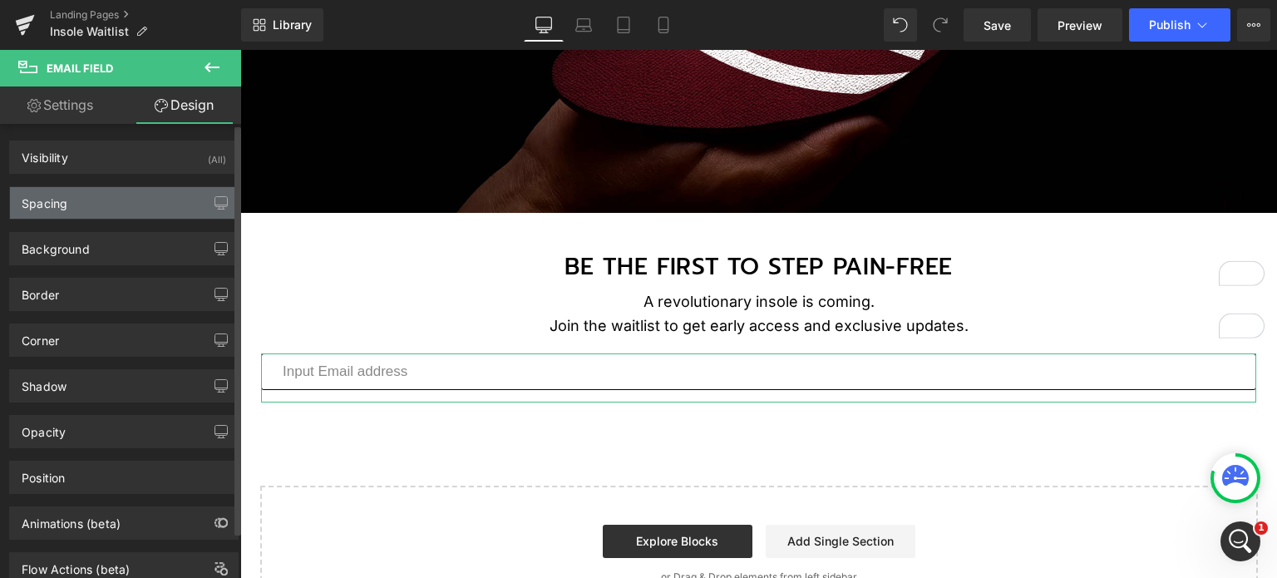
click at [140, 195] on div "Spacing" at bounding box center [124, 203] width 228 height 32
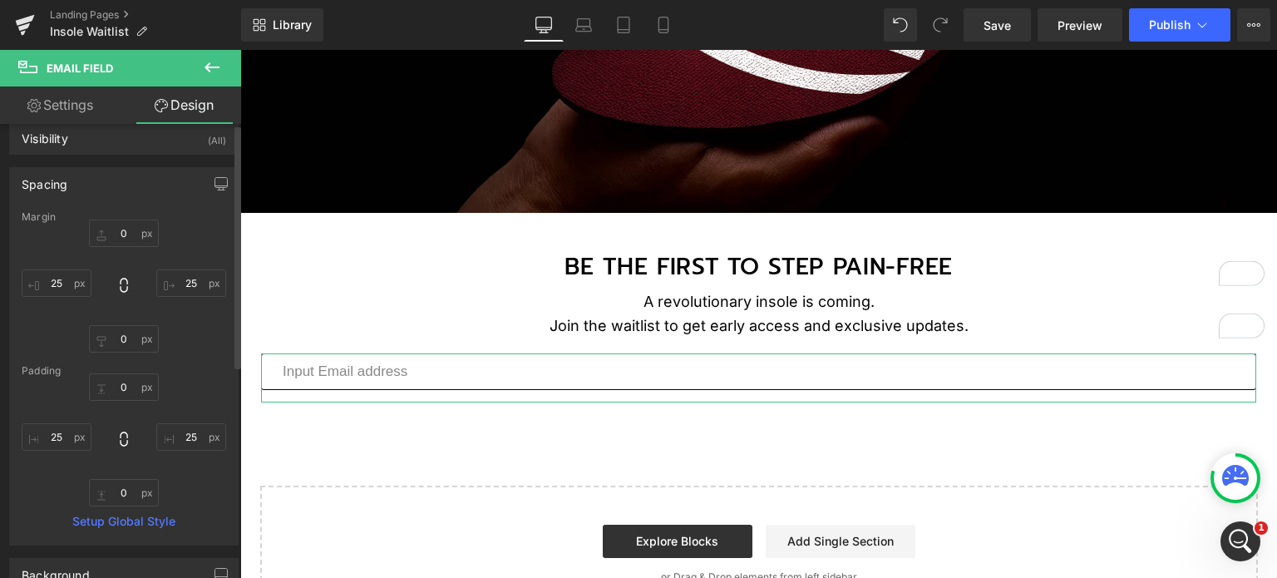
scroll to position [0, 0]
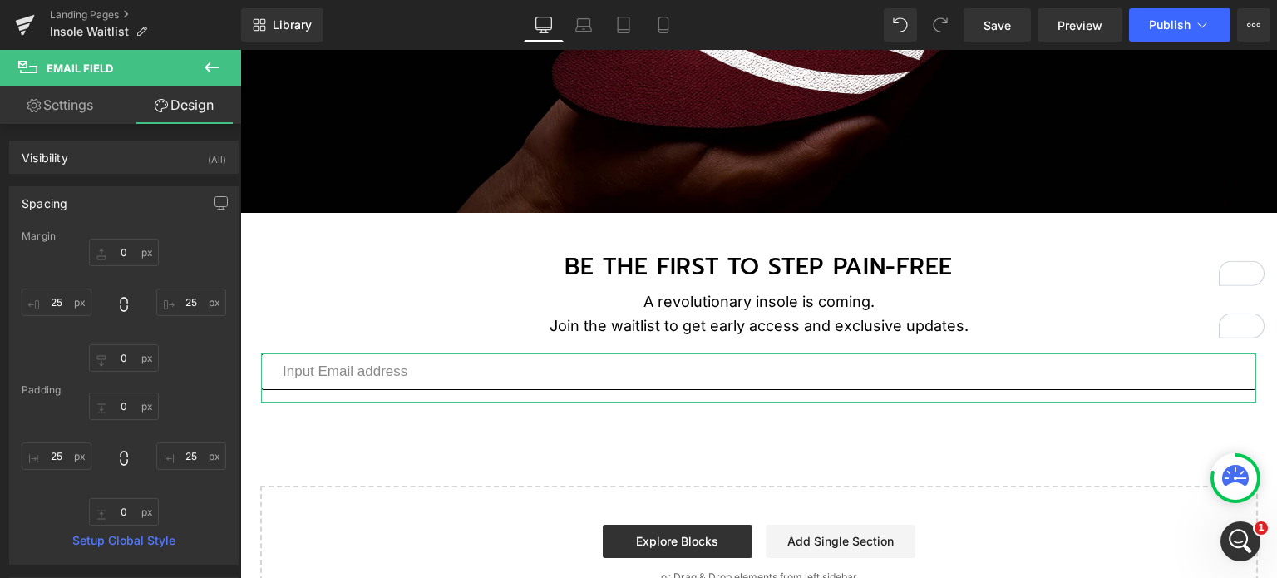
click at [65, 97] on link "Settings" at bounding box center [60, 104] width 121 height 37
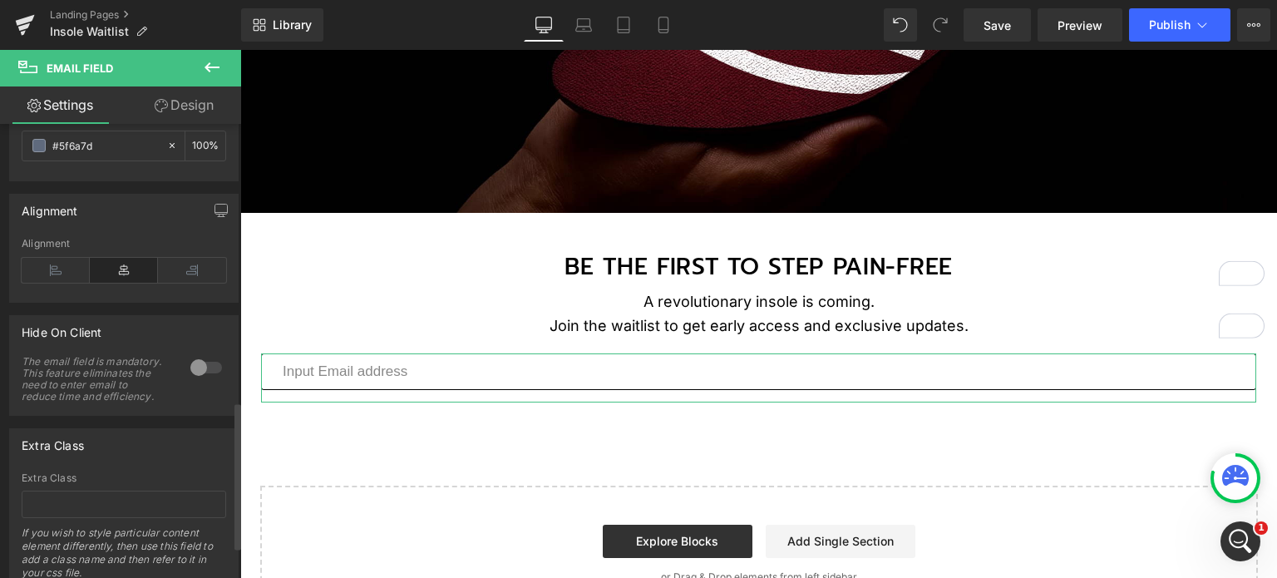
scroll to position [952, 0]
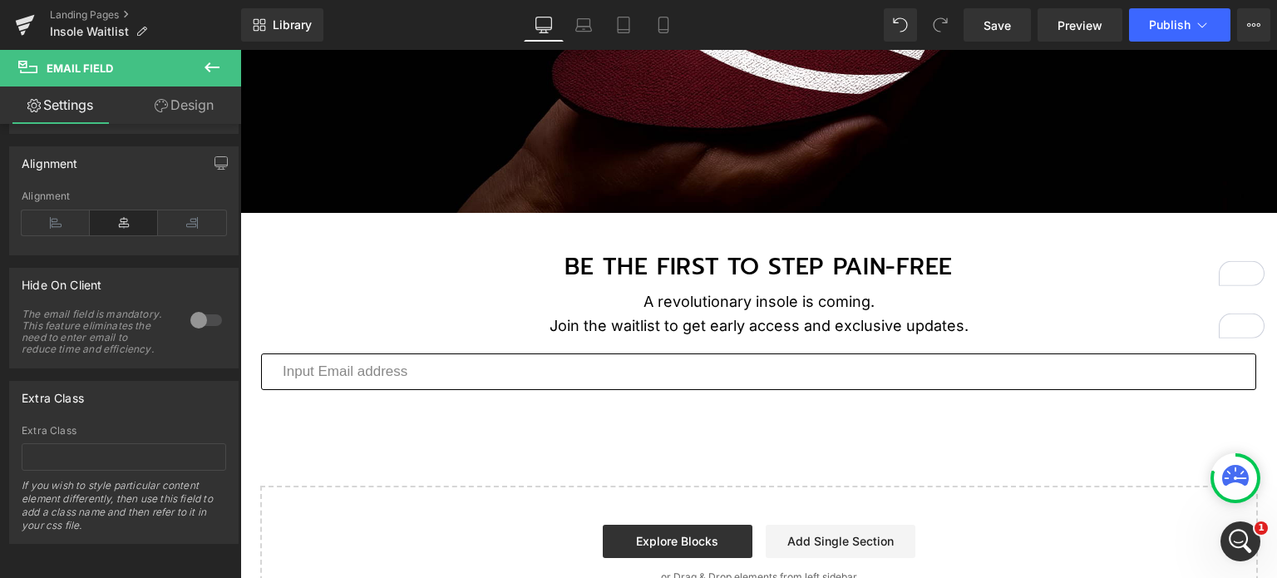
click at [389, 433] on div "Image BE THE FIRST TO STEP PAIN-FREE Text Block 43px A revolutionary insole is …" at bounding box center [758, 239] width 1037 height 763
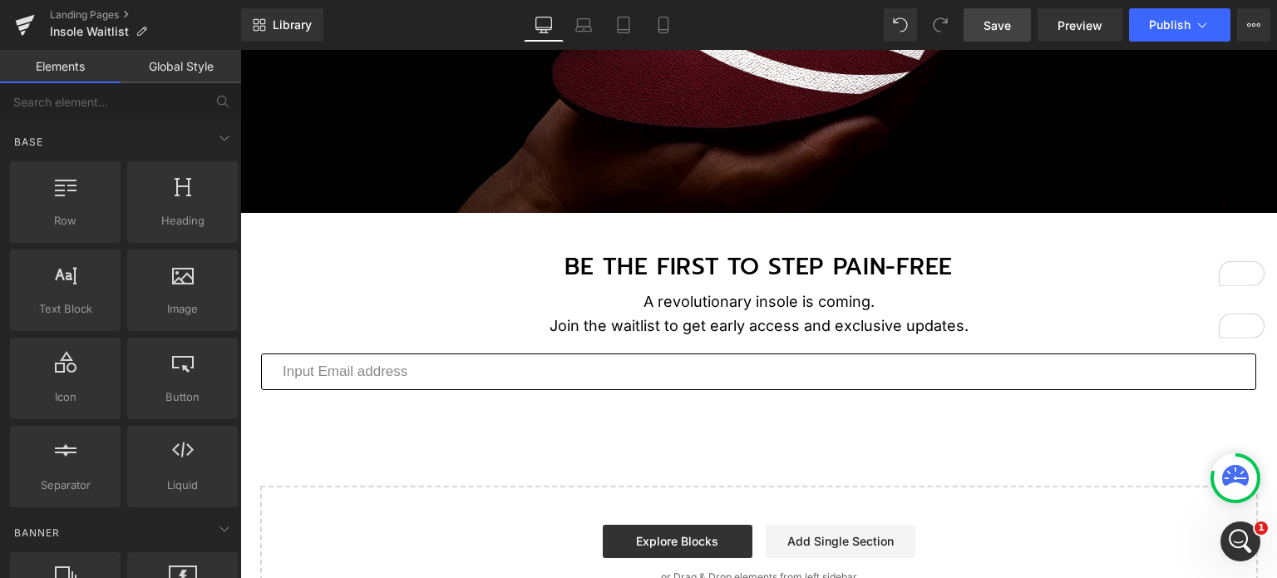
click at [995, 24] on span "Save" at bounding box center [996, 25] width 27 height 17
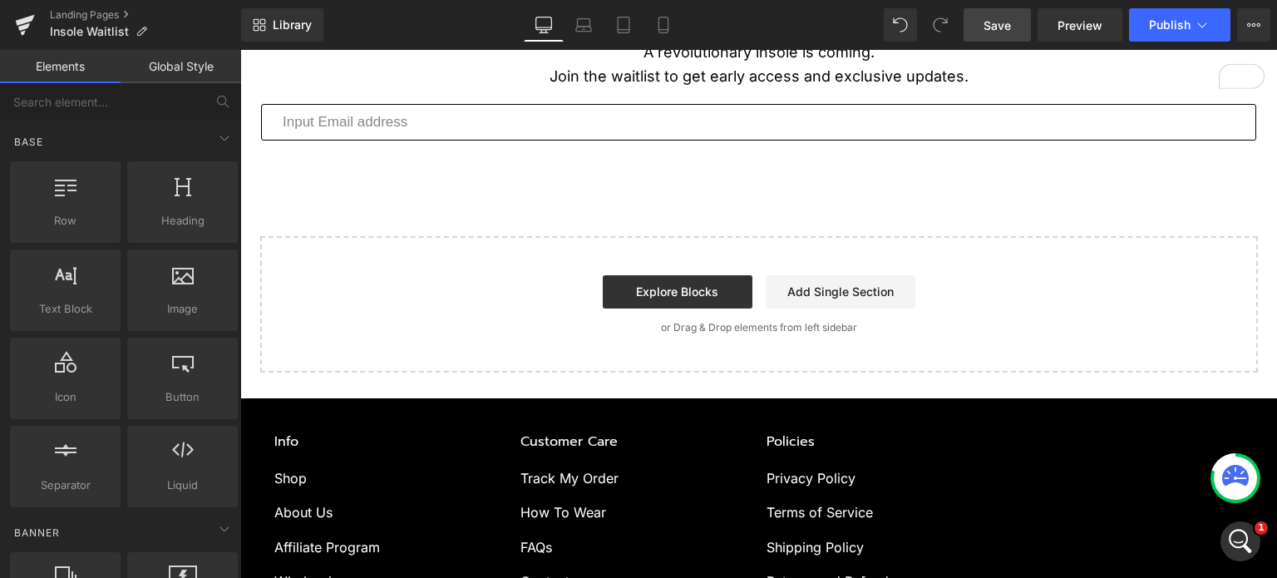
scroll to position [333, 0]
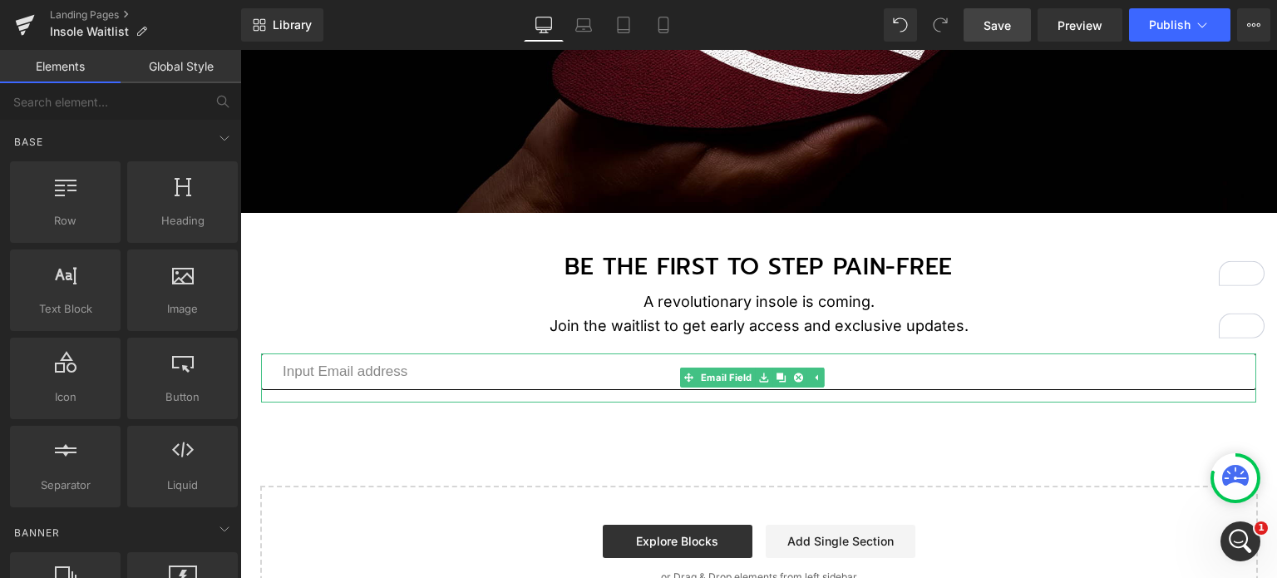
click at [483, 360] on input "email" at bounding box center [758, 371] width 995 height 37
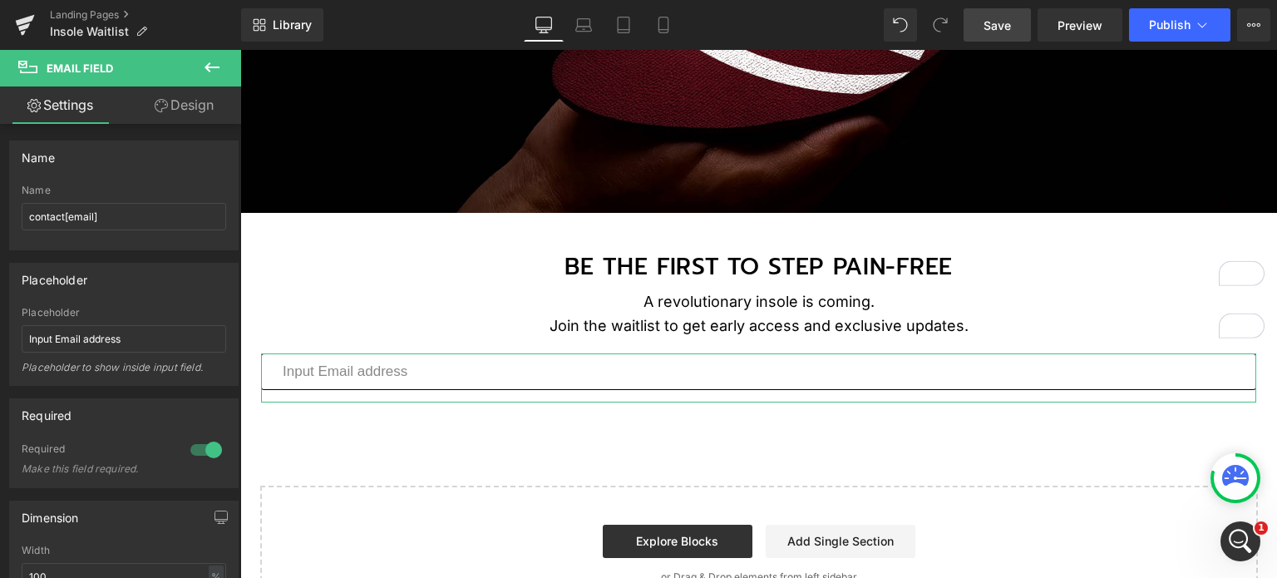
click at [197, 118] on link "Design" at bounding box center [184, 104] width 121 height 37
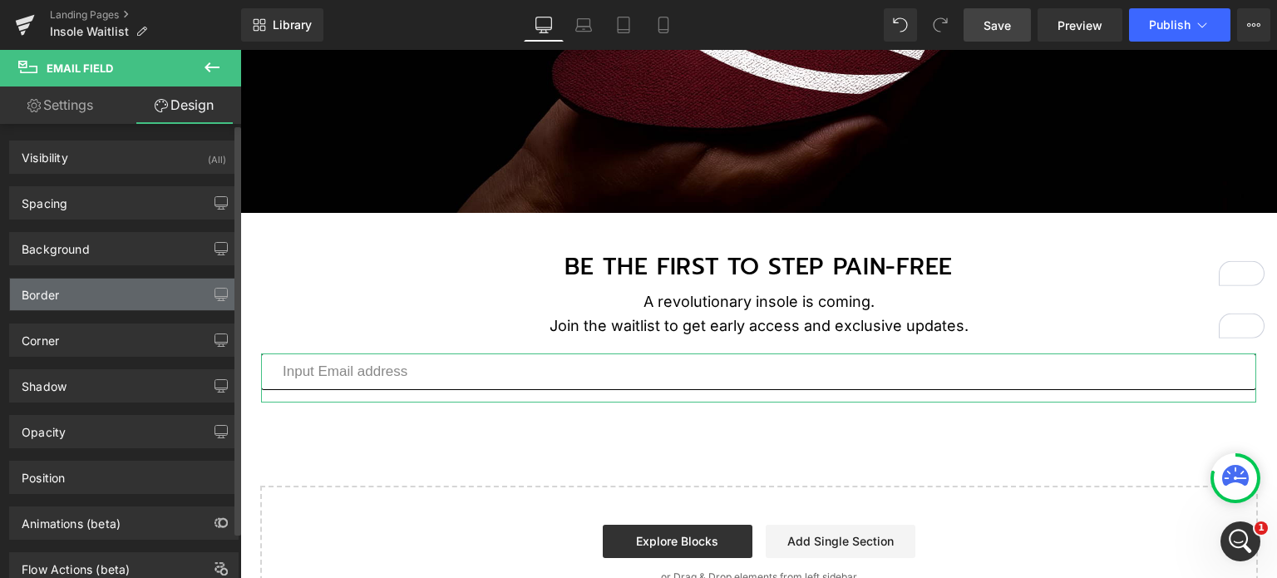
click at [109, 295] on div "Border" at bounding box center [124, 294] width 228 height 32
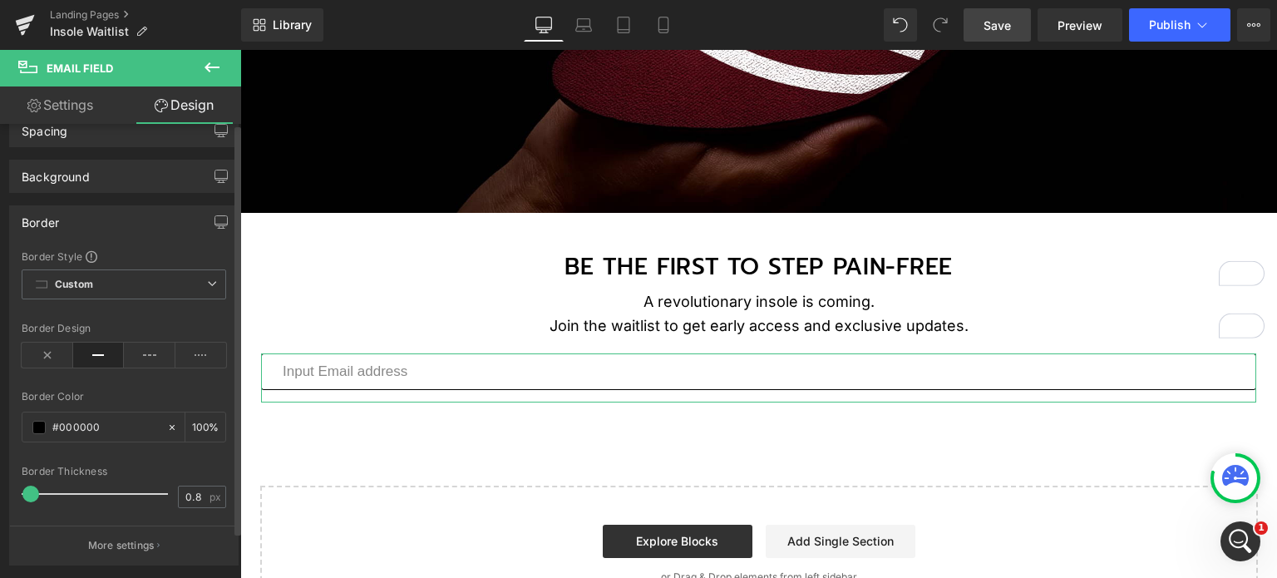
scroll to position [83, 0]
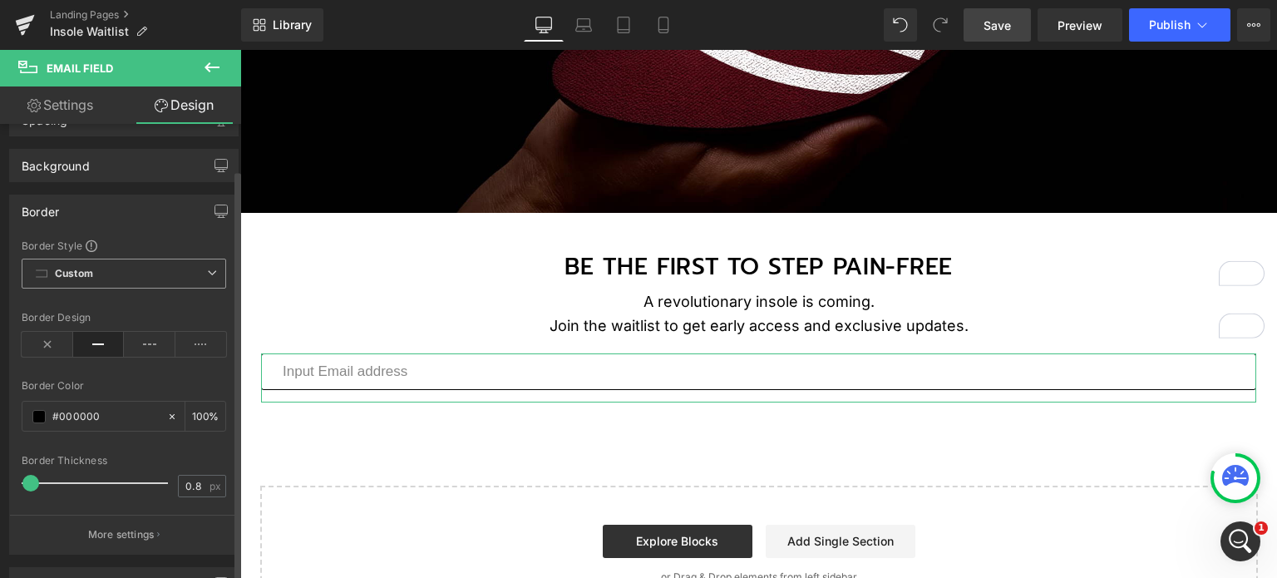
click at [132, 277] on span "Custom Setup Global Style" at bounding box center [124, 274] width 204 height 30
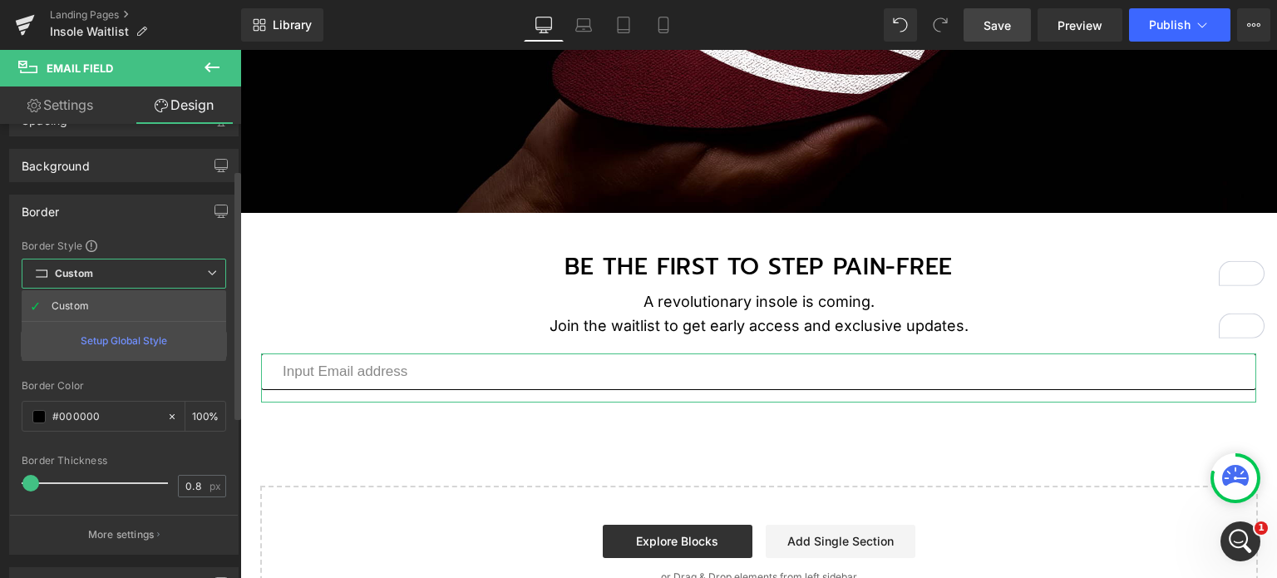
click at [132, 277] on span "Custom Setup Global Style" at bounding box center [124, 274] width 204 height 30
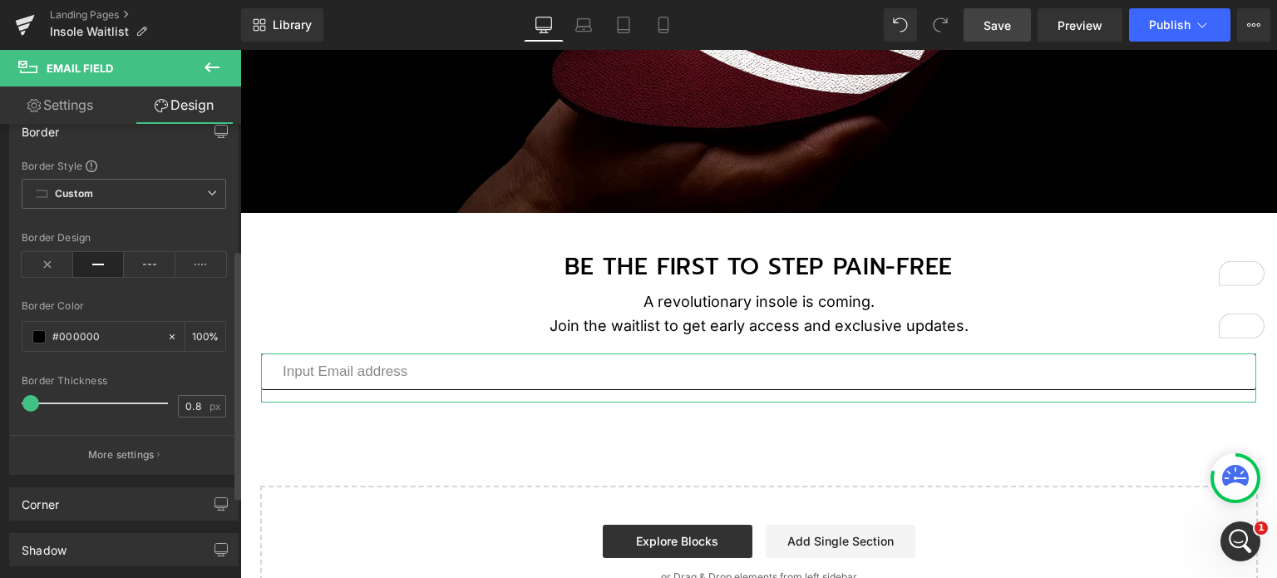
scroll to position [249, 0]
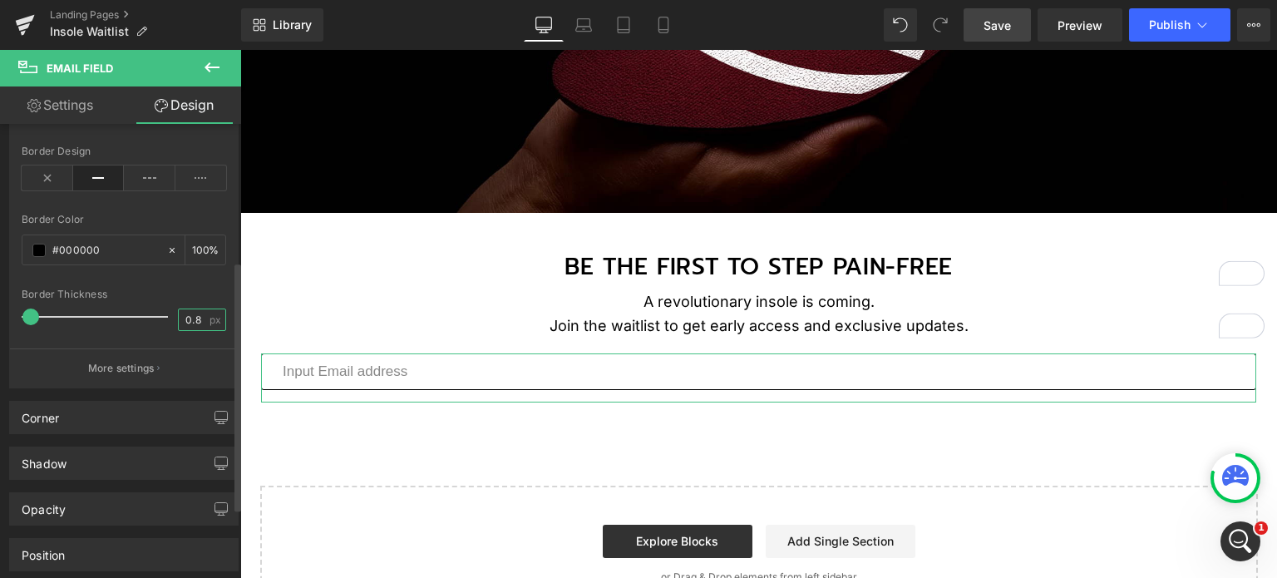
click at [181, 316] on input "0.8" at bounding box center [193, 319] width 29 height 21
type input "0"
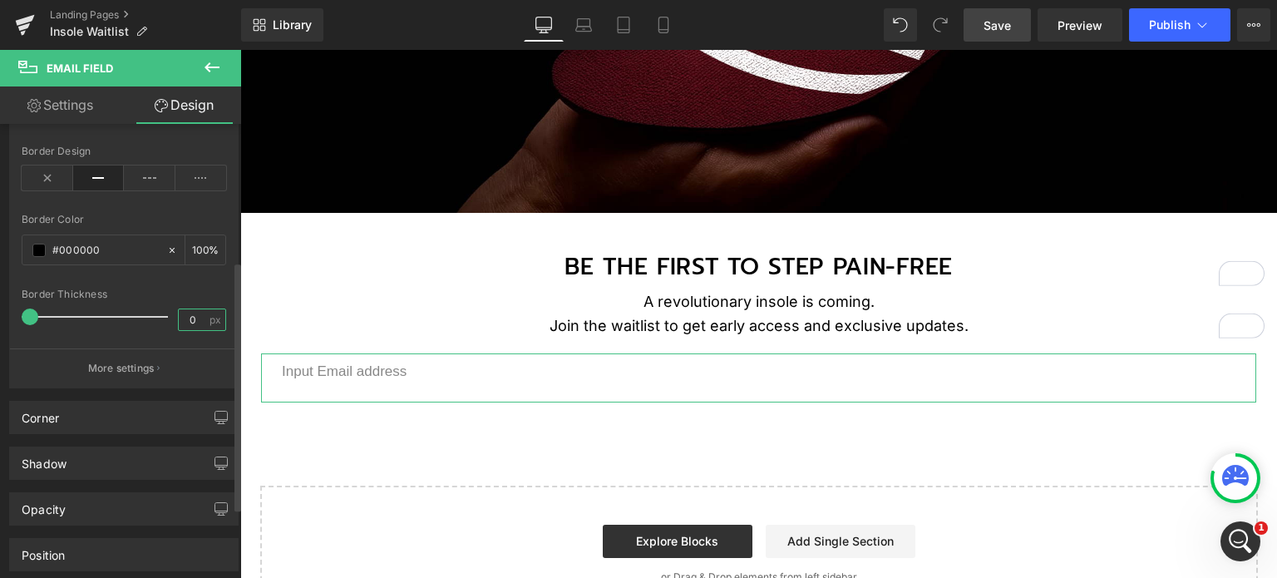
click at [191, 321] on input "0" at bounding box center [193, 319] width 29 height 21
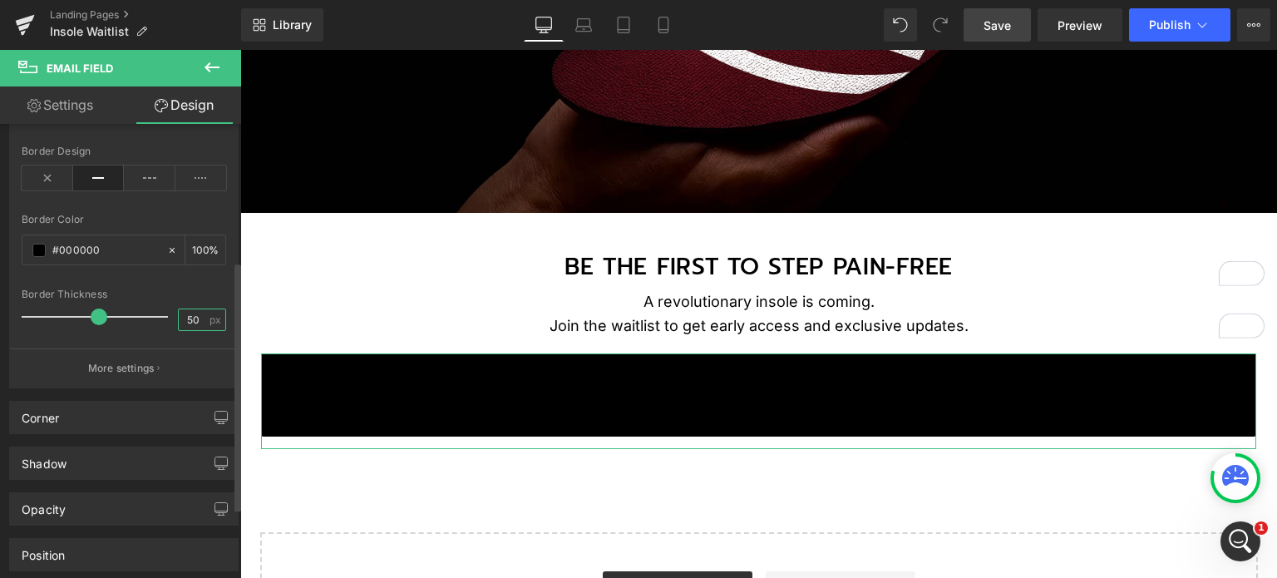
drag, startPoint x: 194, startPoint y: 318, endPoint x: 168, endPoint y: 318, distance: 25.8
click at [168, 318] on div "Border Thickness 50 px" at bounding box center [124, 316] width 204 height 56
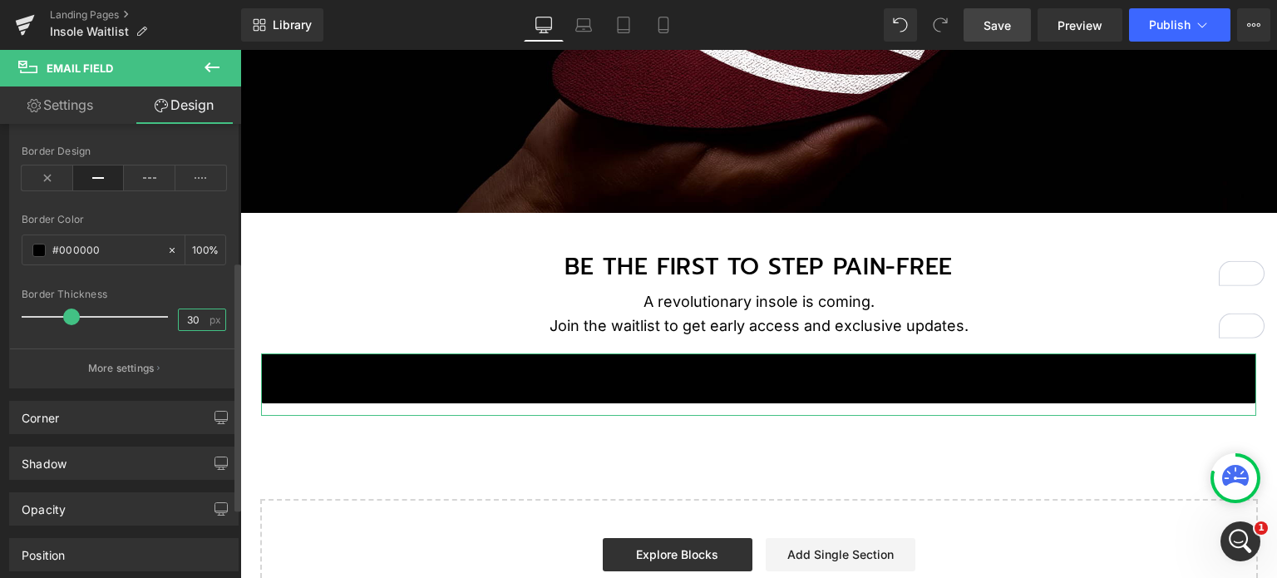
drag, startPoint x: 193, startPoint y: 318, endPoint x: 153, endPoint y: 318, distance: 39.9
click at [153, 318] on div "Border Thickness 30 px" at bounding box center [124, 316] width 204 height 56
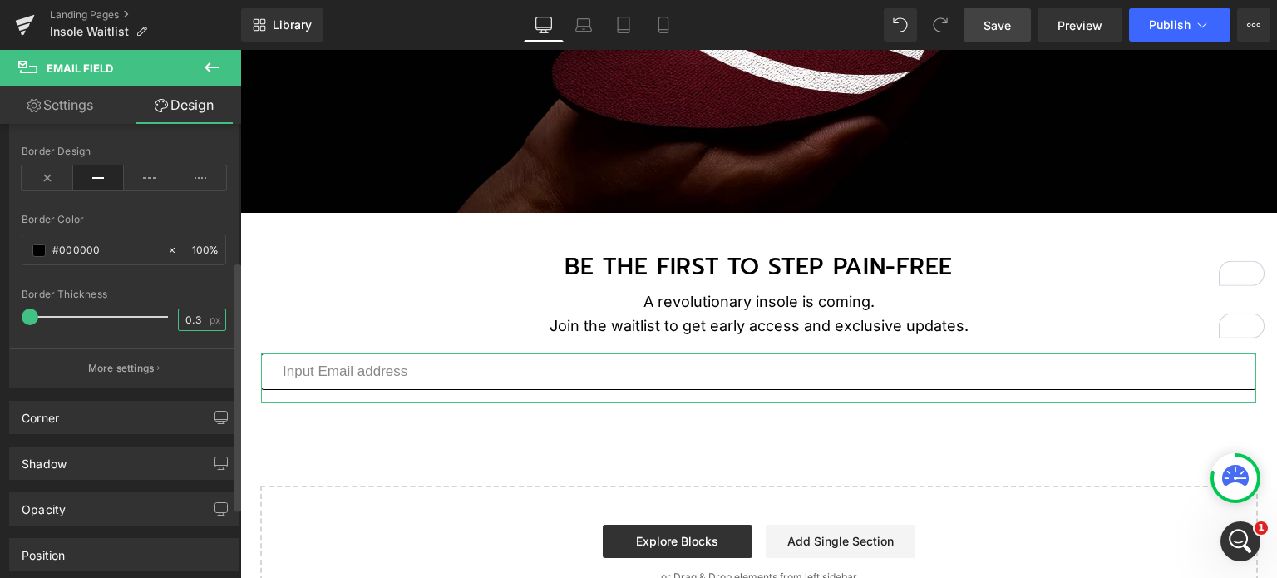
click at [193, 314] on input "0.3" at bounding box center [193, 319] width 29 height 21
click at [53, 248] on input "#000000" at bounding box center [105, 250] width 106 height 18
click at [40, 244] on span at bounding box center [38, 250] width 13 height 13
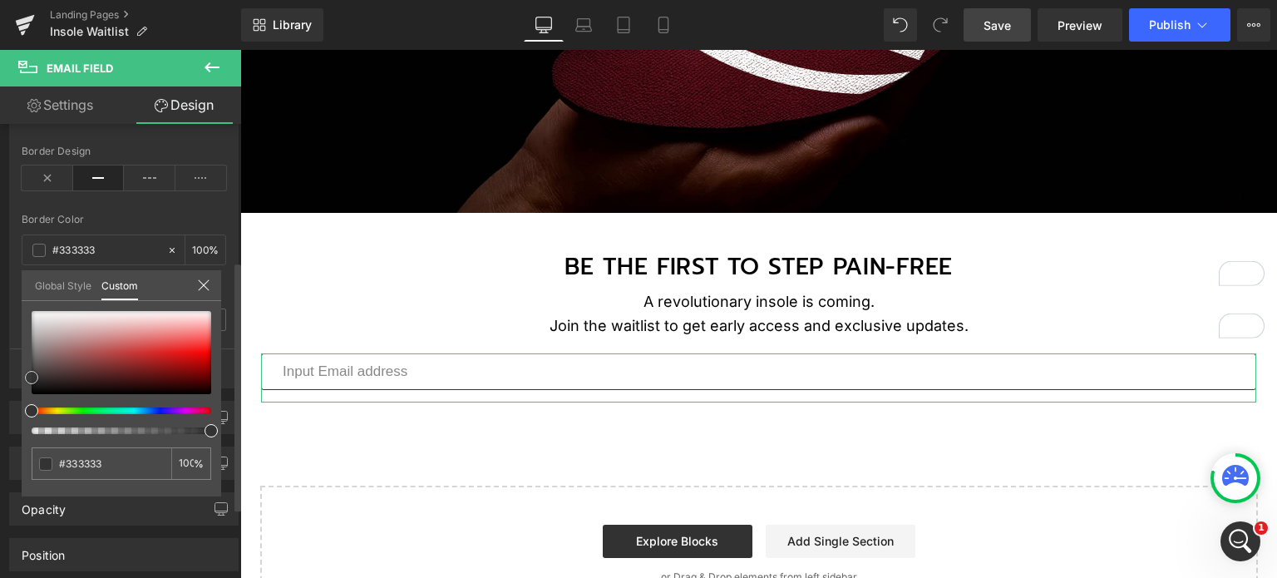
drag, startPoint x: 30, startPoint y: 392, endPoint x: 27, endPoint y: 375, distance: 17.0
click at [27, 375] on span at bounding box center [31, 377] width 13 height 13
drag, startPoint x: 204, startPoint y: 428, endPoint x: 239, endPoint y: 426, distance: 34.1
click at [239, 426] on div "Visibility (All) 0|0|0|0 1 Show on Desktop 1 Show on Laptop 1 Show on Tablet 1 …" at bounding box center [120, 354] width 241 height 461
click at [26, 368] on span at bounding box center [31, 373] width 13 height 13
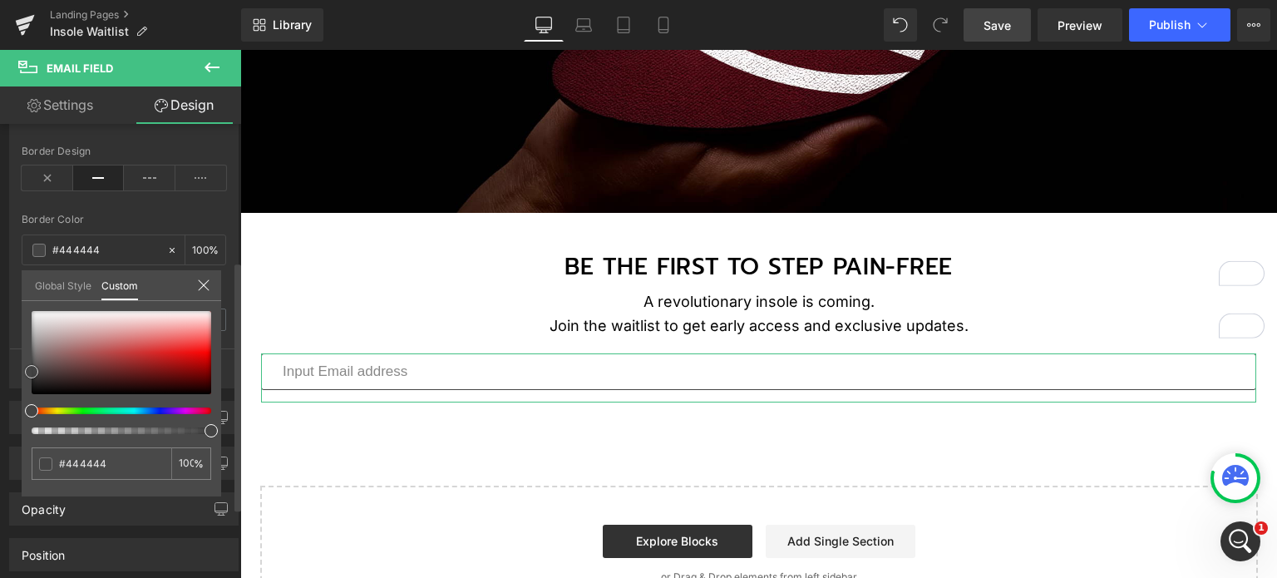
click at [29, 366] on span at bounding box center [31, 371] width 13 height 13
click at [27, 362] on div "#000000 100 %" at bounding box center [122, 403] width 200 height 185
click at [27, 357] on div "#000000 100 %" at bounding box center [122, 403] width 200 height 185
drag, startPoint x: 31, startPoint y: 357, endPoint x: 30, endPoint y: 328, distance: 29.1
click at [32, 328] on div at bounding box center [122, 352] width 180 height 83
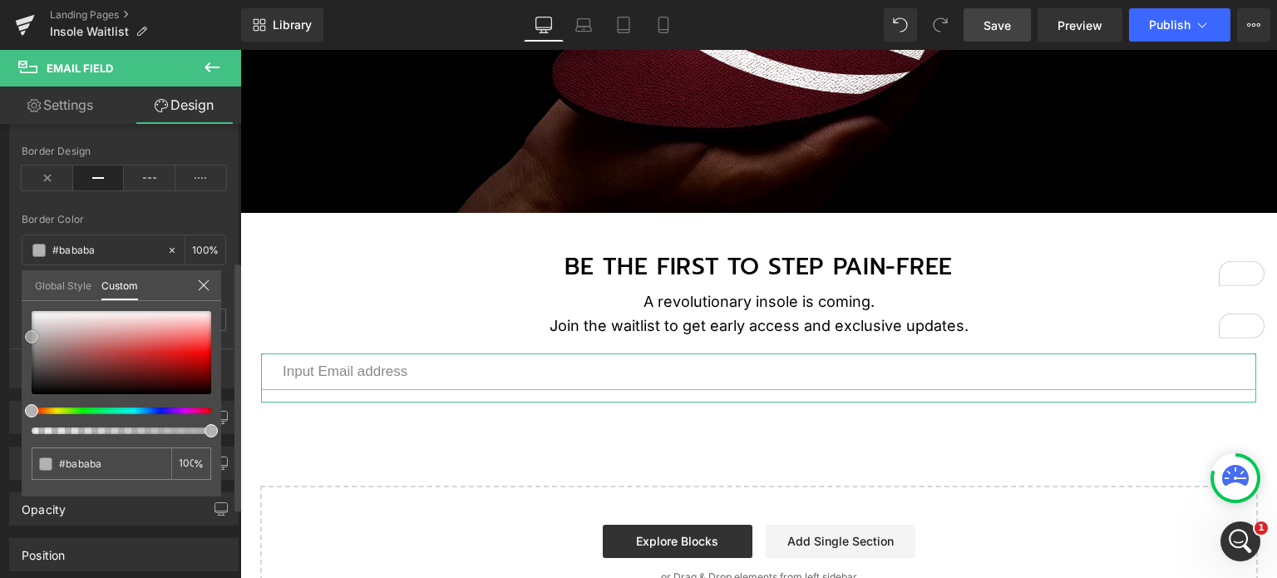
click at [26, 334] on span at bounding box center [31, 336] width 13 height 13
click at [205, 280] on icon at bounding box center [203, 284] width 13 height 13
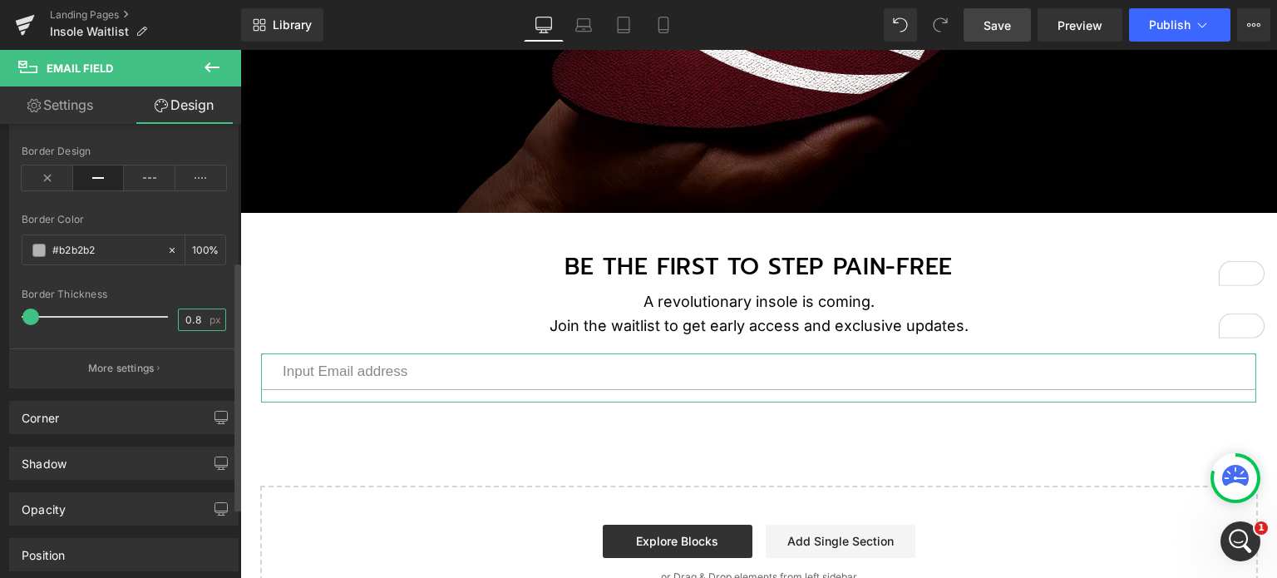
click at [190, 317] on input "0.8" at bounding box center [193, 319] width 29 height 21
click at [195, 321] on input "0.8" at bounding box center [193, 319] width 29 height 21
type input "0"
type input "0.3"
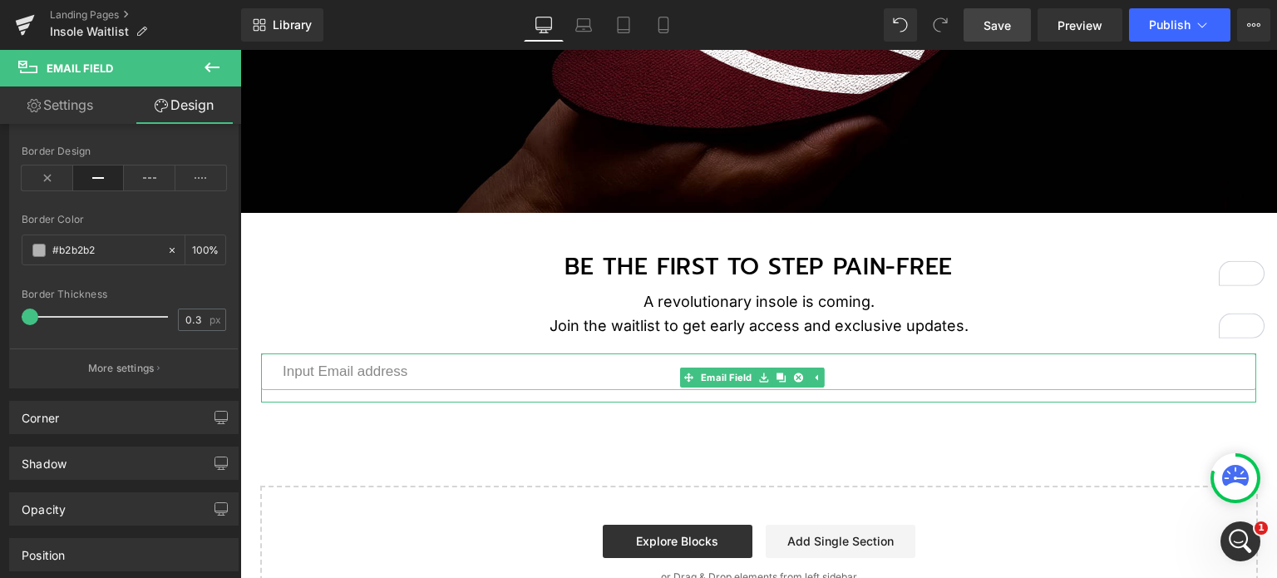
click at [446, 376] on input "email" at bounding box center [758, 371] width 995 height 37
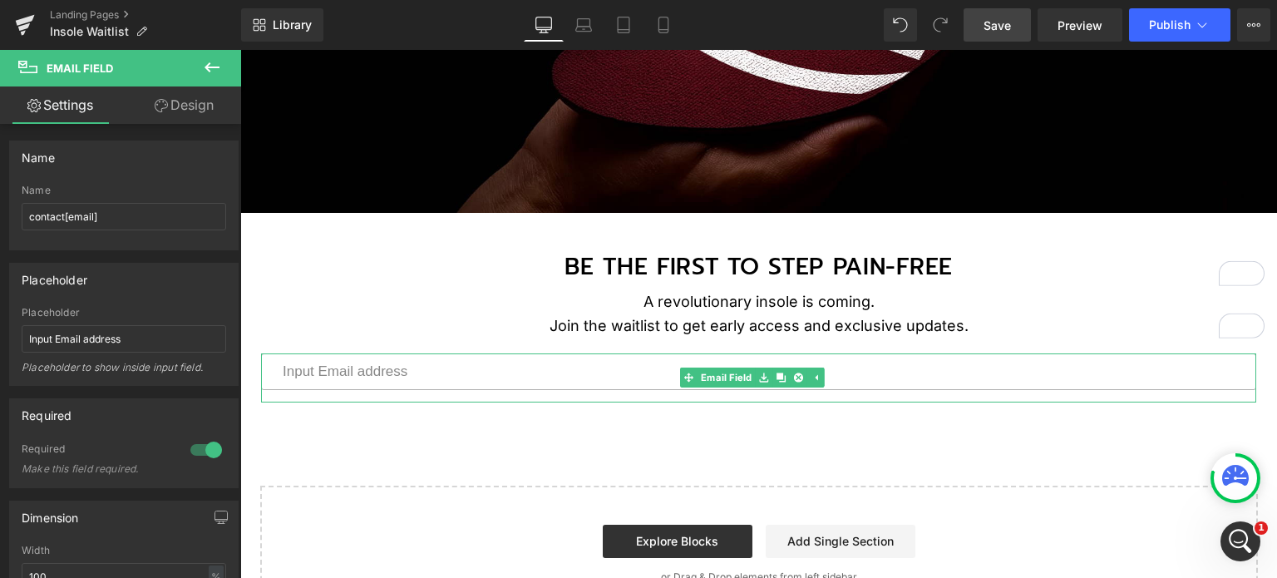
click at [602, 388] on div at bounding box center [758, 377] width 995 height 49
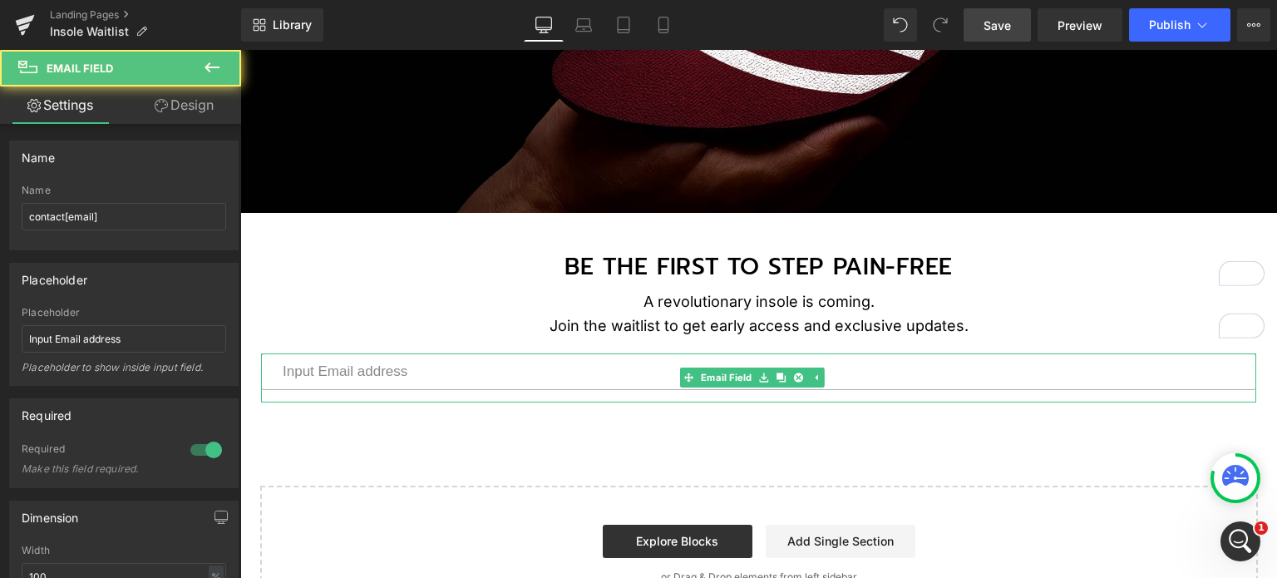
click at [603, 375] on input "email" at bounding box center [758, 371] width 995 height 37
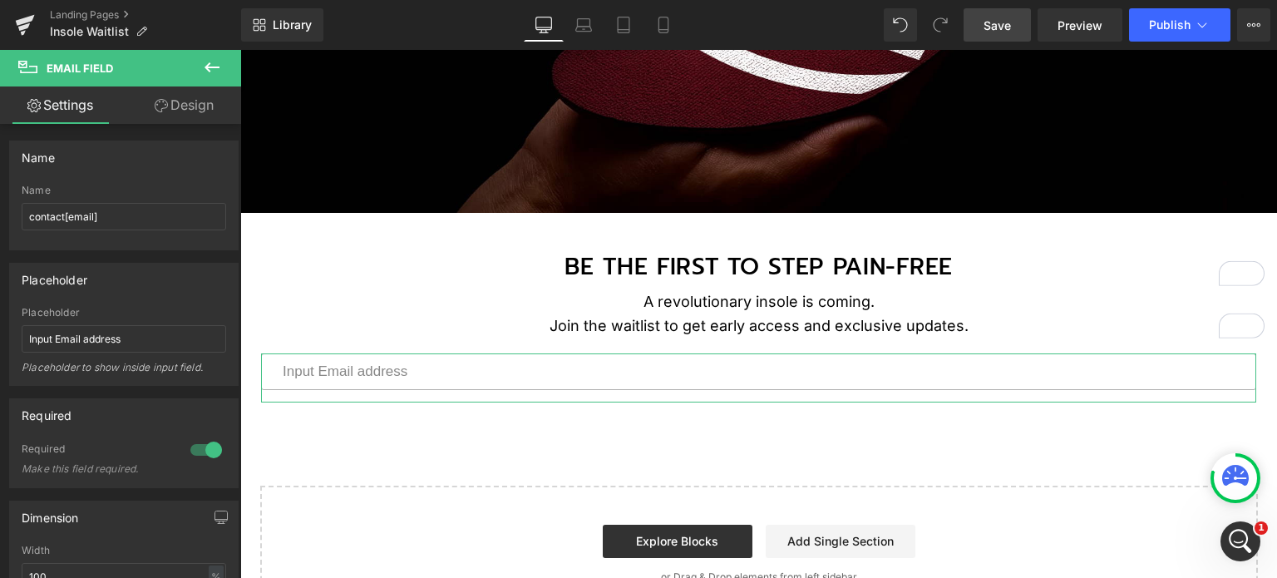
click at [157, 102] on icon at bounding box center [161, 105] width 13 height 13
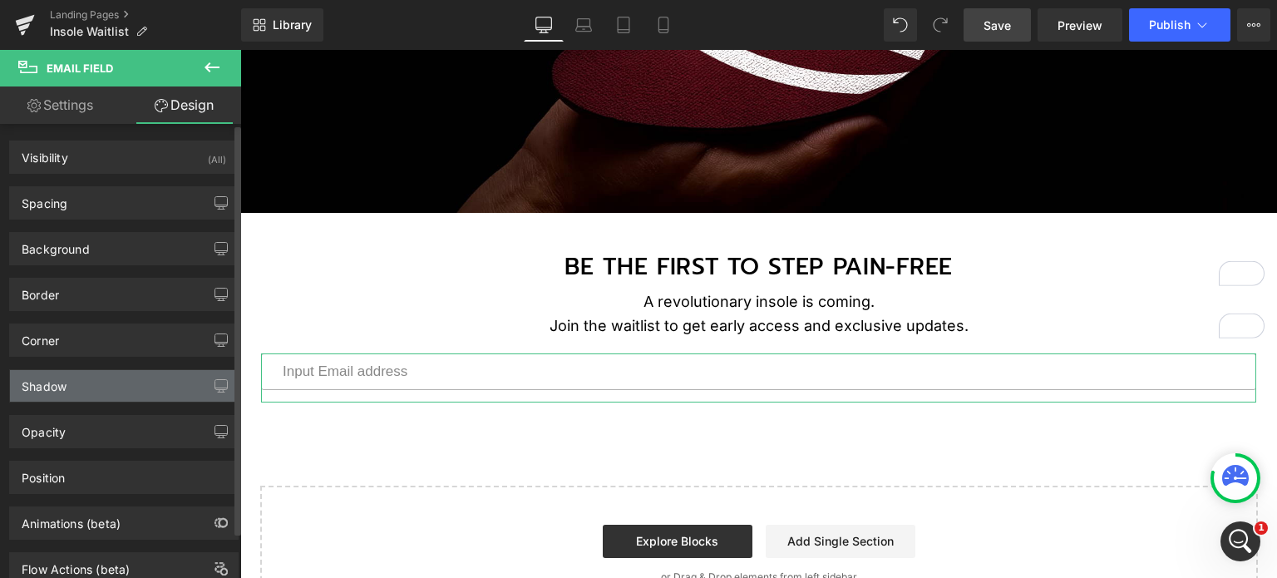
click at [130, 386] on div "Shadow" at bounding box center [124, 386] width 228 height 32
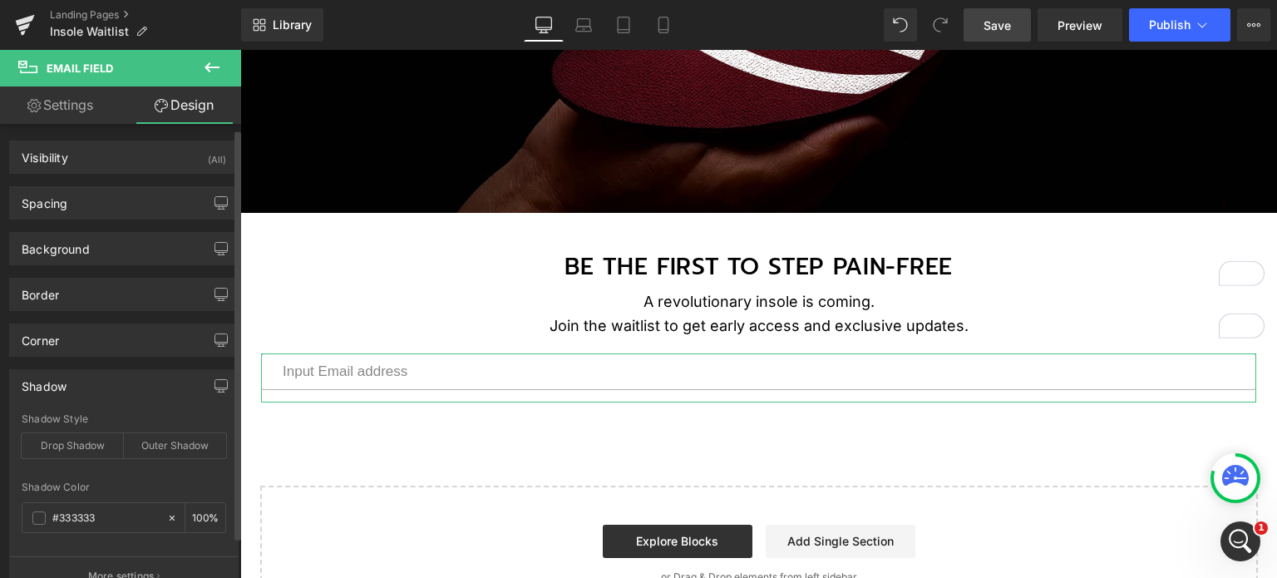
scroll to position [166, 0]
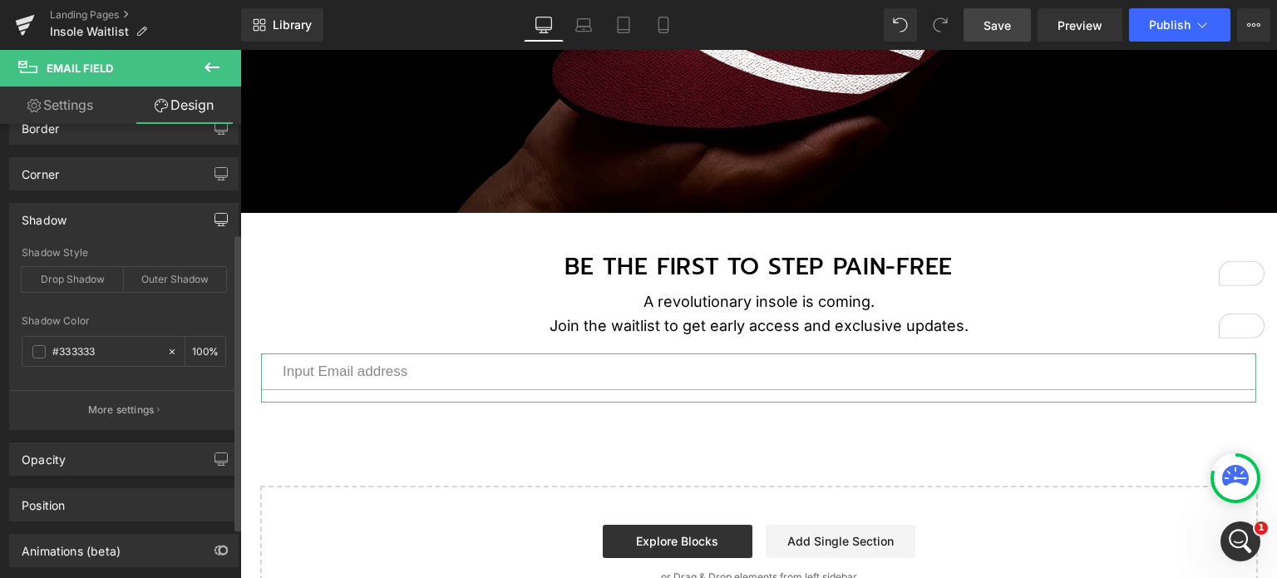
click at [208, 214] on button "button" at bounding box center [221, 220] width 27 height 32
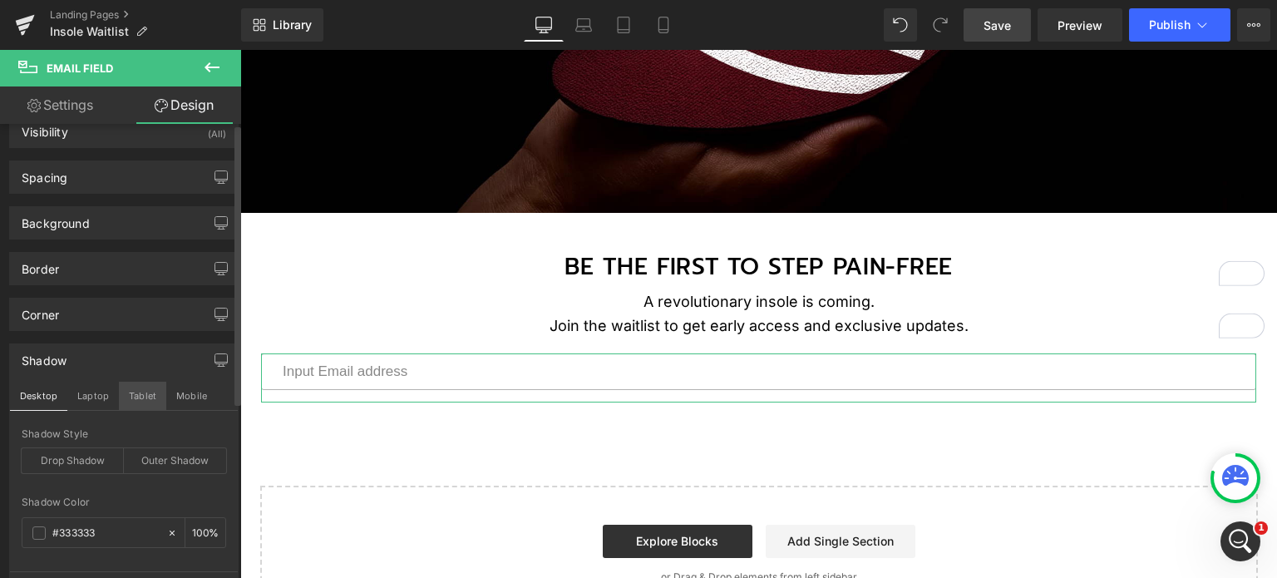
scroll to position [0, 0]
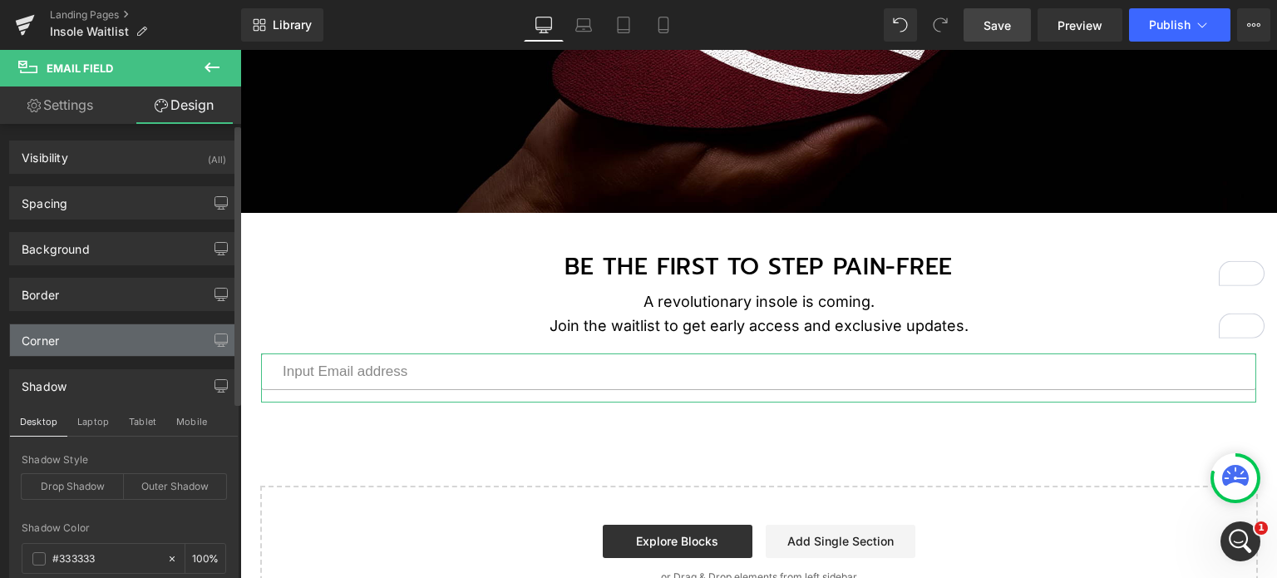
click at [150, 333] on div "Corner" at bounding box center [124, 340] width 228 height 32
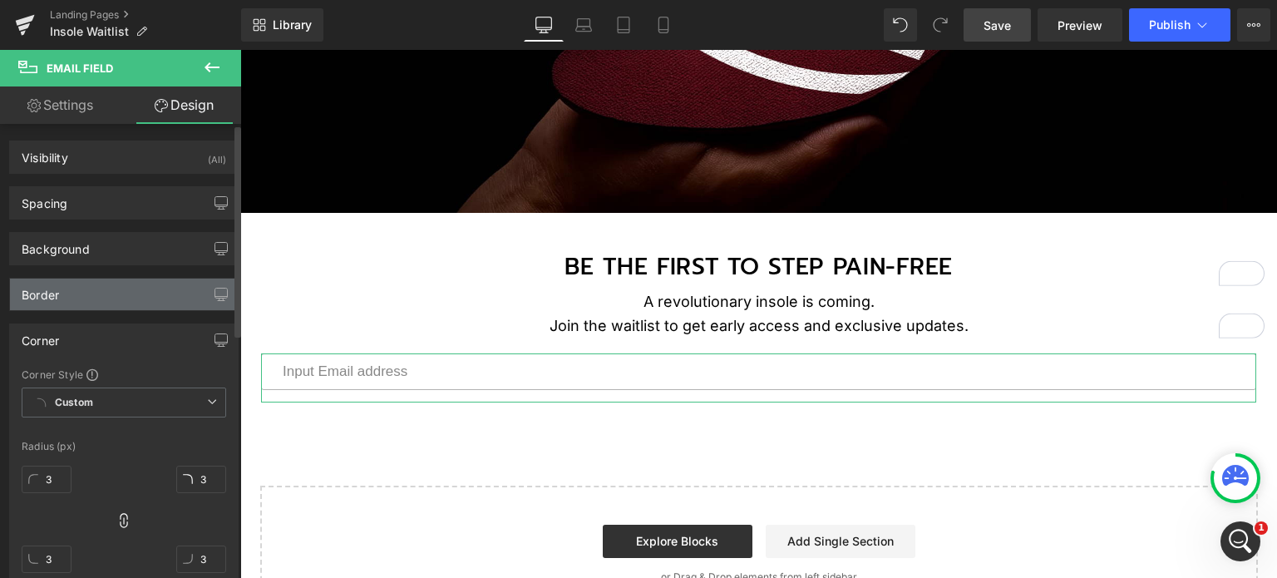
click at [136, 289] on div "Border" at bounding box center [124, 294] width 228 height 32
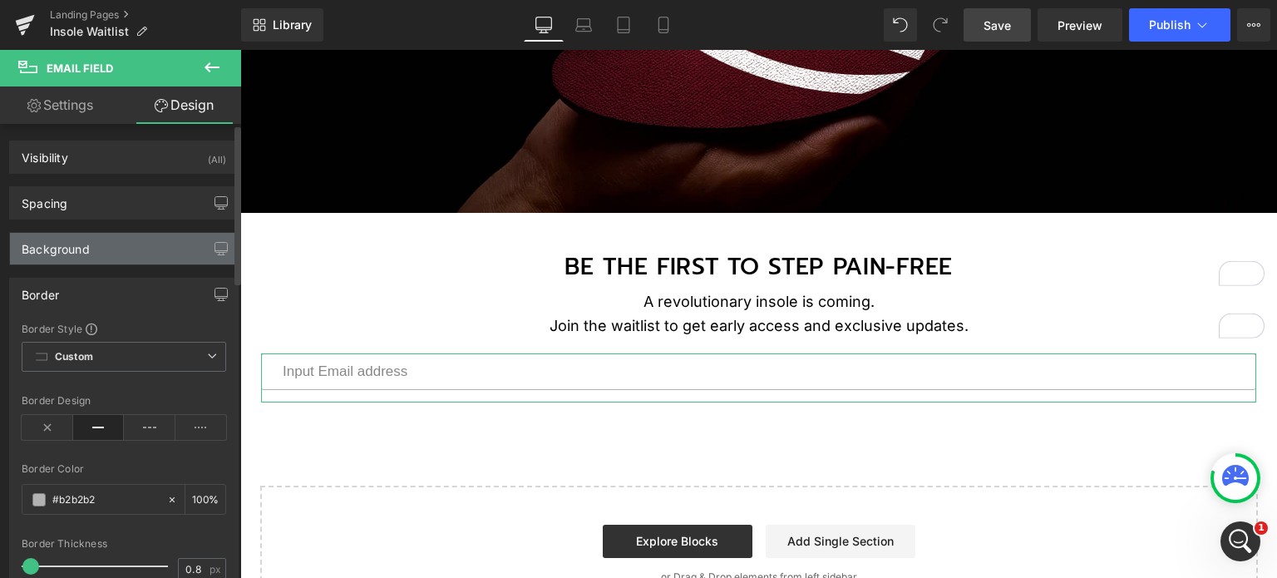
click at [144, 249] on div "Background" at bounding box center [124, 249] width 228 height 32
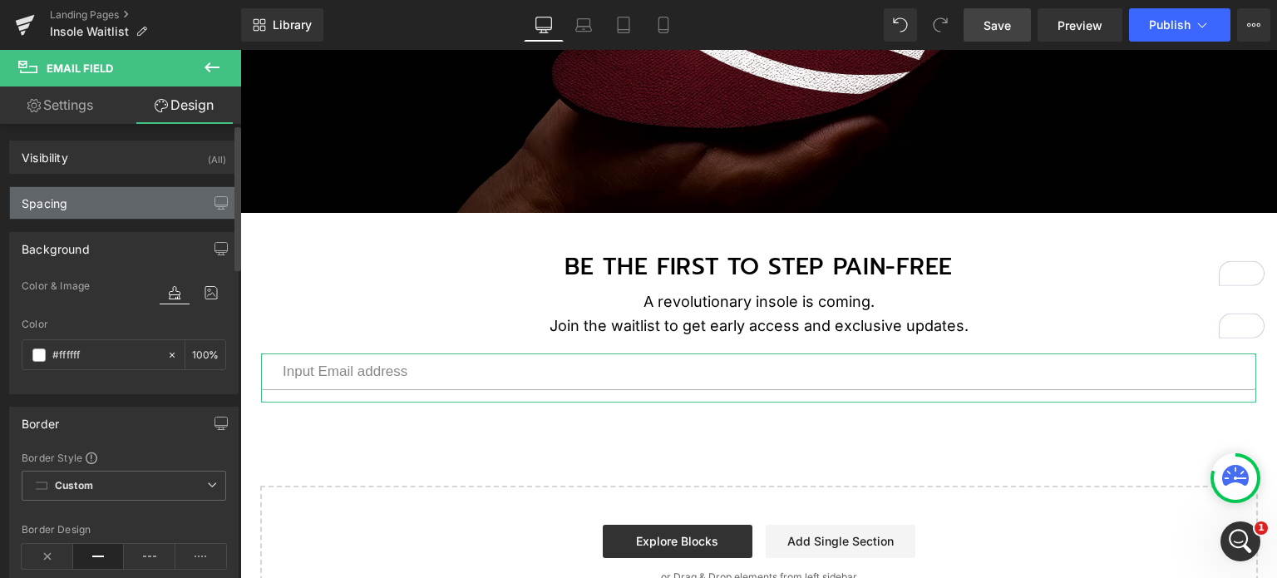
click at [121, 202] on div "Spacing" at bounding box center [124, 203] width 228 height 32
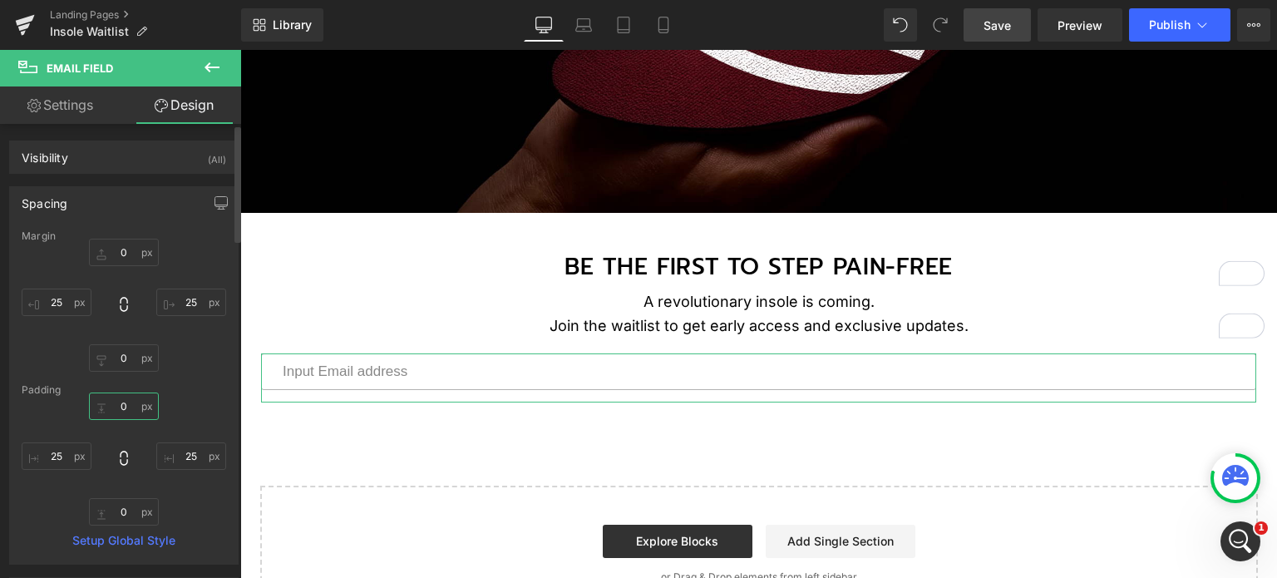
click at [120, 398] on input "0" at bounding box center [124, 405] width 70 height 27
type input "2"
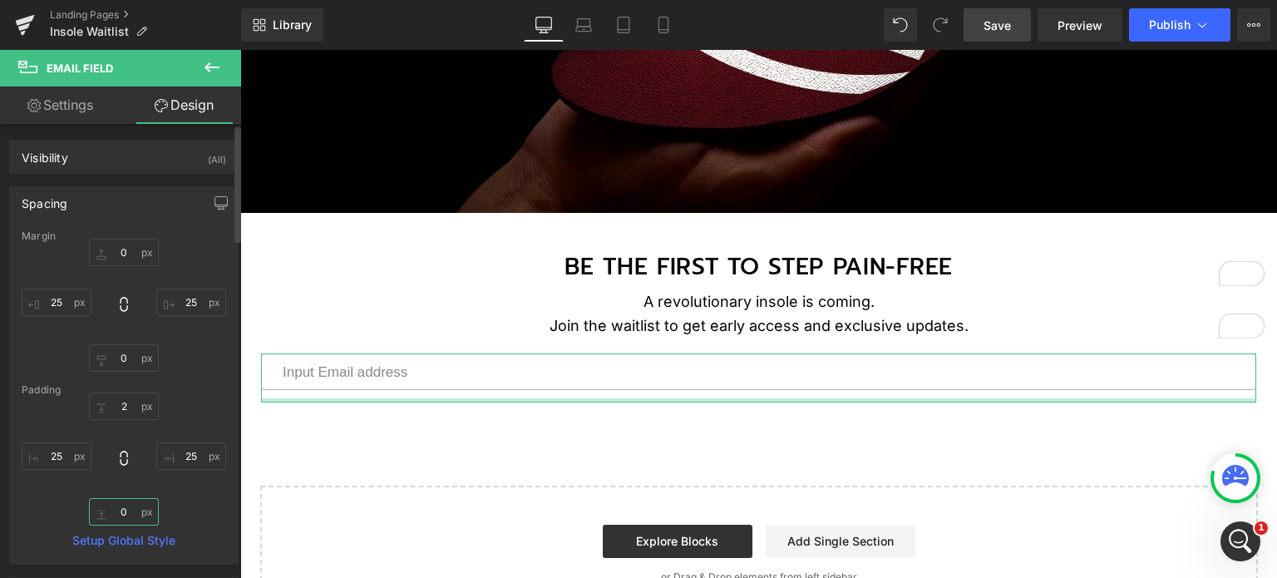
click at [126, 509] on input "0" at bounding box center [124, 511] width 70 height 27
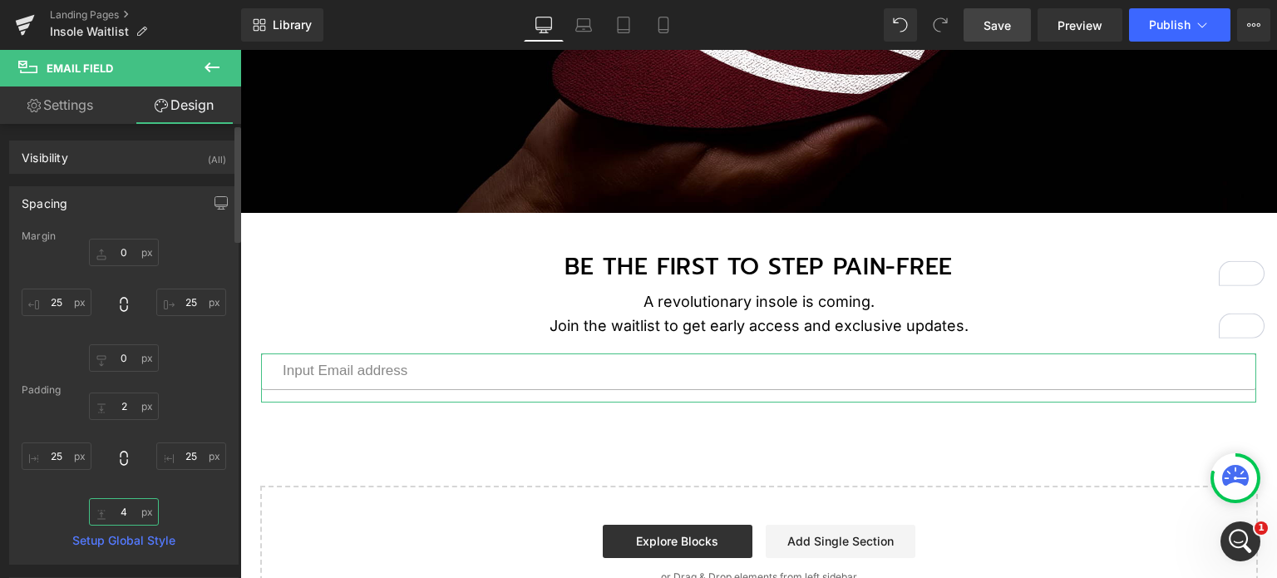
drag, startPoint x: 130, startPoint y: 508, endPoint x: 113, endPoint y: 508, distance: 16.6
click at [113, 508] on input "4" at bounding box center [124, 511] width 70 height 27
type input "."
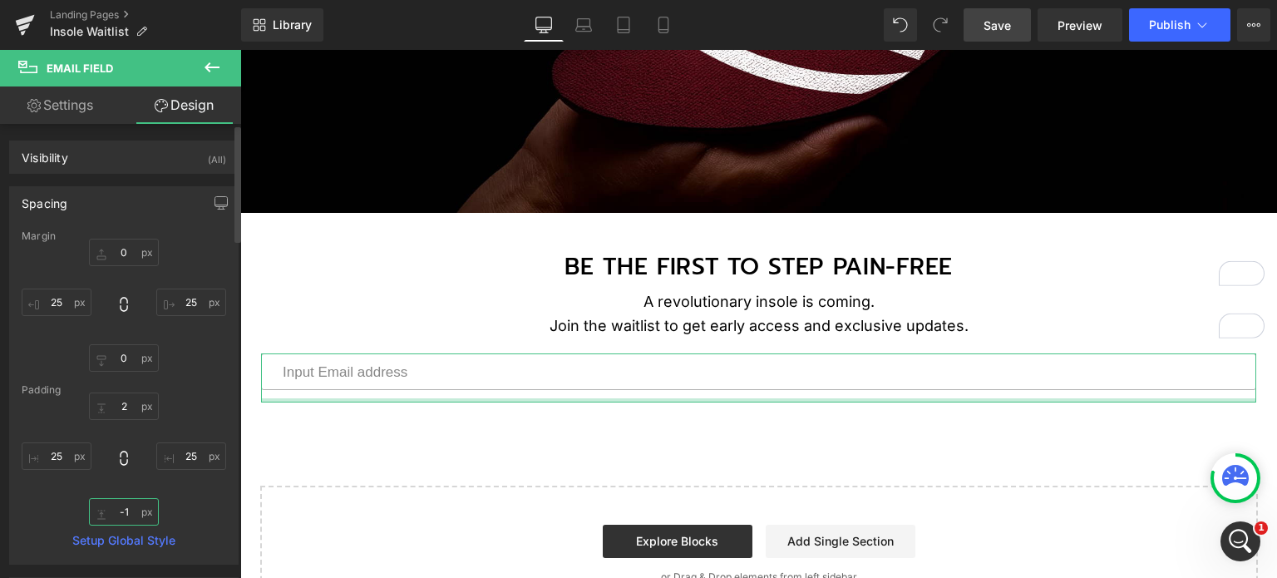
type input "-"
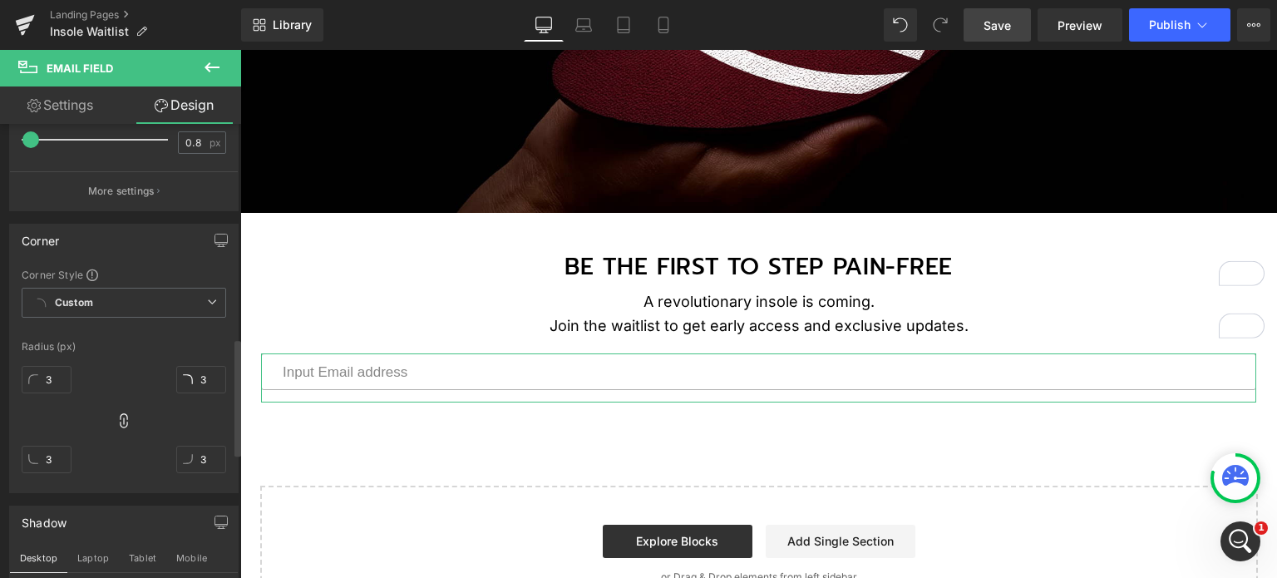
scroll to position [831, 0]
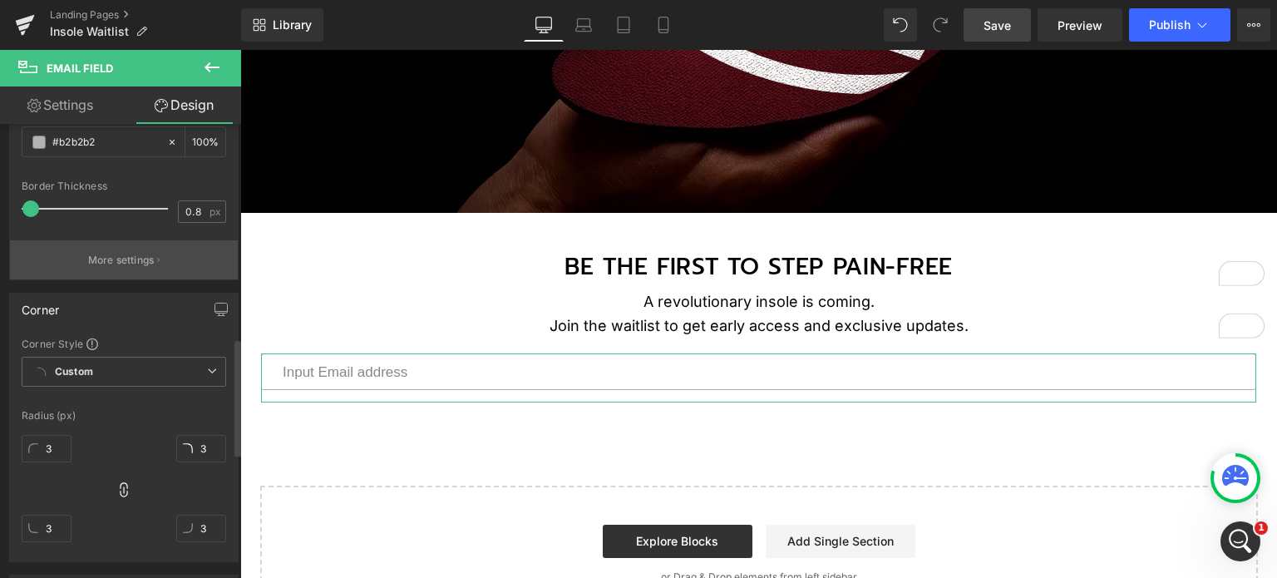
click at [143, 256] on p "More settings" at bounding box center [121, 260] width 67 height 15
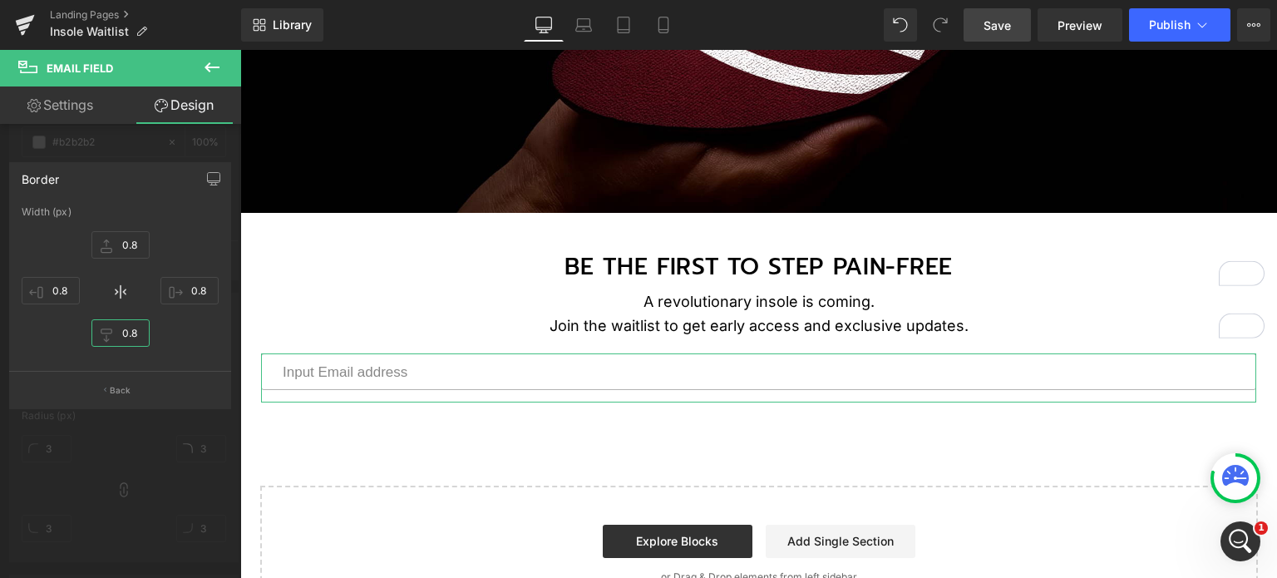
click at [126, 329] on input "0.8" at bounding box center [120, 332] width 58 height 27
click at [127, 335] on input "-1" at bounding box center [120, 332] width 58 height 27
click at [168, 337] on div "0.8 0.8 0 0.8" at bounding box center [120, 290] width 197 height 133
click at [137, 338] on input "0" at bounding box center [120, 332] width 58 height 27
click at [198, 290] on input "0.8" at bounding box center [189, 290] width 58 height 27
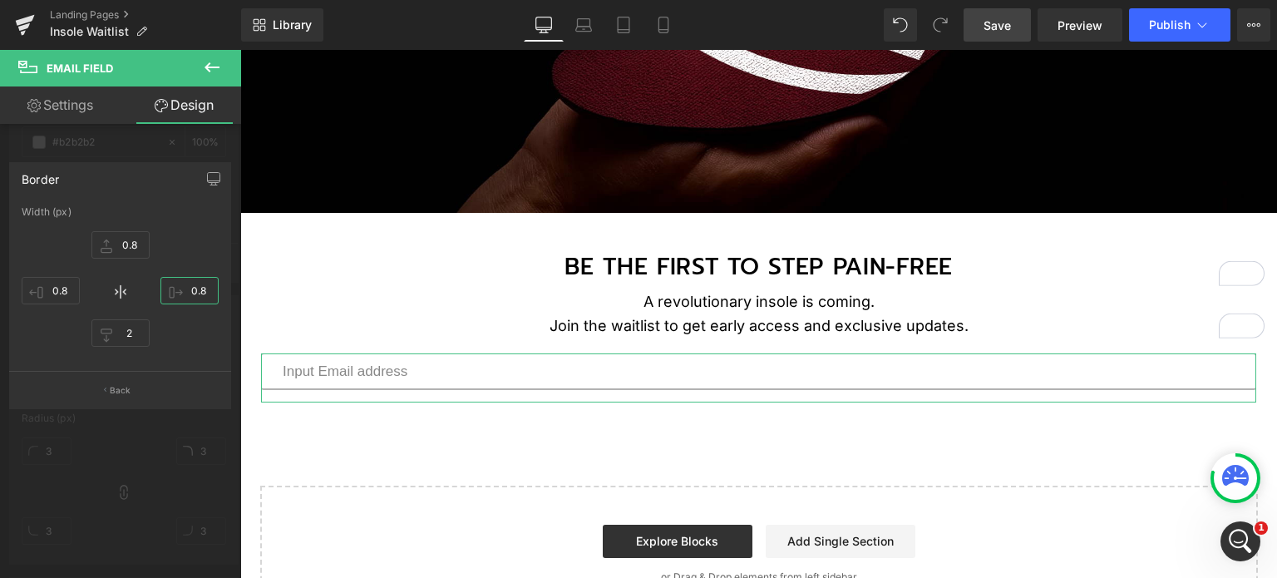
click at [198, 290] on input "0.8" at bounding box center [189, 290] width 58 height 27
click at [126, 332] on input "2" at bounding box center [120, 332] width 58 height 27
paste input "0.8"
type input "0.8"
click at [106, 382] on button "Back" at bounding box center [120, 389] width 222 height 37
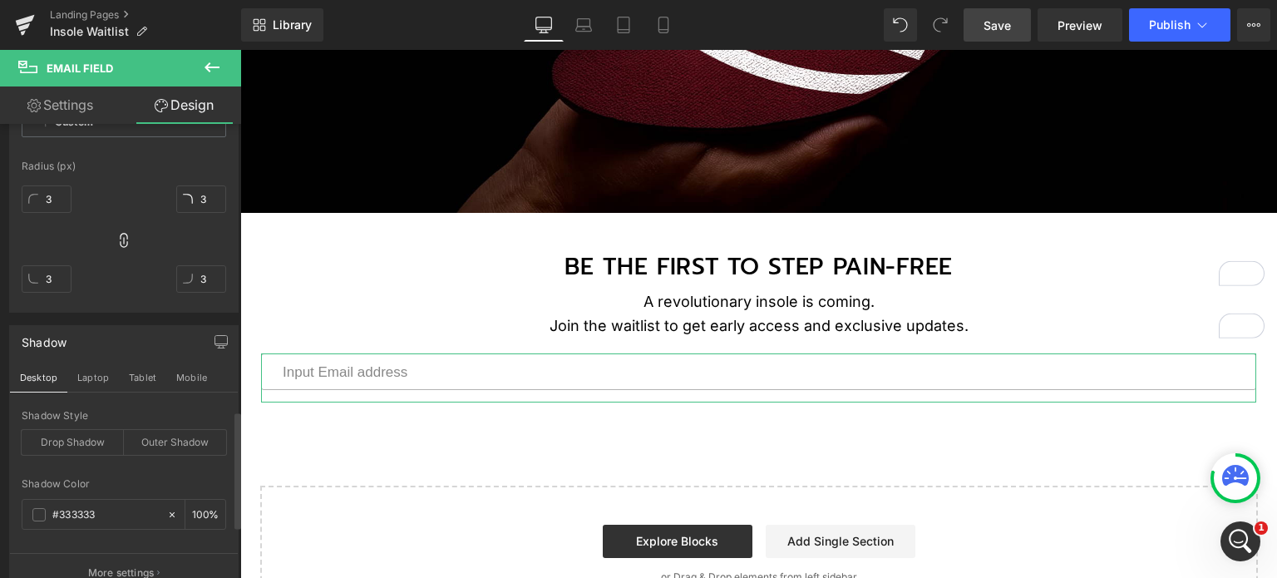
scroll to position [1319, 0]
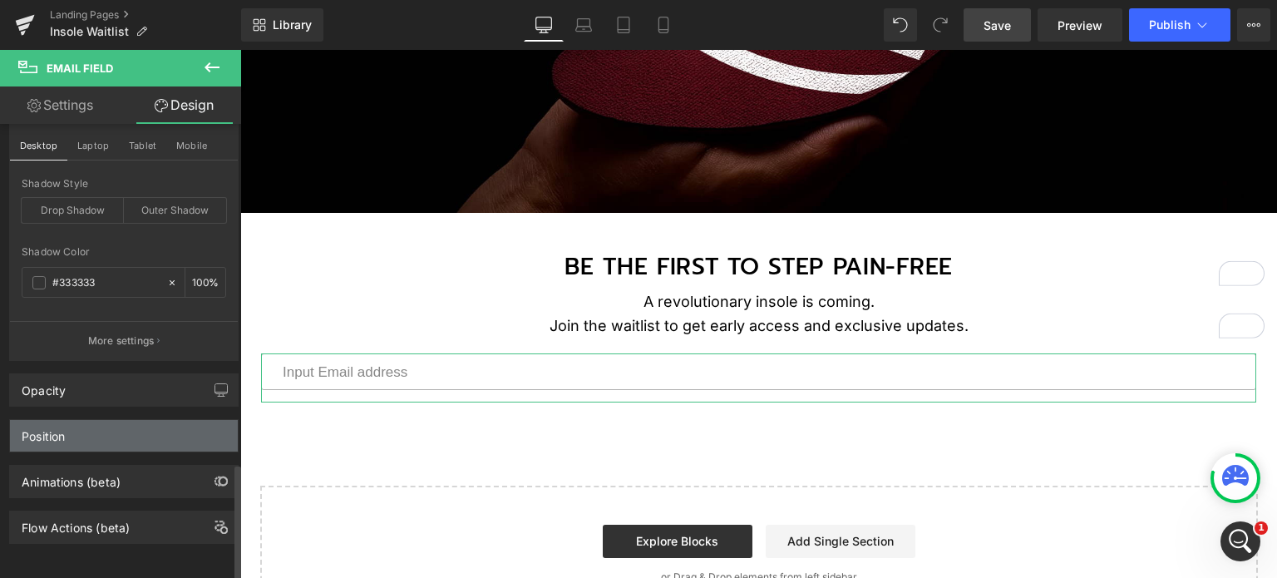
click at [129, 421] on div "Position" at bounding box center [124, 436] width 228 height 32
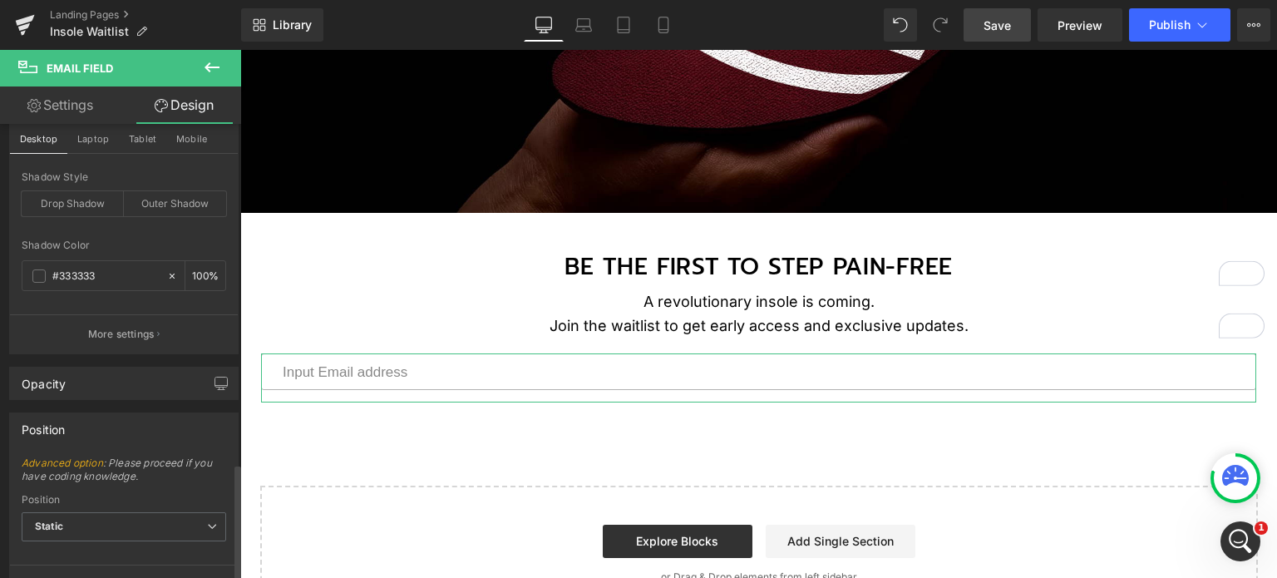
scroll to position [1477, 0]
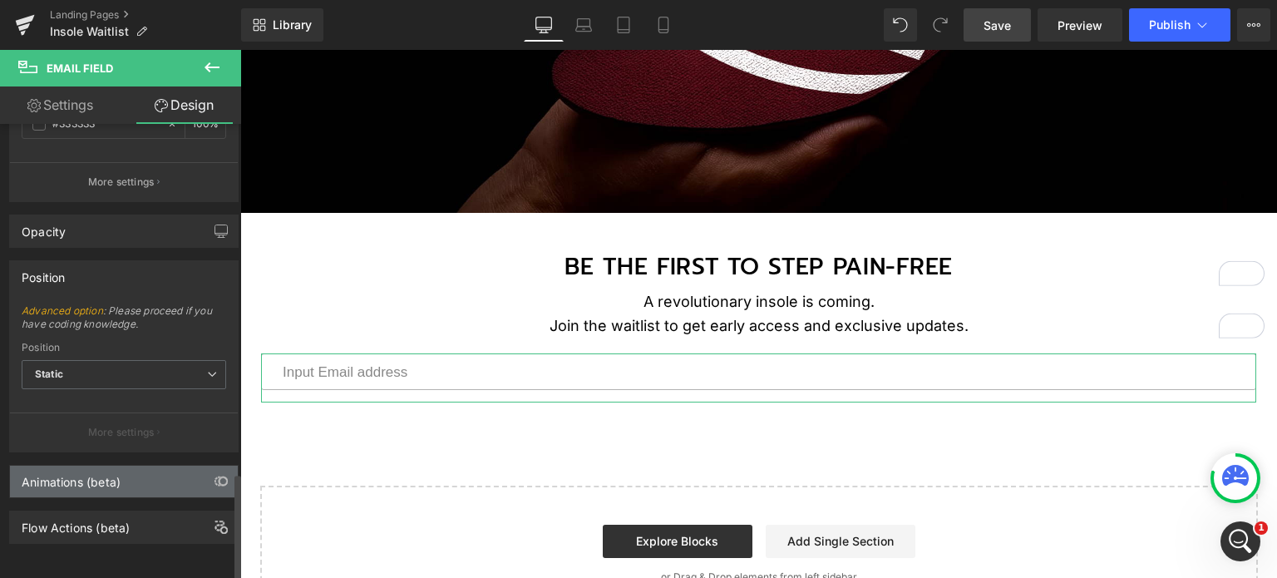
click at [121, 470] on div "Animations (beta)" at bounding box center [124, 482] width 228 height 32
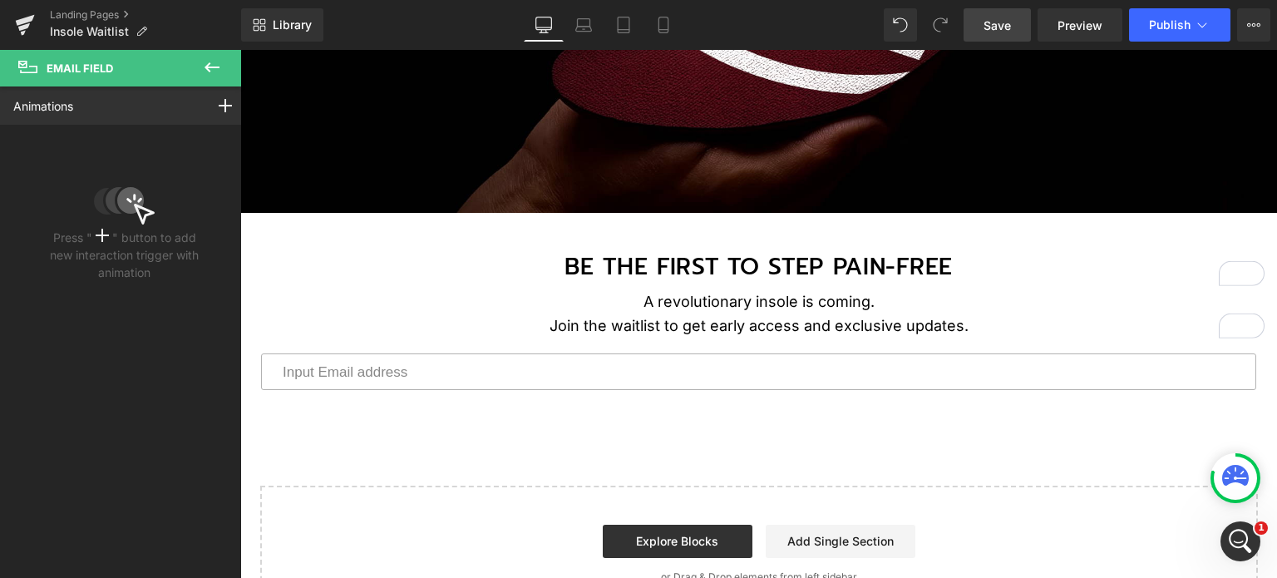
click at [206, 67] on icon at bounding box center [211, 67] width 15 height 10
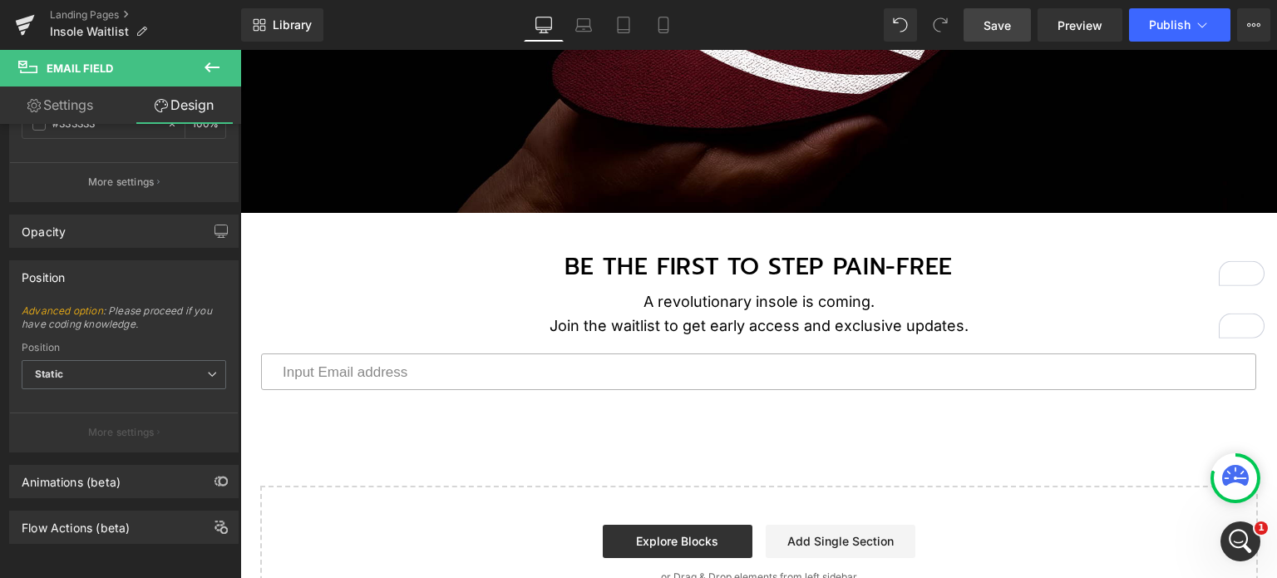
click at [1021, 28] on link "Save" at bounding box center [996, 24] width 67 height 33
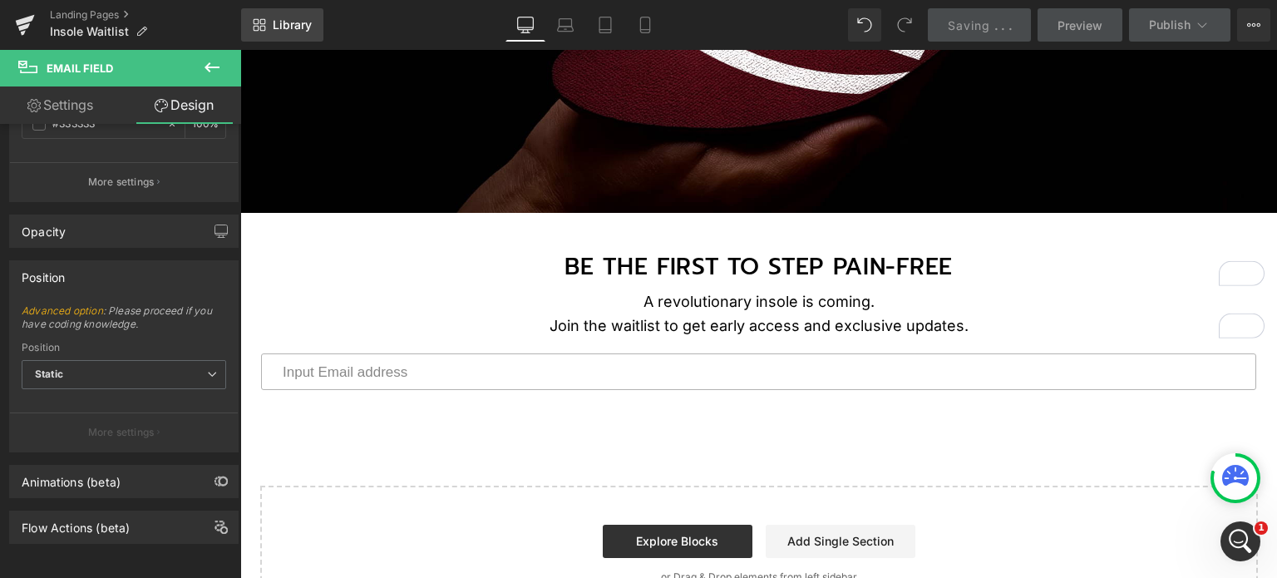
click at [243, 41] on link "Library" at bounding box center [282, 24] width 82 height 33
click at [210, 69] on icon at bounding box center [212, 67] width 20 height 20
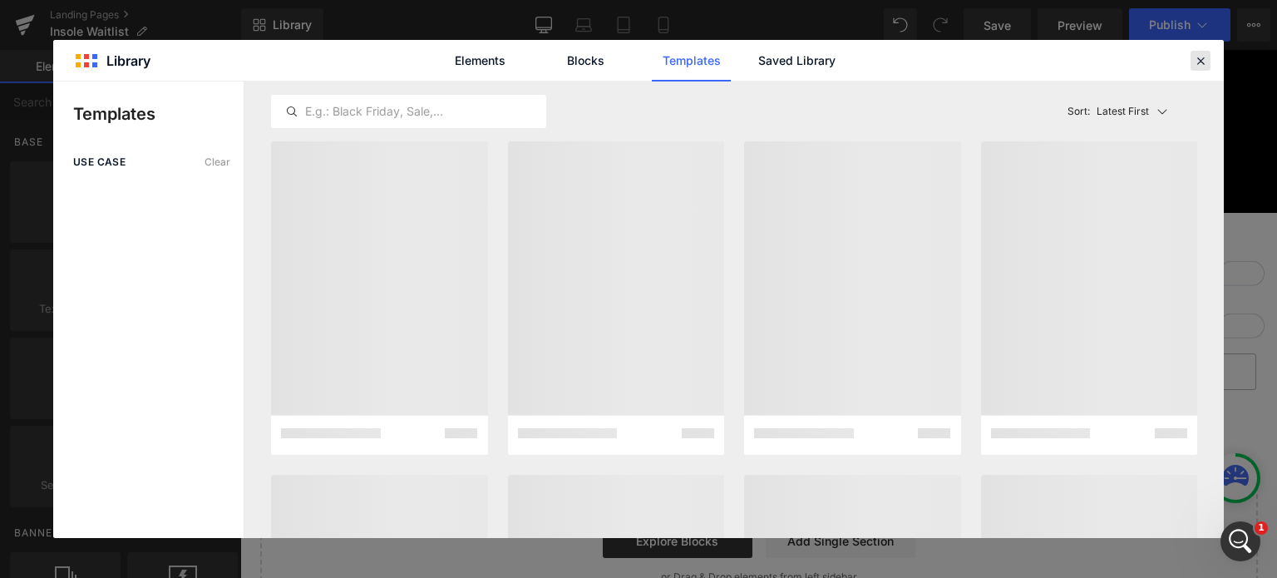
click at [1200, 53] on icon at bounding box center [1200, 60] width 15 height 15
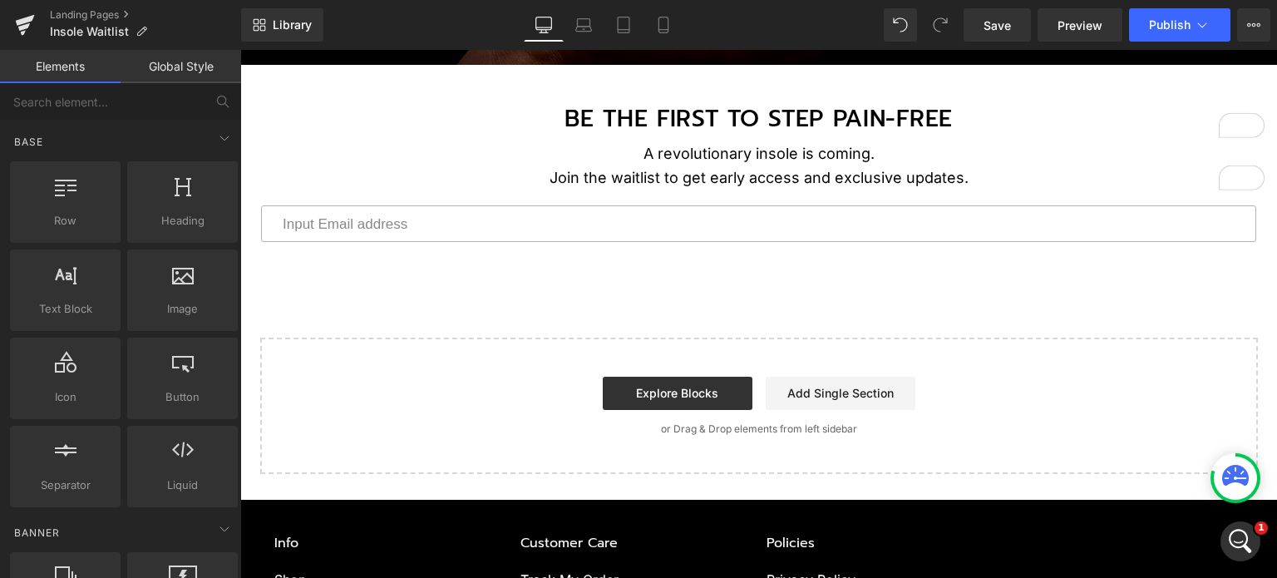
scroll to position [416, 0]
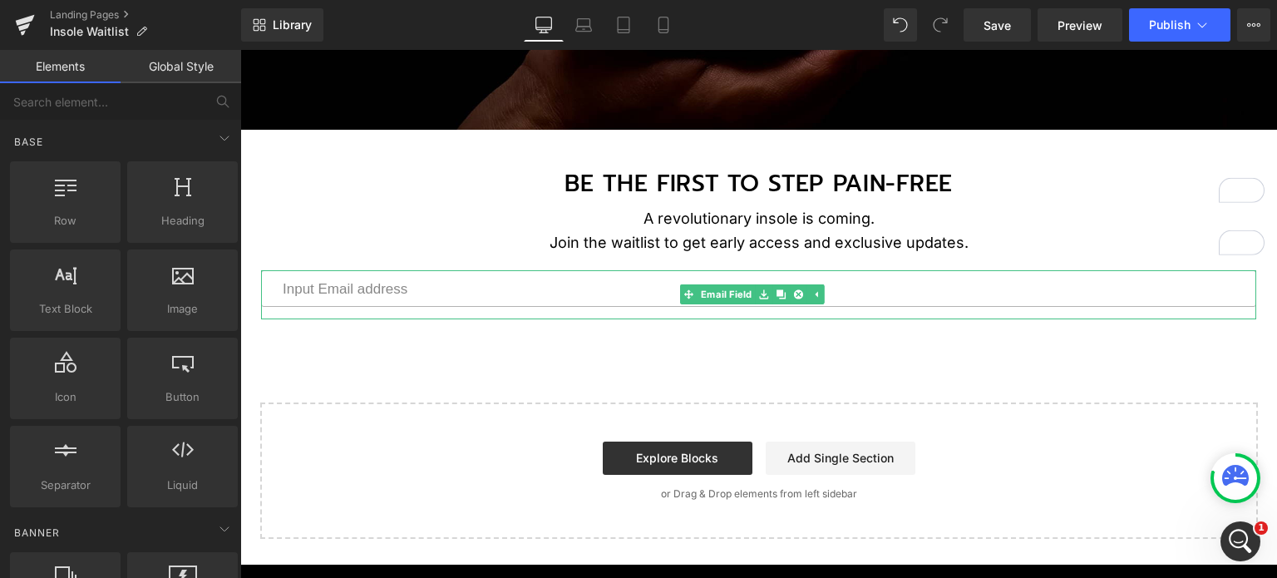
click at [372, 285] on input "email" at bounding box center [758, 288] width 995 height 37
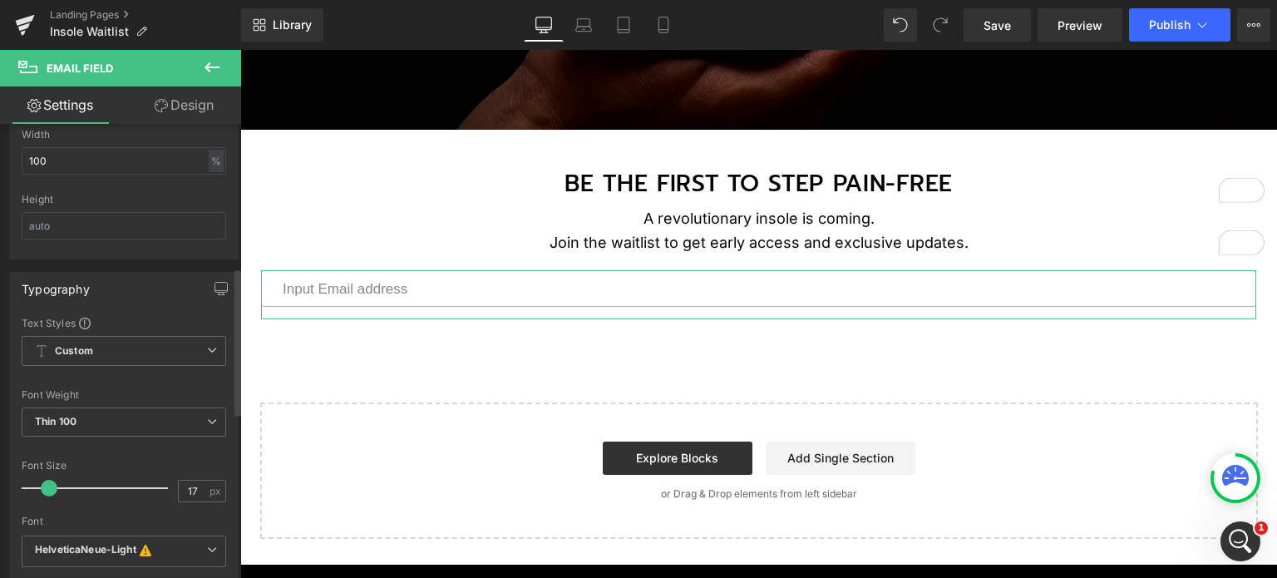
scroll to position [582, 0]
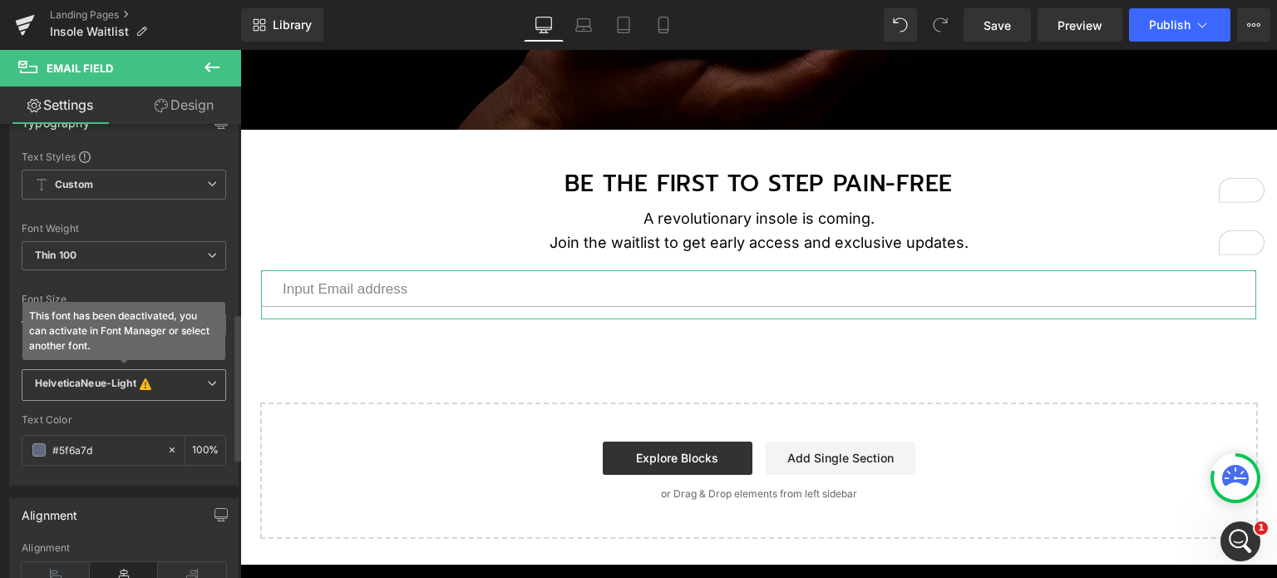
click at [180, 380] on b "HelveticaNeue-Light This font has been deactivated, you can activate in Font Ma…" at bounding box center [121, 385] width 172 height 17
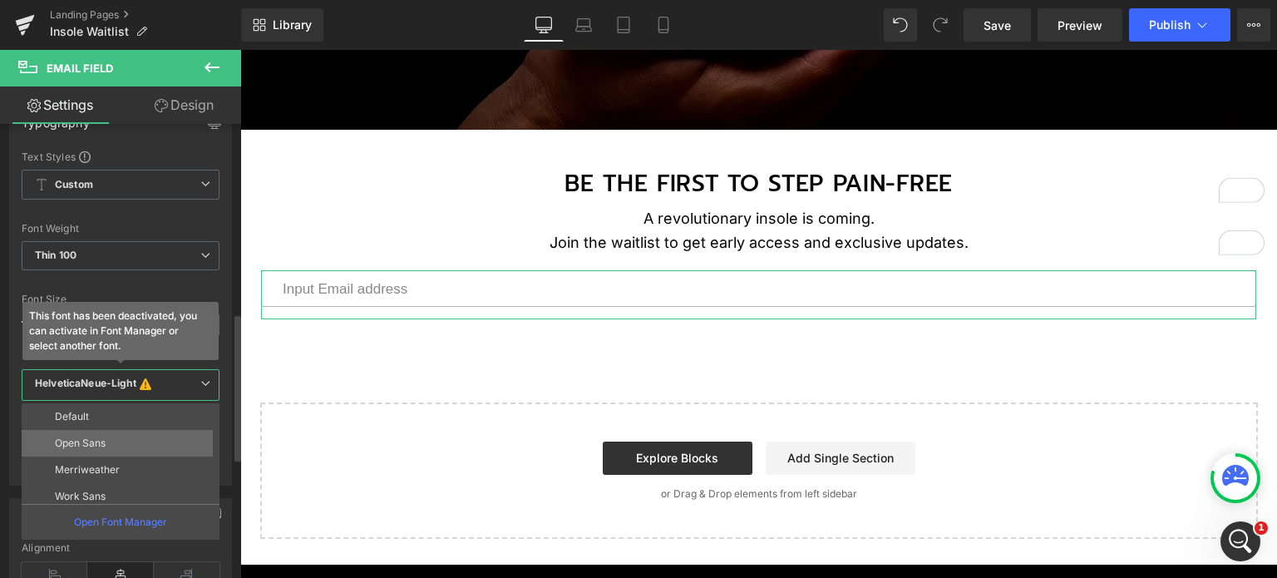
click at [143, 435] on li "Open Sans" at bounding box center [124, 443] width 205 height 27
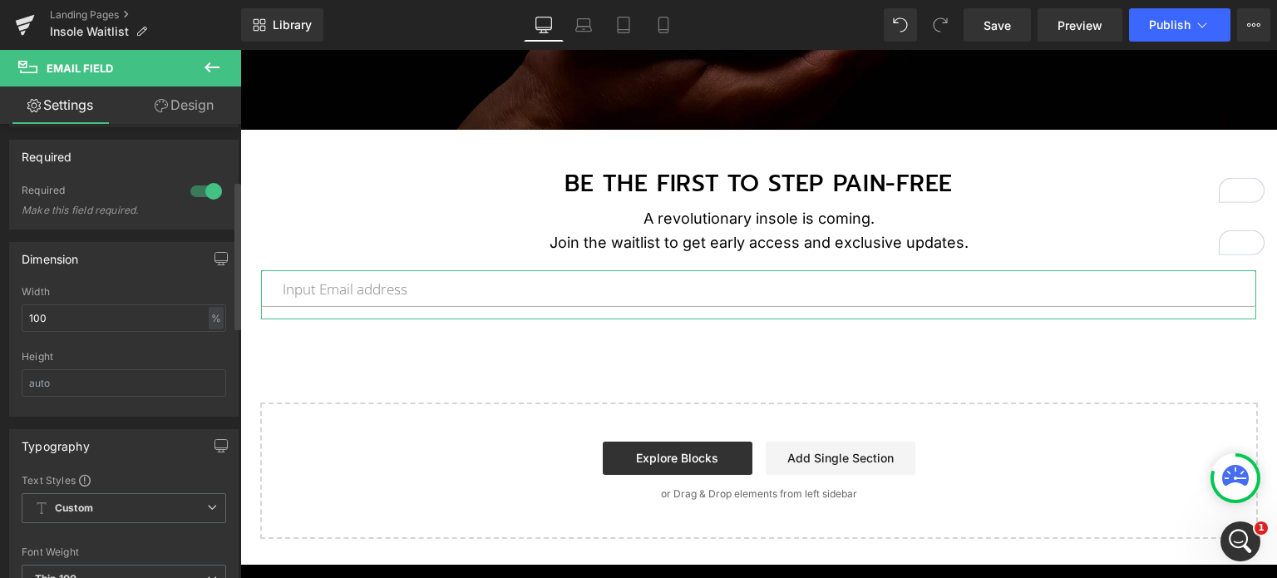
scroll to position [166, 0]
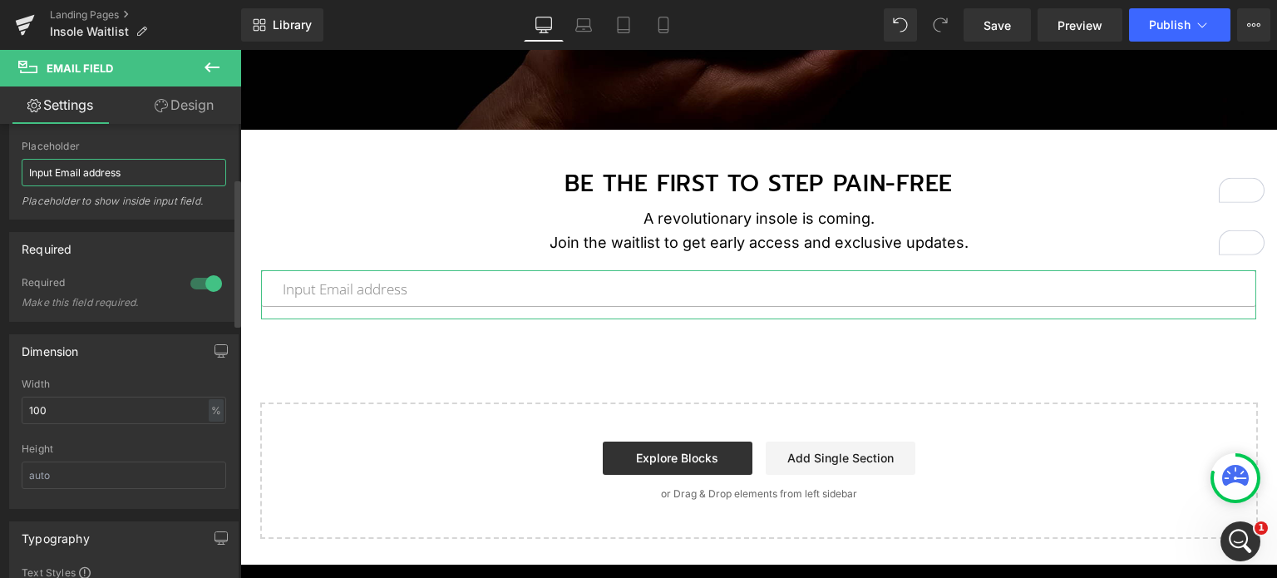
drag, startPoint x: 30, startPoint y: 167, endPoint x: 20, endPoint y: 167, distance: 10.0
click at [20, 167] on div "Input Email address Placeholder Input Email address Placeholder to show inside …" at bounding box center [124, 179] width 228 height 78
type input "Input Email address"
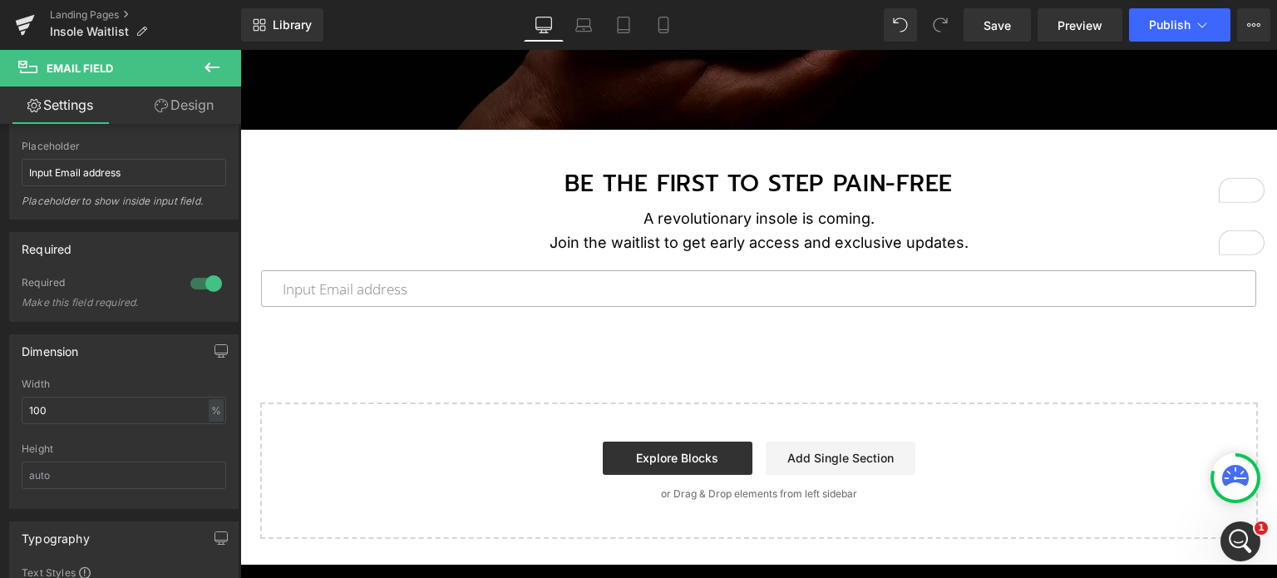
click at [526, 341] on div "Image BE THE FIRST TO STEP PAIN-FREE Text Block 43px A revolutionary insole is …" at bounding box center [758, 156] width 1037 height 763
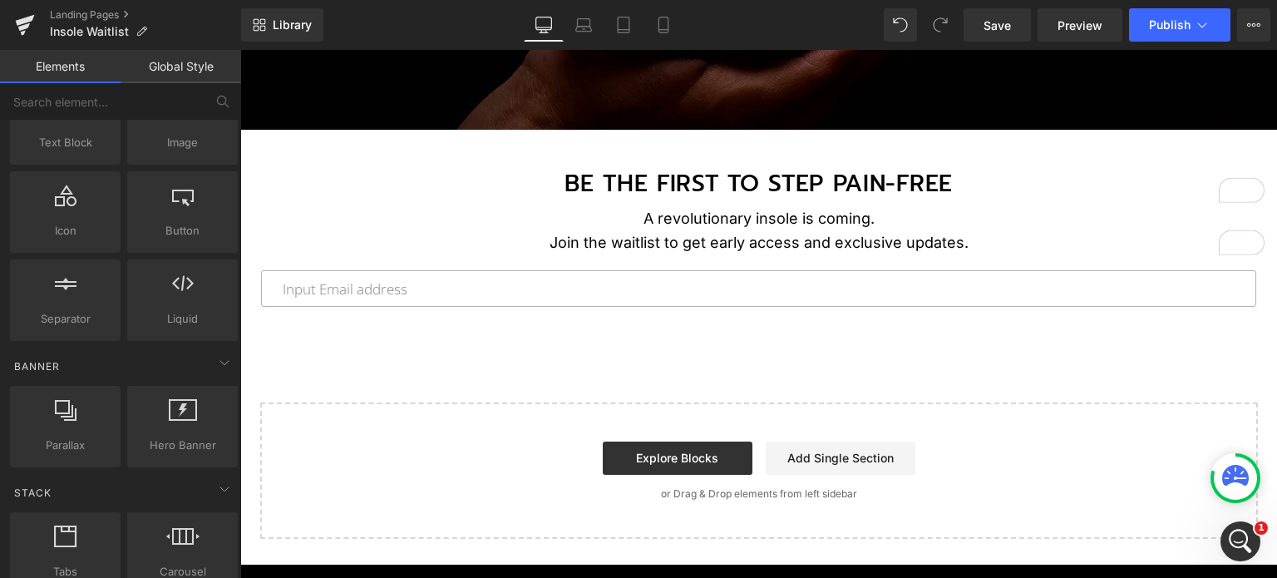
click at [354, 291] on input "email" at bounding box center [758, 288] width 995 height 37
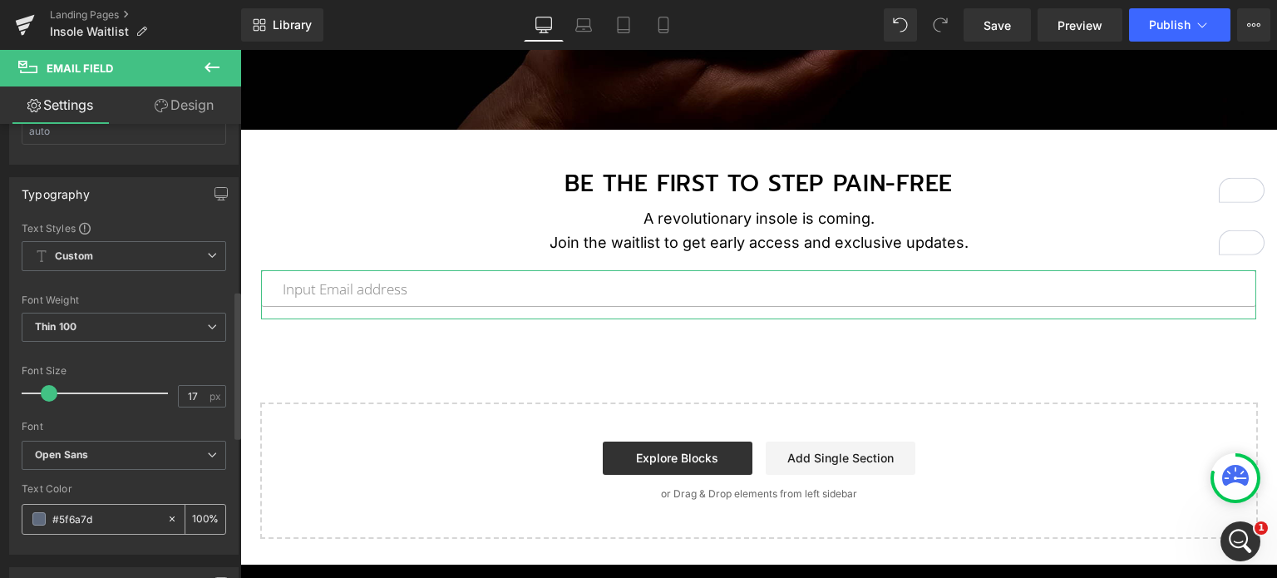
scroll to position [582, 0]
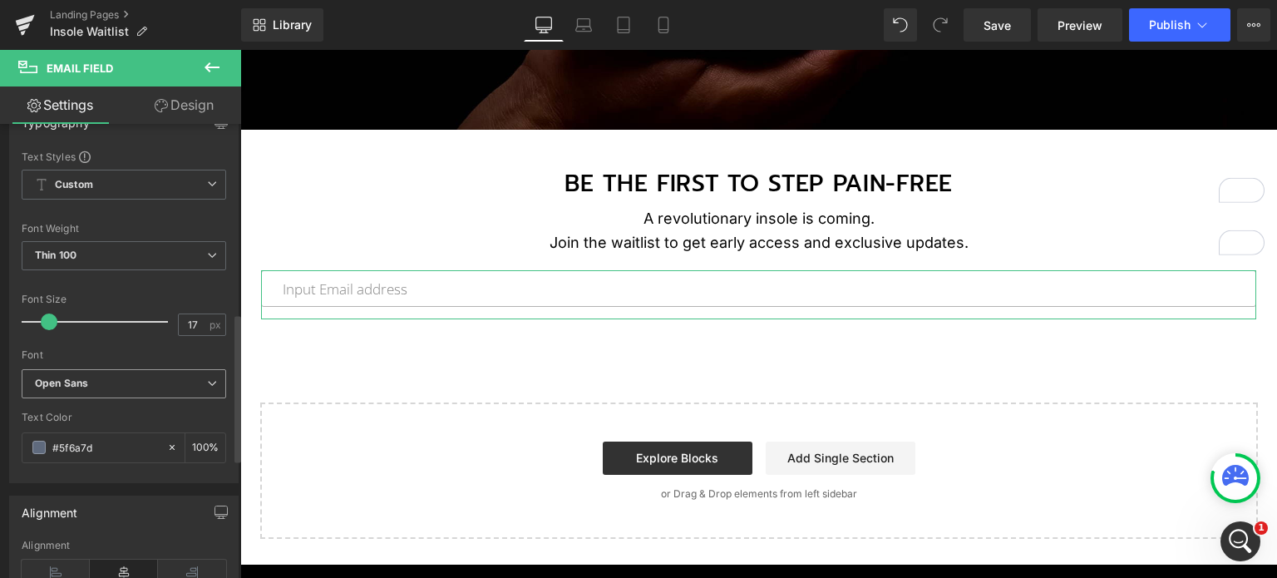
click at [121, 384] on b "Open Sans" at bounding box center [121, 384] width 172 height 14
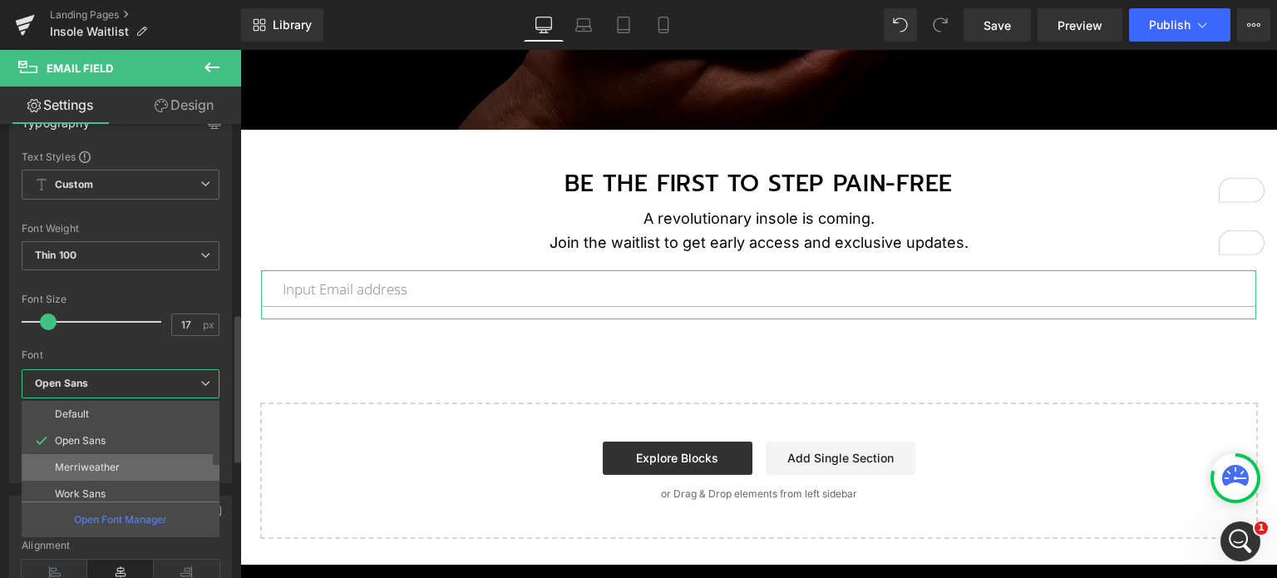
click at [121, 464] on li "Merriweather" at bounding box center [124, 467] width 205 height 27
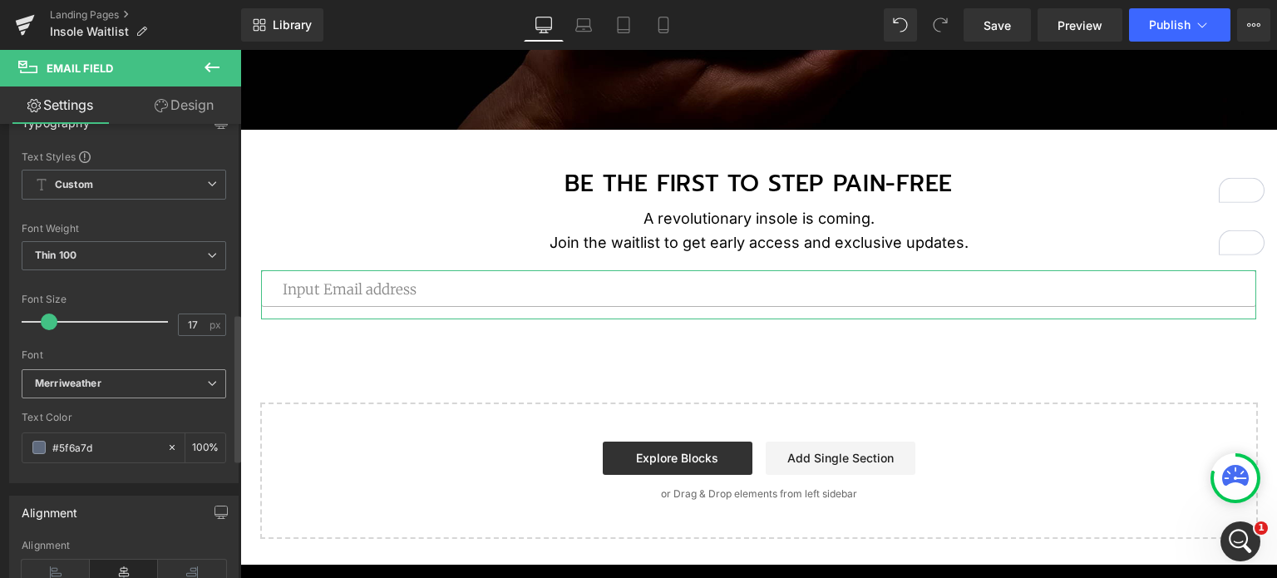
click at [114, 382] on b "Merriweather" at bounding box center [121, 384] width 172 height 14
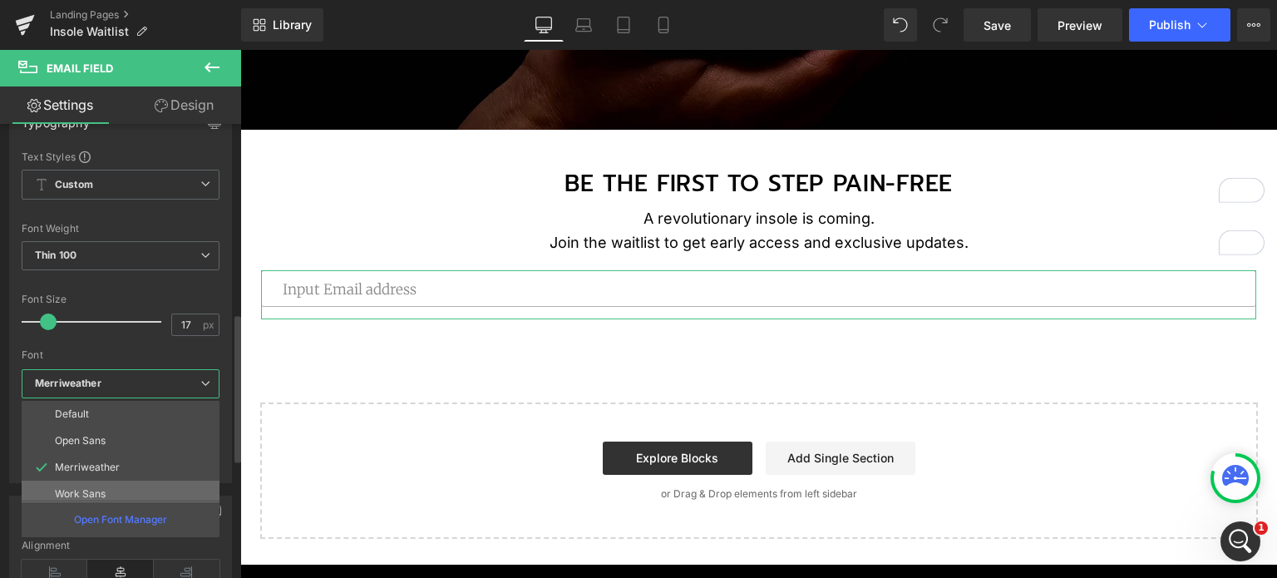
click at [103, 488] on p "Work Sans" at bounding box center [80, 494] width 51 height 12
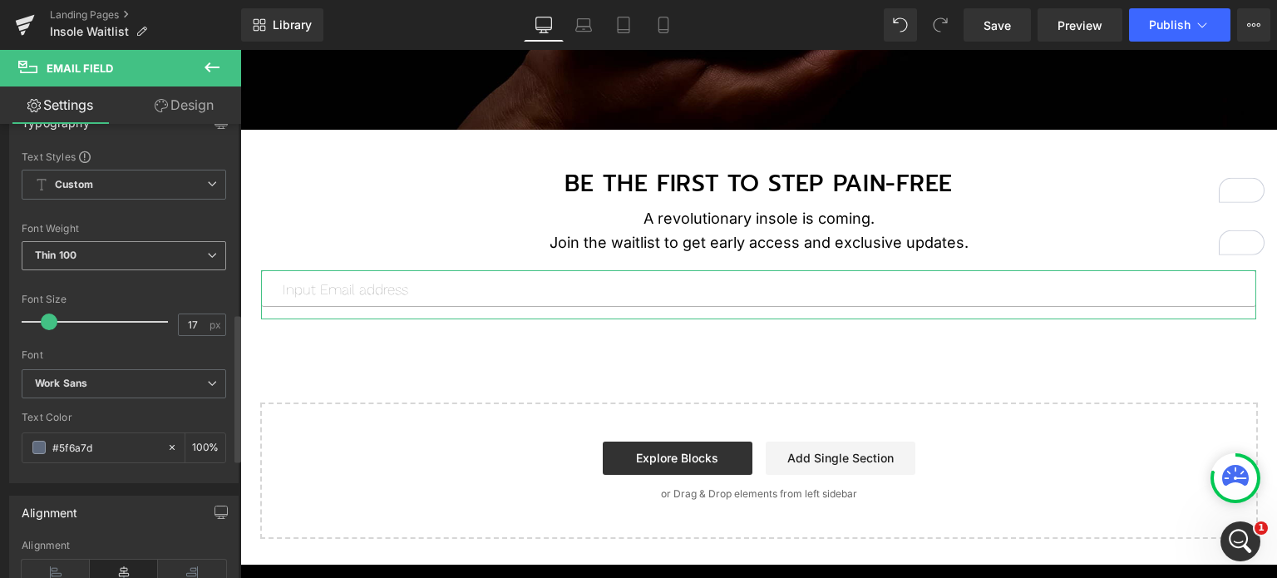
click at [120, 256] on span "Thin 100" at bounding box center [124, 255] width 204 height 29
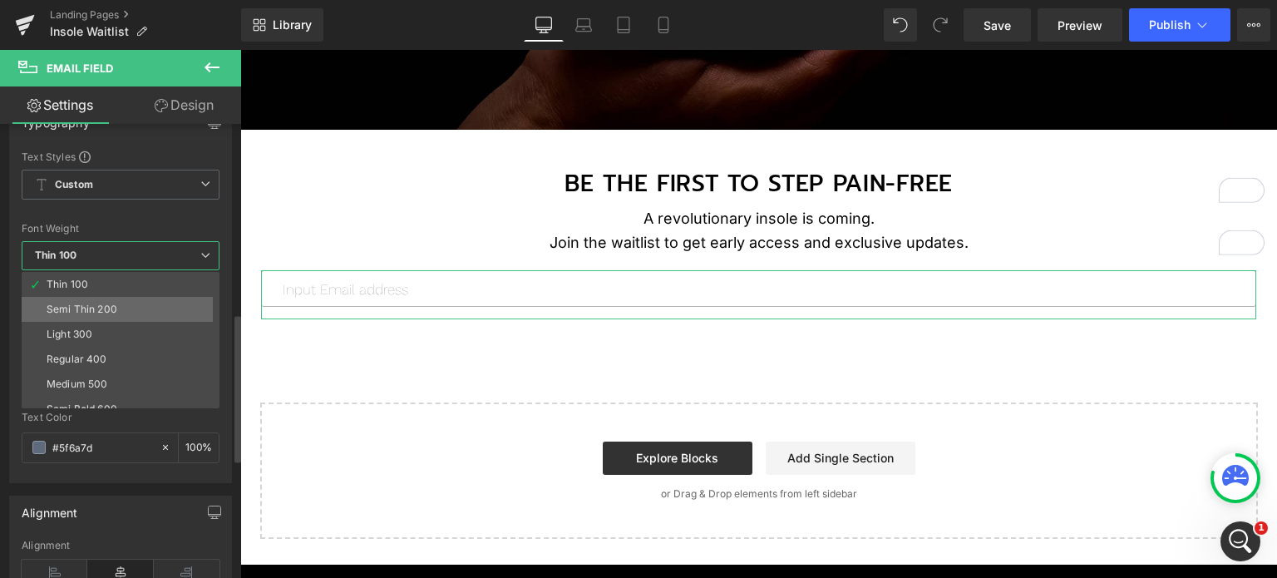
click at [120, 304] on li "Semi Thin 200" at bounding box center [124, 309] width 205 height 25
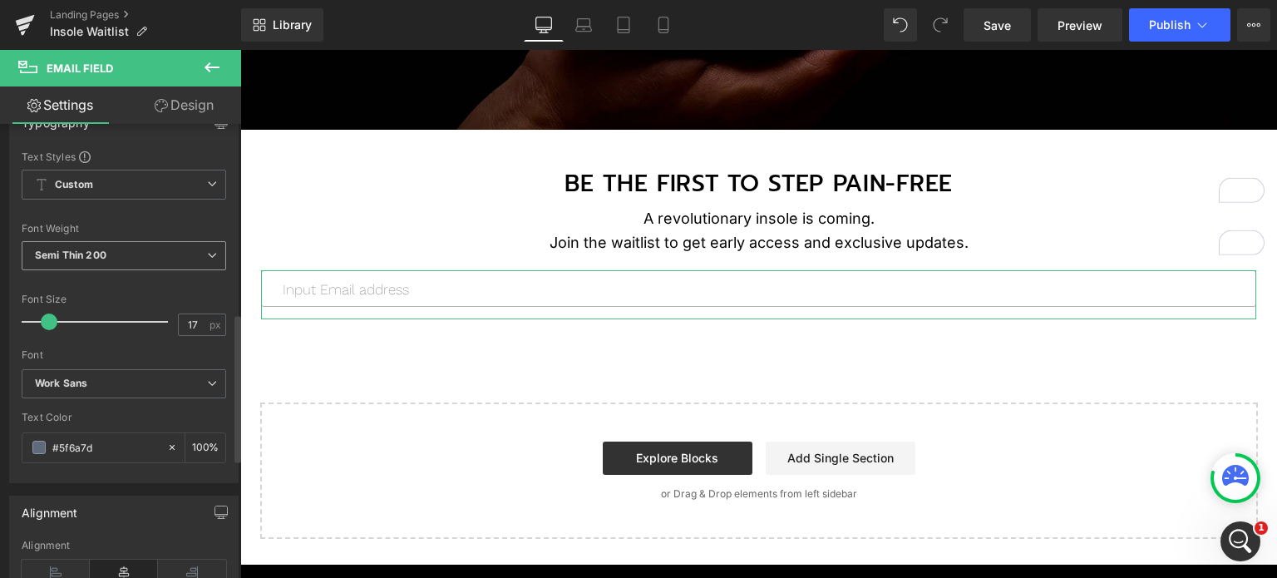
click at [120, 249] on span "Semi Thin 200" at bounding box center [124, 255] width 204 height 29
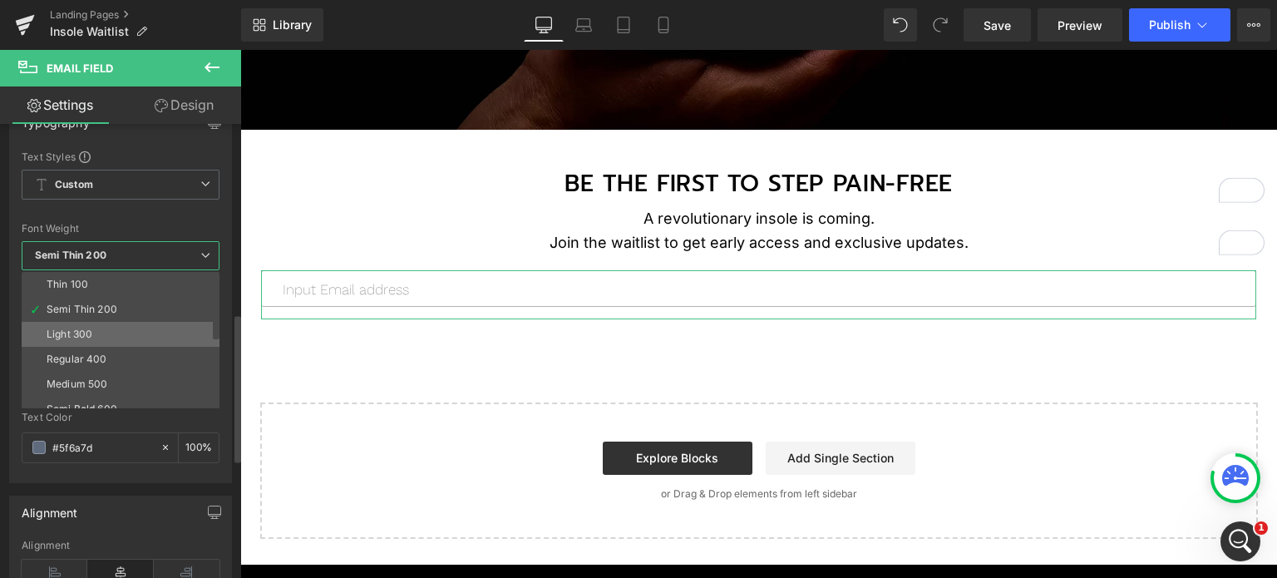
click at [113, 332] on li "Light 300" at bounding box center [124, 334] width 205 height 25
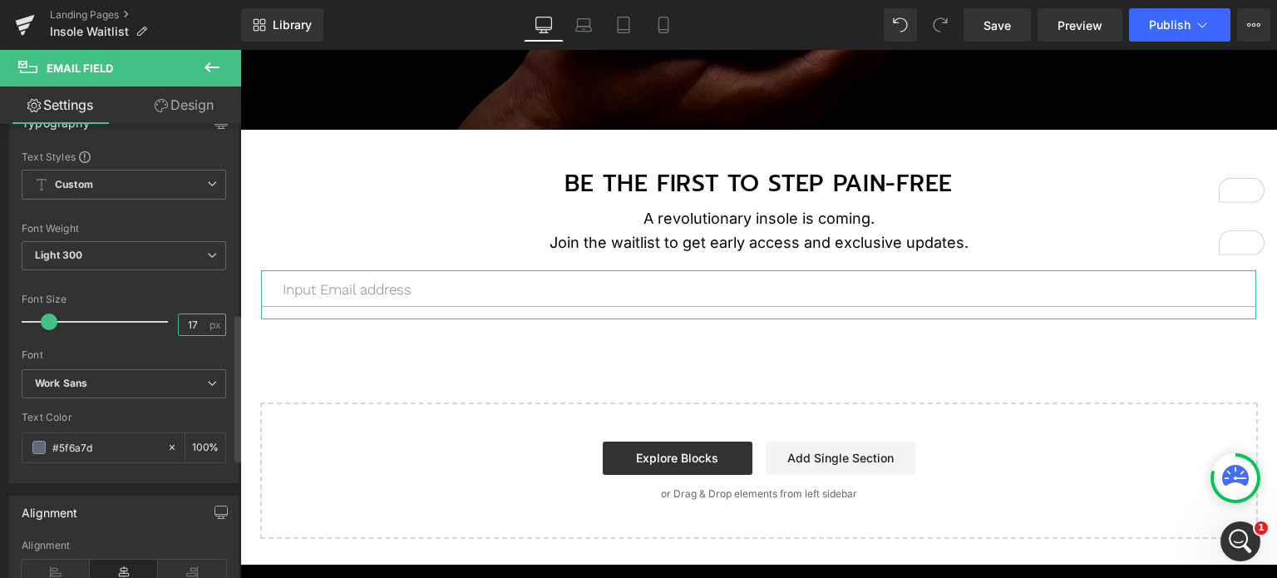
click at [193, 320] on input "17" at bounding box center [193, 324] width 29 height 21
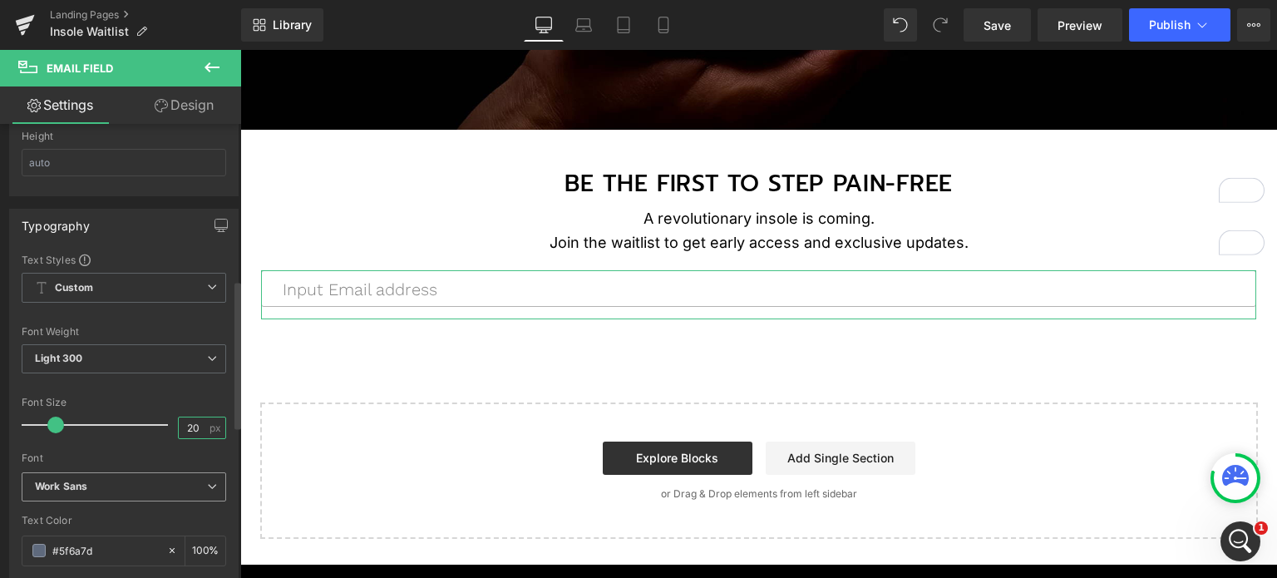
scroll to position [451, 0]
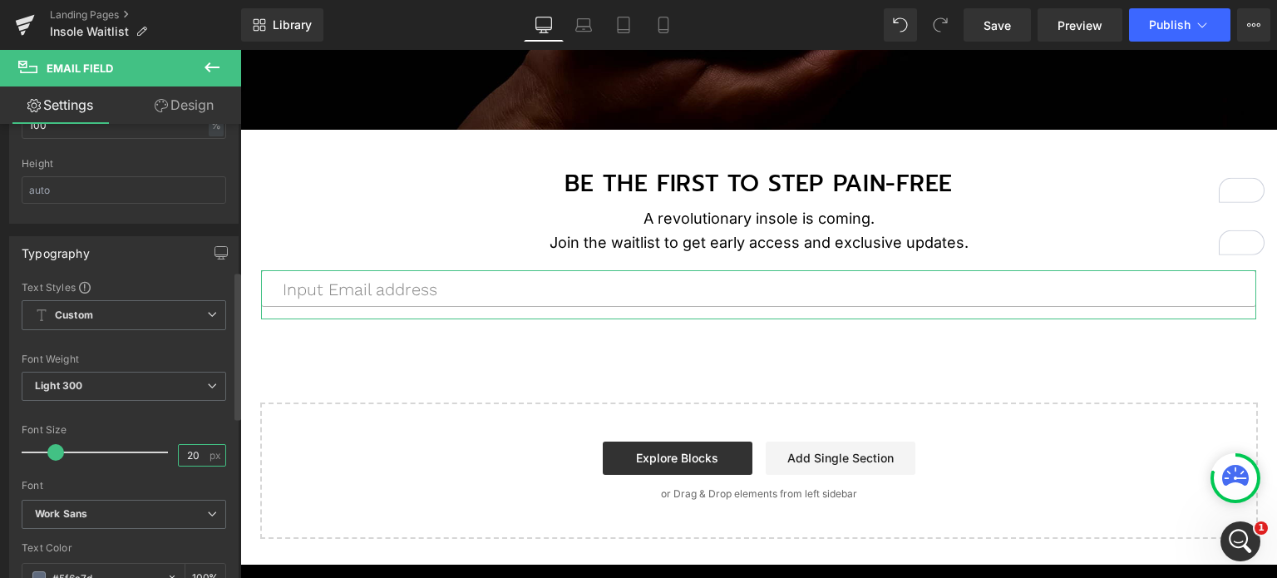
type input "19"
click at [109, 318] on span "Custom Setup Global Style" at bounding box center [124, 315] width 204 height 30
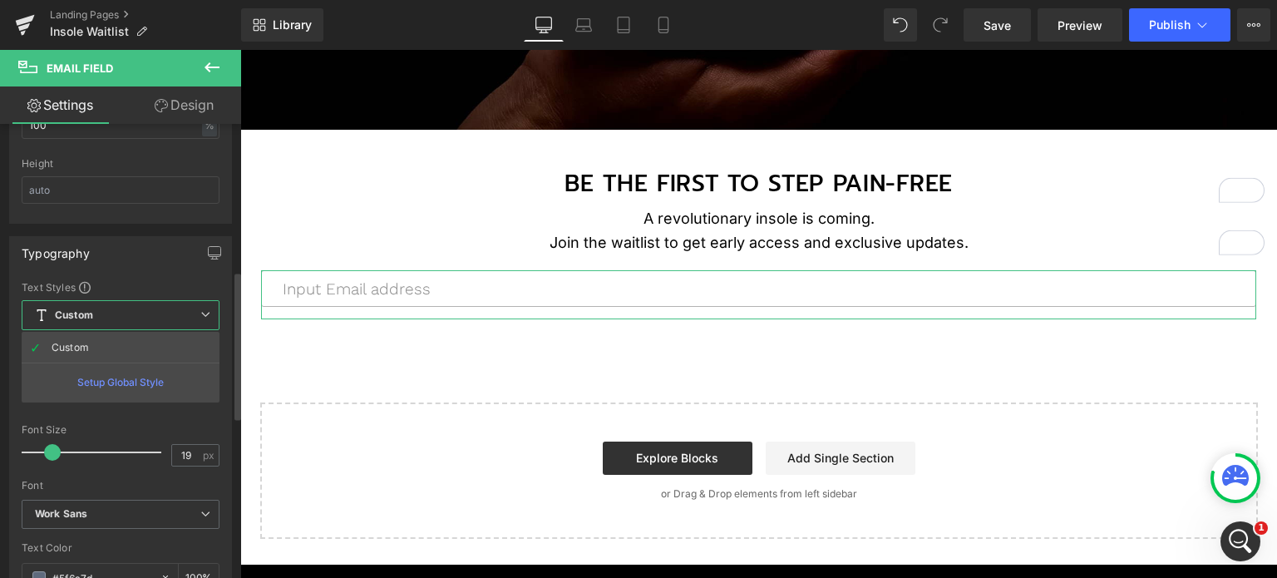
click at [108, 318] on span "Custom Setup Global Style" at bounding box center [121, 315] width 198 height 30
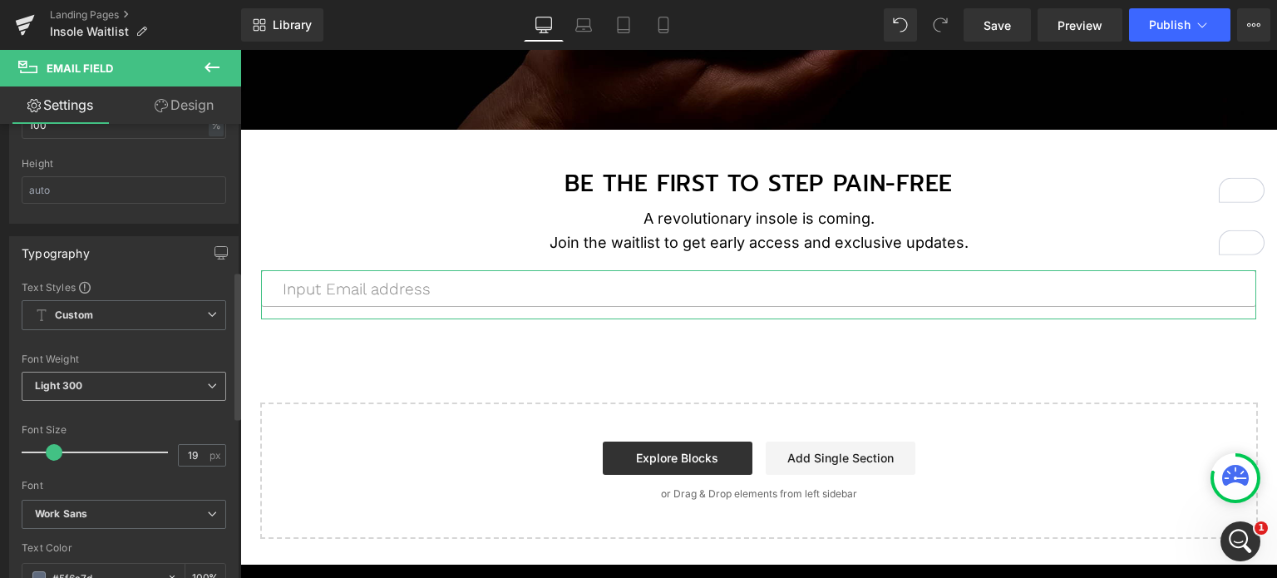
click at [104, 388] on span "Light 300" at bounding box center [124, 386] width 204 height 29
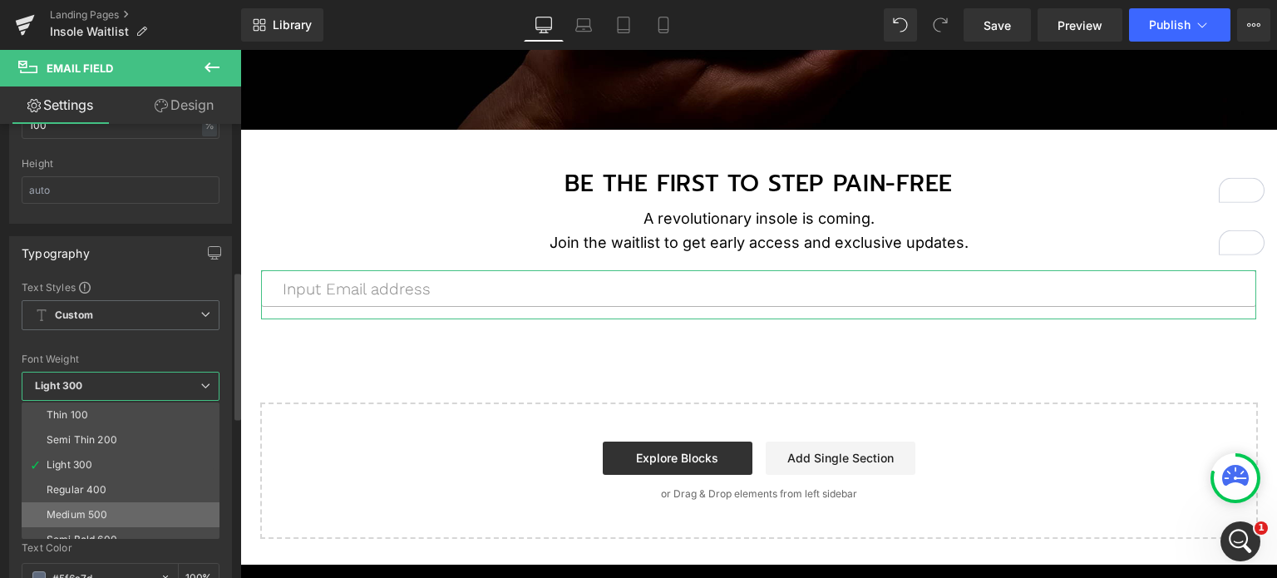
click at [104, 512] on div "Medium 500" at bounding box center [77, 515] width 61 height 12
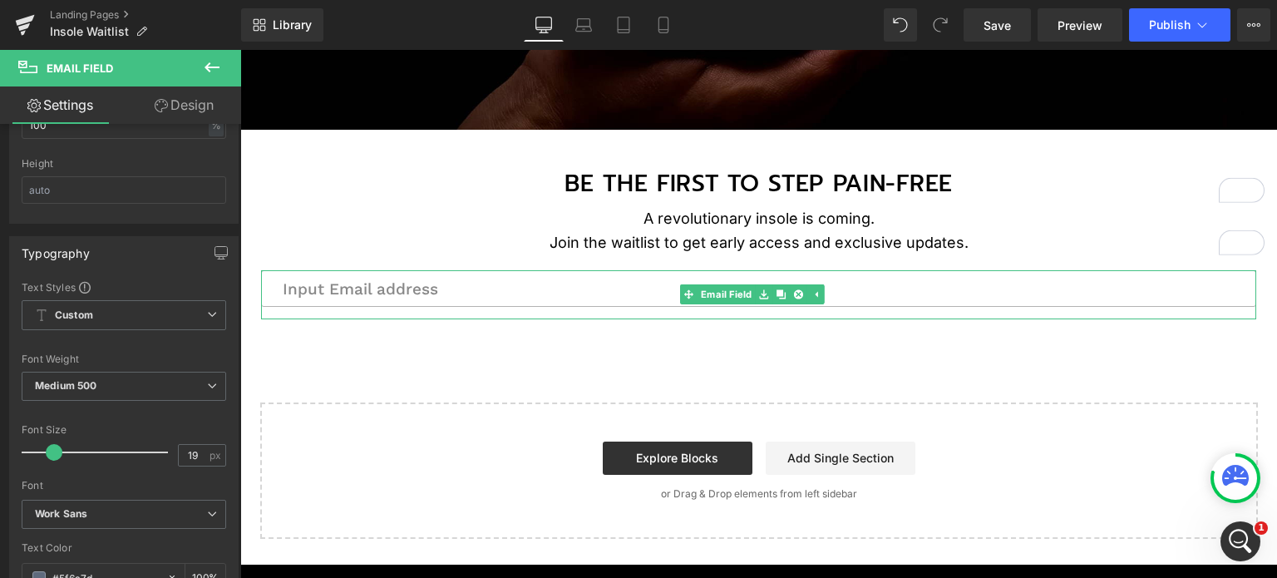
click at [406, 284] on input "email" at bounding box center [758, 288] width 995 height 37
click at [129, 383] on span "Medium 500" at bounding box center [124, 386] width 204 height 29
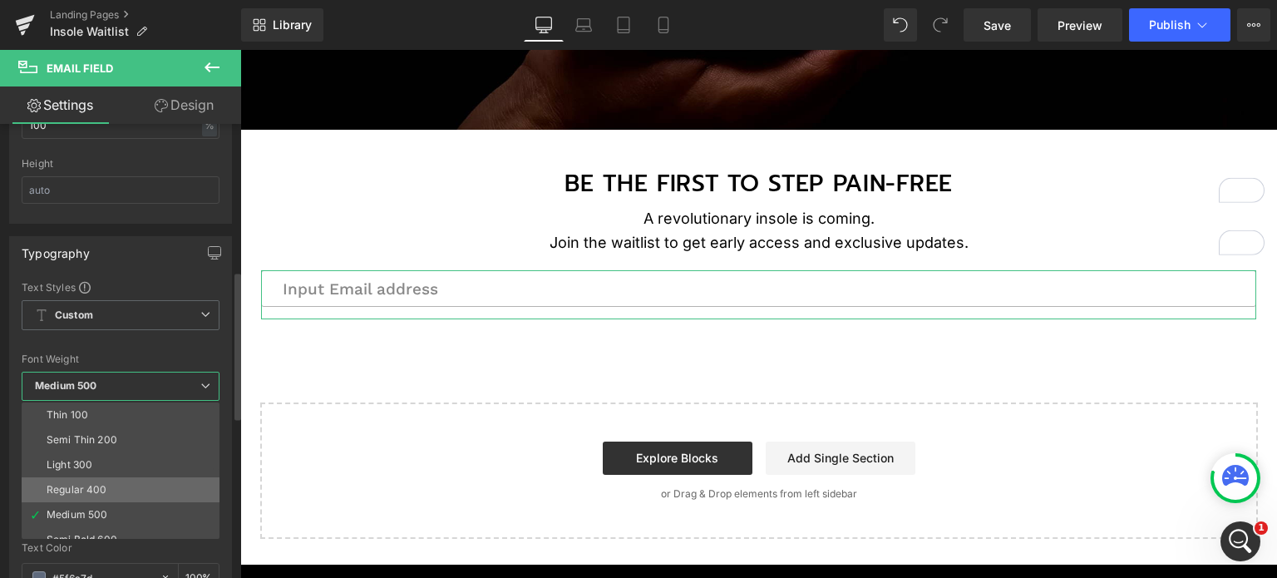
click at [134, 481] on li "Regular 400" at bounding box center [124, 489] width 205 height 25
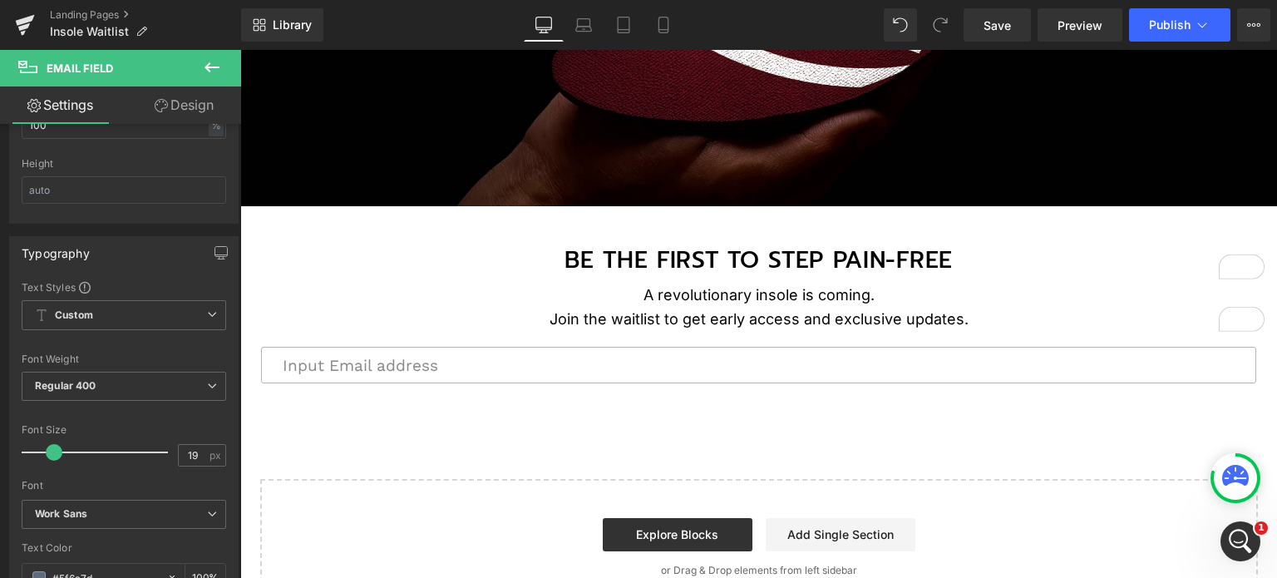
scroll to position [432, 0]
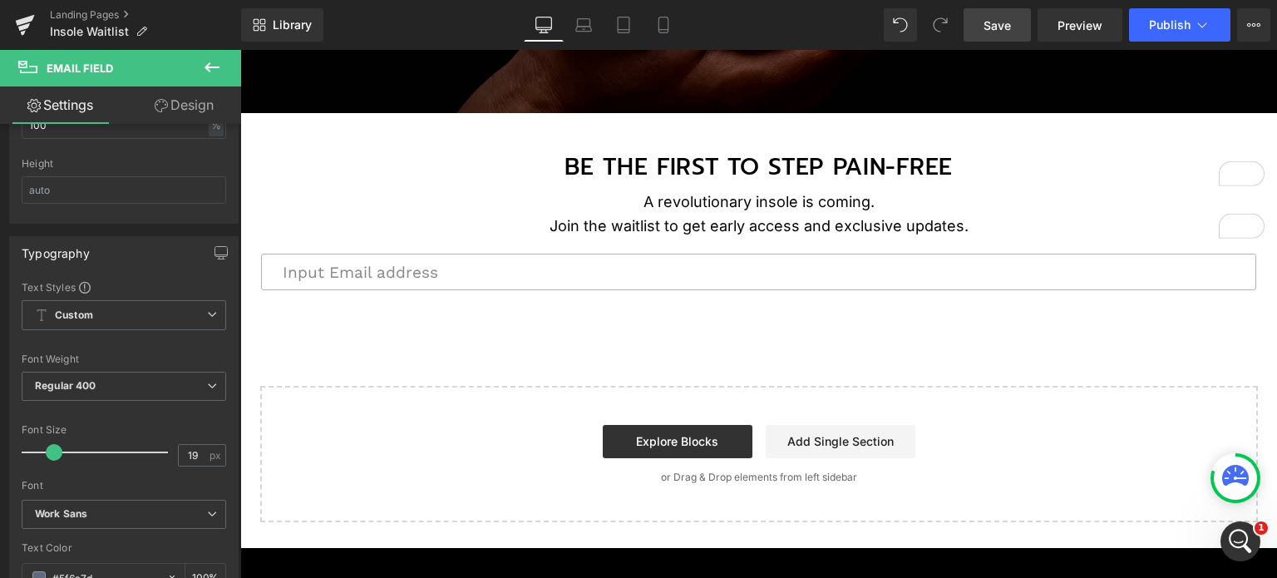
click at [1009, 22] on span "Save" at bounding box center [996, 25] width 27 height 17
click at [214, 65] on icon at bounding box center [212, 67] width 20 height 20
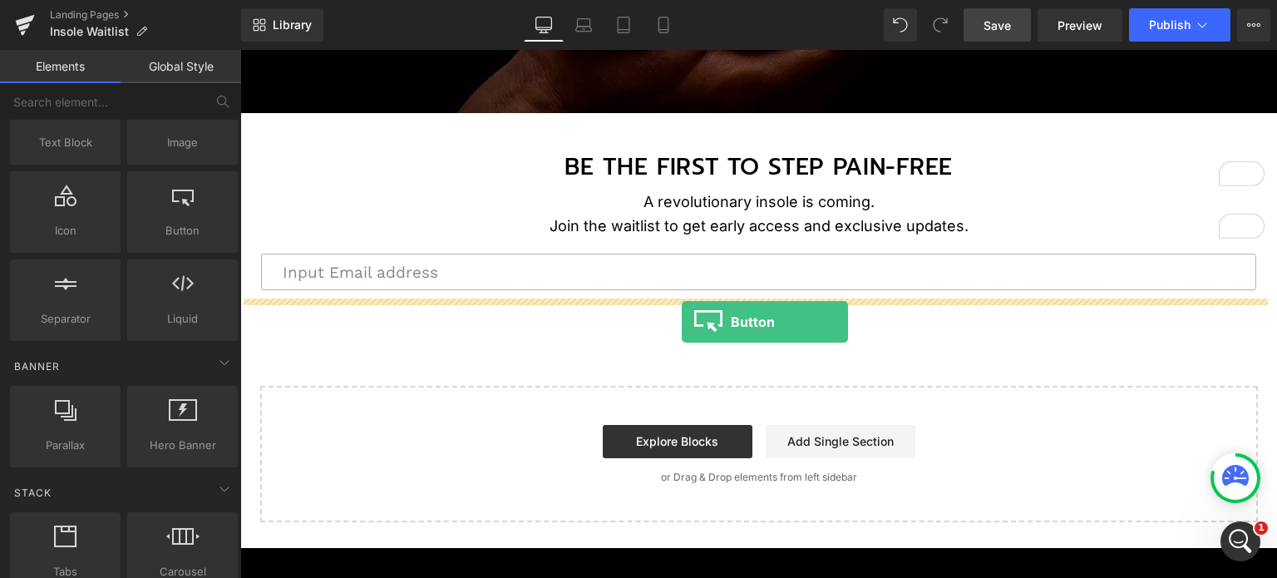
drag, startPoint x: 436, startPoint y: 272, endPoint x: 682, endPoint y: 320, distance: 250.7
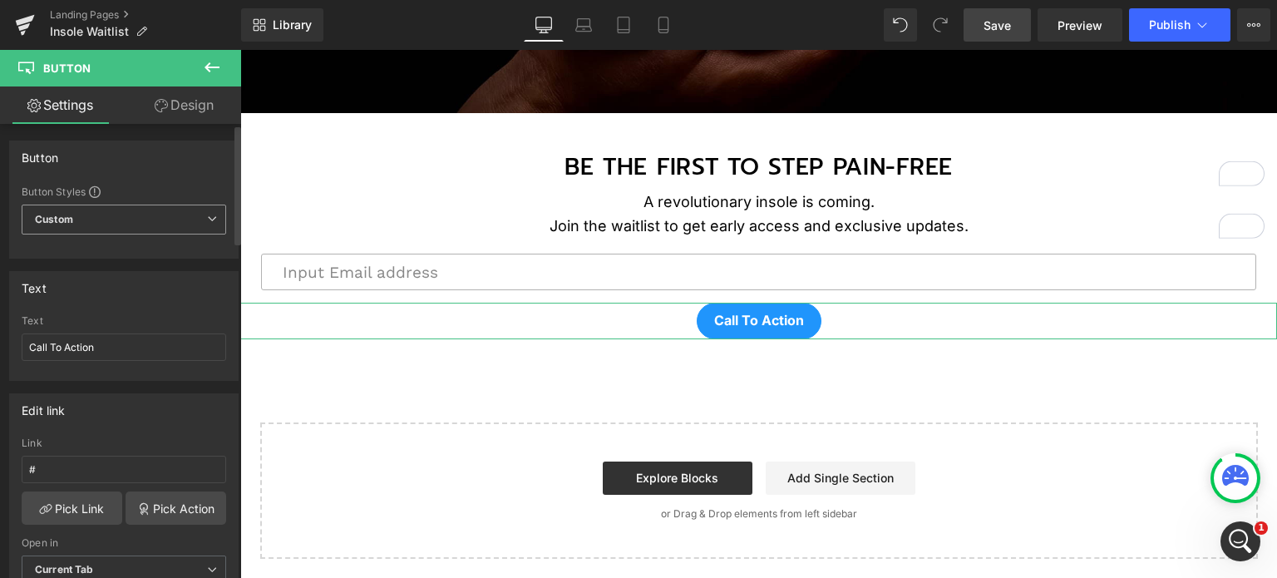
click at [120, 214] on span "Custom Setup Global Style" at bounding box center [124, 219] width 204 height 30
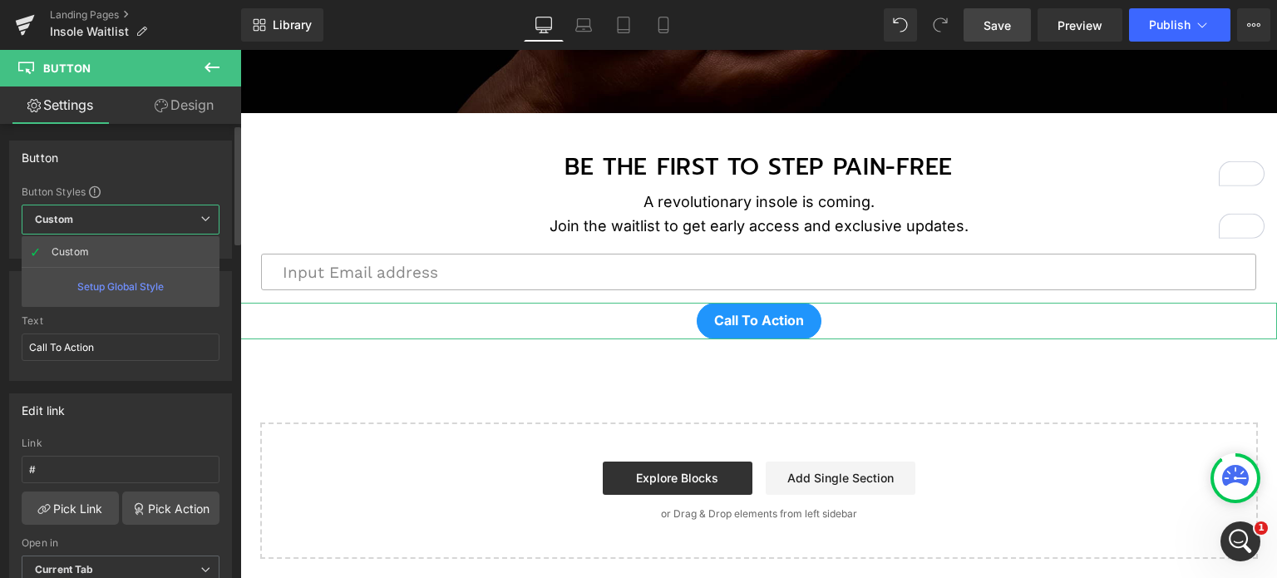
click at [120, 214] on span "Custom Setup Global Style" at bounding box center [121, 219] width 198 height 30
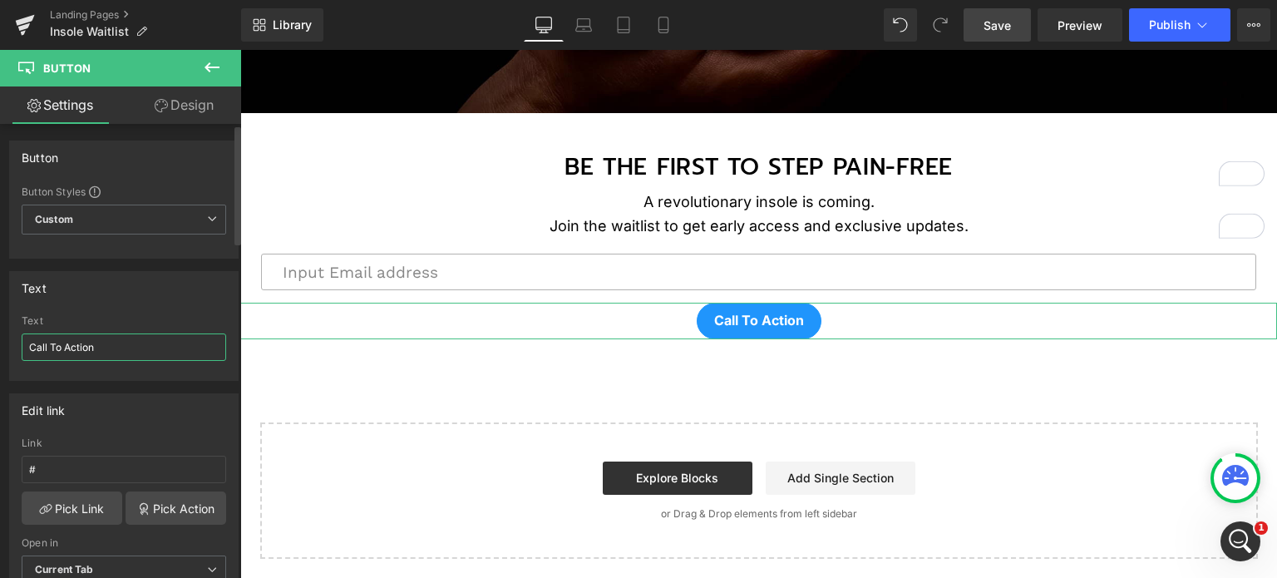
drag, startPoint x: 115, startPoint y: 345, endPoint x: 10, endPoint y: 345, distance: 104.7
click at [10, 345] on div "Call To Action Text Call To Action" at bounding box center [124, 347] width 228 height 65
click at [115, 348] on input "Call To Action" at bounding box center [124, 346] width 204 height 27
paste input "JOIN THE WAITLIST"
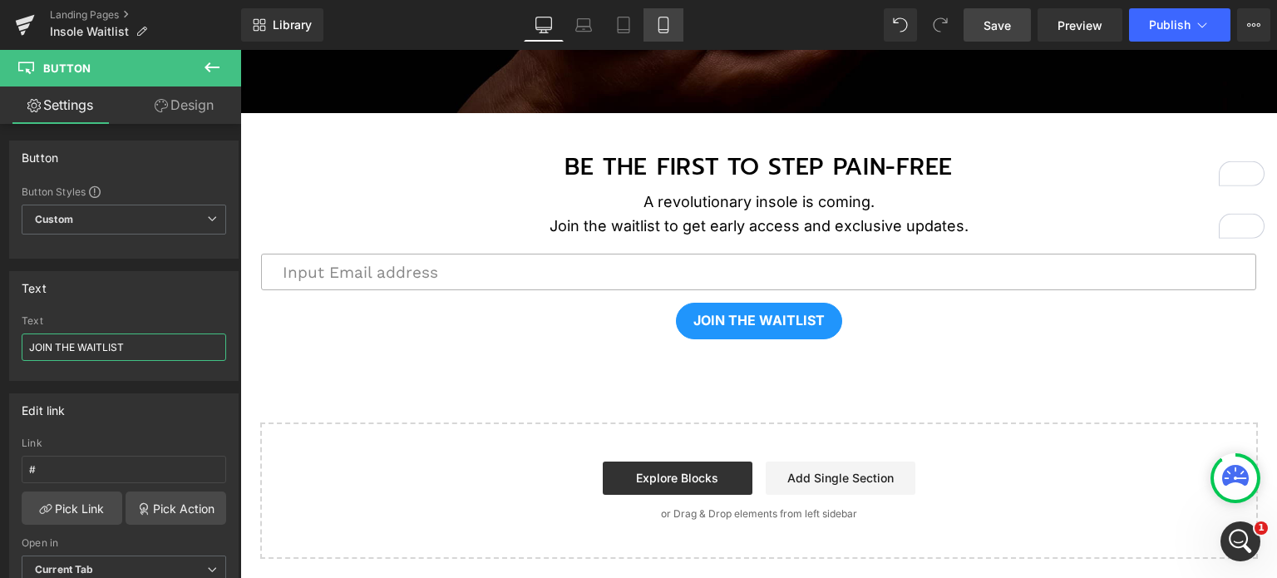
type input "JOIN THE WAITLIST"
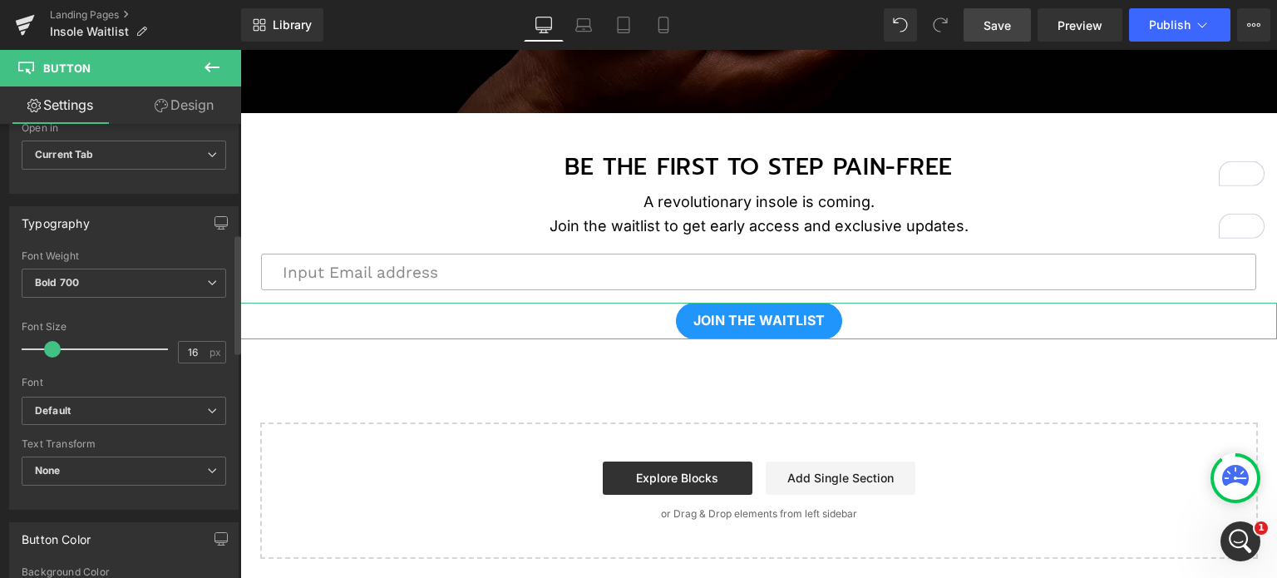
scroll to position [416, 0]
click at [195, 352] on input "16" at bounding box center [193, 351] width 29 height 21
type input "20"
click at [110, 376] on div "Font" at bounding box center [124, 382] width 204 height 12
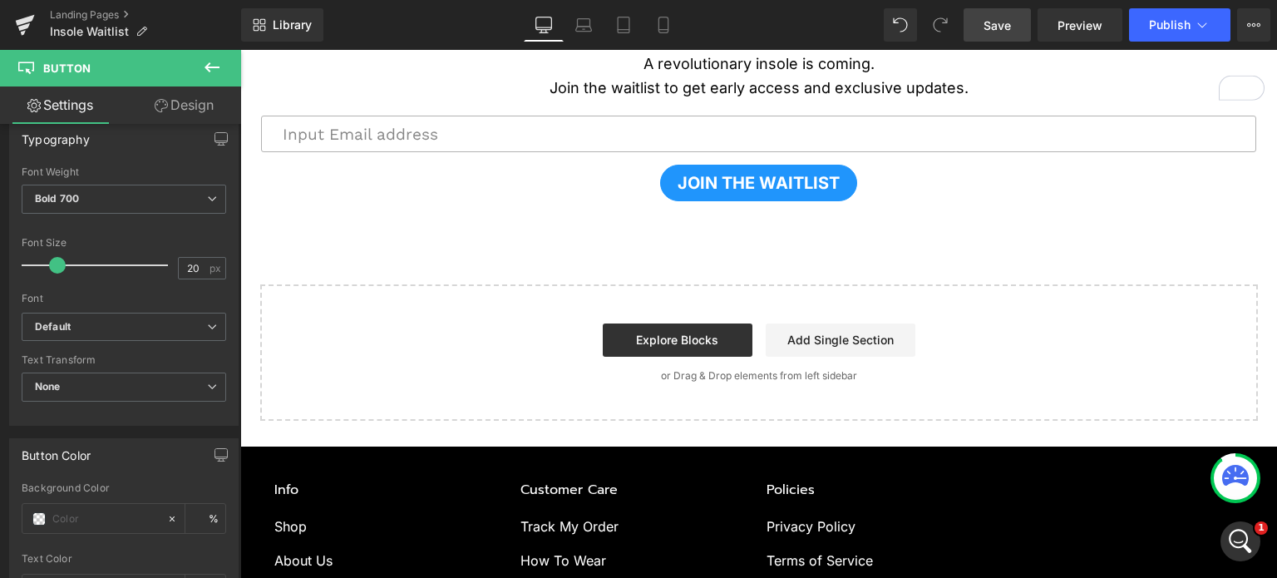
scroll to position [599, 0]
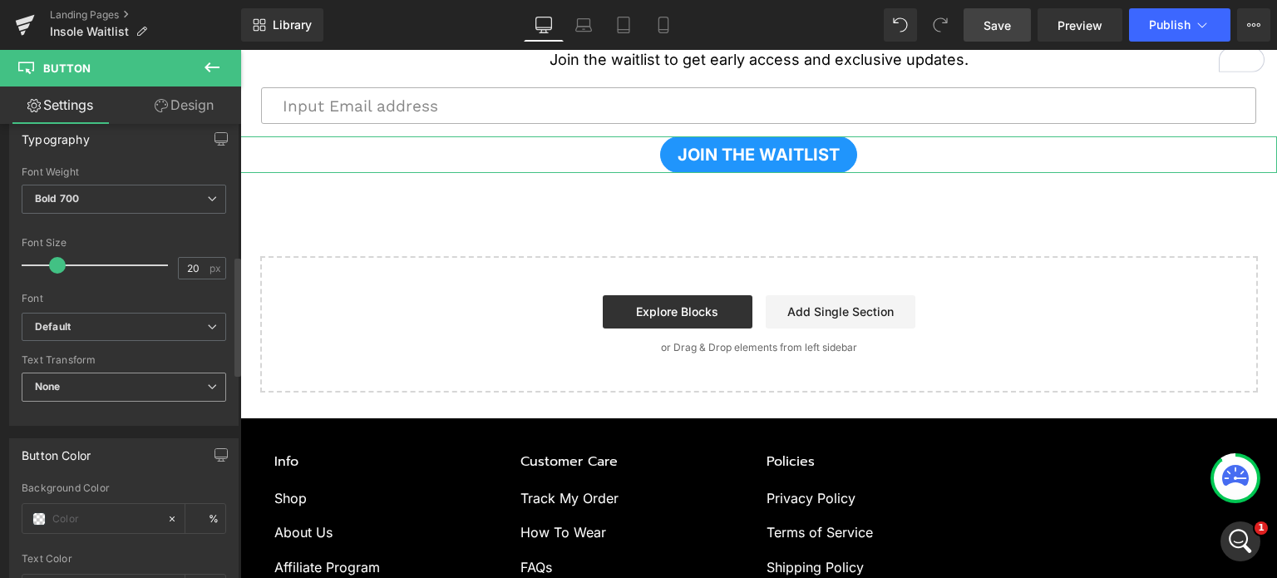
click at [110, 382] on span "None" at bounding box center [124, 386] width 204 height 29
click at [116, 285] on div at bounding box center [124, 287] width 204 height 11
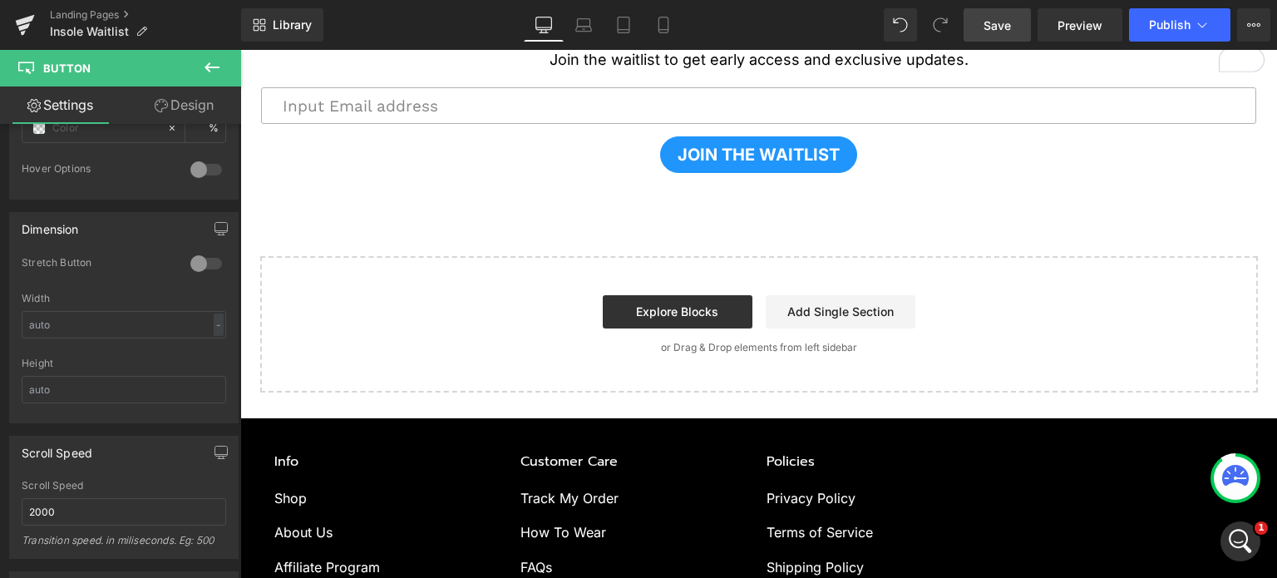
scroll to position [998, 0]
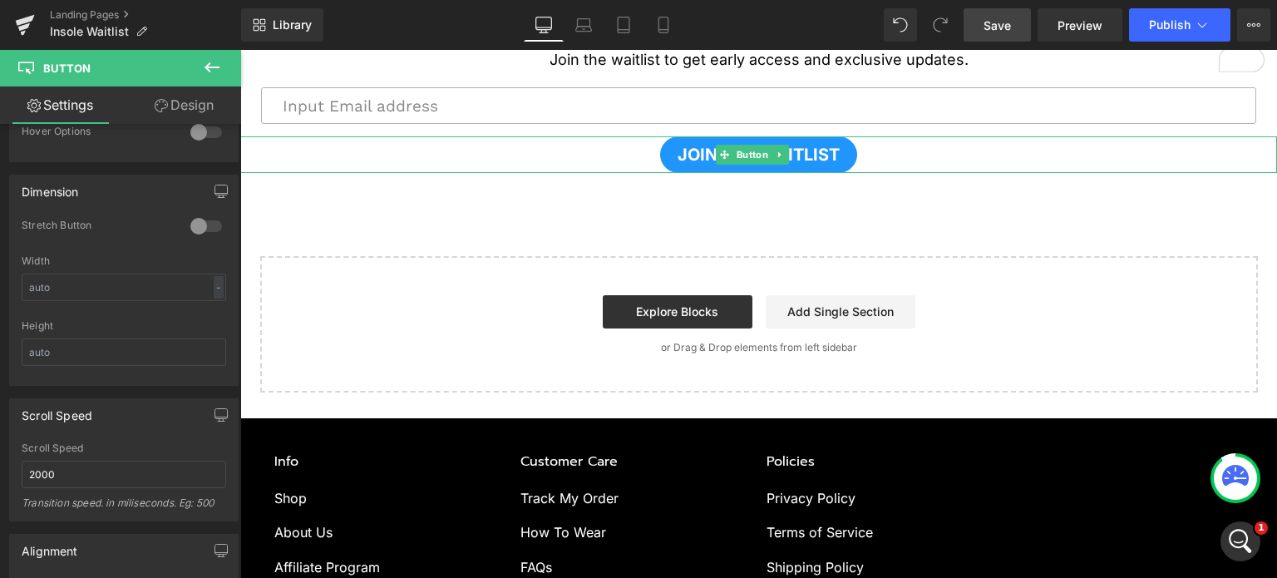
click at [573, 156] on div "JOIN THE WAITLIST" at bounding box center [758, 154] width 1037 height 37
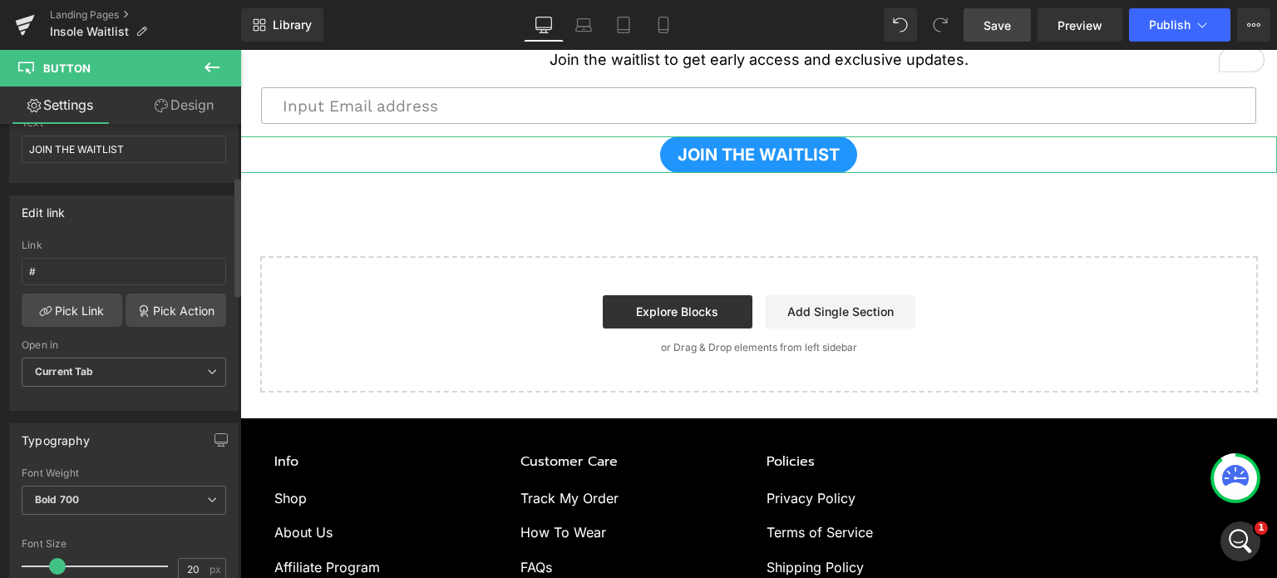
scroll to position [197, 0]
click at [126, 259] on input "#" at bounding box center [124, 272] width 204 height 27
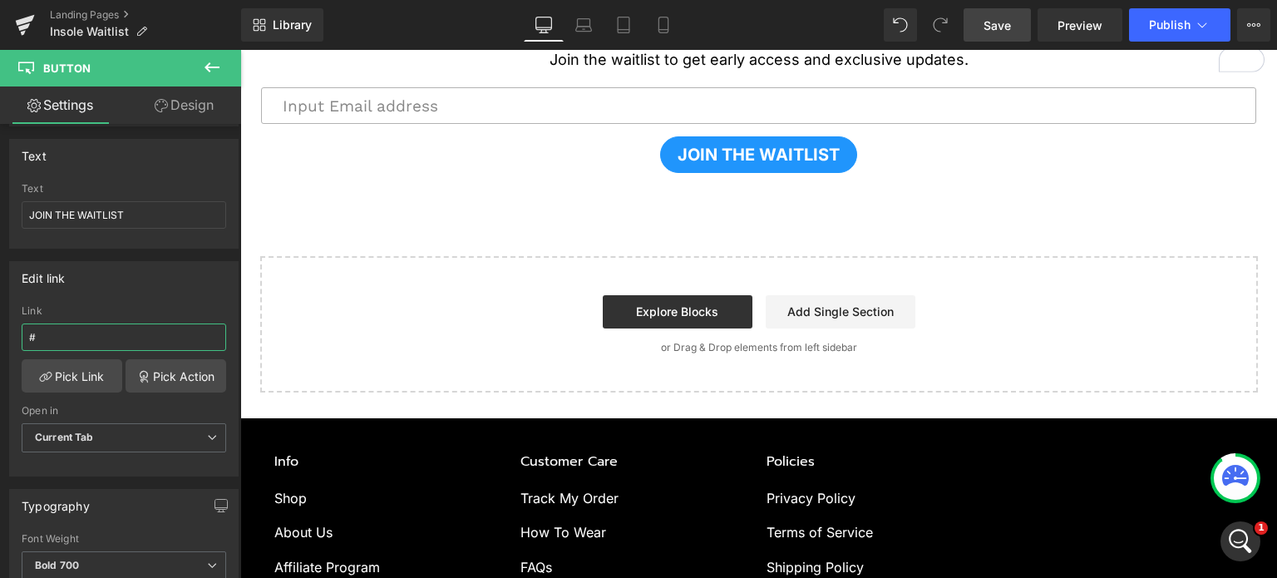
scroll to position [114, 0]
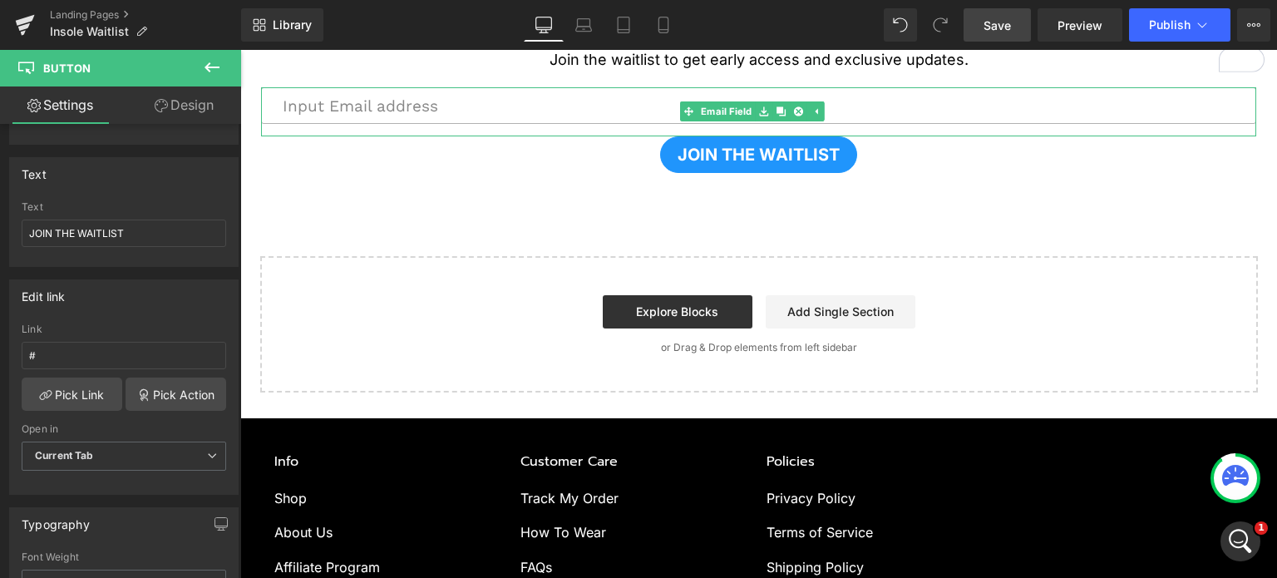
click at [474, 105] on input "email" at bounding box center [758, 105] width 995 height 37
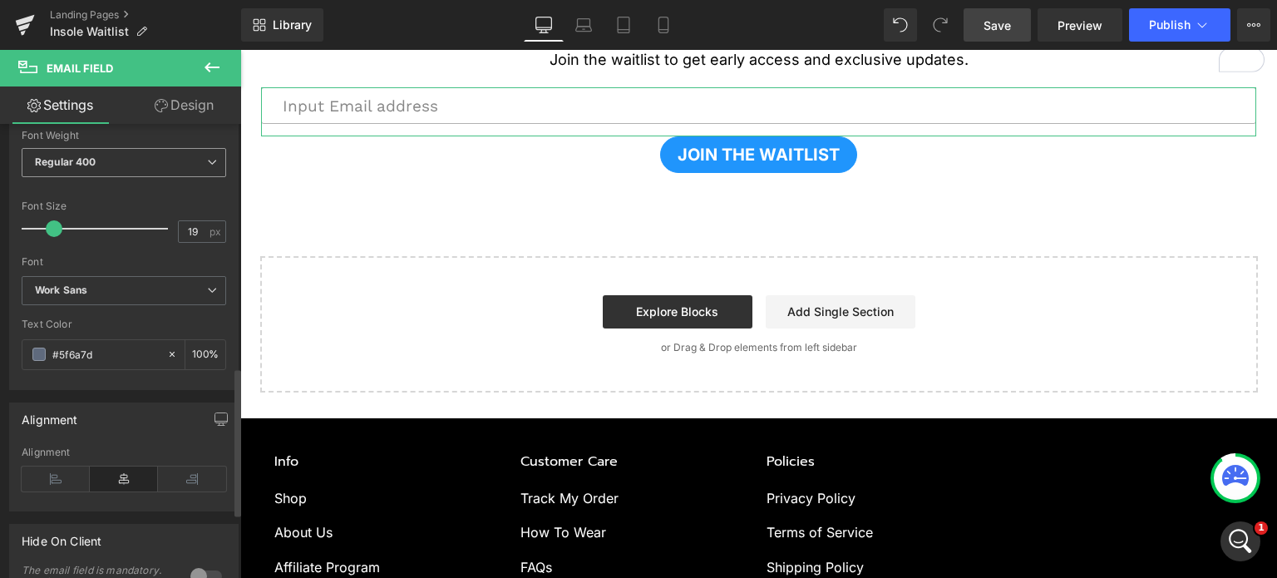
scroll to position [748, 0]
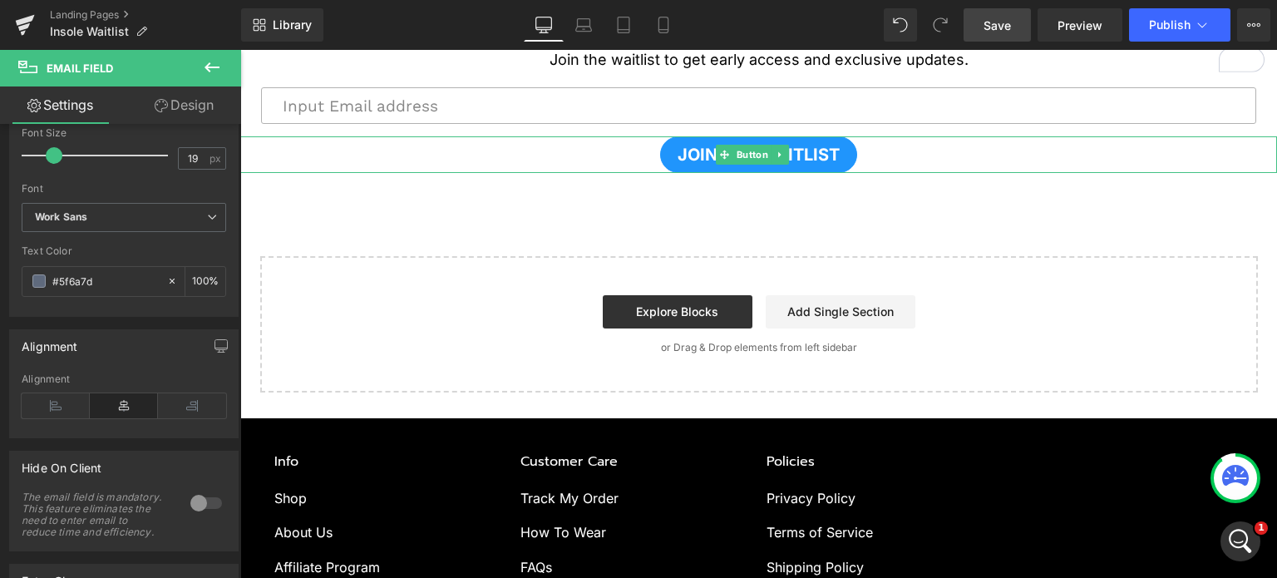
click at [628, 155] on div "JOIN THE WAITLIST" at bounding box center [758, 154] width 1037 height 37
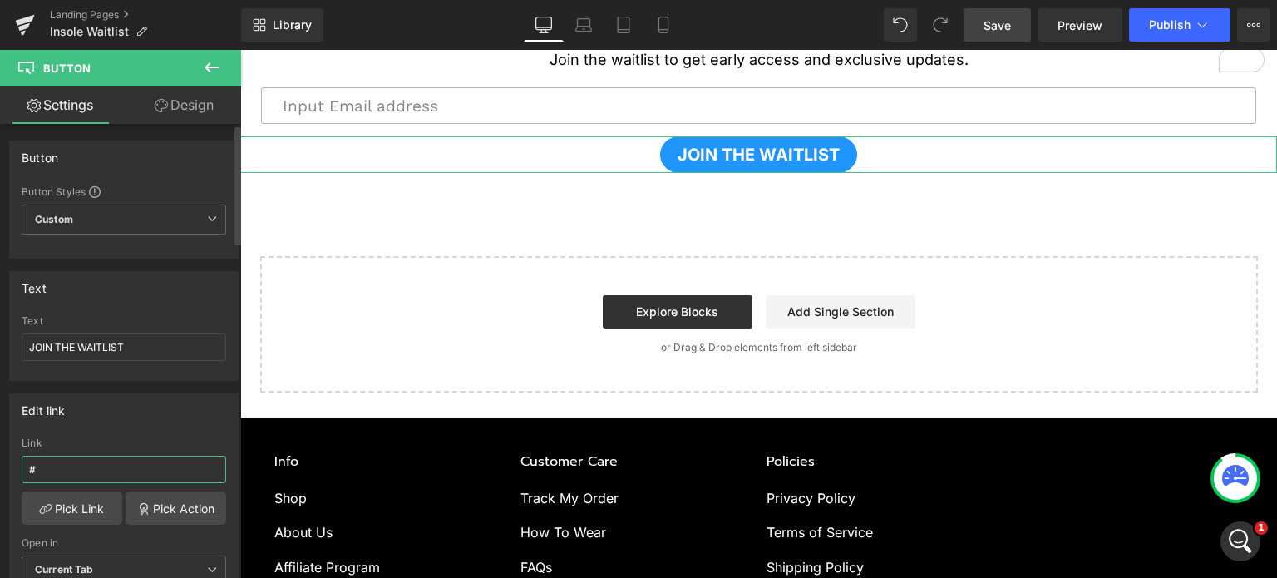
click at [80, 466] on input "#" at bounding box center [124, 469] width 204 height 27
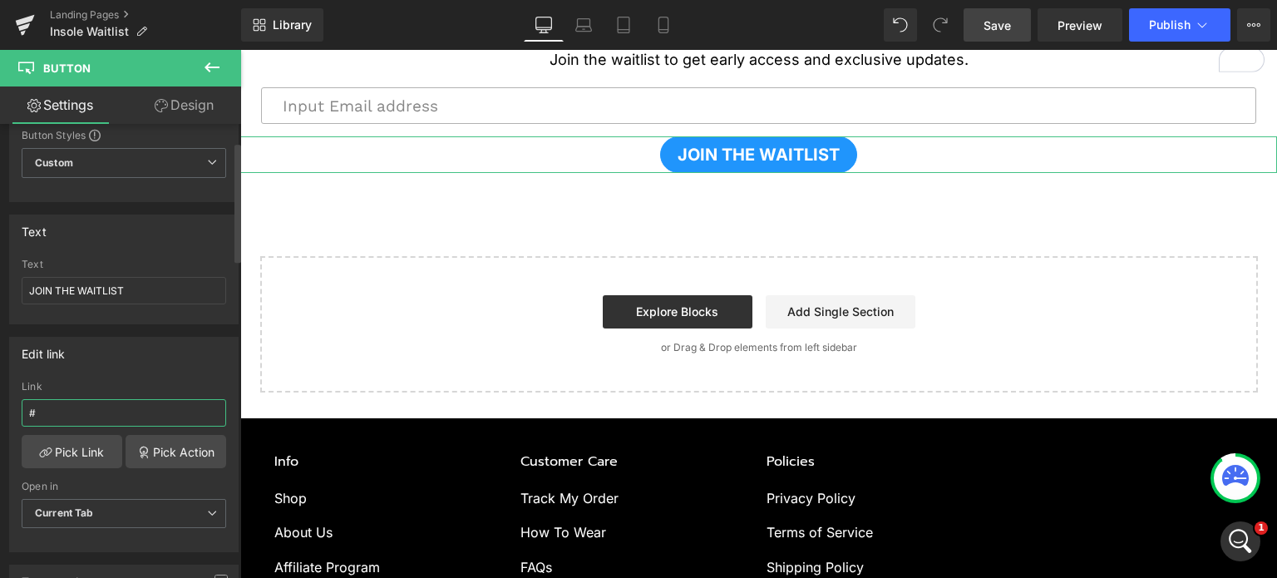
scroll to position [83, 0]
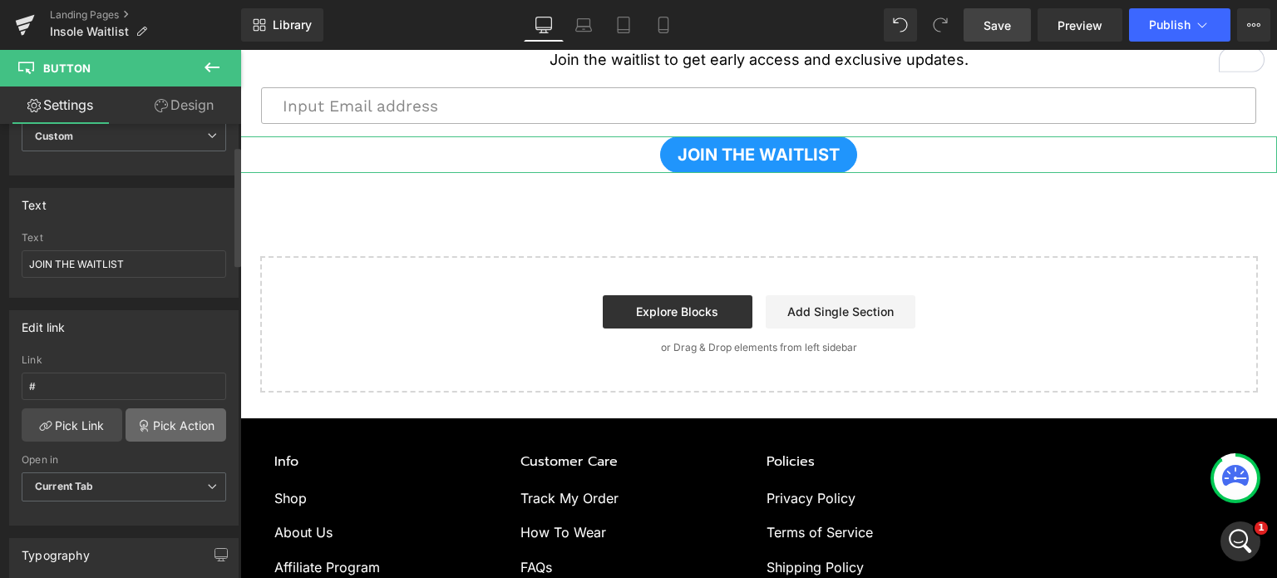
click at [170, 426] on link "Pick Action" at bounding box center [176, 424] width 101 height 33
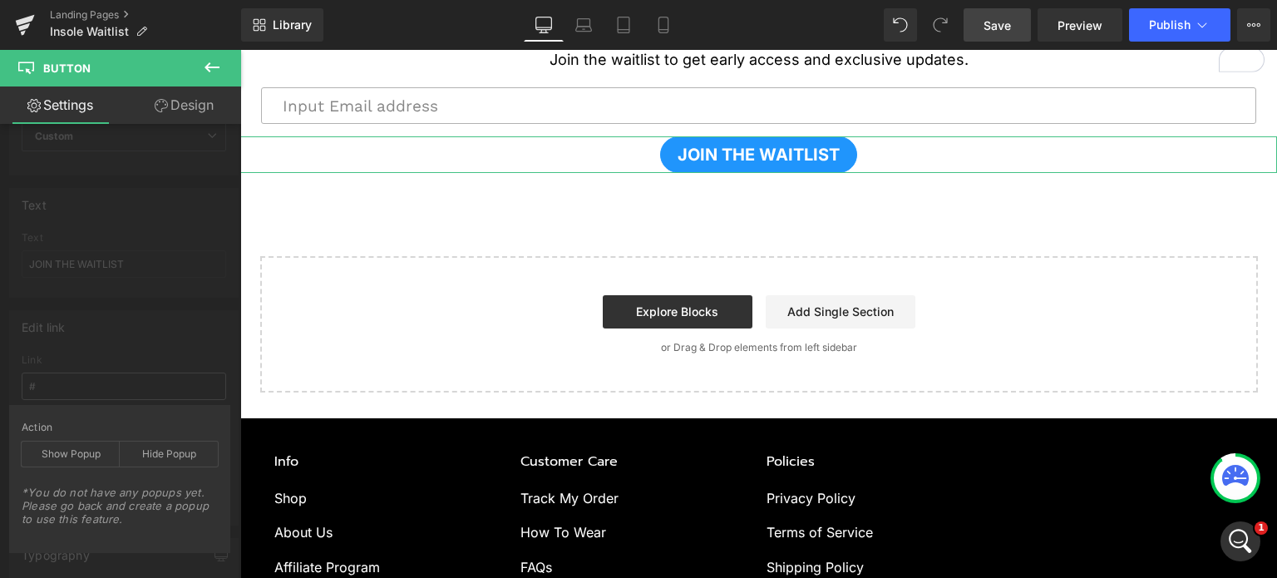
click at [152, 378] on div "Edit link # Link # Pick Link Pick Action Current Tab New Tab Open in Current Ta…" at bounding box center [124, 412] width 249 height 228
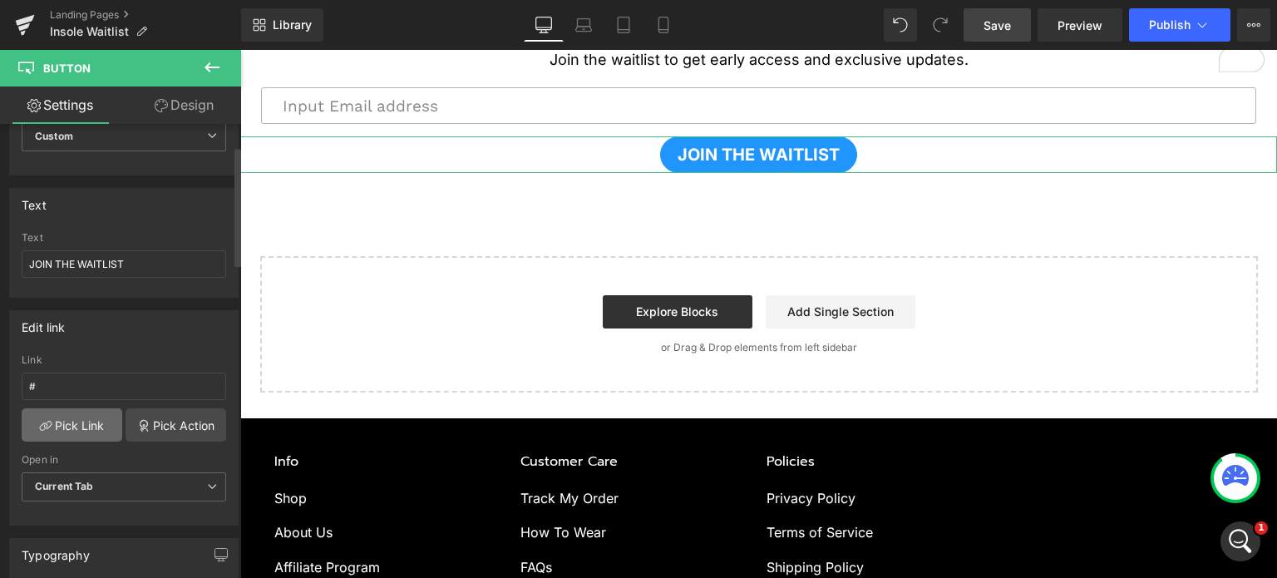
click at [79, 433] on link "Pick Link" at bounding box center [72, 424] width 101 height 33
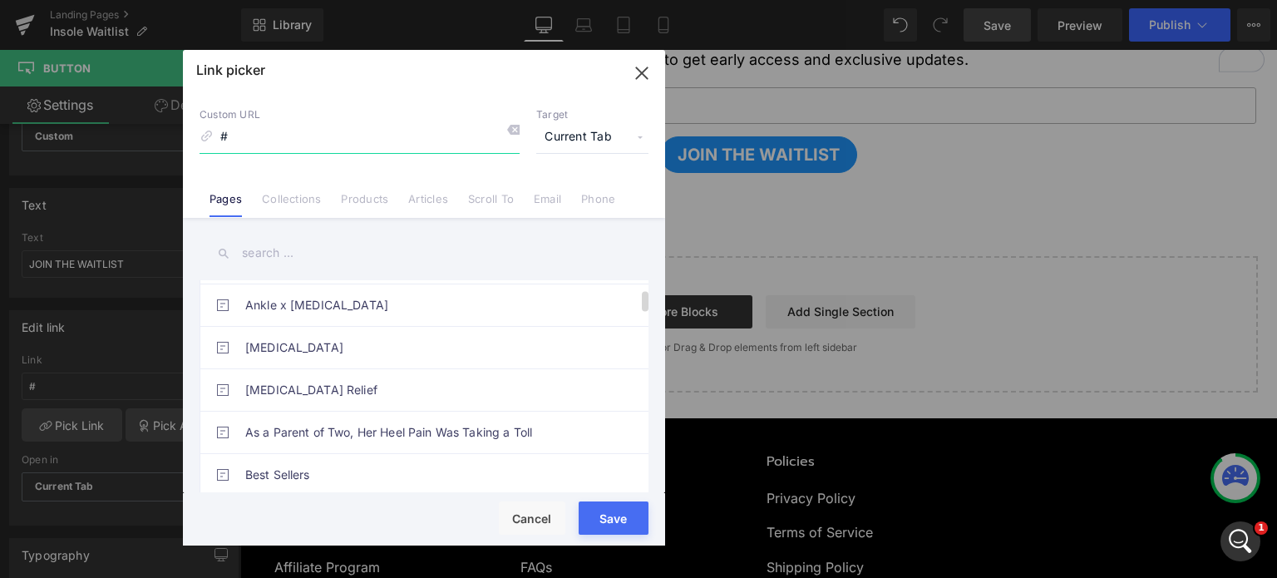
scroll to position [166, 0]
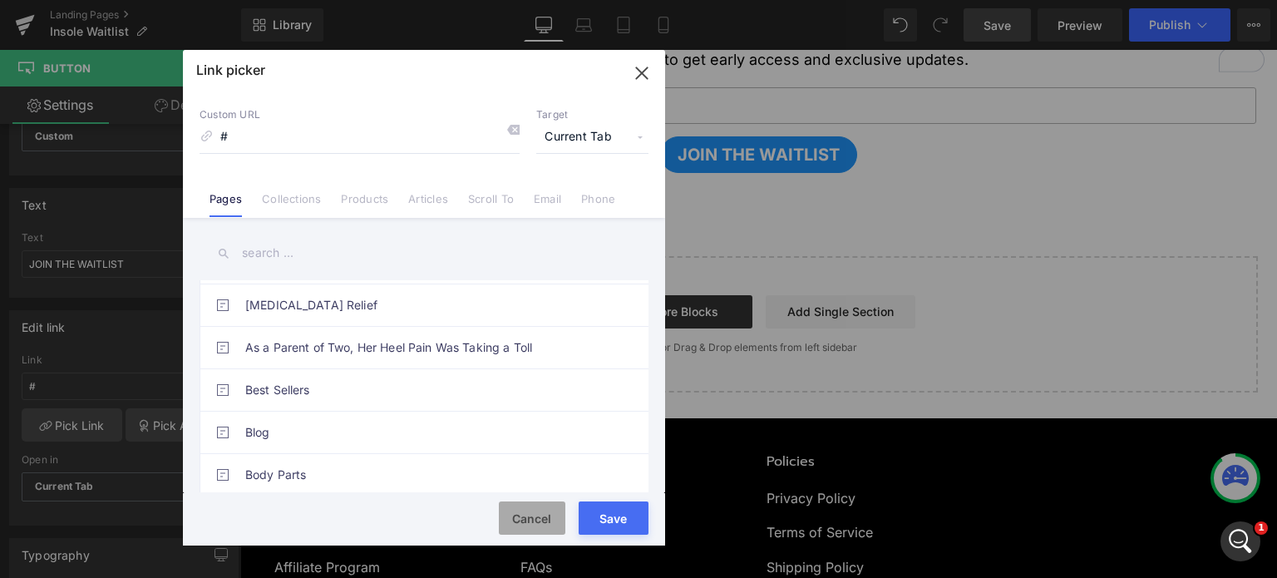
click at [543, 525] on button "Cancel" at bounding box center [532, 517] width 67 height 33
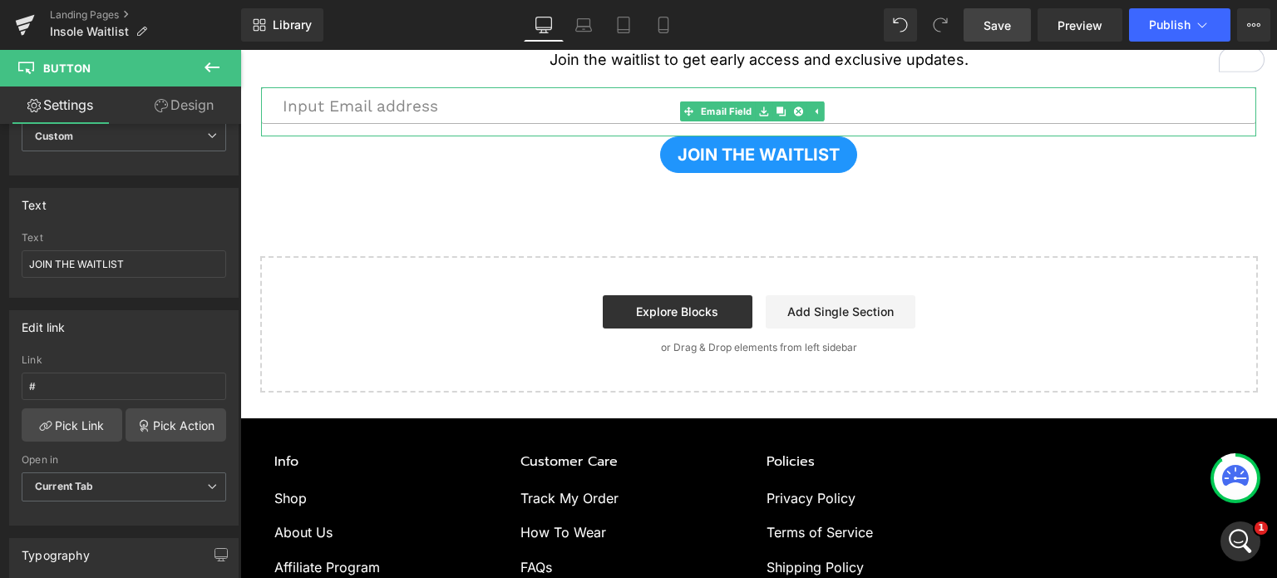
click at [514, 116] on input "email" at bounding box center [758, 105] width 995 height 37
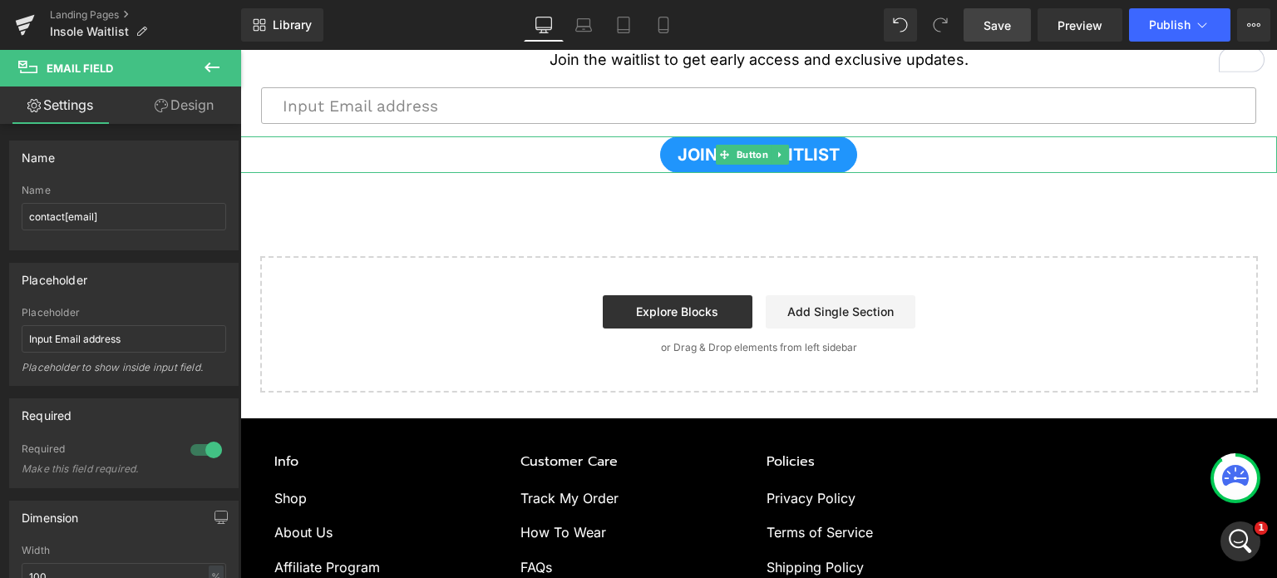
scroll to position [432, 0]
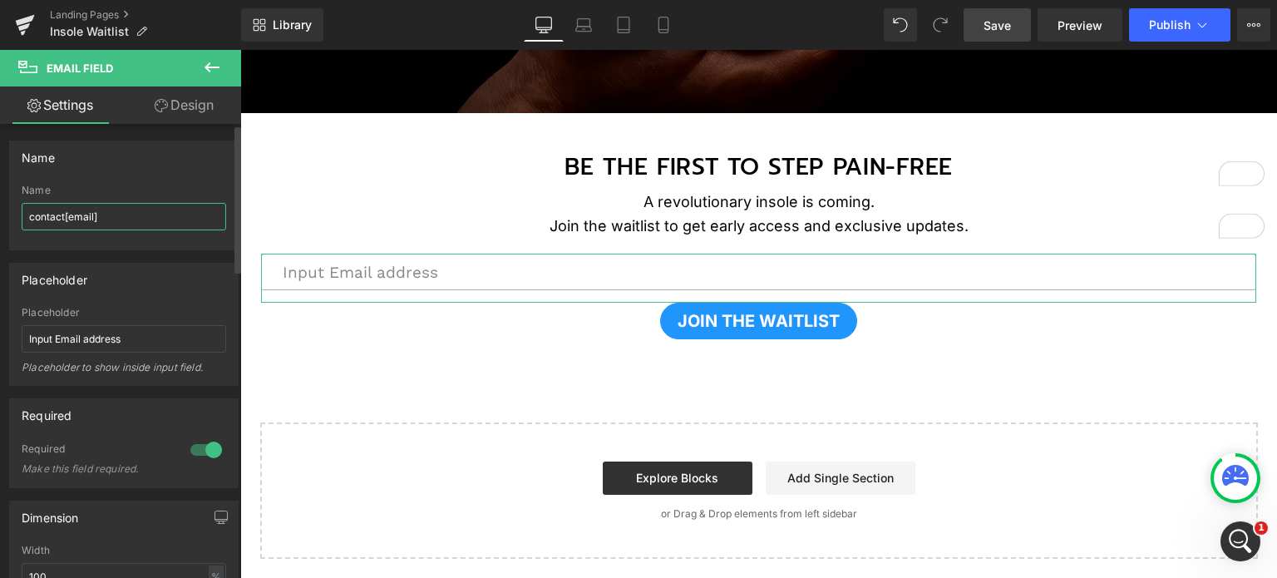
drag, startPoint x: 154, startPoint y: 219, endPoint x: 2, endPoint y: 214, distance: 151.4
click at [0, 213] on div "Name contact[email] Name contact[email]" at bounding box center [124, 189] width 249 height 122
click at [813, 273] on div "Email Field NaNpx" at bounding box center [758, 278] width 995 height 49
click at [815, 276] on icon at bounding box center [815, 278] width 9 height 10
click at [791, 276] on icon at bounding box center [790, 278] width 9 height 10
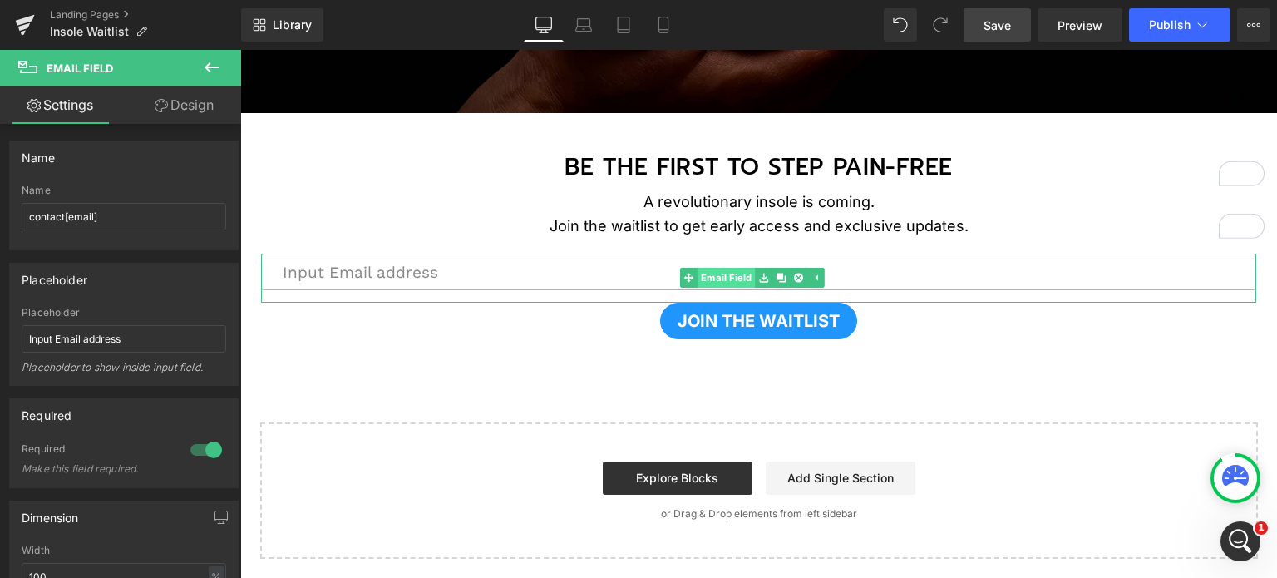
click at [730, 276] on span "Email Field" at bounding box center [726, 278] width 58 height 20
click at [793, 273] on icon at bounding box center [790, 278] width 9 height 10
click at [603, 271] on input "email" at bounding box center [758, 272] width 995 height 37
click at [608, 282] on input "email" at bounding box center [758, 272] width 995 height 37
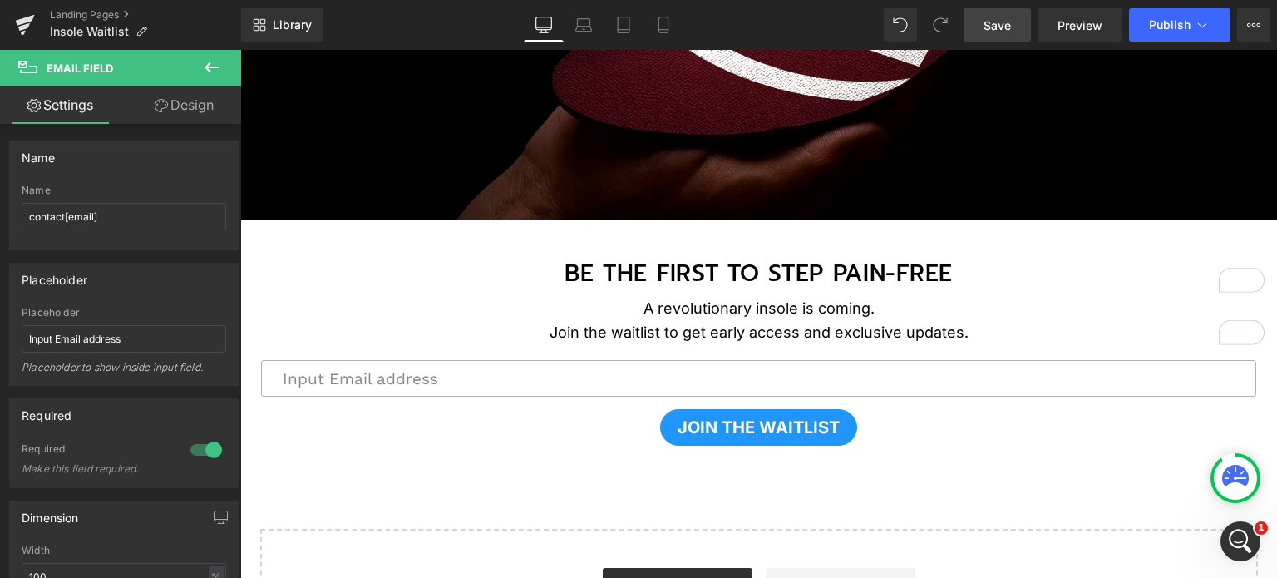
scroll to position [349, 0]
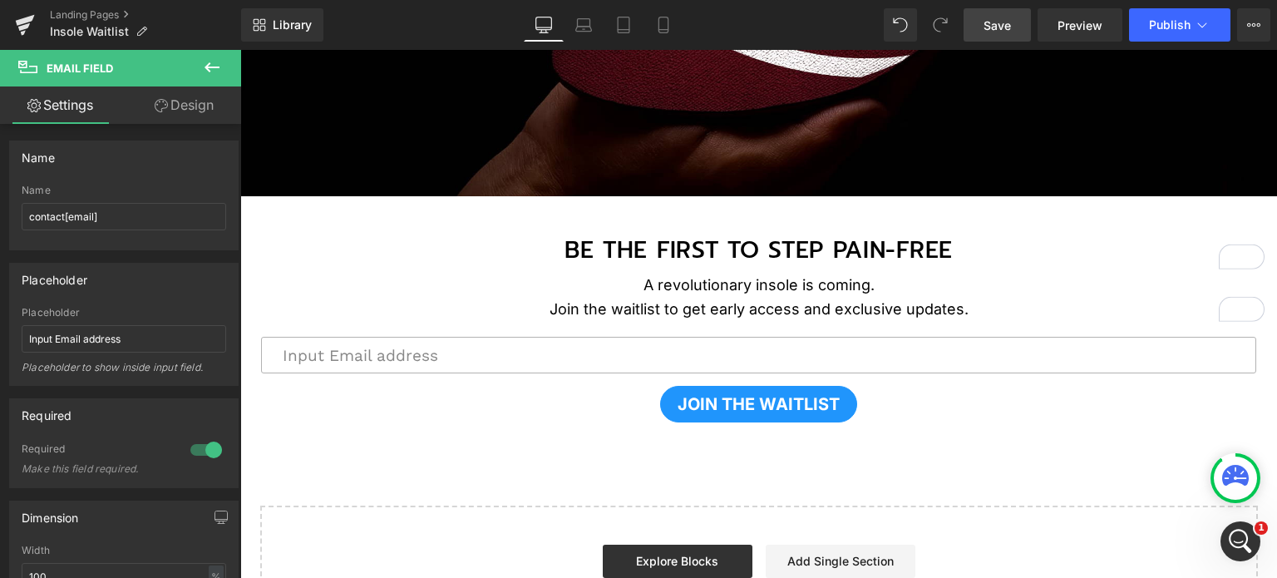
click at [1020, 22] on link "Save" at bounding box center [996, 24] width 67 height 33
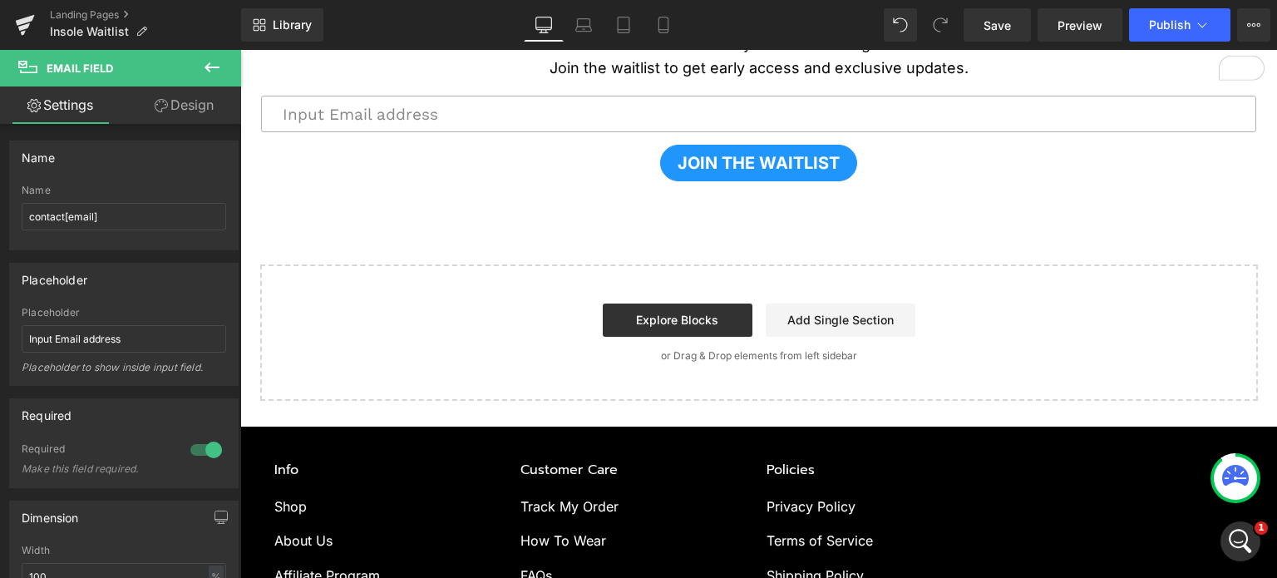
scroll to position [515, 0]
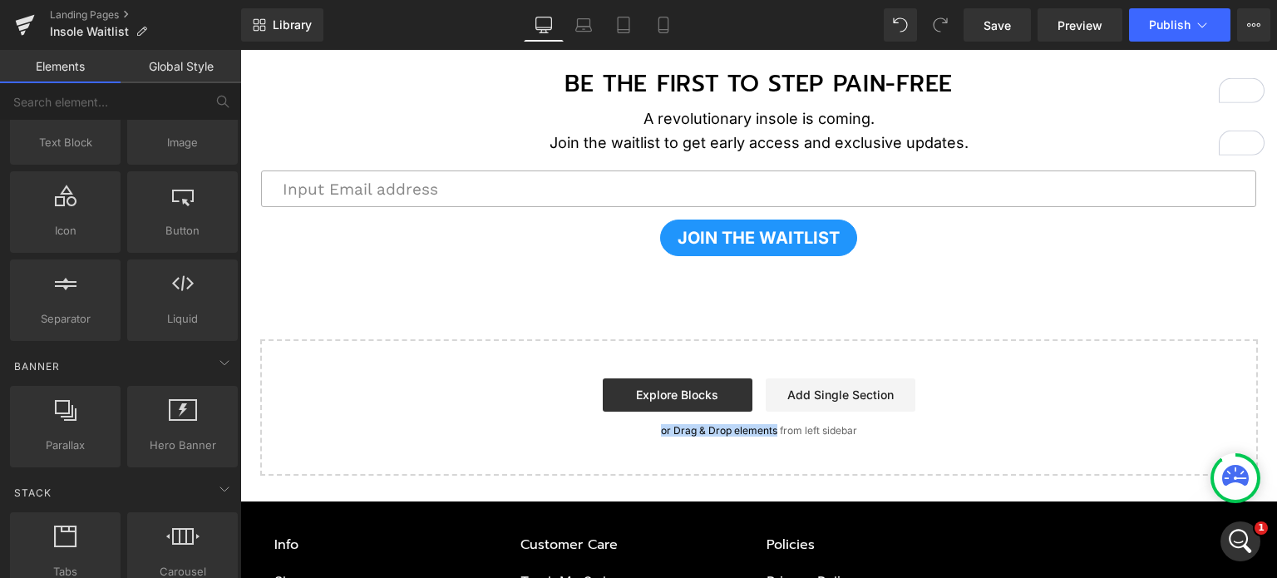
drag, startPoint x: 674, startPoint y: 416, endPoint x: 655, endPoint y: 416, distance: 19.1
click at [655, 416] on div "Start building your page Explore Blocks Add Single Section or Drag & Drop eleme…" at bounding box center [759, 407] width 994 height 133
click at [958, 405] on div "Explore Blocks Add Single Section" at bounding box center [759, 394] width 944 height 33
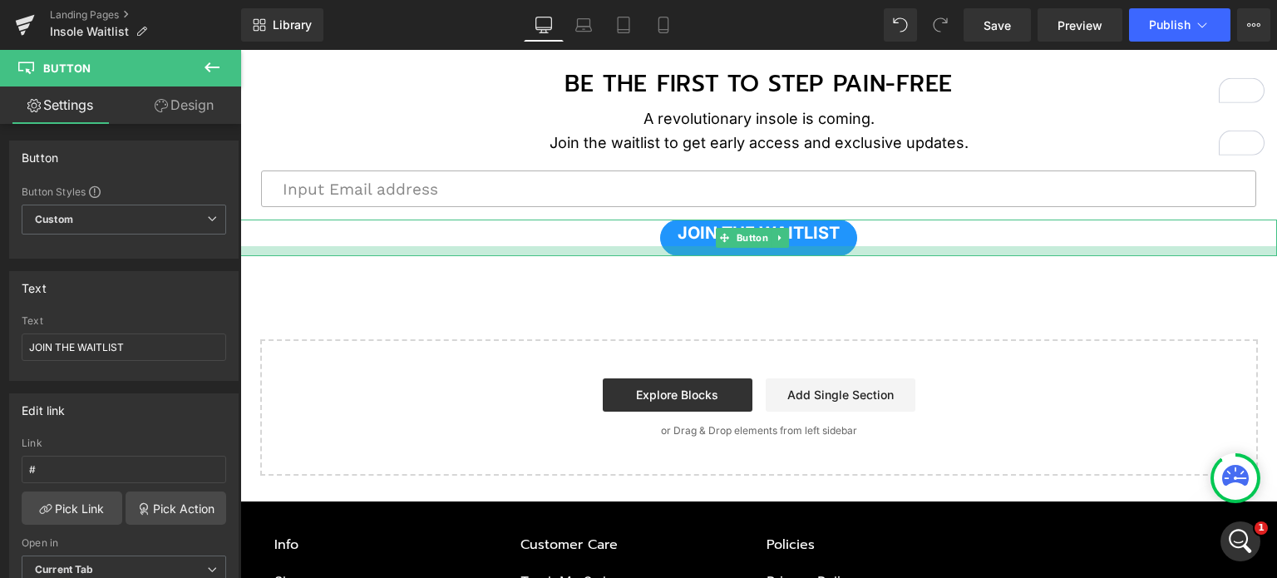
drag, startPoint x: 861, startPoint y: 249, endPoint x: 865, endPoint y: 259, distance: 10.5
click at [865, 259] on div "Image BE THE FIRST TO STEP PAIN-FREE Text Block 43px A revolutionary insole is …" at bounding box center [758, 75] width 1037 height 800
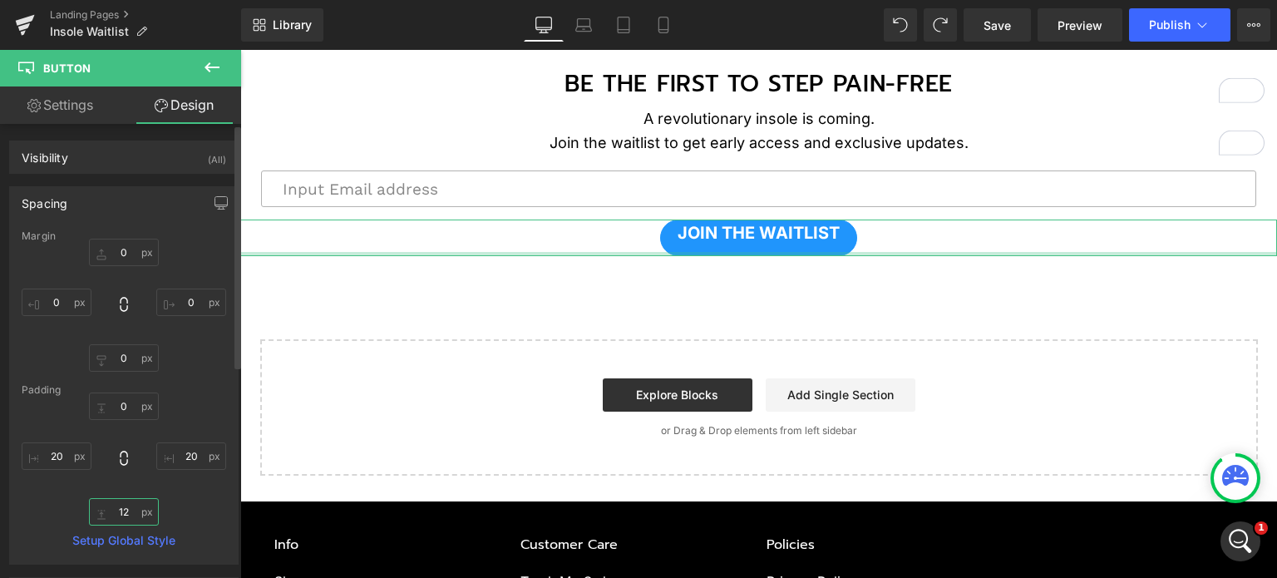
click at [126, 515] on input "12" at bounding box center [124, 511] width 70 height 27
drag, startPoint x: 126, startPoint y: 514, endPoint x: 95, endPoint y: 510, distance: 31.8
click at [95, 510] on input "12" at bounding box center [124, 511] width 70 height 27
drag, startPoint x: 131, startPoint y: 512, endPoint x: 90, endPoint y: 512, distance: 41.6
click at [90, 512] on input "12" at bounding box center [124, 511] width 70 height 27
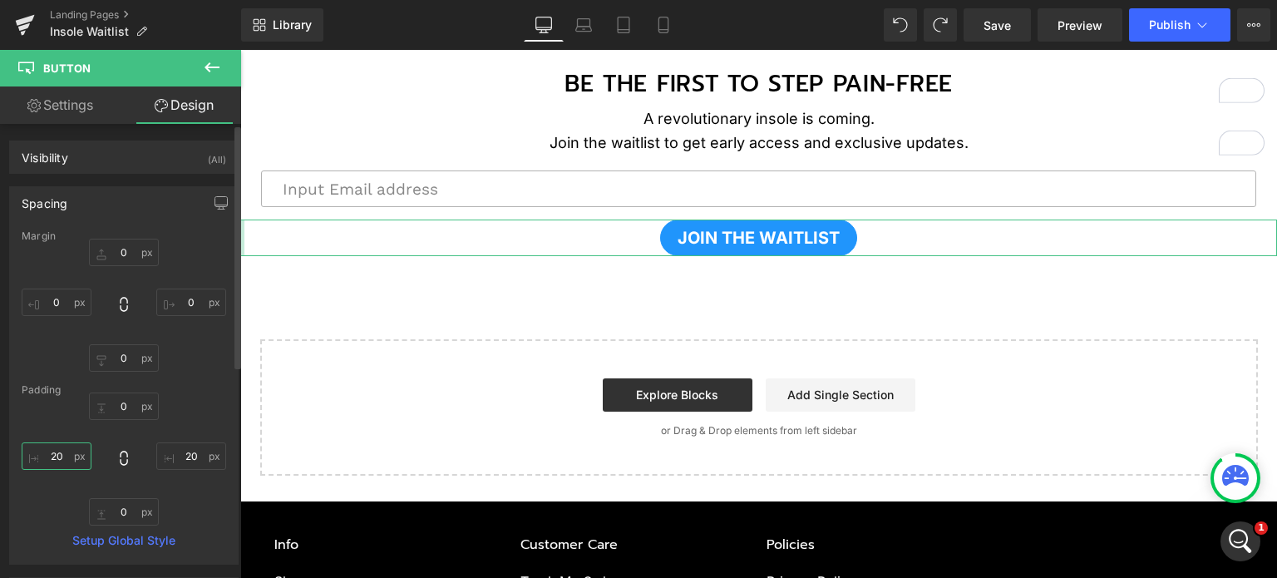
click at [66, 454] on input "20" at bounding box center [57, 455] width 70 height 27
click at [178, 455] on input "20" at bounding box center [191, 455] width 70 height 27
click at [192, 453] on input "text" at bounding box center [191, 455] width 70 height 27
type input "4"
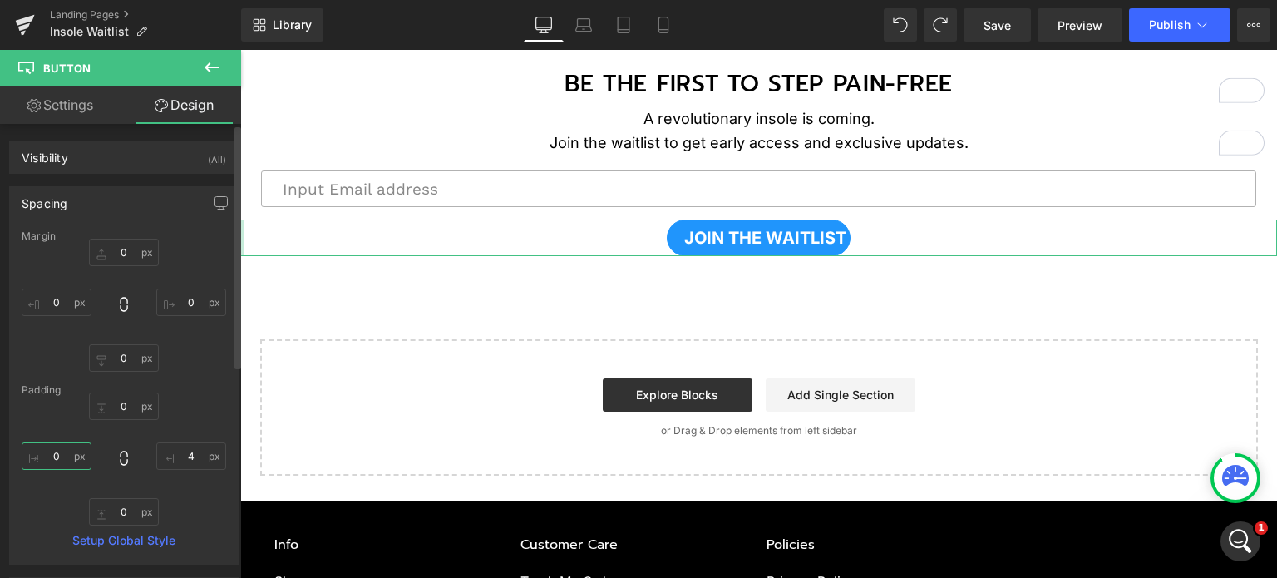
drag, startPoint x: 67, startPoint y: 456, endPoint x: 23, endPoint y: 452, distance: 43.4
click at [23, 452] on input "text" at bounding box center [57, 455] width 70 height 27
type input "2"
click at [186, 458] on input "4" at bounding box center [191, 455] width 70 height 27
type input "6"
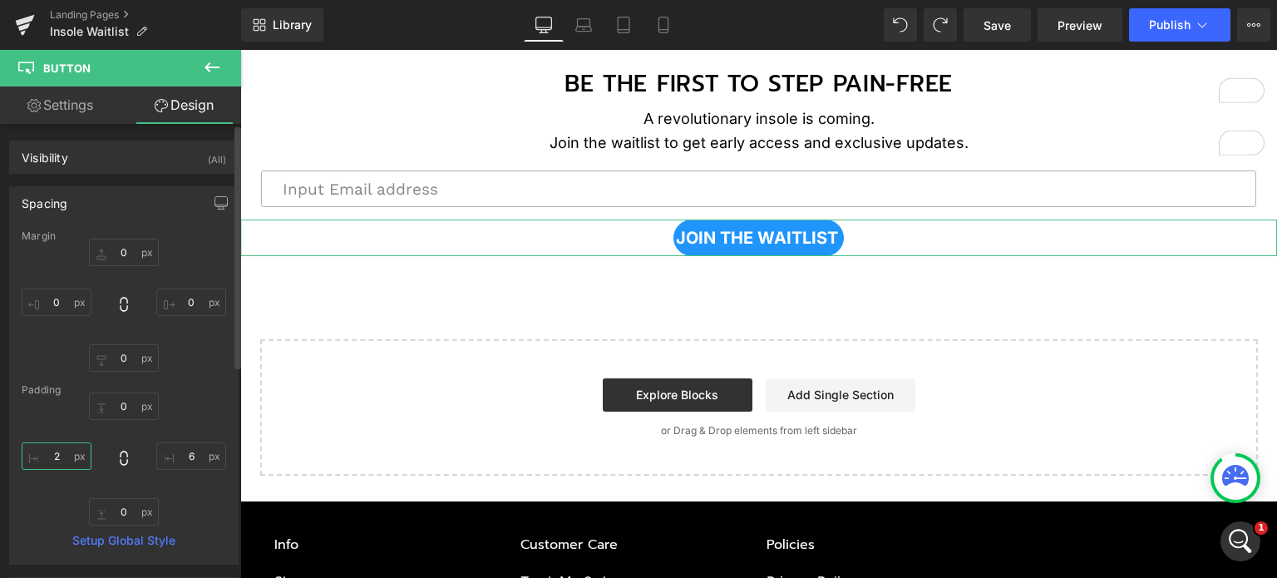
click at [70, 455] on input "2" at bounding box center [57, 455] width 70 height 27
type input "6"
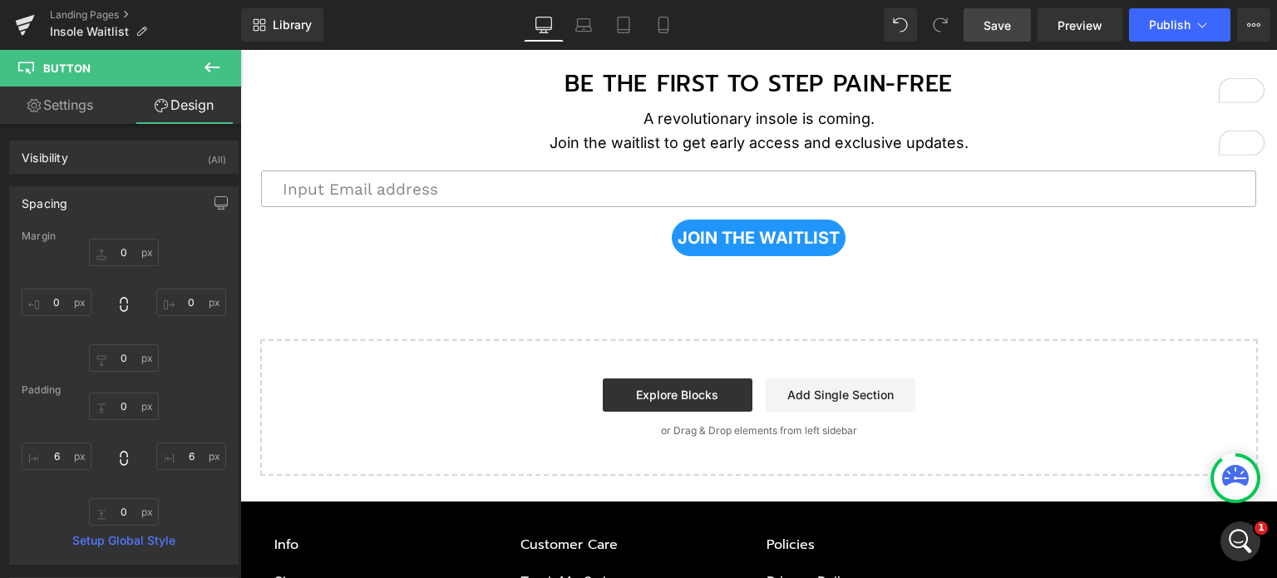
click at [1017, 26] on link "Save" at bounding box center [996, 24] width 67 height 33
click at [1012, 41] on link "Save" at bounding box center [996, 24] width 67 height 33
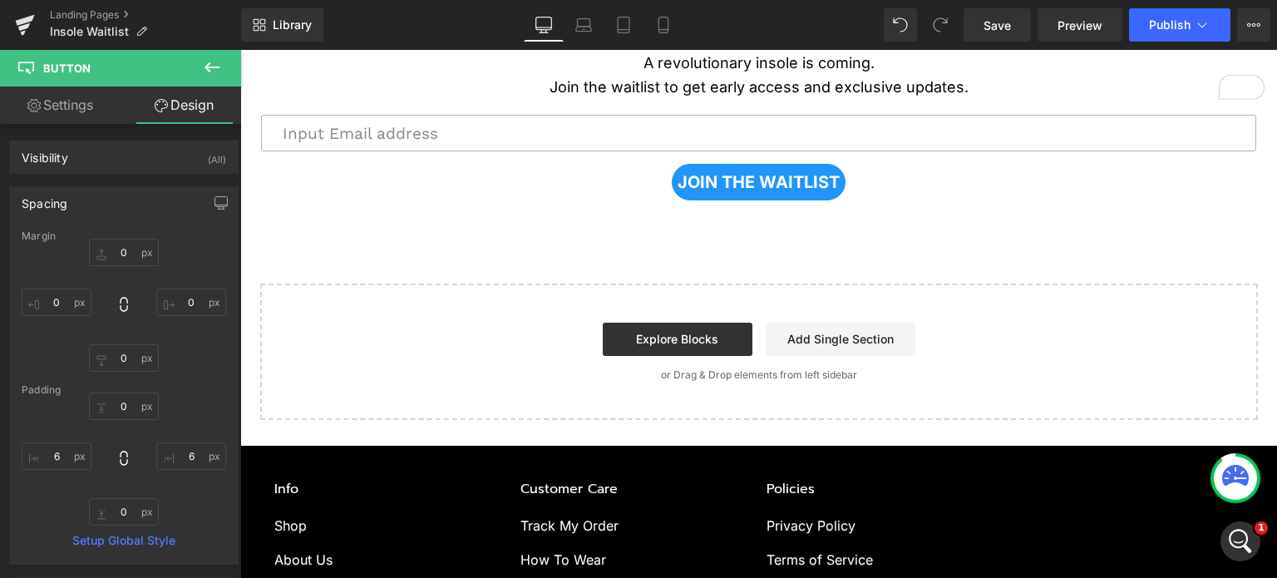
scroll to position [599, 0]
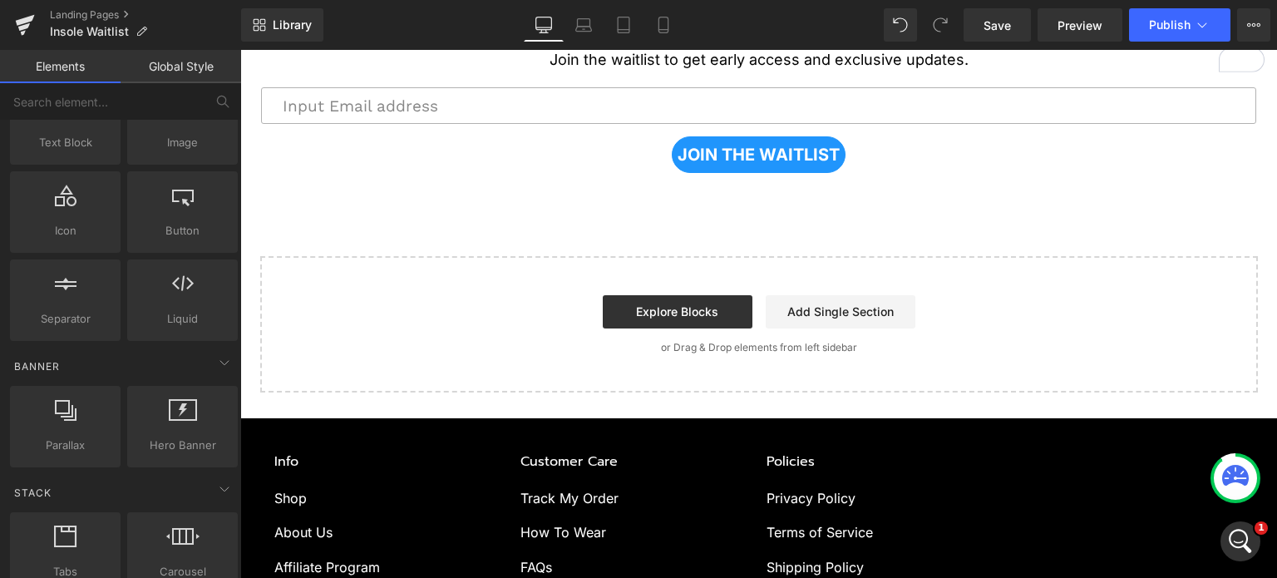
drag, startPoint x: 845, startPoint y: 253, endPoint x: 733, endPoint y: 273, distance: 113.3
click at [733, 273] on div "Start building your page Explore Blocks Add Single Section or Drag & Drop eleme…" at bounding box center [759, 324] width 994 height 133
click at [755, 363] on div "Start building your page Explore Blocks Add Single Section or Drag & Drop eleme…" at bounding box center [759, 324] width 994 height 133
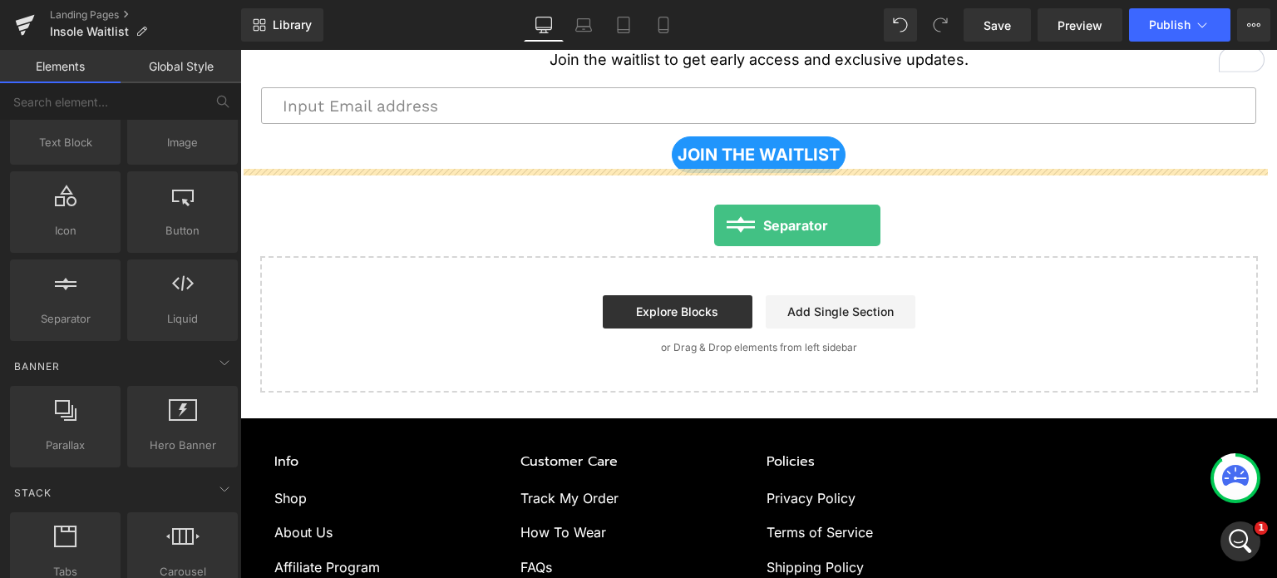
drag, startPoint x: 314, startPoint y: 337, endPoint x: 714, endPoint y: 223, distance: 416.0
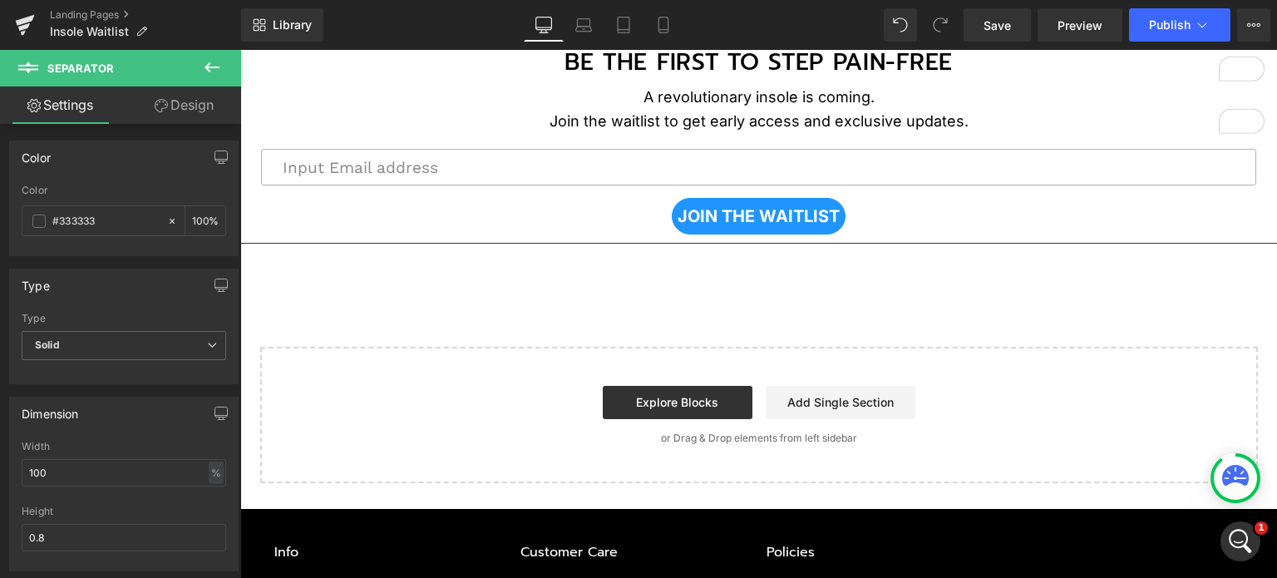
scroll to position [515, 0]
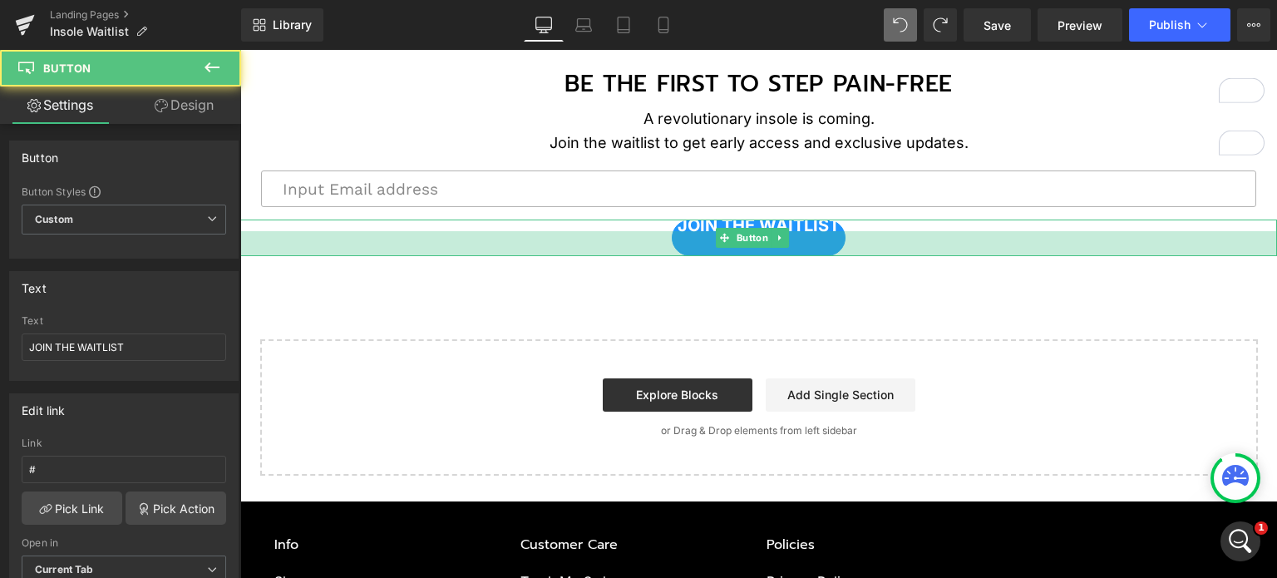
drag, startPoint x: 642, startPoint y: 249, endPoint x: 643, endPoint y: 273, distance: 25.0
click at [643, 273] on div "Image BE THE FIRST TO STEP PAIN-FREE Text Block 43px A revolutionary insole is …" at bounding box center [758, 75] width 1037 height 800
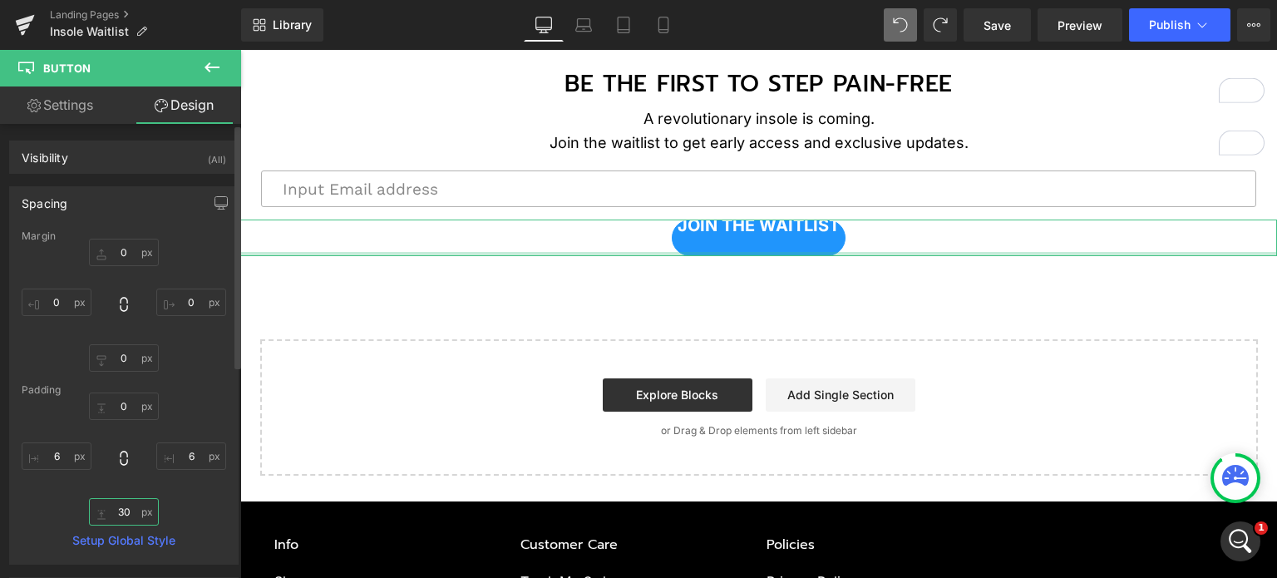
click at [127, 508] on input "30" at bounding box center [124, 511] width 70 height 27
click at [130, 357] on input "0" at bounding box center [124, 357] width 70 height 27
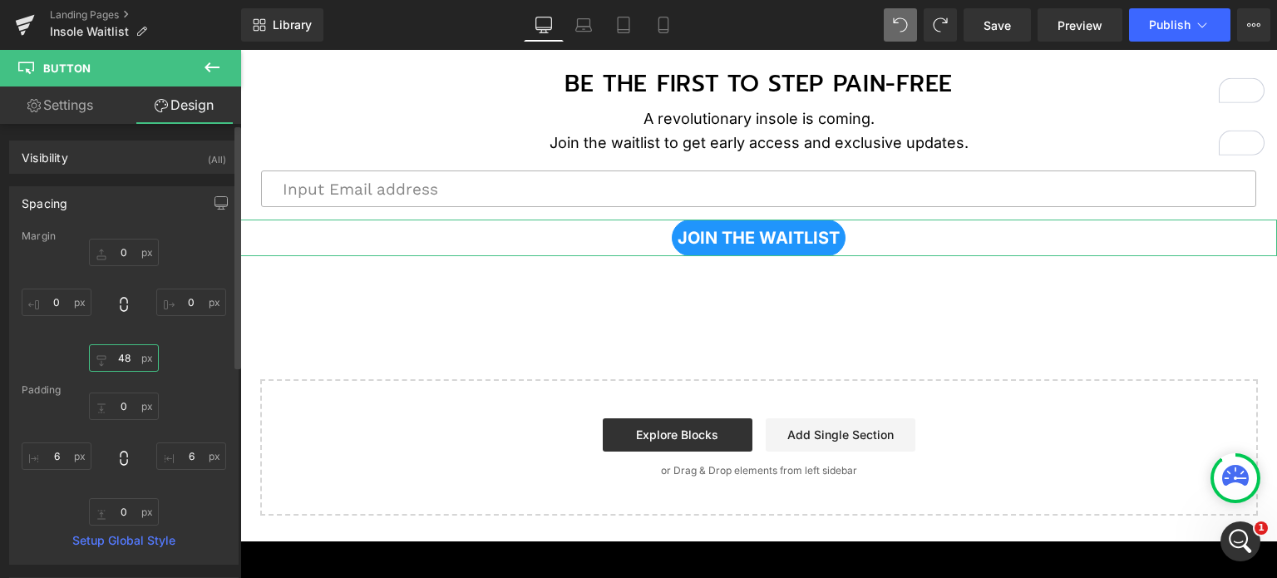
click at [124, 355] on input "48" at bounding box center [124, 357] width 70 height 27
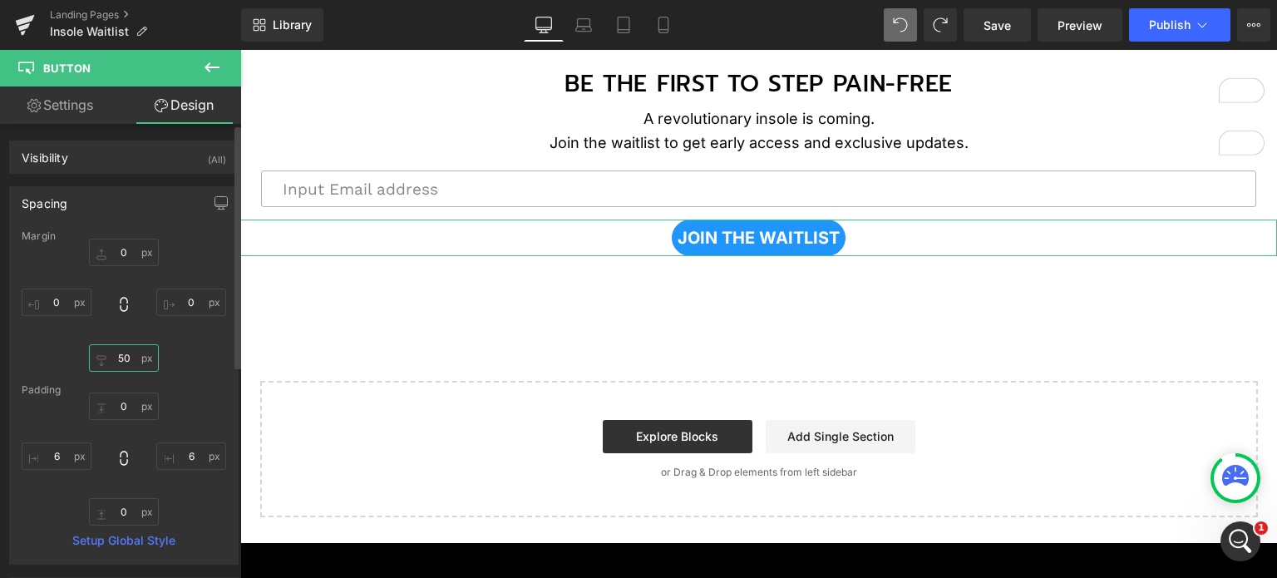
type input "50"
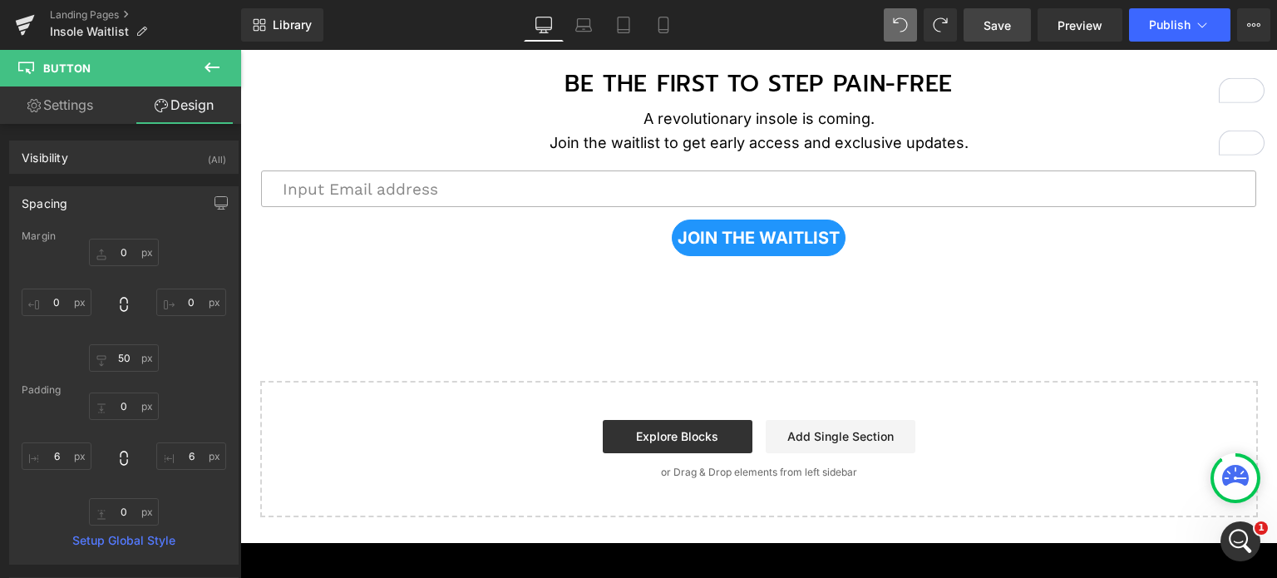
click at [1001, 31] on span "Save" at bounding box center [996, 25] width 27 height 17
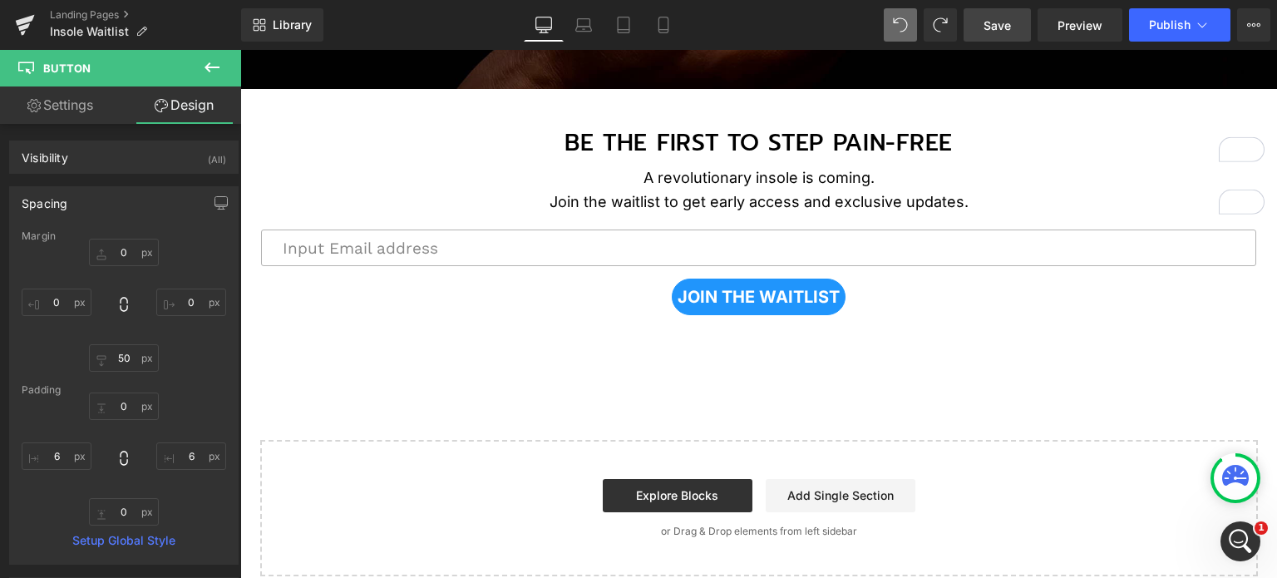
scroll to position [432, 0]
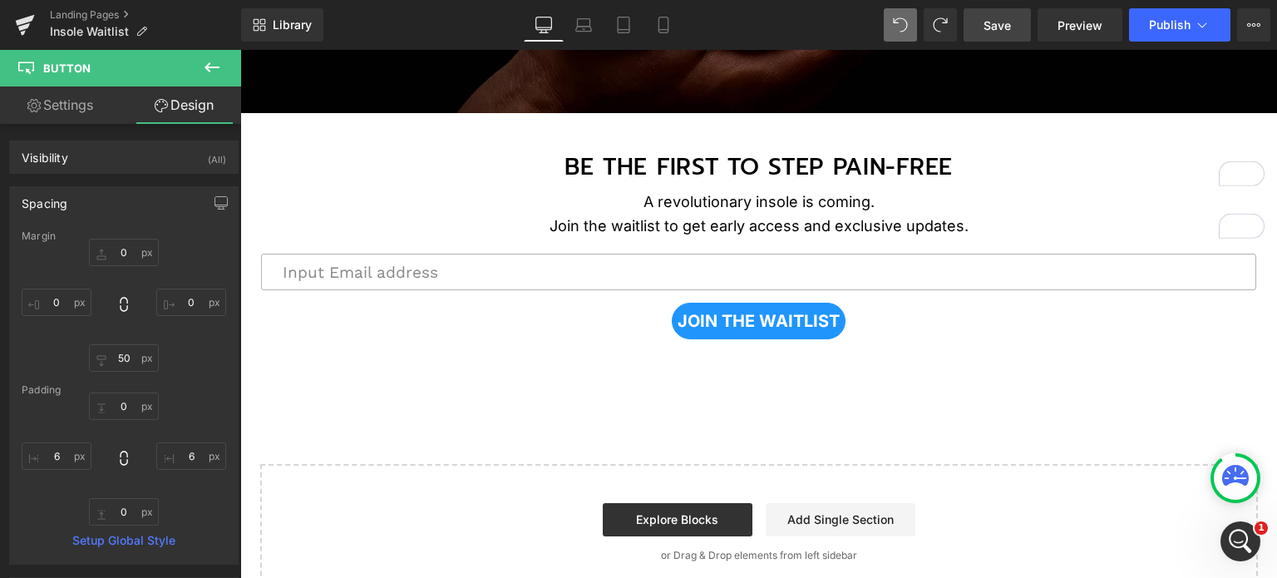
click at [208, 57] on icon at bounding box center [212, 67] width 20 height 20
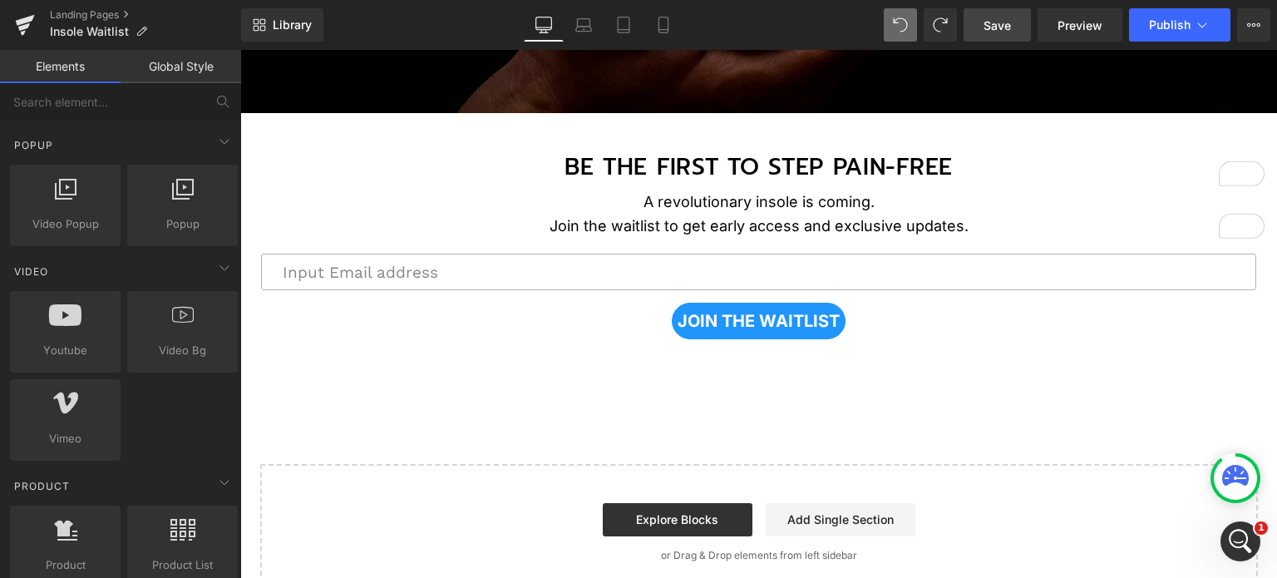
scroll to position [1330, 0]
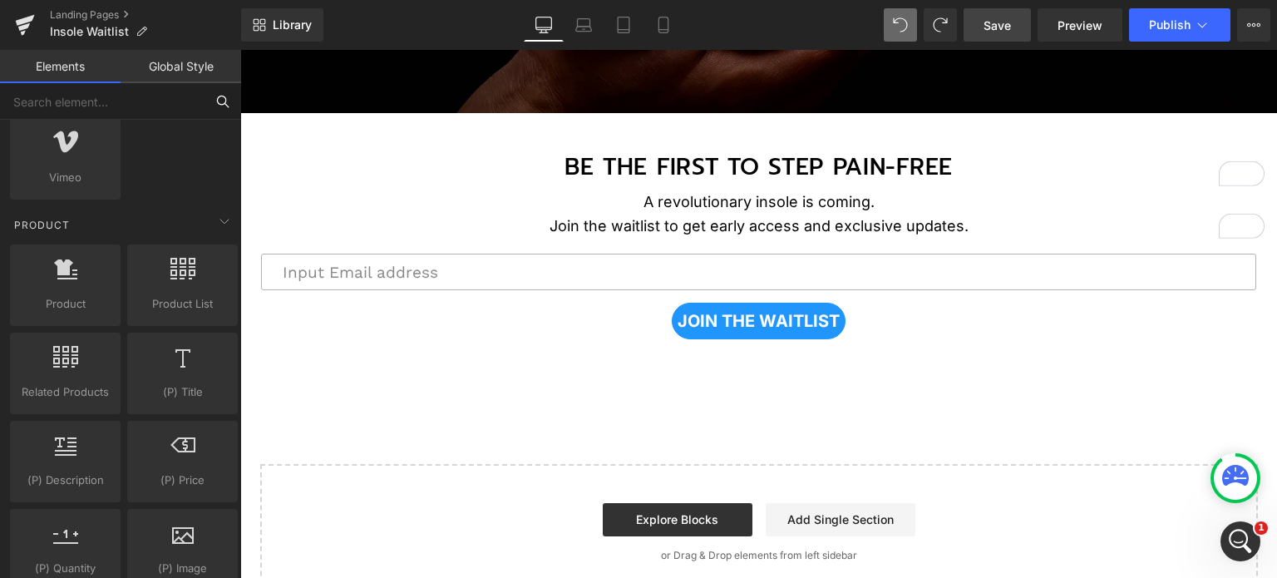
click at [153, 106] on input "text" at bounding box center [102, 101] width 204 height 37
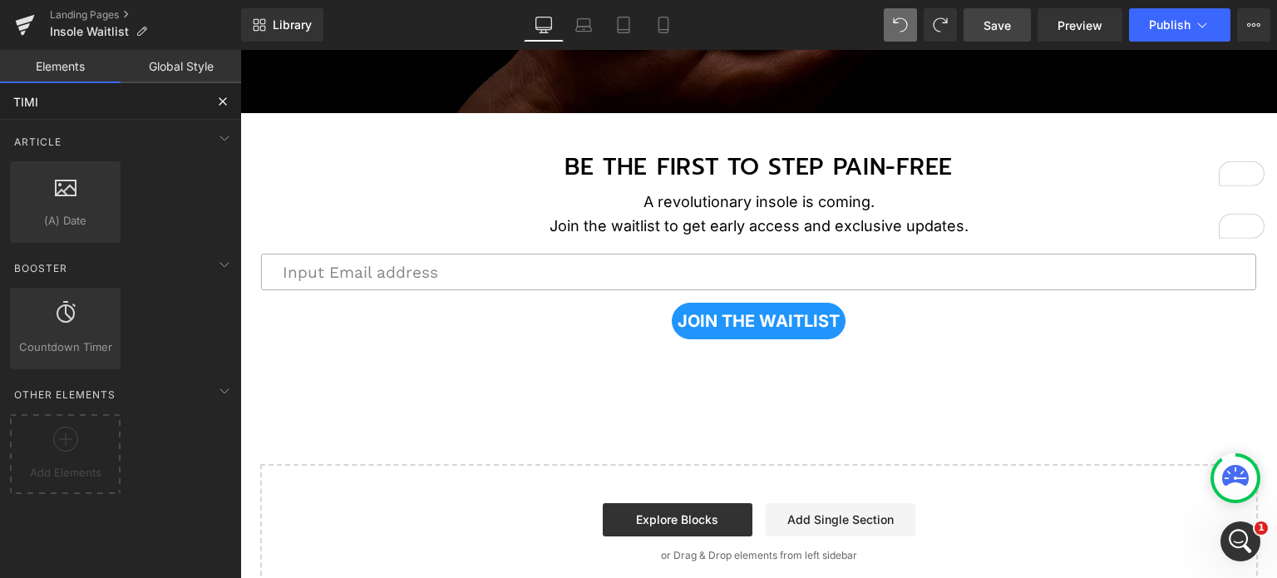
scroll to position [0, 0]
type input "timer"
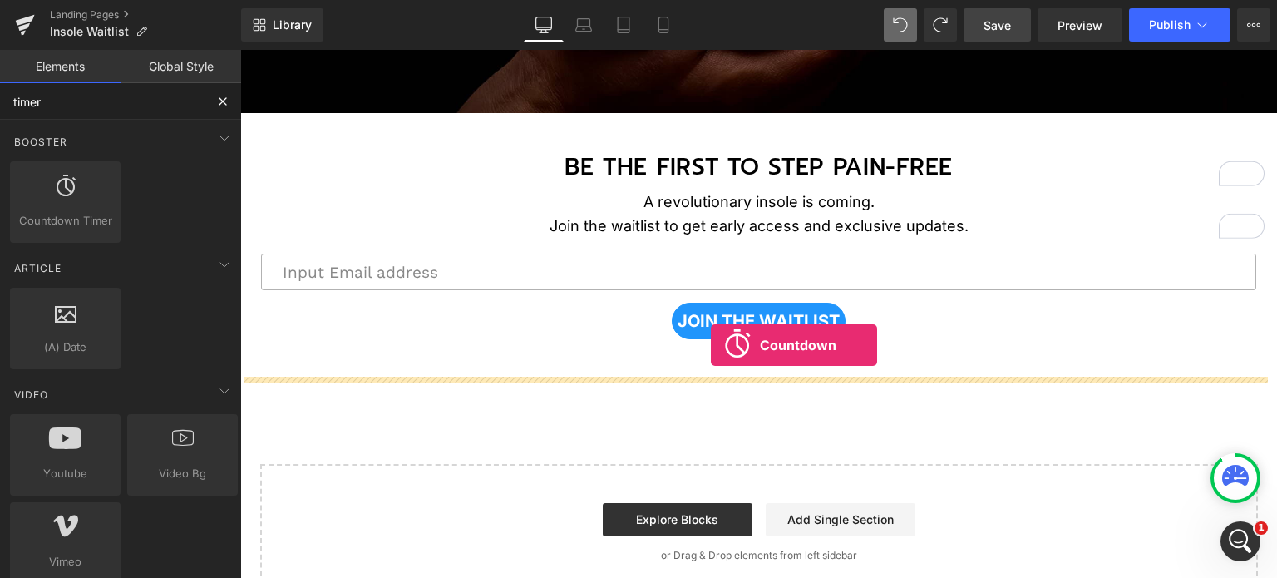
drag, startPoint x: 308, startPoint y: 263, endPoint x: 711, endPoint y: 345, distance: 410.7
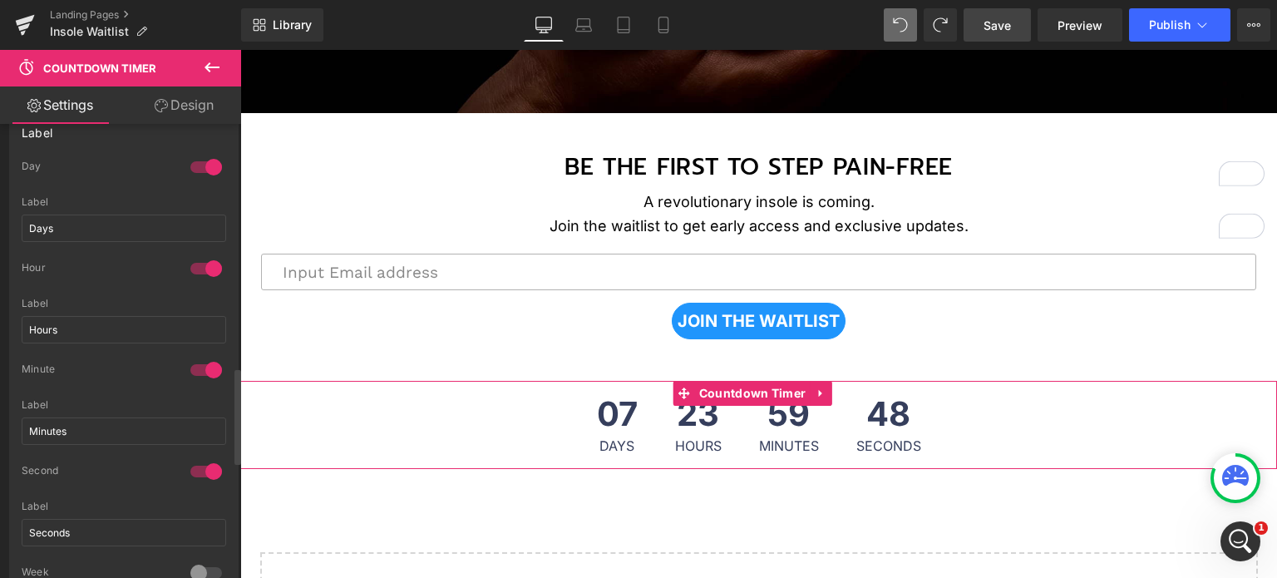
scroll to position [1081, 0]
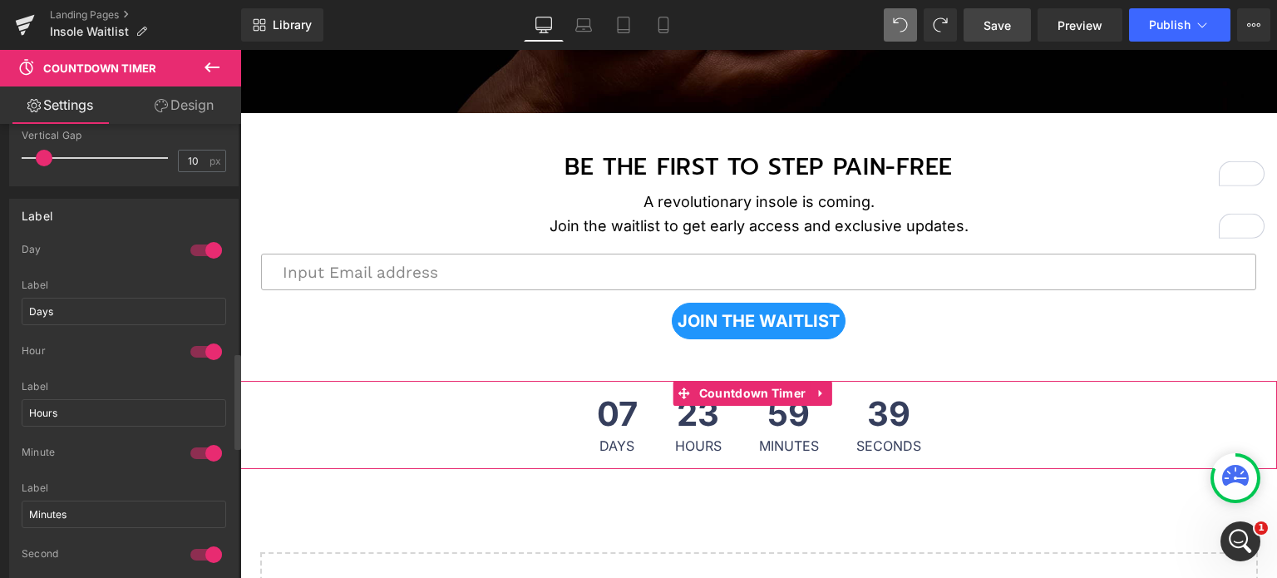
click at [202, 244] on div at bounding box center [206, 250] width 40 height 27
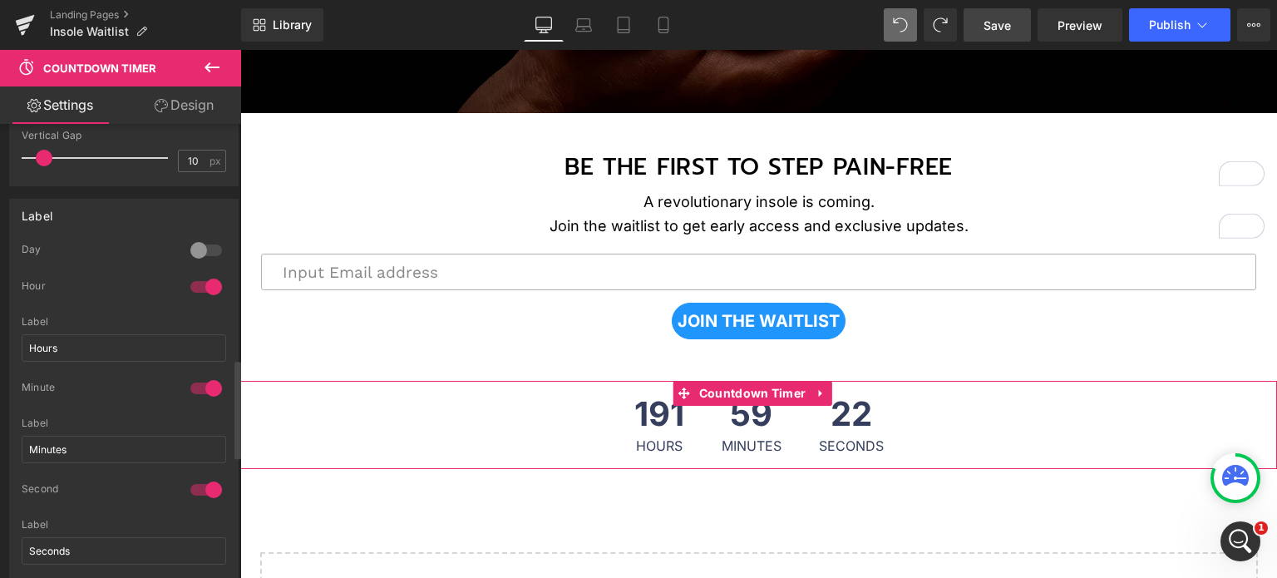
click at [199, 249] on div at bounding box center [206, 250] width 40 height 27
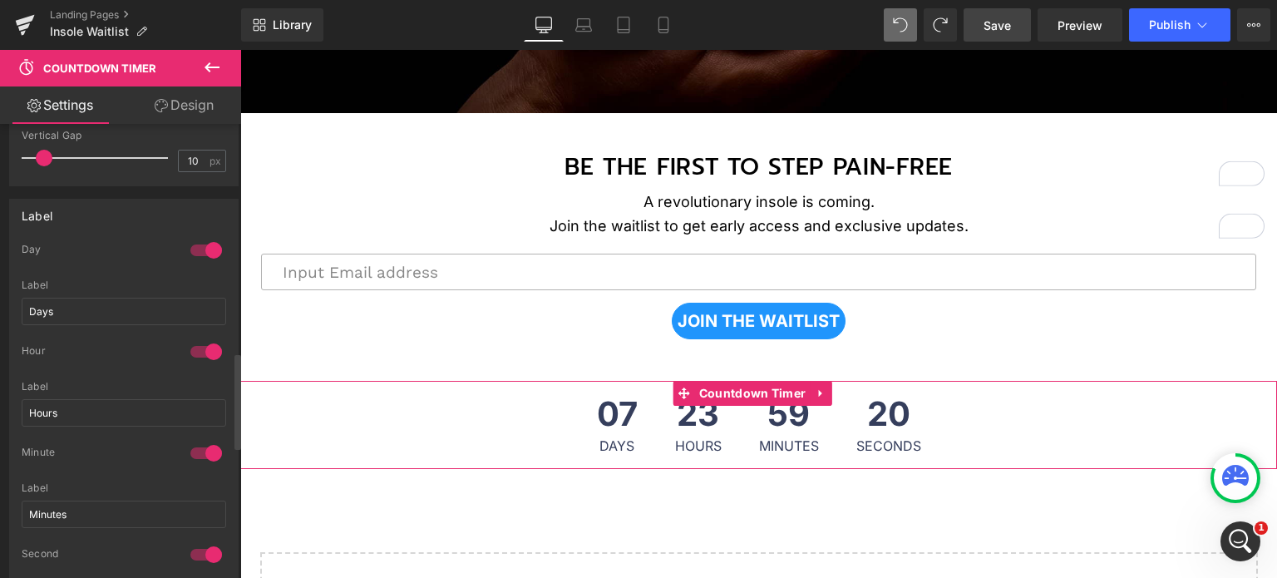
click at [200, 245] on div at bounding box center [206, 250] width 40 height 27
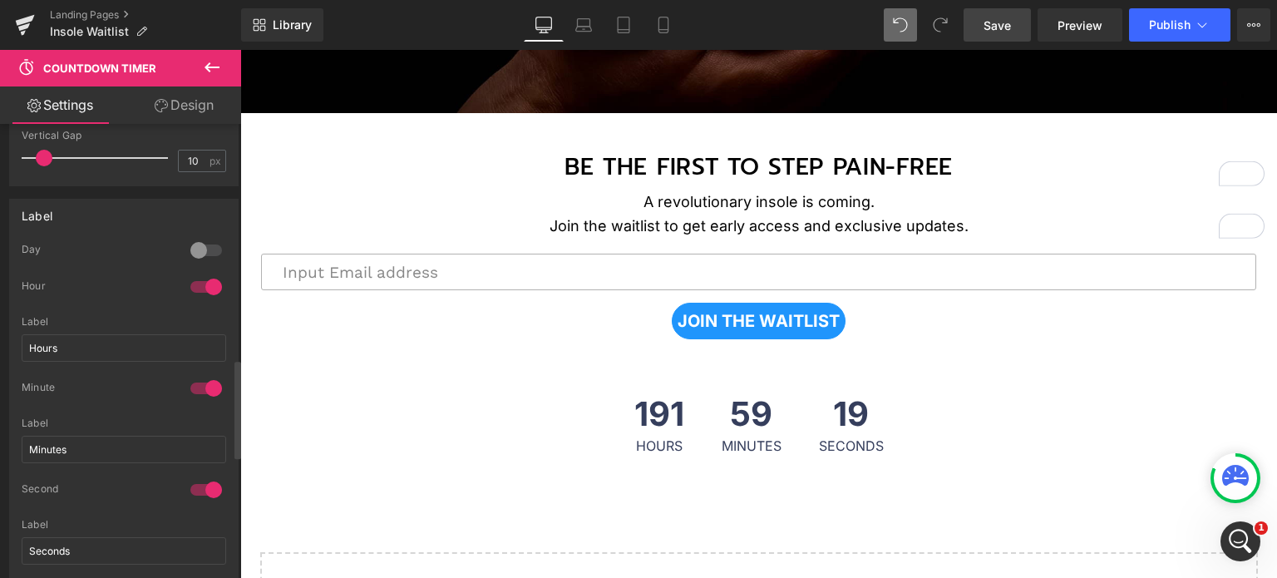
click at [201, 278] on div at bounding box center [206, 286] width 40 height 27
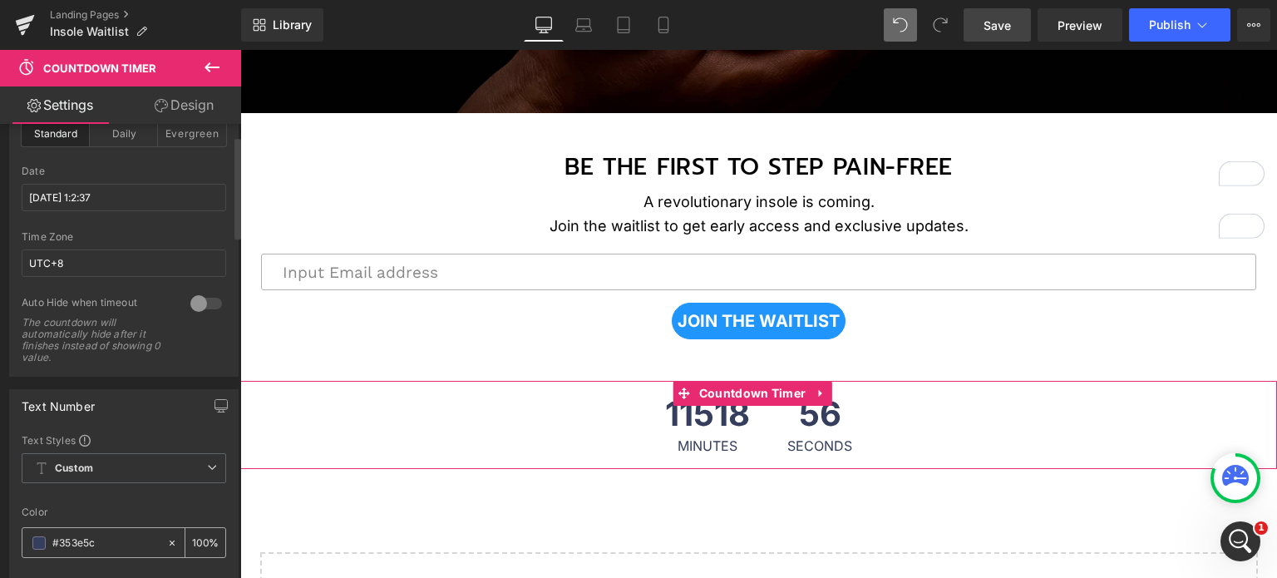
scroll to position [0, 0]
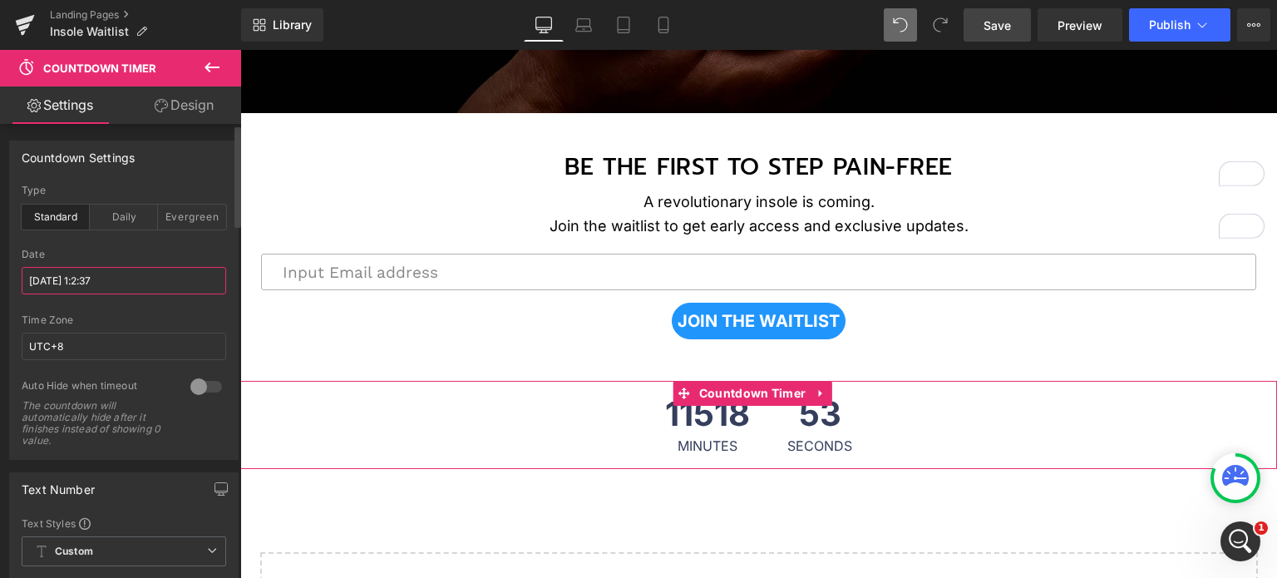
drag, startPoint x: 148, startPoint y: 277, endPoint x: 0, endPoint y: 275, distance: 148.0
click at [0, 275] on div "Countdown Settings standard Type Standard Daily Evergreen [DATE] 1:2:37 Date [D…" at bounding box center [124, 294] width 249 height 332
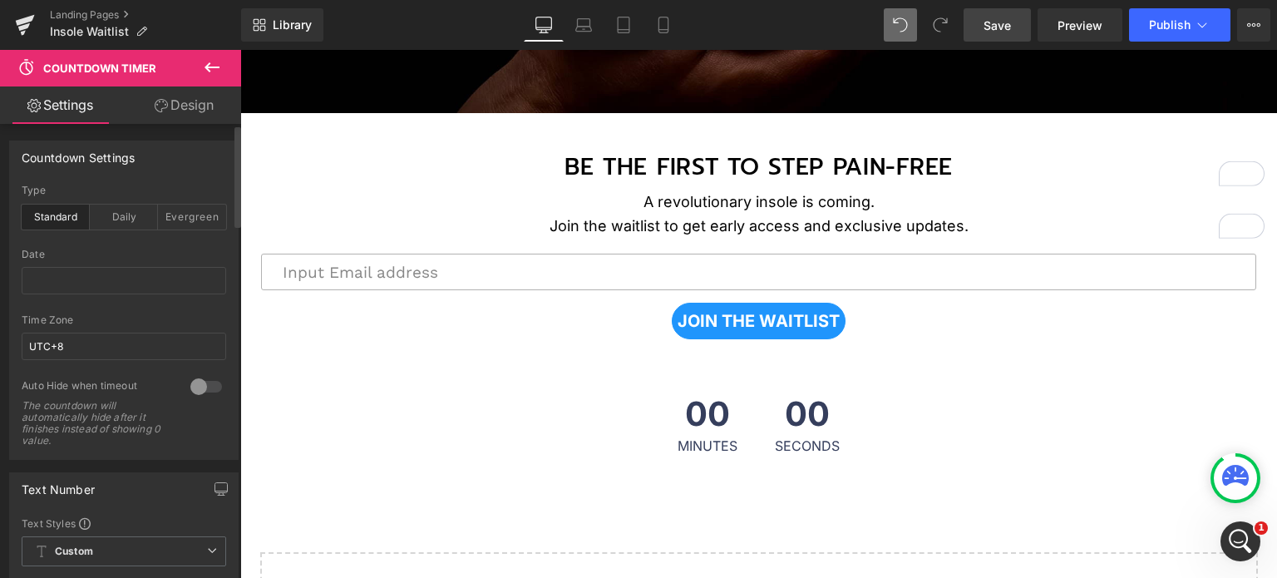
click at [101, 249] on div "Date" at bounding box center [124, 255] width 204 height 12
click at [123, 219] on div "Daily" at bounding box center [124, 216] width 68 height 25
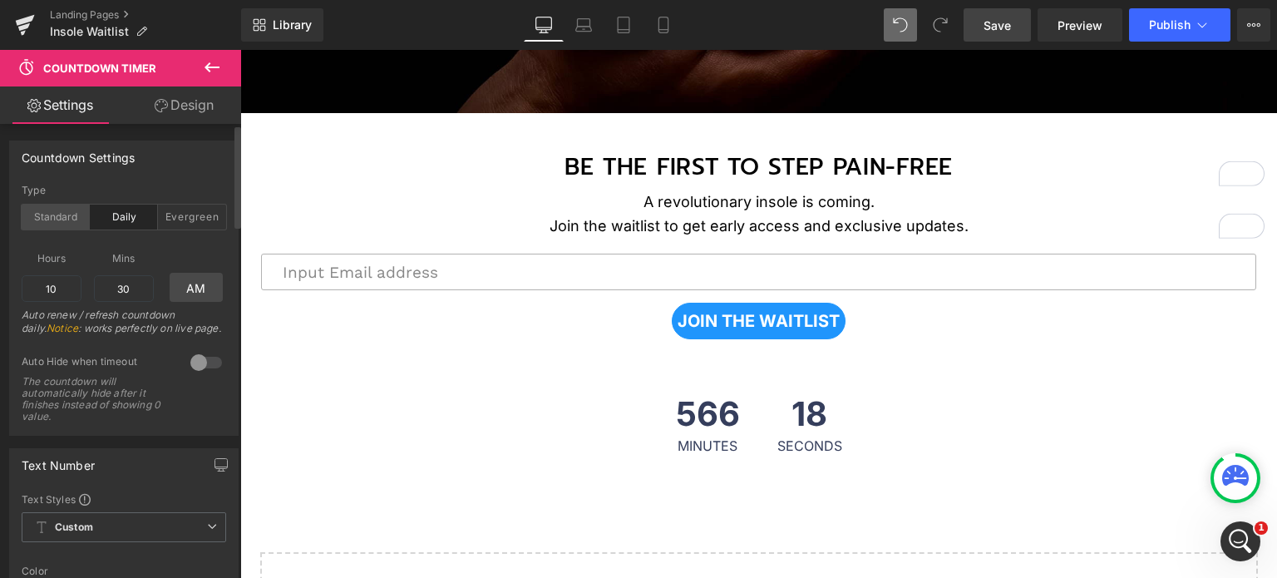
click at [52, 219] on div "Standard" at bounding box center [56, 216] width 68 height 25
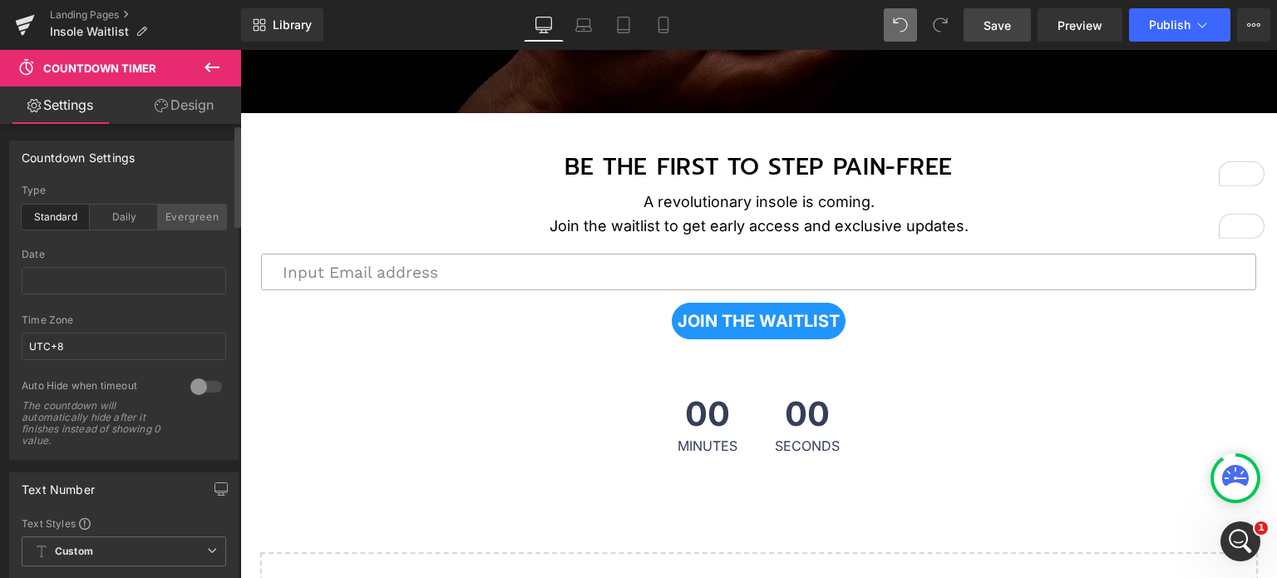
click at [166, 214] on div "Evergreen" at bounding box center [192, 216] width 68 height 25
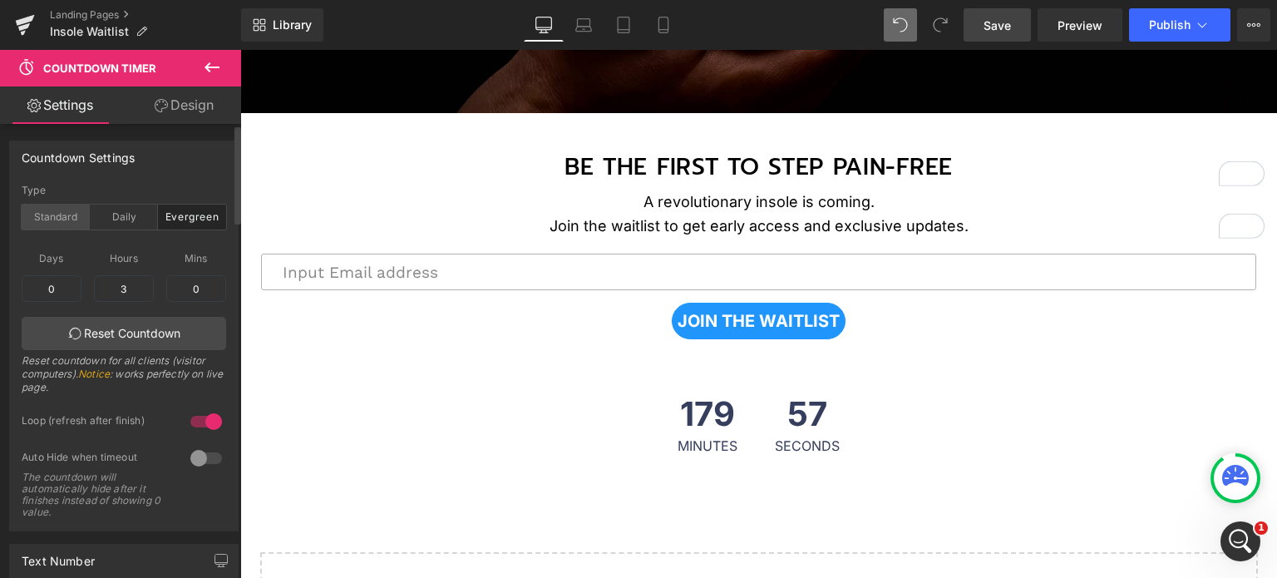
click at [55, 216] on div "Standard" at bounding box center [56, 216] width 68 height 25
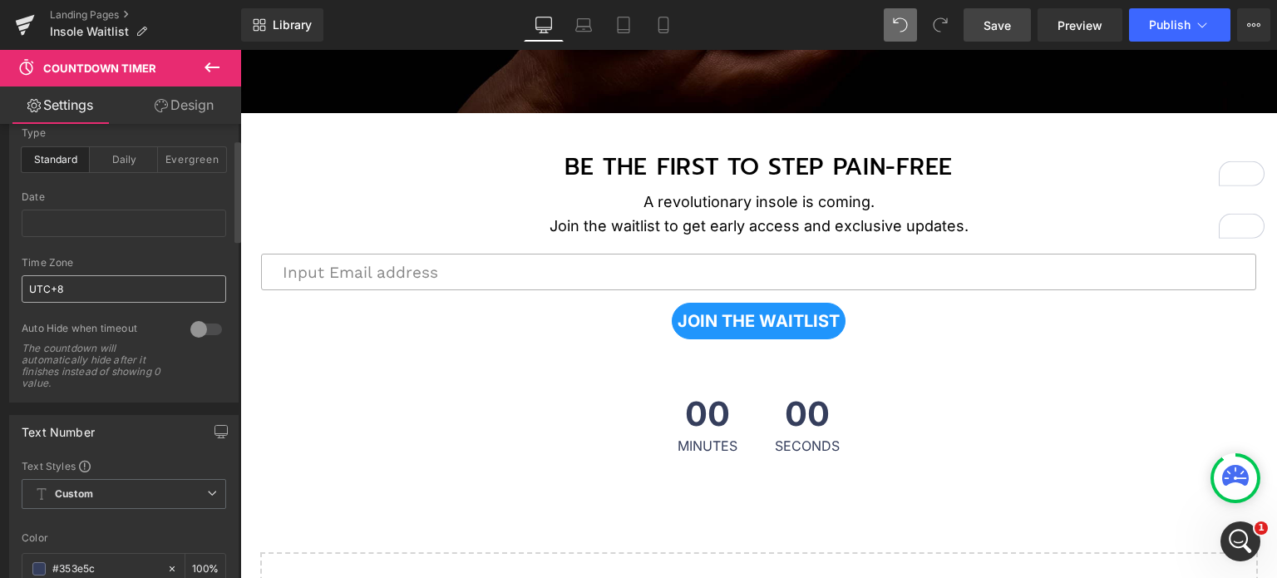
scroll to position [83, 0]
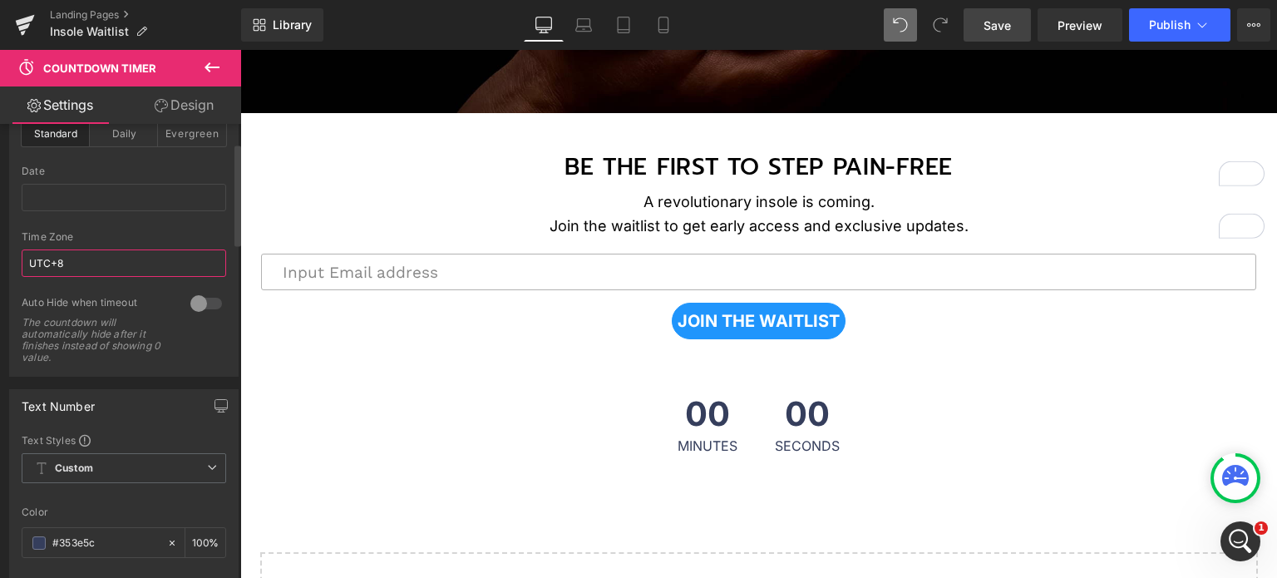
click at [98, 270] on input "UTC+8" at bounding box center [124, 262] width 204 height 27
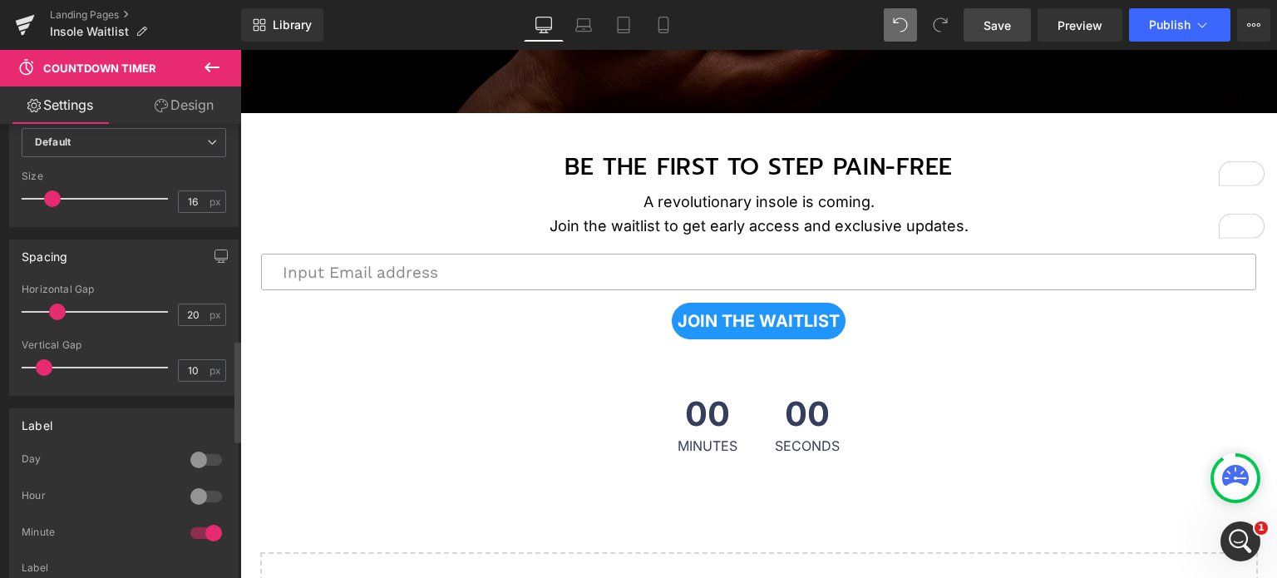
scroll to position [748, 0]
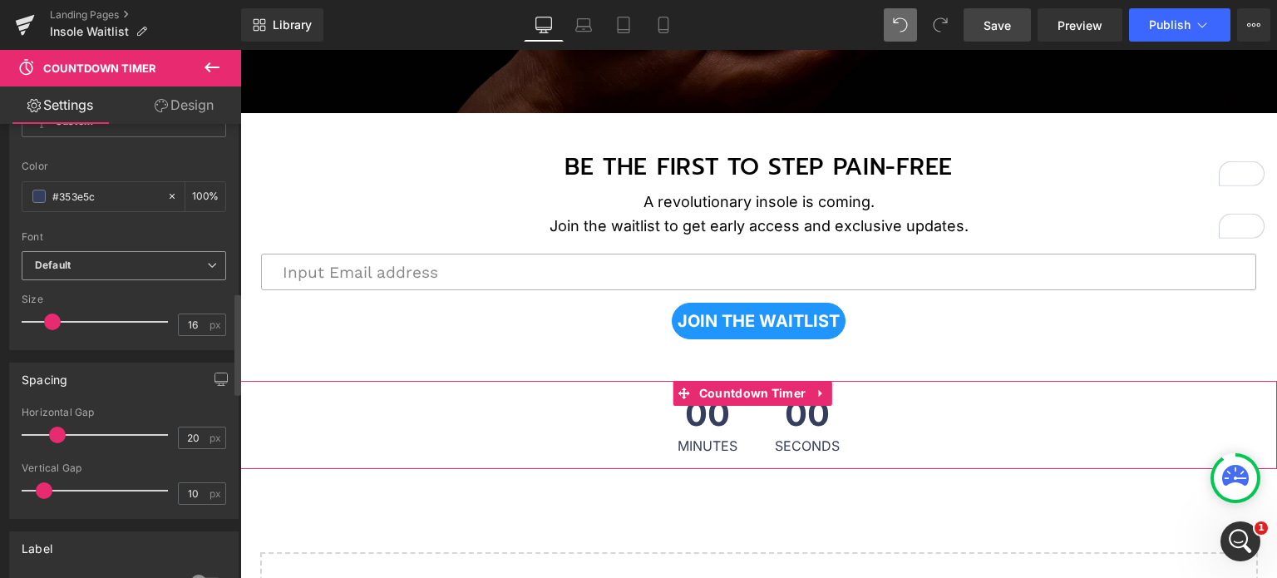
click at [131, 260] on b "Default" at bounding box center [121, 266] width 172 height 14
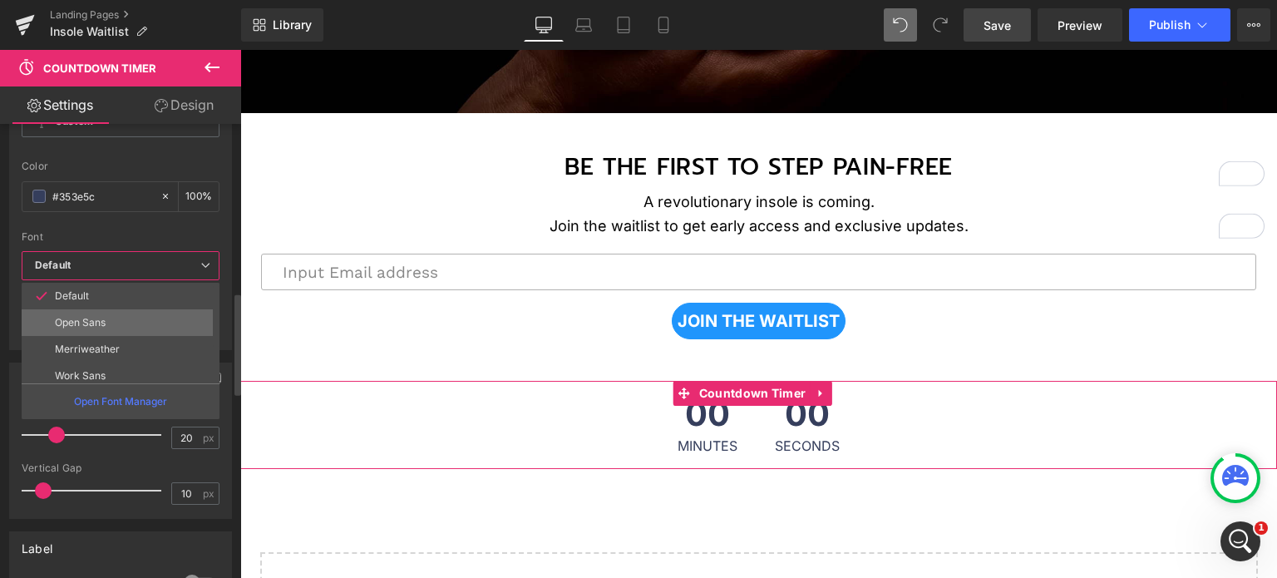
click at [120, 319] on li "Open Sans" at bounding box center [124, 322] width 205 height 27
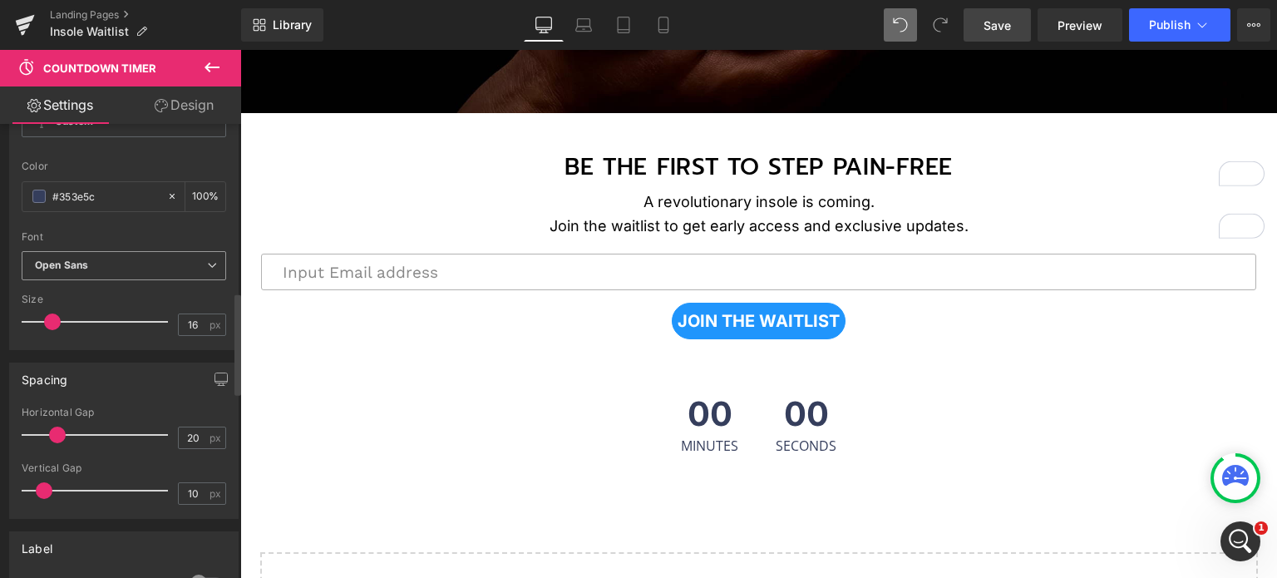
click at [120, 259] on b "Open Sans" at bounding box center [121, 266] width 172 height 14
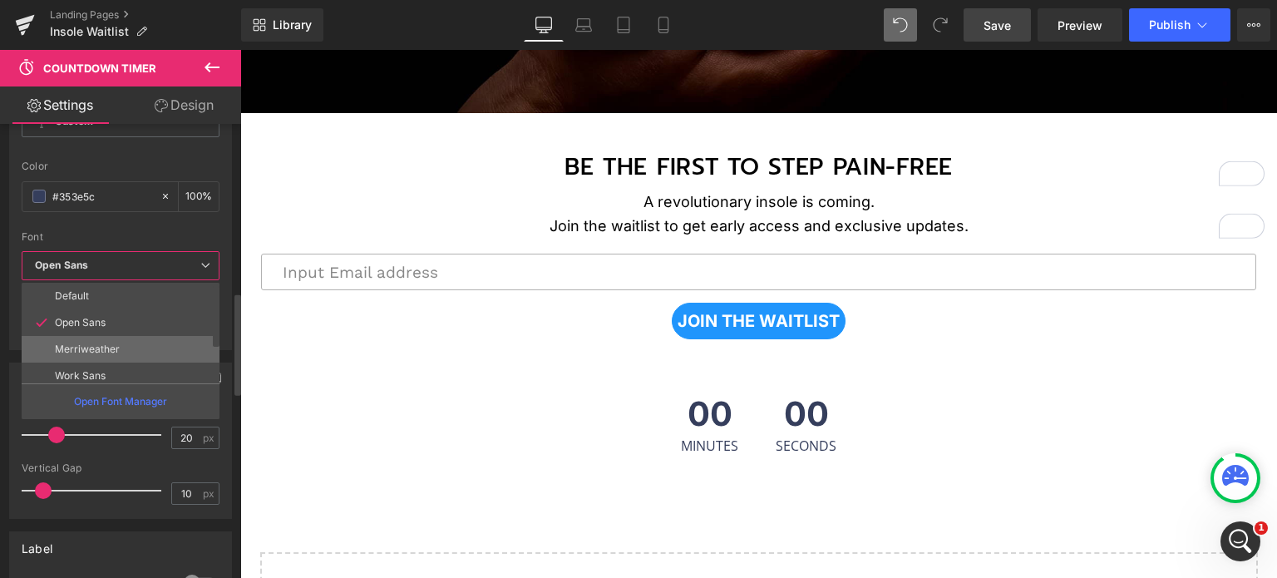
click at [116, 346] on p "Merriweather" at bounding box center [87, 349] width 65 height 12
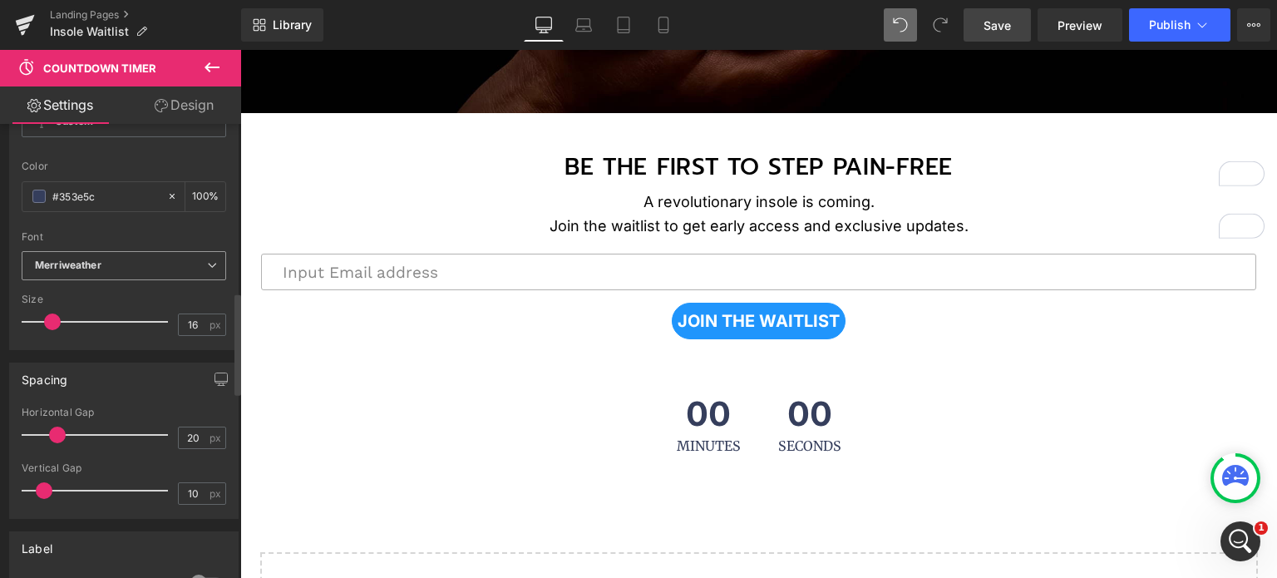
click at [119, 266] on b "Merriweather" at bounding box center [121, 266] width 172 height 14
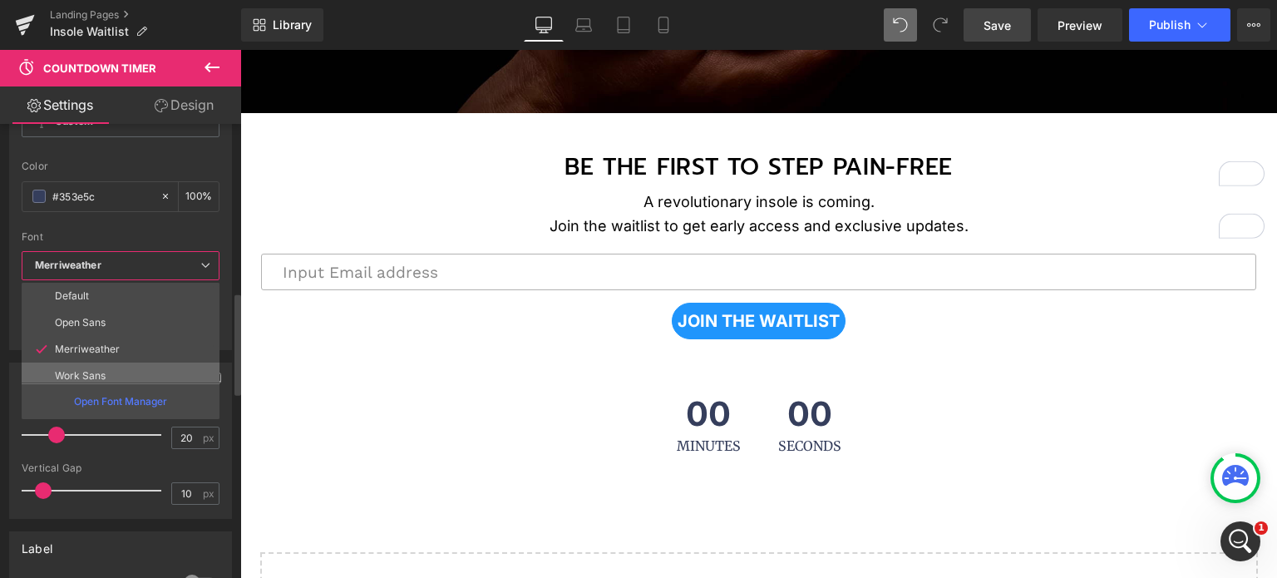
click at [116, 367] on li "Work Sans" at bounding box center [124, 375] width 205 height 27
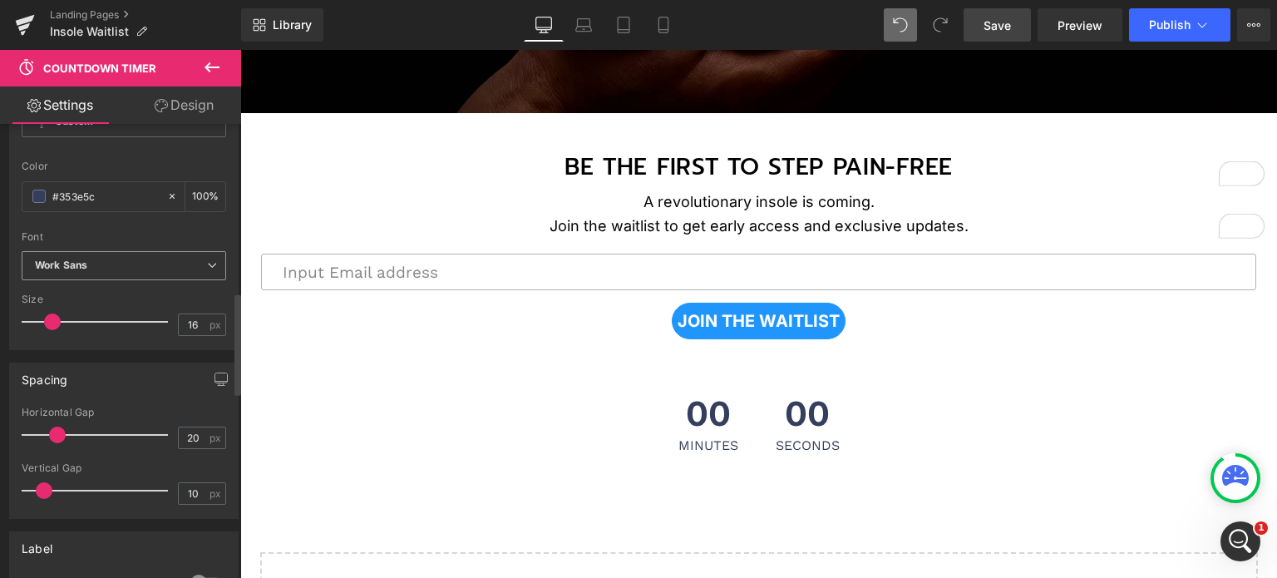
click at [114, 259] on b "Work Sans" at bounding box center [121, 266] width 172 height 14
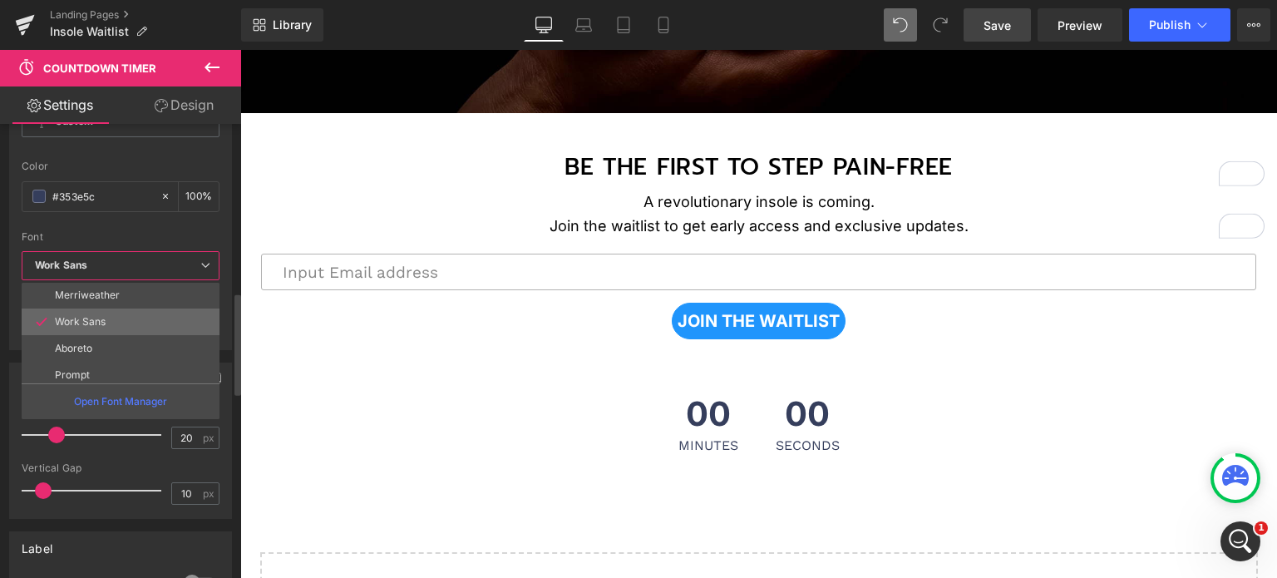
scroll to position [83, 0]
click at [106, 318] on li "Aboreto" at bounding box center [124, 319] width 205 height 27
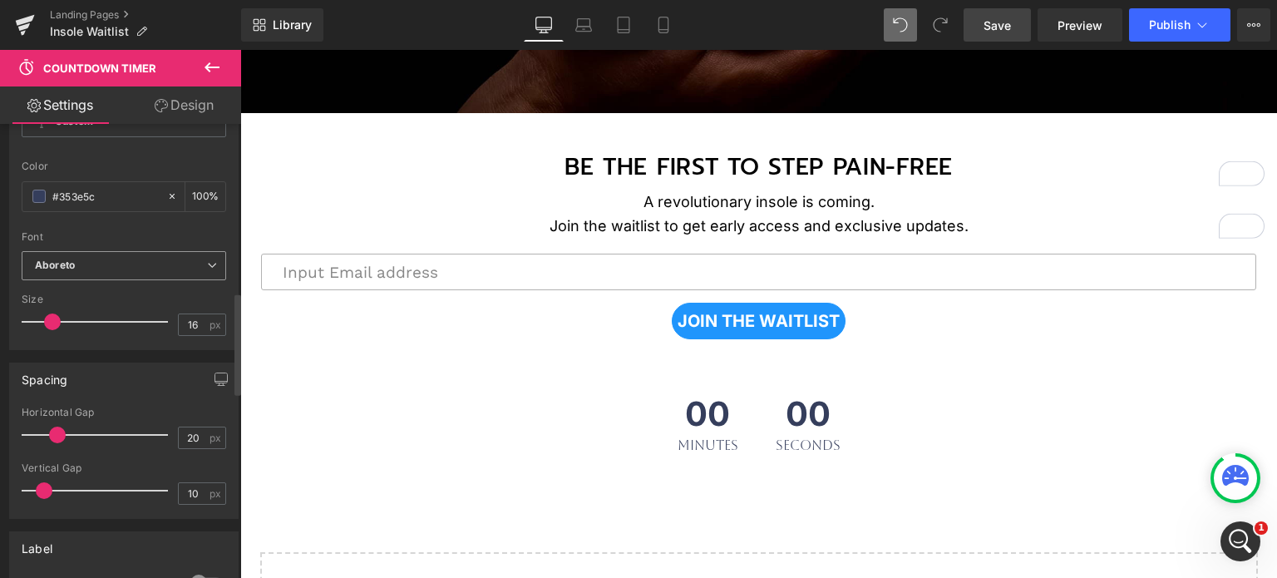
click at [111, 265] on b "Aboreto" at bounding box center [121, 266] width 172 height 14
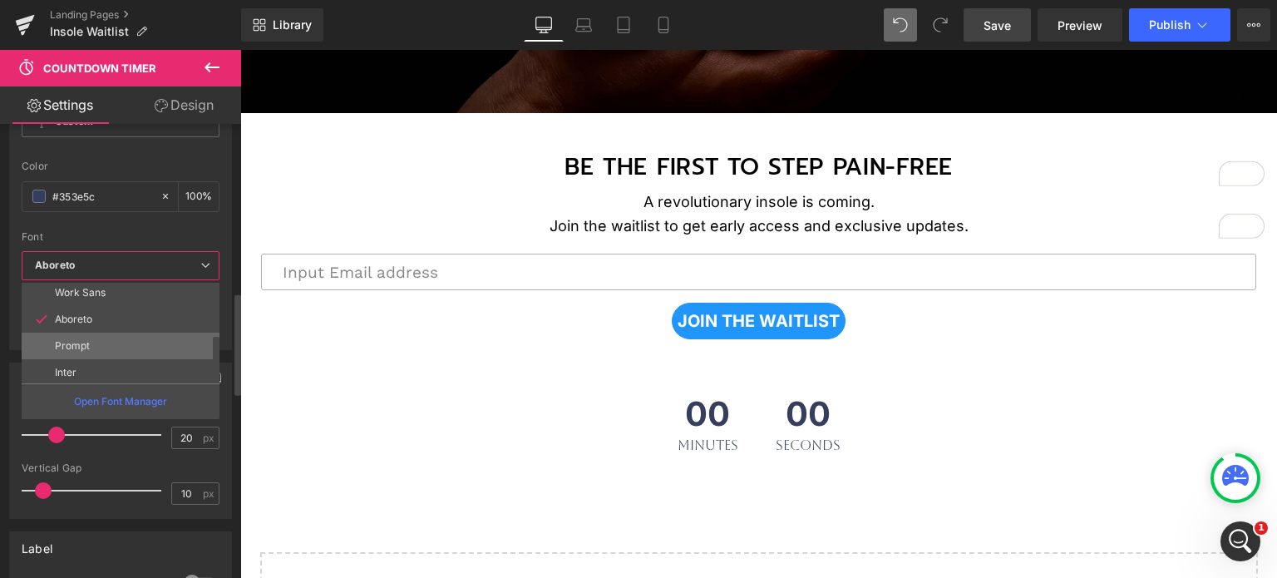
click at [111, 342] on li "Prompt" at bounding box center [124, 346] width 205 height 27
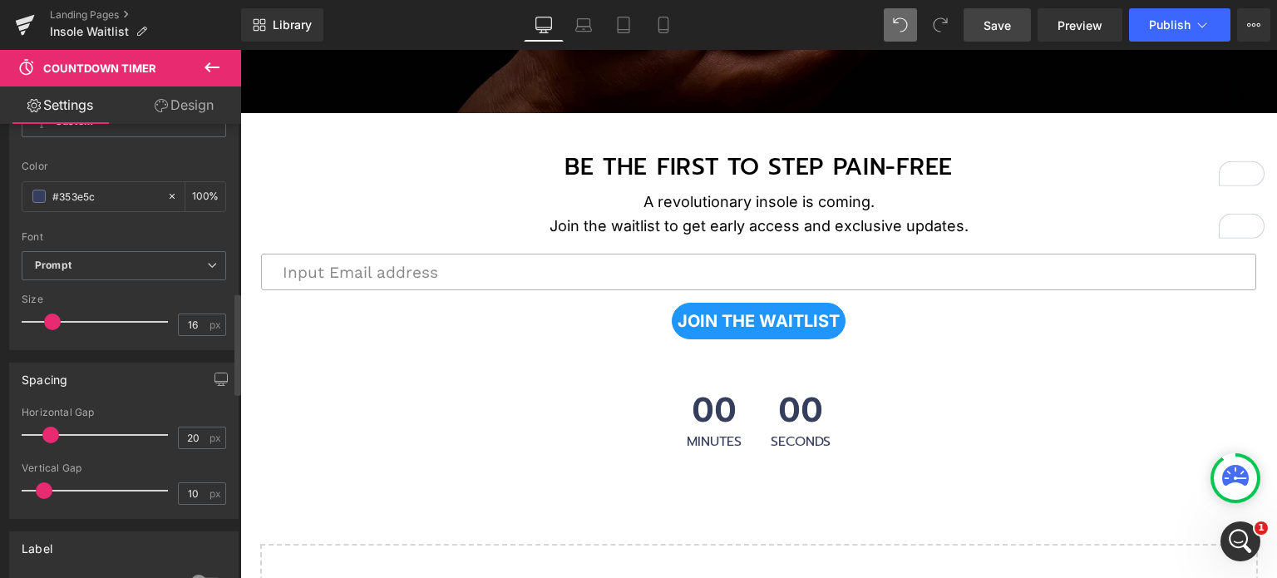
click at [52, 426] on span at bounding box center [50, 434] width 17 height 17
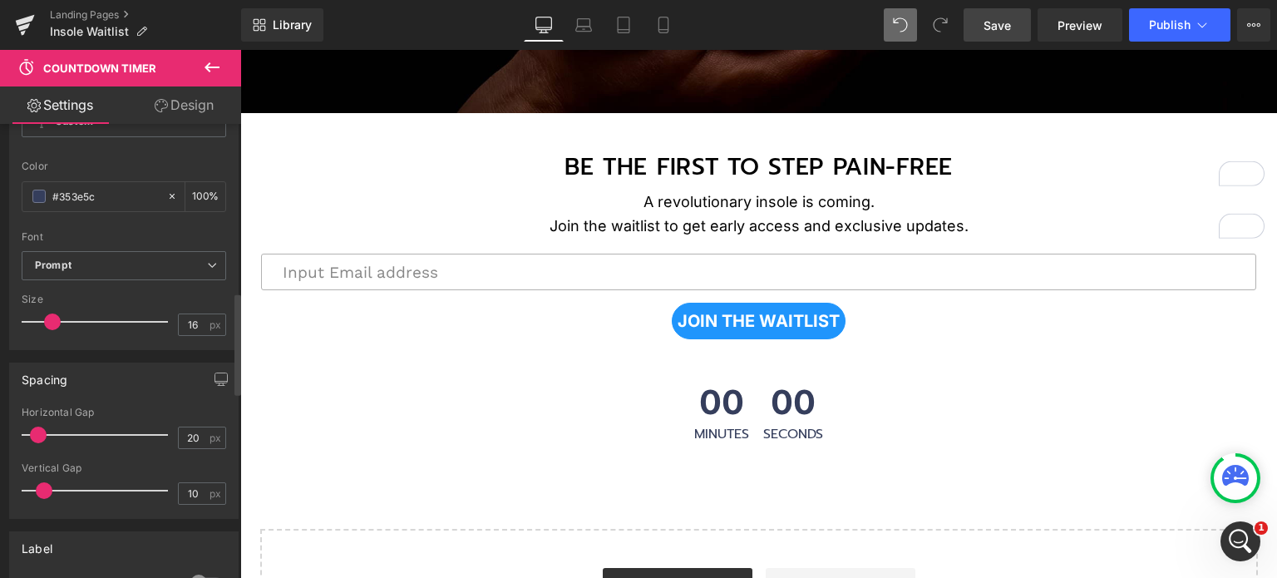
drag, startPoint x: 47, startPoint y: 431, endPoint x: 34, endPoint y: 425, distance: 14.1
click at [34, 426] on span at bounding box center [38, 434] width 17 height 17
drag, startPoint x: 40, startPoint y: 484, endPoint x: 29, endPoint y: 483, distance: 10.8
click at [29, 483] on span at bounding box center [32, 490] width 17 height 17
click at [39, 483] on span at bounding box center [38, 490] width 17 height 17
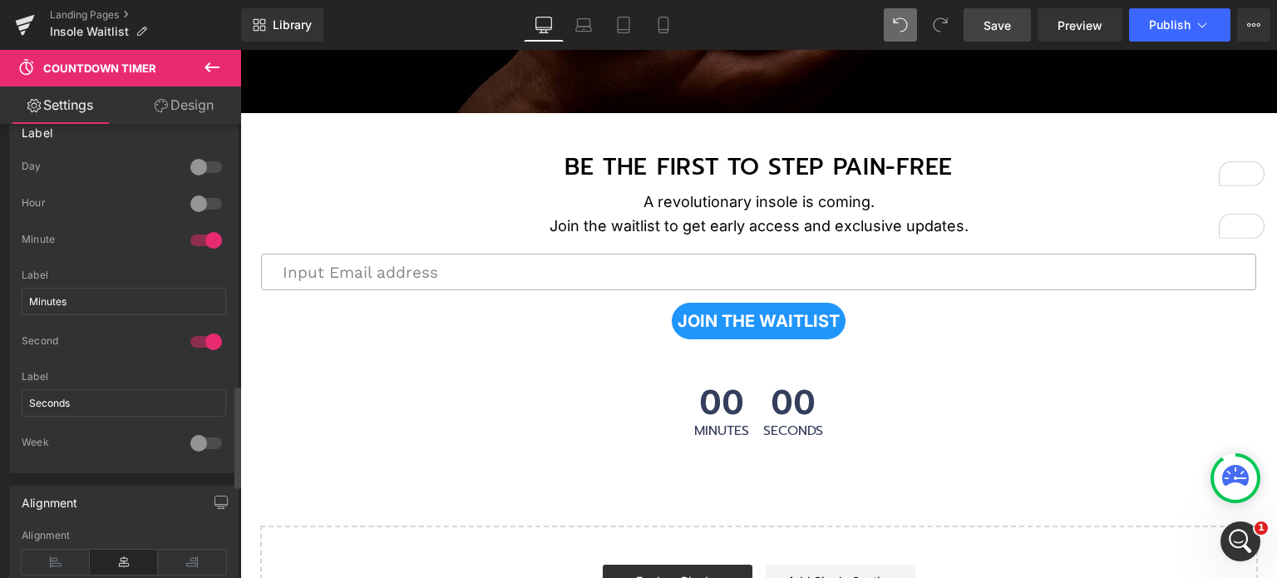
scroll to position [1081, 0]
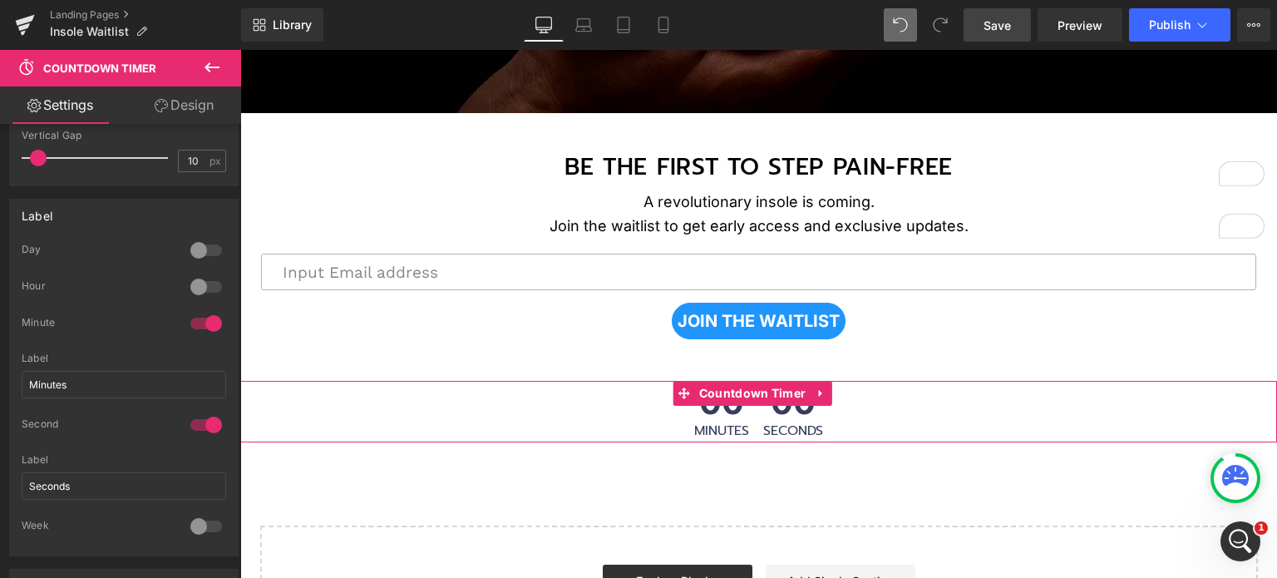
click at [625, 406] on div "00 Minutes 00 Seconds" at bounding box center [758, 412] width 1037 height 62
click at [763, 409] on span "00" at bounding box center [793, 405] width 60 height 38
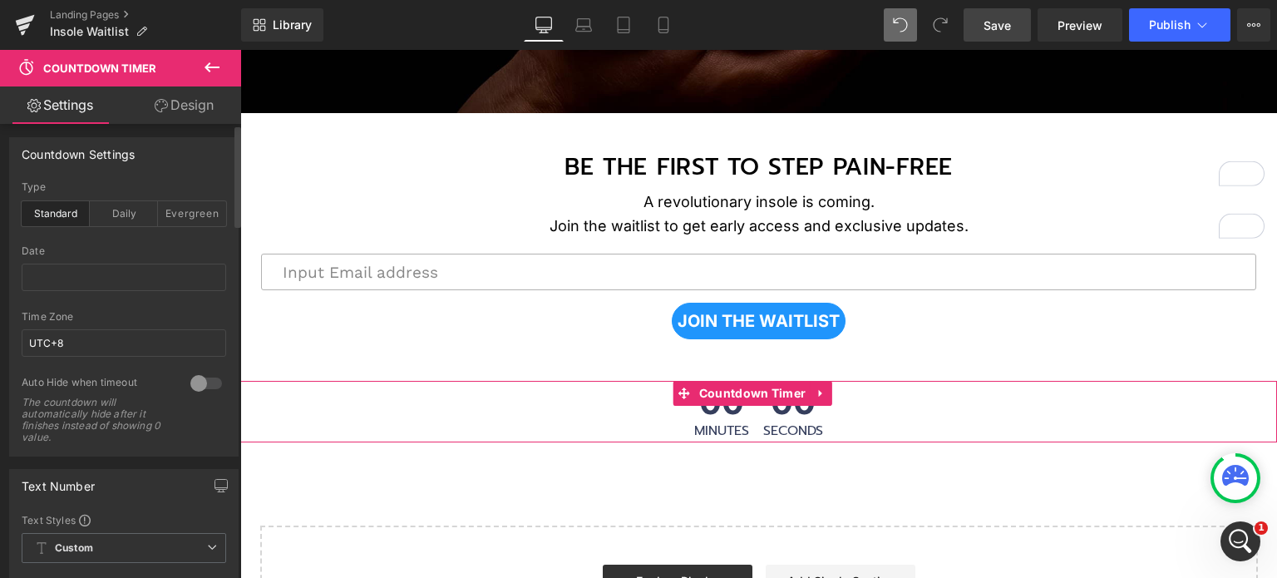
scroll to position [0, 0]
click at [175, 219] on div "Evergreen" at bounding box center [192, 216] width 68 height 25
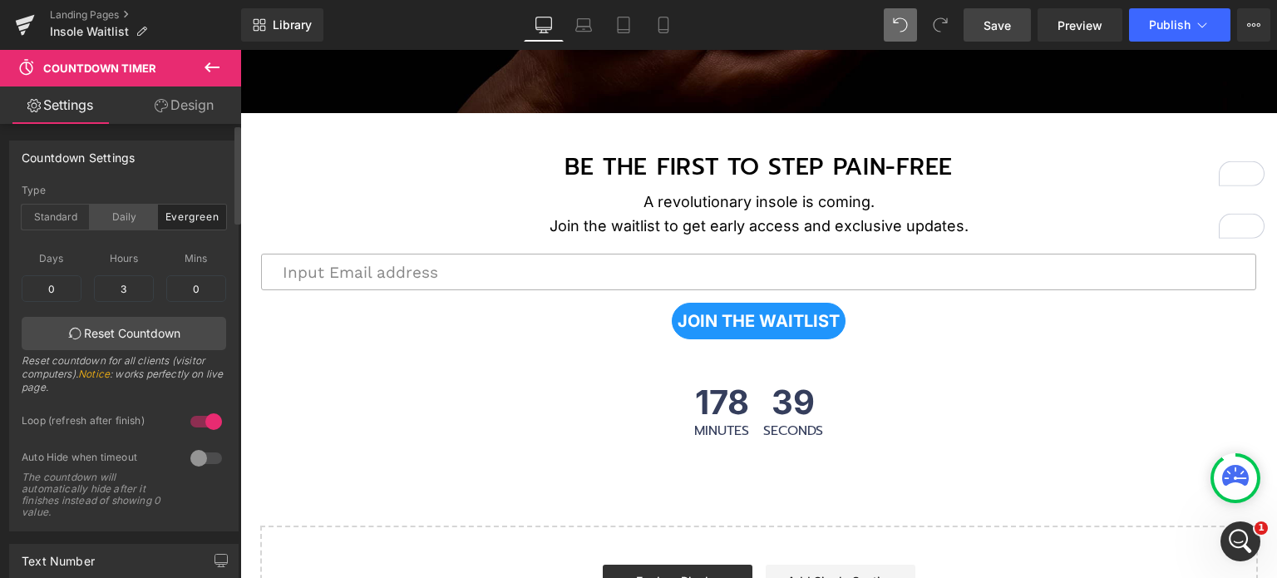
click at [131, 218] on div "Daily" at bounding box center [124, 216] width 68 height 25
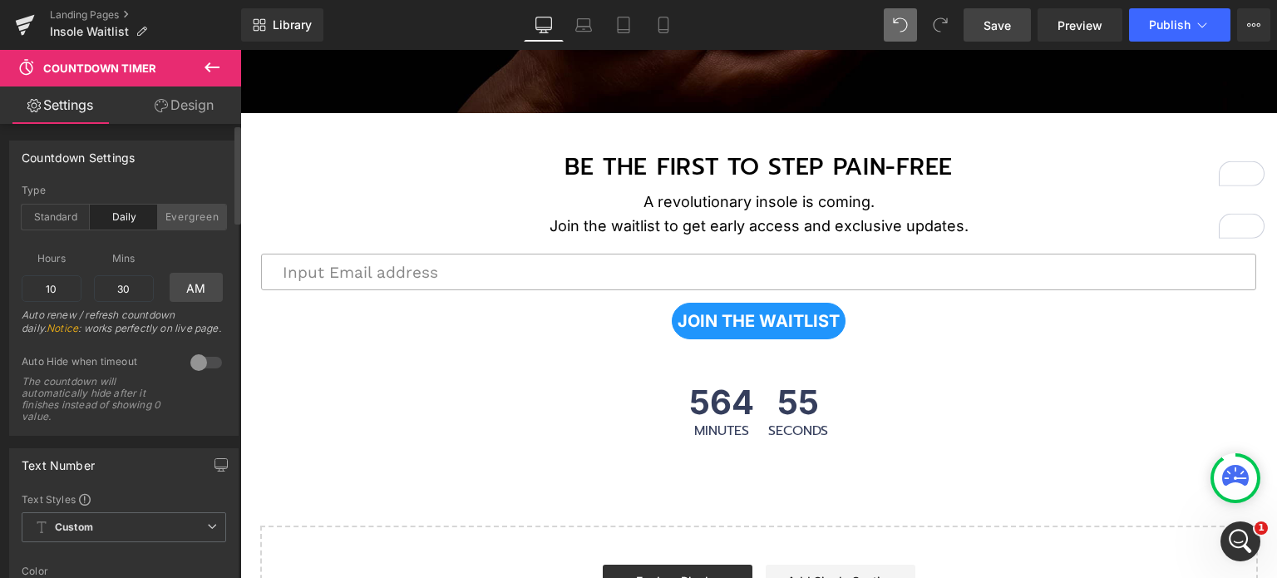
click at [203, 215] on div "Evergreen" at bounding box center [192, 216] width 68 height 25
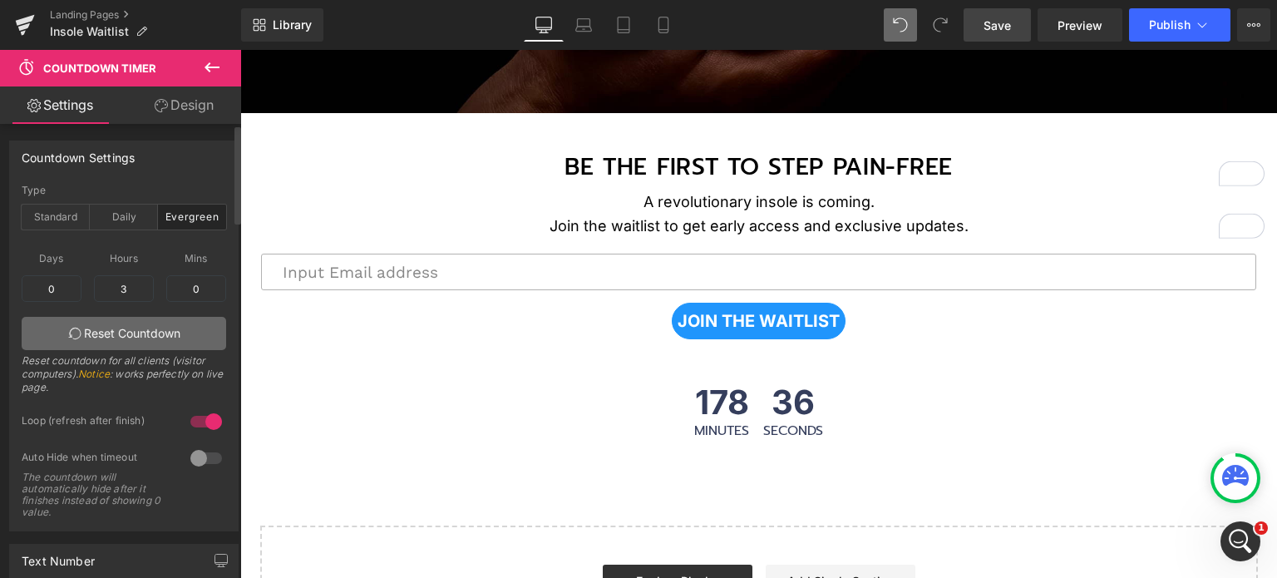
click at [115, 324] on link "Reset Countdown" at bounding box center [124, 333] width 204 height 33
drag, startPoint x: 135, startPoint y: 292, endPoint x: 102, endPoint y: 285, distance: 33.1
click at [102, 285] on input "3" at bounding box center [124, 288] width 60 height 27
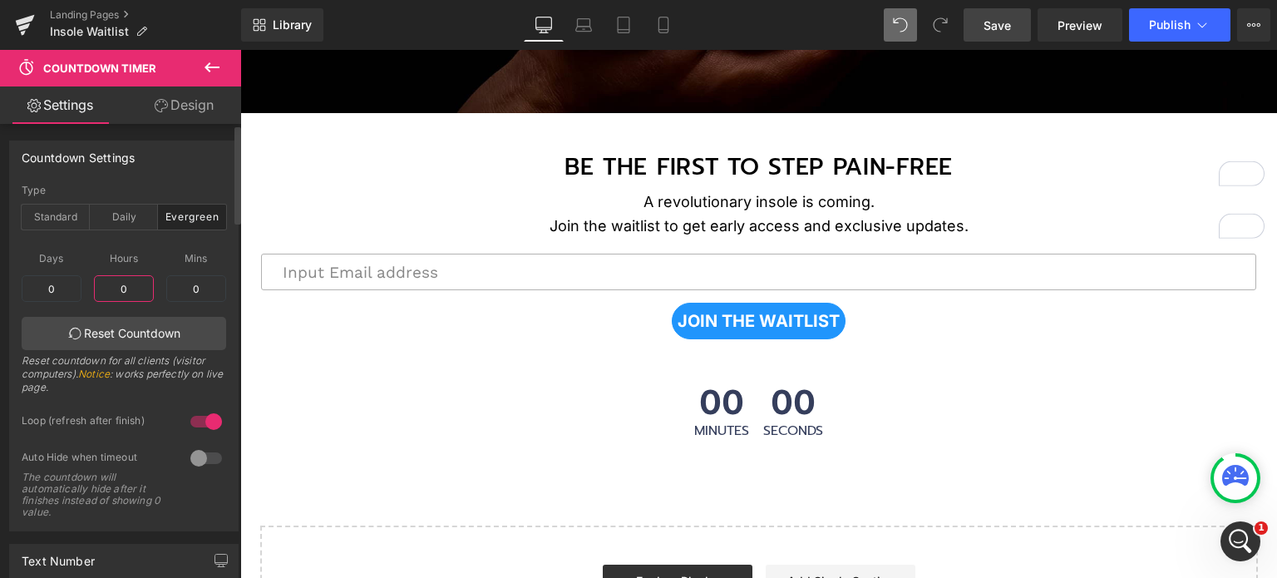
type input "0"
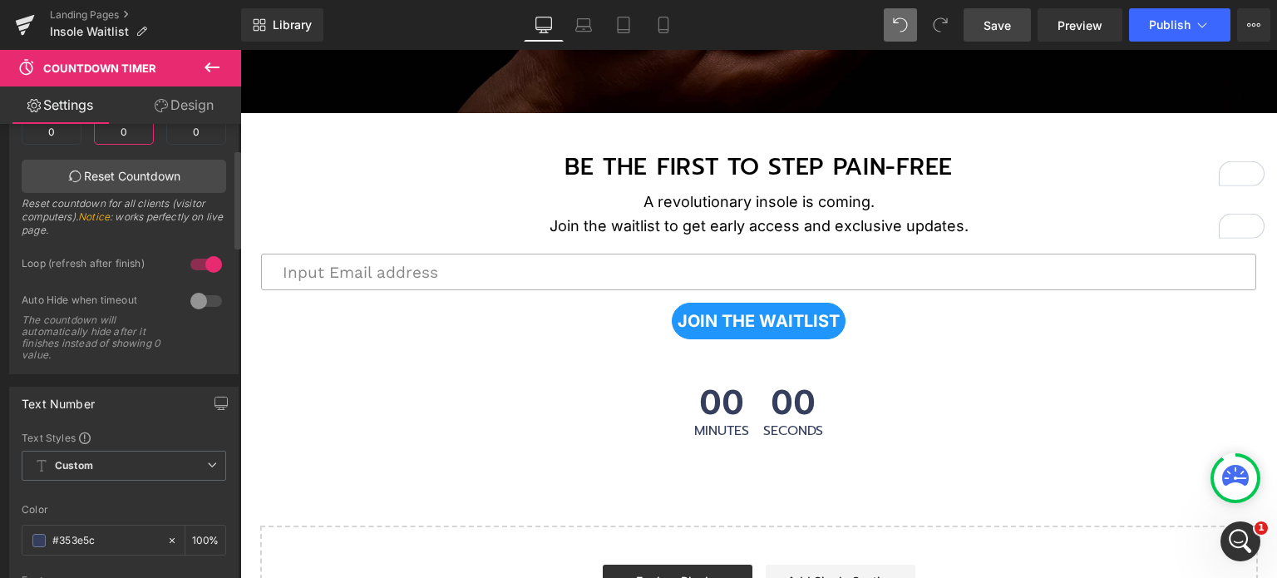
scroll to position [166, 0]
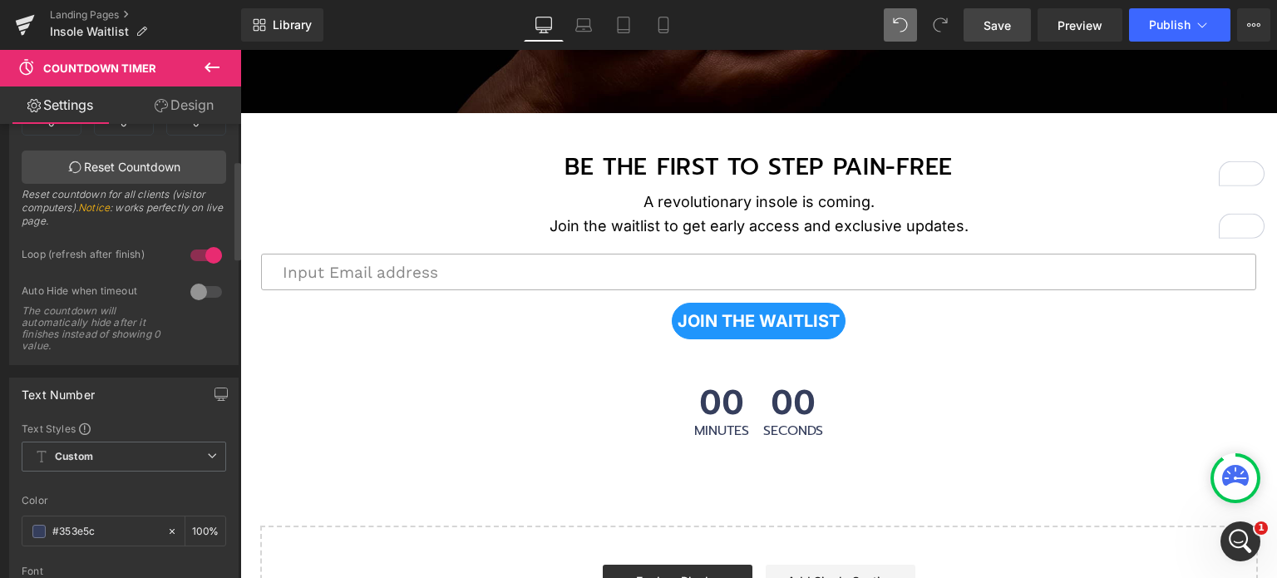
click at [207, 255] on div at bounding box center [206, 255] width 40 height 27
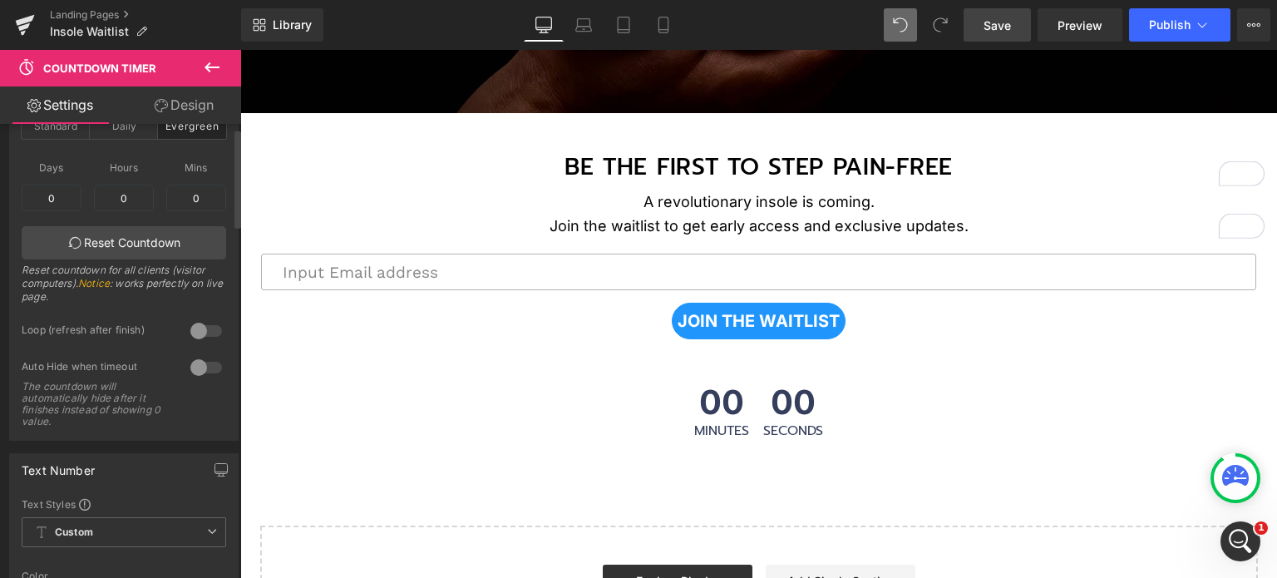
scroll to position [0, 0]
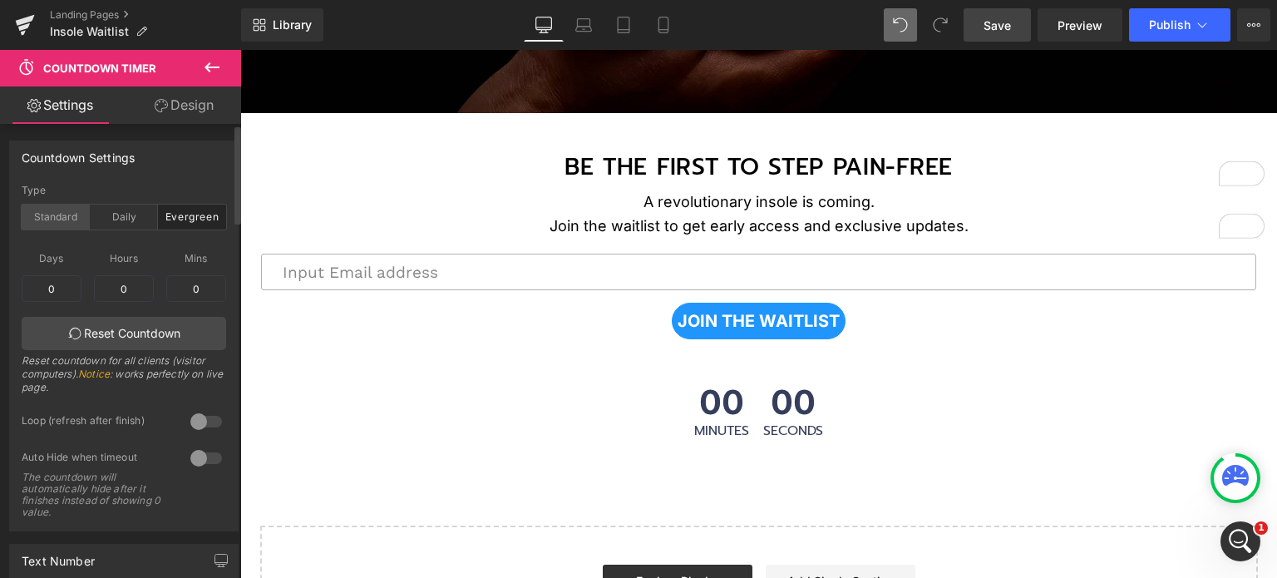
click at [52, 208] on div "Standard" at bounding box center [56, 216] width 68 height 25
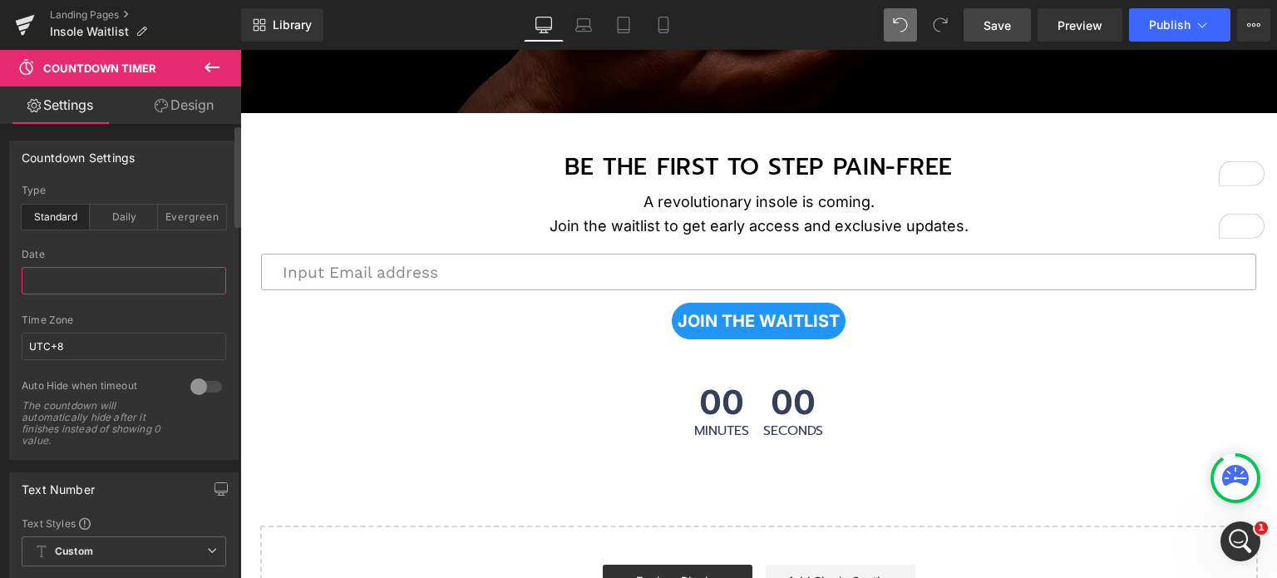
click at [120, 282] on input "text" at bounding box center [124, 280] width 204 height 27
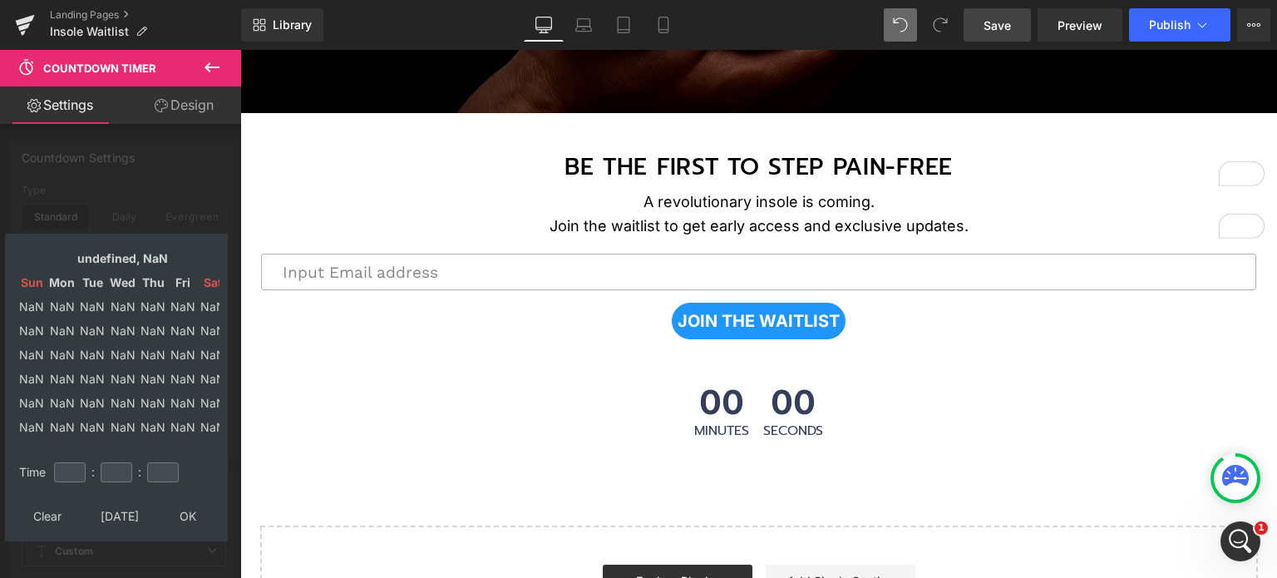
click at [180, 175] on div at bounding box center [120, 318] width 241 height 536
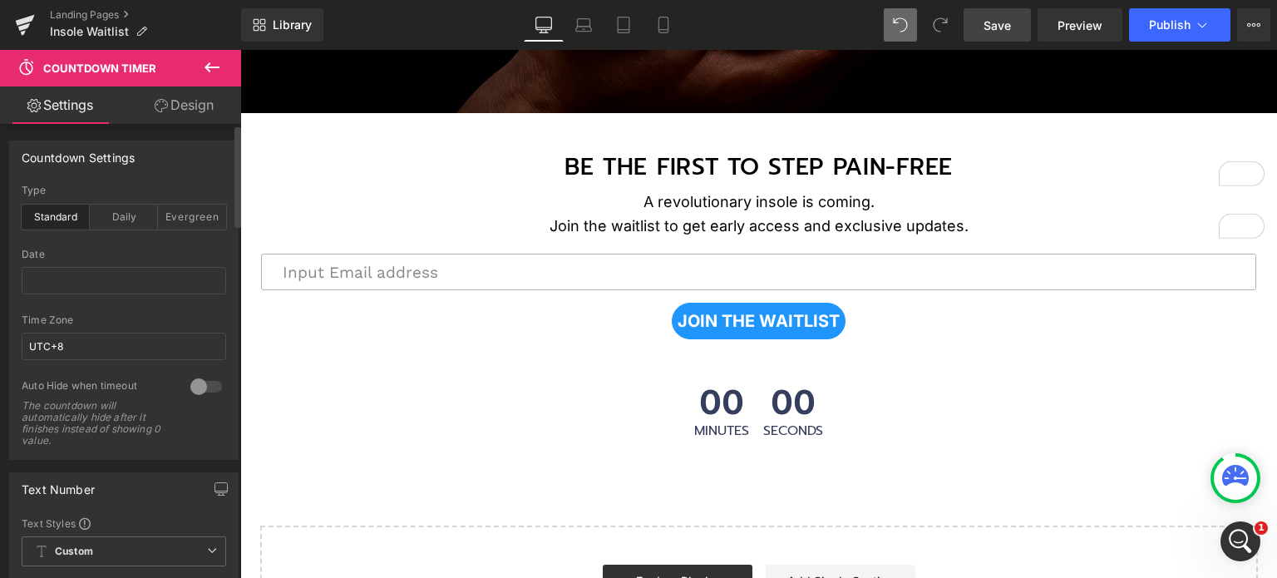
click at [68, 221] on div "Standard" at bounding box center [56, 216] width 68 height 25
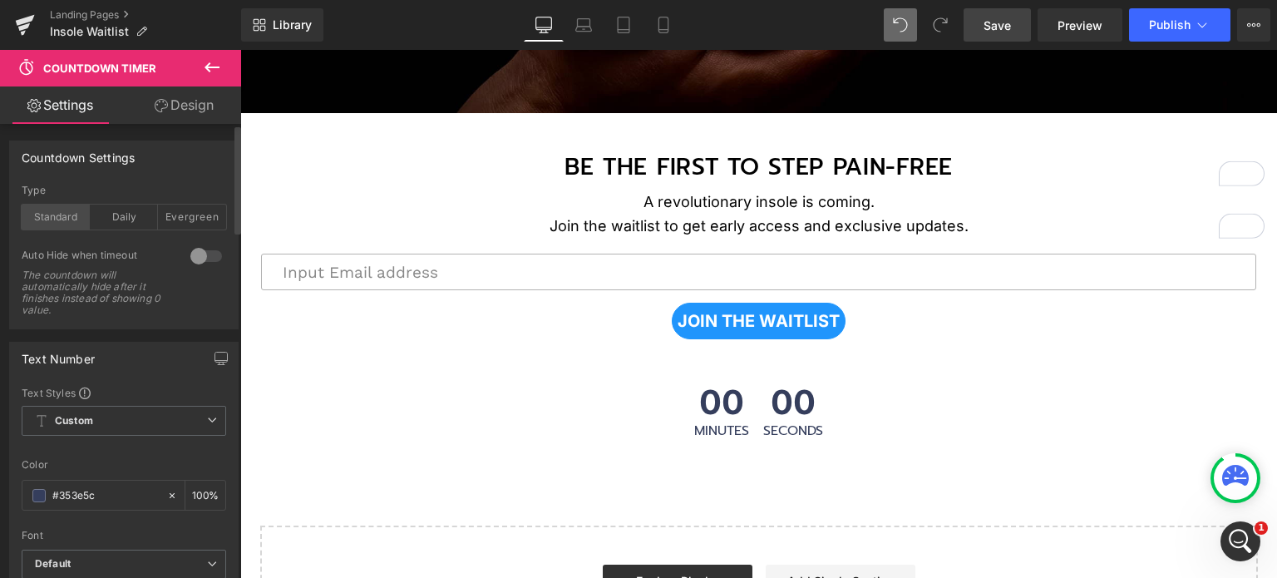
click at [57, 219] on div "Standard" at bounding box center [56, 216] width 68 height 25
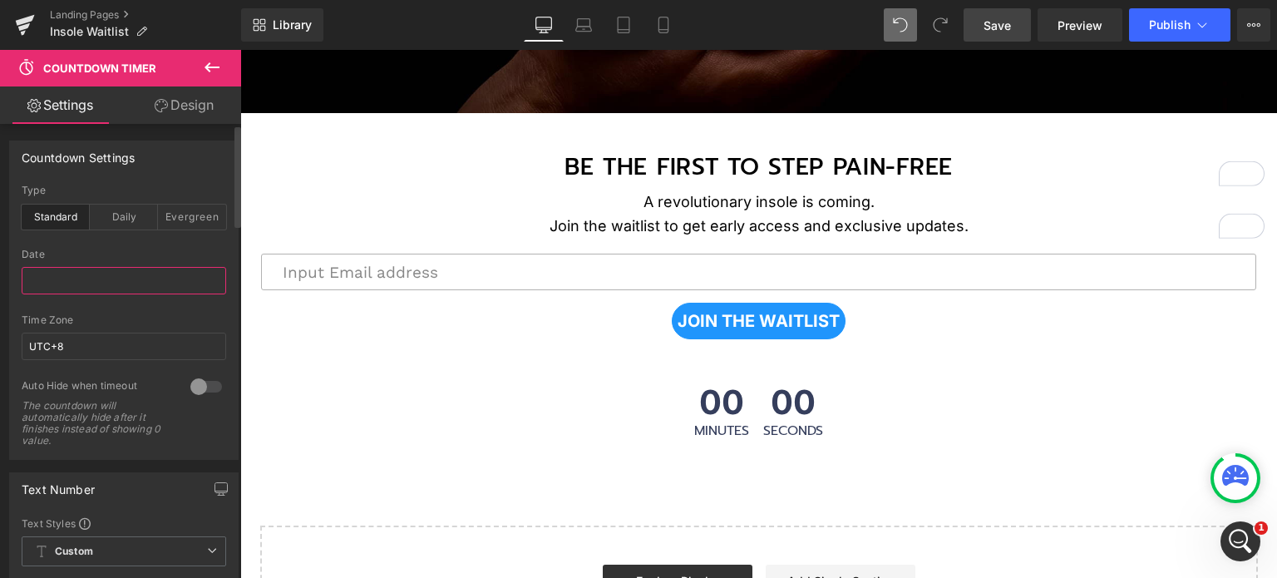
click at [107, 278] on input "text" at bounding box center [124, 280] width 204 height 27
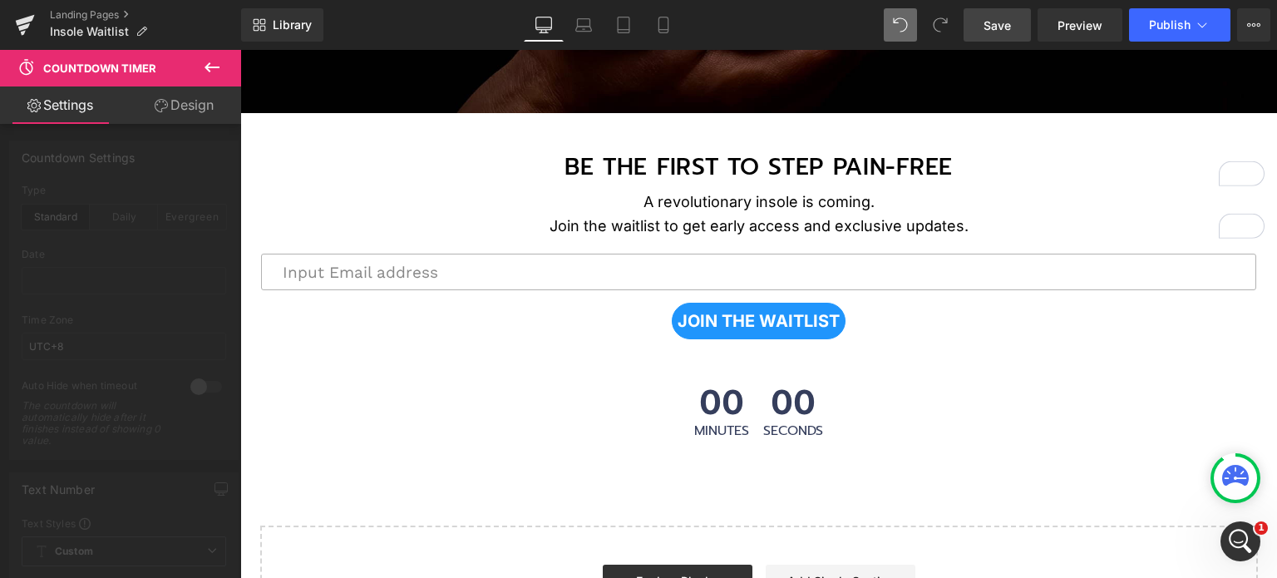
click at [170, 177] on div at bounding box center [120, 318] width 241 height 536
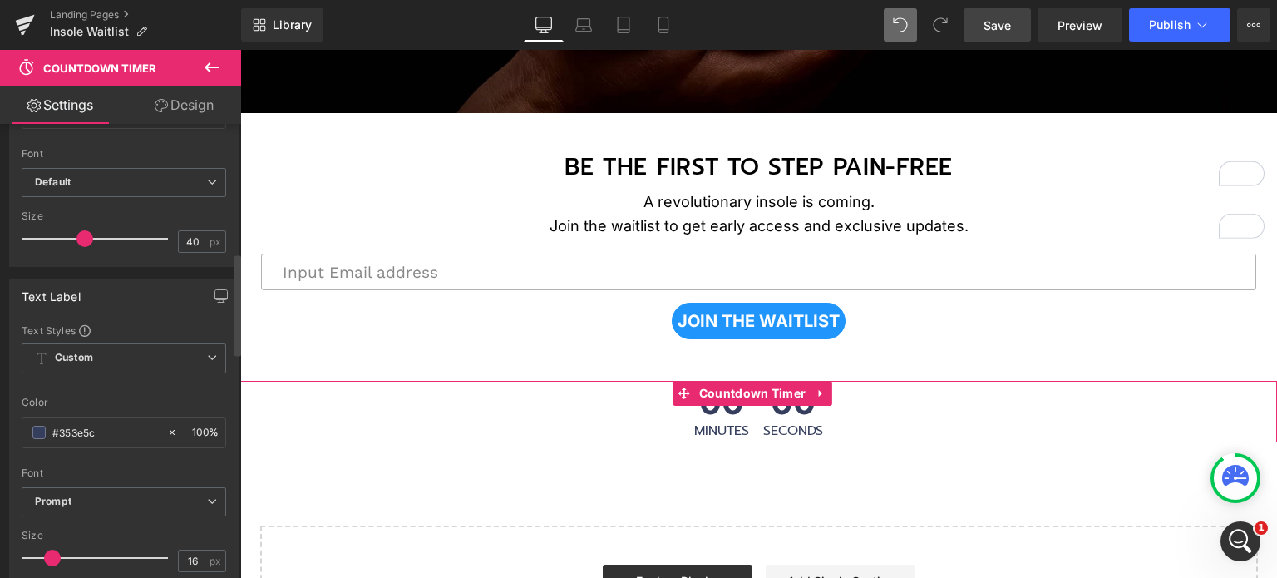
scroll to position [582, 0]
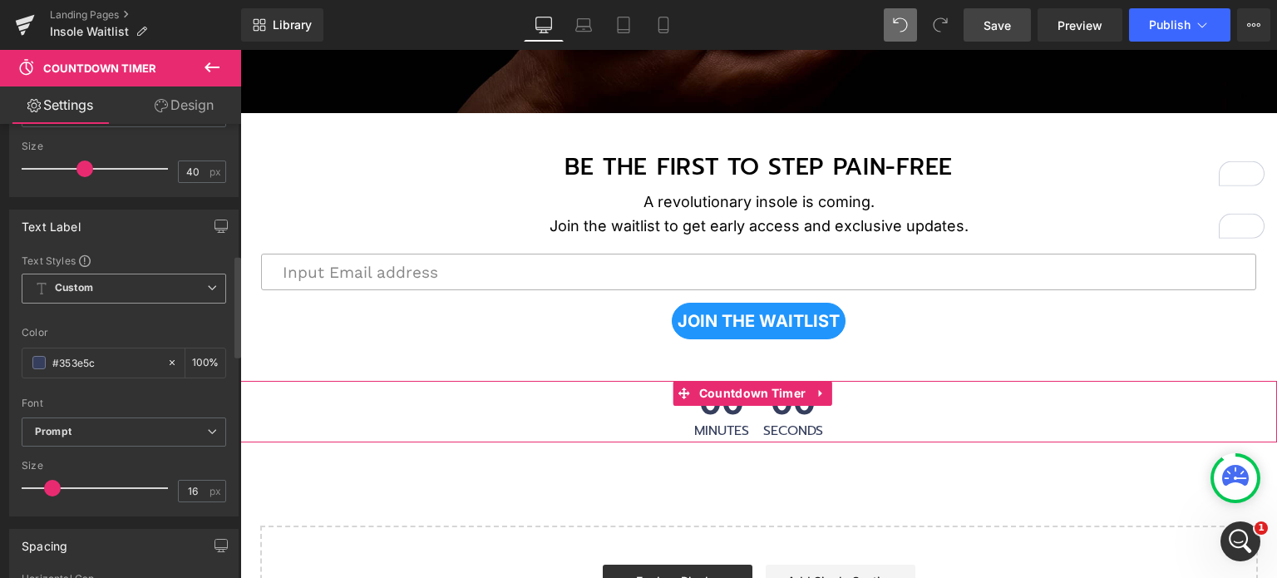
click at [113, 292] on span "Custom Setup Global Style" at bounding box center [124, 288] width 204 height 30
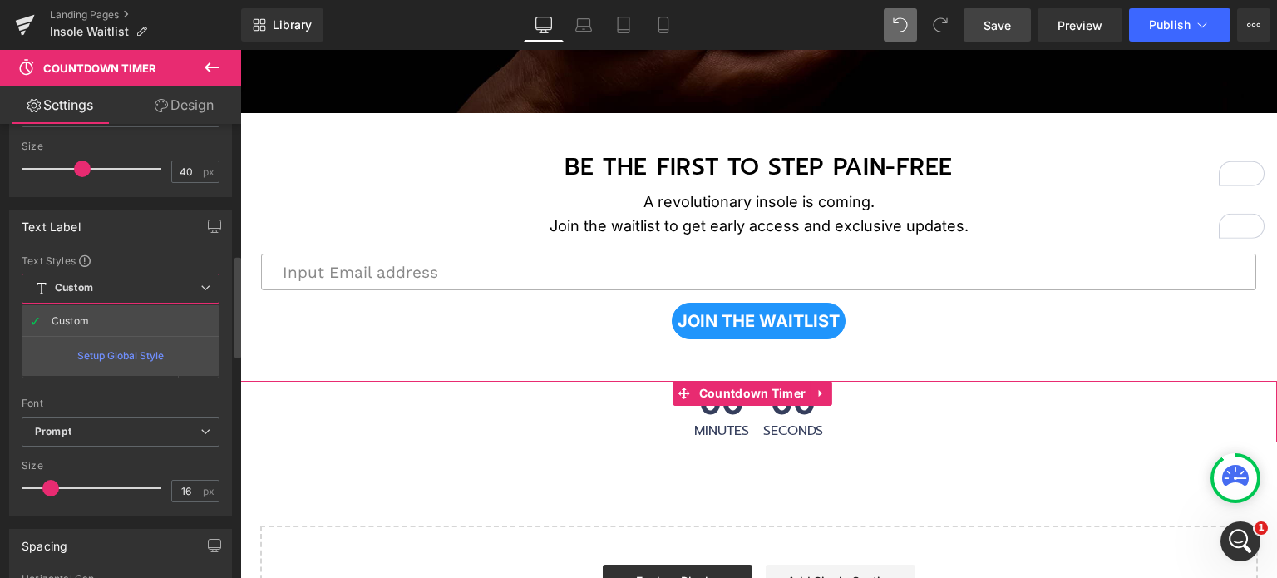
click at [123, 283] on span "Custom Setup Global Style" at bounding box center [121, 288] width 198 height 30
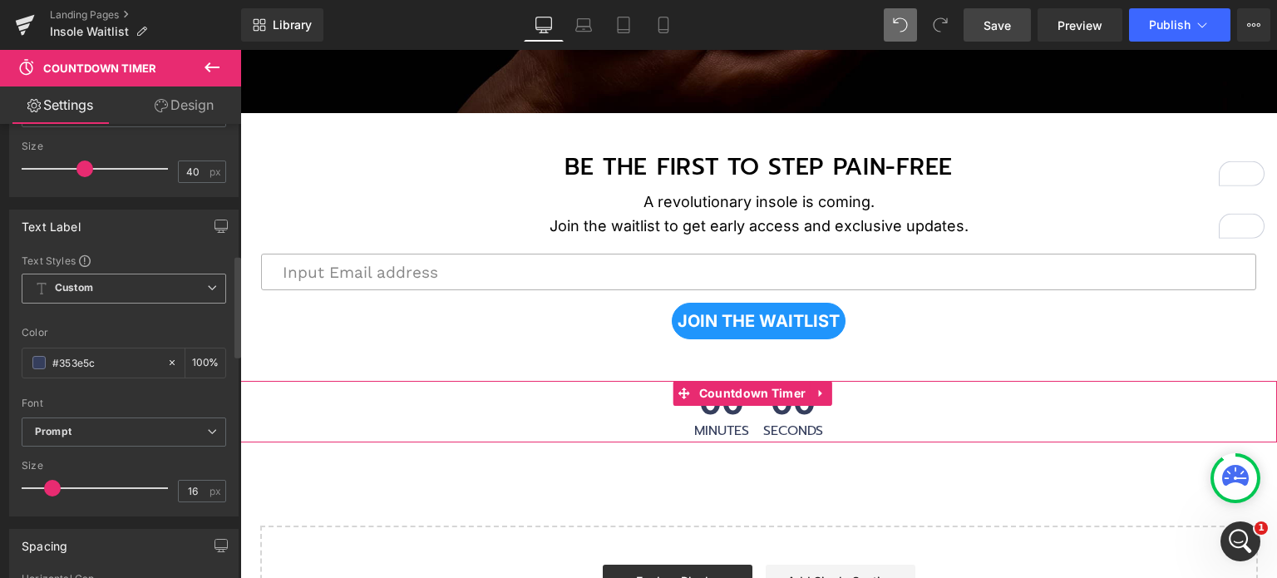
click at [123, 285] on span "Custom Setup Global Style" at bounding box center [124, 288] width 204 height 30
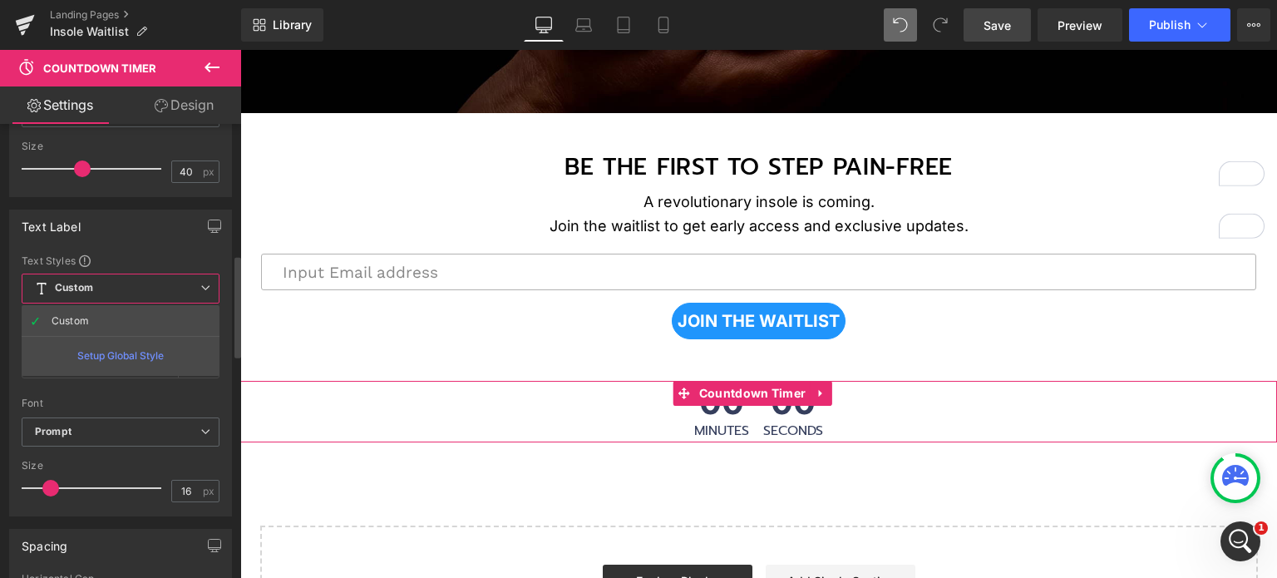
click at [126, 282] on span "Custom Setup Global Style" at bounding box center [121, 288] width 198 height 30
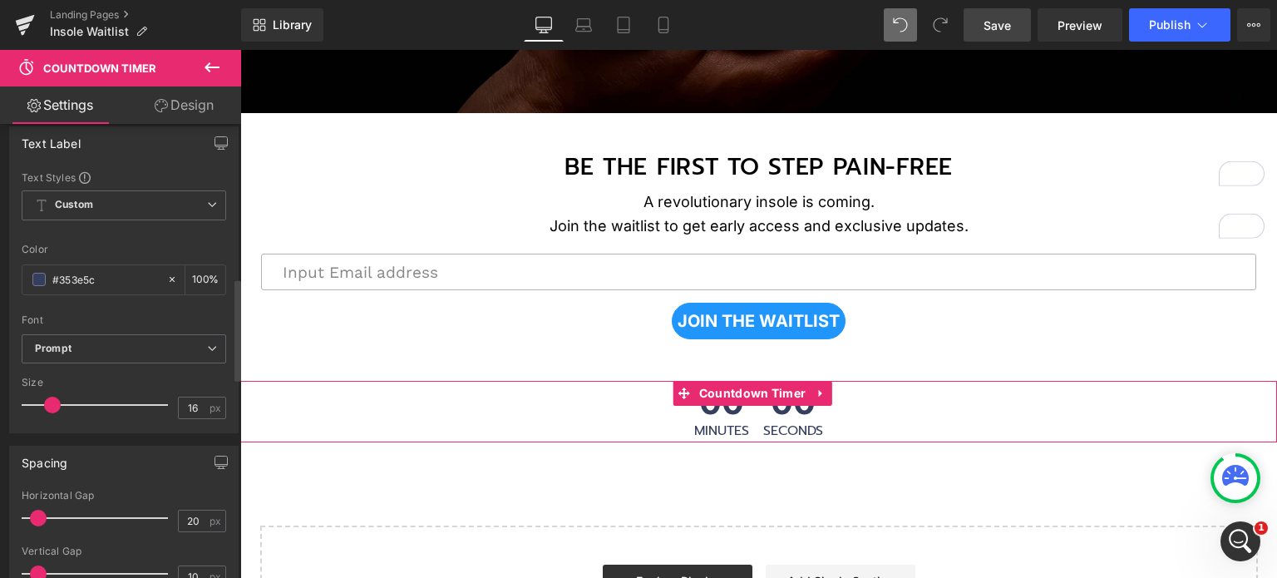
scroll to position [748, 0]
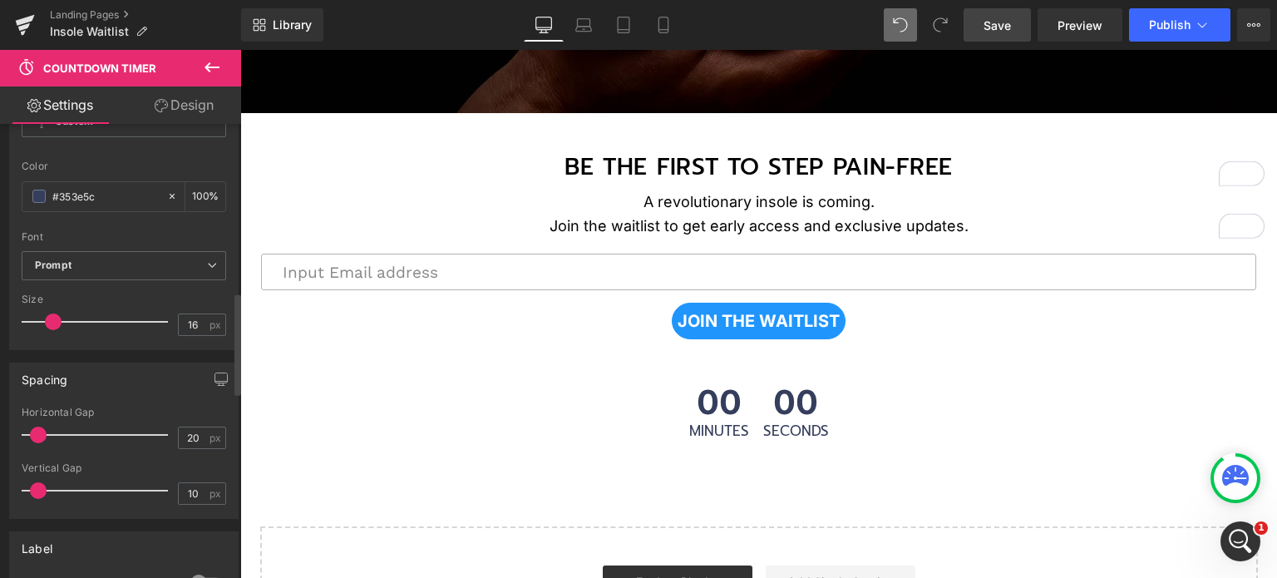
click at [53, 315] on span at bounding box center [53, 321] width 17 height 17
click at [715, 350] on div "Image BE THE FIRST TO STEP PAIN-FREE Text Block 43px A revolutionary insole is …" at bounding box center [758, 210] width 1037 height 904
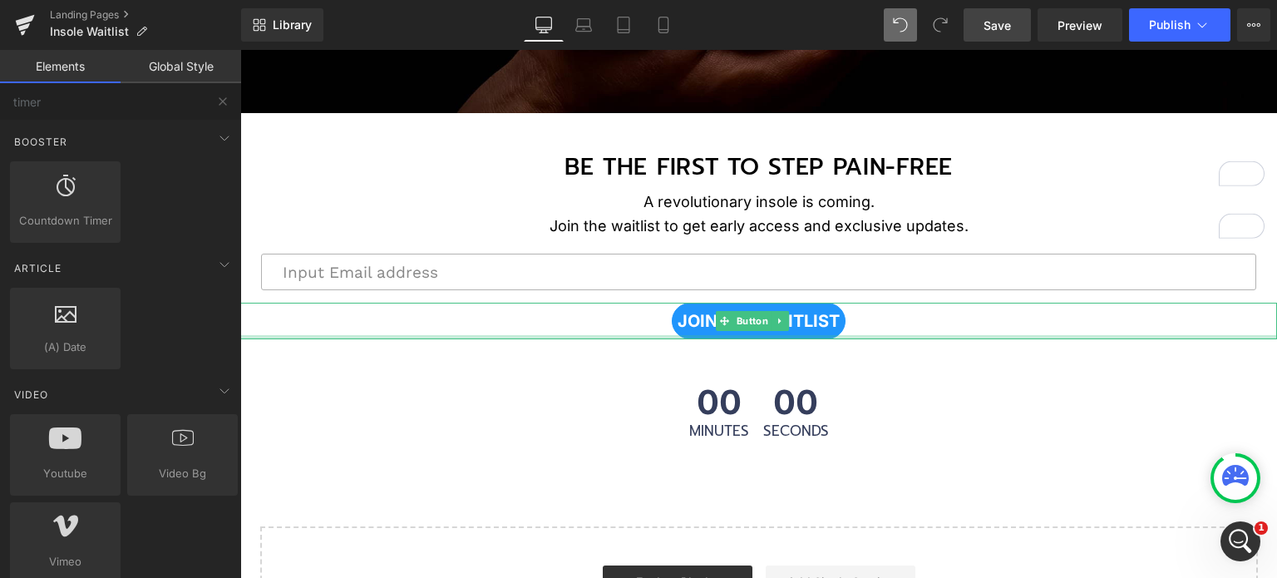
click at [750, 332] on span "NaNpx" at bounding box center [758, 336] width 33 height 22
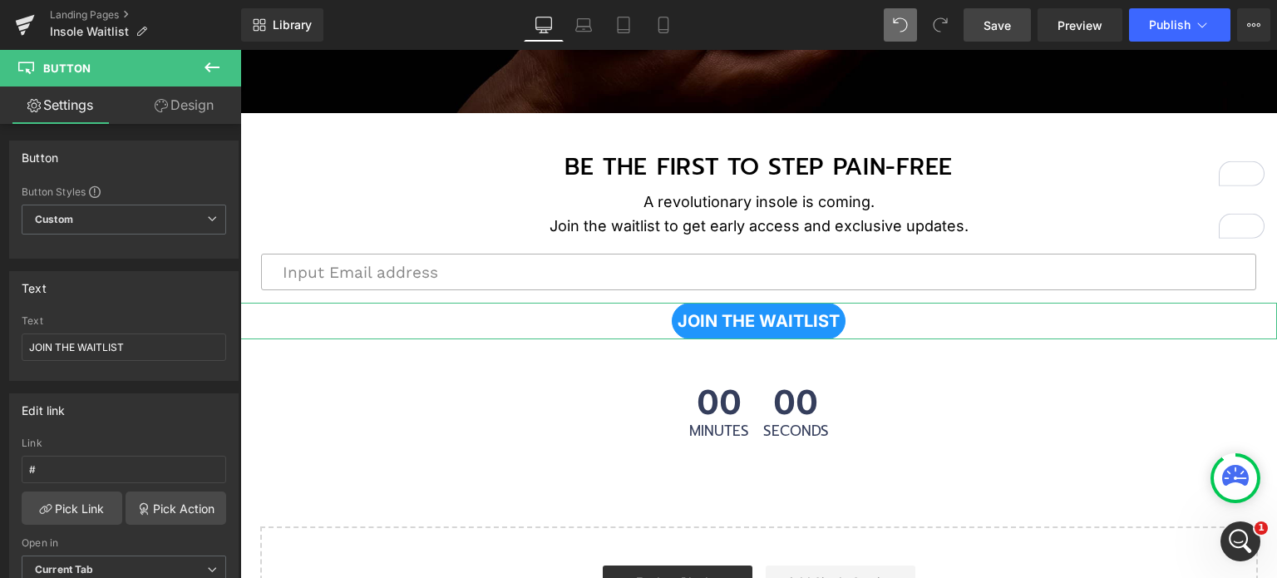
click at [173, 104] on link "Design" at bounding box center [184, 104] width 121 height 37
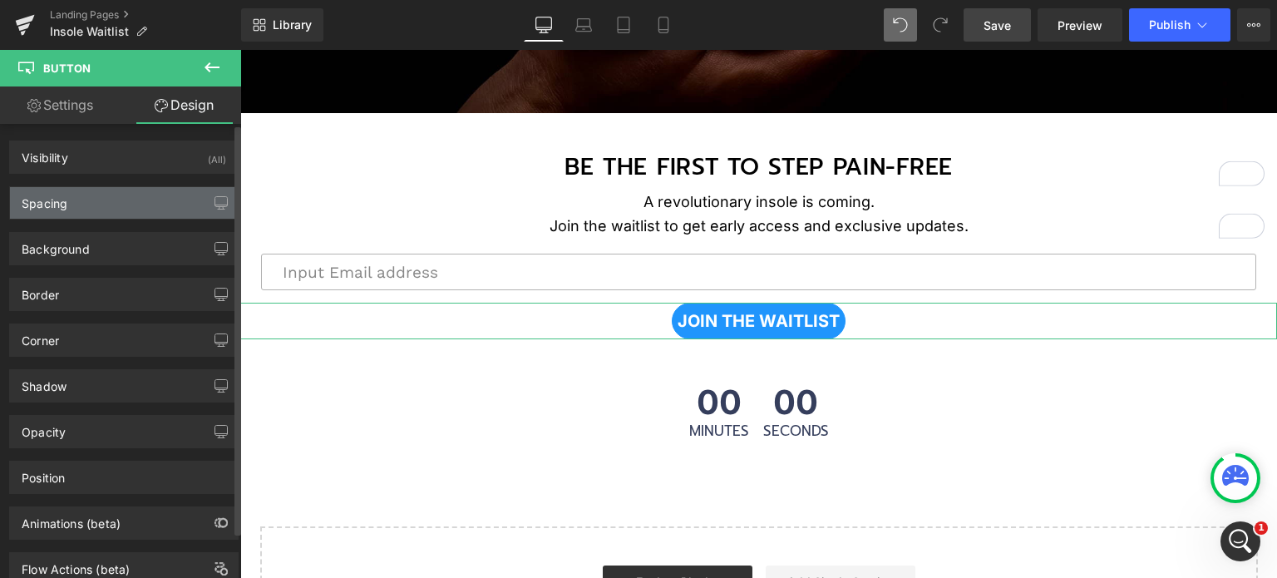
click at [123, 205] on div "Spacing" at bounding box center [124, 203] width 228 height 32
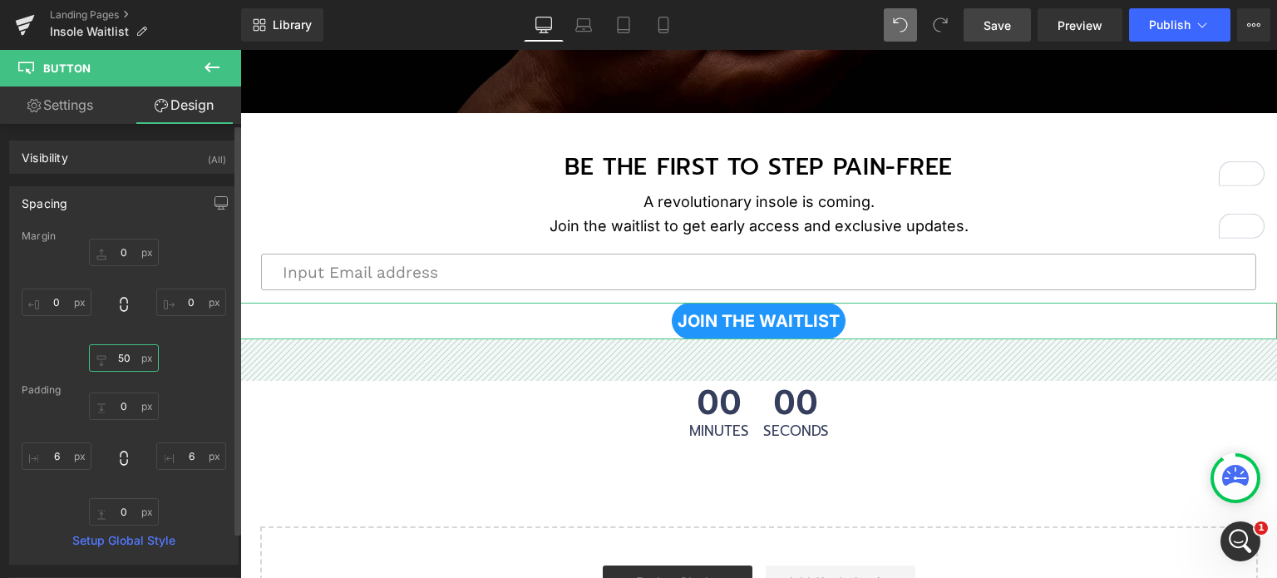
click at [119, 358] on input "50" at bounding box center [124, 357] width 70 height 27
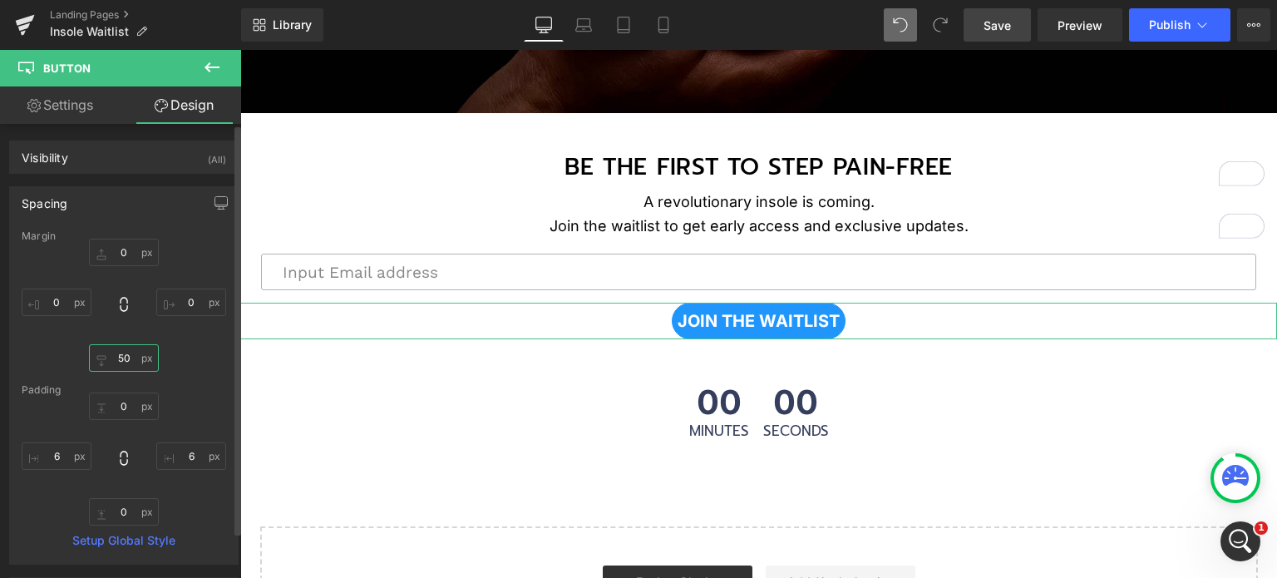
click at [120, 358] on input "50" at bounding box center [124, 357] width 70 height 27
drag, startPoint x: 130, startPoint y: 357, endPoint x: 106, endPoint y: 352, distance: 24.0
click at [106, 352] on input "50" at bounding box center [124, 357] width 70 height 27
click at [121, 360] on input "50" at bounding box center [124, 357] width 70 height 27
type input "0"
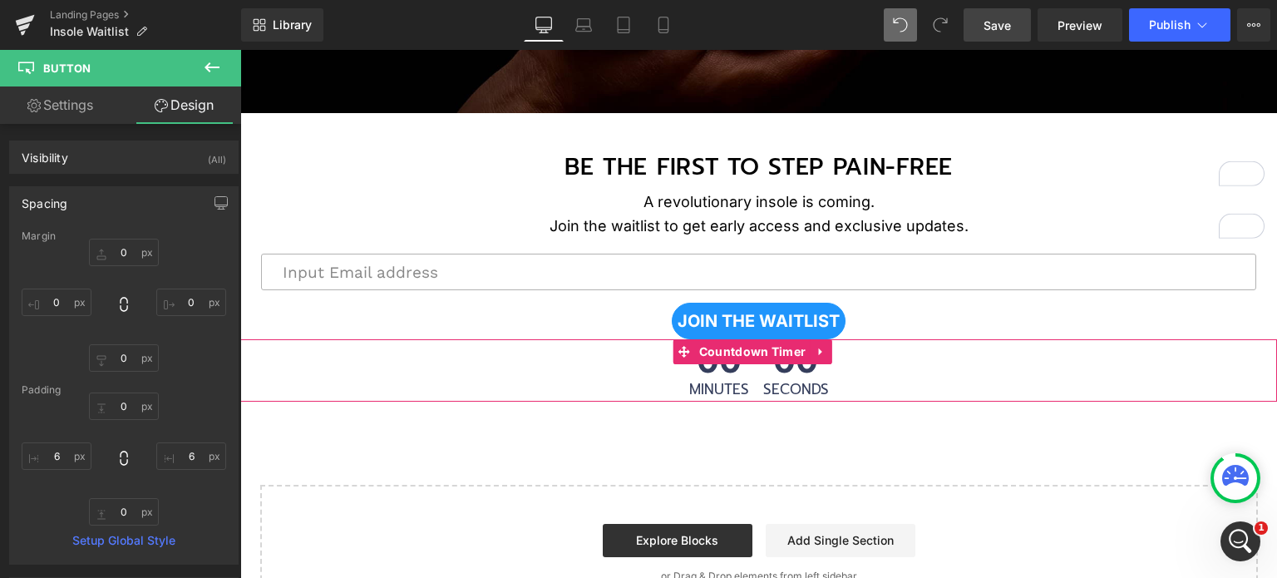
click at [890, 375] on div "00 Minutes 00 Seconds" at bounding box center [758, 370] width 1037 height 62
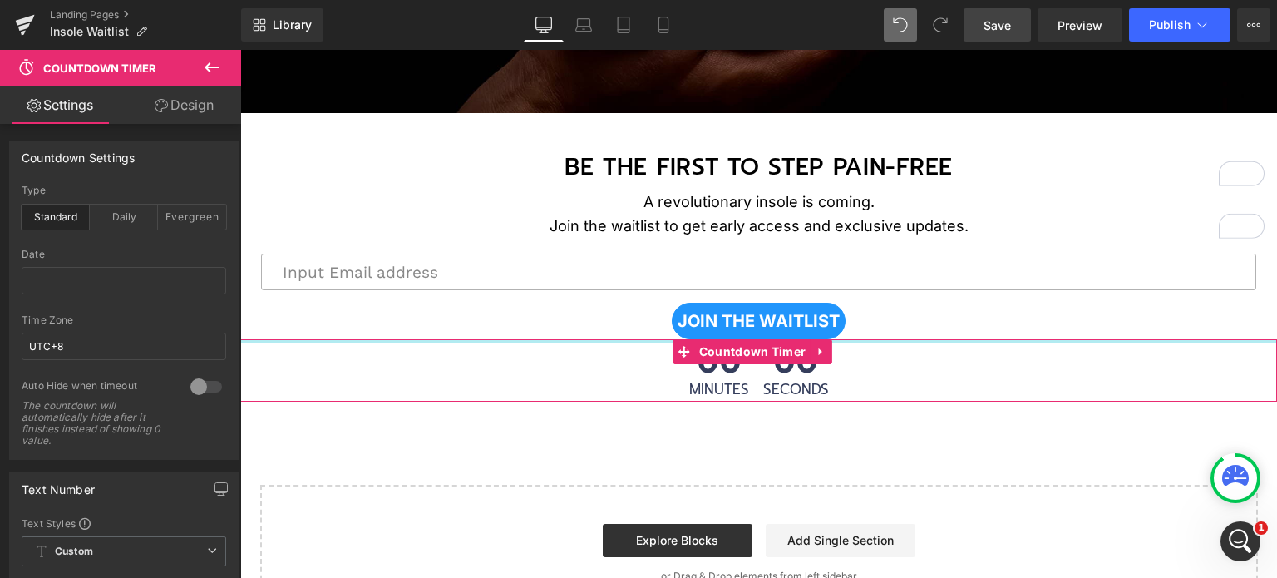
click at [610, 347] on div "00 Minutes 00 Seconds" at bounding box center [758, 370] width 1037 height 62
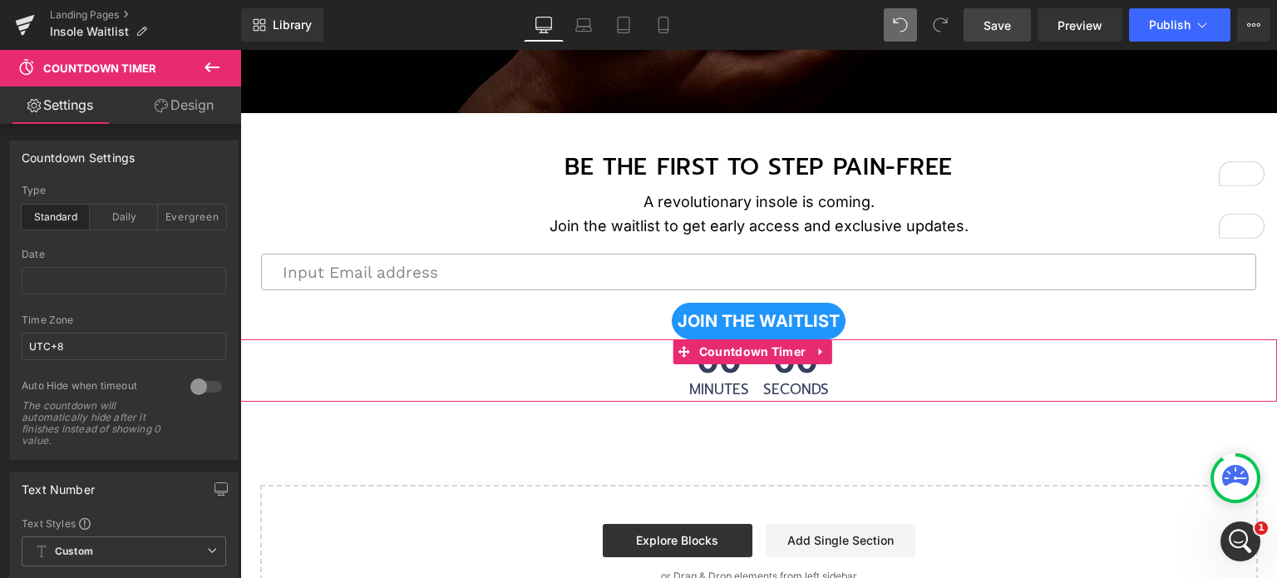
drag, startPoint x: 183, startPoint y: 108, endPoint x: 96, endPoint y: 214, distance: 137.6
click at [183, 107] on link "Design" at bounding box center [184, 104] width 121 height 37
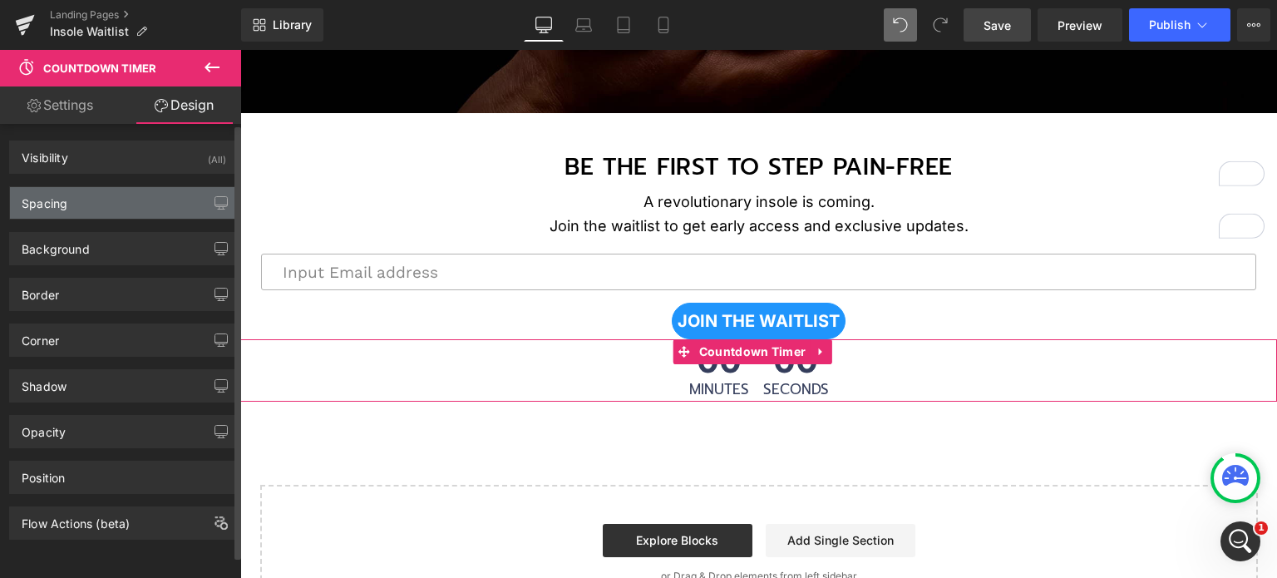
click at [91, 214] on div "Spacing" at bounding box center [124, 203] width 228 height 32
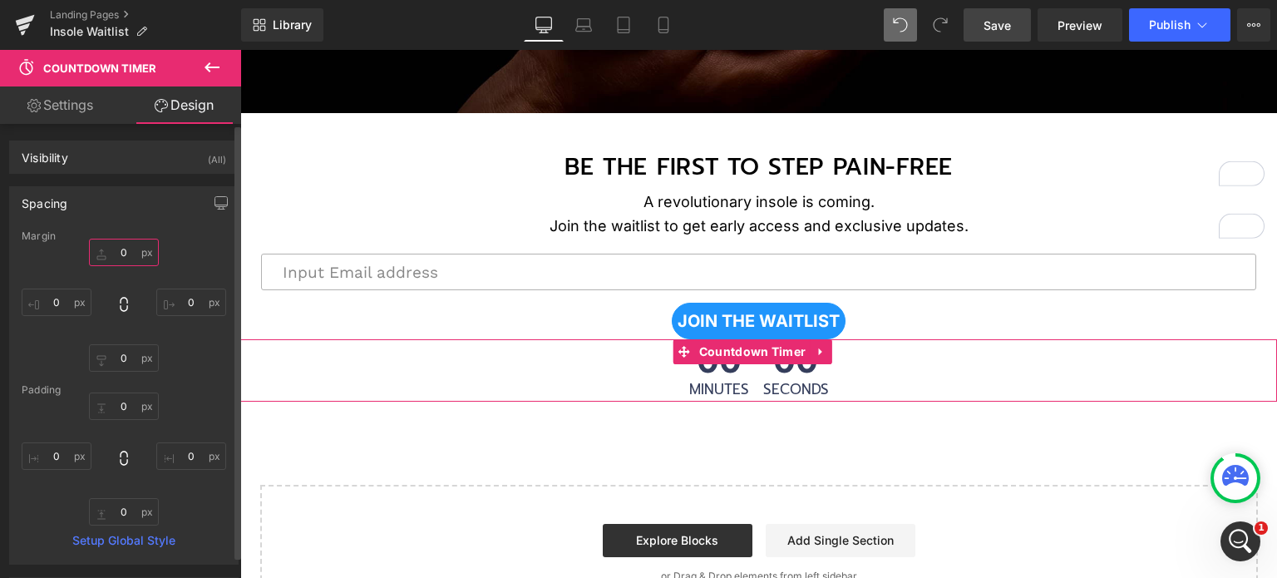
click at [130, 254] on input "text" at bounding box center [124, 252] width 70 height 27
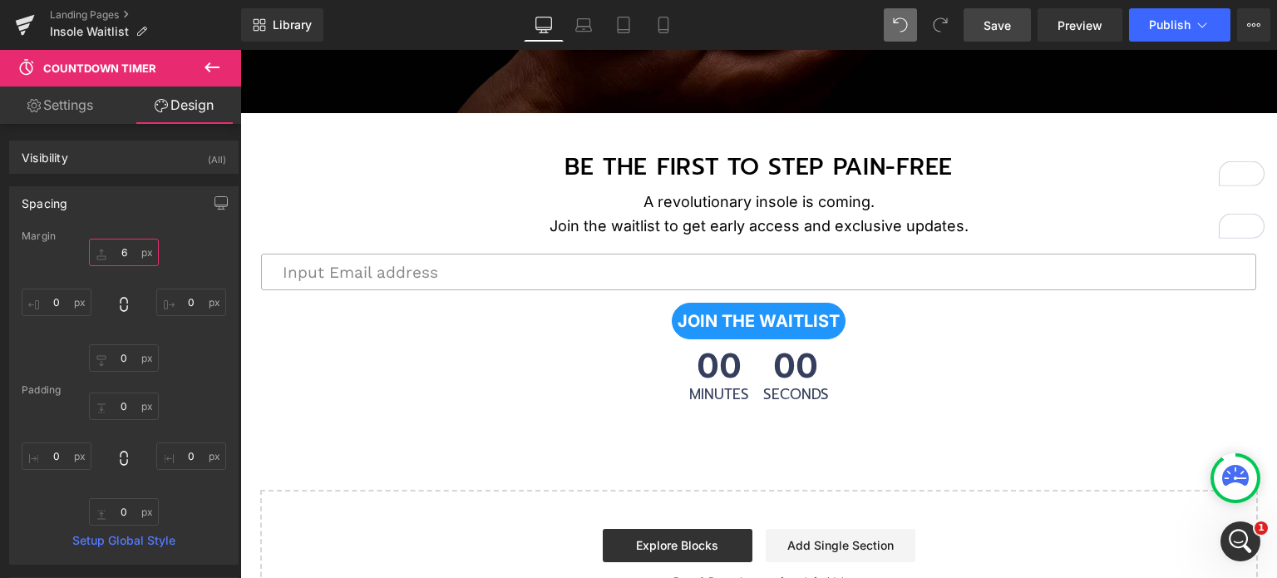
type input "5"
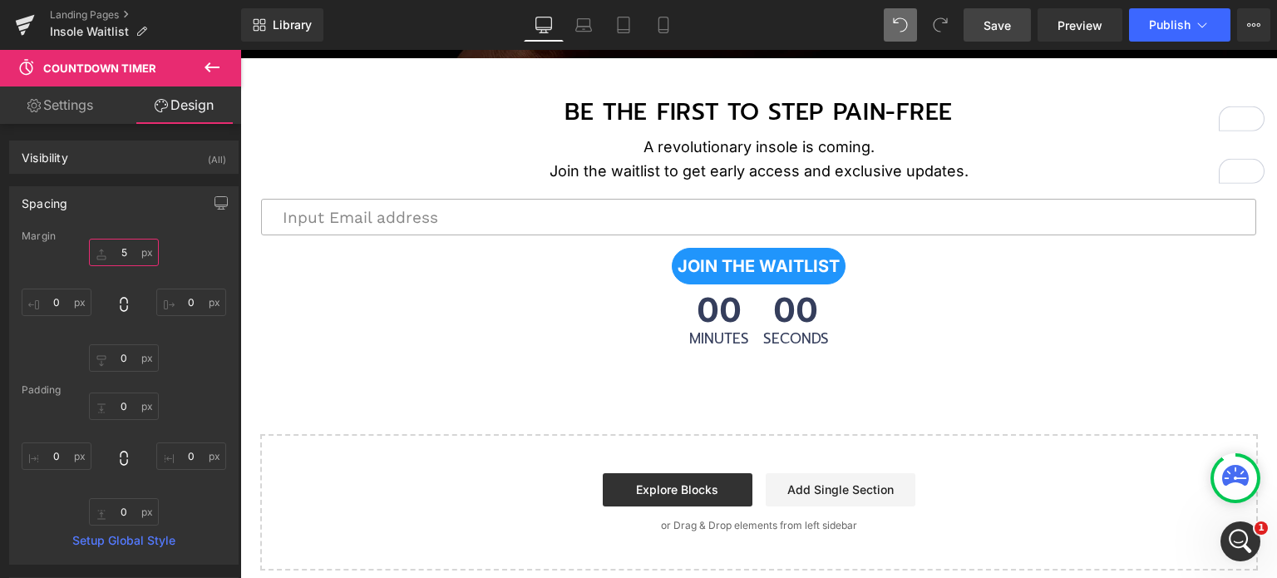
scroll to position [515, 0]
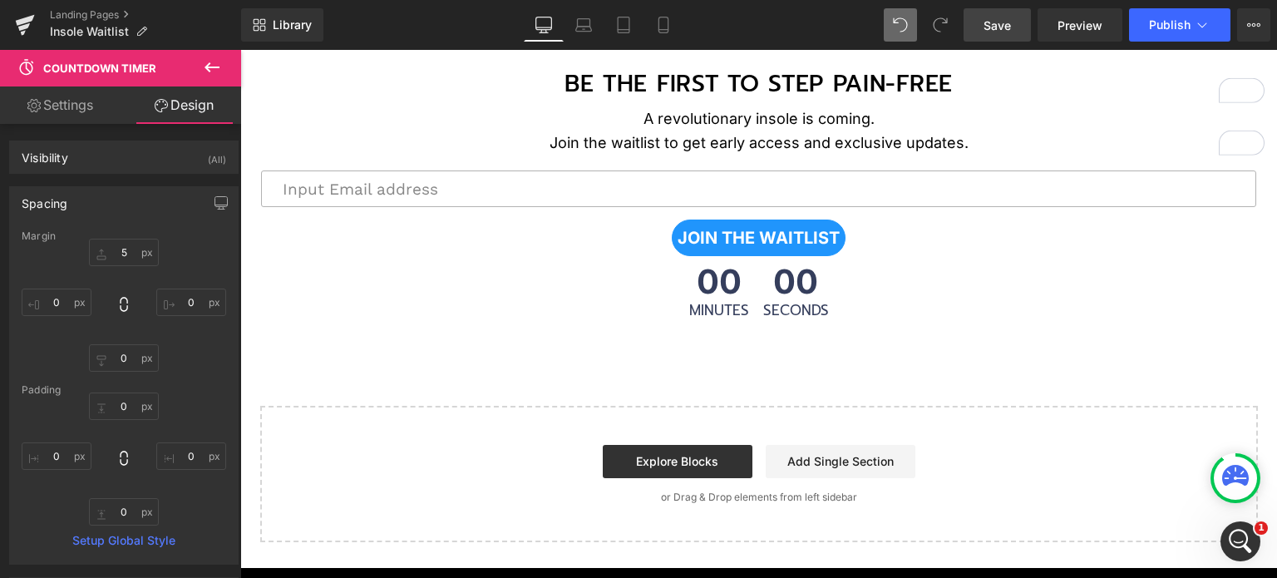
click at [984, 29] on link "Save" at bounding box center [996, 24] width 67 height 33
click at [998, 35] on link "Save" at bounding box center [996, 24] width 67 height 33
